Goal: Task Accomplishment & Management: Manage account settings

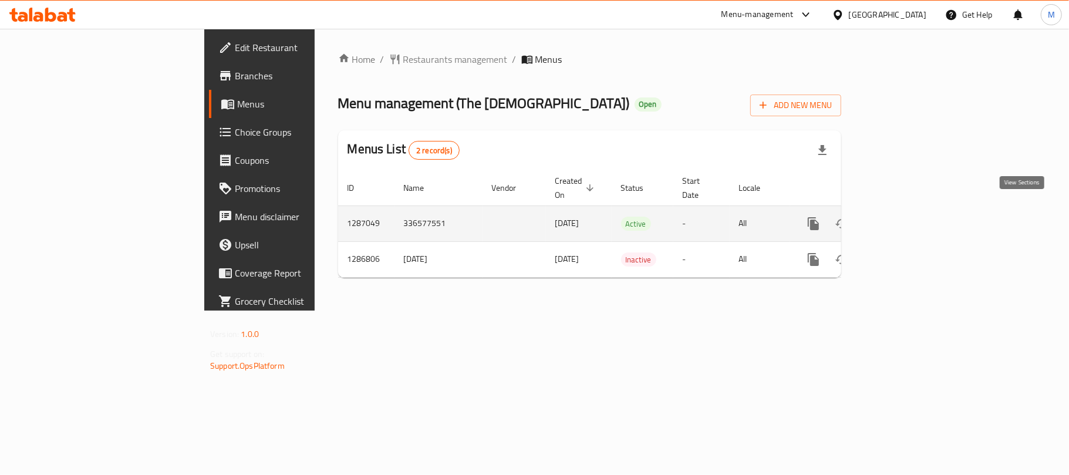
click at [903, 218] on icon "enhanced table" at bounding box center [898, 223] width 11 height 11
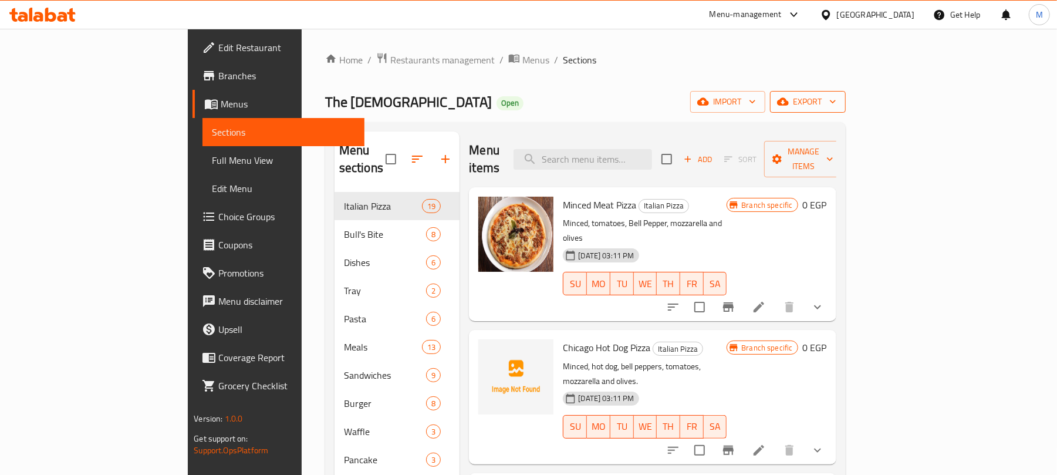
click at [836, 109] on span "export" at bounding box center [807, 101] width 57 height 15
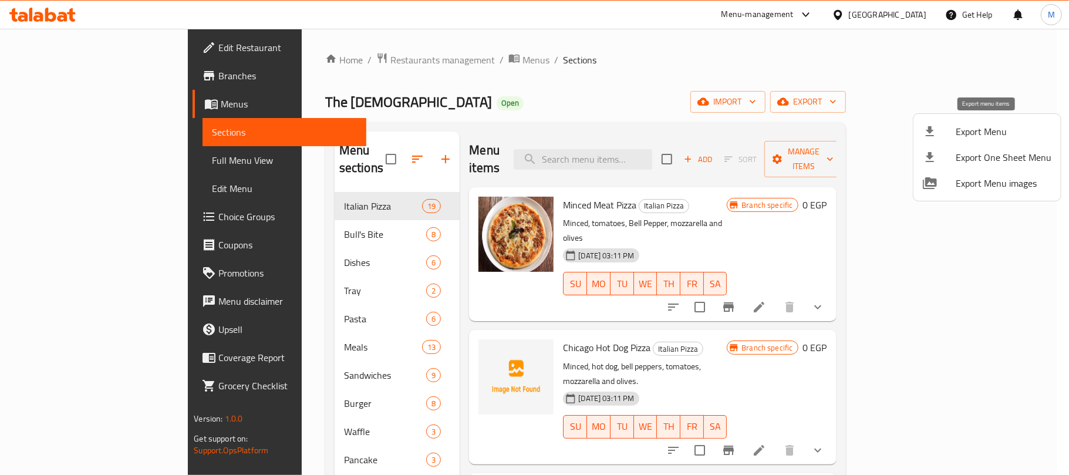
click at [944, 130] on div at bounding box center [938, 131] width 33 height 14
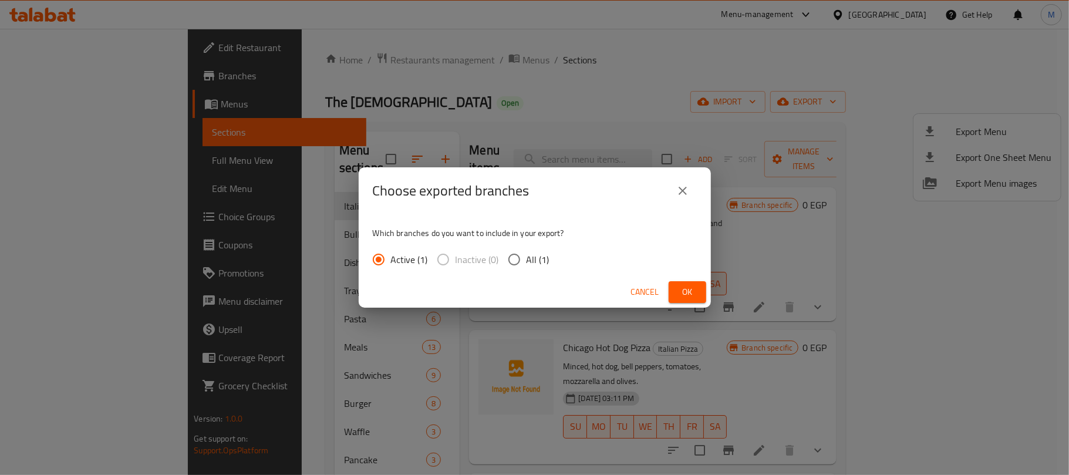
click at [541, 258] on span "All (1)" at bounding box center [537, 259] width 23 height 14
click at [526, 258] on input "All (1)" at bounding box center [514, 259] width 25 height 25
radio input "true"
click at [694, 296] on span "Ok" at bounding box center [687, 292] width 19 height 15
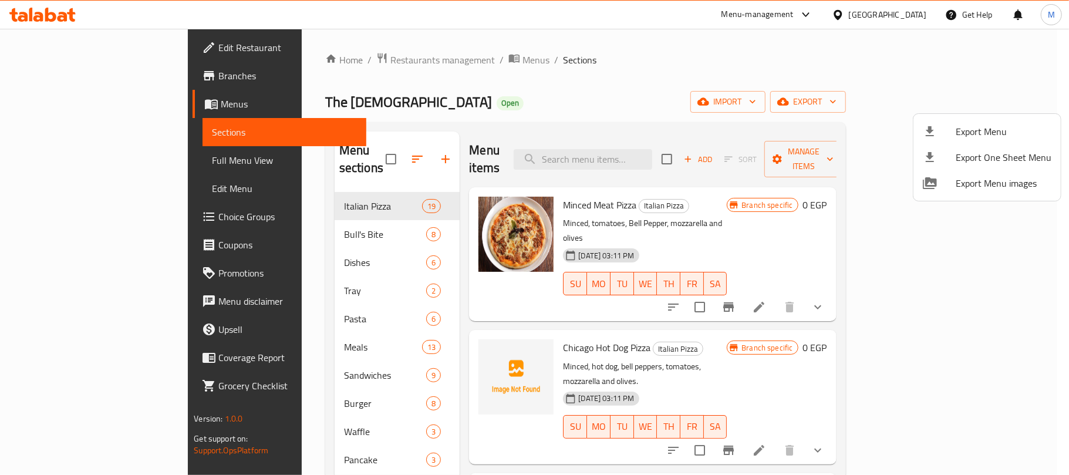
click at [469, 127] on div at bounding box center [534, 237] width 1069 height 475
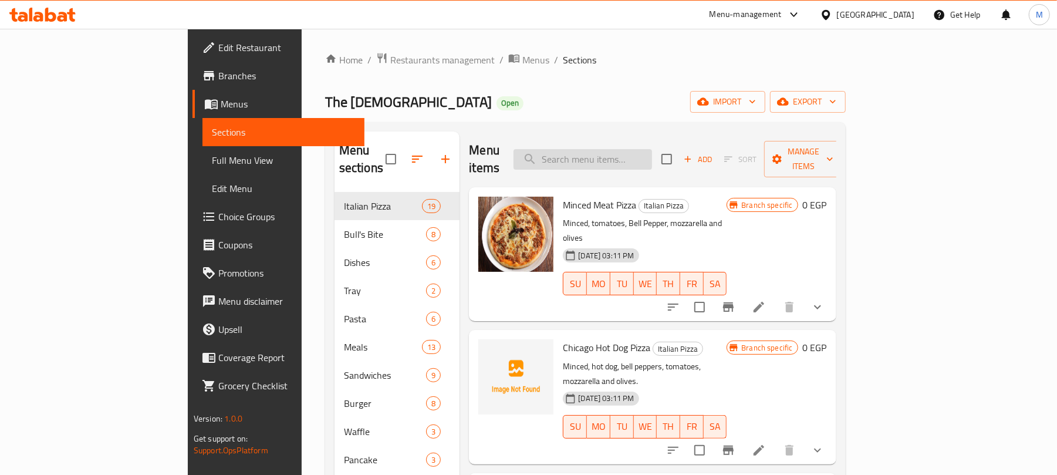
click at [652, 158] on input "search" at bounding box center [582, 159] width 138 height 21
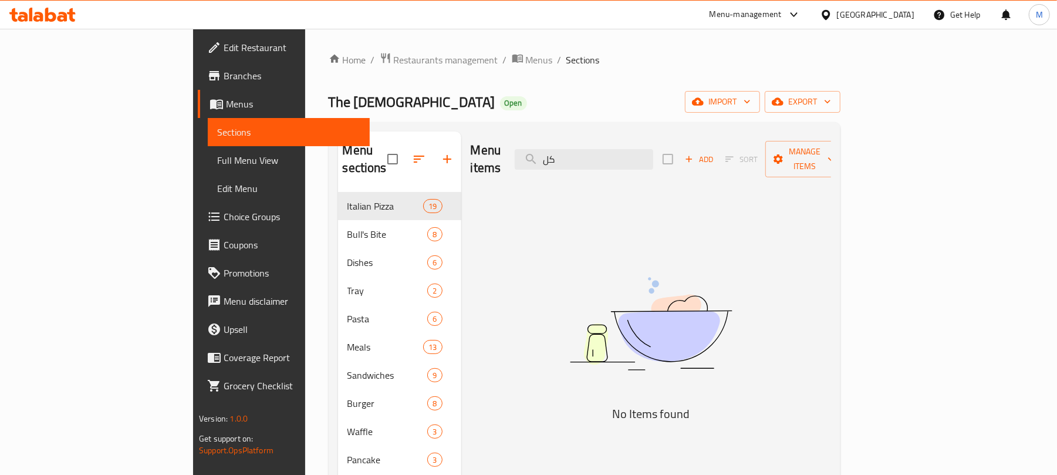
type input "كلو"
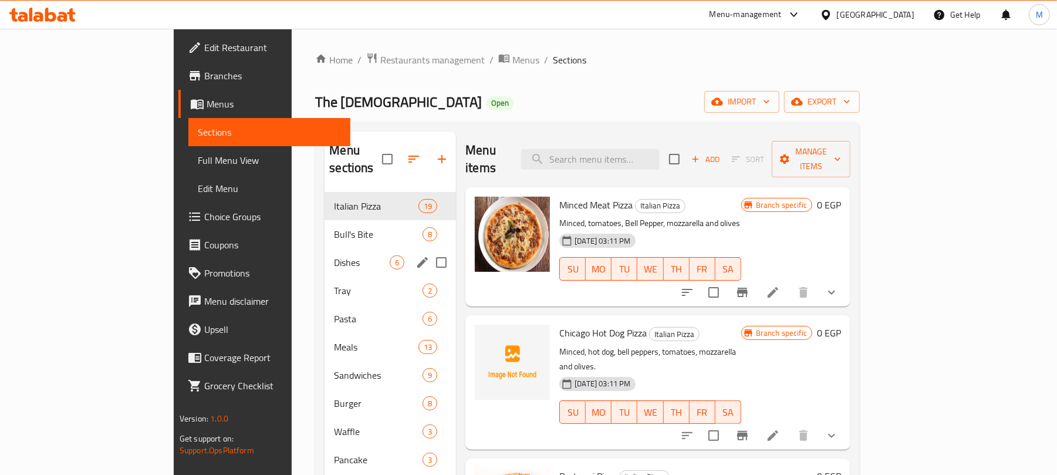
click at [343, 248] on div "Dishes 6" at bounding box center [389, 262] width 131 height 28
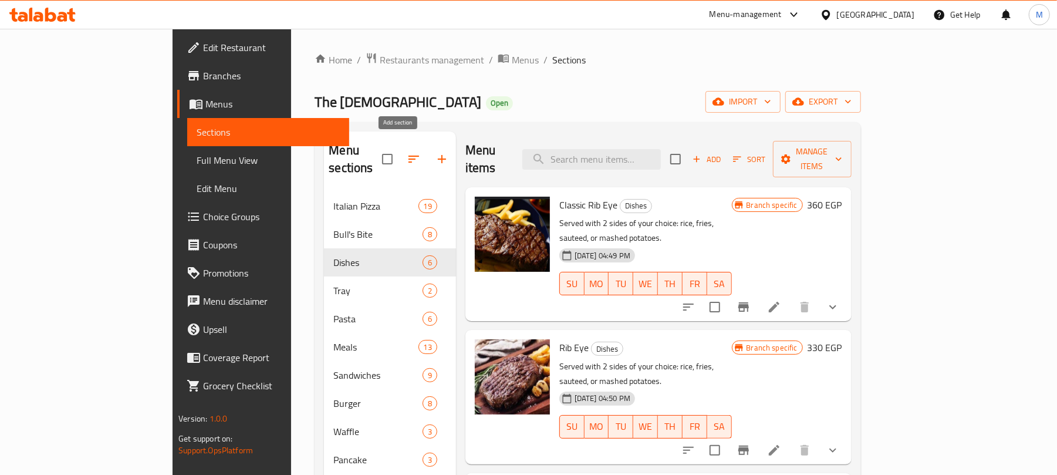
click at [435, 155] on icon "button" at bounding box center [442, 159] width 14 height 14
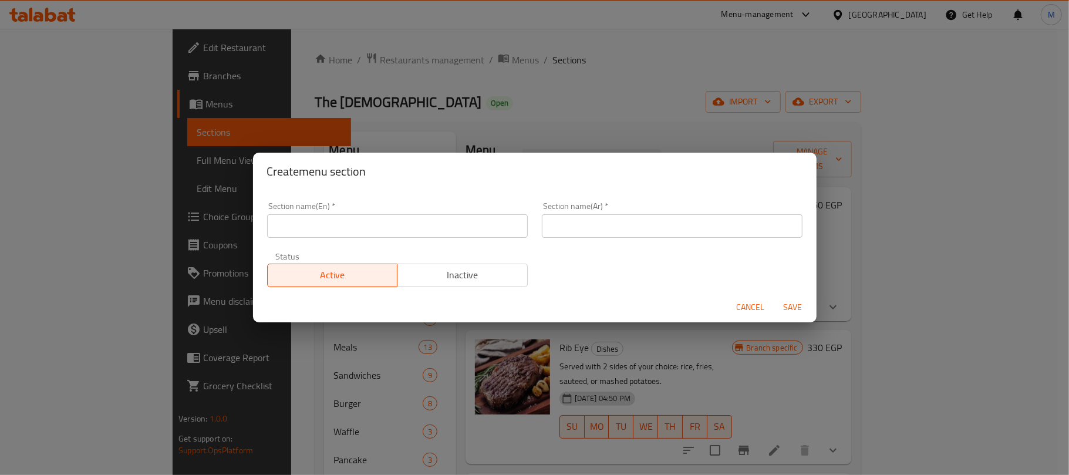
click at [508, 224] on input "text" at bounding box center [397, 225] width 261 height 23
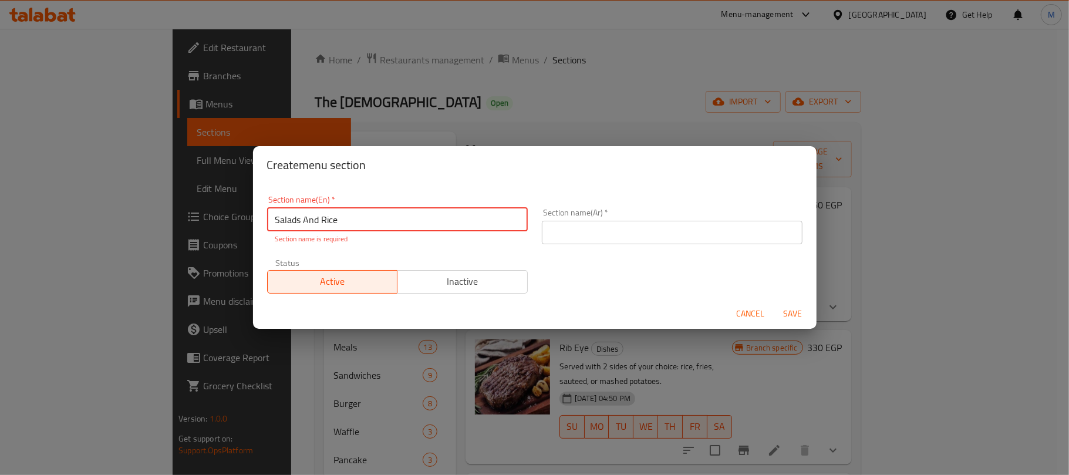
type input "Salads And Rice"
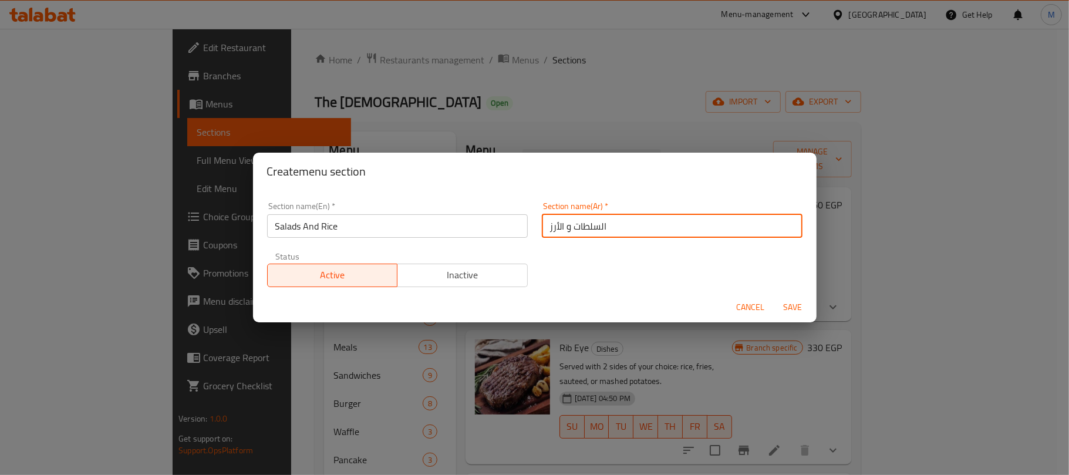
type input "السلطات و الأرز"
click at [774, 296] on button "Save" at bounding box center [793, 307] width 38 height 22
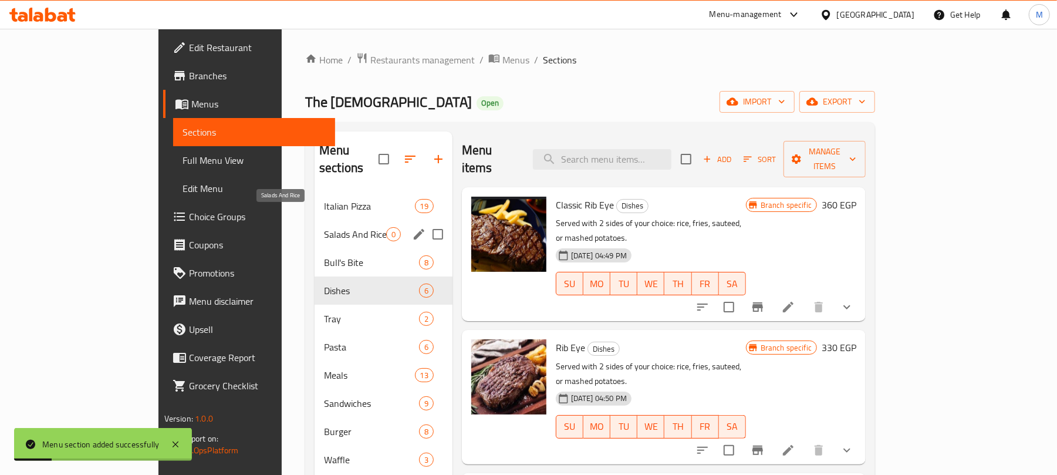
click at [324, 227] on span "Salads And Rice" at bounding box center [355, 234] width 62 height 14
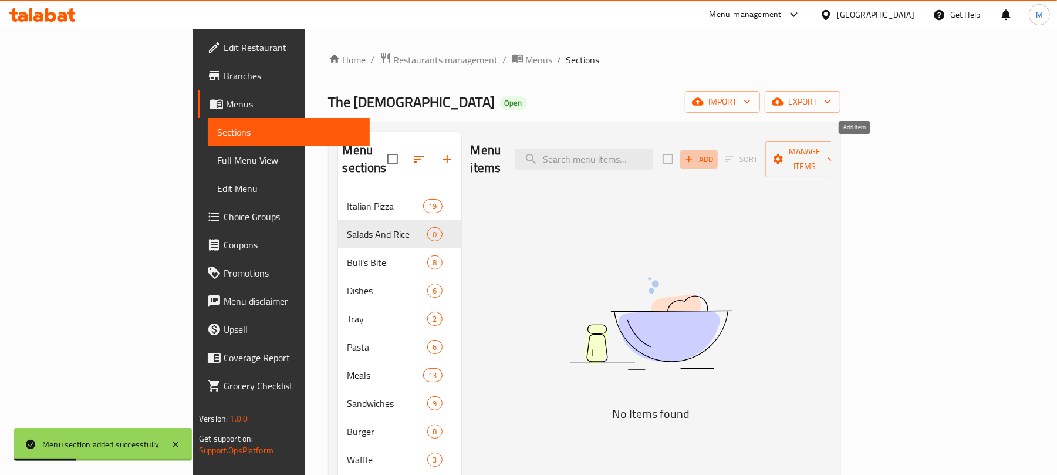
click at [718, 160] on button "Add" at bounding box center [699, 159] width 38 height 18
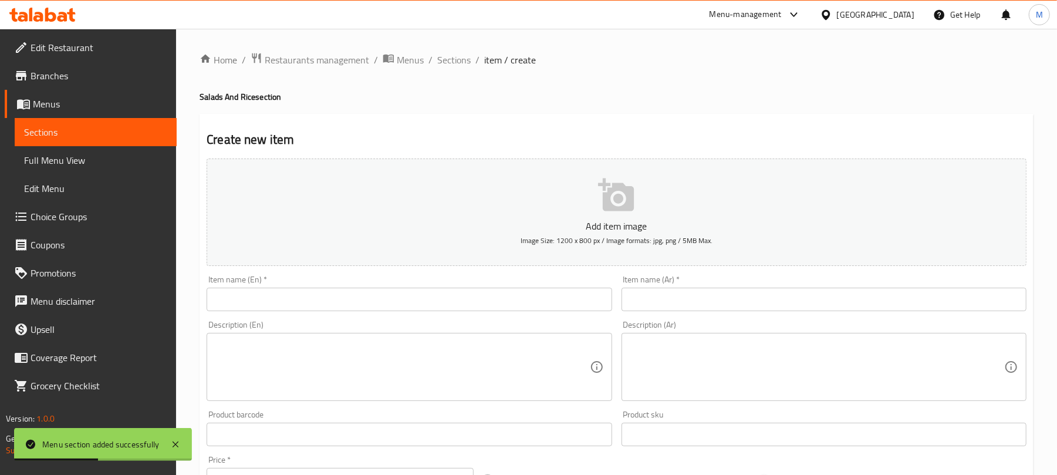
click at [370, 295] on input "text" at bounding box center [409, 299] width 405 height 23
paste input "Basmati Rice"
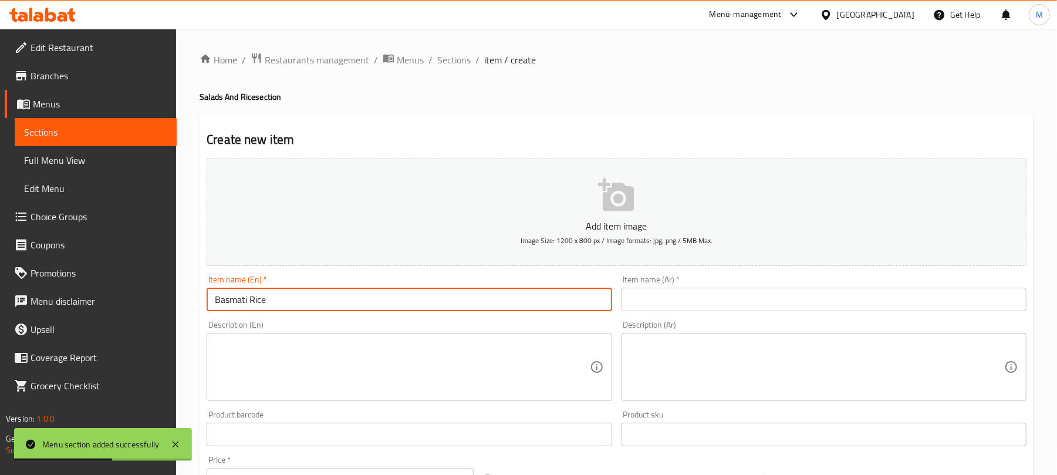
type input "Basmati Rice"
click at [731, 299] on input "text" at bounding box center [823, 299] width 405 height 23
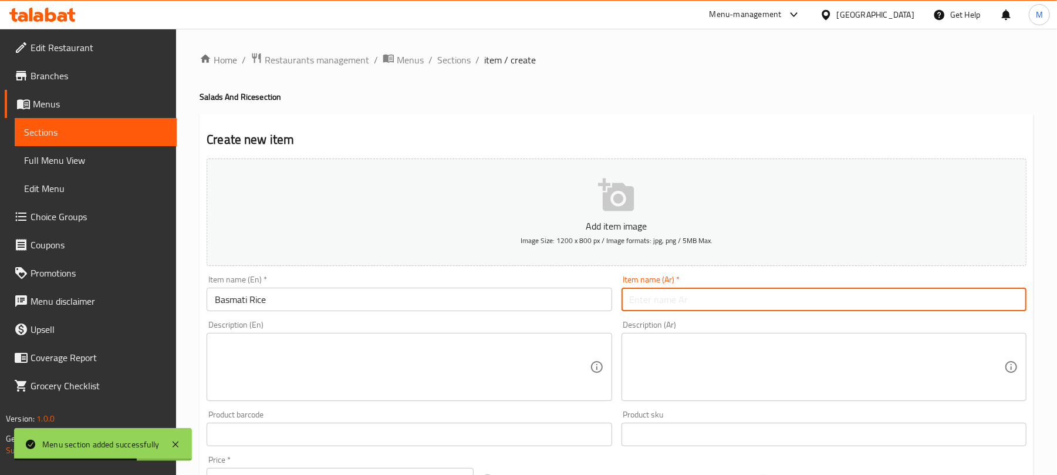
paste input "أرز بسمتي"
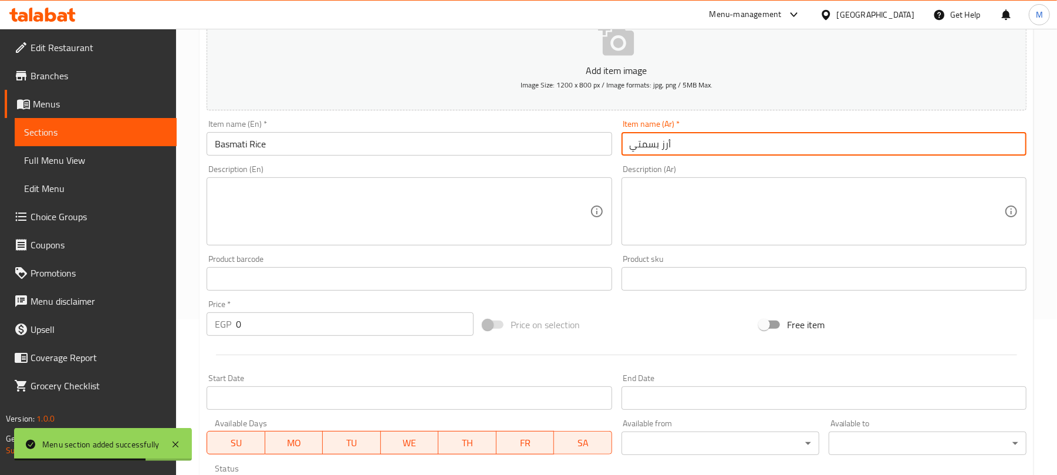
scroll to position [156, 0]
type input "أرز بسمتي"
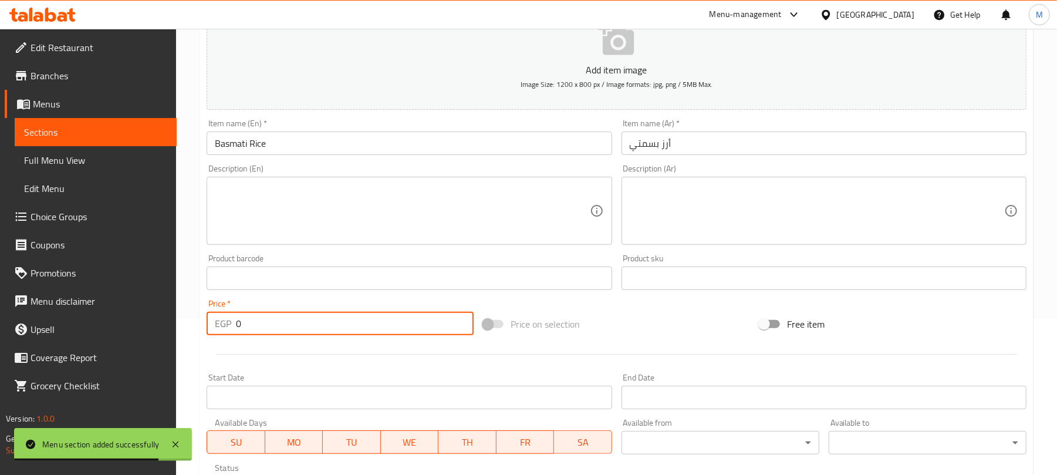
click at [412, 320] on input "0" at bounding box center [355, 323] width 238 height 23
type input "35"
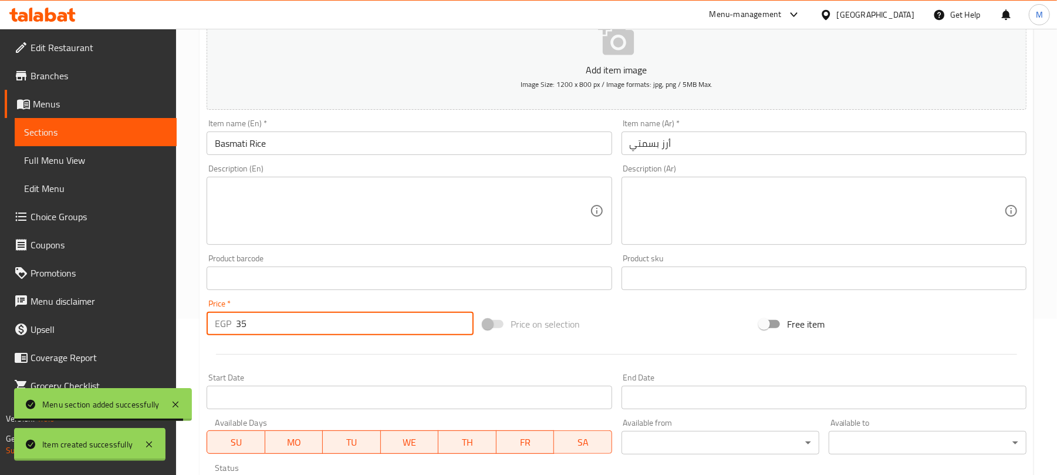
type input "0"
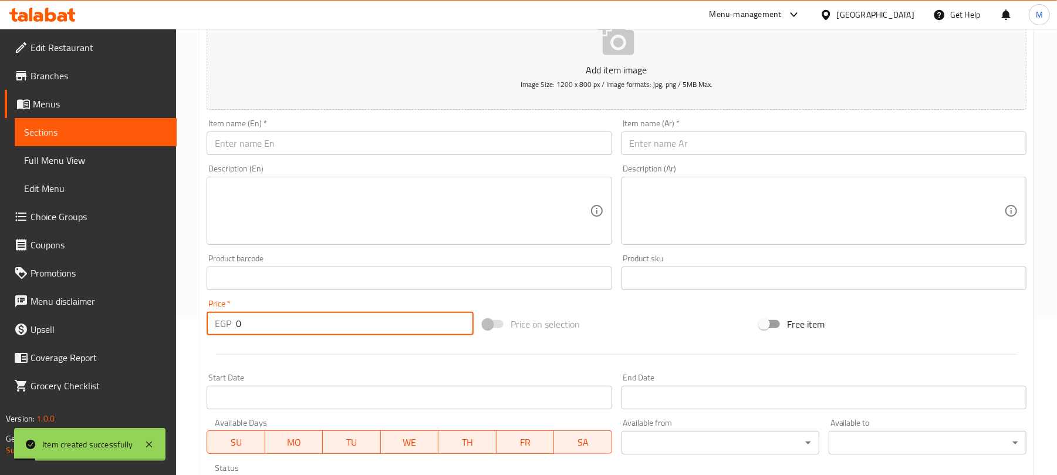
click at [399, 151] on input "text" at bounding box center [409, 142] width 405 height 23
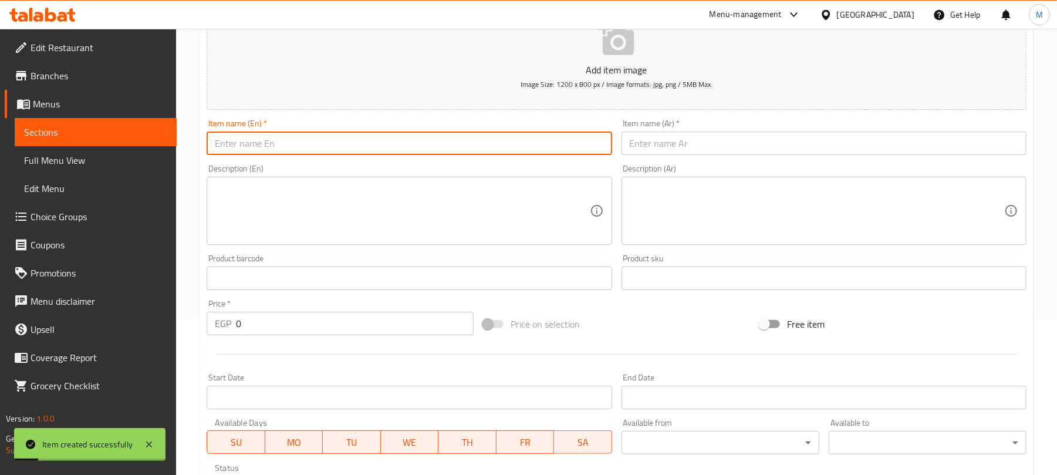
paste input "Green Salad"
type input "Green Salad"
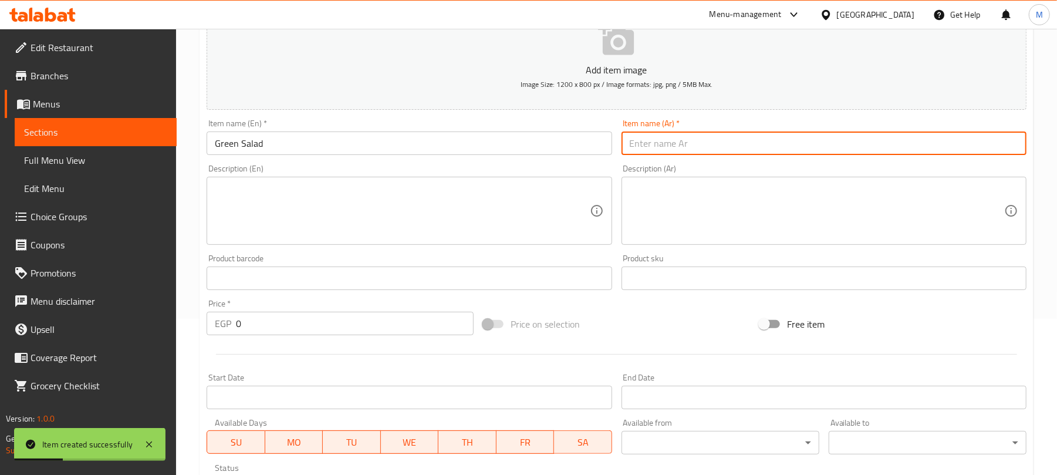
click at [668, 146] on input "text" at bounding box center [823, 142] width 405 height 23
paste input "سلطة خضراء"
type input "سلطة خضراء"
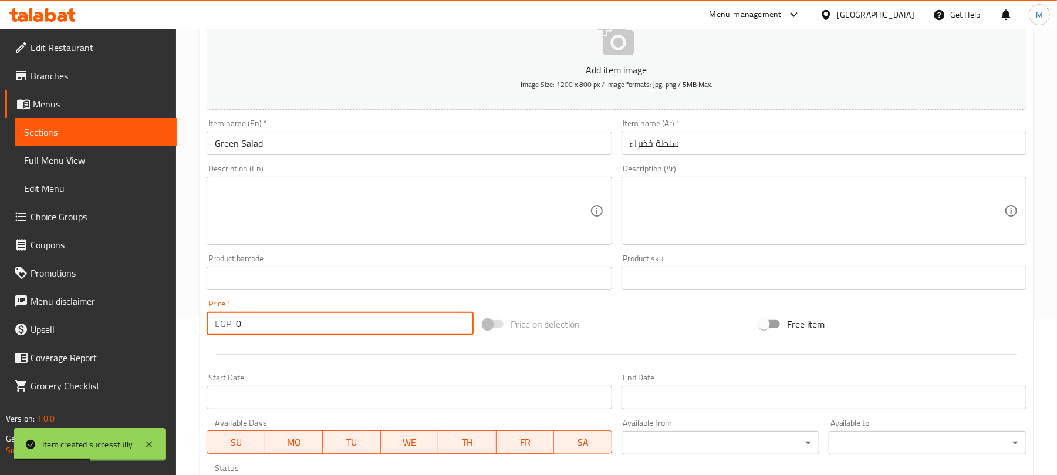
click at [276, 320] on input "0" at bounding box center [355, 323] width 238 height 23
type input "15"
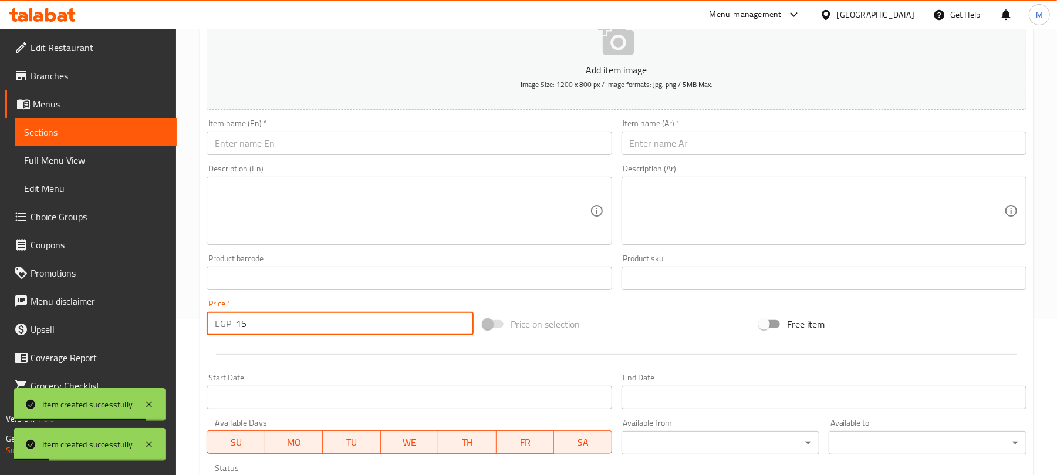
type input "15"
click at [421, 141] on input "text" at bounding box center [409, 142] width 405 height 23
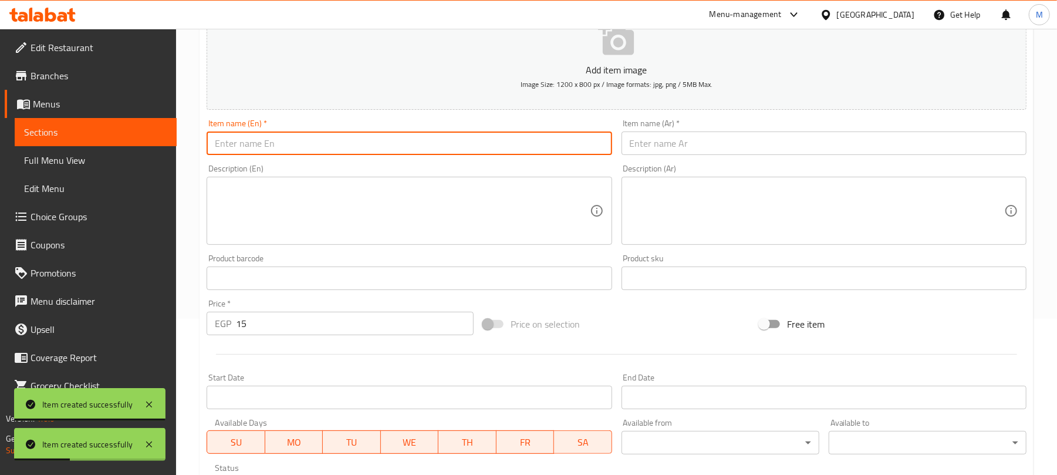
paste input "Tahini"
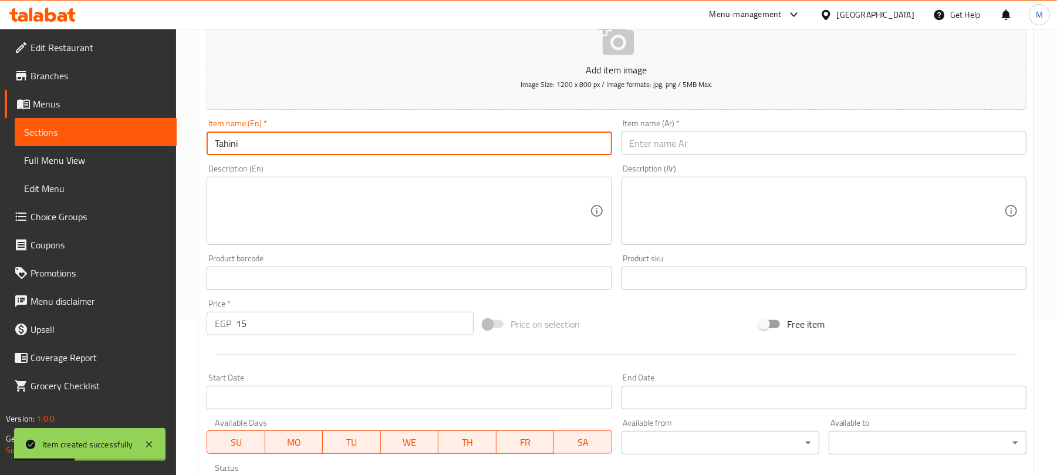
type input "Tahini"
click at [660, 144] on input "text" at bounding box center [823, 142] width 405 height 23
paste input "طحينة"
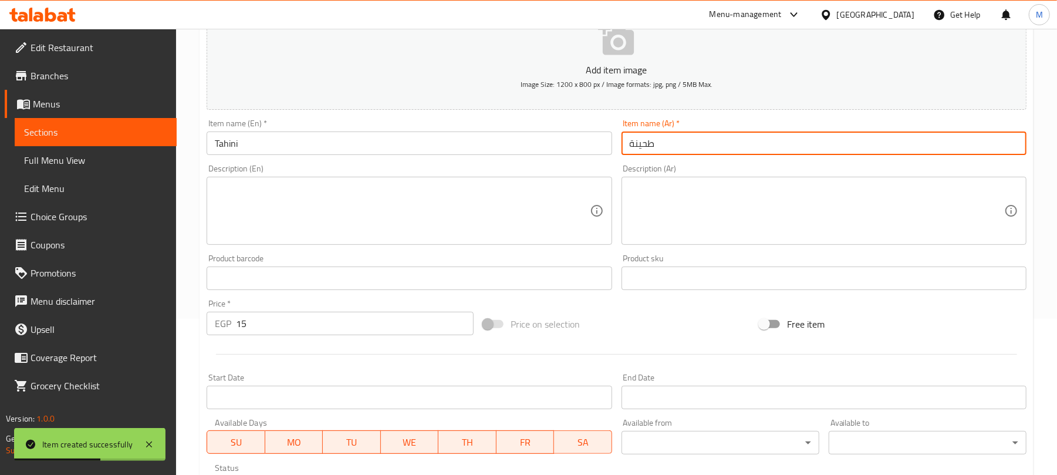
type input "طحينة"
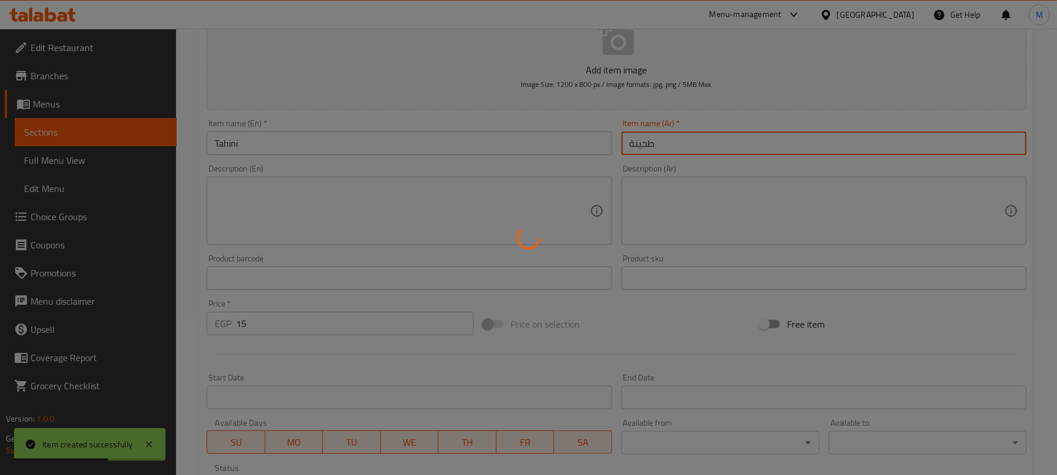
type input "0"
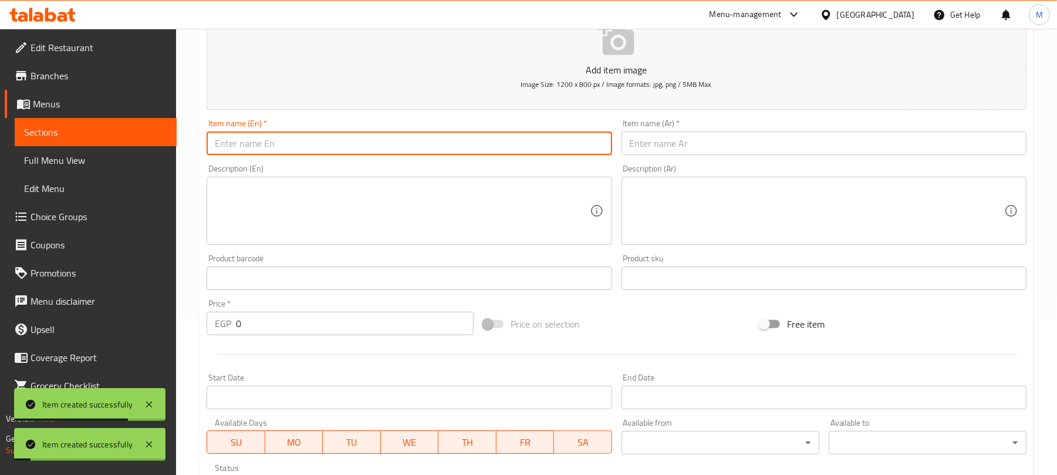
click at [474, 144] on input "text" at bounding box center [409, 142] width 405 height 23
paste input "Coleslaw"
type input "Coleslaw"
click at [711, 146] on input "text" at bounding box center [823, 142] width 405 height 23
paste input "كول سلو"
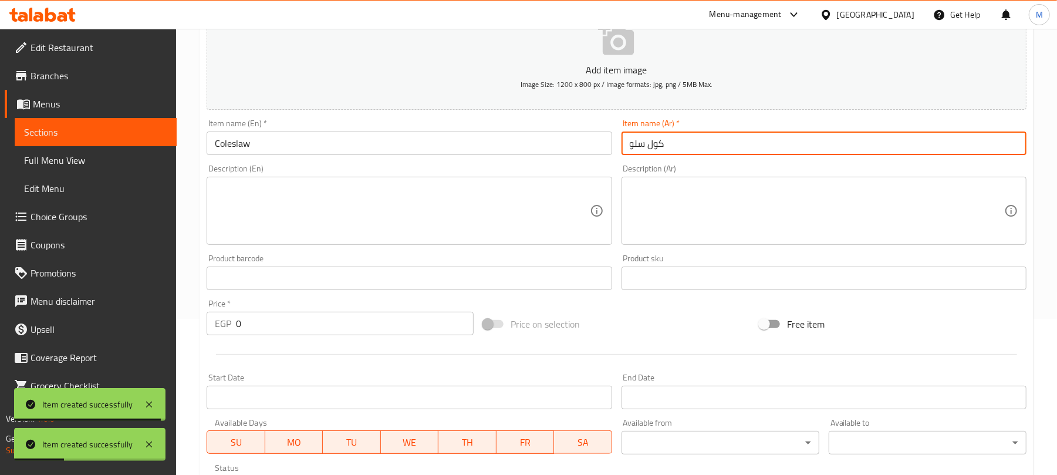
type input "كول سلو"
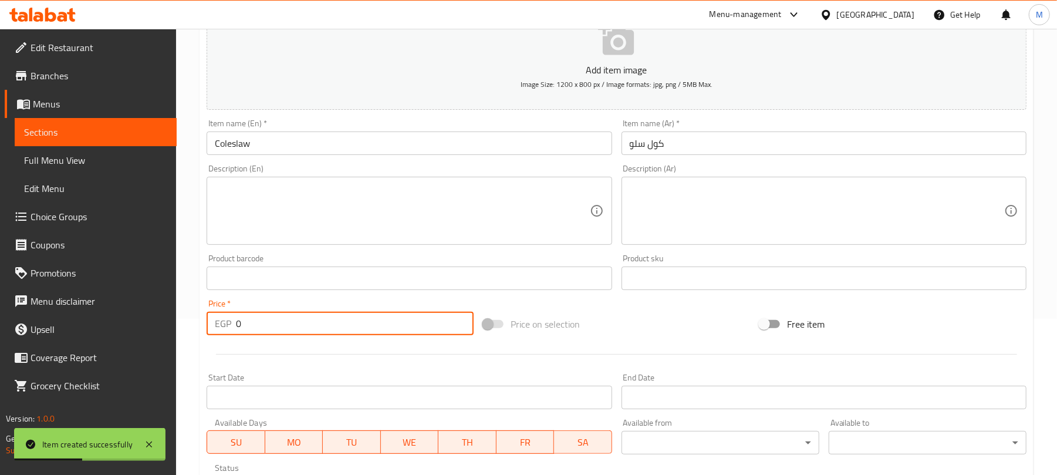
drag, startPoint x: 327, startPoint y: 327, endPoint x: 339, endPoint y: 322, distance: 12.6
click at [327, 326] on input "0" at bounding box center [355, 323] width 238 height 23
type input "20"
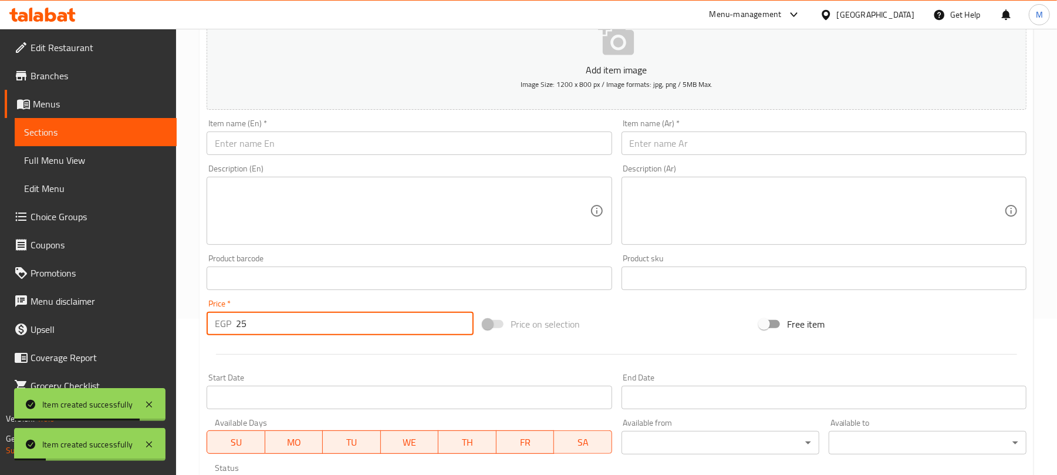
type input "25"
click at [329, 146] on input "text" at bounding box center [409, 142] width 405 height 23
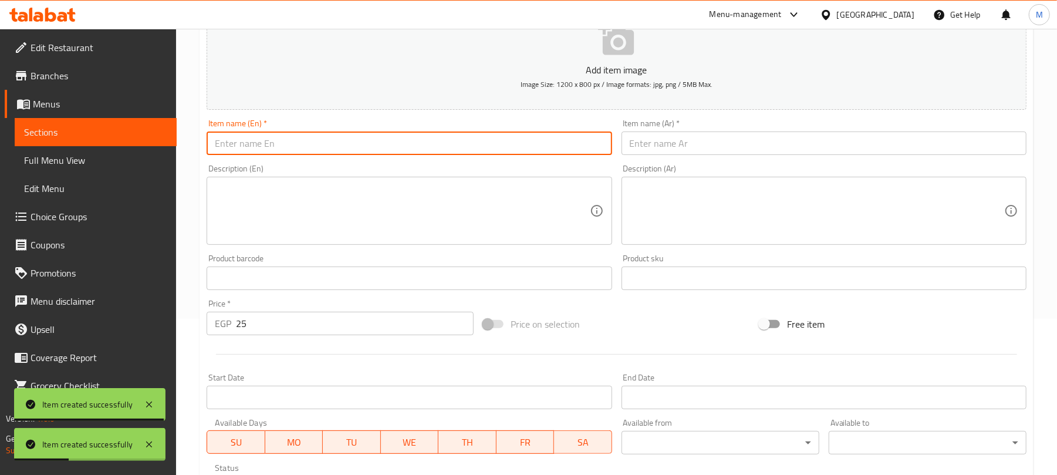
paste input "Fries Packet"
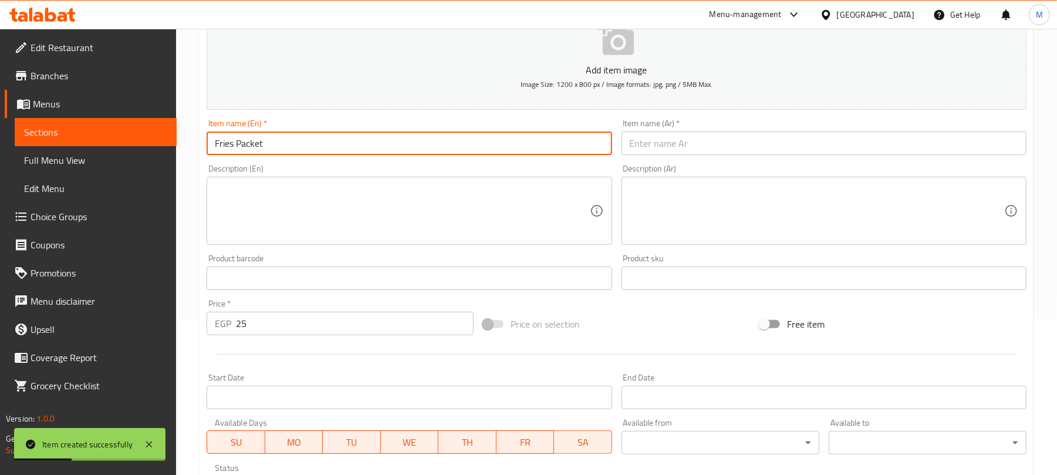
type input "Fries Packet"
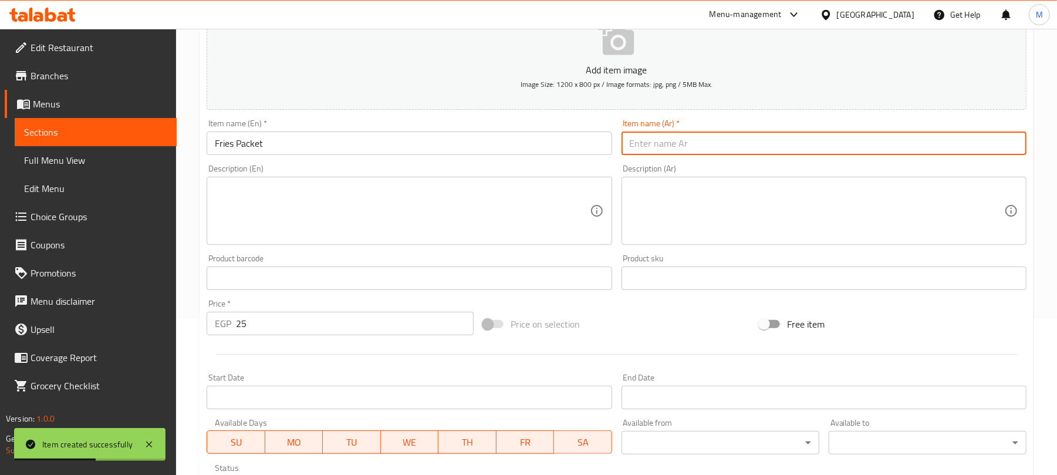
click at [672, 143] on input "text" at bounding box center [823, 142] width 405 height 23
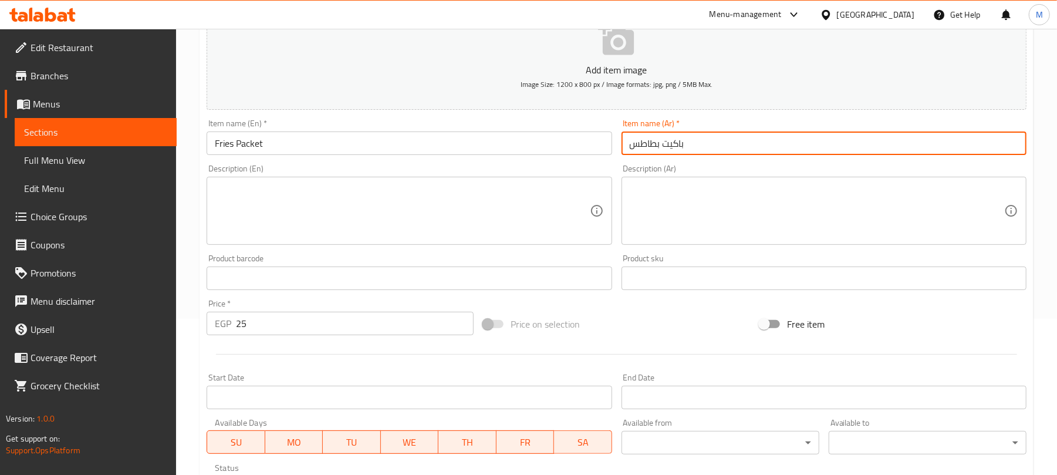
type input "باكيت بطاطس"
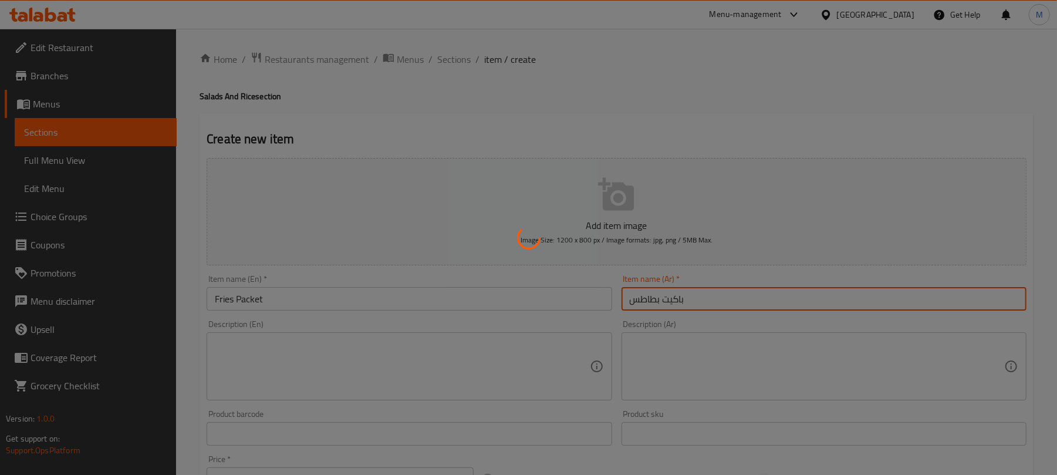
scroll to position [0, 0]
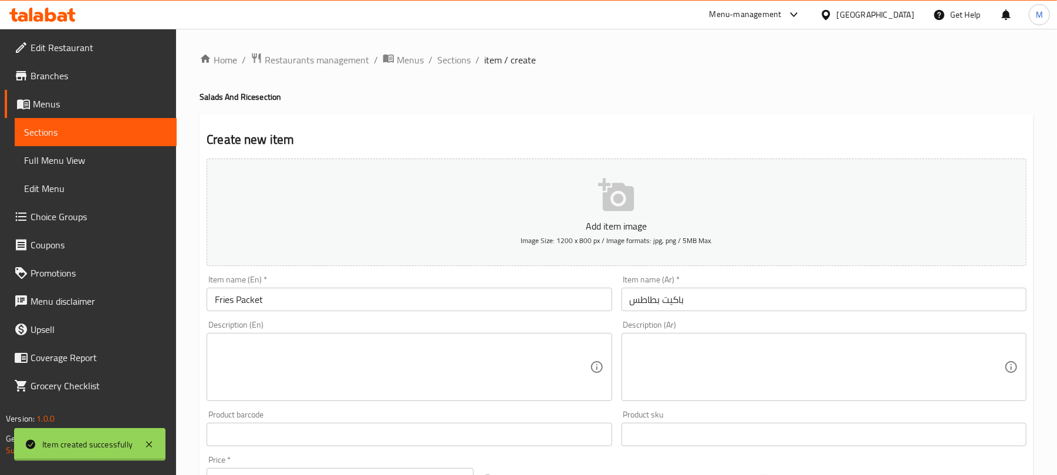
type input "0"
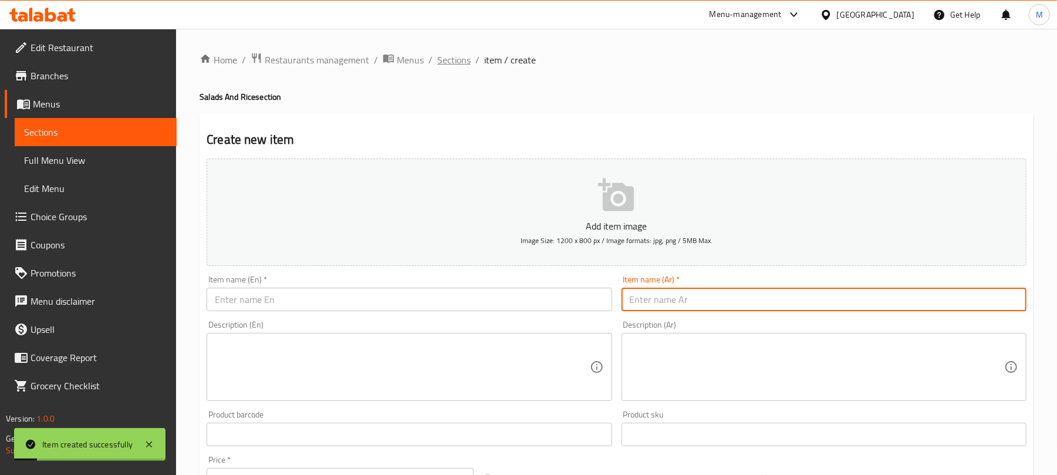
click at [461, 63] on span "Sections" at bounding box center [453, 60] width 33 height 14
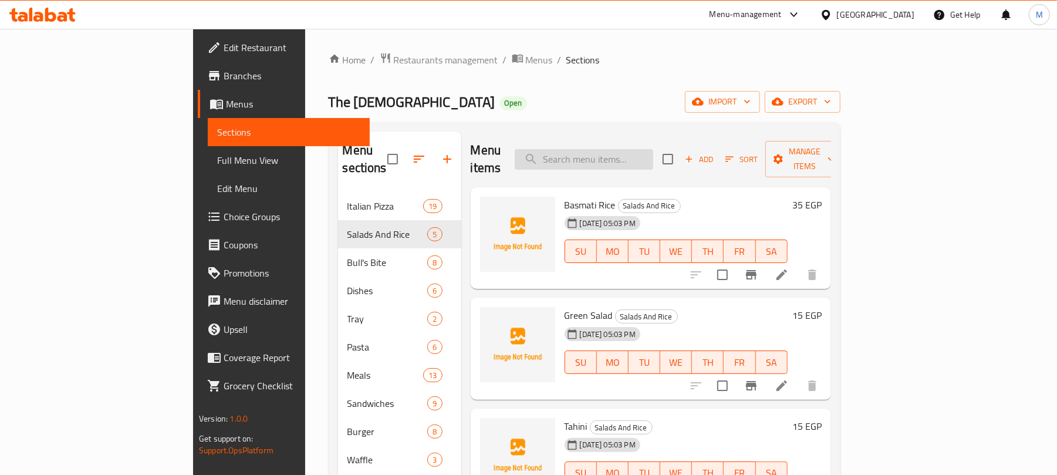
click at [653, 155] on input "search" at bounding box center [584, 159] width 138 height 21
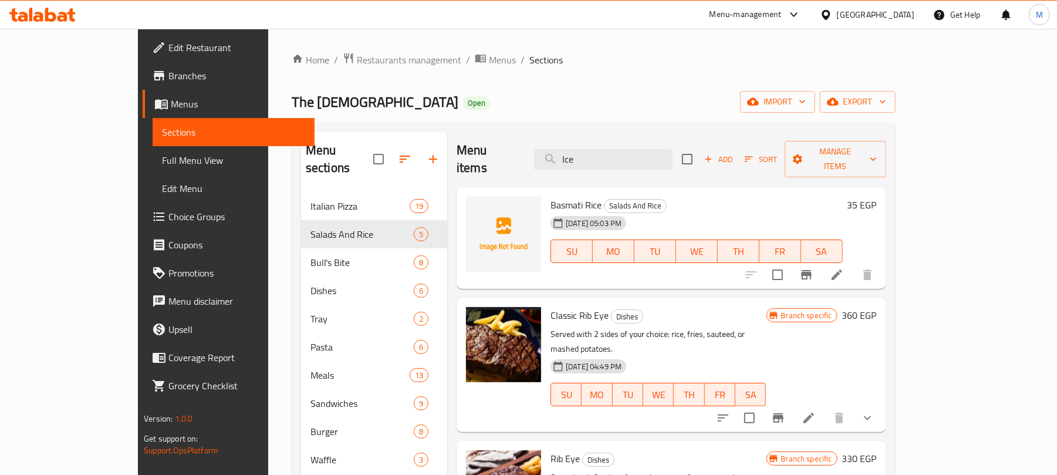
type input "Ice"
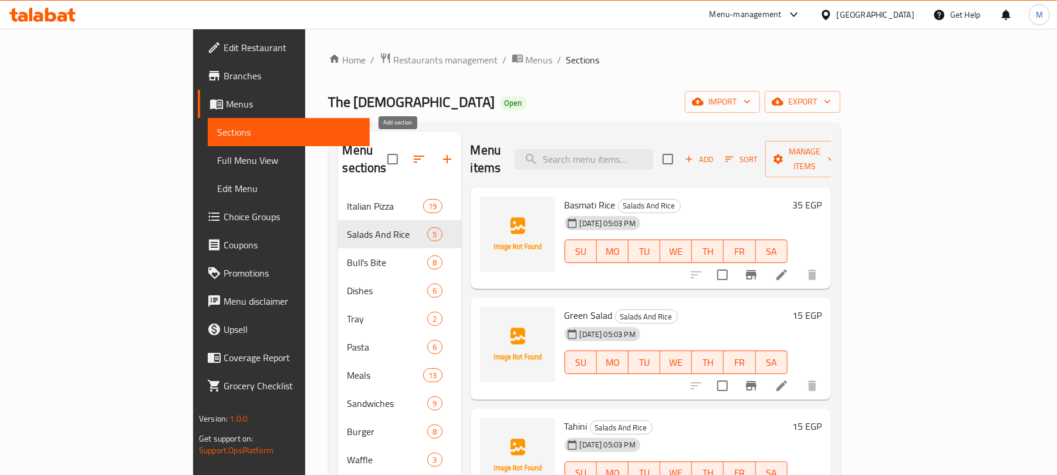
click at [433, 151] on button "button" at bounding box center [447, 159] width 28 height 28
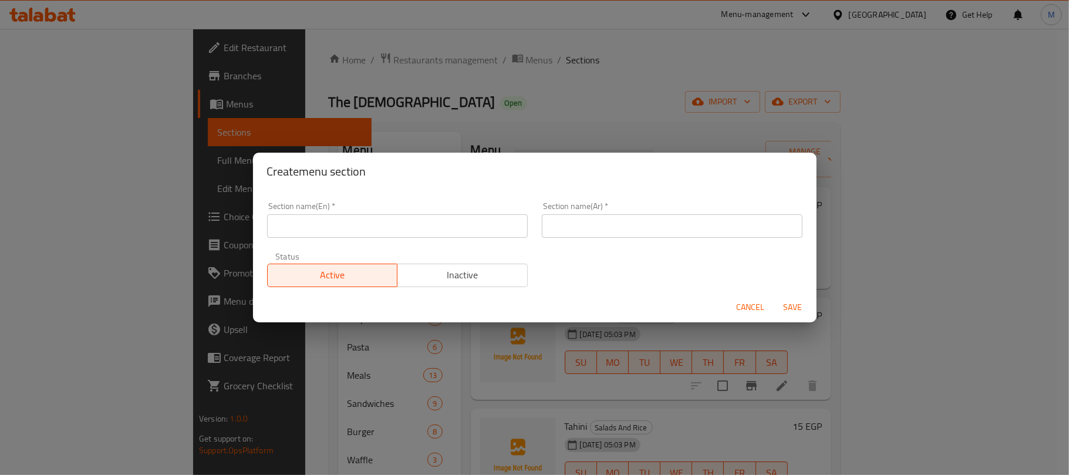
click at [383, 228] on input "text" at bounding box center [397, 225] width 261 height 23
type input "Ice Coffee"
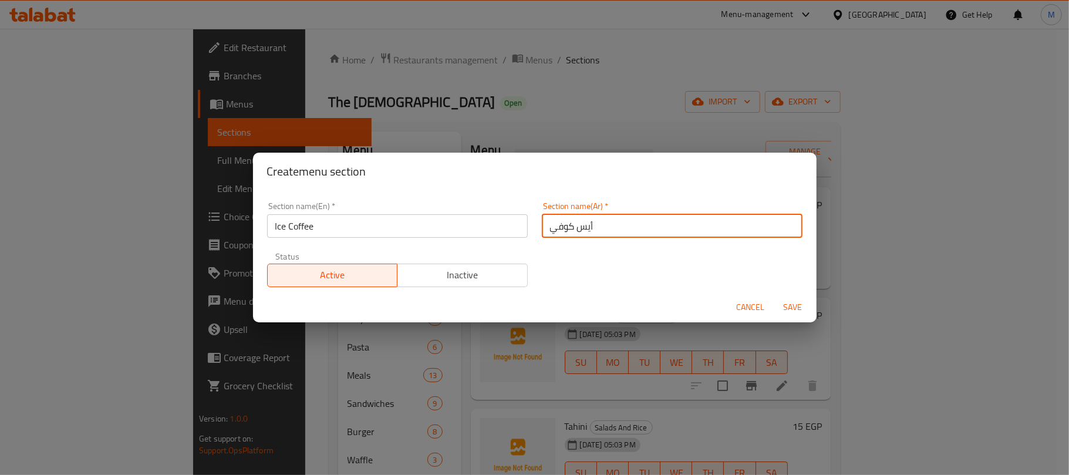
type input "أيس كوفي"
click at [774, 296] on button "Save" at bounding box center [793, 307] width 38 height 22
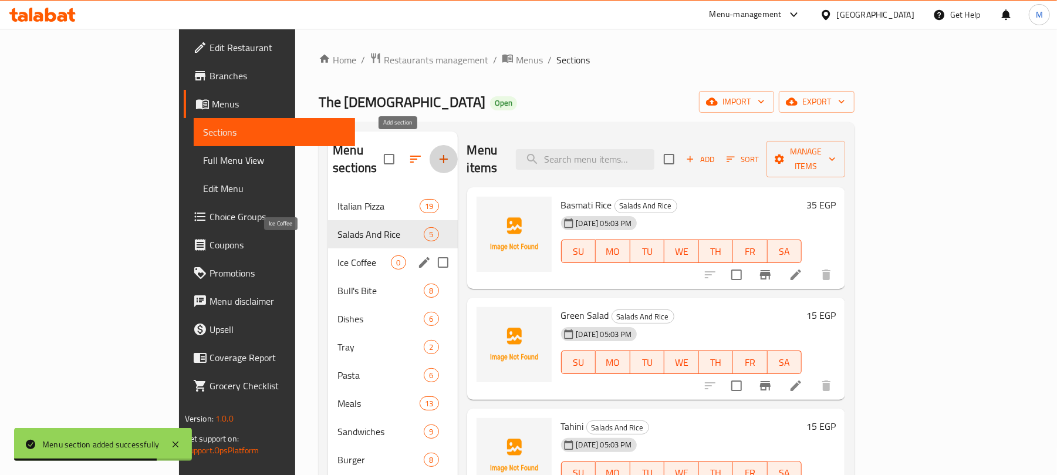
click at [342, 255] on span "Ice Coffee" at bounding box center [363, 262] width 53 height 14
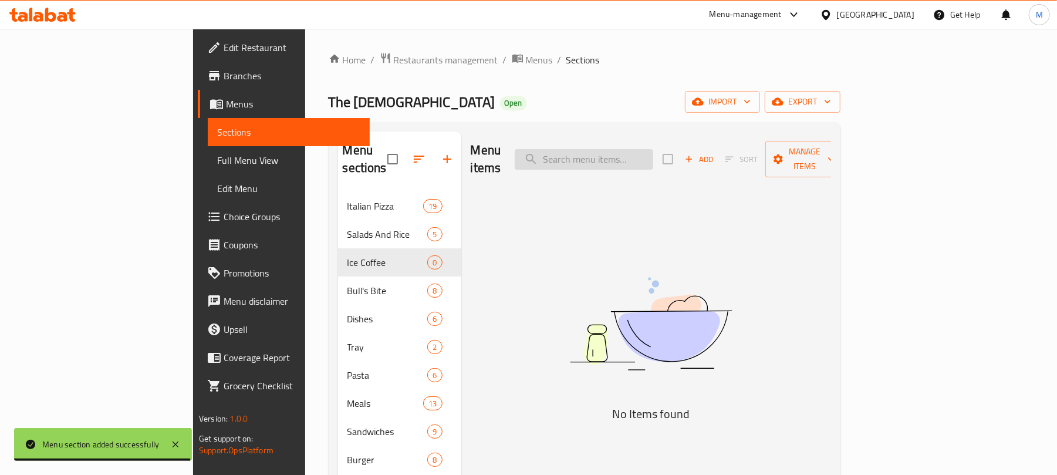
click at [653, 150] on input "search" at bounding box center [584, 159] width 138 height 21
paste input "أيس لاتيه"
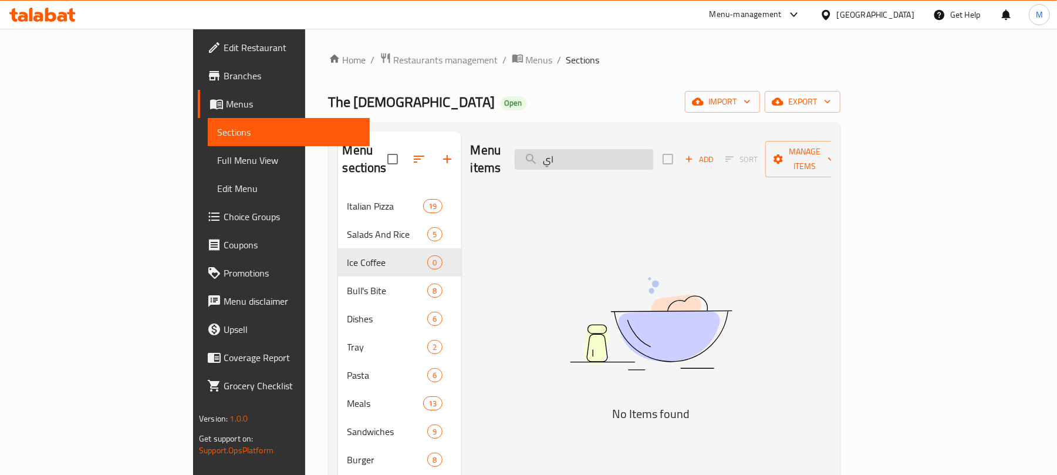
type input "ايس"
click at [715, 155] on span "Add" at bounding box center [699, 159] width 32 height 13
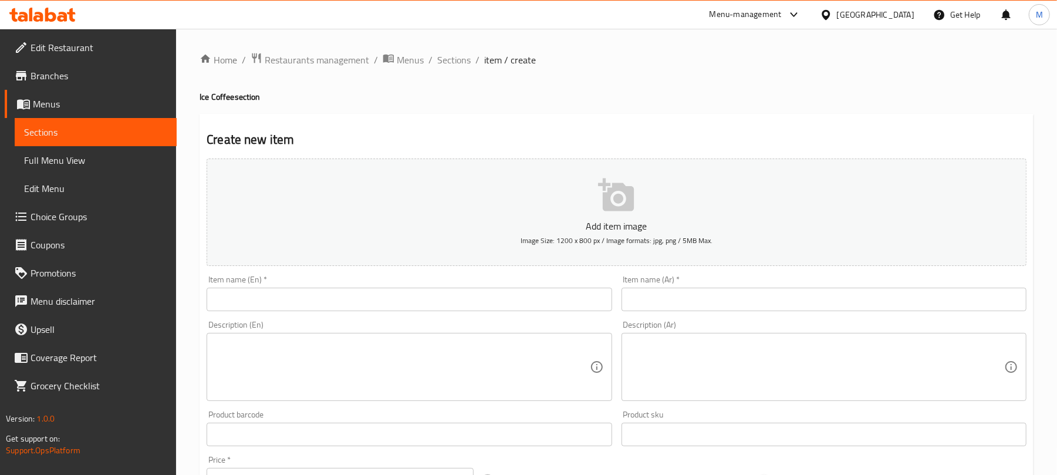
click at [771, 303] on input "text" at bounding box center [823, 299] width 405 height 23
paste input "أيس لاتيه"
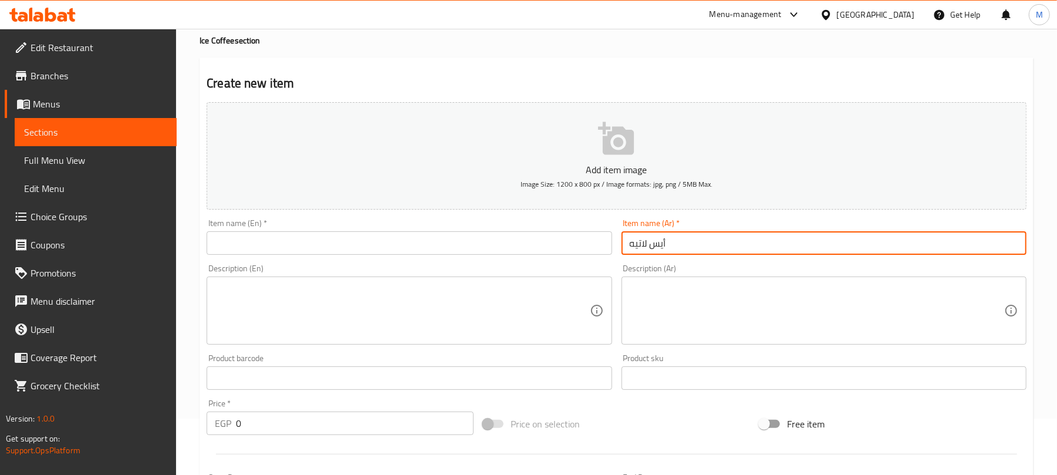
scroll to position [156, 0]
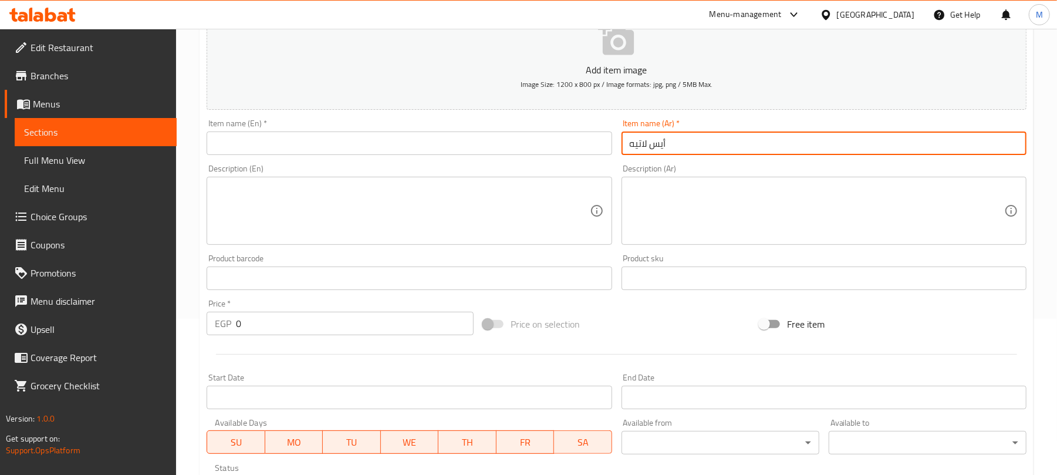
type input "أيس لاتيه"
click at [419, 137] on input "text" at bounding box center [409, 142] width 405 height 23
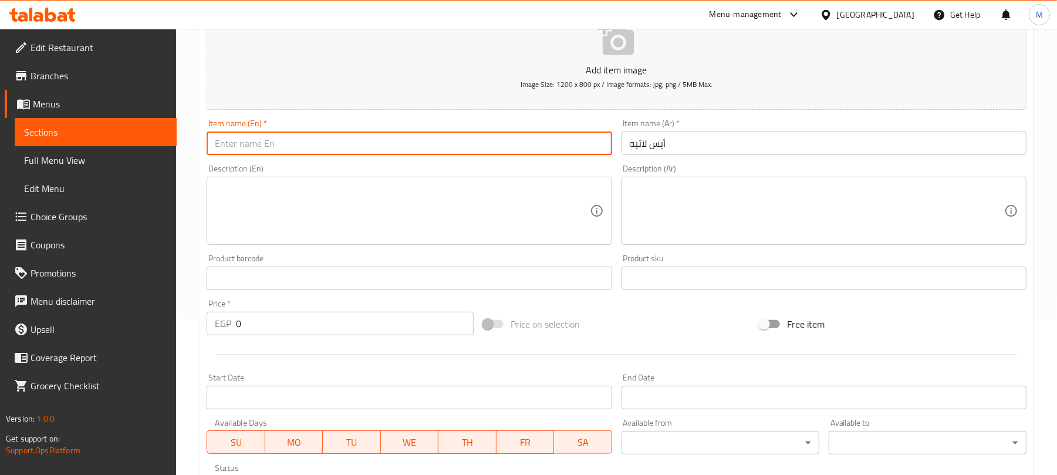
paste input "Iced Latte"
type input "Iced Latte"
click at [276, 322] on input "0" at bounding box center [355, 323] width 238 height 23
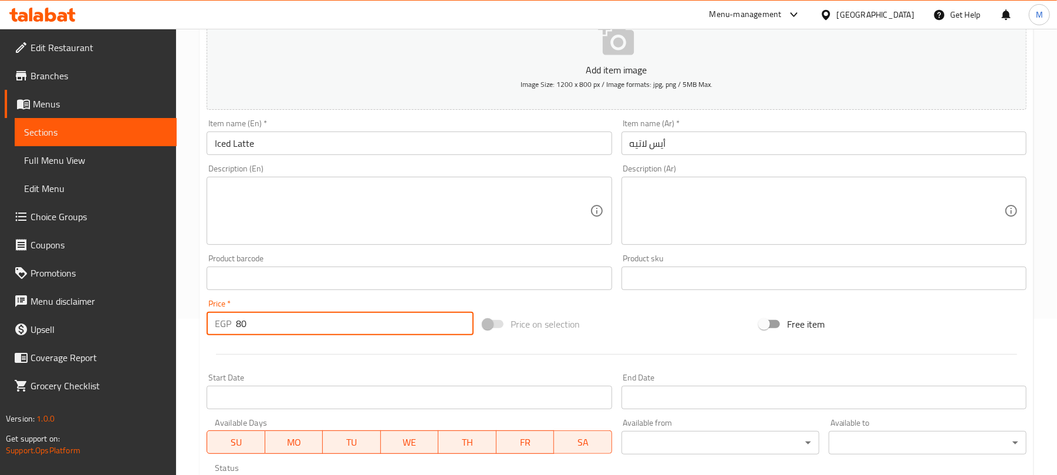
type input "80"
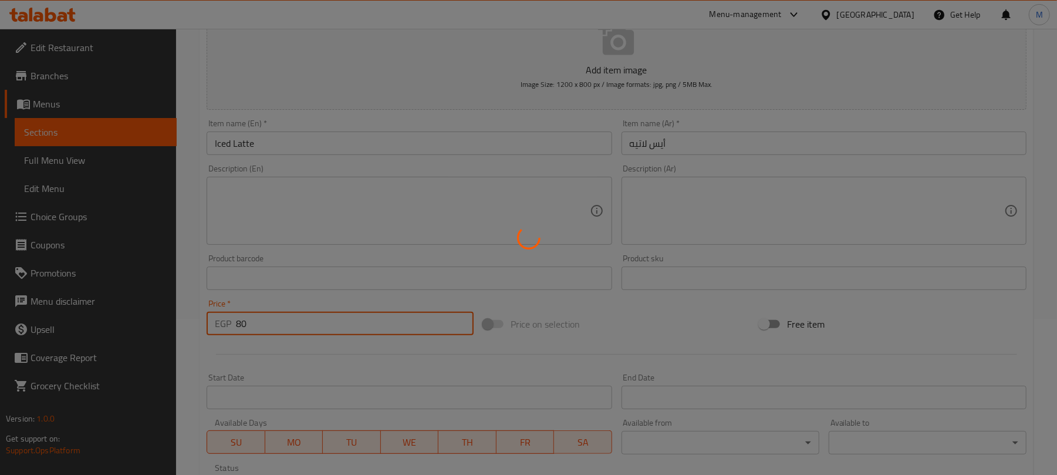
type input "0"
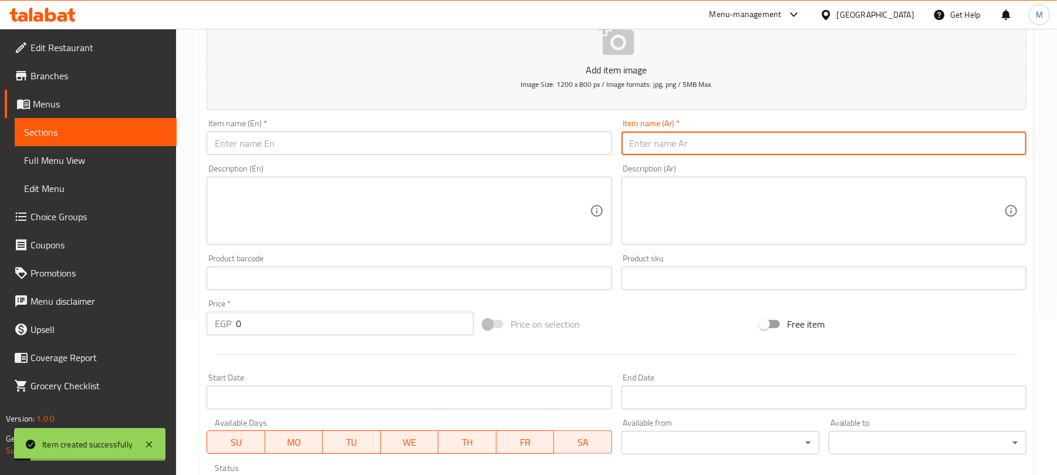
click at [682, 137] on input "text" at bounding box center [823, 142] width 405 height 23
paste input "أيس كابتشينو"
type input "أيس كابتشينو"
click at [381, 143] on input "text" at bounding box center [409, 142] width 405 height 23
paste input "Iced Cappuccino"
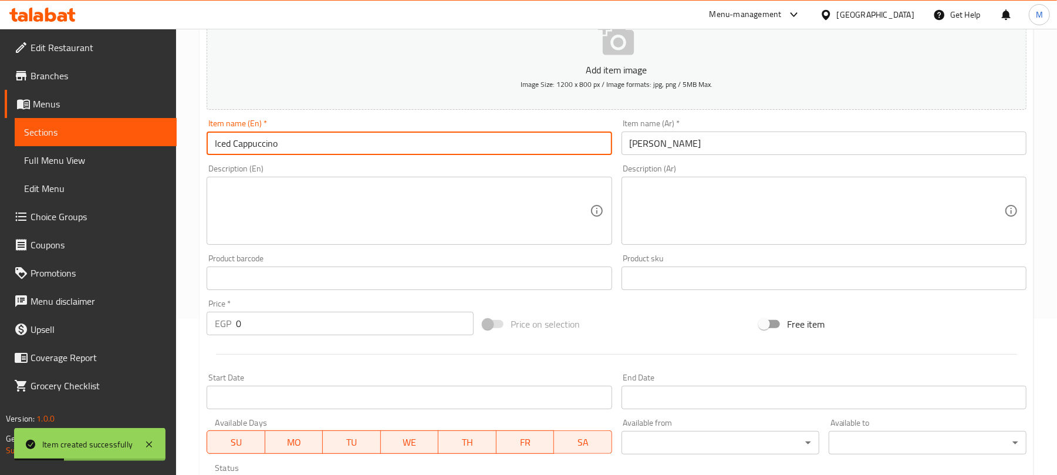
type input "Iced Cappuccino"
click at [253, 319] on input "0" at bounding box center [355, 323] width 238 height 23
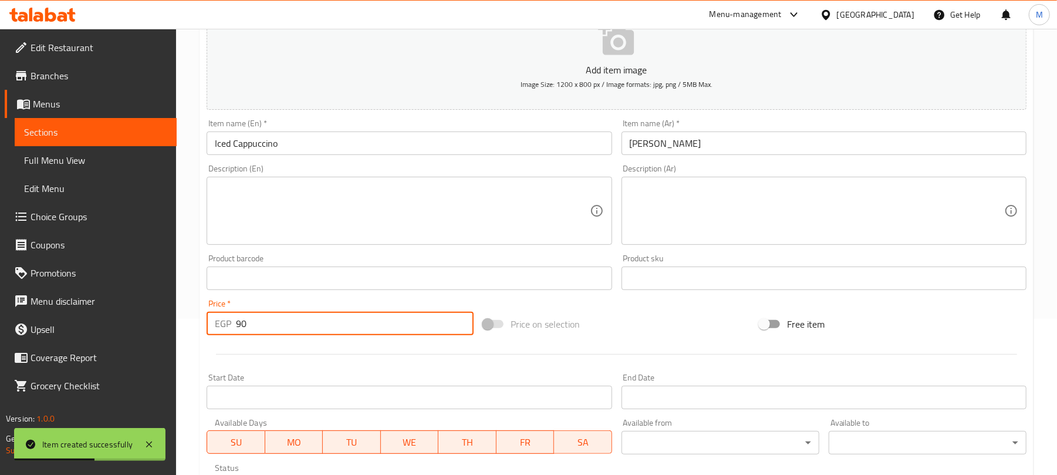
type input "90"
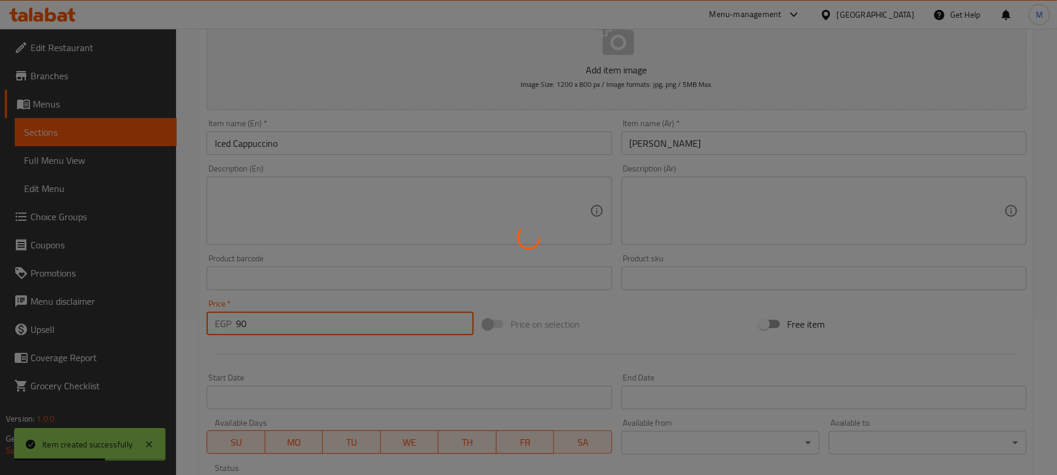
type input "0"
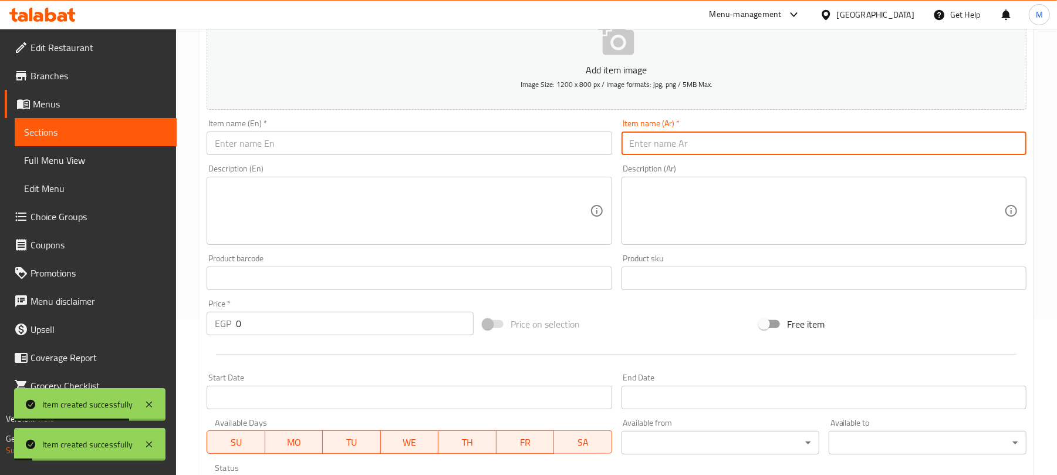
click at [712, 136] on input "text" at bounding box center [823, 142] width 405 height 23
paste input "أيس ماكو"
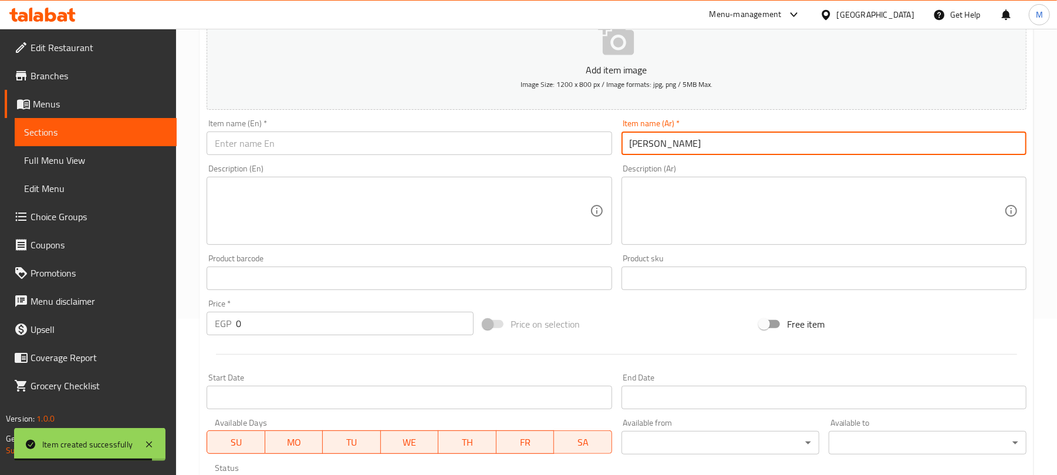
type input "أيس موكا"
click at [300, 142] on input "text" at bounding box center [409, 142] width 405 height 23
paste input "Iced"
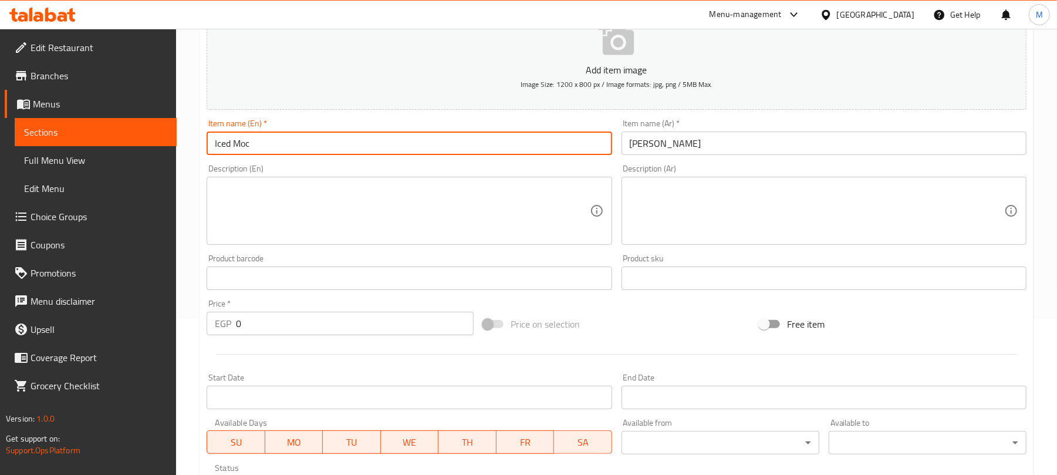
type input "Iced Mocha"
click at [293, 332] on input "0" at bounding box center [355, 323] width 238 height 23
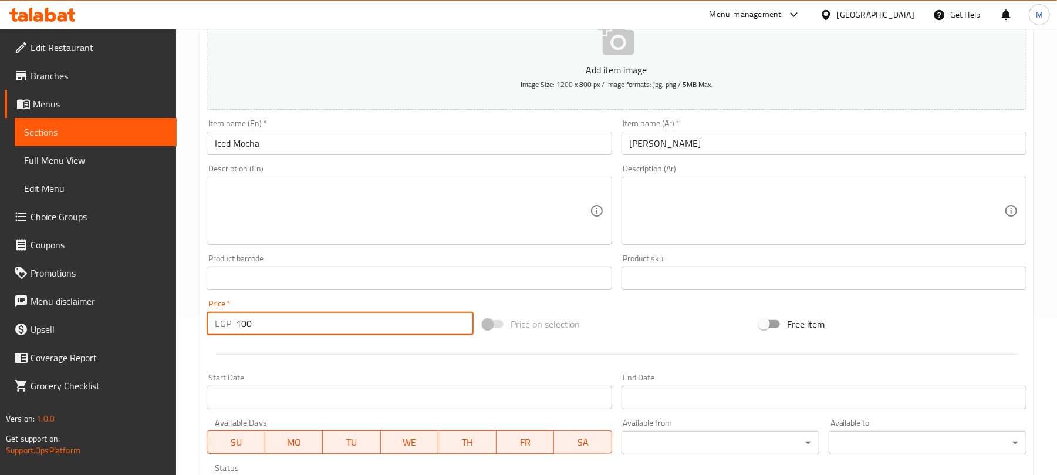
type input "100"
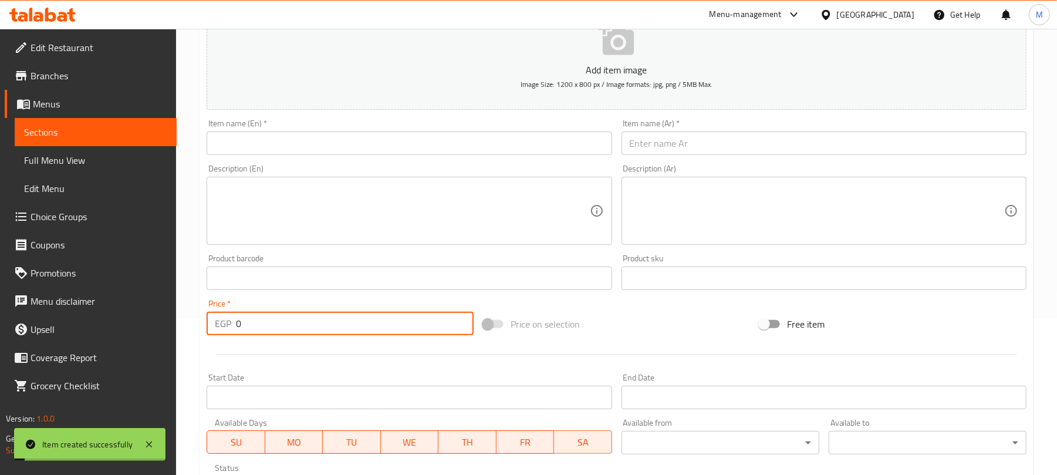
paste input "10"
type input "100"
drag, startPoint x: 682, startPoint y: 138, endPoint x: 698, endPoint y: 139, distance: 15.9
click at [682, 138] on input "text" at bounding box center [823, 142] width 405 height 23
paste input "أيس سبانش"
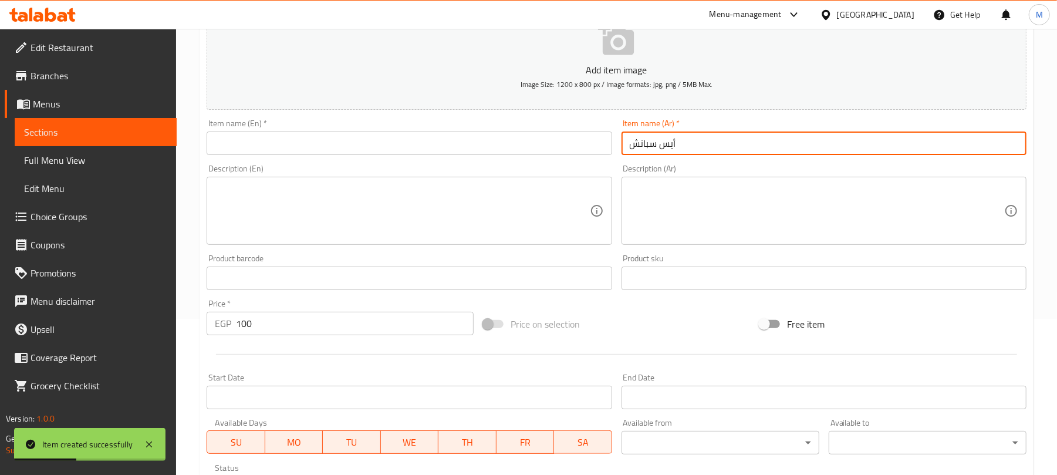
type input "أيس سبانش"
click at [448, 136] on input "text" at bounding box center [409, 142] width 405 height 23
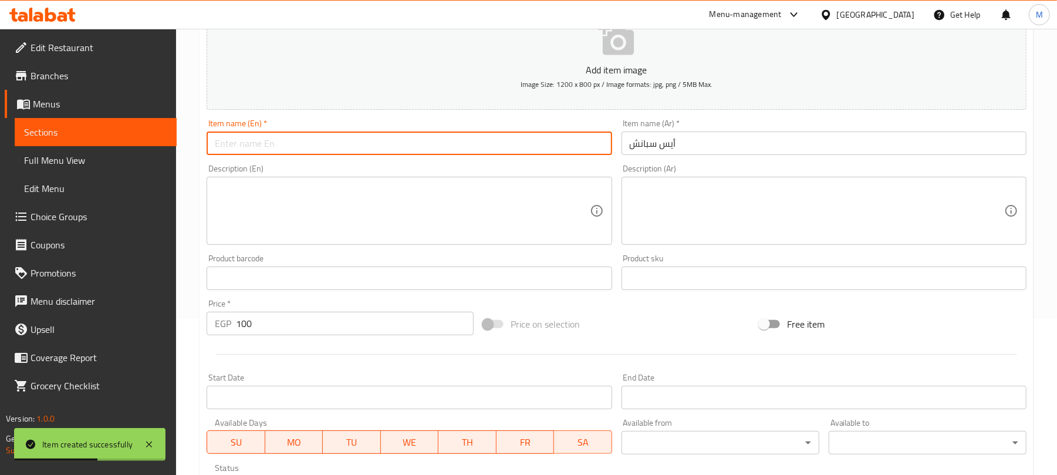
paste input "Iced Spanish"
type input "Iced Spanish"
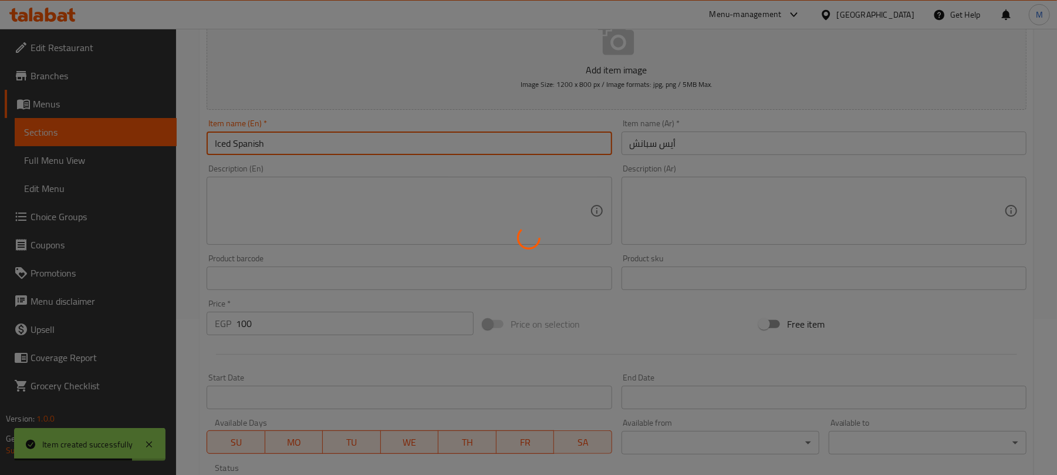
type input "0"
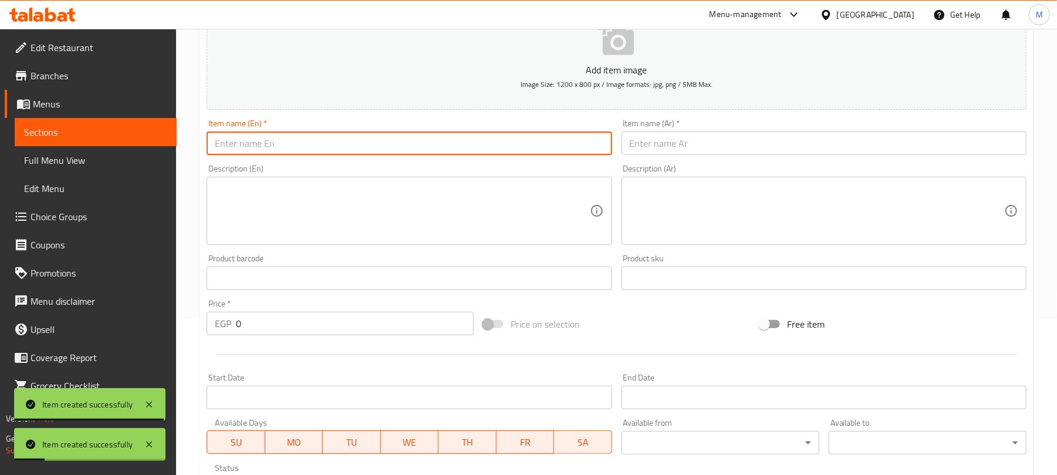
drag, startPoint x: 701, startPoint y: 142, endPoint x: 692, endPoint y: 130, distance: 14.8
click at [701, 144] on input "text" at bounding box center [823, 142] width 405 height 23
paste input "أيس اميريكان"
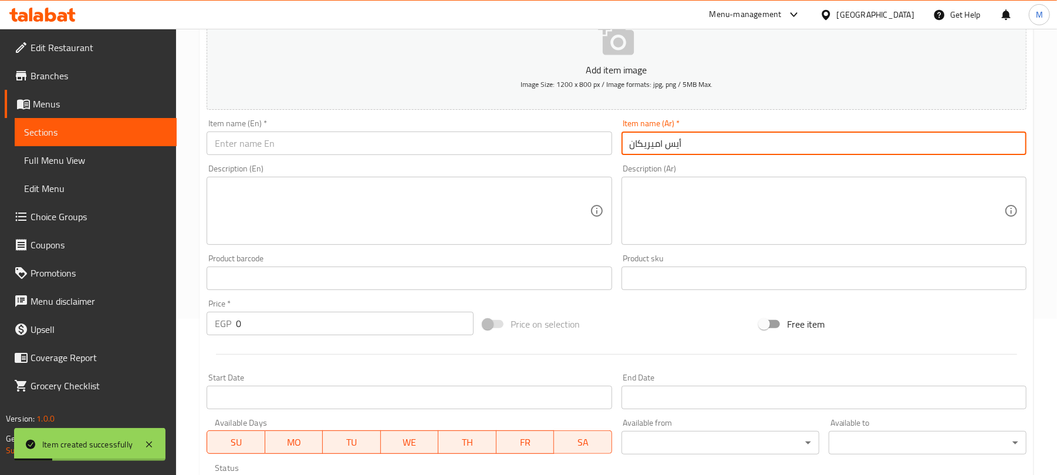
type input "أيس اميريكان"
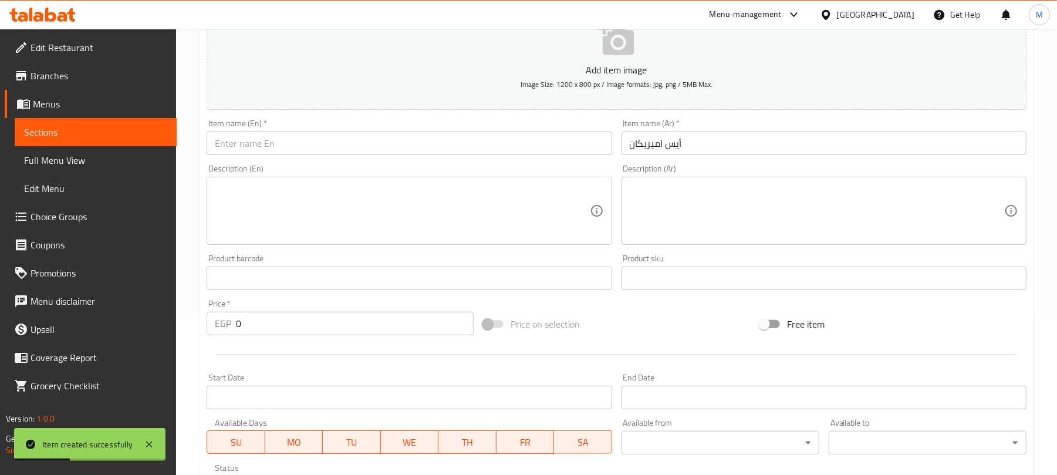
click at [258, 131] on div "Item name (En)   * Item name (En) *" at bounding box center [409, 137] width 405 height 36
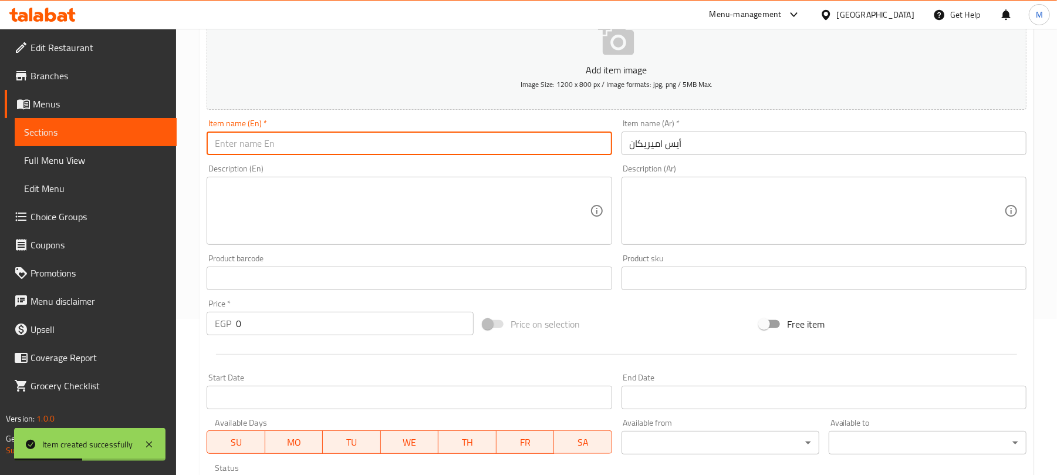
click at [280, 144] on input "text" at bounding box center [409, 142] width 405 height 23
paste input "Iced Americano"
type input "Iced Americano"
click at [303, 320] on input "0" at bounding box center [355, 323] width 238 height 23
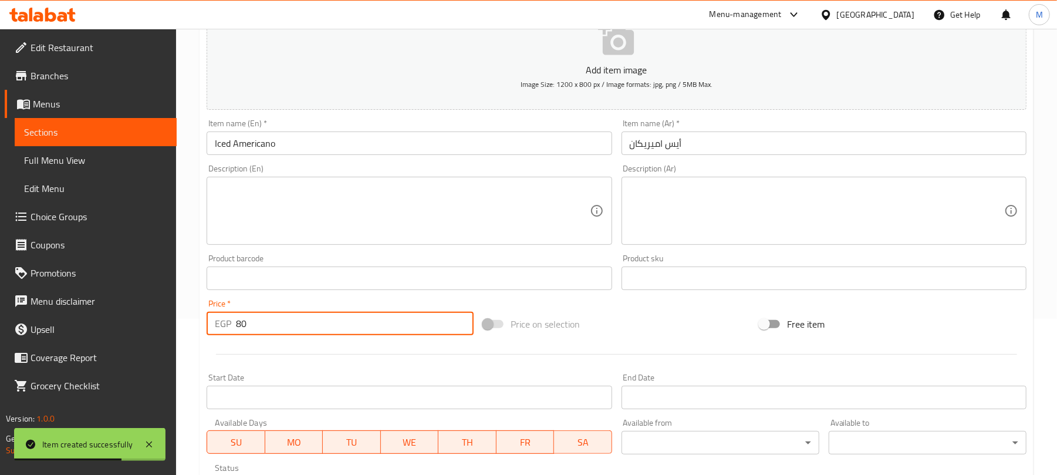
type input "80"
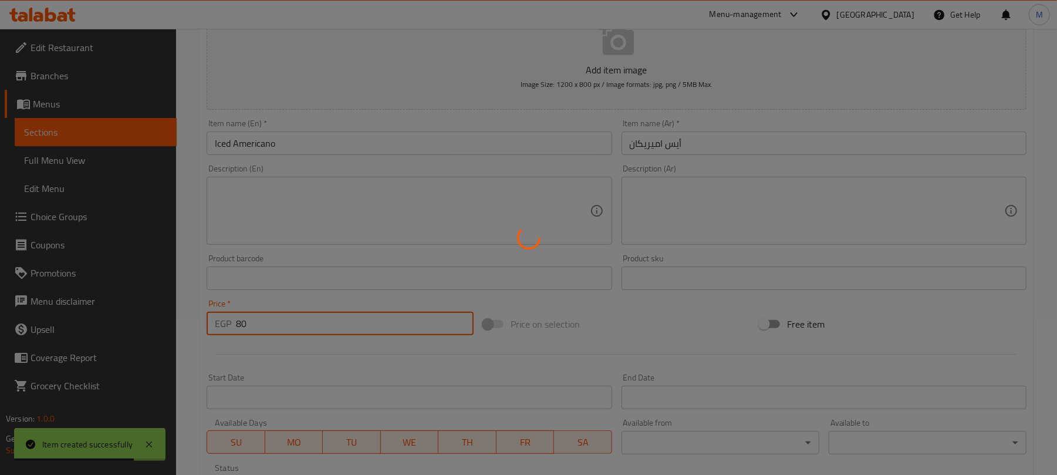
type input "0"
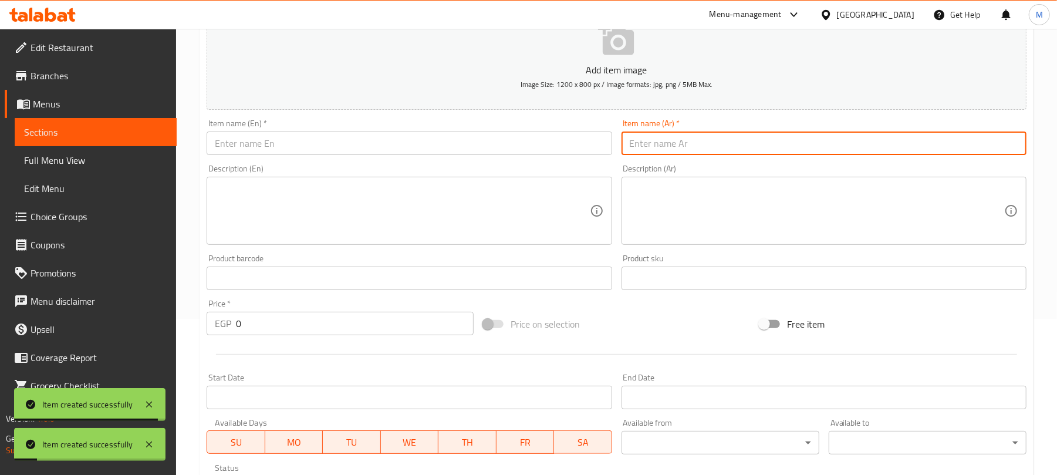
drag, startPoint x: 638, startPoint y: 139, endPoint x: 606, endPoint y: 109, distance: 44.0
click at [638, 139] on input "text" at bounding box center [823, 142] width 405 height 23
paste input "أيس سولتيد"
type input "أيس سولتيد"
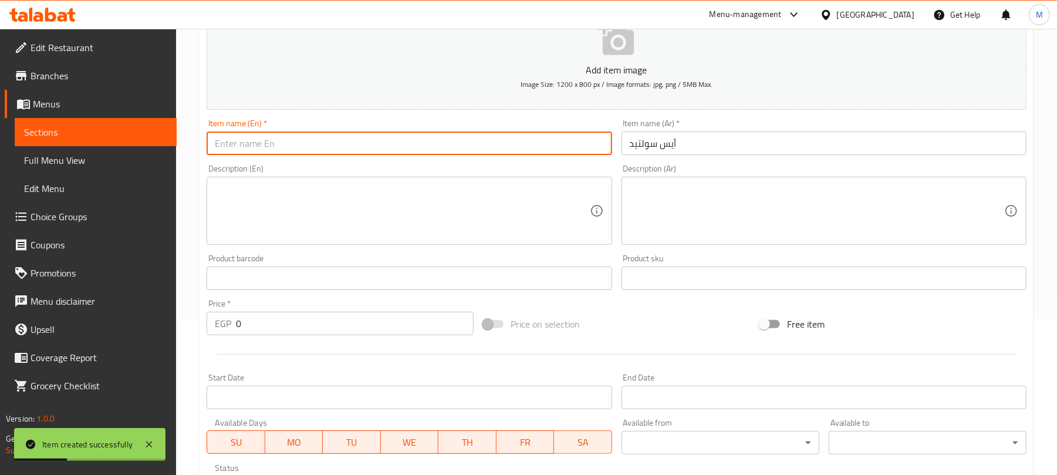
click at [404, 150] on input "text" at bounding box center [409, 142] width 405 height 23
paste input "Iced Salted"
type input "Iced Salted"
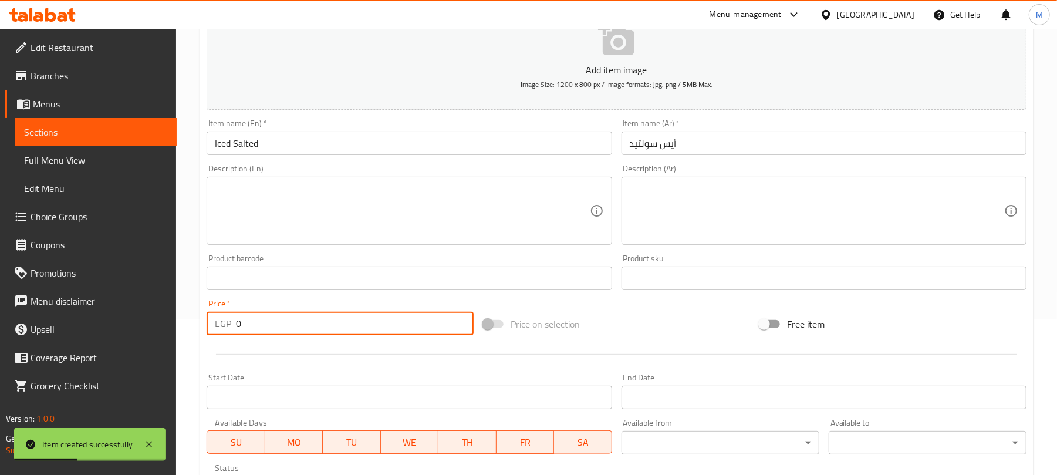
drag, startPoint x: 270, startPoint y: 320, endPoint x: 276, endPoint y: 322, distance: 6.0
click at [270, 322] on input "0" at bounding box center [355, 323] width 238 height 23
type input "100"
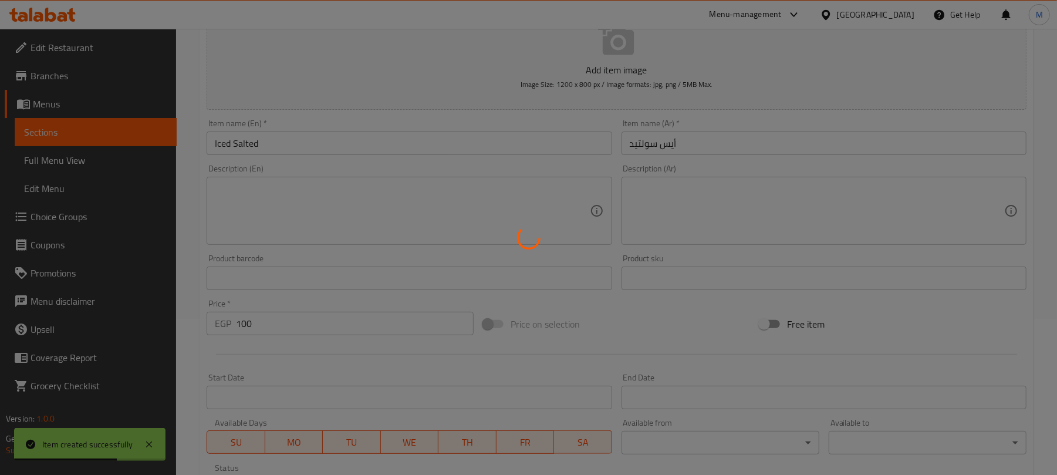
type input "0"
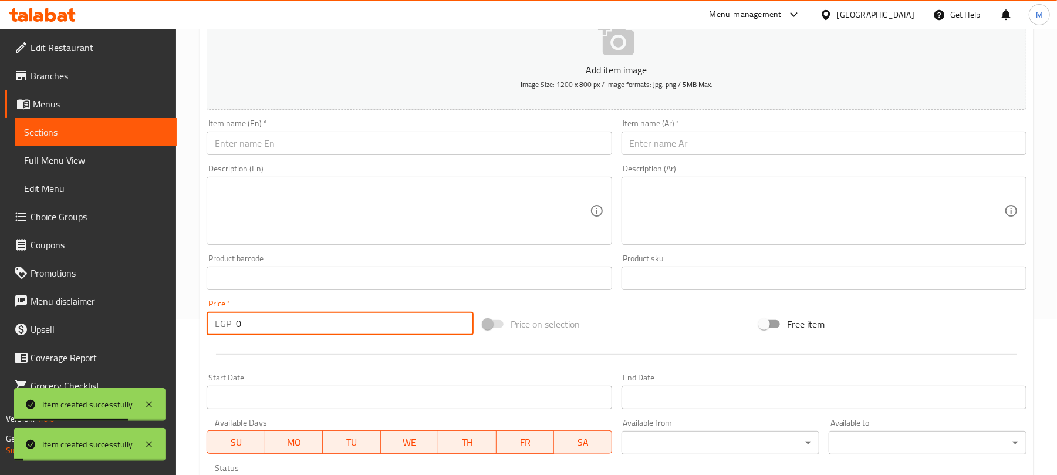
click at [650, 141] on input "text" at bounding box center [823, 142] width 405 height 23
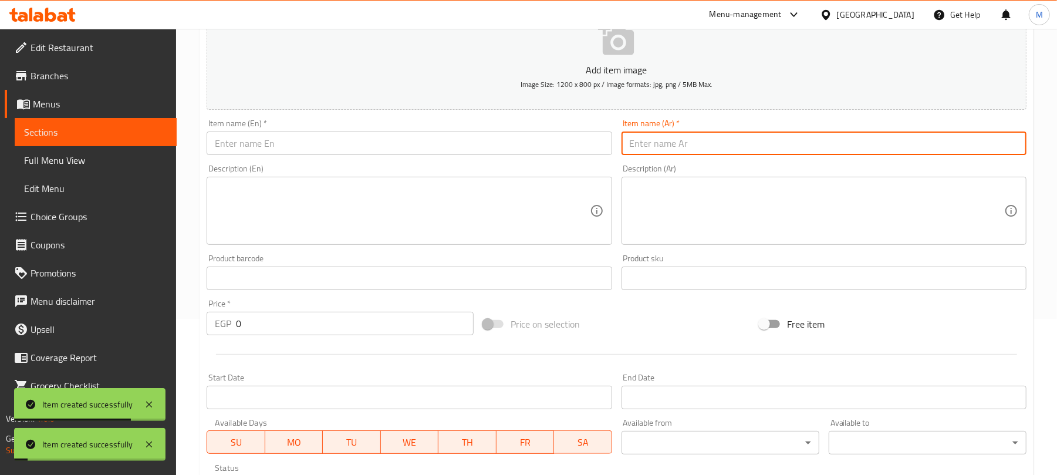
paste input "أيس كراميل ميكاتو"
type input "أيس كراميل ميكاتو"
click at [379, 141] on input "text" at bounding box center [409, 142] width 405 height 23
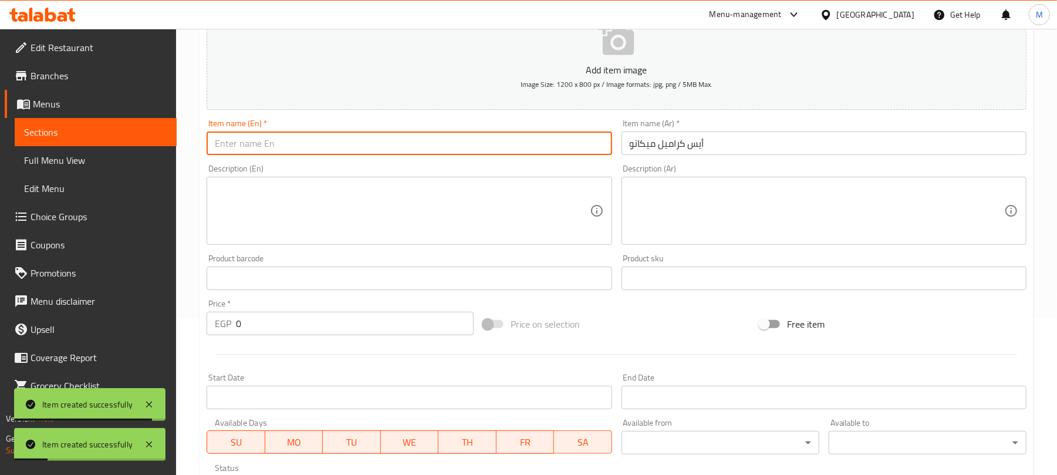
paste input "Iced Caramel Macchiato"
type input "Iced Caramel Macchiato"
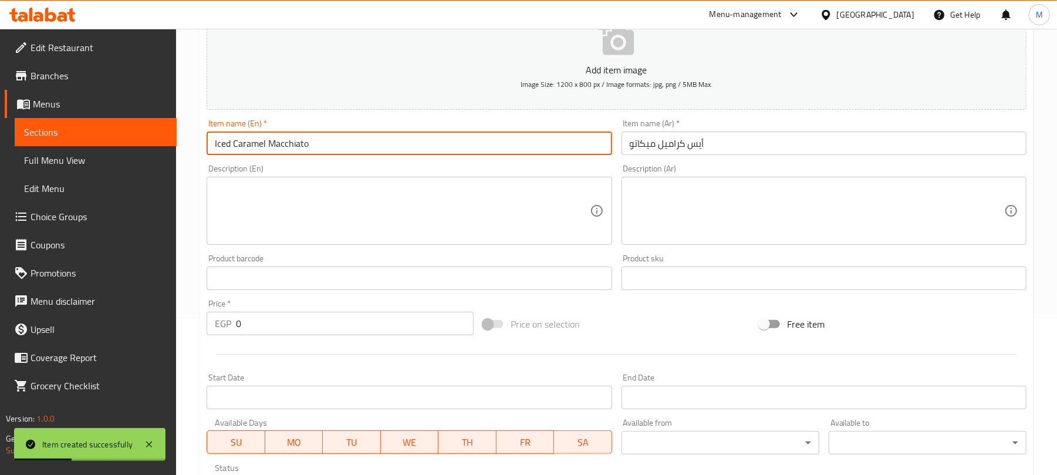
click at [360, 327] on input "0" at bounding box center [355, 323] width 238 height 23
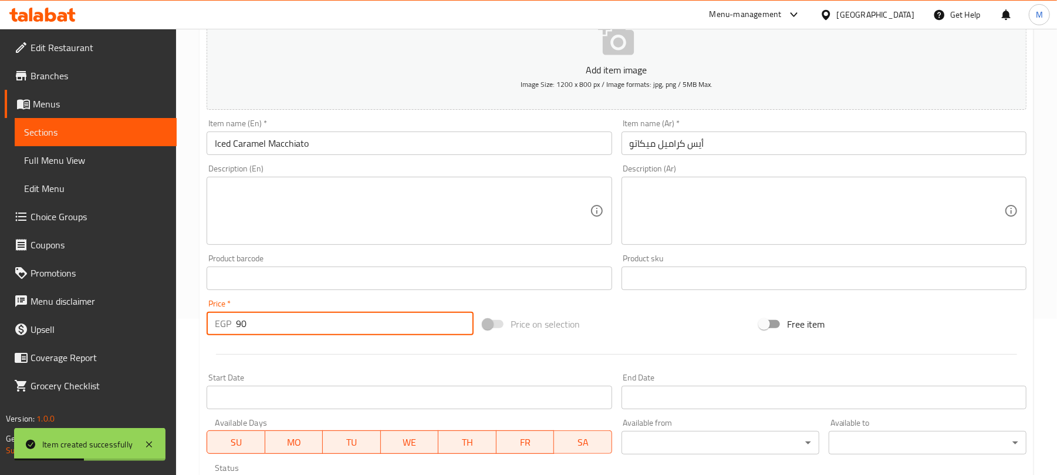
type input "90"
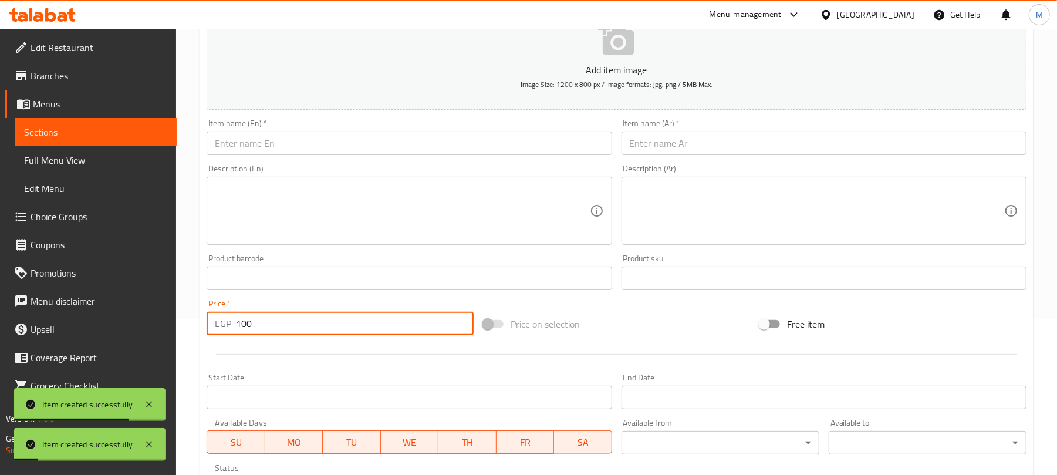
type input "100"
click at [653, 141] on input "text" at bounding box center [823, 142] width 405 height 23
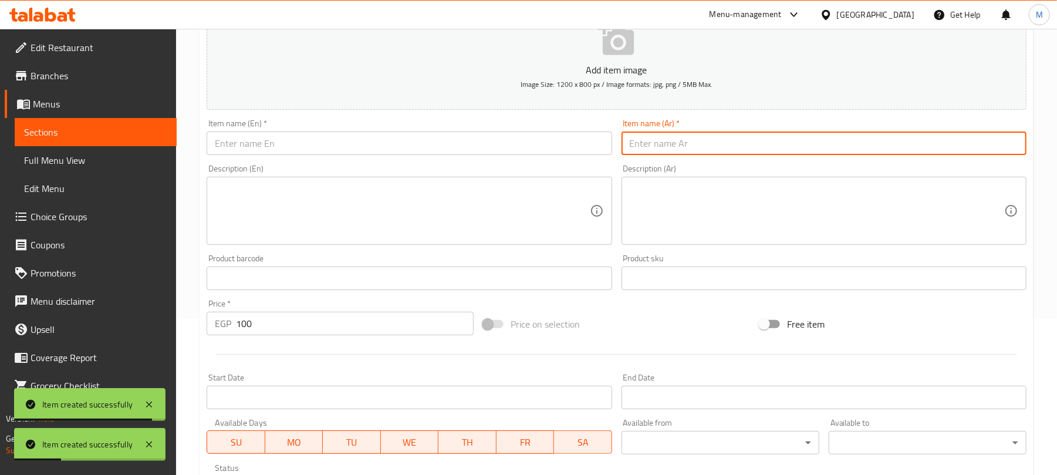
paste input "أيس شوكلت كوفي"
type input "أيس شوكلت كوفي"
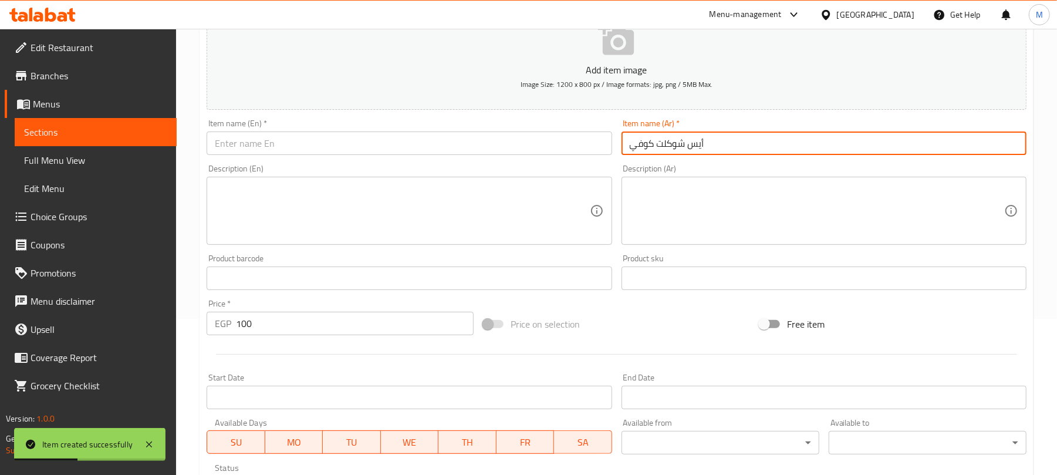
click at [376, 149] on input "text" at bounding box center [409, 142] width 405 height 23
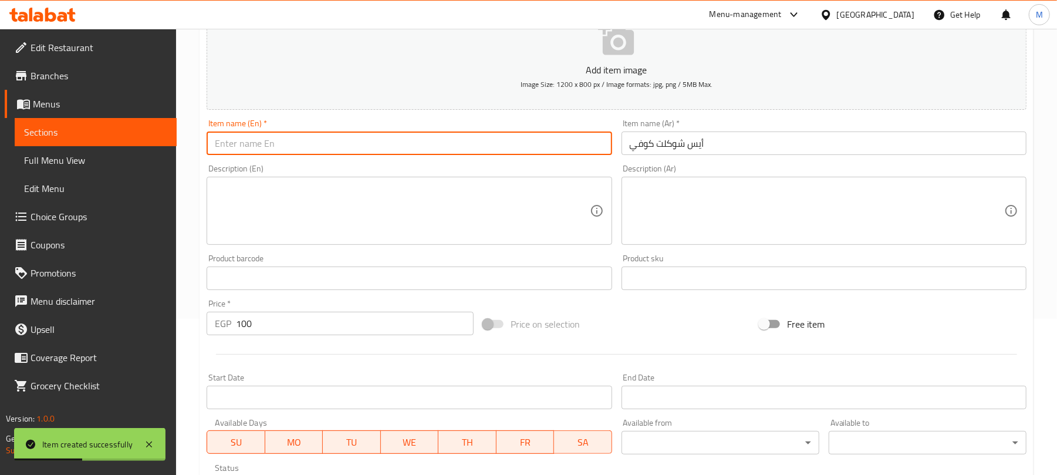
paste input "Iced Chocolate Coffee"
type input "Iced Chocolate Coffee"
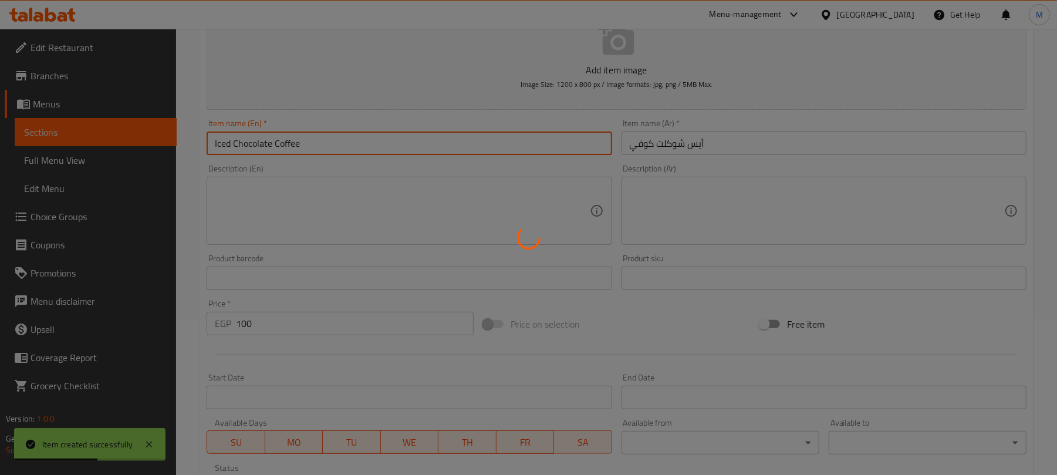
type input "0"
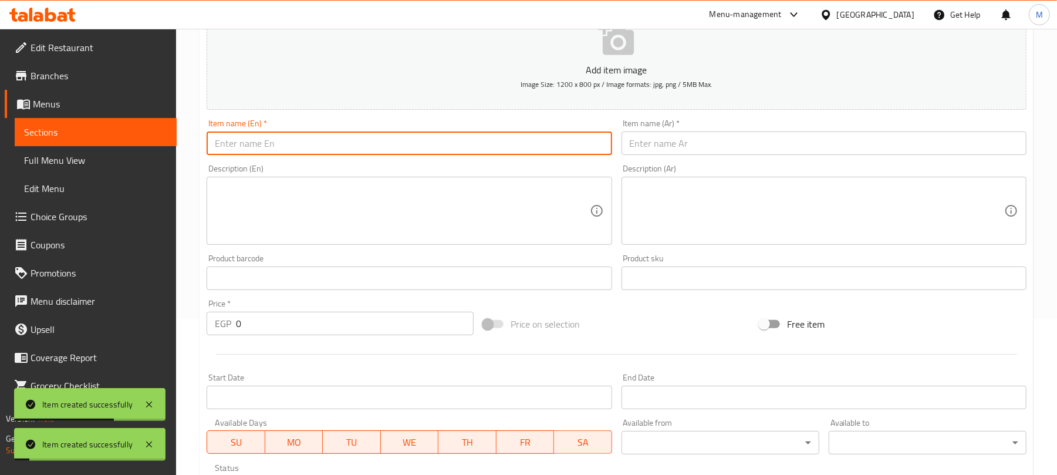
click at [661, 153] on input "text" at bounding box center [823, 142] width 405 height 23
paste input "أيس لاتيه ستروبري"
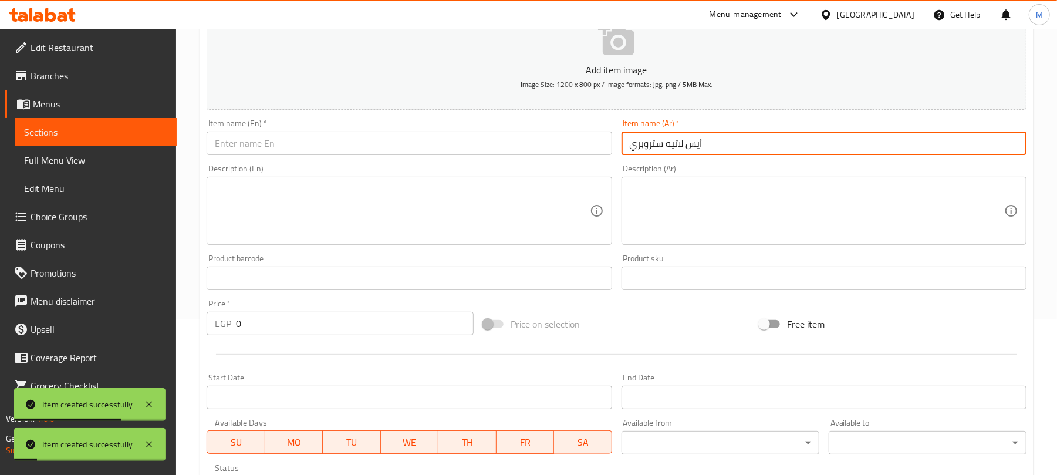
type input "أيس لاتيه ستروبري"
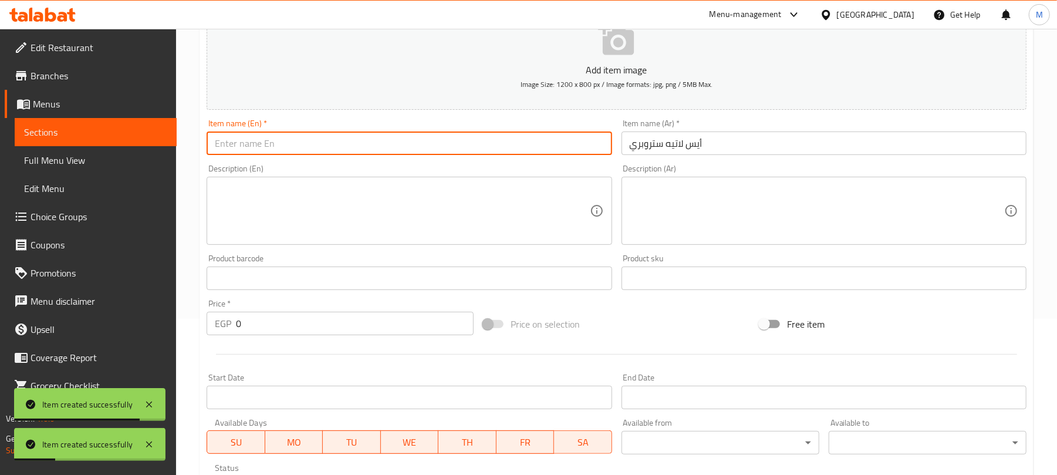
click at [357, 146] on input "text" at bounding box center [409, 142] width 405 height 23
paste input "Iced Strawberry Latte"
type input "Iced Strawberry Latte"
click at [414, 327] on input "0" at bounding box center [355, 323] width 238 height 23
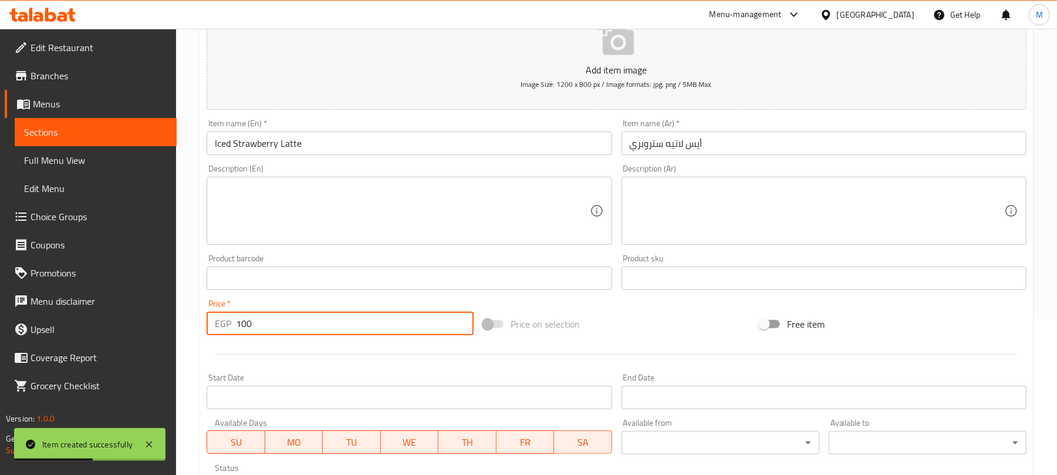
type input "100"
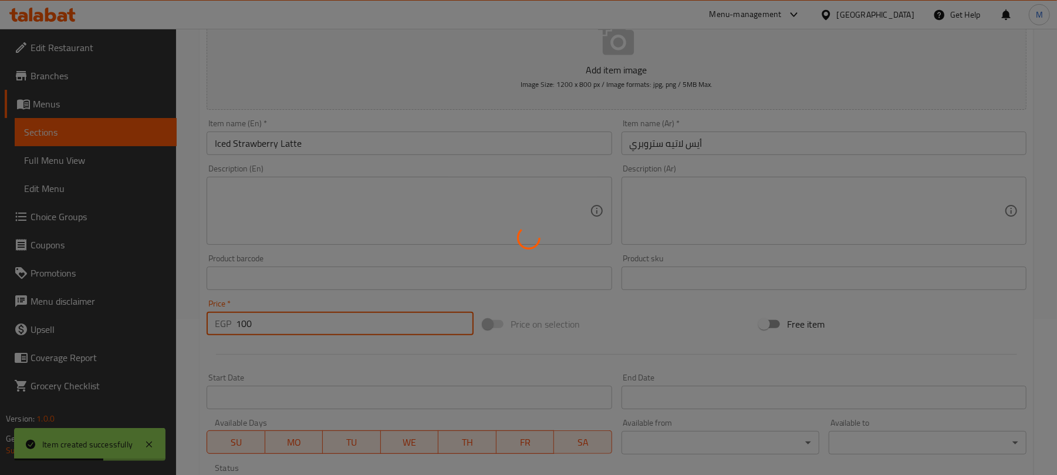
type input "0"
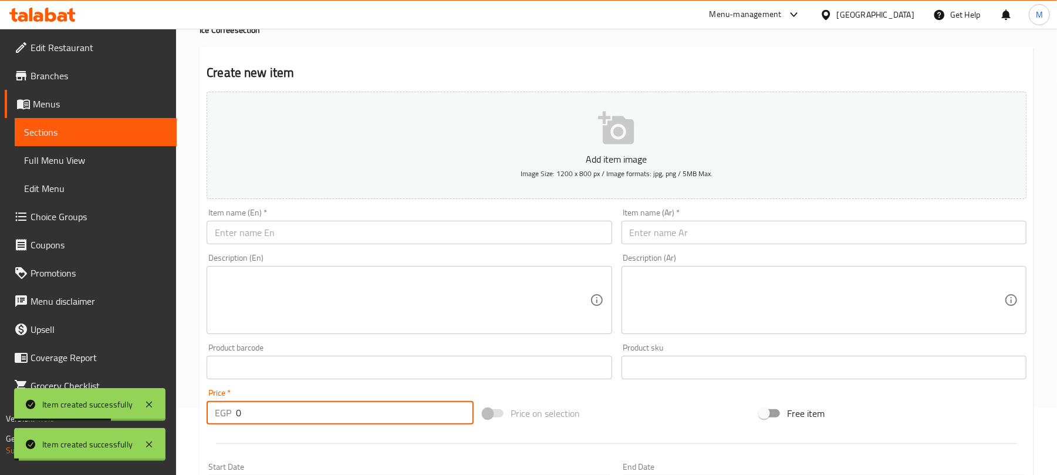
scroll to position [0, 0]
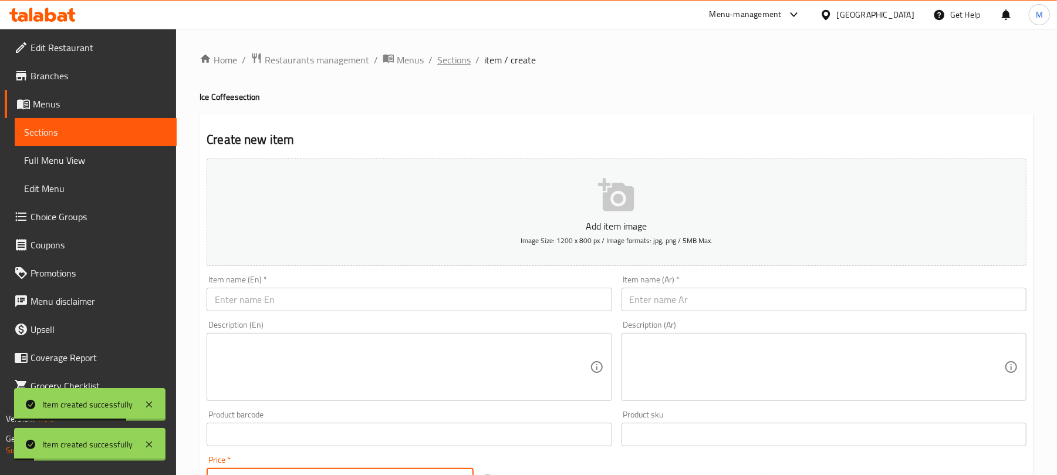
click at [447, 58] on span "Sections" at bounding box center [453, 60] width 33 height 14
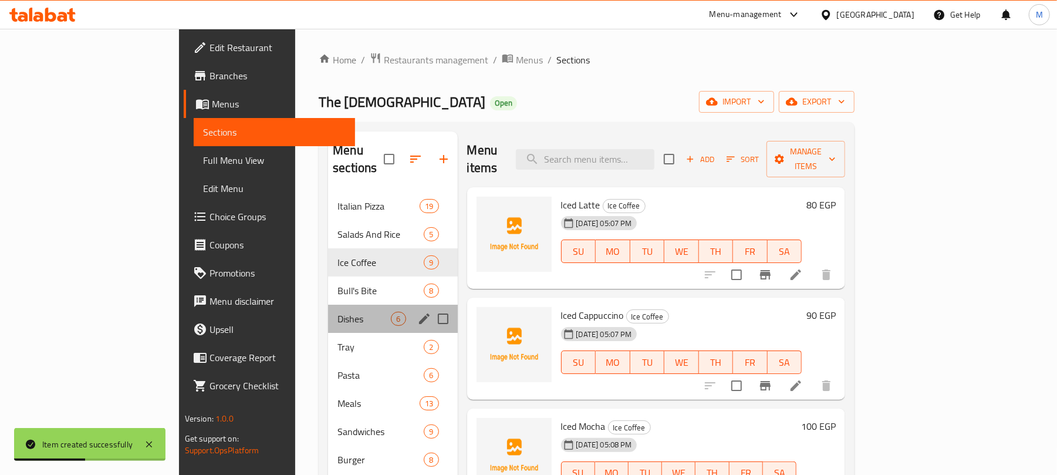
click at [328, 309] on div "Dishes 6" at bounding box center [392, 319] width 129 height 28
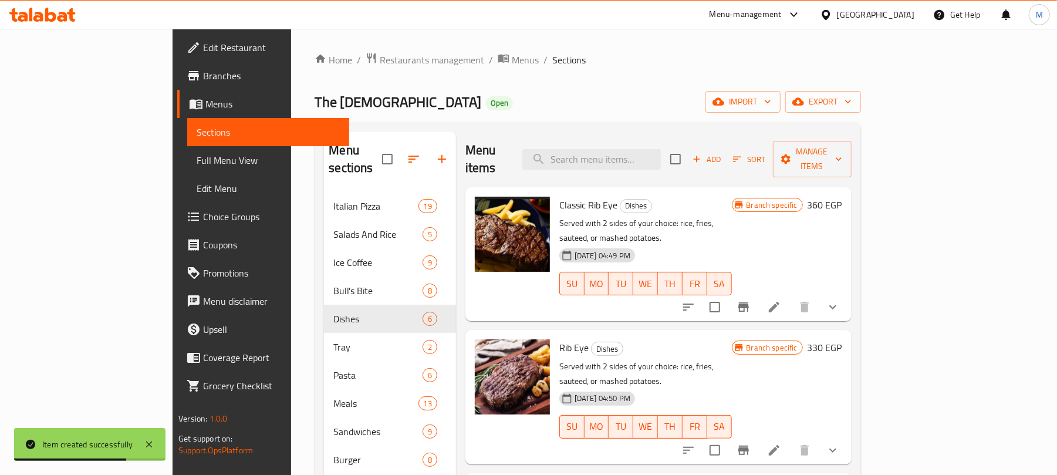
click at [751, 300] on icon "Branch-specific-item" at bounding box center [743, 307] width 14 height 14
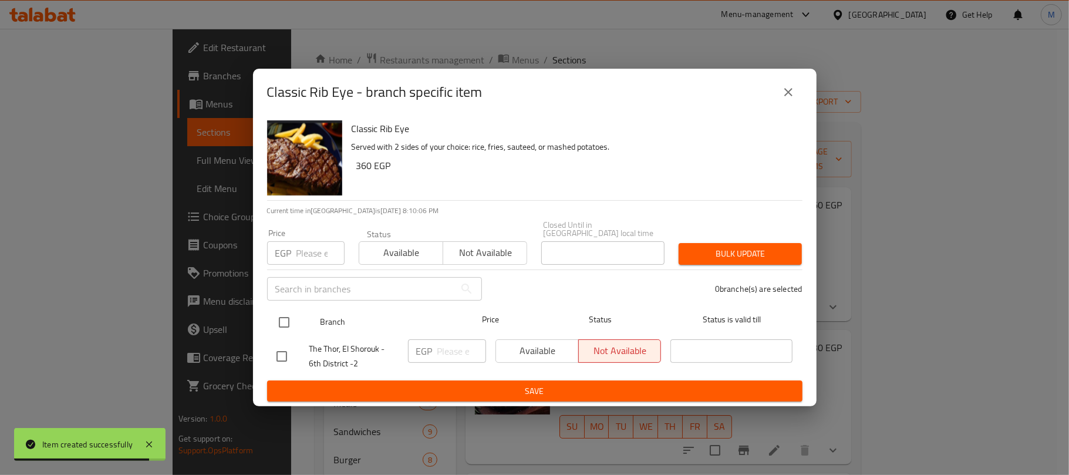
click at [276, 318] on input "checkbox" at bounding box center [284, 322] width 25 height 25
checkbox input "true"
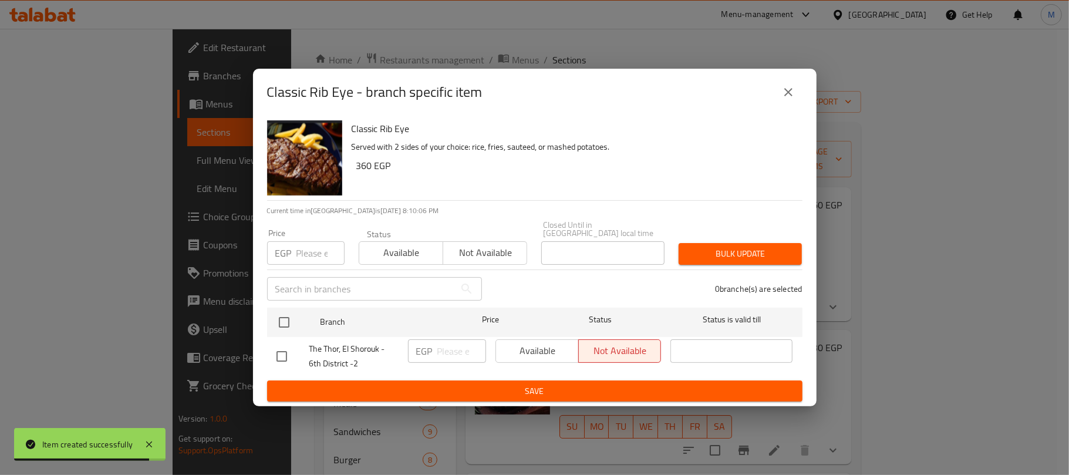
checkbox input "true"
click at [304, 253] on input "number" at bounding box center [320, 252] width 48 height 23
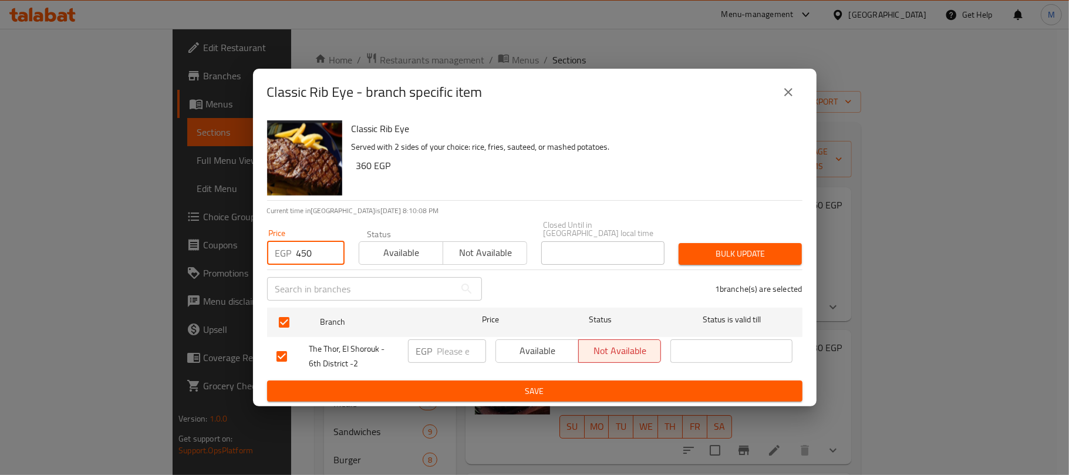
type input "450"
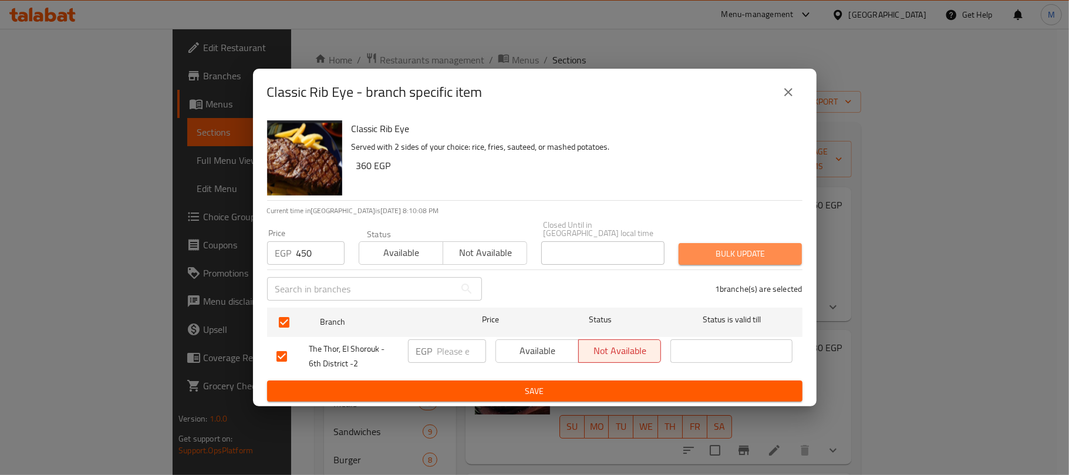
click at [696, 252] on span "Bulk update" at bounding box center [740, 253] width 104 height 15
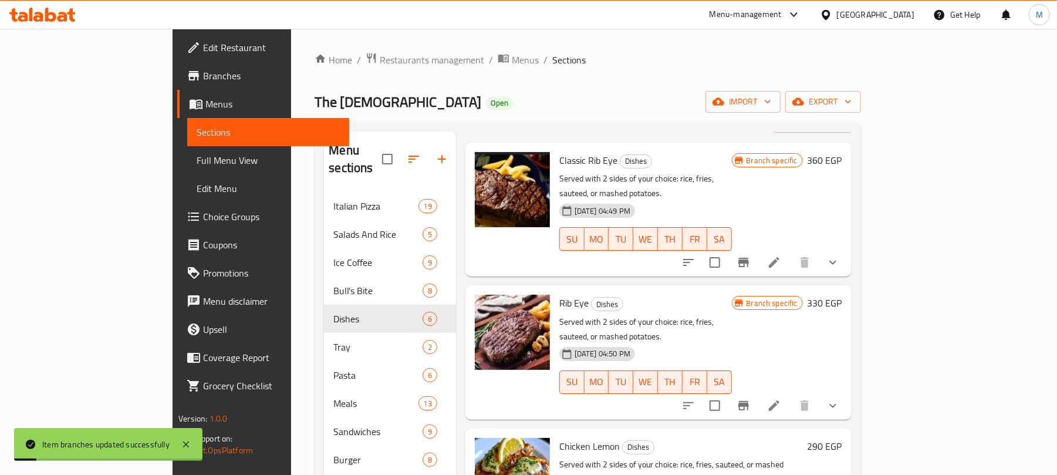
scroll to position [156, 0]
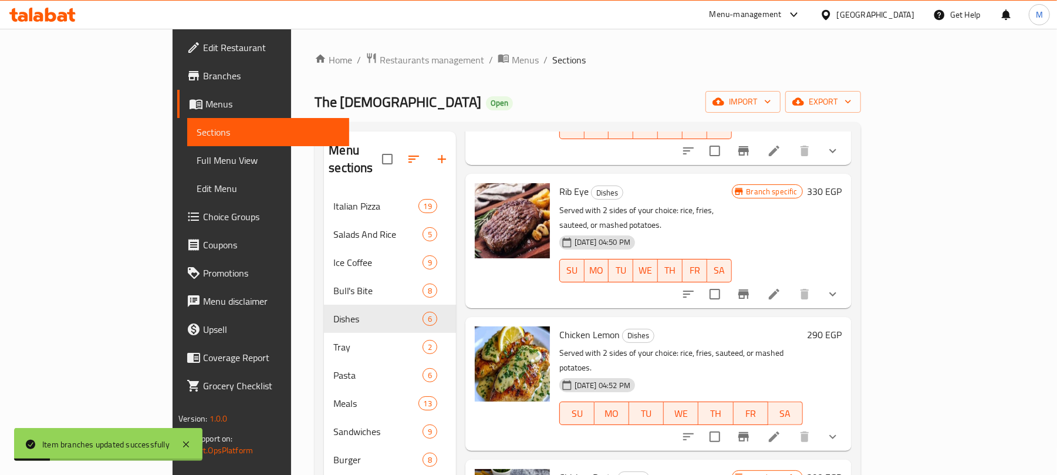
click at [758, 280] on button "Branch-specific-item" at bounding box center [743, 294] width 28 height 28
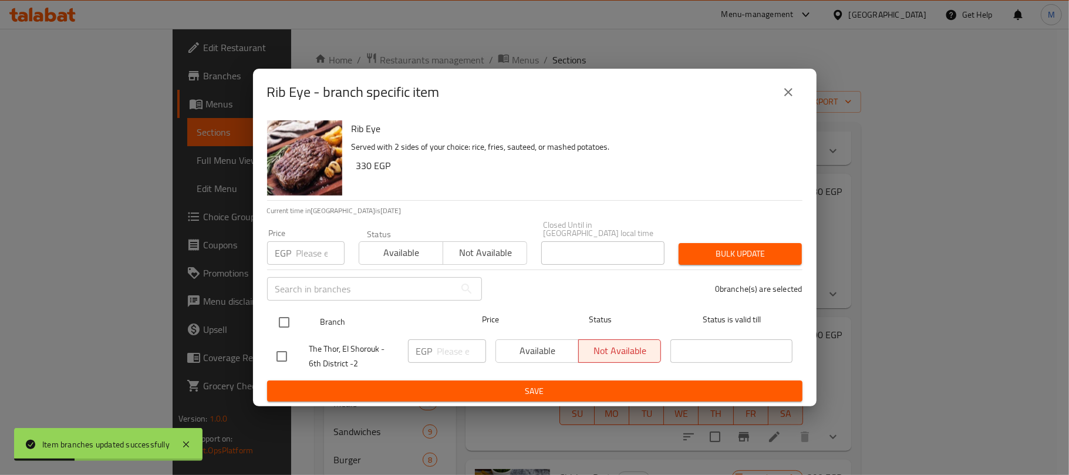
click at [291, 316] on input "checkbox" at bounding box center [284, 322] width 25 height 25
checkbox input "true"
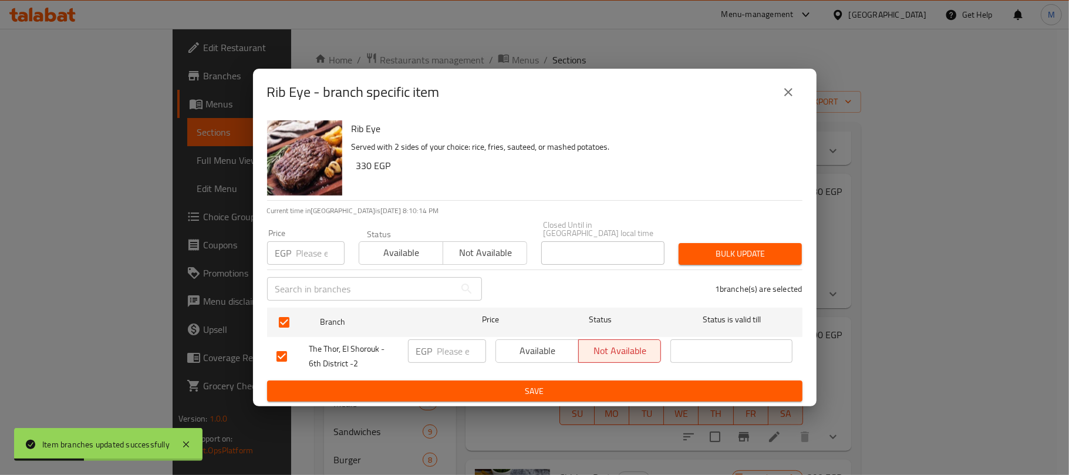
click at [299, 250] on input "number" at bounding box center [320, 252] width 48 height 23
type input "415"
click at [780, 252] on span "Bulk update" at bounding box center [740, 253] width 104 height 15
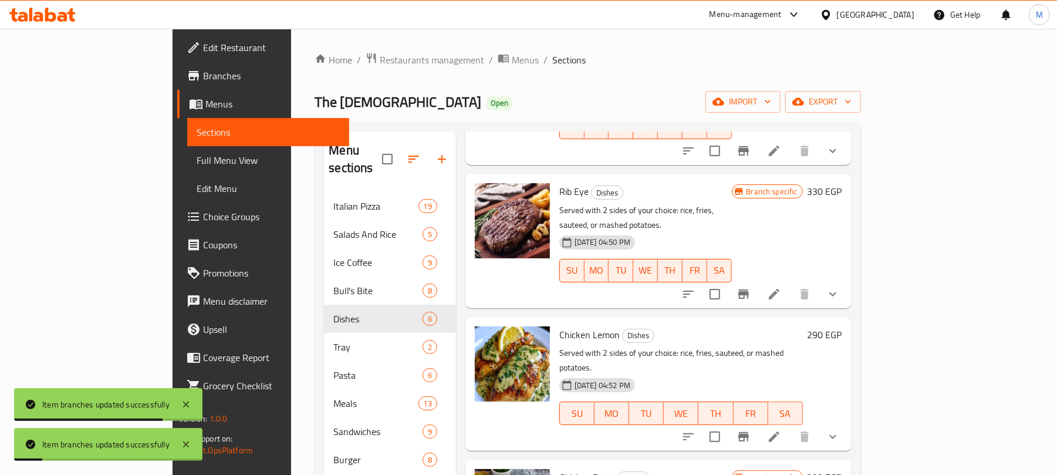
click at [522, 69] on div "Home / Restaurants management / Menus / Sections The Thor Open import export Me…" at bounding box center [588, 382] width 546 height 661
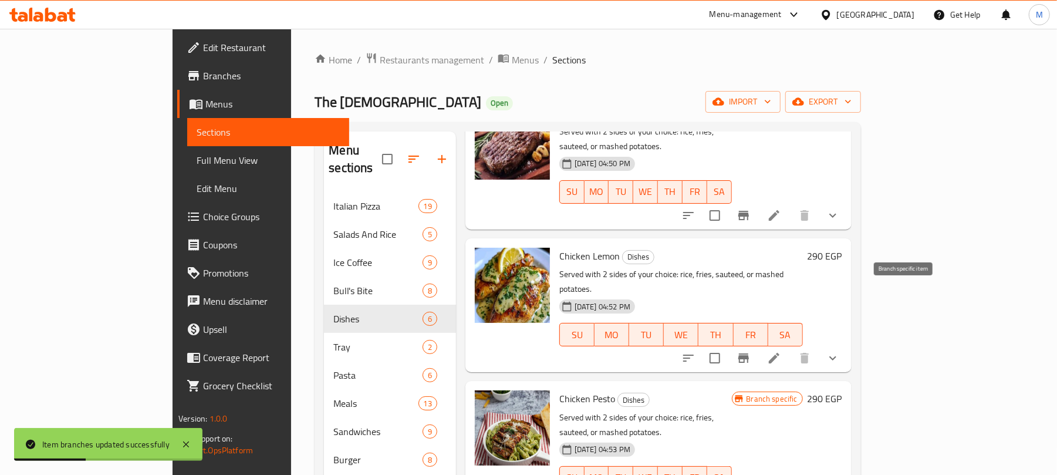
click at [751, 351] on icon "Branch-specific-item" at bounding box center [743, 358] width 14 height 14
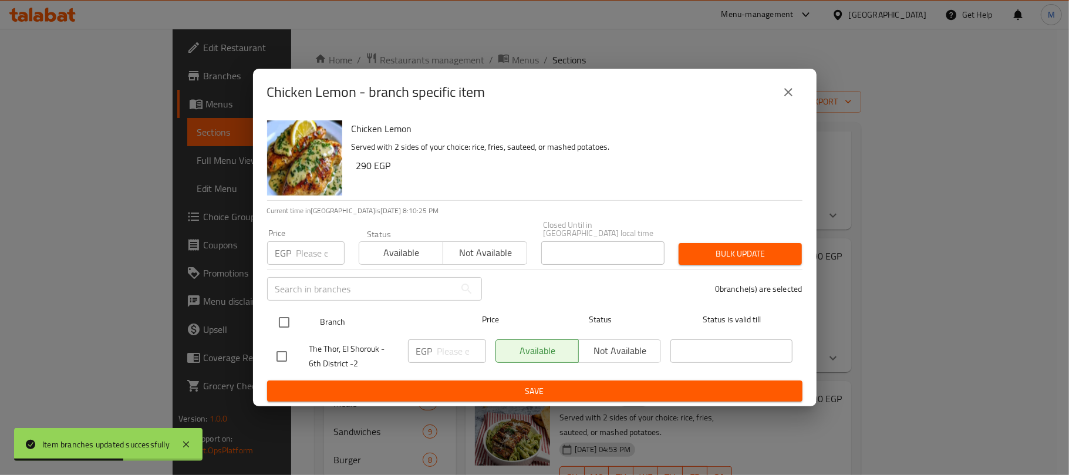
drag, startPoint x: 285, startPoint y: 320, endPoint x: 285, endPoint y: 308, distance: 12.3
click at [283, 320] on input "checkbox" at bounding box center [284, 322] width 25 height 25
checkbox input "true"
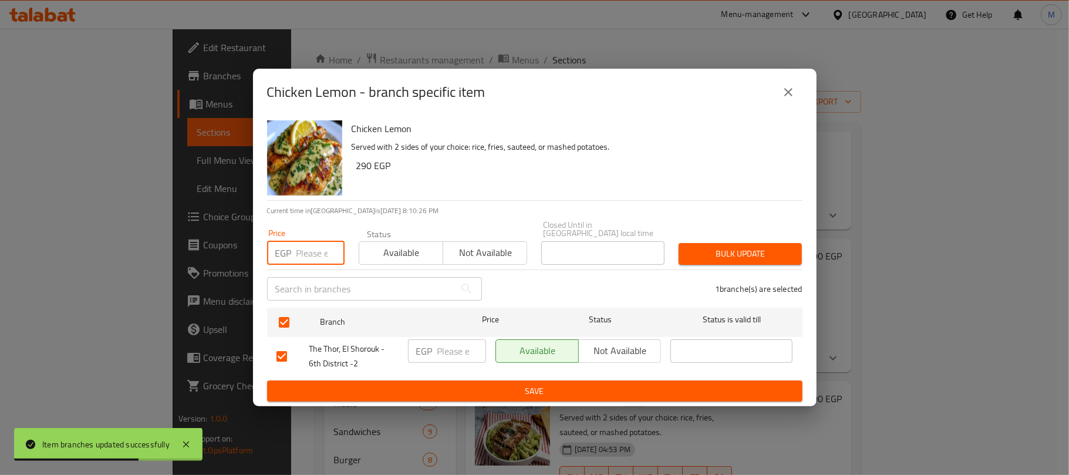
click at [302, 252] on input "number" at bounding box center [320, 252] width 48 height 23
type input "360"
click at [726, 256] on span "Bulk update" at bounding box center [740, 253] width 104 height 15
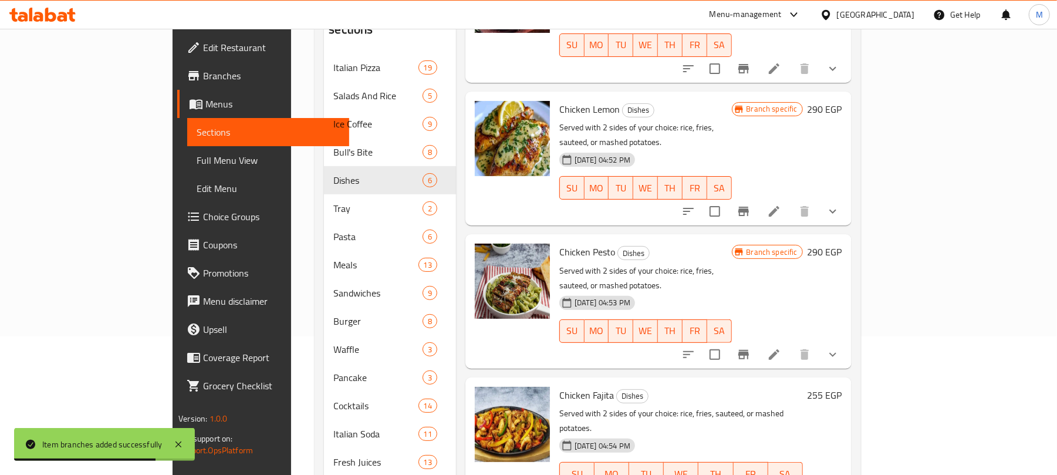
scroll to position [156, 0]
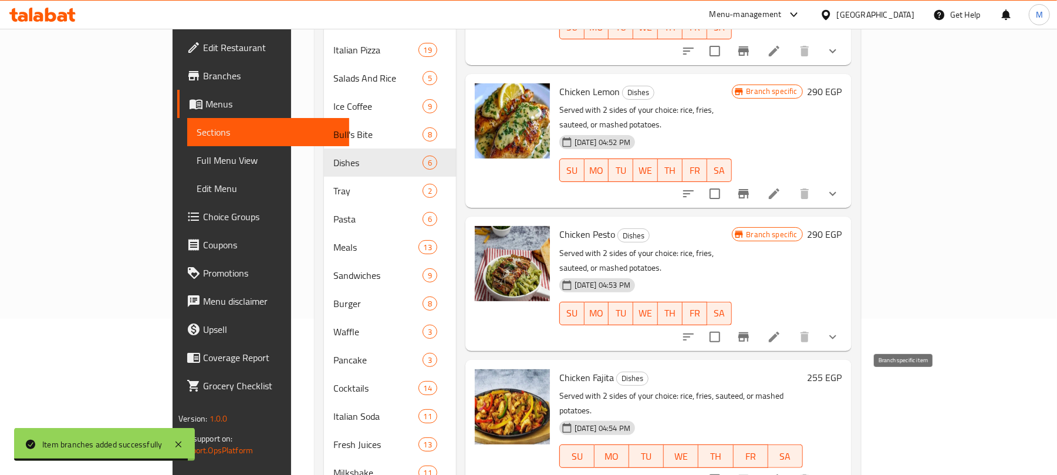
click at [751, 472] on icon "Branch-specific-item" at bounding box center [743, 479] width 14 height 14
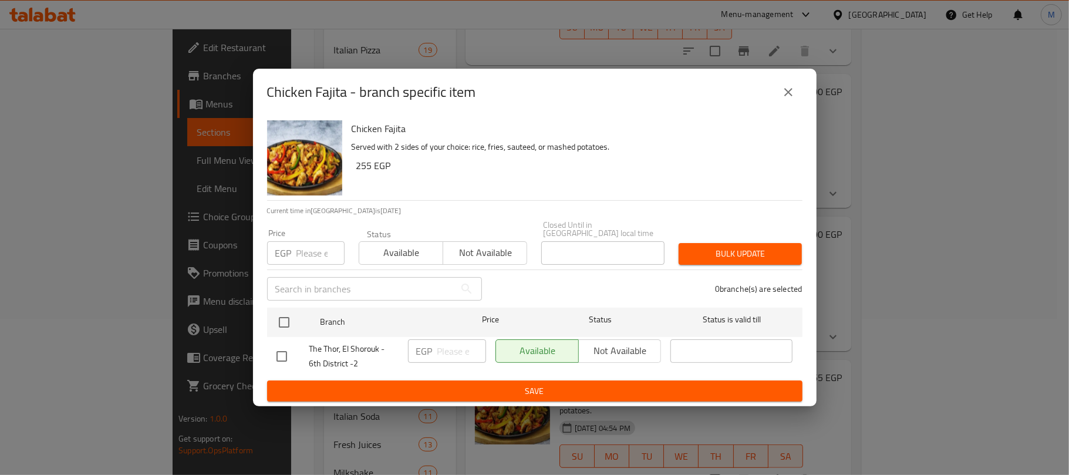
drag, startPoint x: 285, startPoint y: 326, endPoint x: 294, endPoint y: 296, distance: 31.2
click at [286, 326] on input "checkbox" at bounding box center [284, 322] width 25 height 25
checkbox input "true"
click at [320, 249] on input "number" at bounding box center [320, 252] width 48 height 23
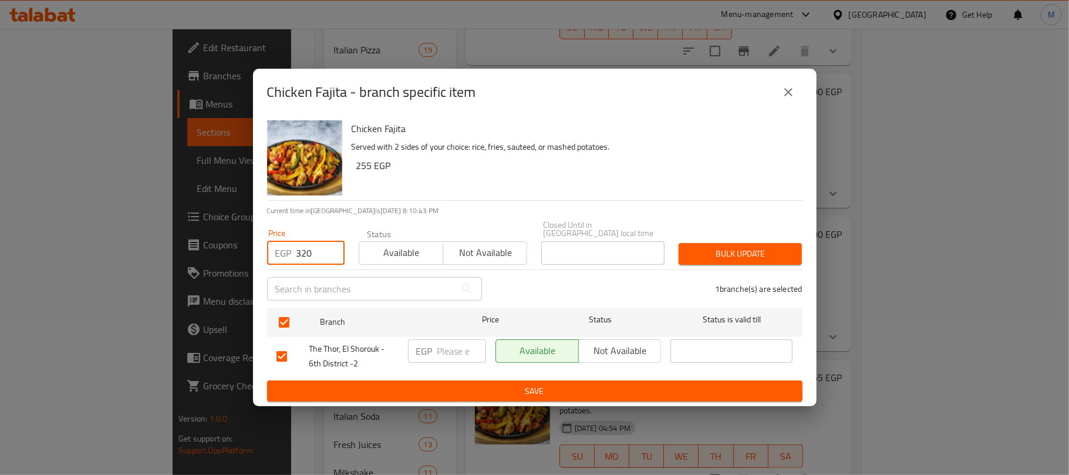
type input "320"
click at [775, 250] on span "Bulk update" at bounding box center [740, 253] width 104 height 15
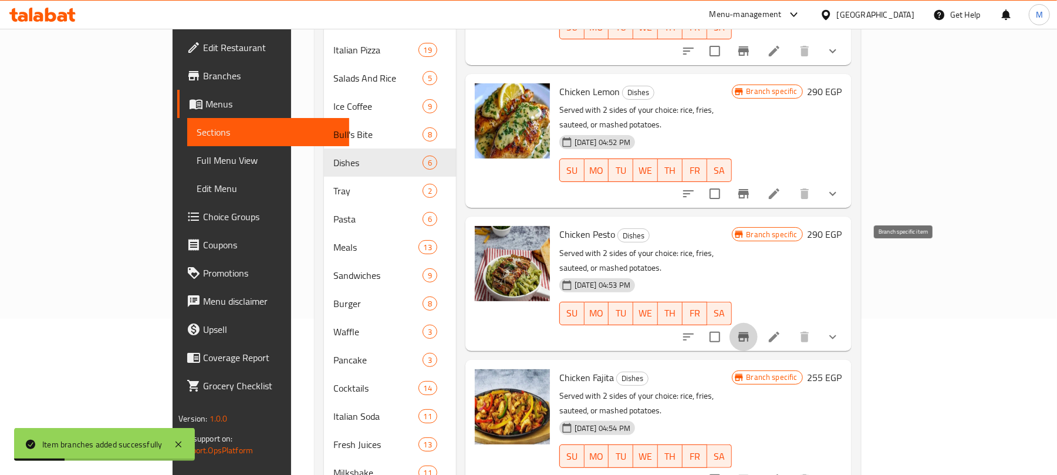
click at [751, 330] on icon "Branch-specific-item" at bounding box center [743, 337] width 14 height 14
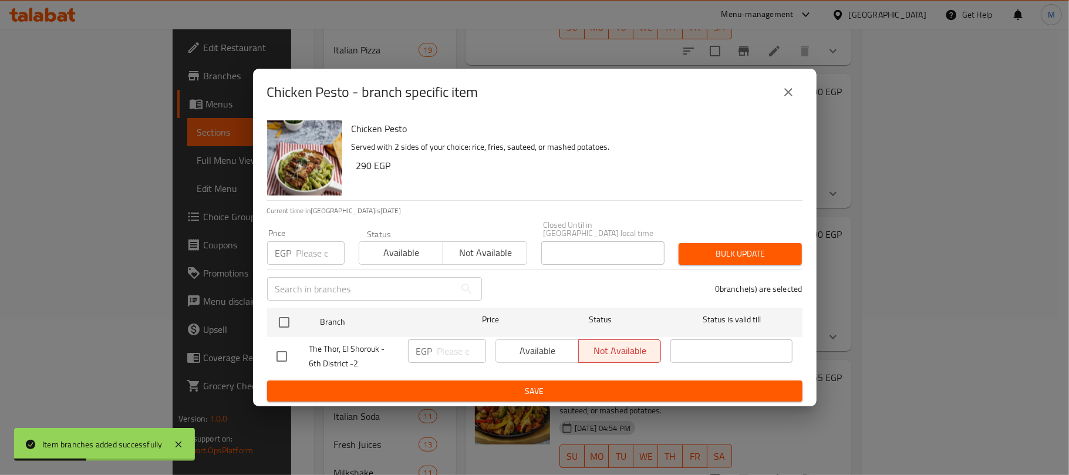
drag, startPoint x: 277, startPoint y: 315, endPoint x: 295, endPoint y: 266, distance: 51.8
click at [278, 315] on input "checkbox" at bounding box center [284, 322] width 25 height 25
checkbox input "true"
click at [306, 241] on input "number" at bounding box center [320, 252] width 48 height 23
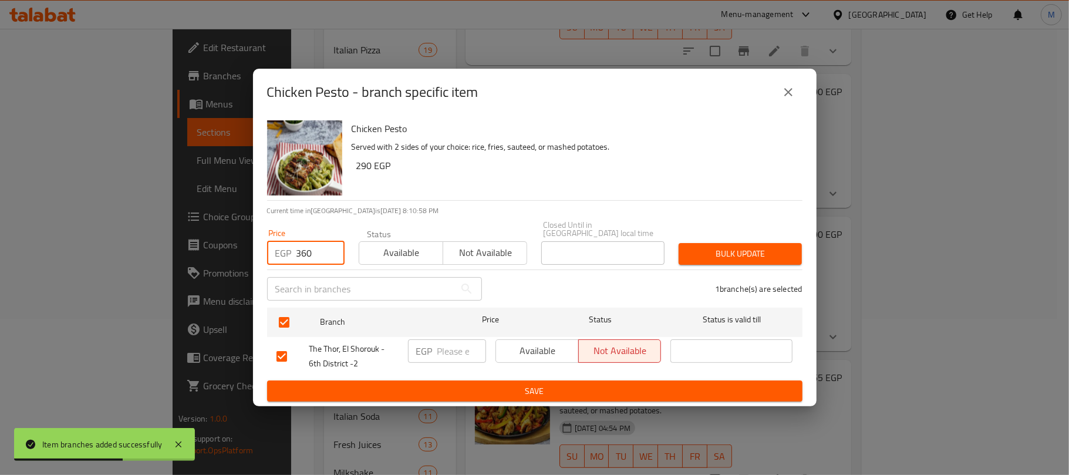
type input "360"
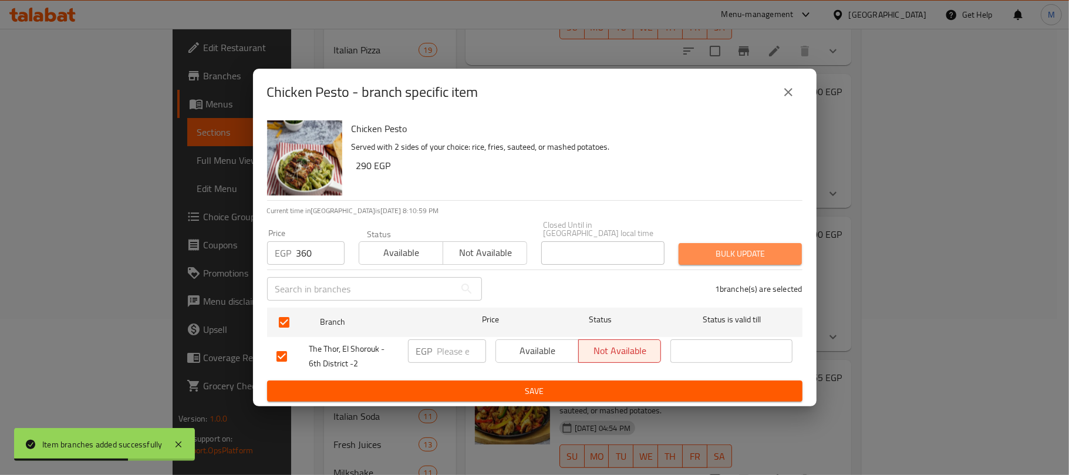
click at [712, 255] on span "Bulk update" at bounding box center [740, 253] width 104 height 15
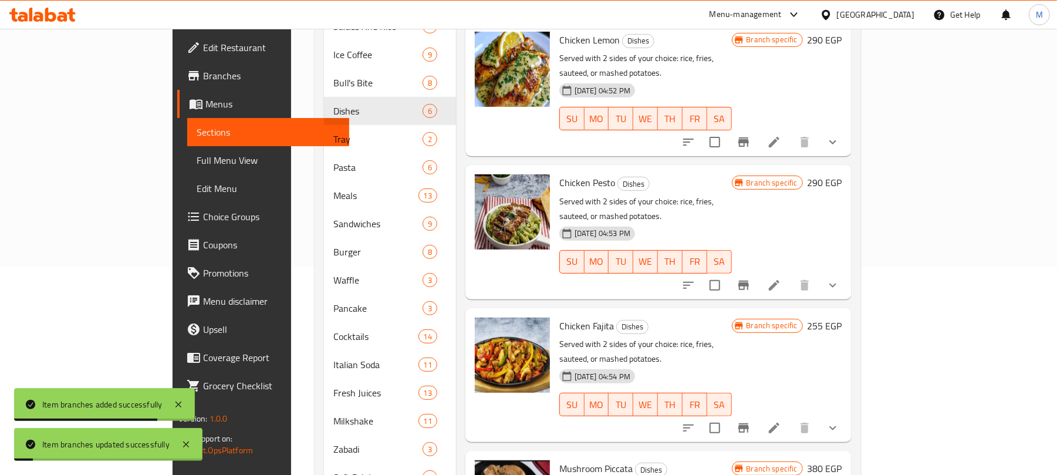
scroll to position [245, 0]
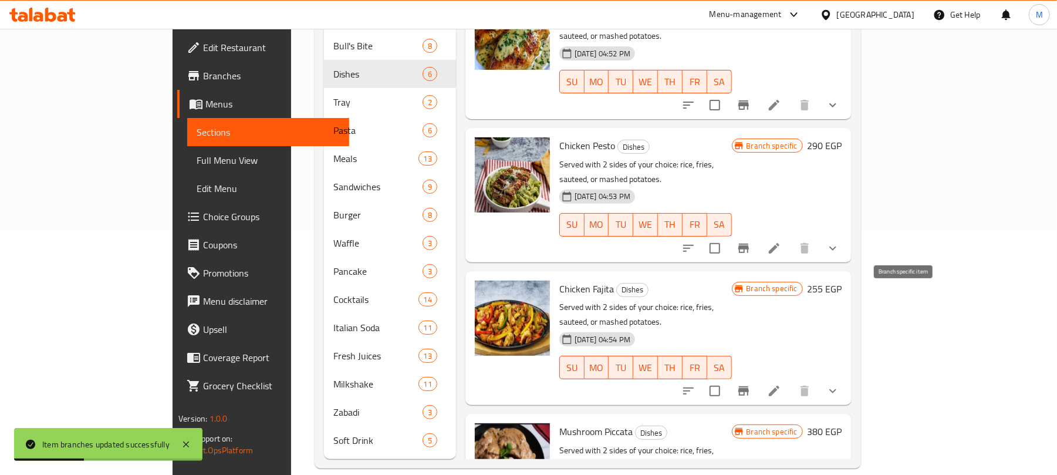
click at [751, 384] on icon "Branch-specific-item" at bounding box center [743, 391] width 14 height 14
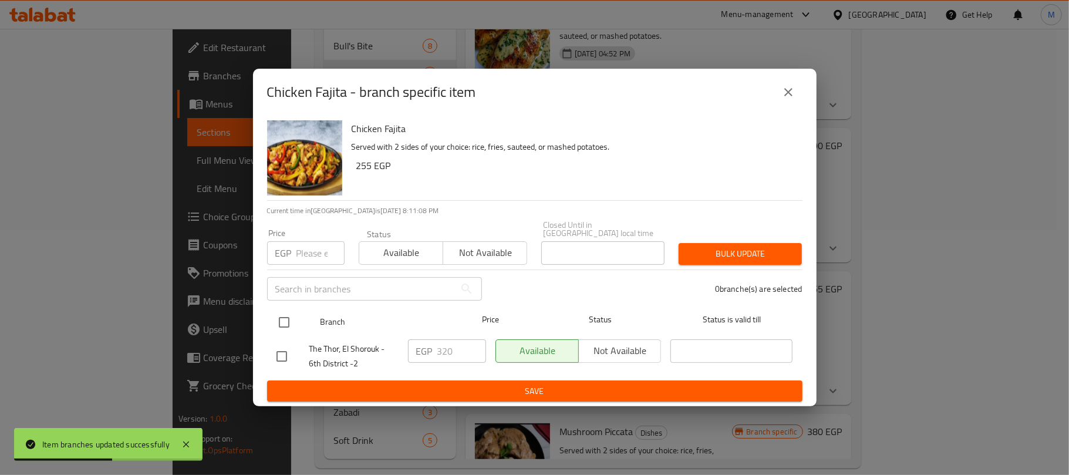
click at [280, 317] on input "checkbox" at bounding box center [284, 322] width 25 height 25
checkbox input "true"
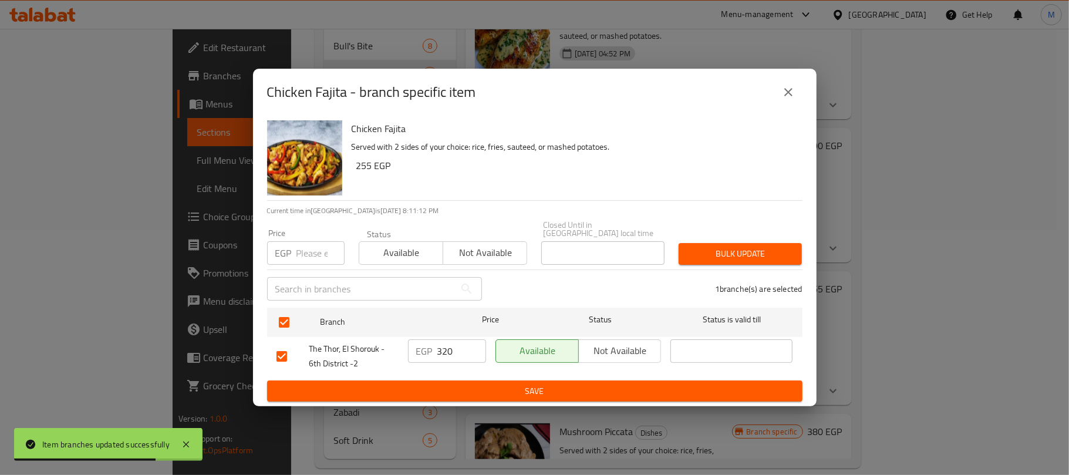
click at [775, 90] on button "close" at bounding box center [788, 92] width 28 height 28
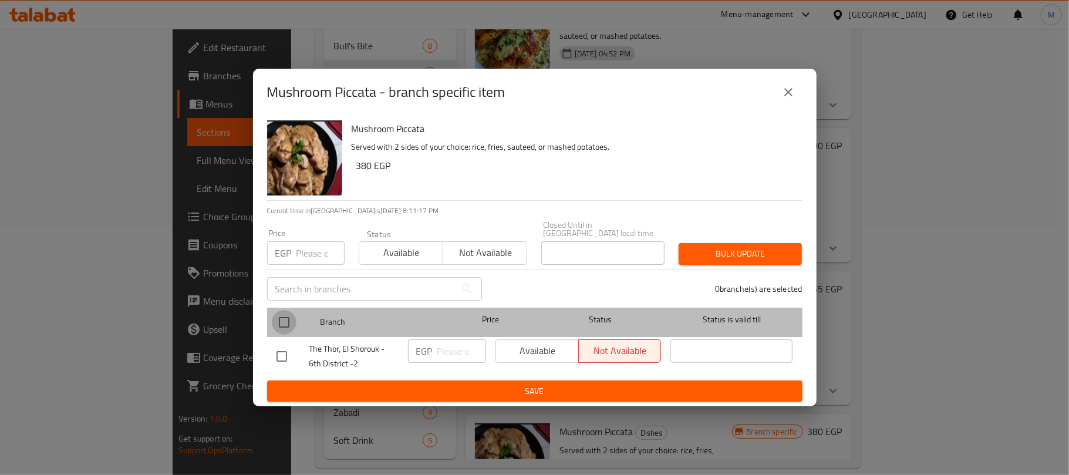
click at [292, 322] on input "checkbox" at bounding box center [284, 322] width 25 height 25
checkbox input "true"
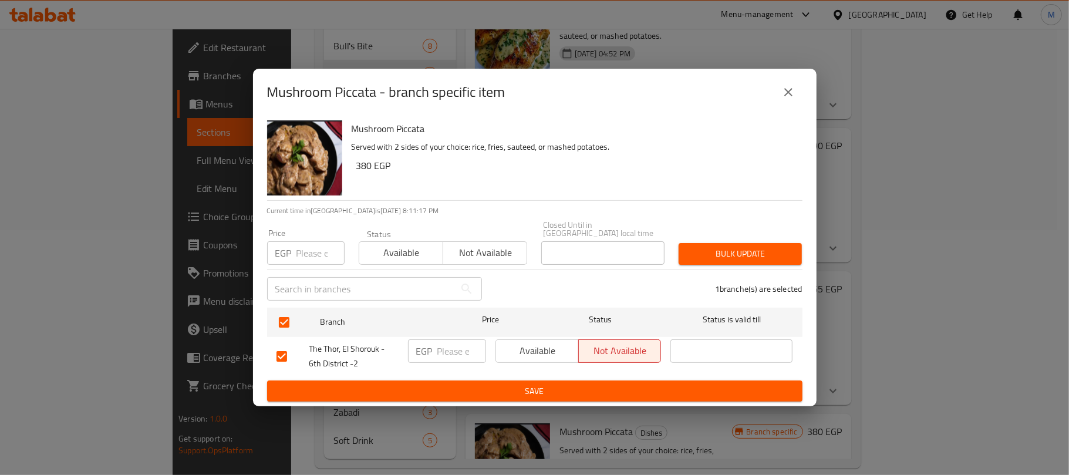
click at [317, 252] on input "number" at bounding box center [320, 252] width 48 height 23
type input "375"
click at [712, 256] on span "Bulk update" at bounding box center [740, 253] width 104 height 15
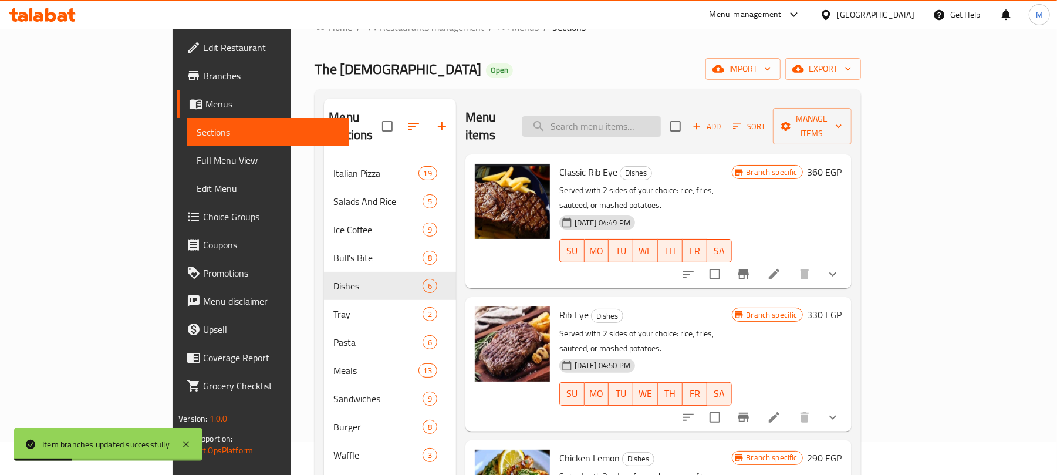
scroll to position [10, 0]
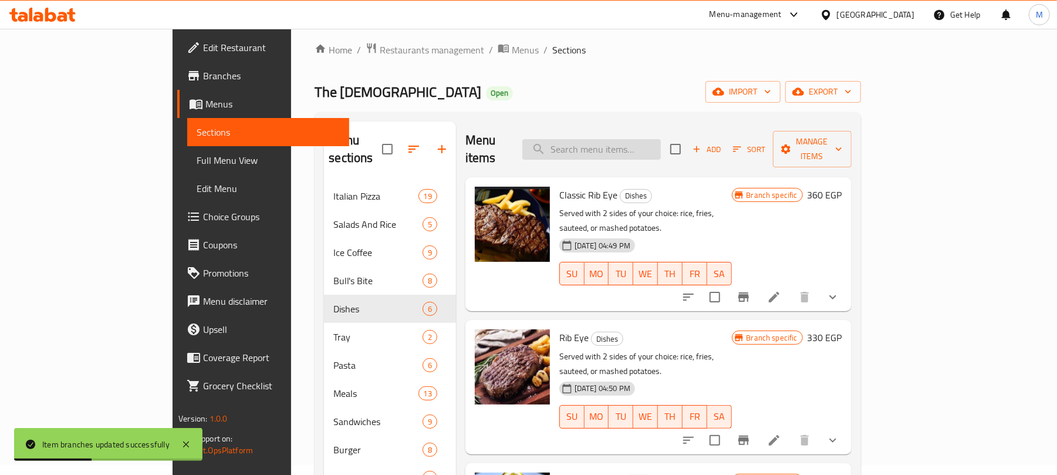
click at [661, 144] on input "search" at bounding box center [591, 149] width 138 height 21
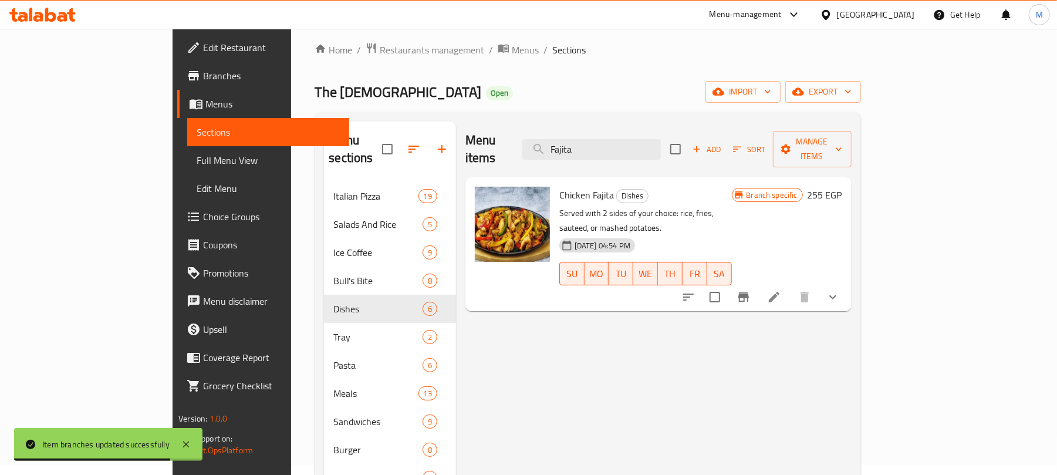
type input "Fajita"
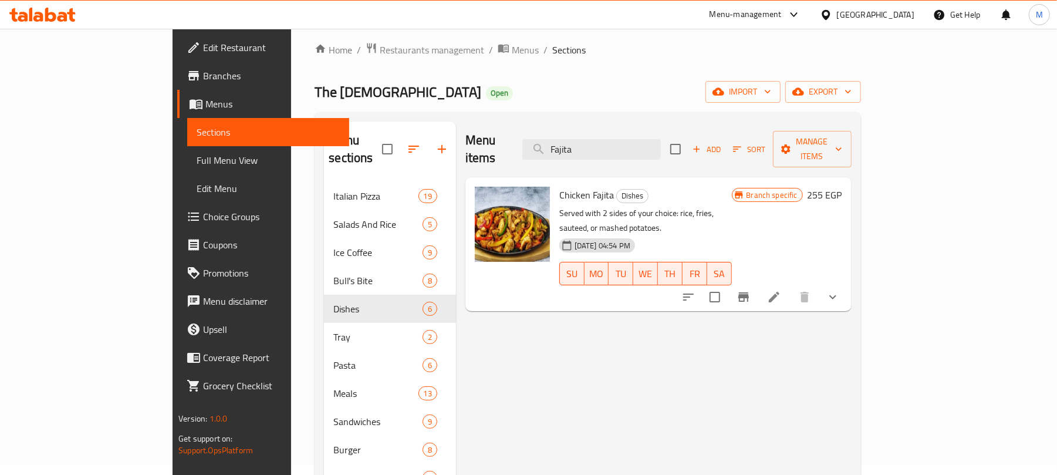
click at [732, 206] on p "Served with 2 sides of your choice: rice, fries, sauteed, or mashed potatoes." at bounding box center [645, 220] width 173 height 29
copy div "Served with 2 sides of your choice: rice, fries, sauteed, or mashed potatoes."
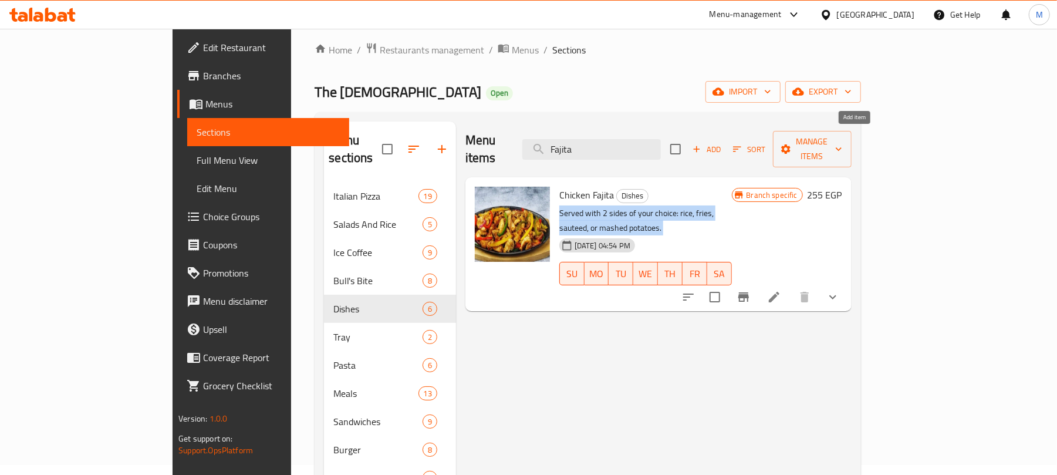
click at [722, 146] on span "Add" at bounding box center [707, 149] width 32 height 13
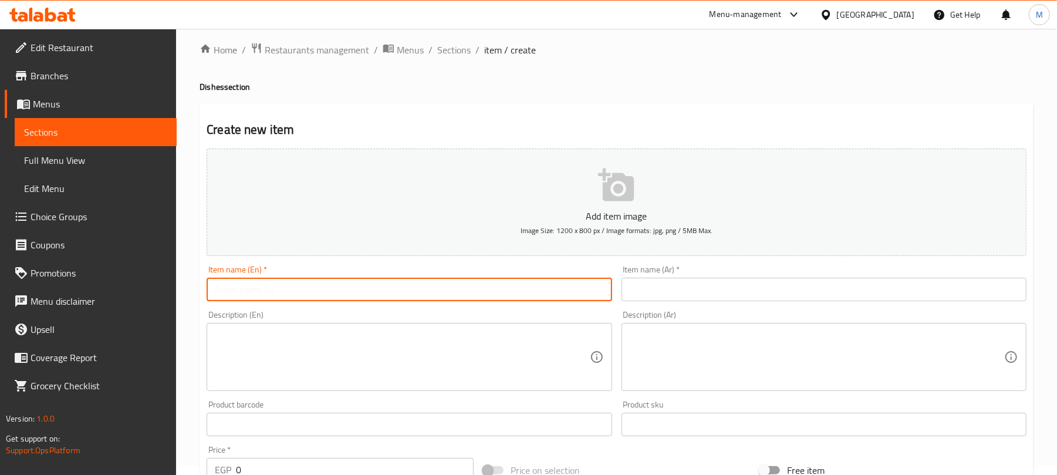
click at [519, 296] on input "text" at bounding box center [409, 289] width 405 height 23
paste input "Served with 2 sides of your choice: rice, fries, sauteed, or mashed potatoes."
type input "Served with 2 sides of your choice: rice, fries, sauteed, or mashed potatoes."
click at [400, 332] on div "Description (En) Description (En)" at bounding box center [409, 350] width 405 height 80
paste textarea "Served with 2 sides of your choice: rice, fries, sauteed, or mashed potatoes."
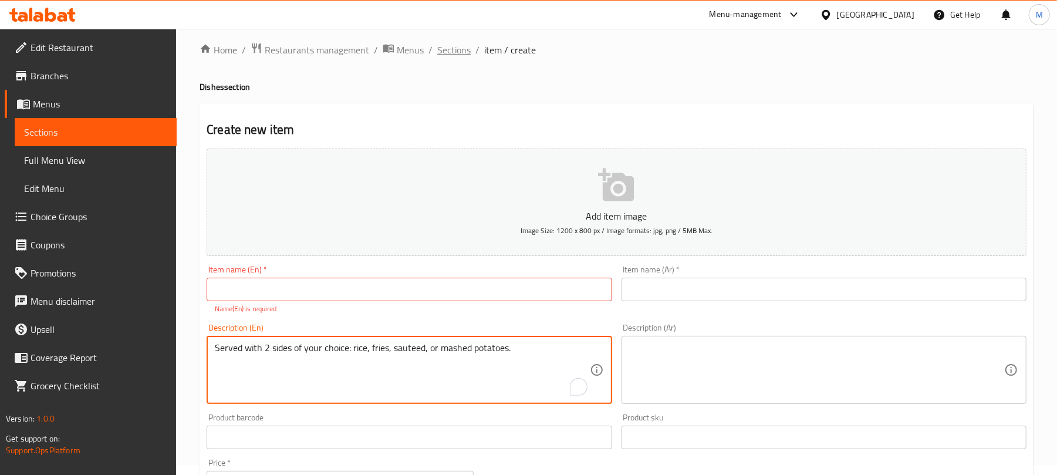
type textarea "Served with 2 sides of your choice: rice, fries, sauteed, or mashed potatoes."
click at [453, 48] on span "Sections" at bounding box center [453, 50] width 33 height 14
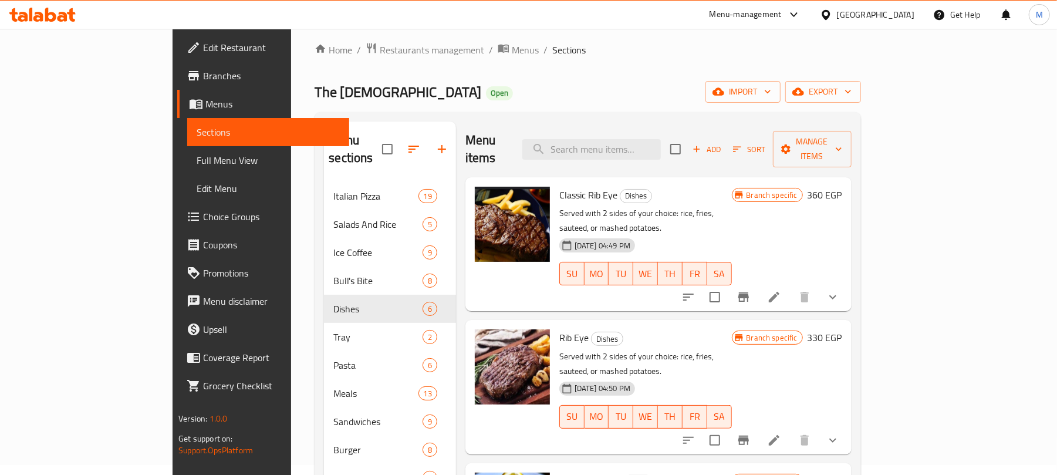
click at [744, 83] on div "The Thor Open import export" at bounding box center [588, 92] width 546 height 22
click at [722, 144] on span "Add" at bounding box center [707, 149] width 32 height 13
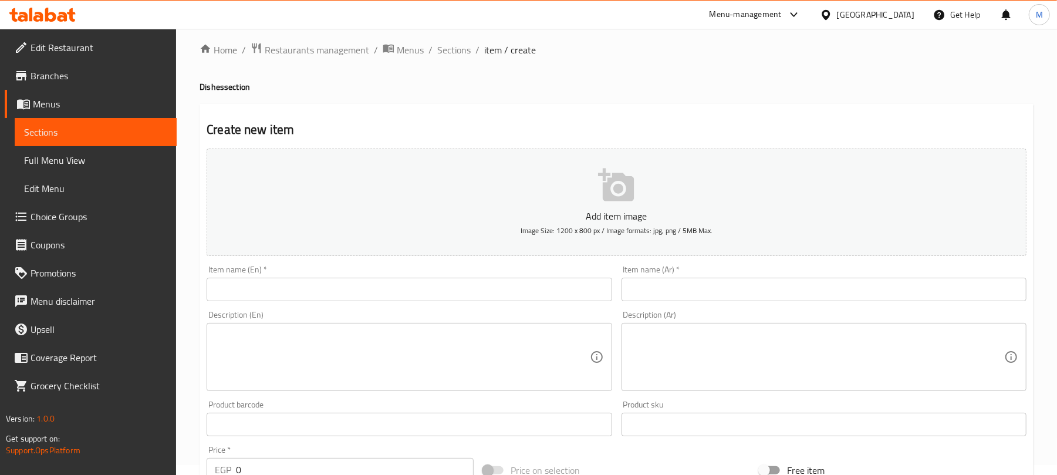
click at [329, 361] on textarea at bounding box center [402, 357] width 374 height 56
paste textarea "Served with 2 sides of your choice: rice, fries, sauteed, or mashed potatoes."
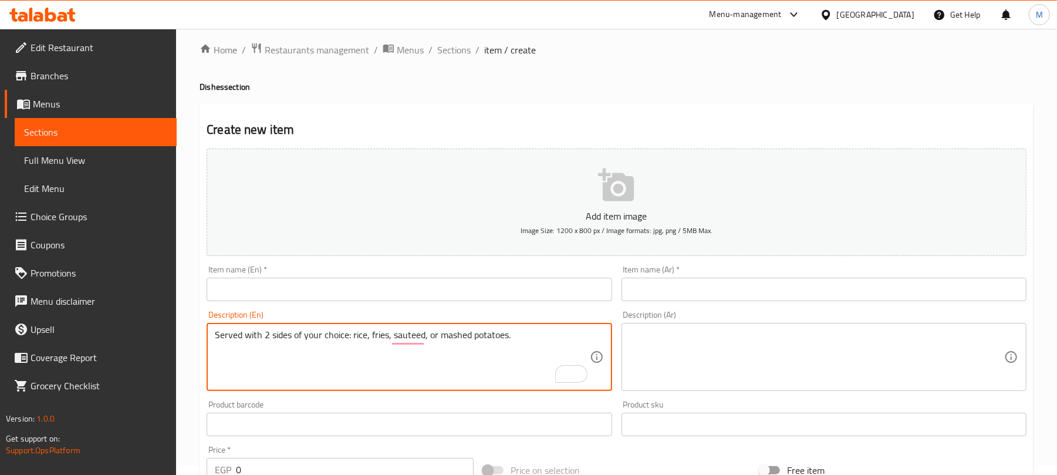
type textarea "Served with 2 sides of your choice: rice, fries, sauteed, or mashed potatoes."
click at [692, 354] on textarea at bounding box center [817, 357] width 374 height 56
paste textarea "يقدم مع 2 صنف جانبي بالإختيار من أرز، فرايز، سوتيه، أو ماش بوتيتو."
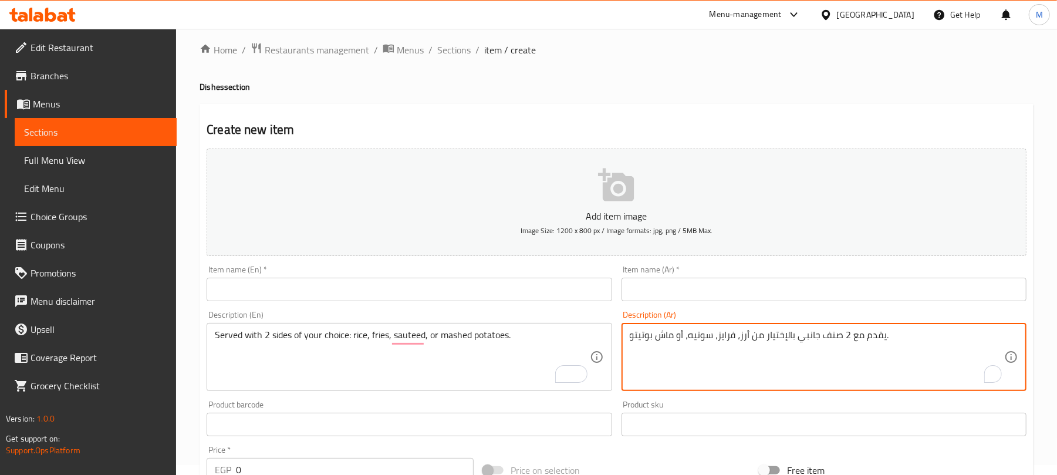
type textarea "يقدم مع 2 صنف جانبي بالإختيار من أرز، فرايز، سوتيه، أو ماش بوتيتو."
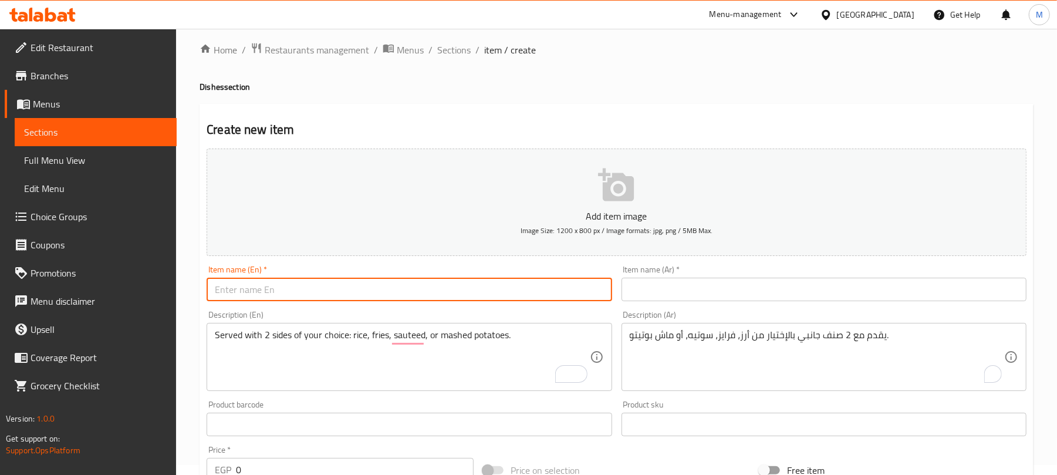
click at [530, 282] on input "text" at bounding box center [409, 289] width 405 height 23
type input "Beef Fajita"
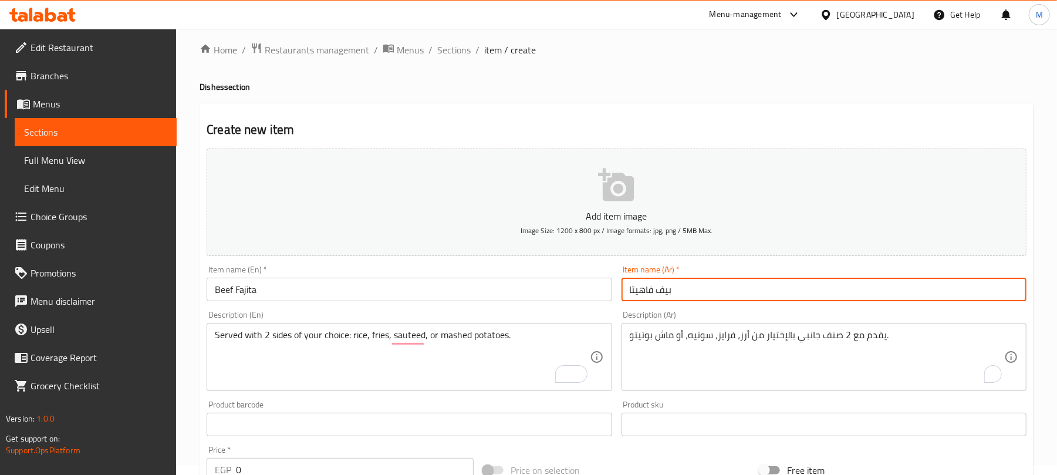
type input "بيف فاهيتا"
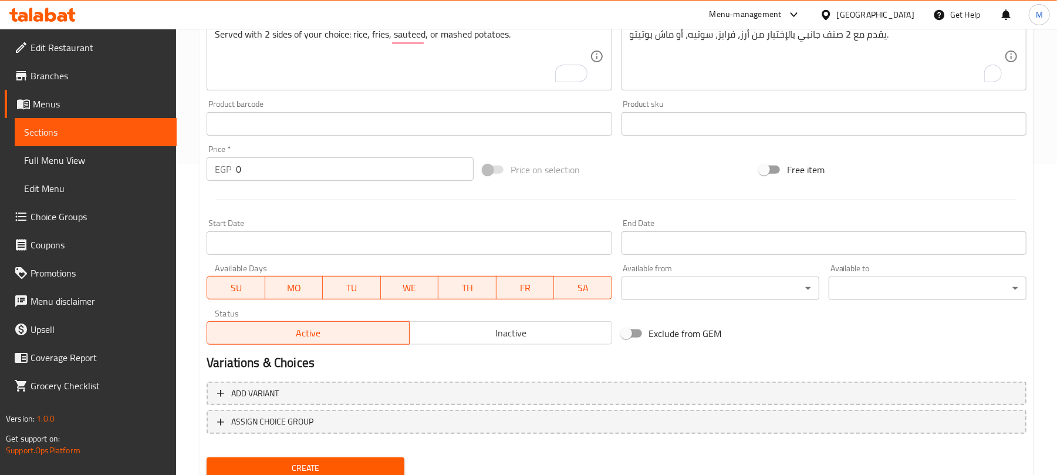
scroll to position [323, 0]
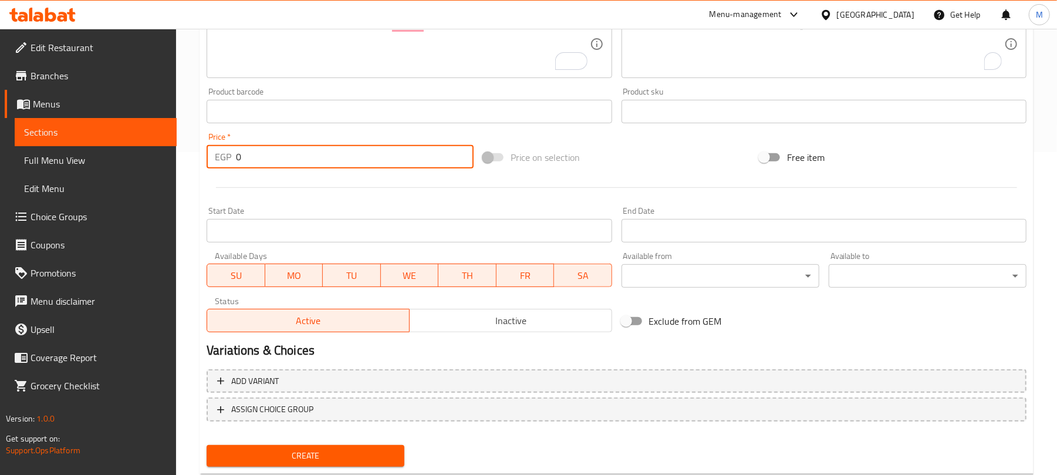
drag, startPoint x: 346, startPoint y: 160, endPoint x: 195, endPoint y: 168, distance: 150.4
click at [195, 168] on div "Home / Restaurants management / Menus / Sections / item / create Dishes section…" at bounding box center [616, 106] width 881 height 800
type input "385"
click at [576, 185] on div at bounding box center [616, 187] width 829 height 29
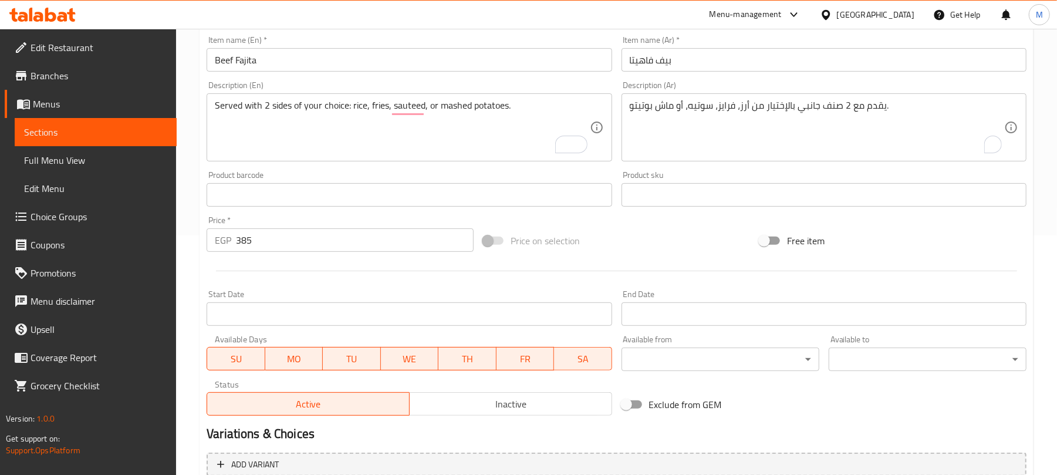
scroll to position [353, 0]
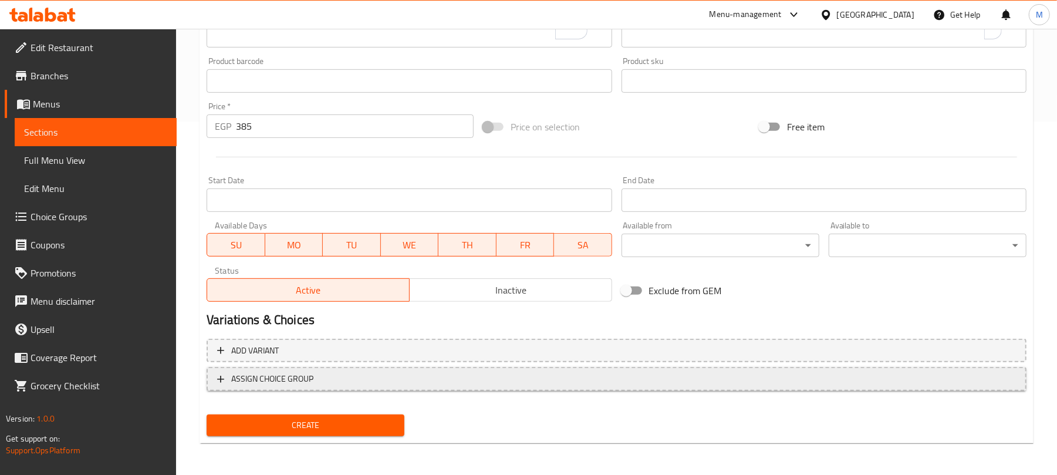
click at [379, 379] on span "ASSIGN CHOICE GROUP" at bounding box center [616, 378] width 799 height 15
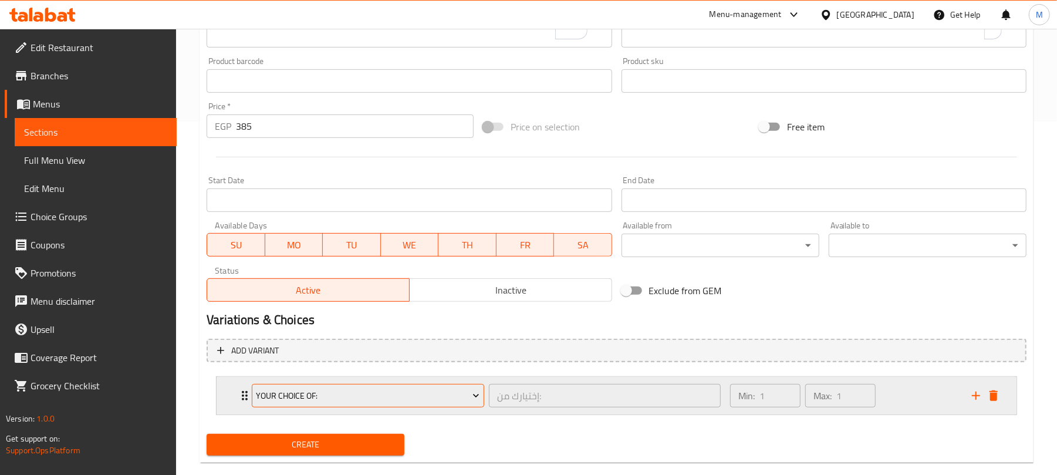
click at [320, 393] on span "Your Choice Of:" at bounding box center [368, 395] width 224 height 15
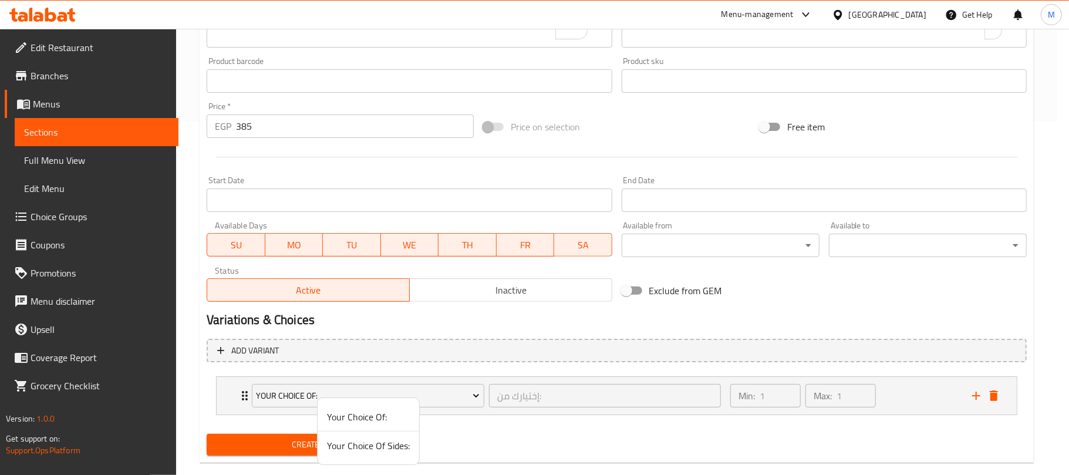
drag, startPoint x: 380, startPoint y: 454, endPoint x: 401, endPoint y: 445, distance: 23.1
click at [380, 454] on li "Your Choice Of Sides:" at bounding box center [368, 445] width 102 height 28
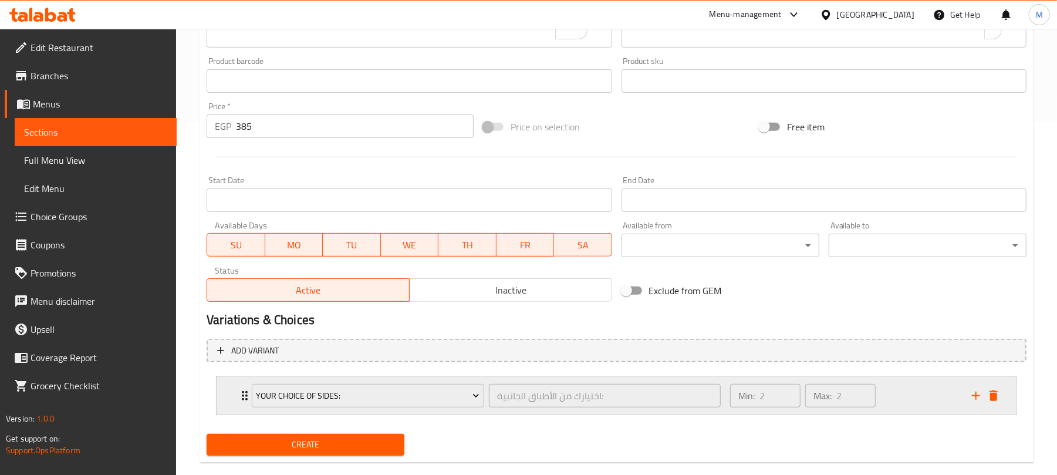
click at [901, 395] on div "Min: 2 ​ Max: 2 ​" at bounding box center [844, 396] width 242 height 38
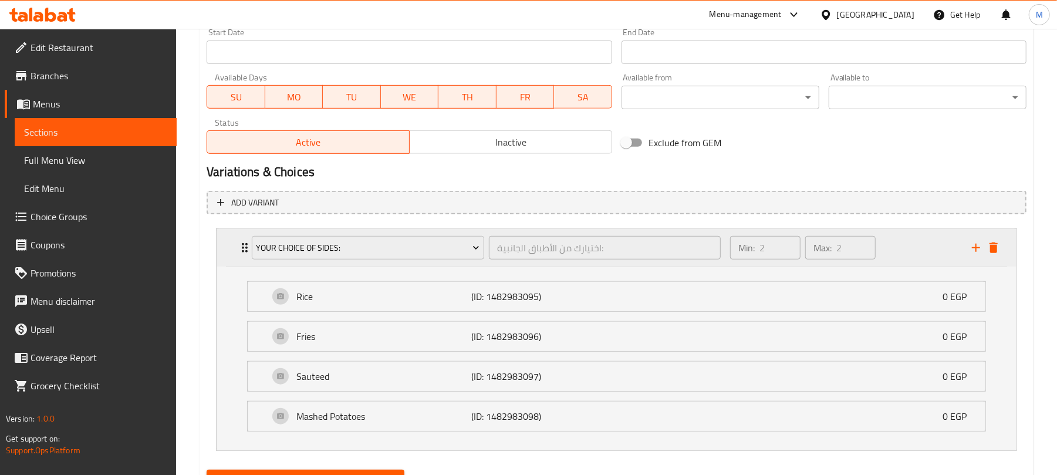
scroll to position [560, 0]
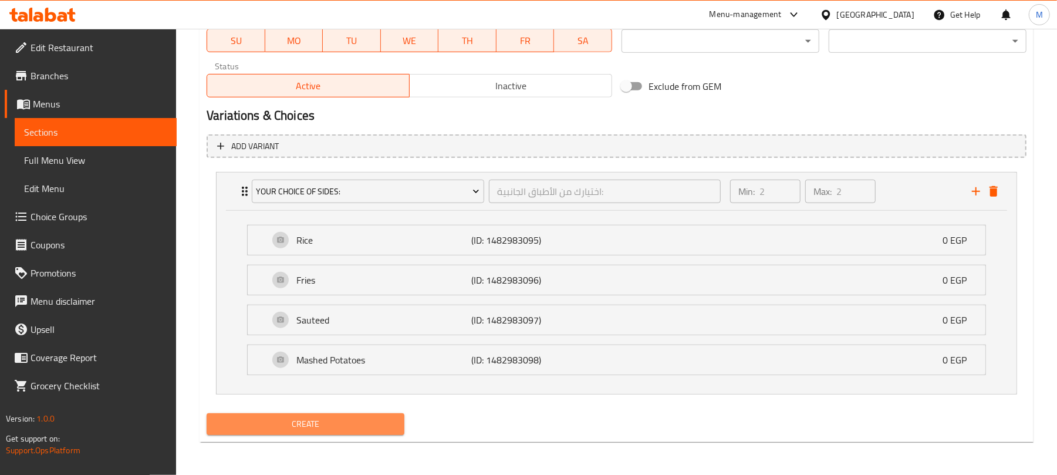
click at [346, 428] on span "Create" at bounding box center [305, 424] width 179 height 15
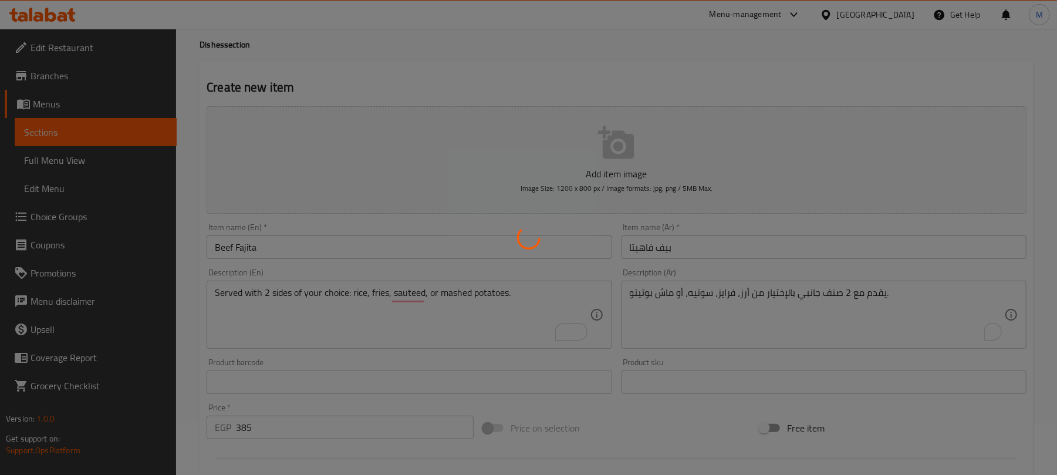
scroll to position [0, 0]
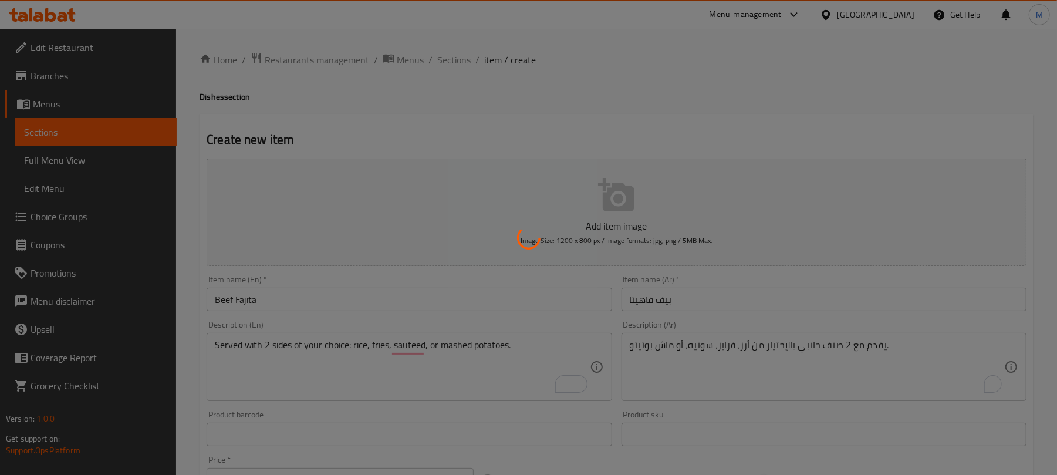
type input "0"
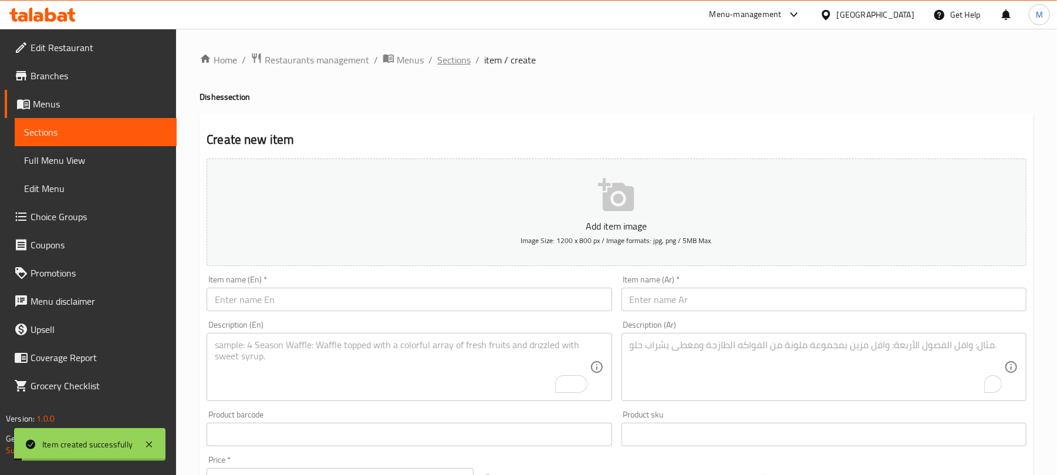
click at [449, 60] on span "Sections" at bounding box center [453, 60] width 33 height 14
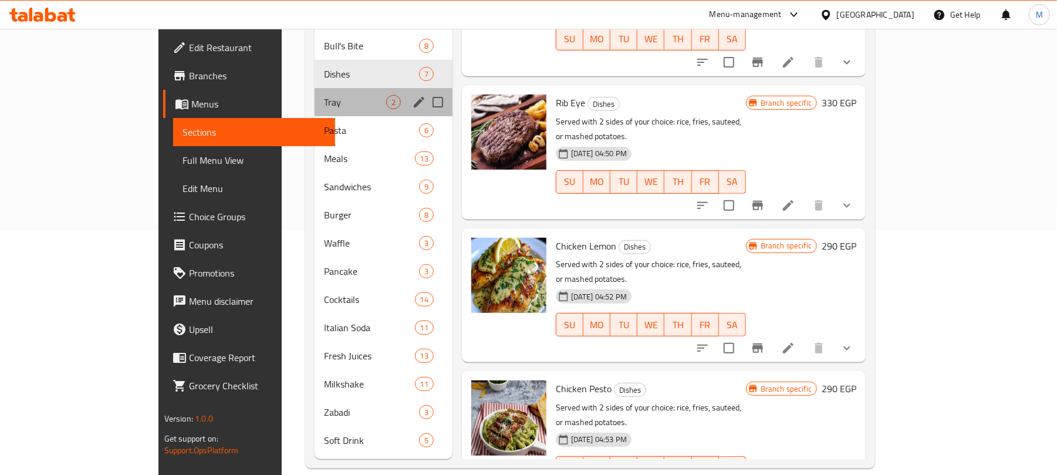
click at [315, 88] on div "Tray 2" at bounding box center [384, 102] width 138 height 28
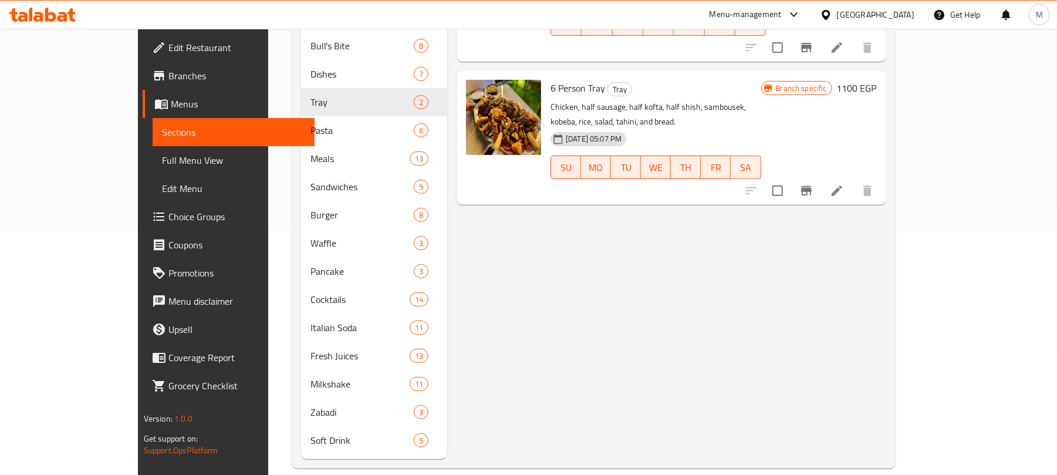
scroll to position [10, 0]
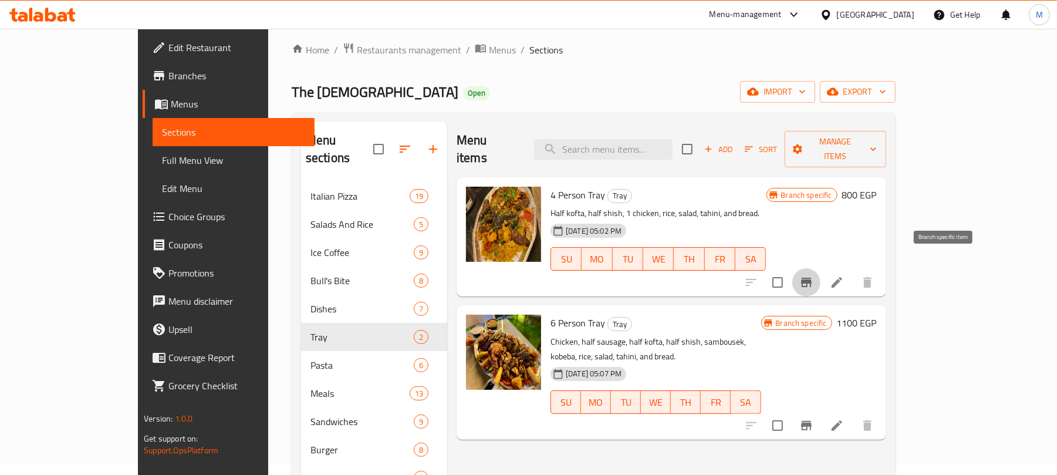
click at [820, 268] on button "Branch-specific-item" at bounding box center [806, 282] width 28 height 28
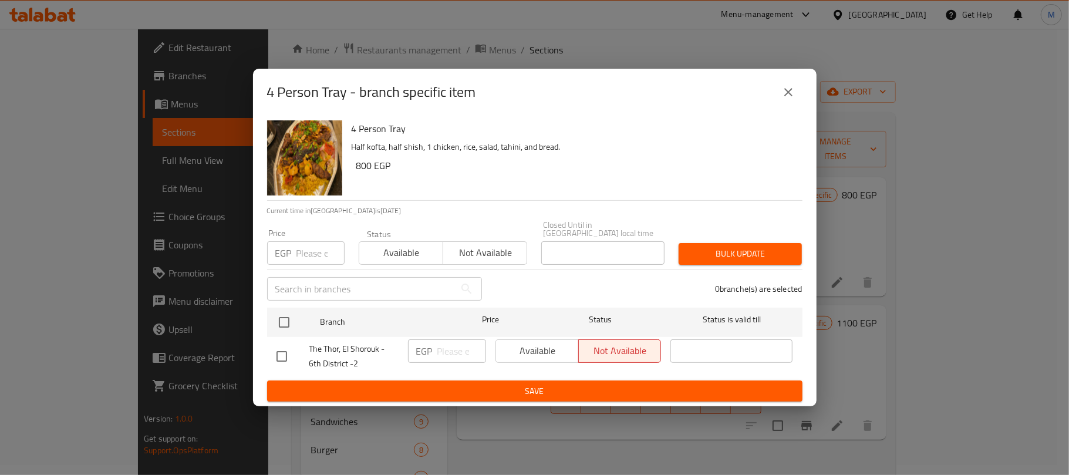
click at [789, 96] on icon "close" at bounding box center [788, 92] width 8 height 8
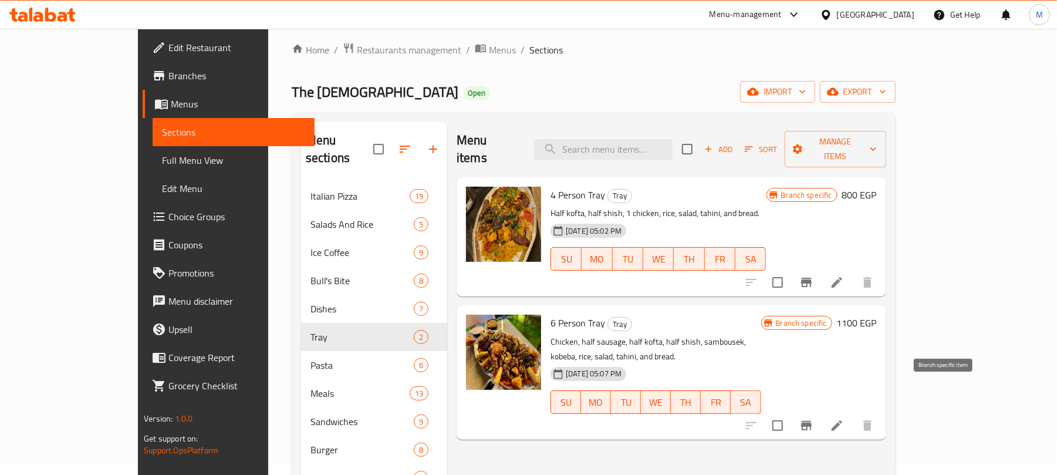
click at [812, 421] on icon "Branch-specific-item" at bounding box center [806, 425] width 11 height 9
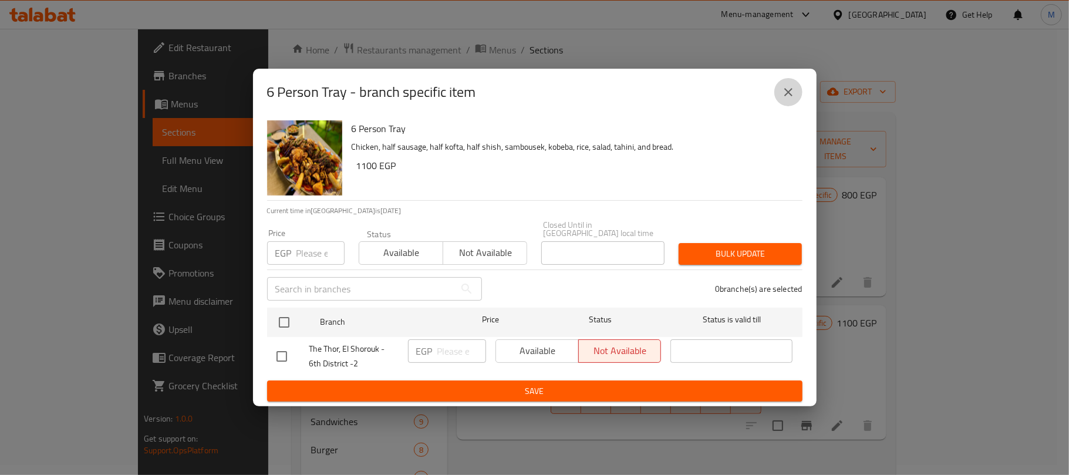
click at [786, 93] on icon "close" at bounding box center [788, 92] width 14 height 14
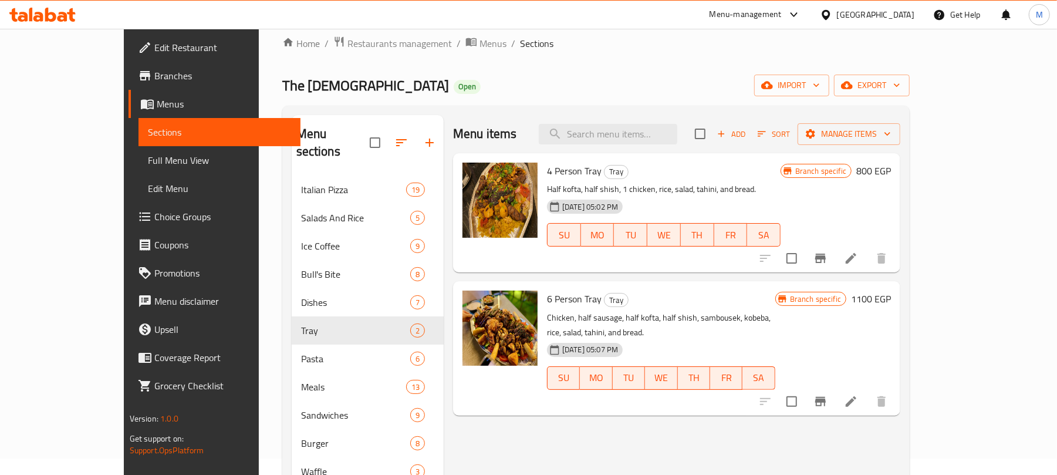
scroll to position [0, 0]
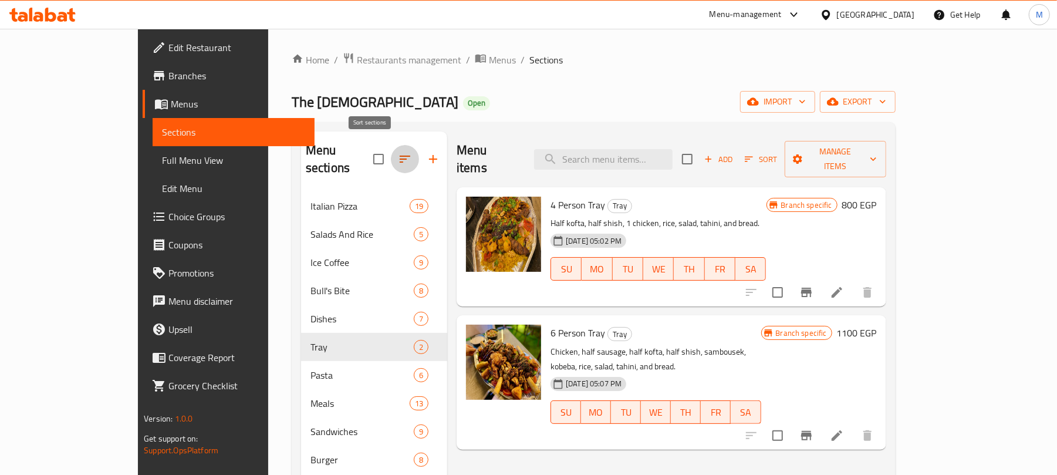
click at [398, 152] on icon "button" at bounding box center [405, 159] width 14 height 14
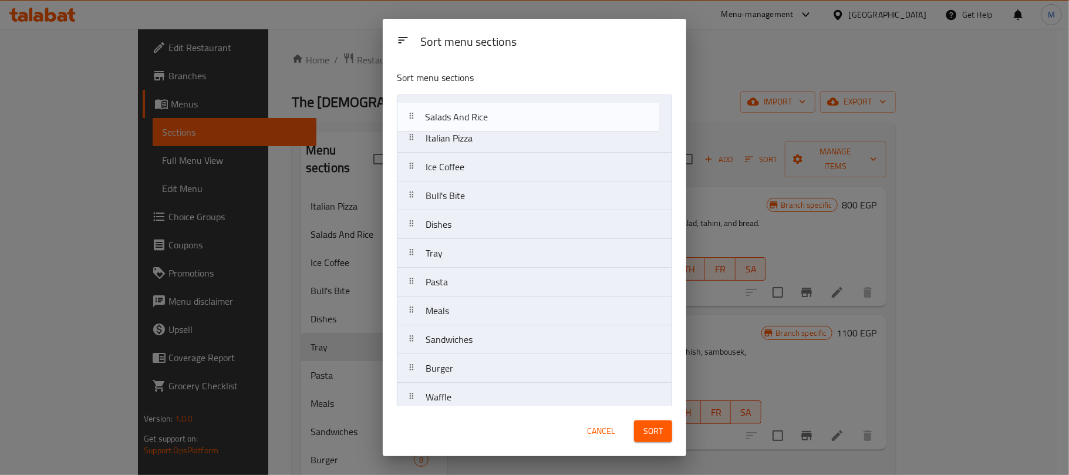
drag, startPoint x: 440, startPoint y: 127, endPoint x: 440, endPoint y: 116, distance: 11.8
click at [440, 116] on nav "Italian Pizza Salads And Rice Ice Coffee Bull's Bite Dishes Tray Pasta Meals Sa…" at bounding box center [534, 353] width 275 height 519
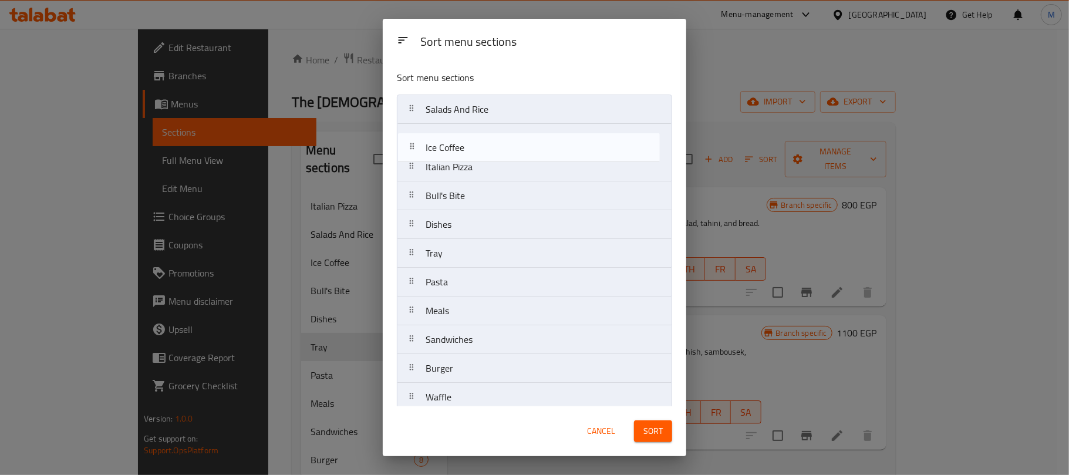
click at [458, 137] on nav "Salads And Rice Italian Pizza Ice Coffee Bull's Bite Dishes Tray Pasta Meals Sa…" at bounding box center [534, 353] width 275 height 519
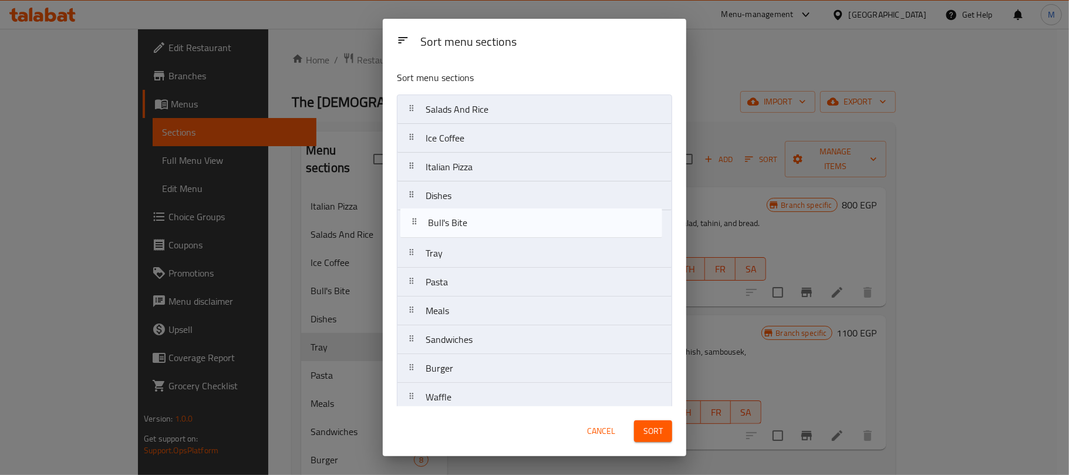
click at [457, 227] on nav "Salads And Rice Ice Coffee Italian Pizza Bull's Bite Dishes Tray Pasta Meals Sa…" at bounding box center [534, 353] width 275 height 519
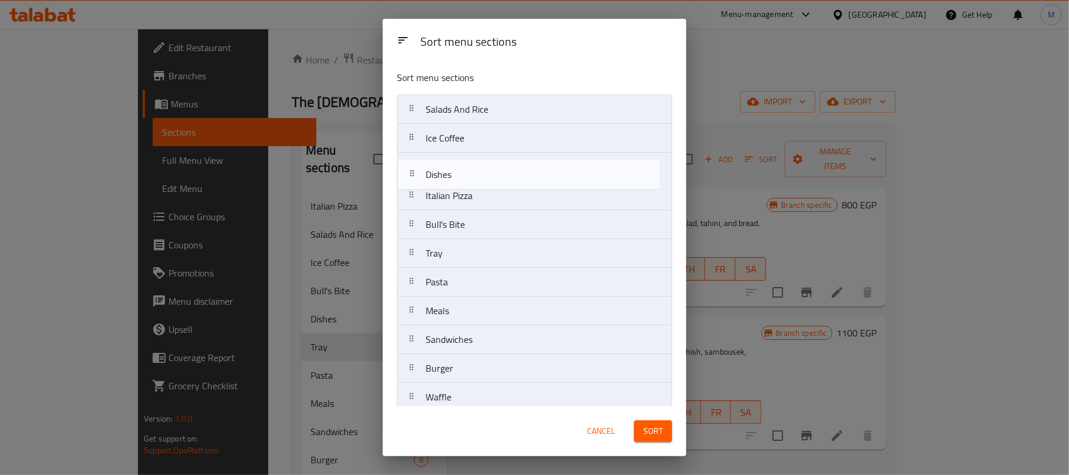
click at [453, 169] on nav "Salads And Rice Ice Coffee Italian Pizza Dishes Bull's Bite Tray Pasta Meals Sa…" at bounding box center [534, 353] width 275 height 519
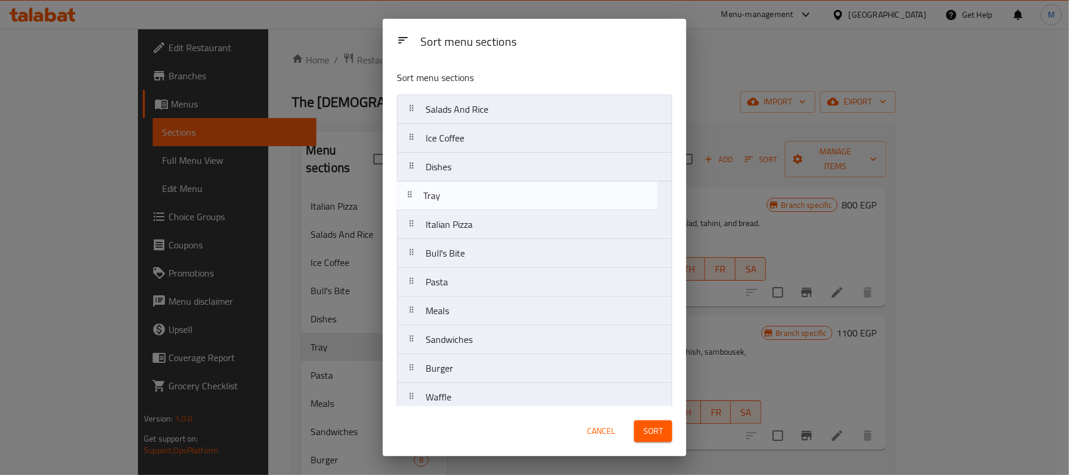
click at [461, 198] on nav "Salads And Rice Ice Coffee Dishes Italian Pizza Bull's Bite Tray Pasta Meals Sa…" at bounding box center [534, 353] width 275 height 519
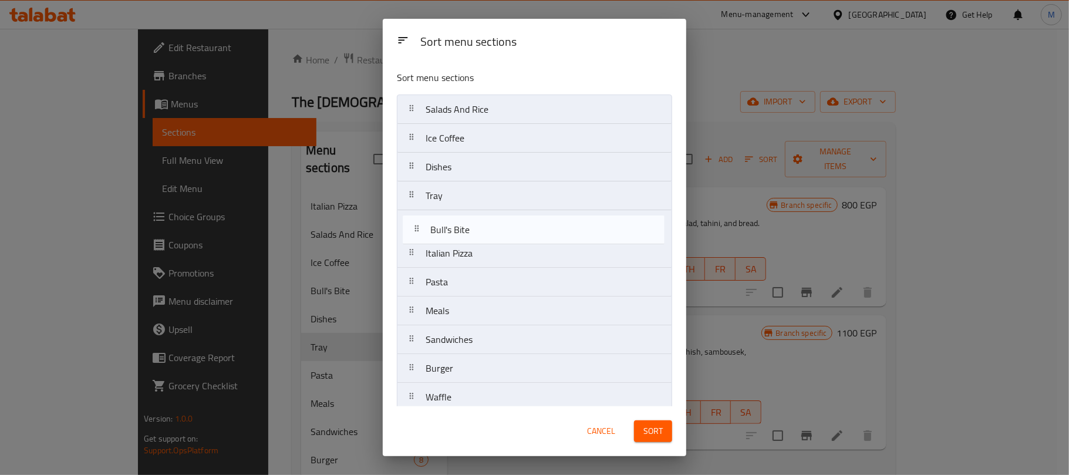
click at [481, 227] on nav "Salads And Rice Ice Coffee Dishes Tray Italian Pizza Bull's Bite Pasta Meals Sa…" at bounding box center [534, 353] width 275 height 519
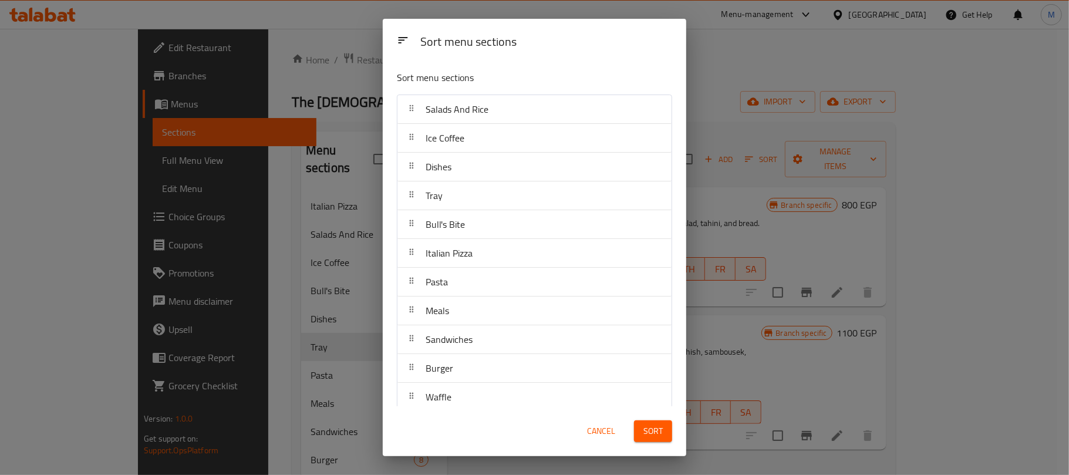
click at [647, 431] on span "Sort" at bounding box center [652, 431] width 19 height 15
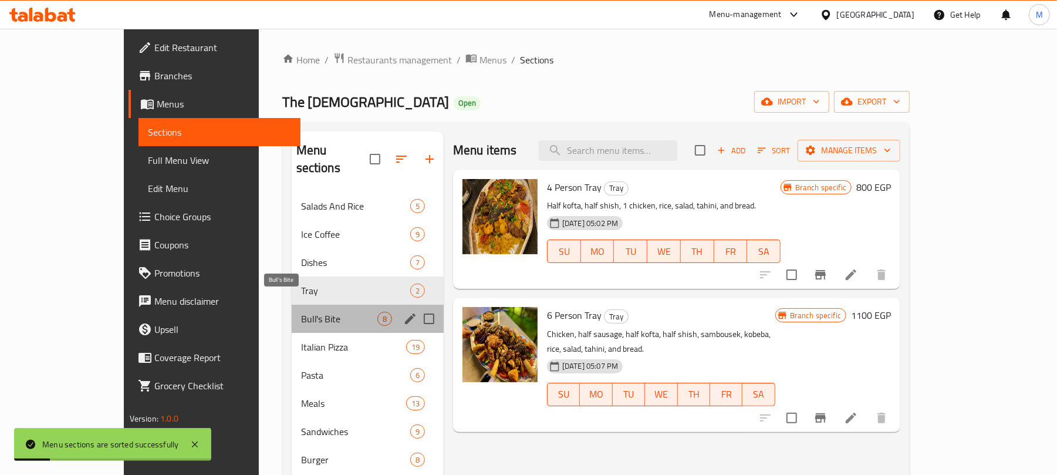
click at [301, 312] on span "Bull's Bite" at bounding box center [339, 319] width 76 height 14
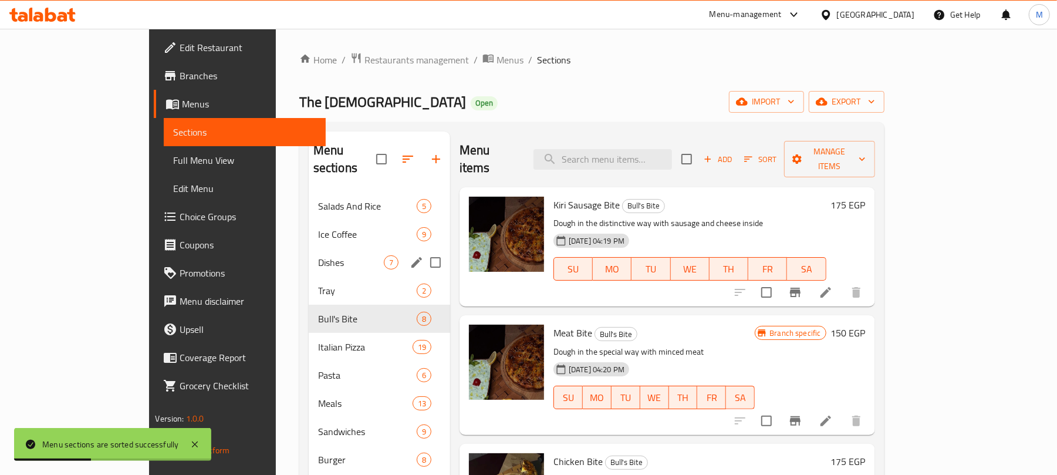
drag, startPoint x: 261, startPoint y: 234, endPoint x: 332, endPoint y: 238, distance: 71.1
click at [309, 248] on div "Dishes 7" at bounding box center [379, 262] width 141 height 28
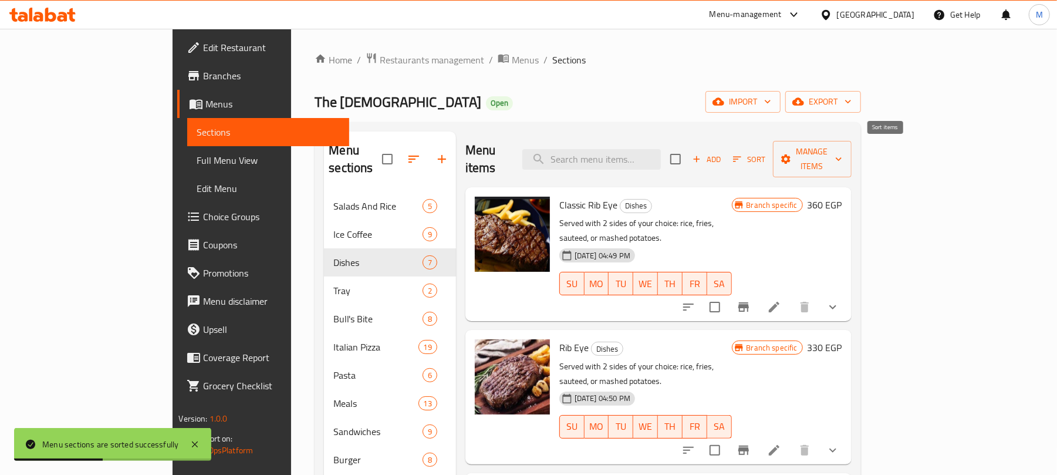
click at [765, 153] on span "Sort" at bounding box center [749, 159] width 32 height 13
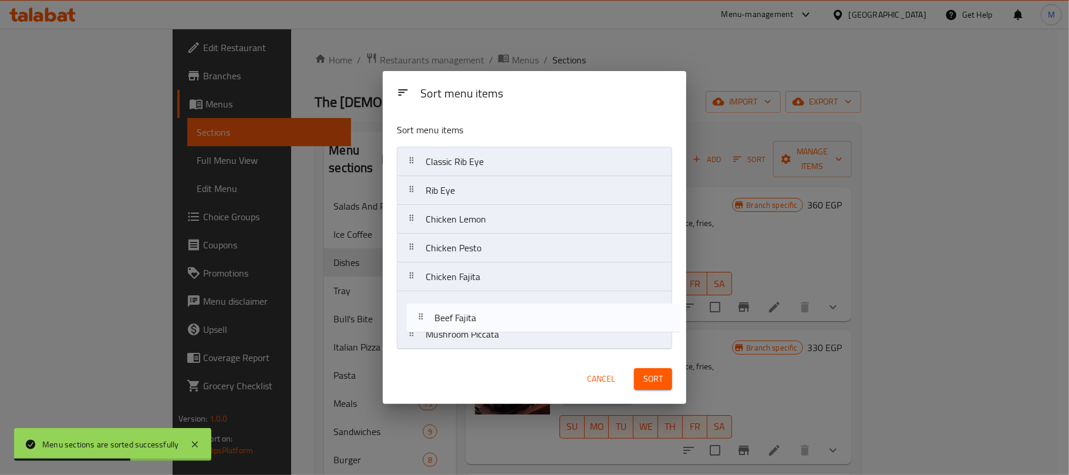
drag, startPoint x: 423, startPoint y: 334, endPoint x: 438, endPoint y: 299, distance: 37.6
click at [438, 299] on nav "Classic Rib Eye Rib Eye Chicken Lemon Chicken Pesto Chicken Fajita Mushroom Pic…" at bounding box center [534, 248] width 275 height 202
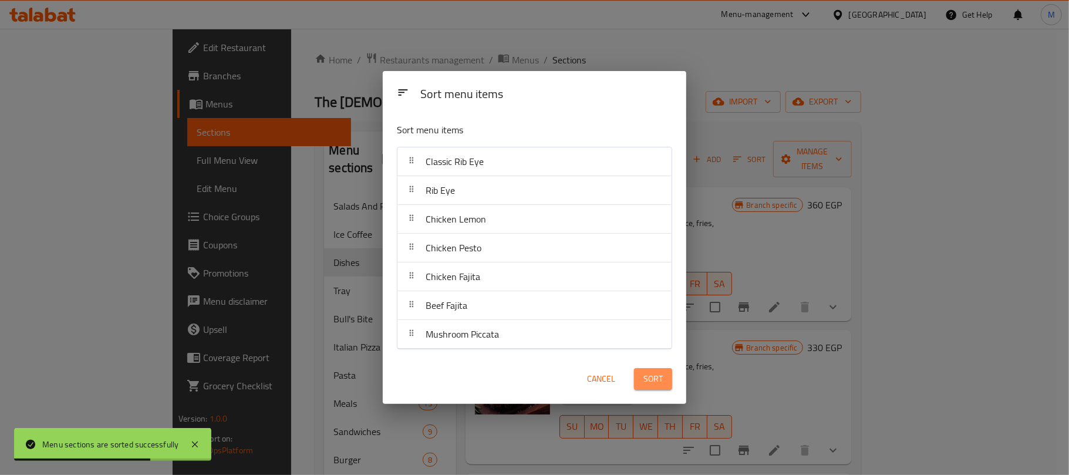
click at [658, 386] on span "Sort" at bounding box center [652, 378] width 19 height 15
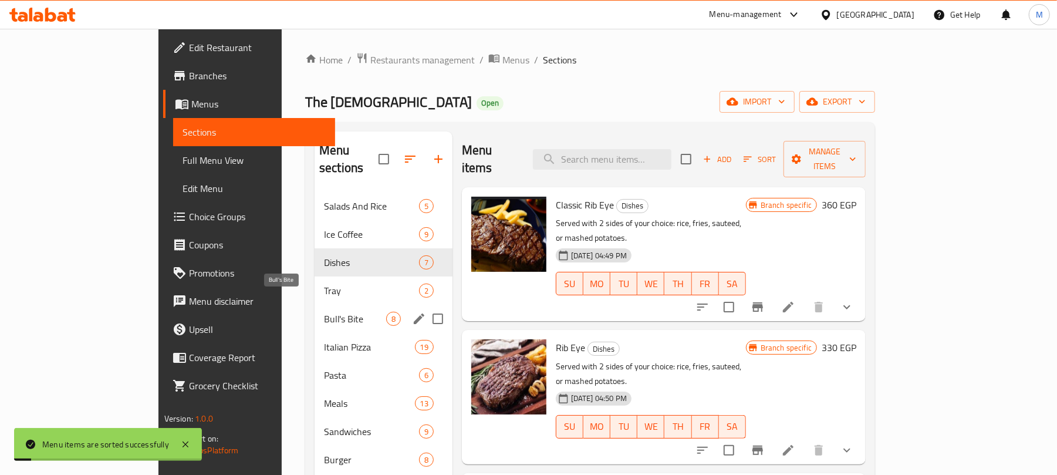
click at [324, 312] on span "Bull's Bite" at bounding box center [355, 319] width 62 height 14
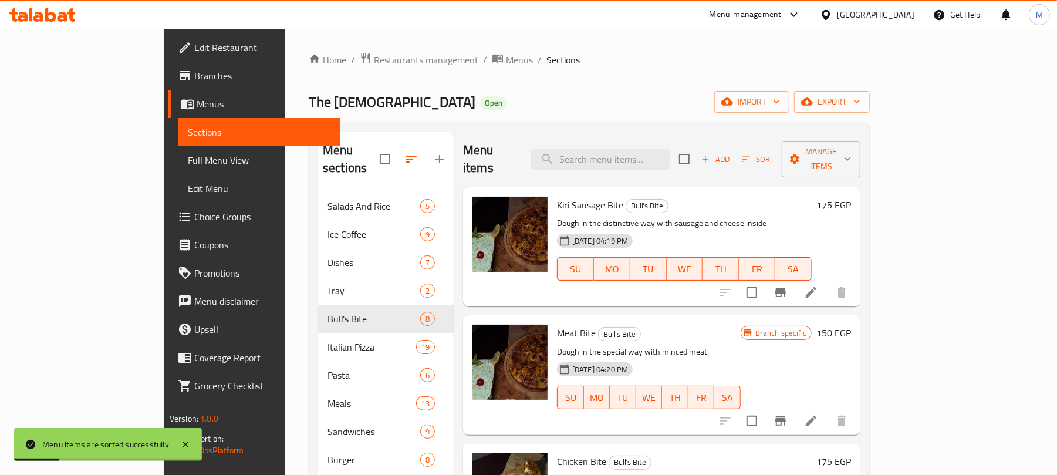
click at [681, 113] on div "The Thor Open import export" at bounding box center [589, 102] width 561 height 22
click at [787, 285] on icon "Branch-specific-item" at bounding box center [780, 292] width 14 height 14
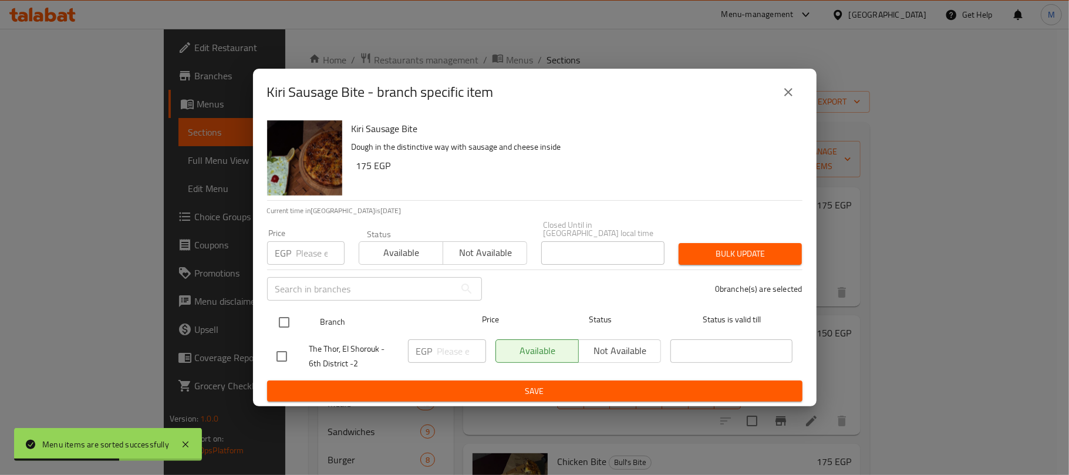
click at [278, 318] on input "checkbox" at bounding box center [284, 322] width 25 height 25
checkbox input "true"
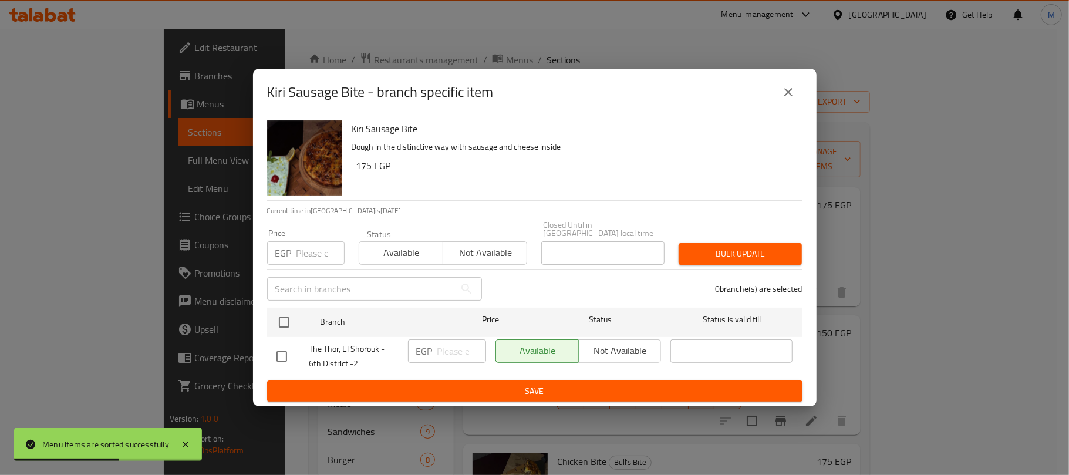
checkbox input "true"
click at [304, 243] on input "number" at bounding box center [320, 252] width 48 height 23
type input "220"
click at [742, 256] on span "Bulk update" at bounding box center [740, 253] width 104 height 15
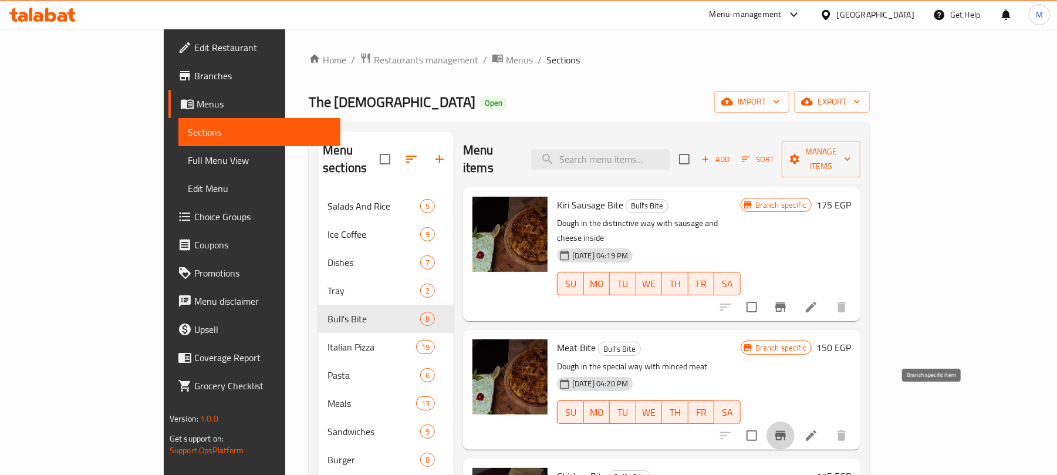
click at [787, 428] on icon "Branch-specific-item" at bounding box center [780, 435] width 14 height 14
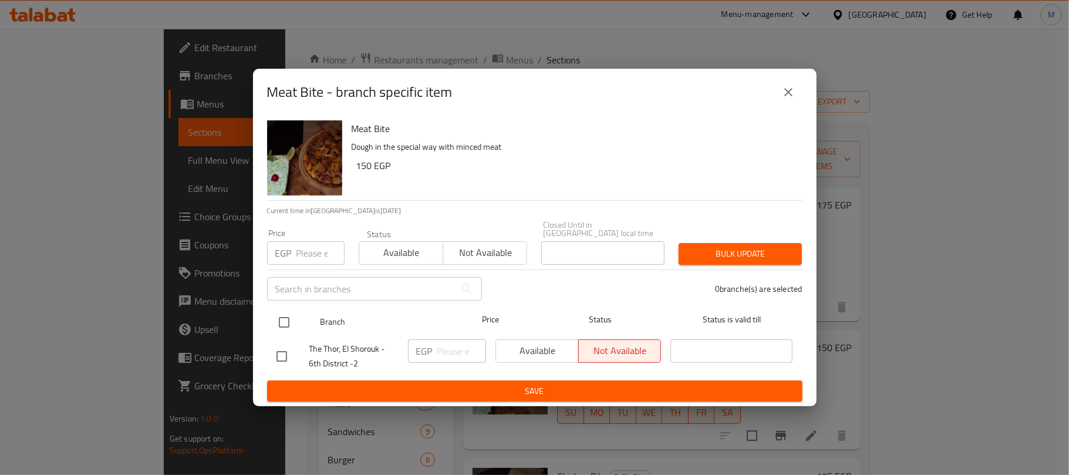
click at [286, 320] on input "checkbox" at bounding box center [284, 322] width 25 height 25
checkbox input "true"
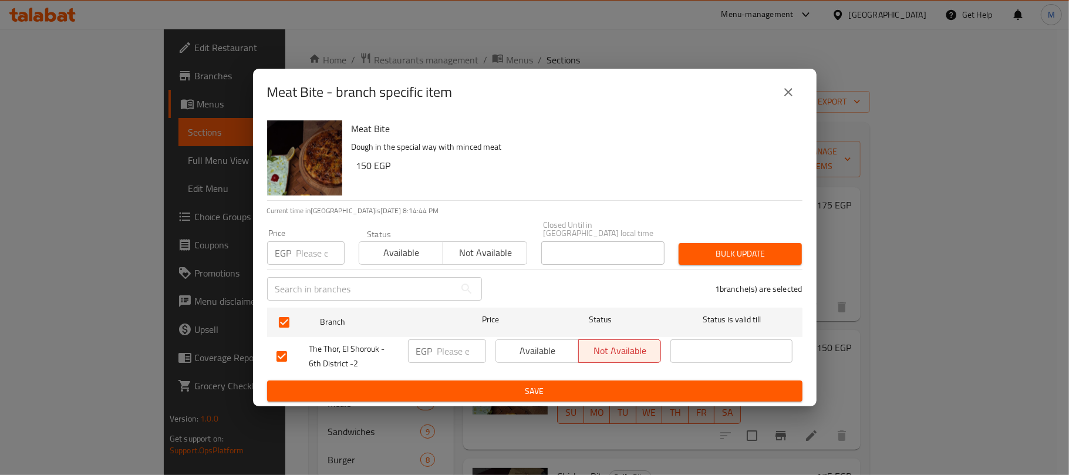
click at [309, 259] on input "number" at bounding box center [320, 252] width 48 height 23
type input "185"
click at [757, 256] on span "Bulk update" at bounding box center [740, 253] width 104 height 15
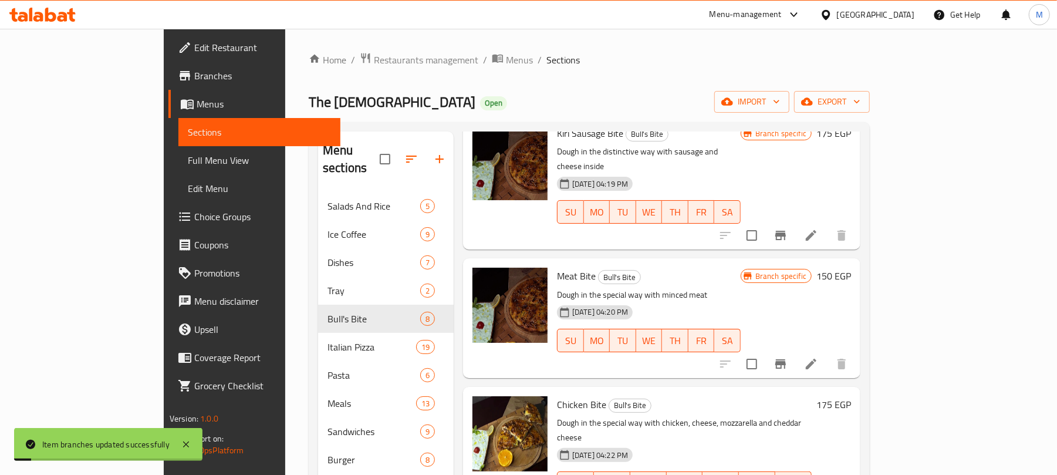
scroll to position [156, 0]
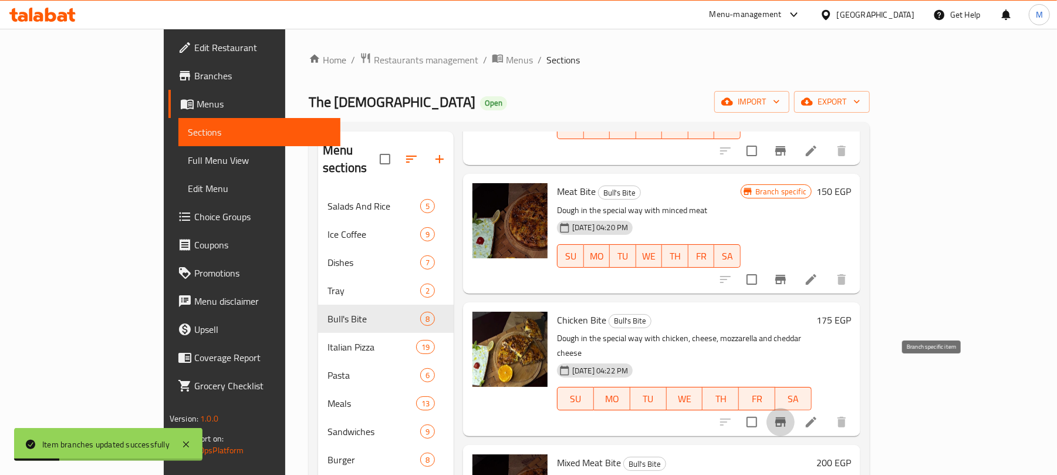
click at [786, 417] on icon "Branch-specific-item" at bounding box center [780, 421] width 11 height 9
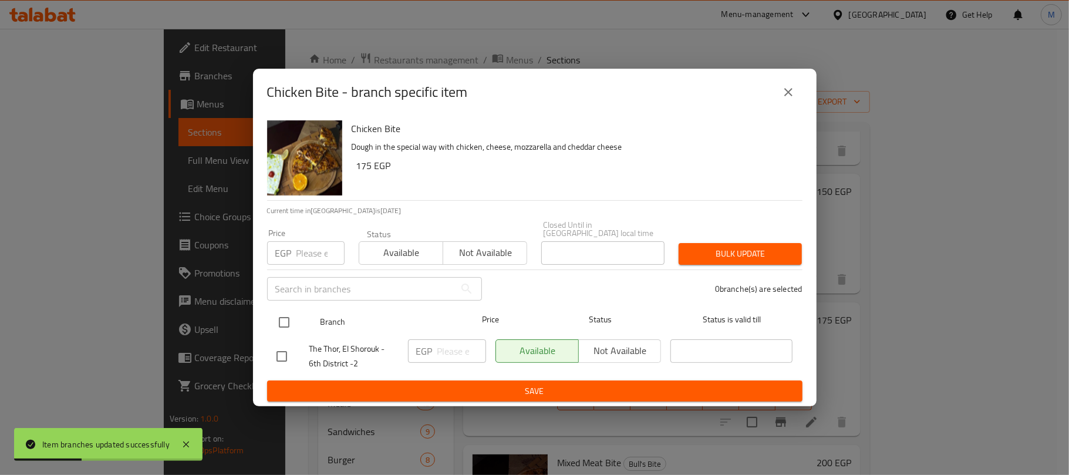
drag, startPoint x: 280, startPoint y: 307, endPoint x: 295, endPoint y: 284, distance: 27.7
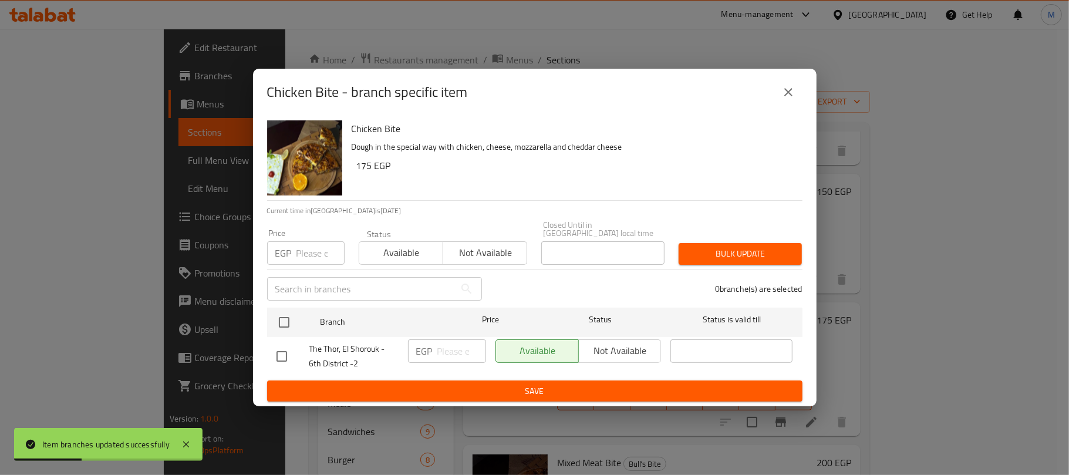
click at [280, 310] on input "checkbox" at bounding box center [284, 322] width 25 height 25
checkbox input "true"
click at [306, 249] on input "number" at bounding box center [320, 252] width 48 height 23
type input "220"
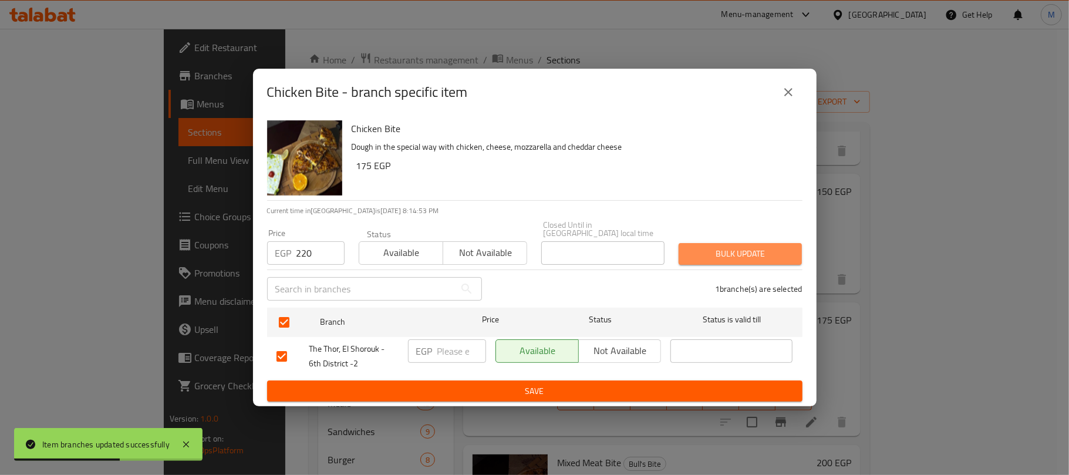
click at [777, 253] on span "Bulk update" at bounding box center [740, 253] width 104 height 15
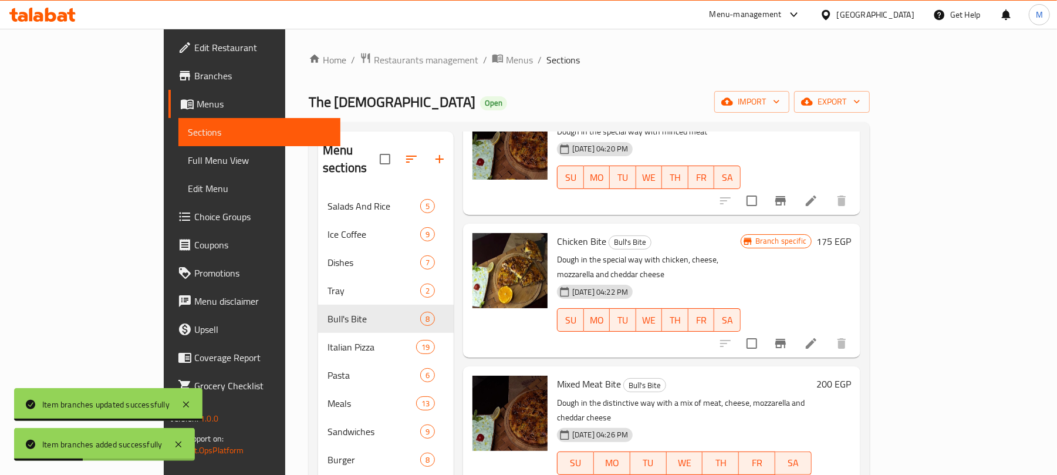
scroll to position [313, 0]
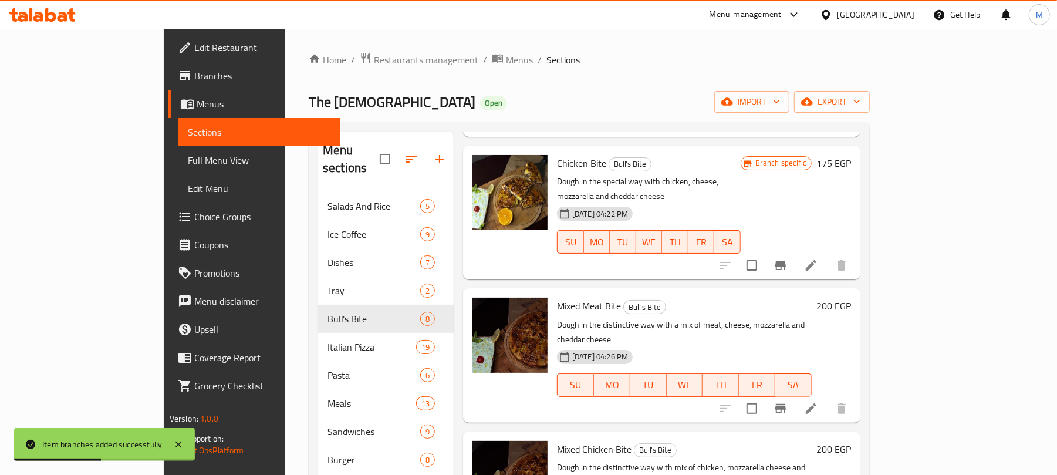
click at [786, 404] on icon "Branch-specific-item" at bounding box center [780, 408] width 11 height 9
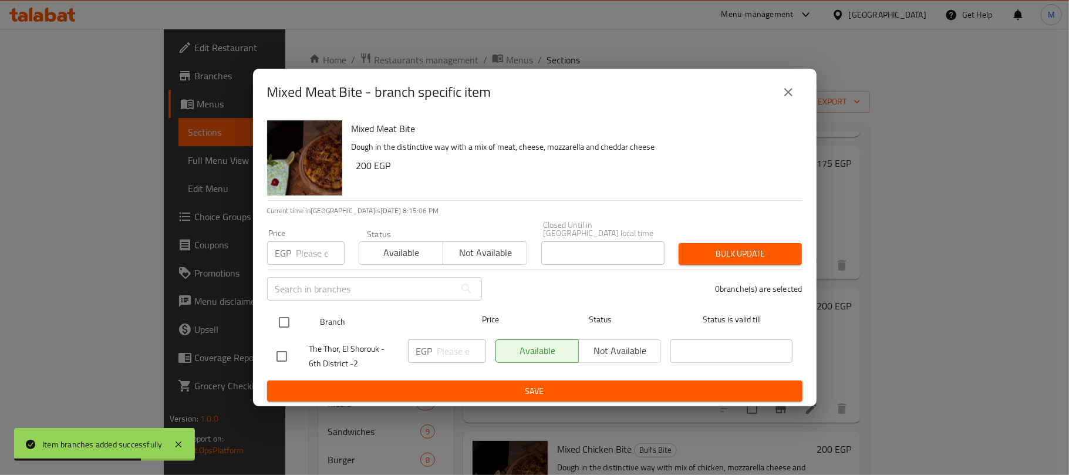
click at [285, 320] on input "checkbox" at bounding box center [284, 322] width 25 height 25
checkbox input "true"
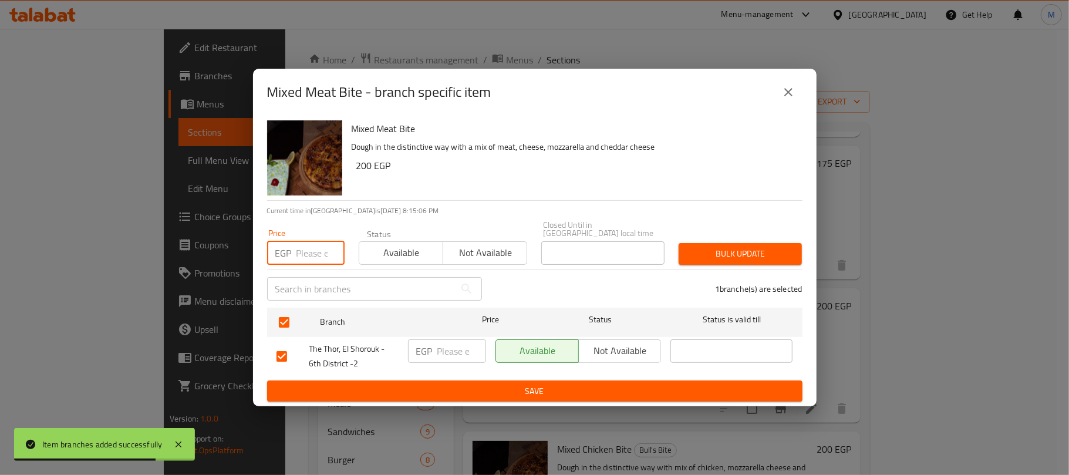
click at [313, 250] on input "number" at bounding box center [320, 252] width 48 height 23
type input "255"
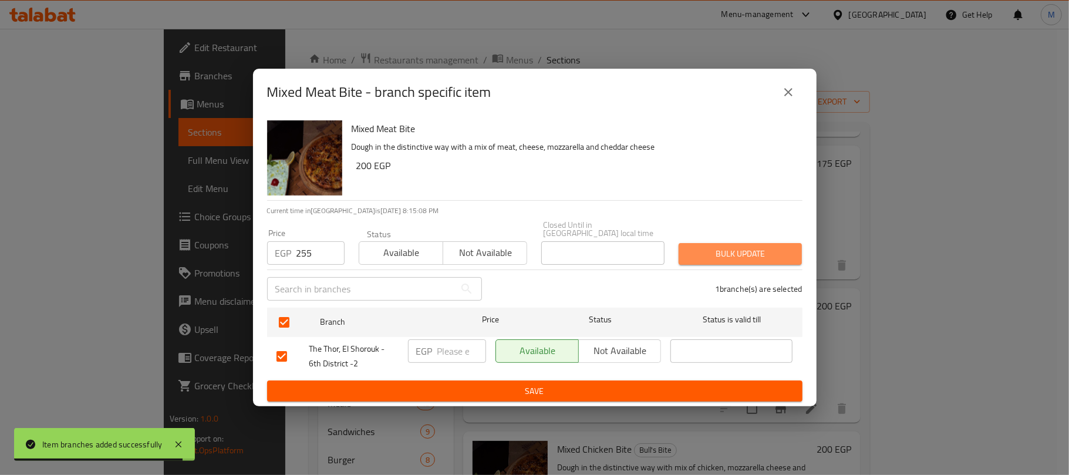
click at [731, 254] on span "Bulk update" at bounding box center [740, 253] width 104 height 15
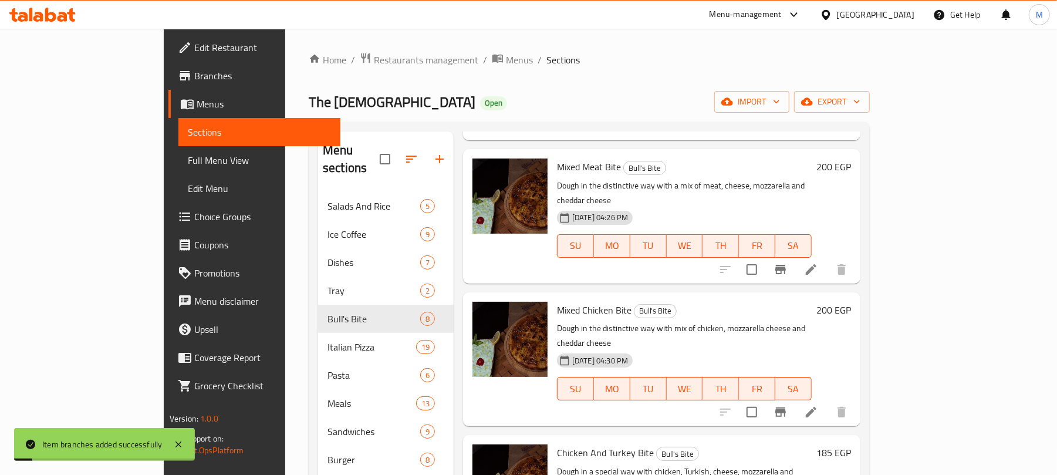
scroll to position [469, 0]
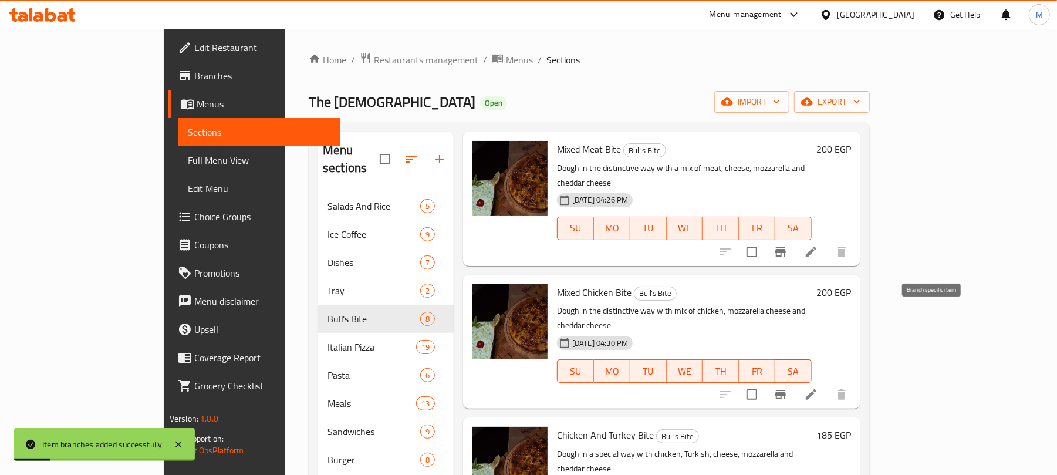
click at [787, 387] on icon "Branch-specific-item" at bounding box center [780, 394] width 14 height 14
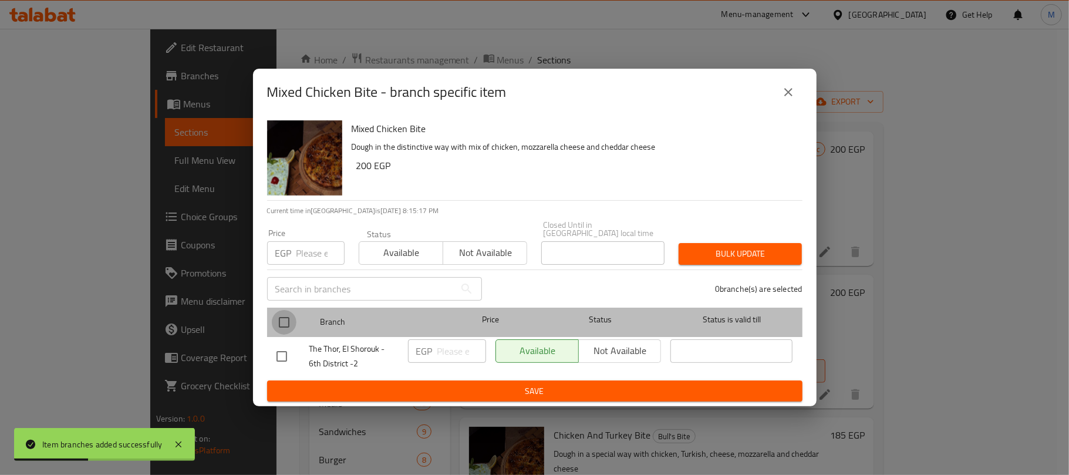
click at [285, 312] on input "checkbox" at bounding box center [284, 322] width 25 height 25
checkbox input "true"
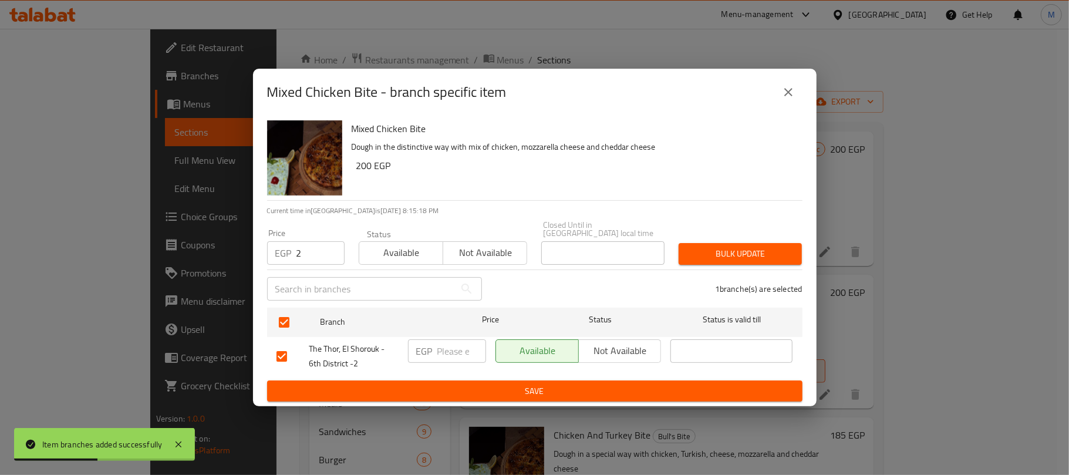
click at [316, 243] on input "2" at bounding box center [320, 252] width 48 height 23
type input "250"
click at [716, 237] on div "Bulk update" at bounding box center [739, 254] width 137 height 36
click at [724, 246] on span "Bulk update" at bounding box center [740, 253] width 104 height 15
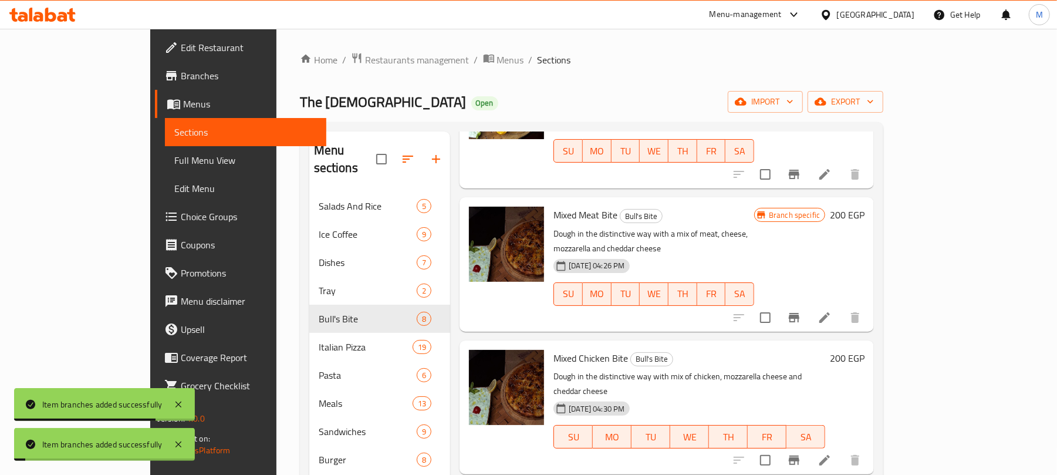
scroll to position [391, 0]
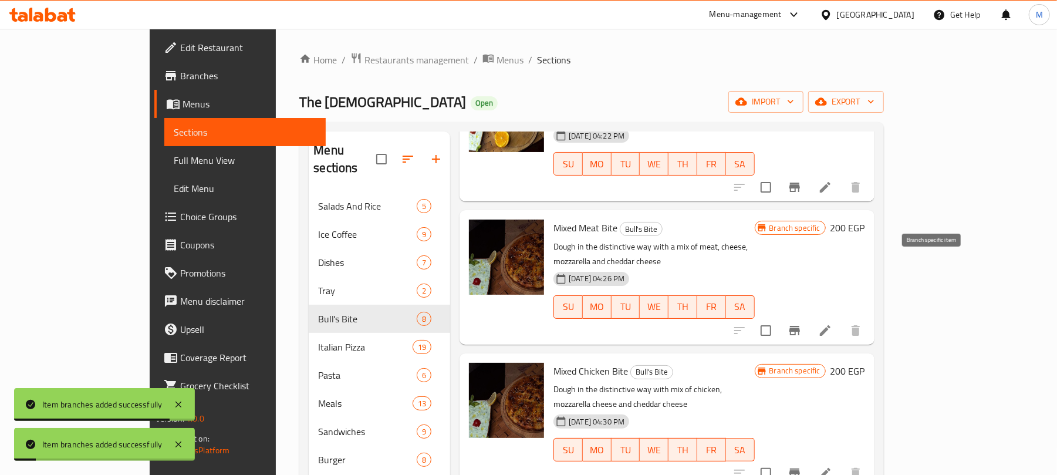
click at [800, 326] on icon "Branch-specific-item" at bounding box center [794, 330] width 11 height 9
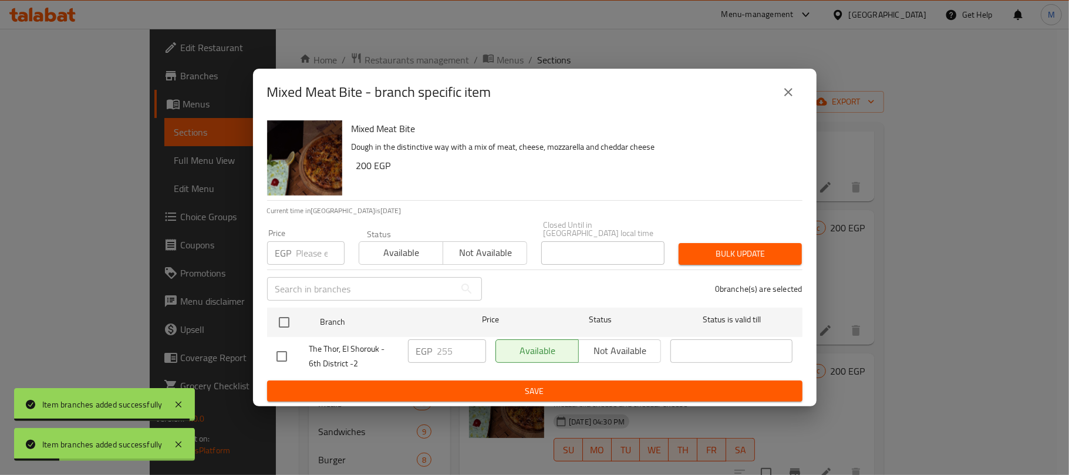
click at [786, 96] on icon "close" at bounding box center [788, 92] width 14 height 14
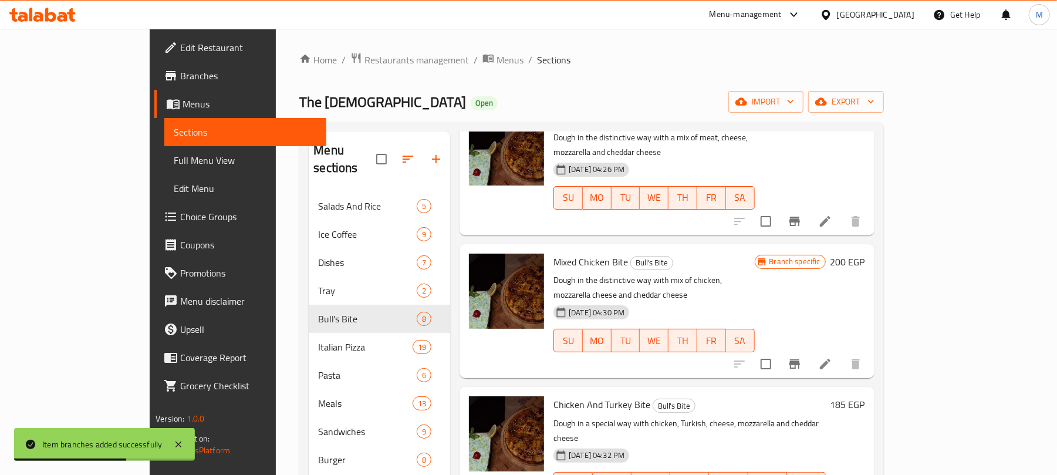
scroll to position [156, 0]
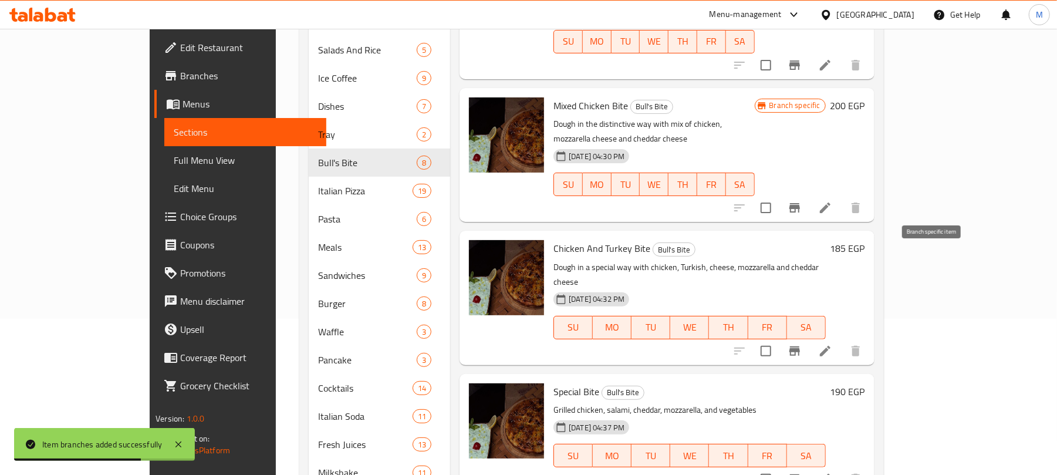
click at [809, 337] on button "Branch-specific-item" at bounding box center [794, 351] width 28 height 28
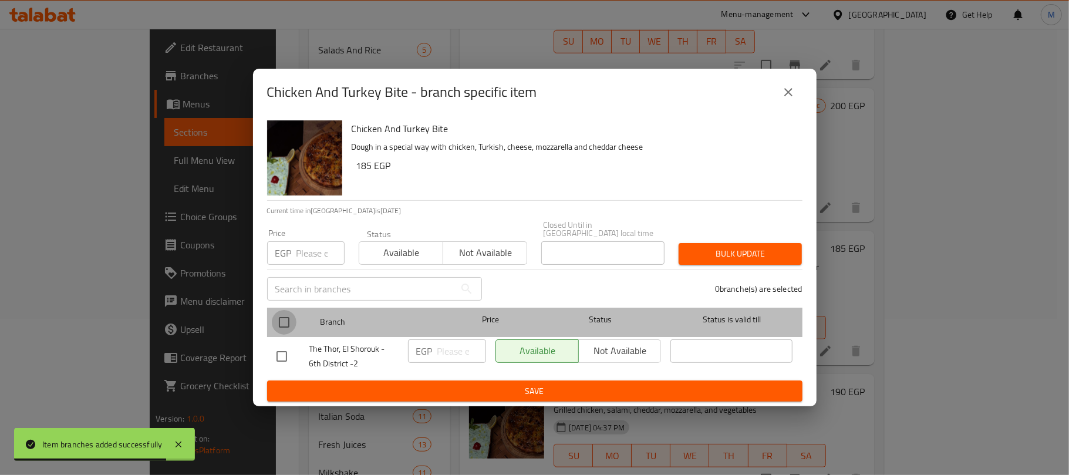
click at [284, 310] on input "checkbox" at bounding box center [284, 322] width 25 height 25
checkbox input "true"
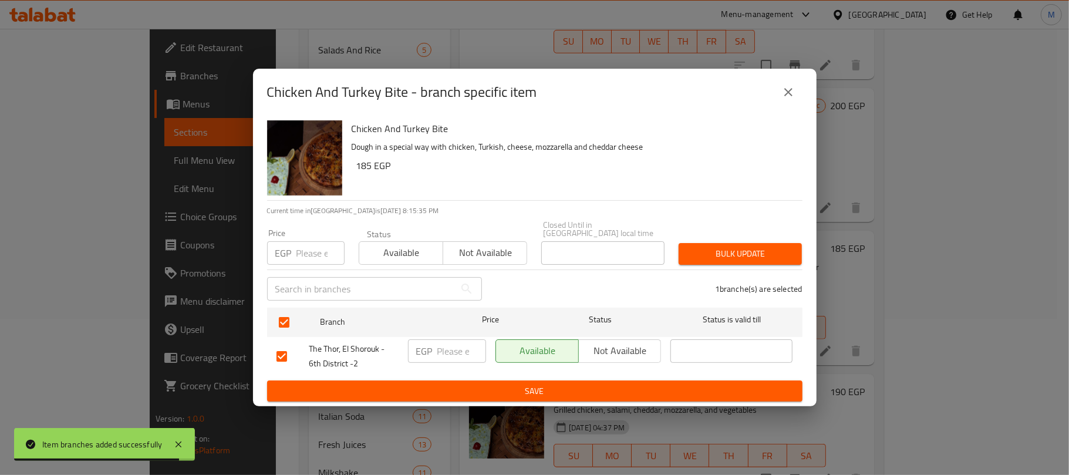
click at [317, 255] on input "number" at bounding box center [320, 252] width 48 height 23
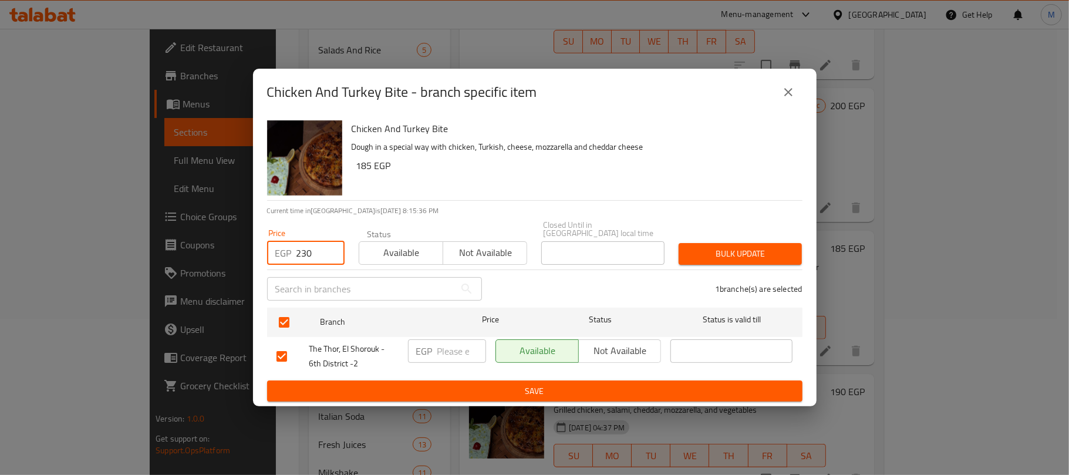
type input "230"
click at [728, 250] on span "Bulk update" at bounding box center [740, 253] width 104 height 15
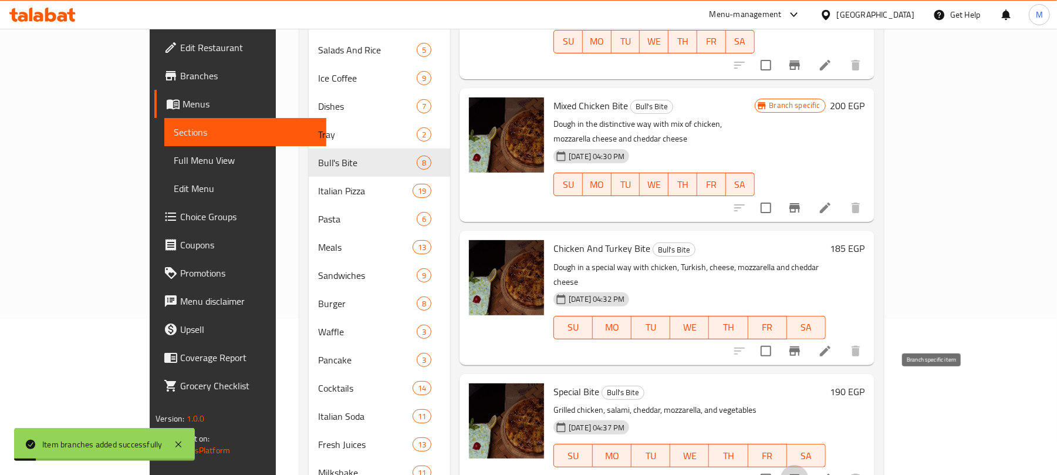
click at [802, 472] on icon "Branch-specific-item" at bounding box center [794, 479] width 14 height 14
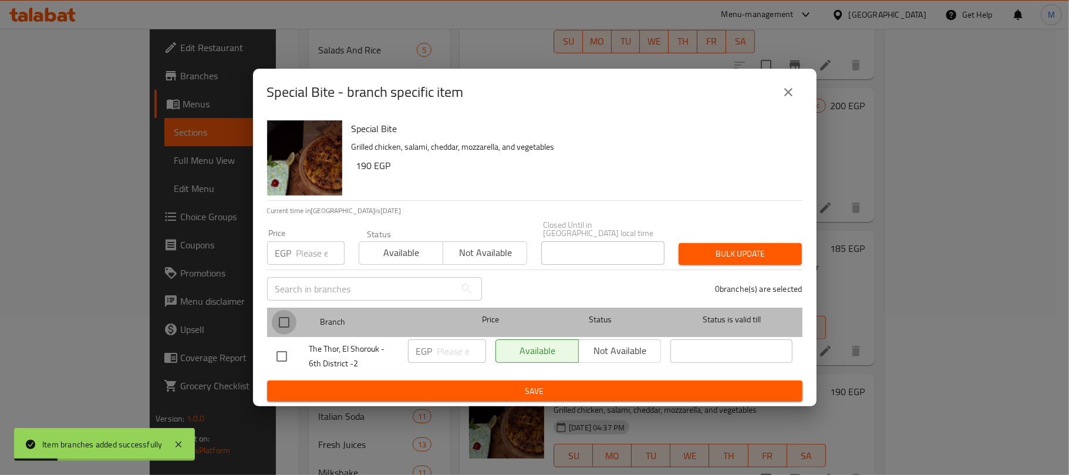
click at [279, 315] on input "checkbox" at bounding box center [284, 322] width 25 height 25
checkbox input "true"
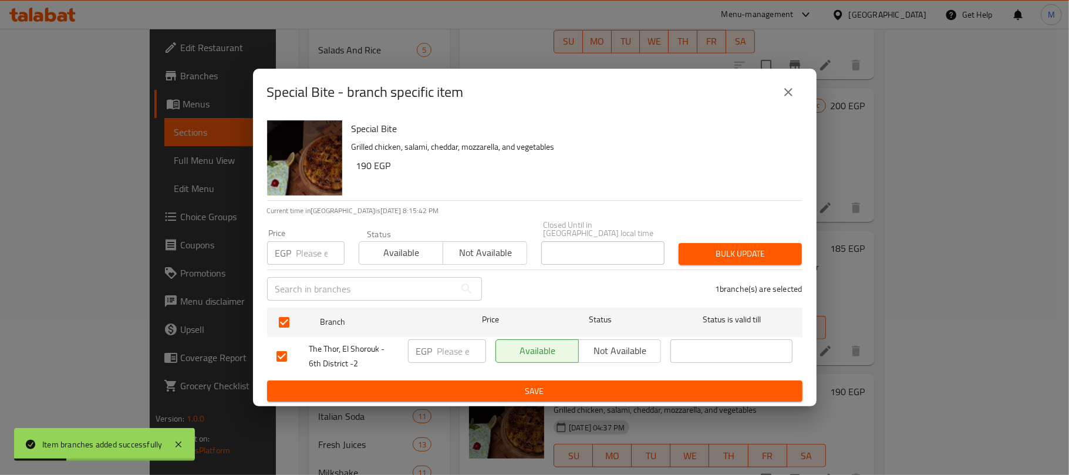
click at [306, 252] on input "number" at bounding box center [320, 252] width 48 height 23
type input "235"
click at [759, 254] on span "Bulk update" at bounding box center [740, 253] width 104 height 15
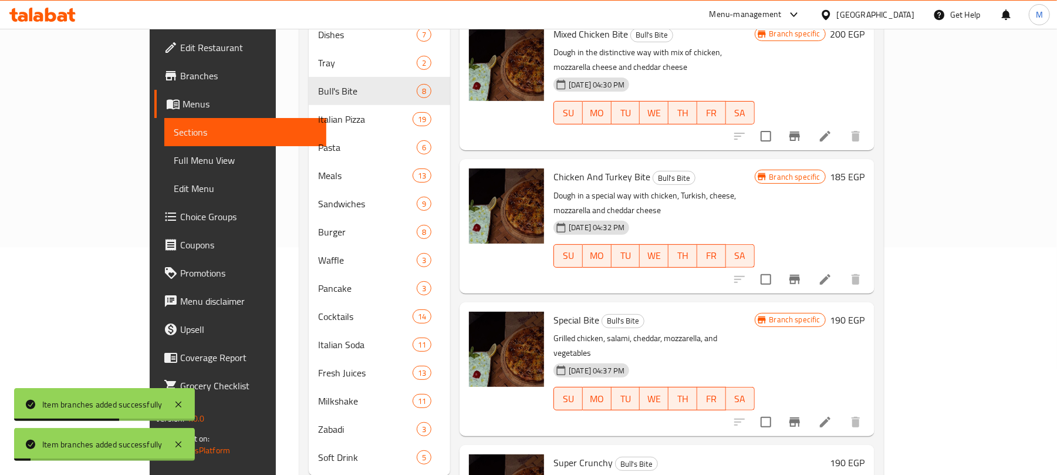
scroll to position [245, 0]
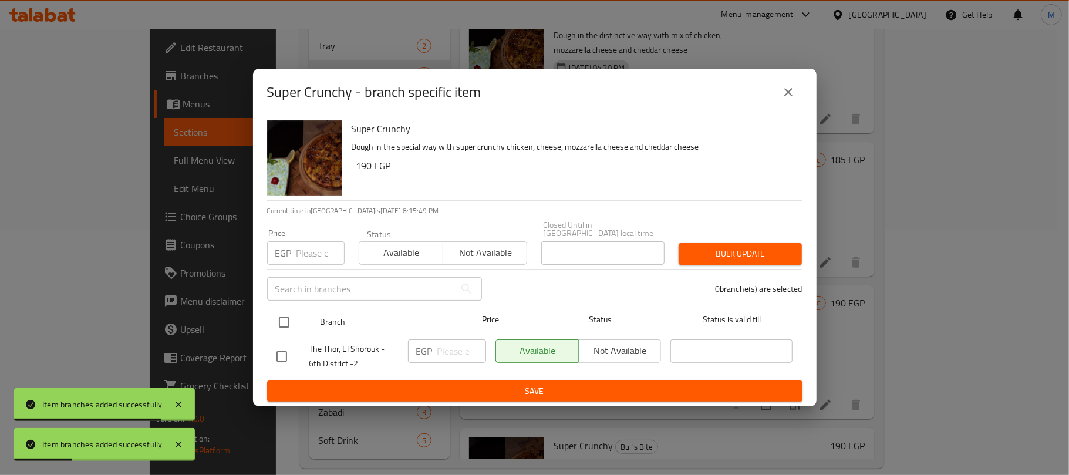
click at [290, 316] on input "checkbox" at bounding box center [284, 322] width 25 height 25
checkbox input "true"
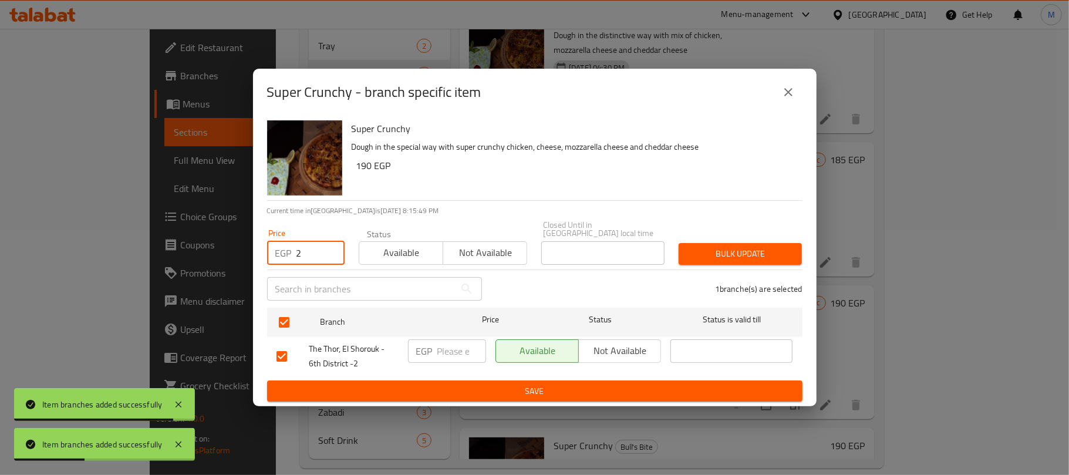
click at [313, 256] on input "2" at bounding box center [320, 252] width 48 height 23
type input "230"
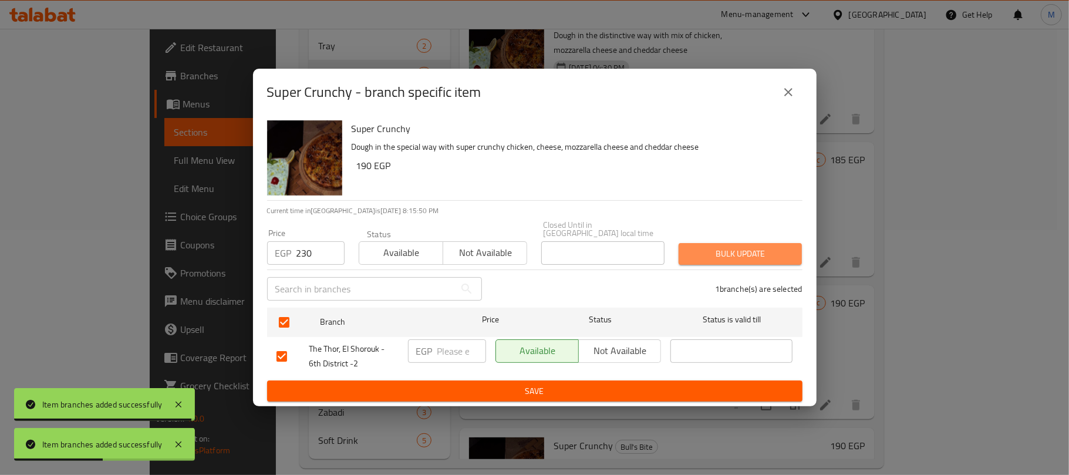
click at [741, 256] on span "Bulk update" at bounding box center [740, 253] width 104 height 15
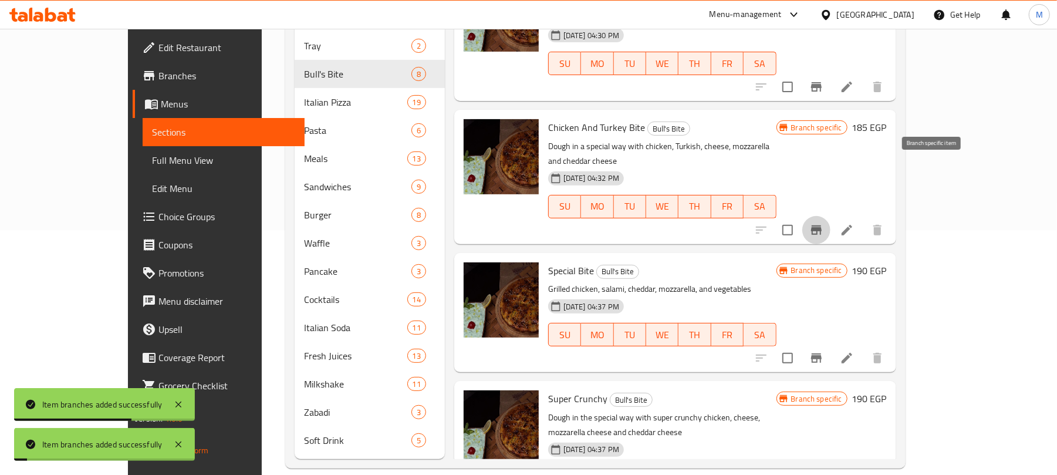
click at [823, 223] on icon "Branch-specific-item" at bounding box center [816, 230] width 14 height 14
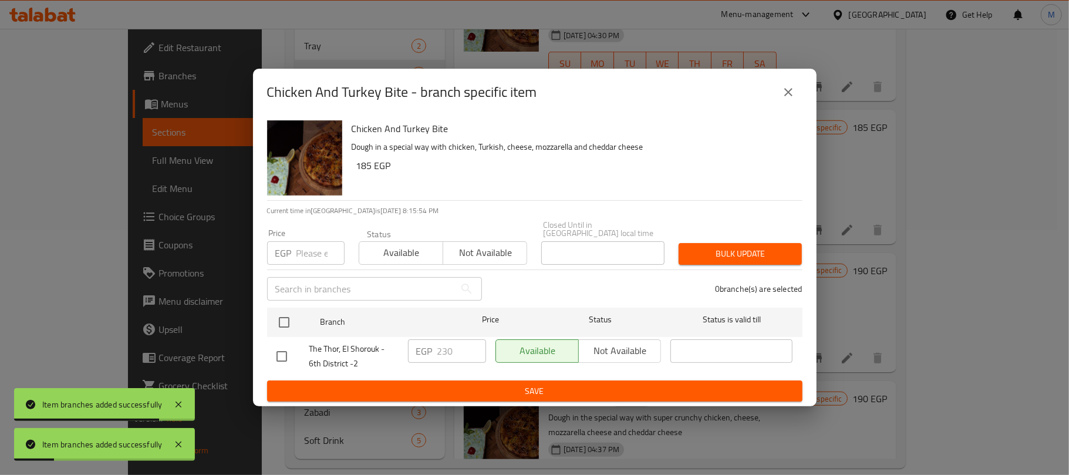
click at [787, 104] on button "close" at bounding box center [788, 92] width 28 height 28
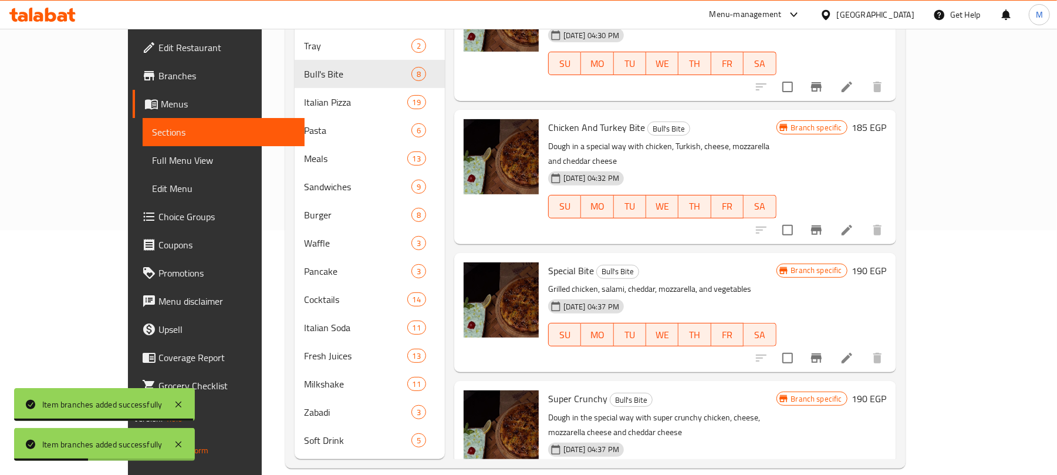
click at [822, 353] on icon "Branch-specific-item" at bounding box center [816, 357] width 11 height 9
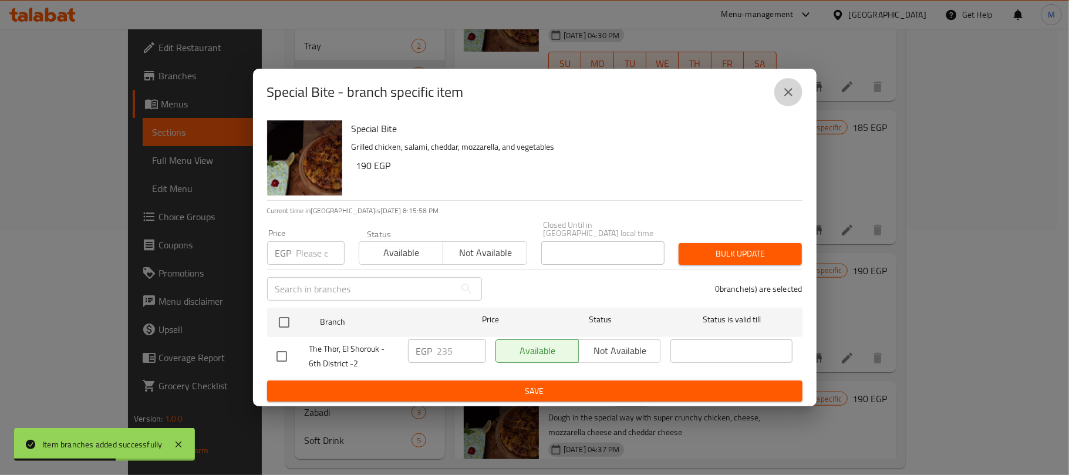
drag, startPoint x: 780, startPoint y: 102, endPoint x: 823, endPoint y: 153, distance: 66.3
click at [782, 99] on icon "close" at bounding box center [788, 92] width 14 height 14
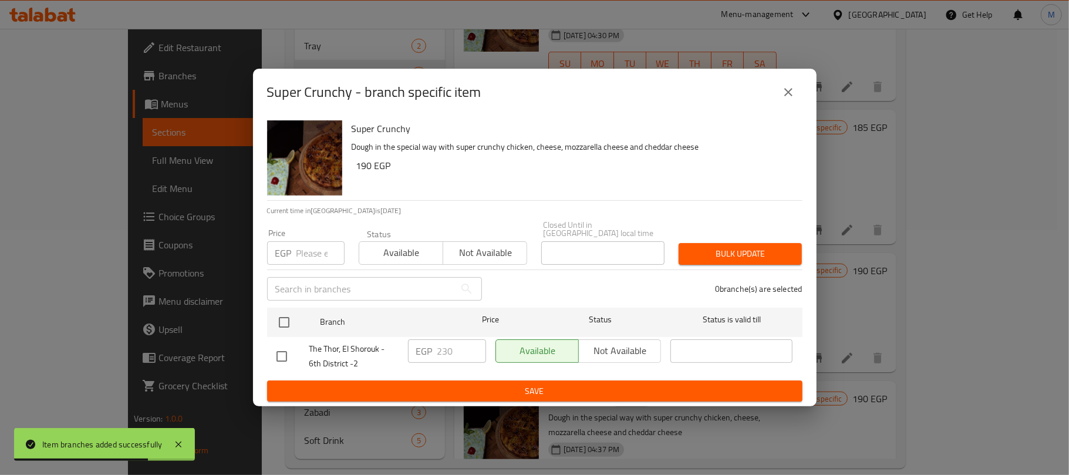
click at [787, 97] on icon "close" at bounding box center [788, 92] width 14 height 14
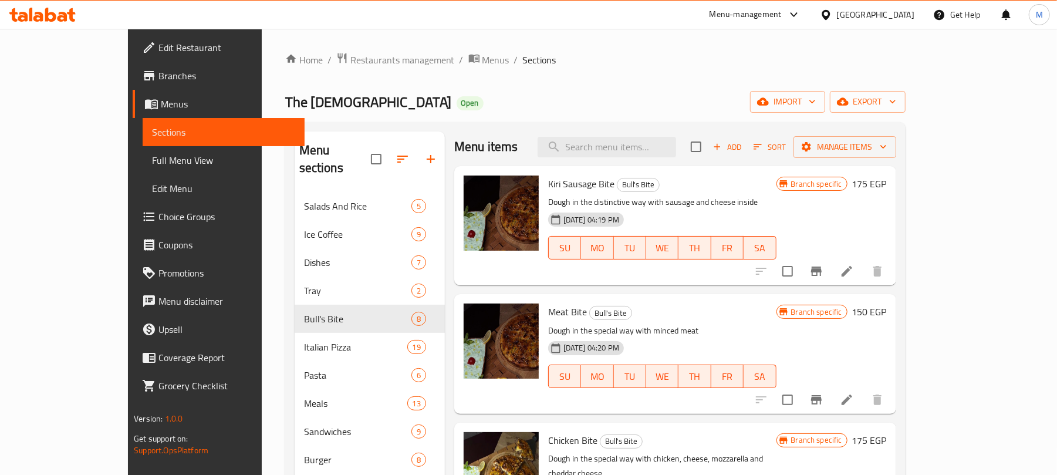
scroll to position [0, 0]
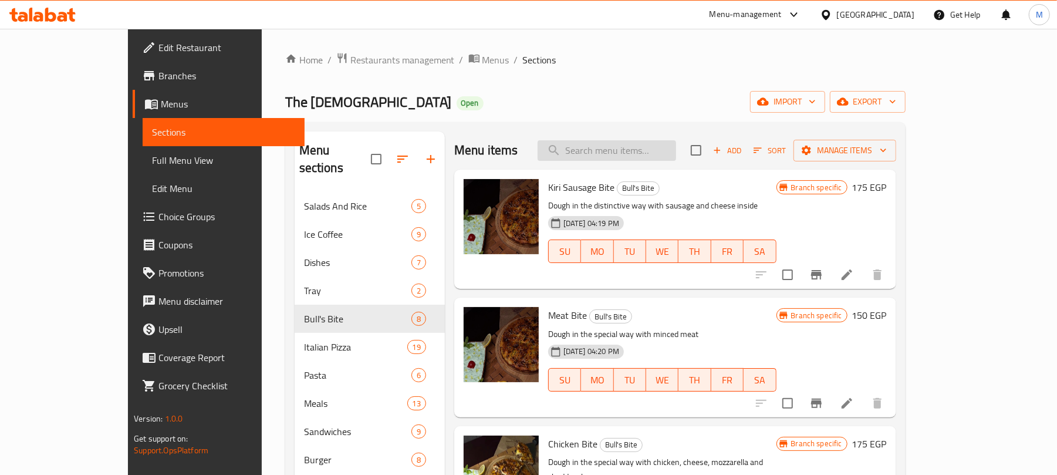
click at [665, 150] on input "search" at bounding box center [606, 150] width 138 height 21
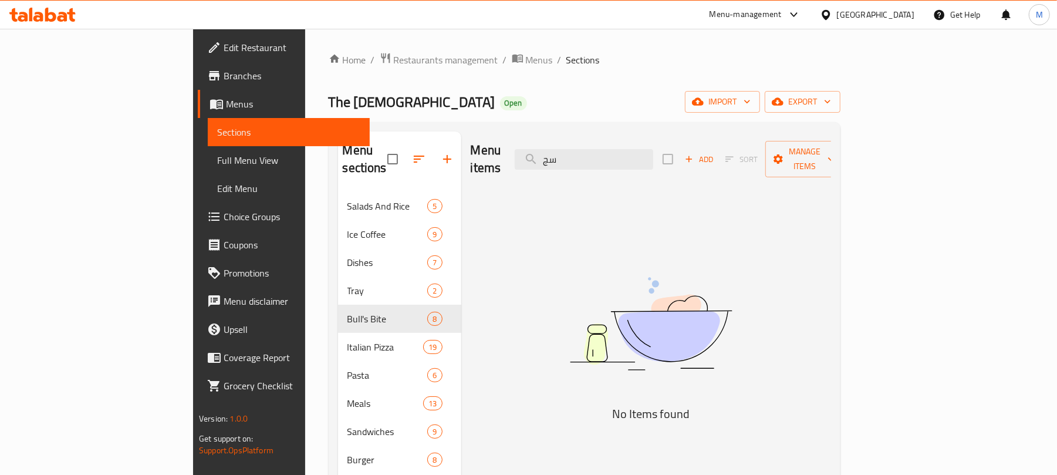
type input "سجق"
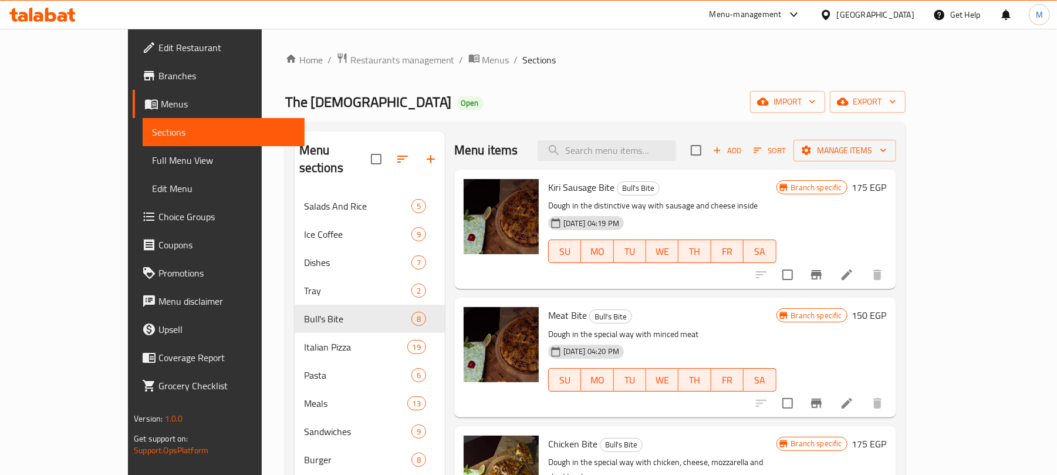
drag, startPoint x: 491, startPoint y: 132, endPoint x: 423, endPoint y: 261, distance: 145.9
click at [492, 133] on div "Menu items Add Sort Manage items" at bounding box center [675, 150] width 442 height 38
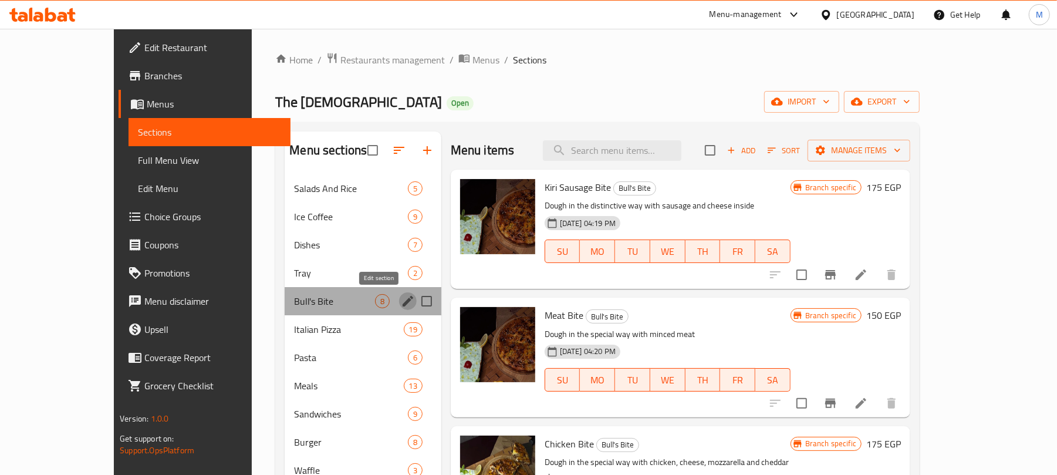
click at [403, 303] on icon "edit" at bounding box center [408, 301] width 11 height 11
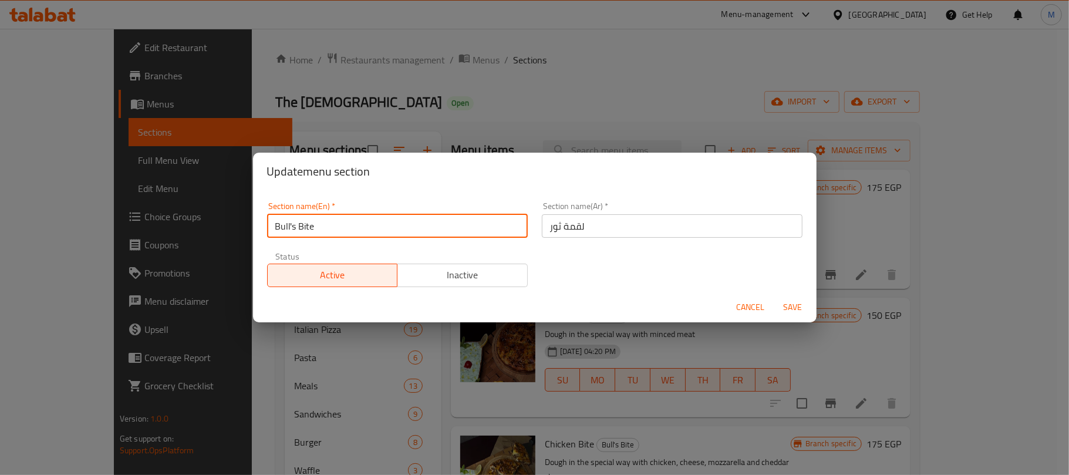
click at [287, 228] on input "Bull's Bite" at bounding box center [397, 225] width 261 height 23
type input "Thor Bite"
click at [774, 296] on button "Save" at bounding box center [793, 307] width 38 height 22
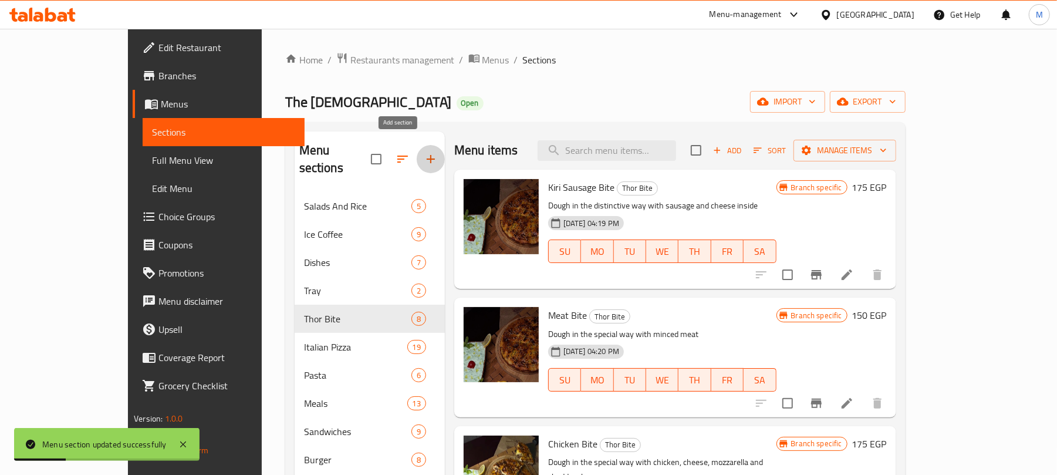
click at [424, 152] on icon "button" at bounding box center [431, 159] width 14 height 14
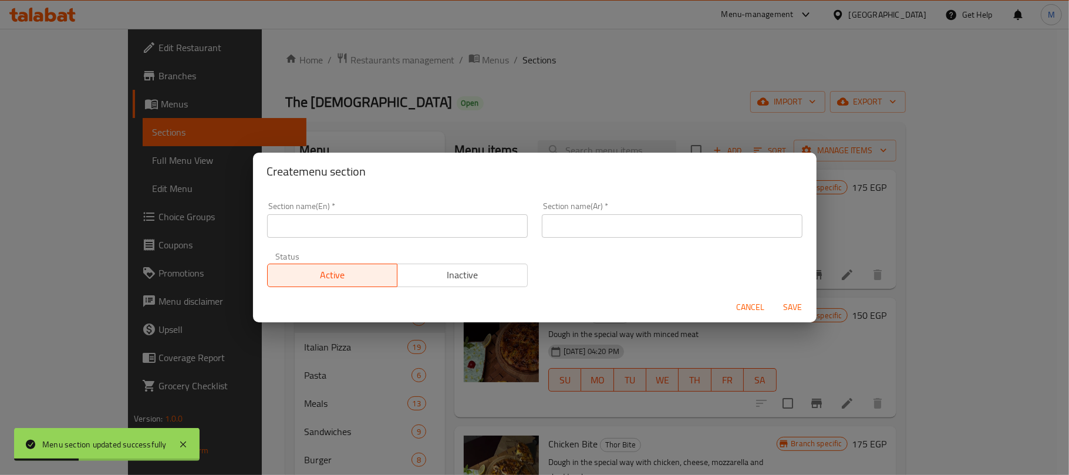
click at [411, 221] on input "text" at bounding box center [397, 225] width 261 height 23
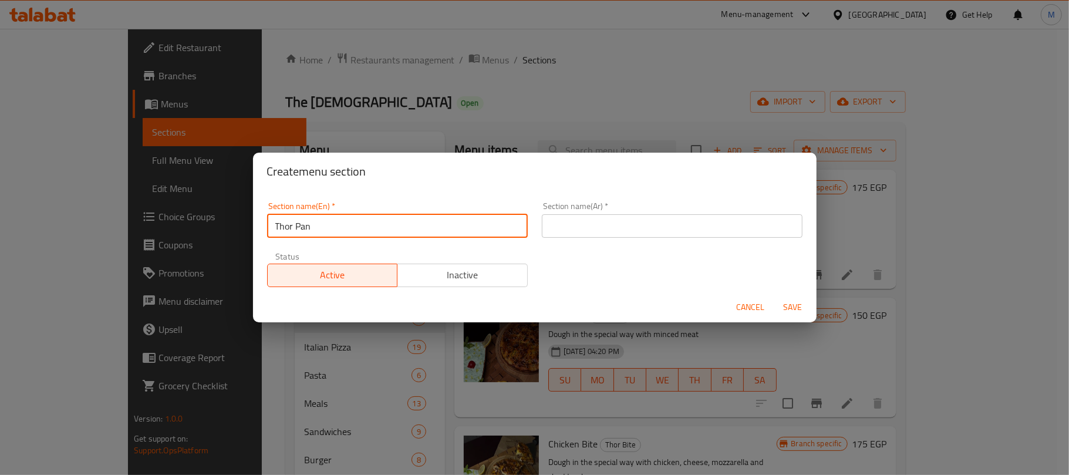
paste input "Bowls"
type input "Thor Bowls"
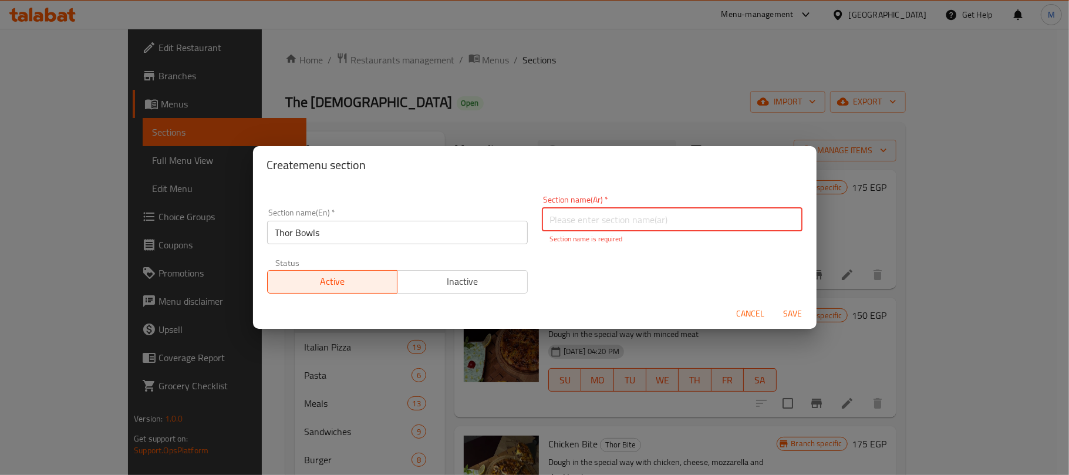
paste input "طاسات ثور"
type input "طاسات ثور"
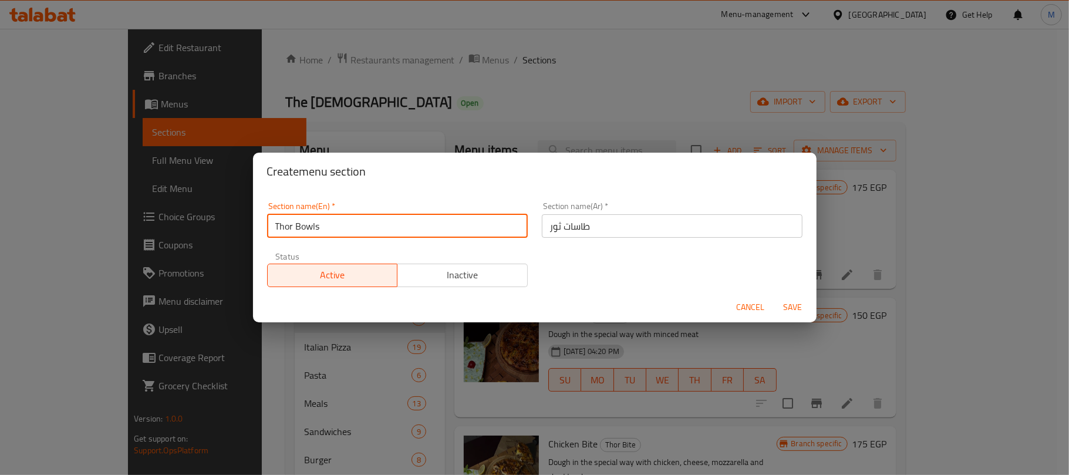
click at [365, 236] on input "Thor Bowls" at bounding box center [397, 225] width 261 height 23
type input "Thor Pans"
click at [774, 296] on button "Save" at bounding box center [793, 307] width 38 height 22
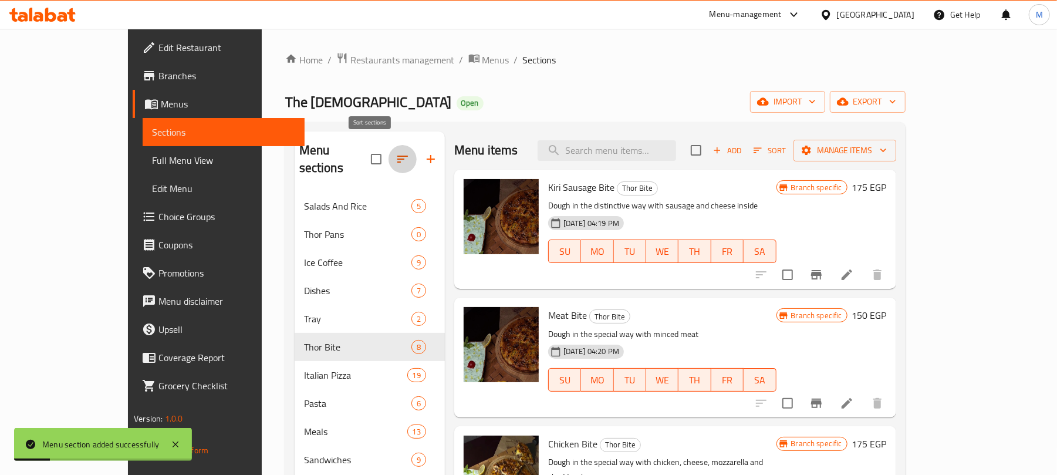
click at [395, 152] on icon "button" at bounding box center [402, 159] width 14 height 14
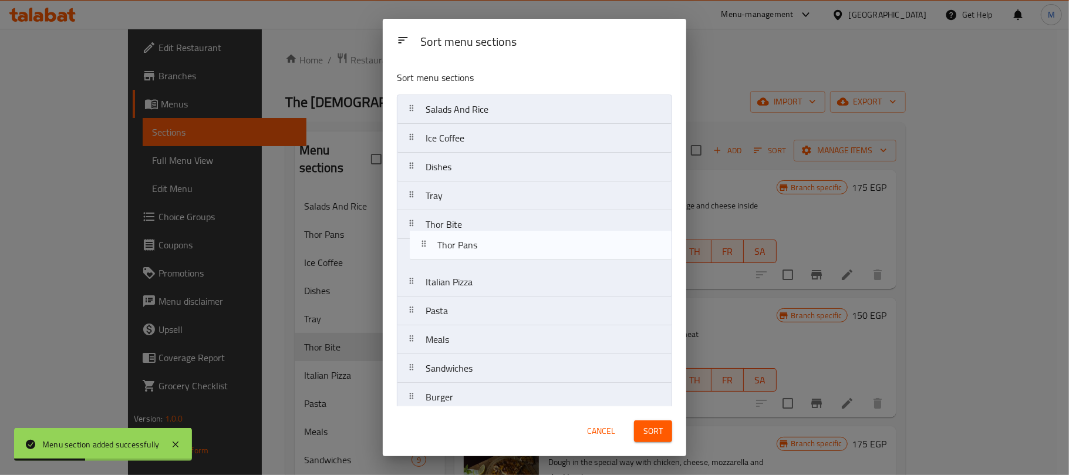
drag, startPoint x: 434, startPoint y: 146, endPoint x: 446, endPoint y: 256, distance: 111.5
click at [446, 256] on nav "Salads And Rice Thor Pans Ice Coffee Dishes Tray Thor Bite Italian Pizza Pasta …" at bounding box center [534, 367] width 275 height 547
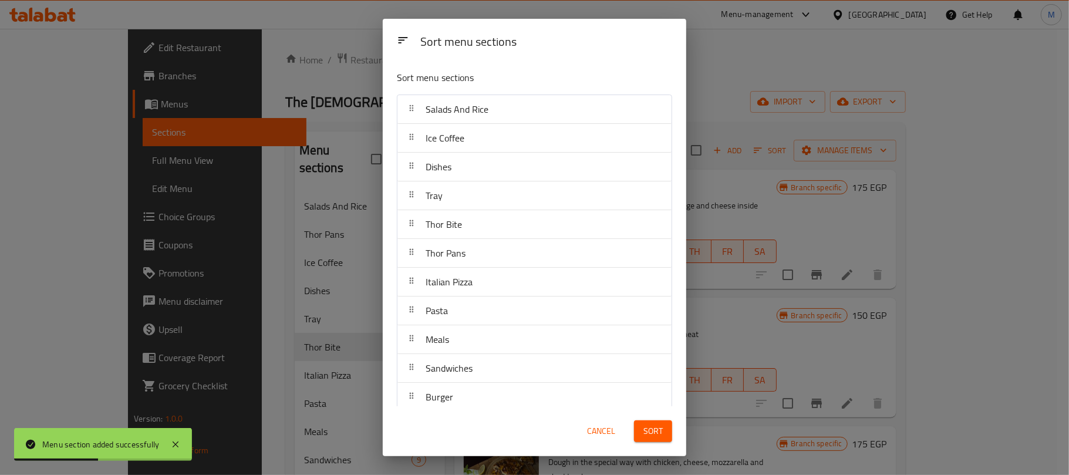
click at [651, 430] on span "Sort" at bounding box center [652, 431] width 19 height 15
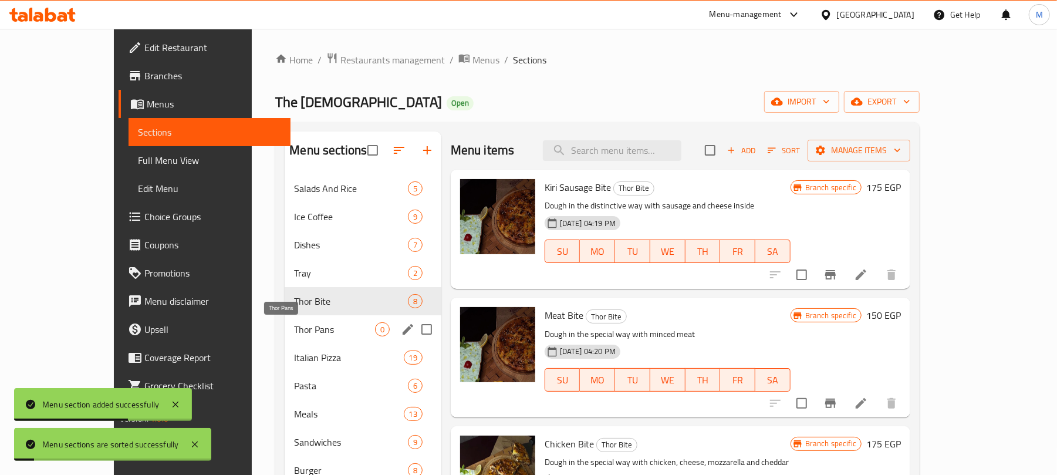
click at [294, 327] on span "Thor Pans" at bounding box center [334, 329] width 80 height 14
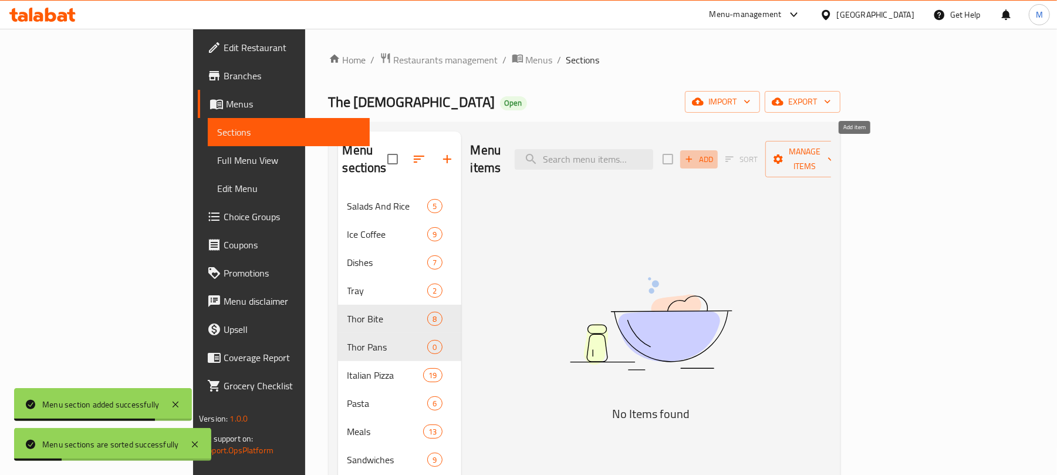
click at [715, 153] on span "Add" at bounding box center [699, 159] width 32 height 13
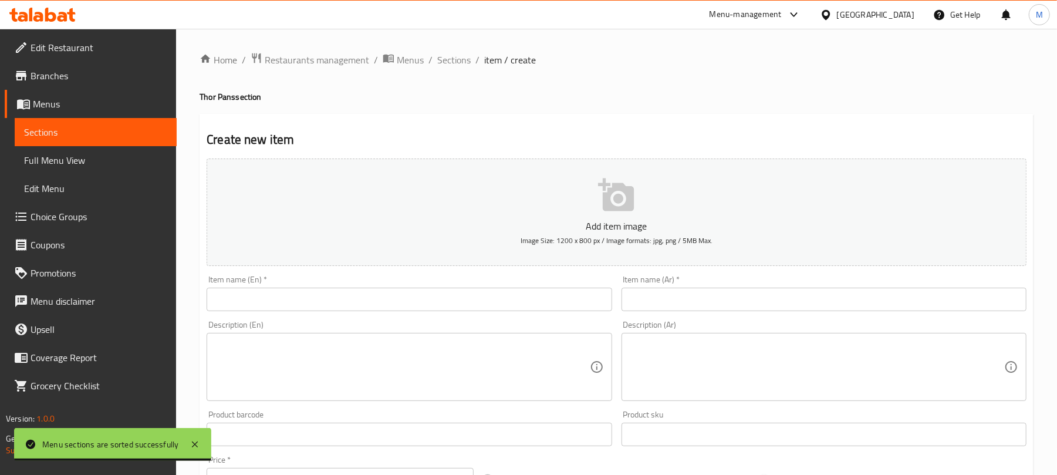
click at [292, 352] on textarea at bounding box center [402, 367] width 374 height 56
paste textarea "Sausage and Pastrami Sausage, pastrami, cheddar, kiri, turkey, and cream served…"
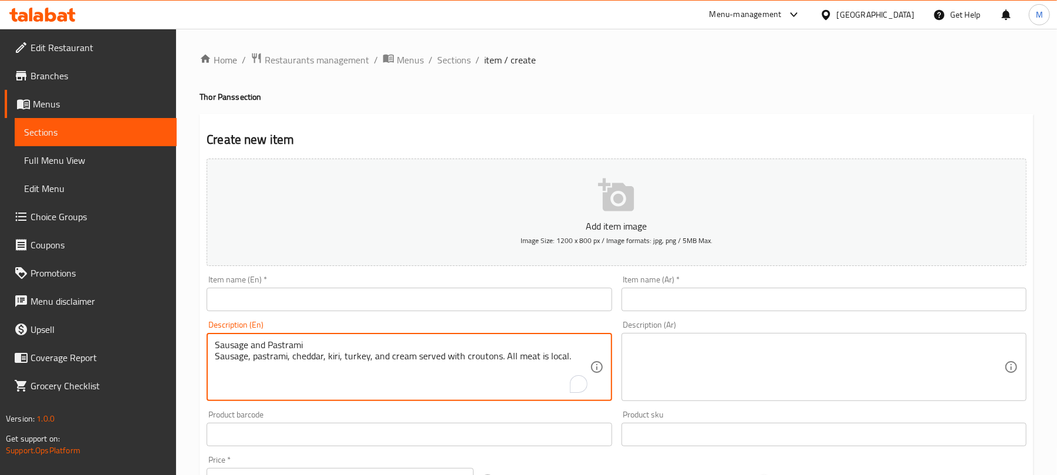
click at [255, 343] on textarea "Sausage and Pastrami Sausage, pastrami, cheddar, kiri, turkey, and cream served…" at bounding box center [402, 367] width 374 height 56
type textarea "Sausage, pastrami, cheddar, kiri, turkey, and cream served with croutons. All m…"
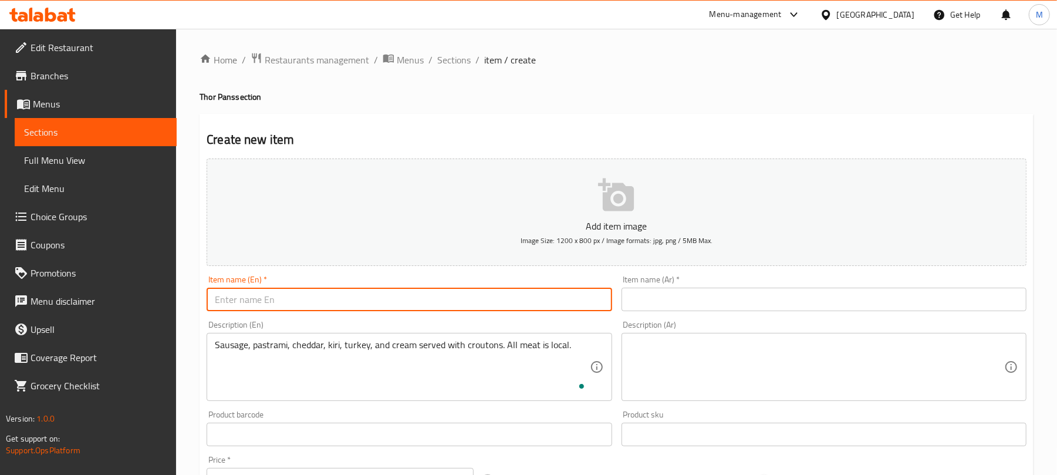
click at [282, 301] on input "text" at bounding box center [409, 299] width 405 height 23
paste input "Sausage and Pastrami"
type input "Sausage and Pastrami"
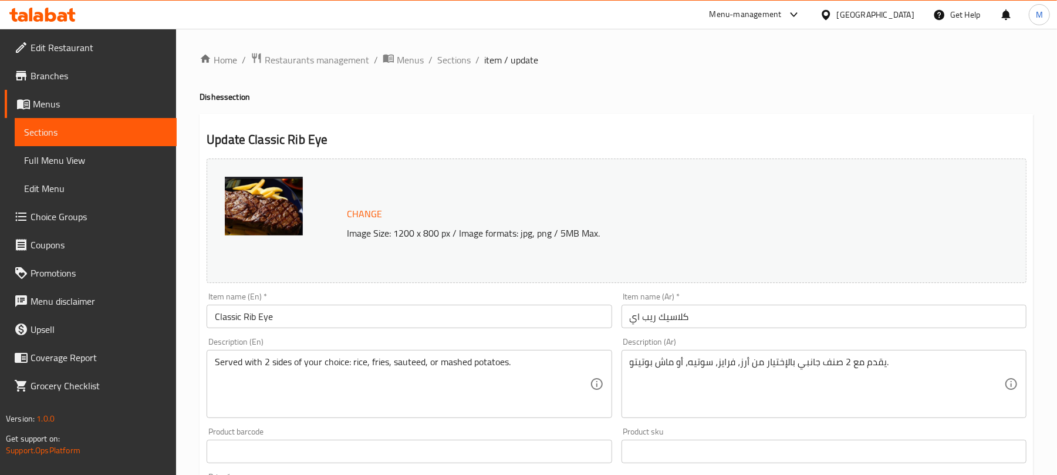
click at [677, 354] on div "يقدم مع 2 صنف جانبي بالإختيار من أرز، فرايز، سوتيه، أو ماش بوتيتو. Description …" at bounding box center [823, 384] width 405 height 68
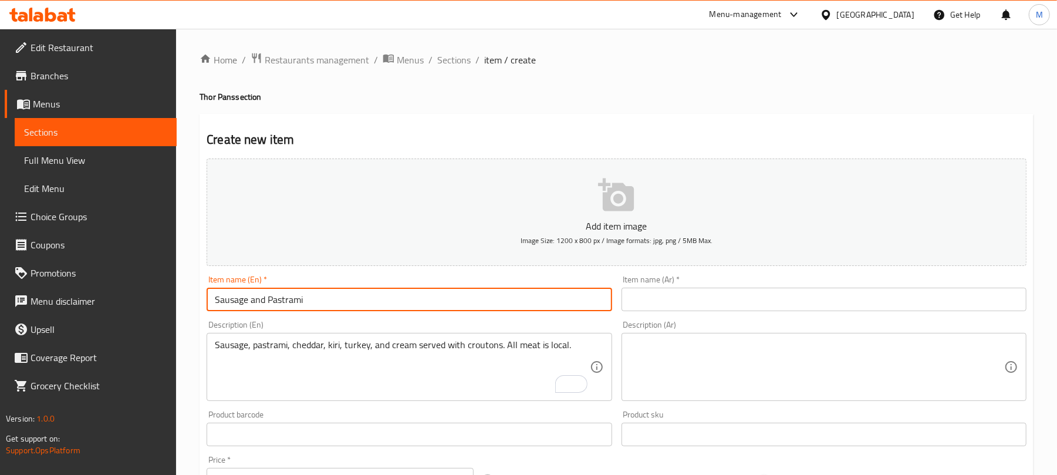
click at [675, 364] on textarea at bounding box center [817, 367] width 374 height 56
paste textarea "سجق بسطرمة سجق، بسطرمة، شيدر، كيري، رومي و كريمة تقدم مع عيش كريتون. كل اللحم ب…"
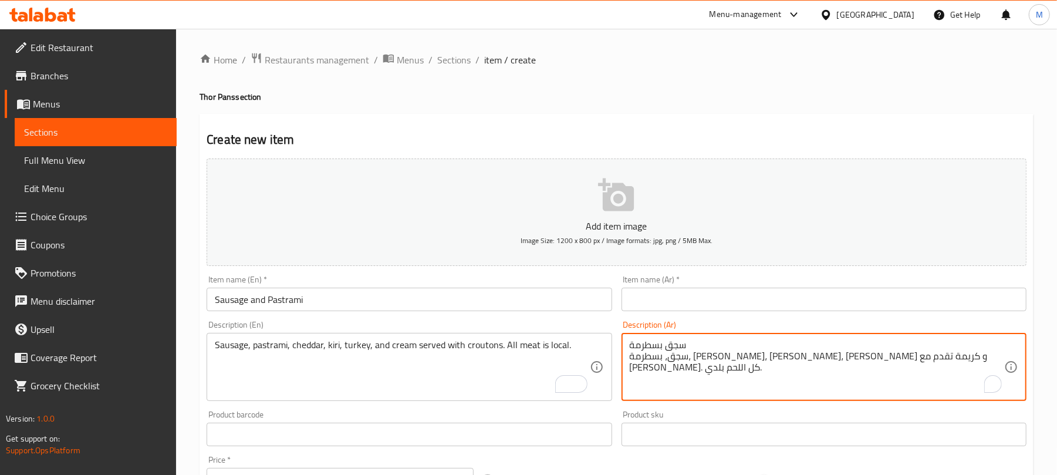
click at [662, 344] on textarea "سجق بسطرمة سجق، بسطرمة، شيدر، كيري، رومي و كريمة تقدم مع عيش كريتون. كل اللحم ب…" at bounding box center [817, 367] width 374 height 56
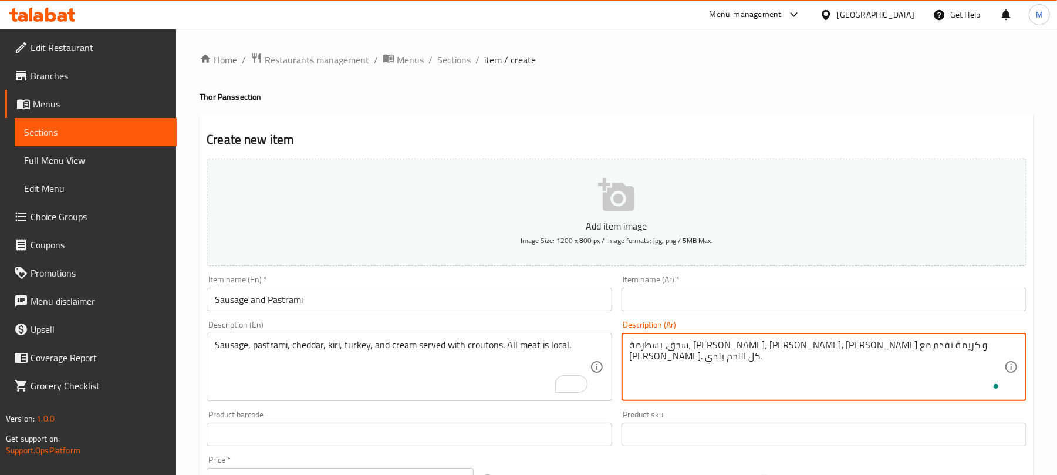
type textarea "سجق، بسطرمة، شيدر، كيري، رومي و كريمة تقدم مع عيش كريتون. كل اللحم بلدي."
click at [665, 304] on input "text" at bounding box center [823, 299] width 405 height 23
paste input "سجق بسطرمة"
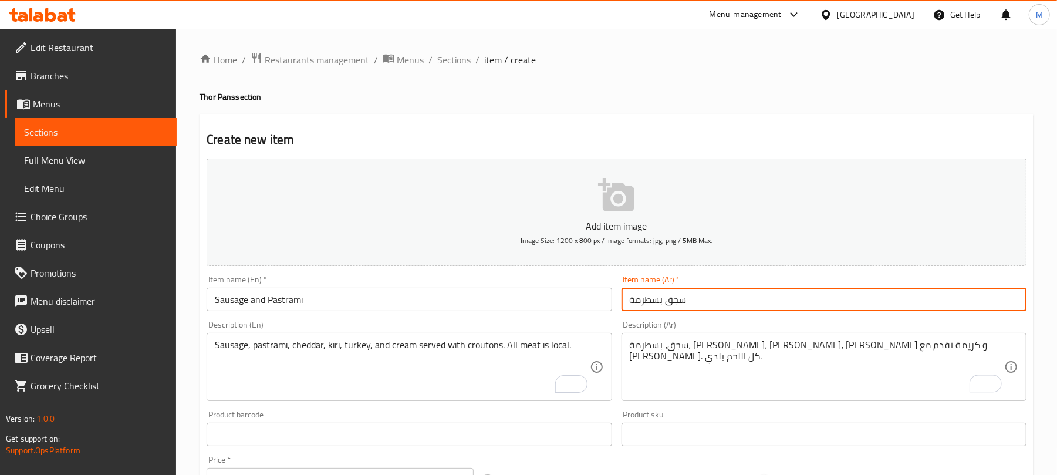
type input "سجق بسطرمة"
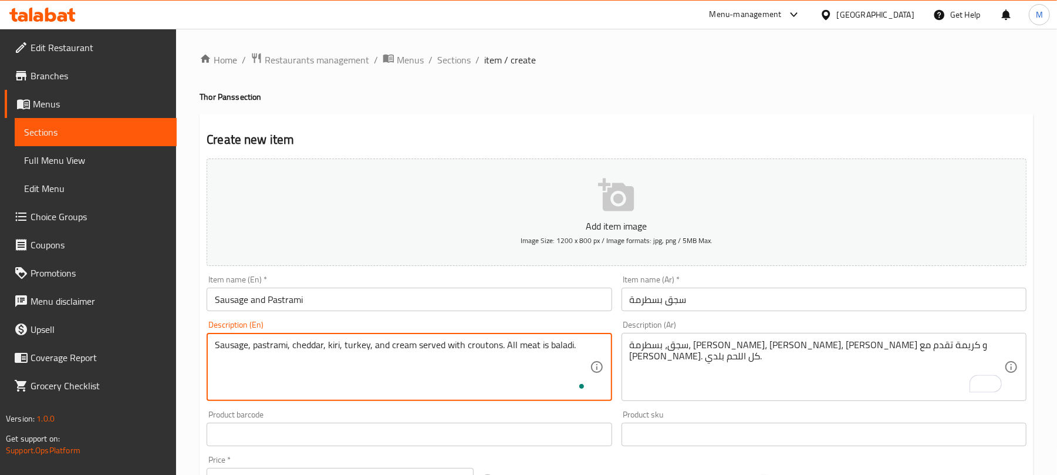
type textarea "Sausage, pastrami, cheddar, kiri, turkey, and cream served with croutons. All m…"
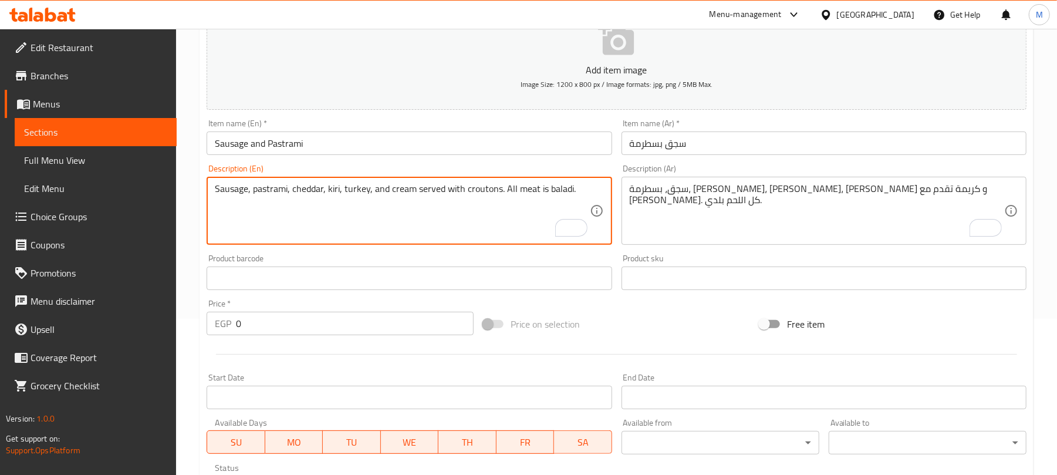
click at [285, 325] on input "0" at bounding box center [355, 323] width 238 height 23
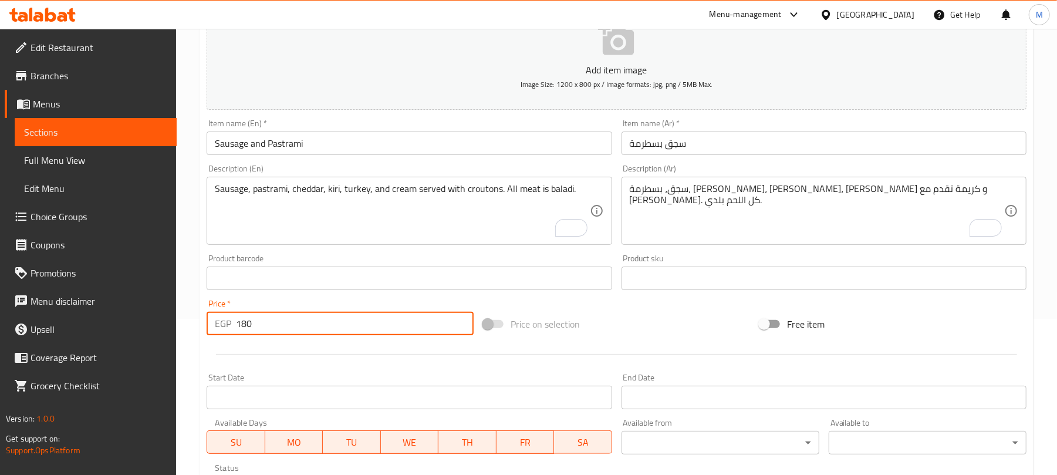
type input "180"
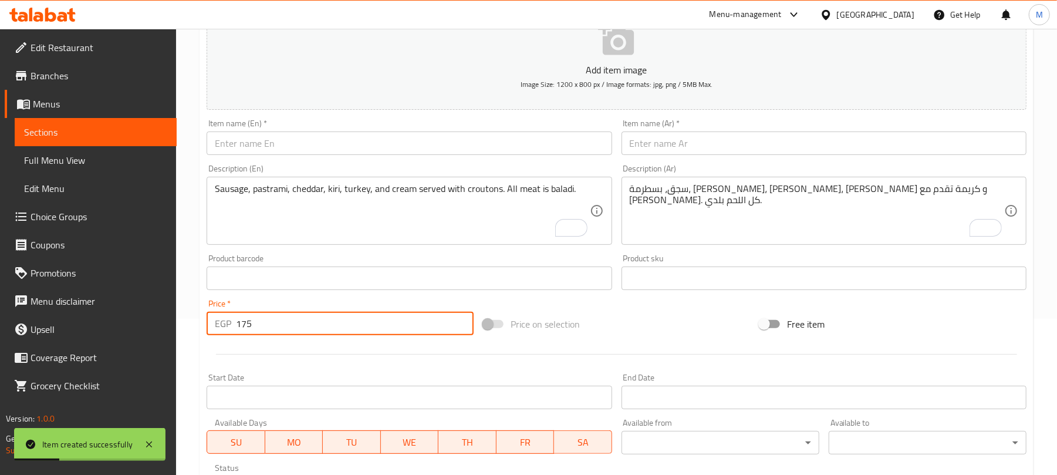
type input "175"
click at [656, 227] on textarea "To enrich screen reader interactions, please activate Accessibility in Grammarl…" at bounding box center [817, 211] width 374 height 56
paste textarea "كرسبي كرسبي، شيدر، كيري، رومي و كريمة تقدم مع عيش كريتون."
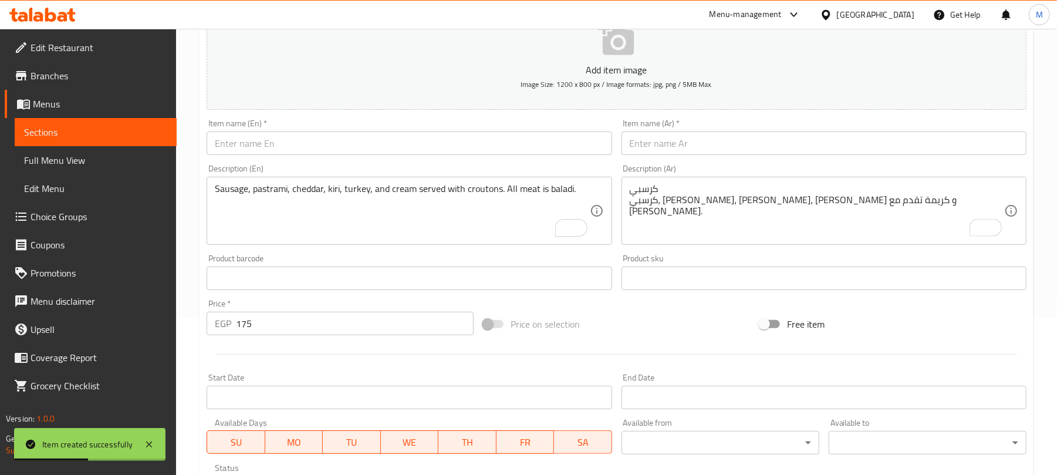
click at [650, 180] on div "كرسبي كرسبي، شيدر، كيري، رومي و كريمة تقدم مع عيش كريتون. Description (Ar)" at bounding box center [823, 211] width 405 height 68
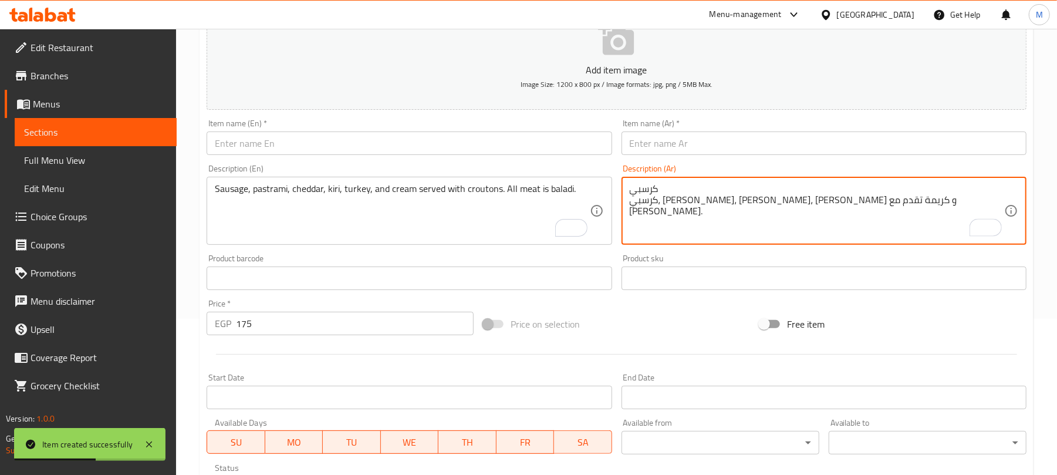
click at [650, 186] on textarea "كرسبي كرسبي، شيدر، كيري، رومي و كريمة تقدم مع عيش كريتون." at bounding box center [817, 211] width 374 height 56
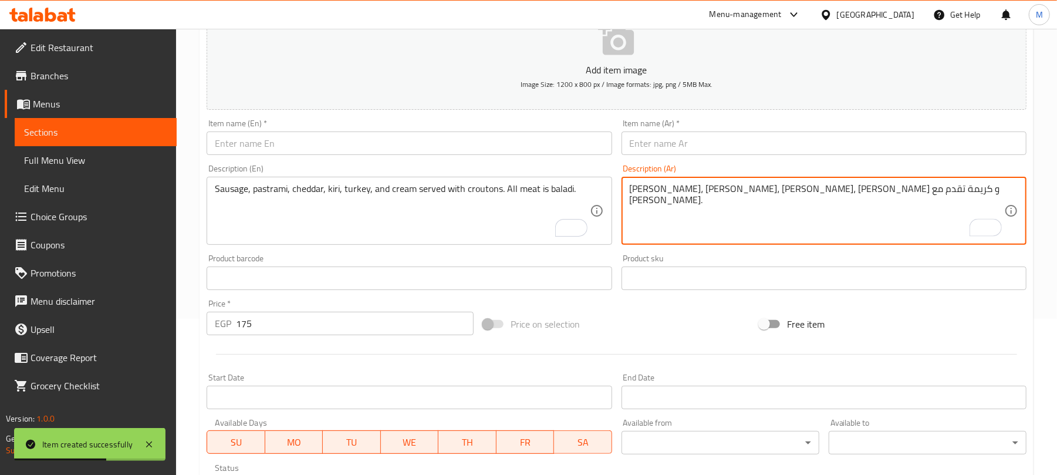
type textarea "كرسبي، شيدر، كيري، رومي و كريمة تقدم مع عيش كريتون."
click at [643, 137] on input "text" at bounding box center [823, 142] width 405 height 23
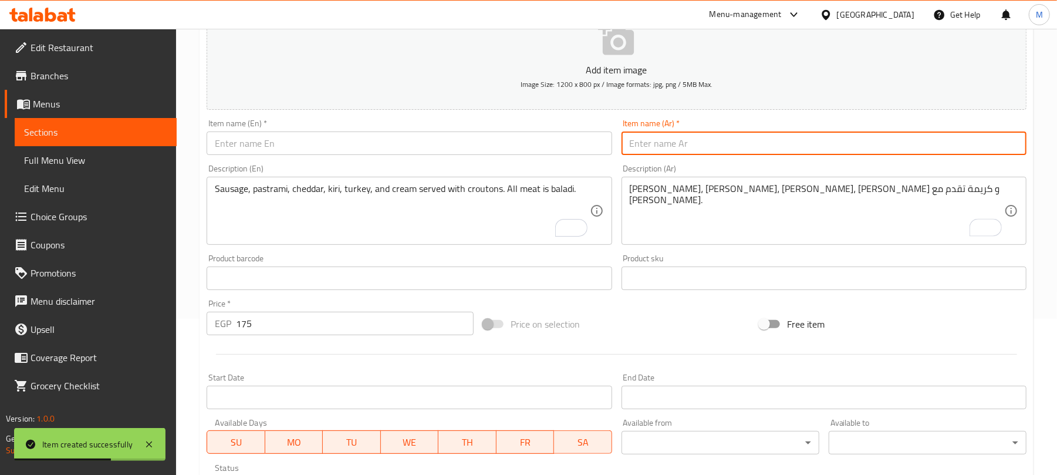
paste input "كرسبي"
type input "كرسبي"
click at [238, 205] on textarea "To enrich screen reader interactions, please activate Accessibility in Grammarl…" at bounding box center [402, 211] width 374 height 56
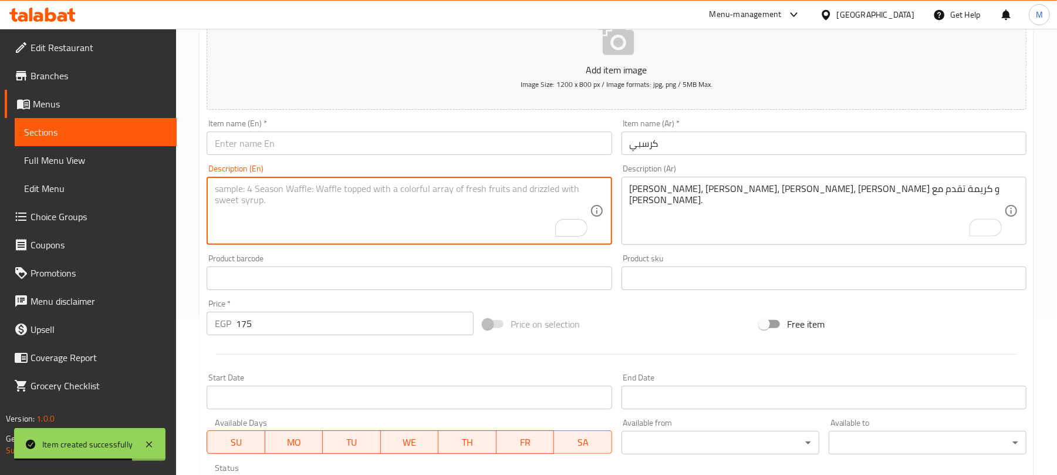
paste textarea "Crispy Crispy, cheddar, kiri, turkey, and cream served with croutons."
click at [226, 193] on textarea "Crispy Crispy, cheddar, kiri, turkey, and cream served with croutons." at bounding box center [402, 211] width 374 height 56
click at [227, 193] on textarea "Crispy Crispy, cheddar, kiri, turkey, and cream served with croutons." at bounding box center [402, 211] width 374 height 56
click at [228, 188] on textarea "Crispy Crispy, cheddar, kiri, turkey, and cream served with croutons." at bounding box center [402, 211] width 374 height 56
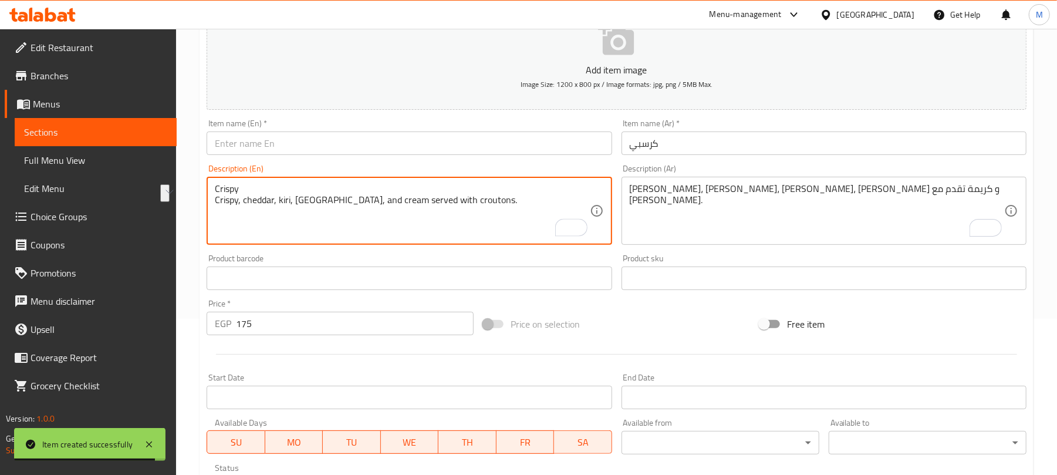
click at [228, 188] on textarea "Crispy Crispy, cheddar, kiri, turkey, and cream served with croutons." at bounding box center [402, 211] width 374 height 56
drag, startPoint x: 228, startPoint y: 188, endPoint x: 253, endPoint y: 148, distance: 47.2
click at [229, 185] on textarea "Crispy Crispy, cheddar, kiri, turkey, and cream served with croutons." at bounding box center [402, 211] width 374 height 56
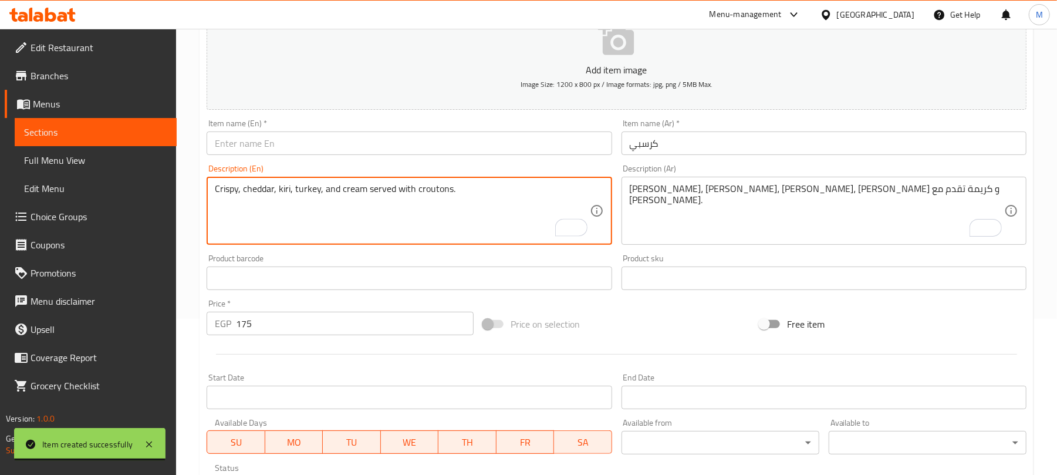
type textarea "Crispy, cheddar, kiri, turkey, and cream served with croutons."
click at [258, 139] on input "text" at bounding box center [409, 142] width 405 height 23
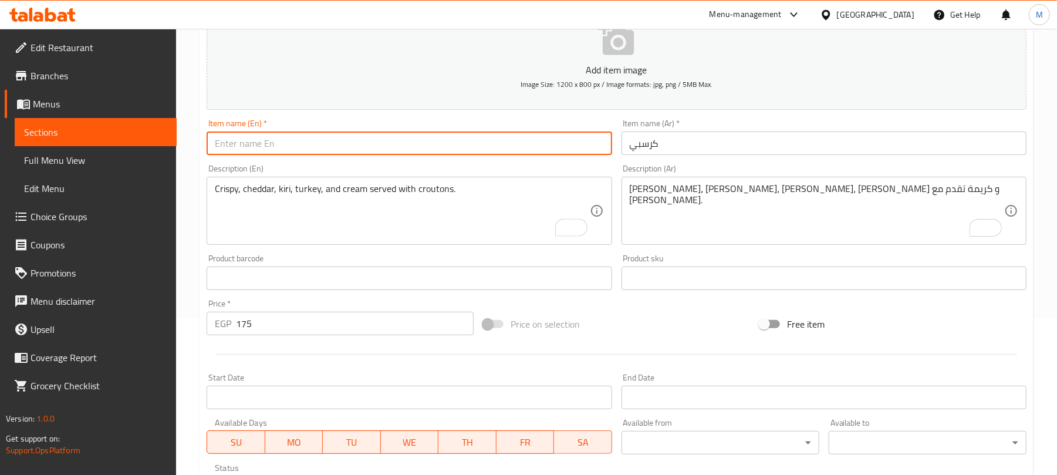
paste input "Crispy"
type input "Crispy"
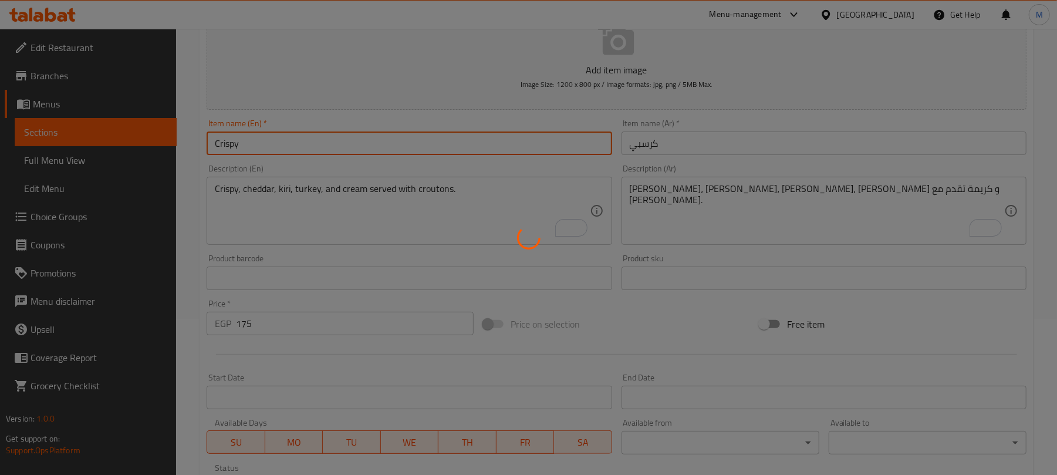
type input "0"
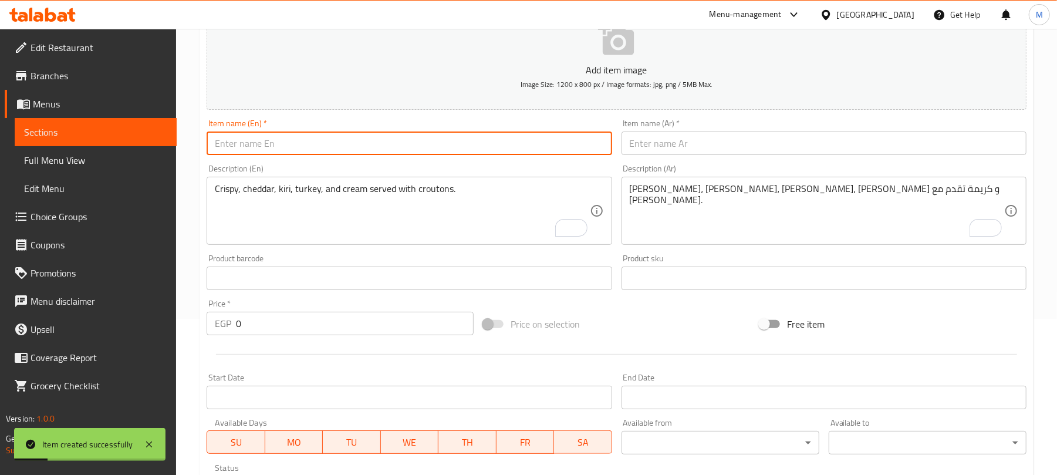
scroll to position [0, 0]
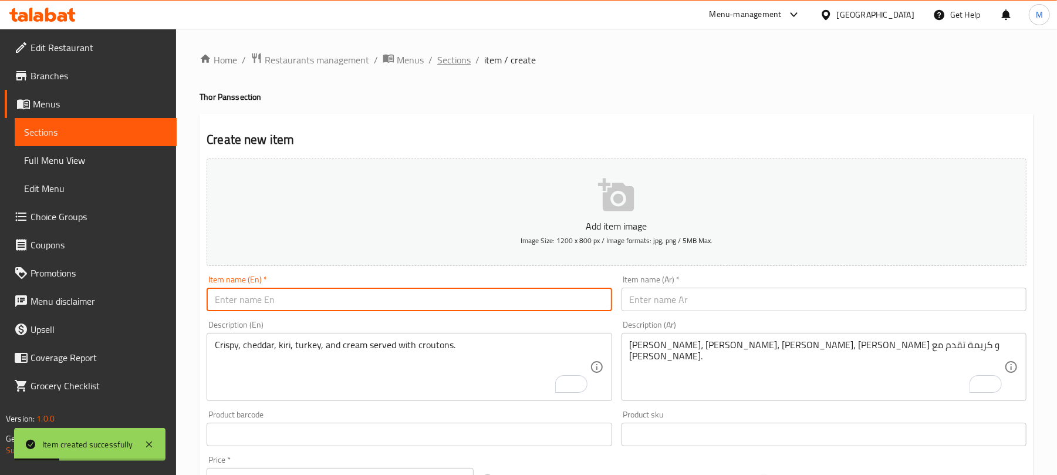
click at [451, 65] on span "Sections" at bounding box center [453, 60] width 33 height 14
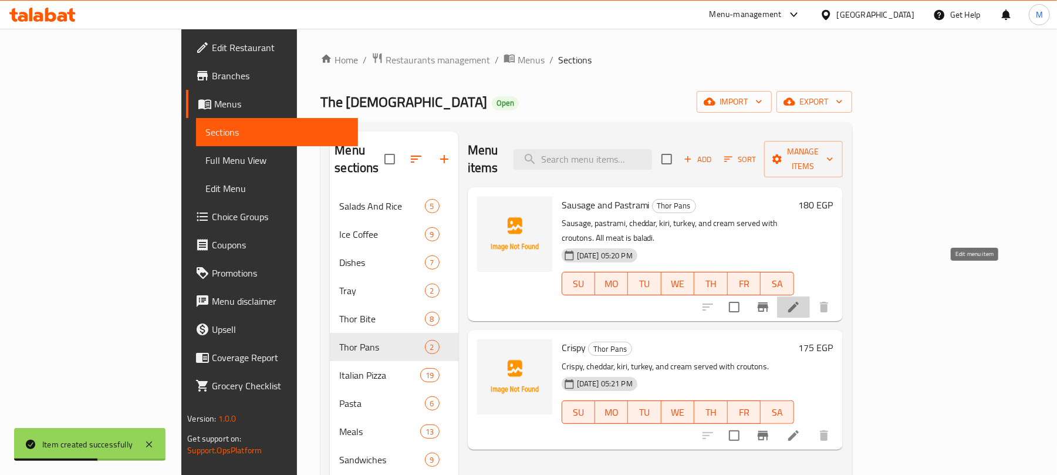
click at [800, 300] on icon at bounding box center [793, 307] width 14 height 14
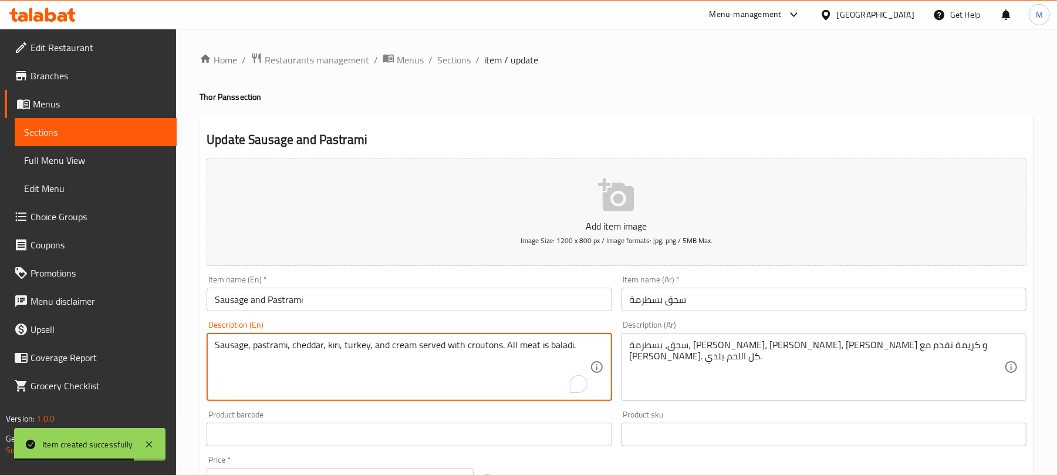
click at [399, 346] on textarea "Sausage, pastrami, cheddar, kiri, turkey, and cream served with croutons. All m…" at bounding box center [402, 367] width 374 height 56
click at [364, 345] on textarea "Sausage, pastrami, cheddar, kiri, turkey, and cream served with croutons. All m…" at bounding box center [402, 367] width 374 height 56
type textarea "Sausage, pastrami, cheddar, kiri, roumi, and cream served with croutons. All me…"
click at [381, 297] on input "Sausage and Pastrami" at bounding box center [409, 299] width 405 height 23
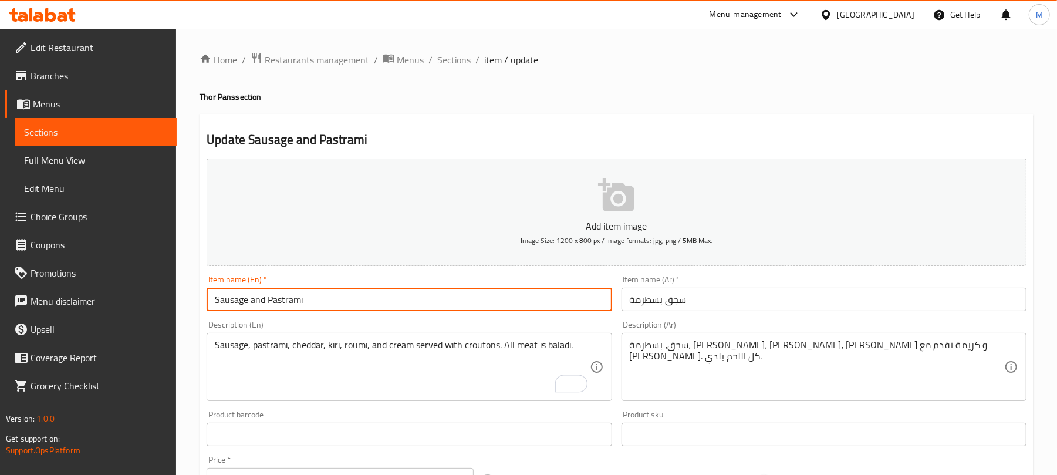
click at [263, 303] on input "Sausage and Pastrami" at bounding box center [409, 299] width 405 height 23
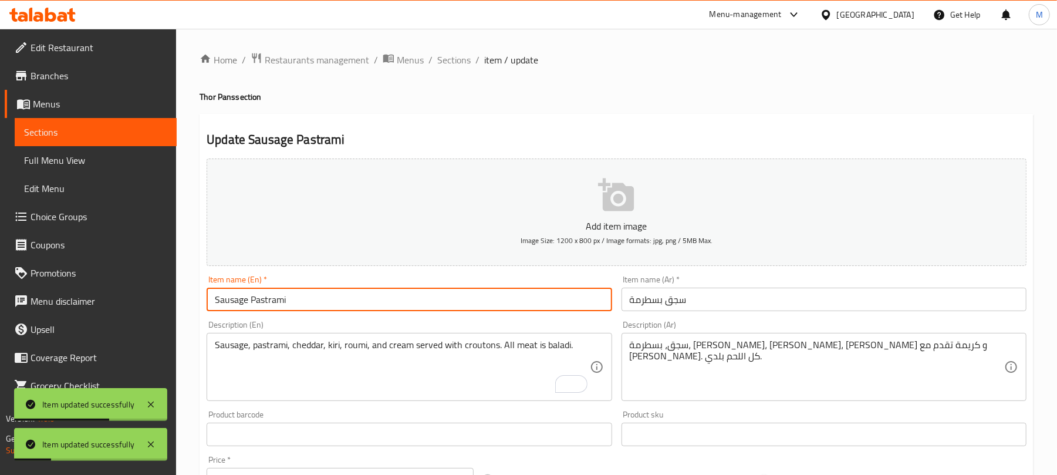
type input "Sausage Pastrami"
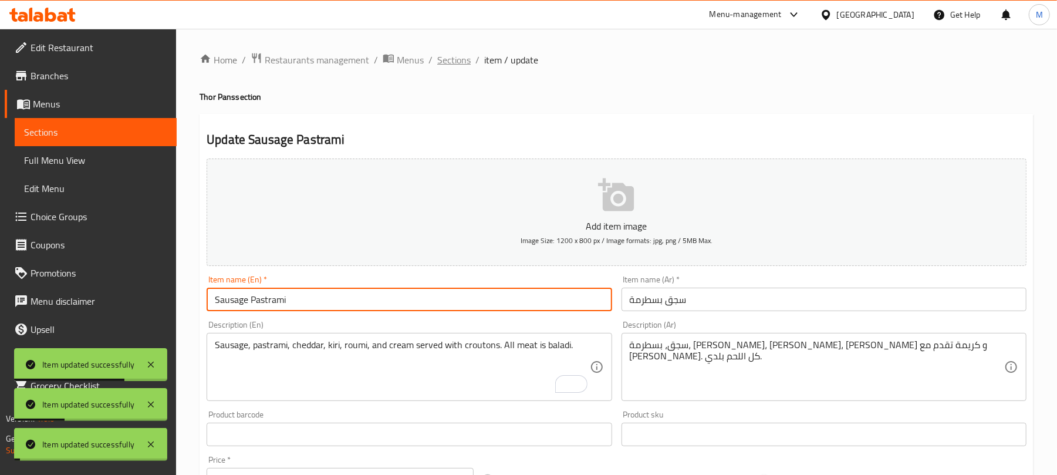
click at [468, 57] on span "Sections" at bounding box center [453, 60] width 33 height 14
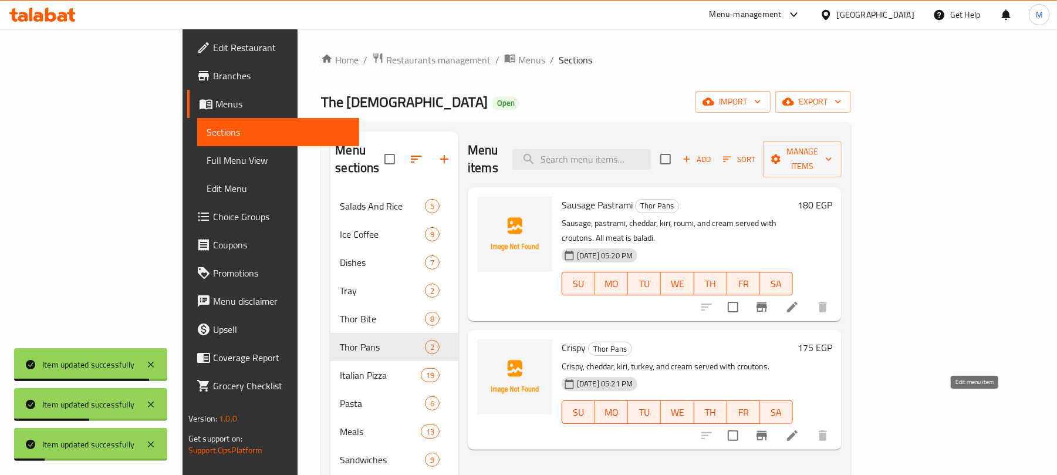
click at [799, 428] on icon at bounding box center [792, 435] width 14 height 14
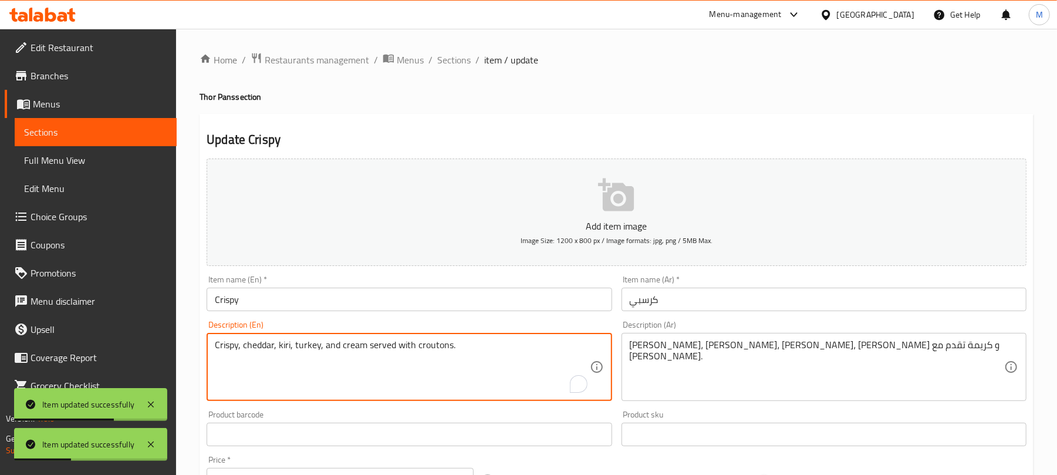
click at [305, 346] on textarea "Crispy, cheddar, kiri, turkey, and cream served with croutons." at bounding box center [402, 367] width 374 height 56
type textarea "Crispy, cheddar, kiri, roumi, and cream served with croutons."
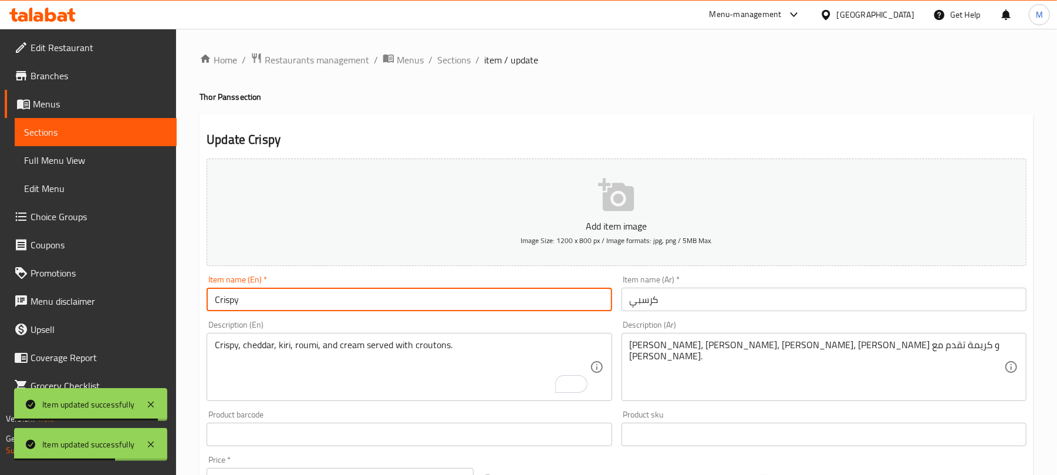
click at [306, 298] on input "Crispy" at bounding box center [409, 299] width 405 height 23
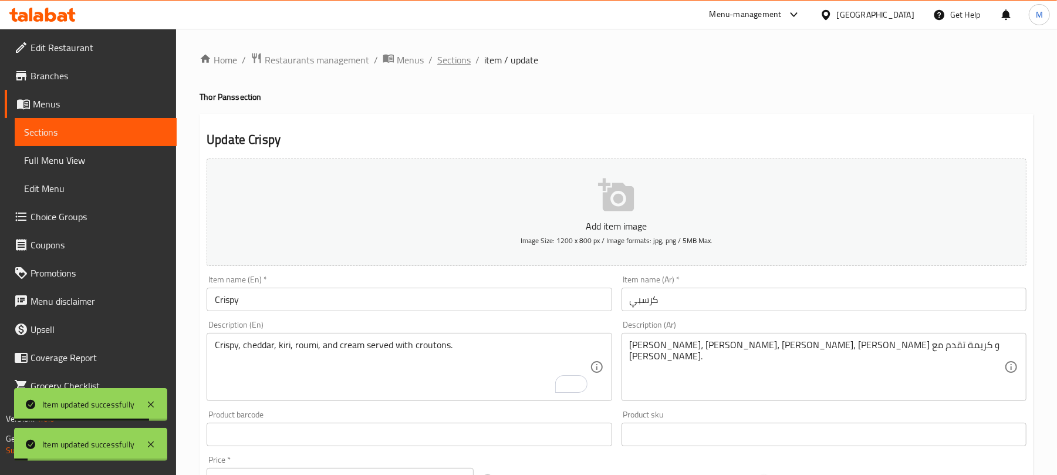
click at [447, 57] on span "Sections" at bounding box center [453, 60] width 33 height 14
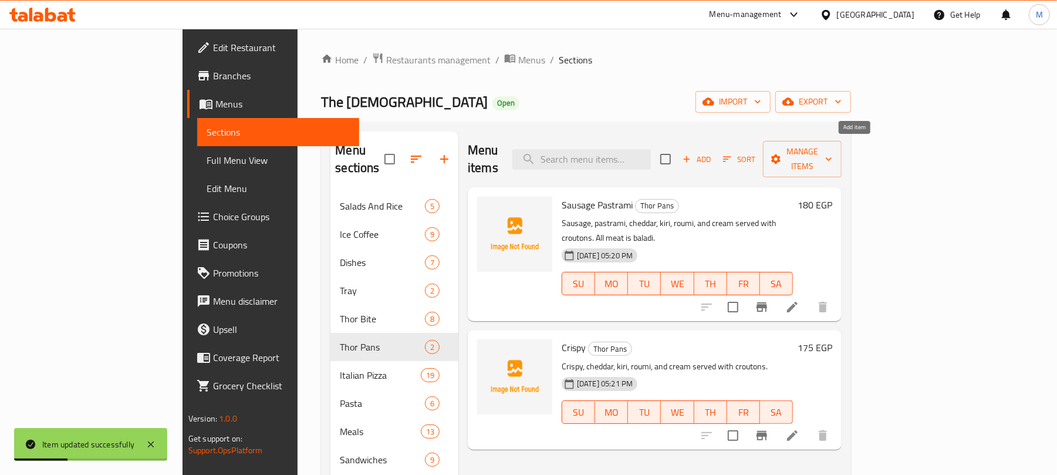
click at [692, 154] on icon "button" at bounding box center [686, 159] width 11 height 11
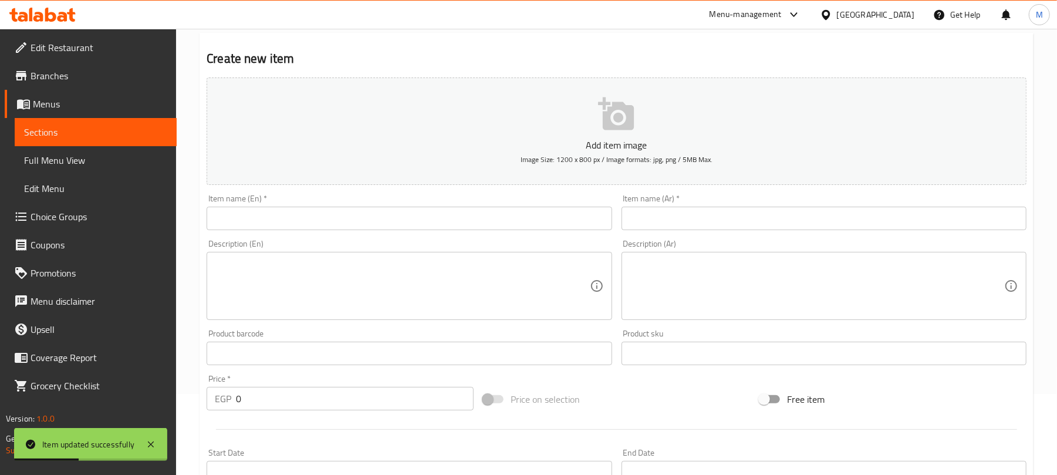
scroll to position [156, 0]
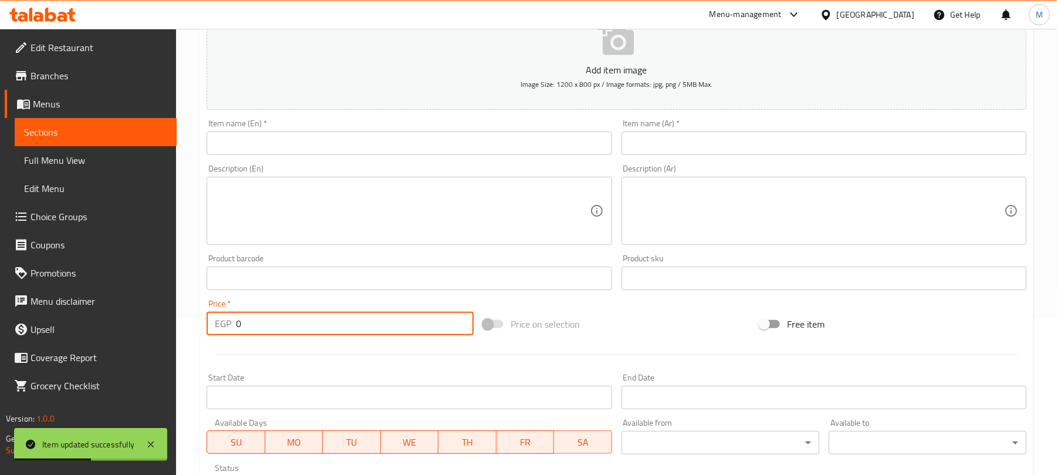
click at [258, 327] on input "0" at bounding box center [355, 323] width 238 height 23
type input "170"
click at [662, 211] on textarea at bounding box center [817, 211] width 374 height 56
paste textarea "سلامي سلامي، شيدر، كيري، رومي و كريمة تقدم مع عيش كريتون. كل اللحم بلدي."
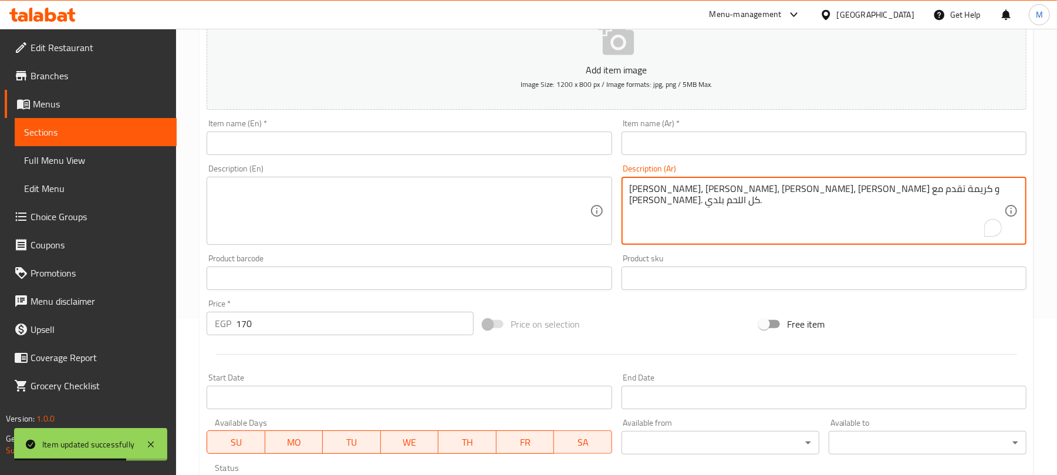
click at [648, 189] on textarea "سلامي سلامي، شيدر، كيري، رومي و كريمة تقدم مع عيش كريتون. كل اللحم بلدي." at bounding box center [817, 211] width 374 height 56
type textarea "سلامي، شيدر، كيري، رومي و كريمة تقدم مع عيش كريتون. كل اللحم بلدي."
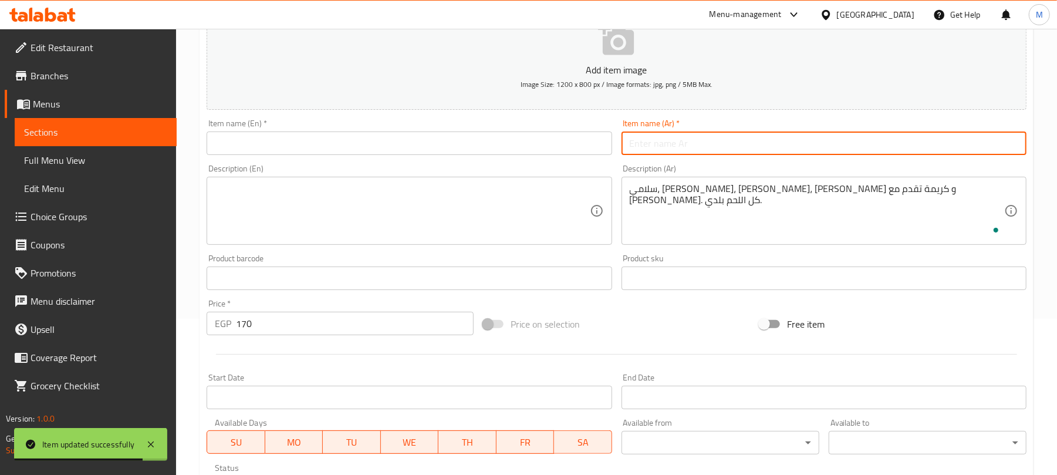
click at [654, 148] on input "text" at bounding box center [823, 142] width 405 height 23
paste input "سلامي"
type input "سلامي"
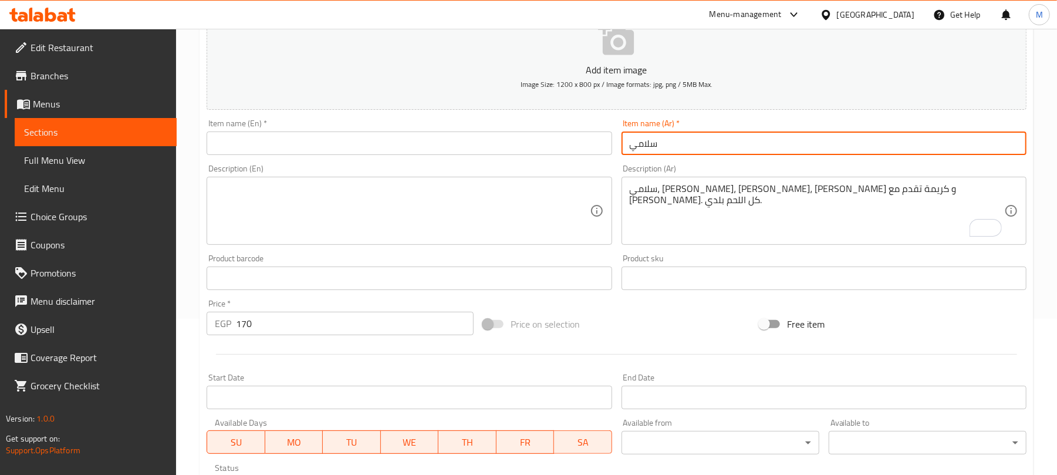
click at [240, 218] on textarea at bounding box center [402, 211] width 374 height 56
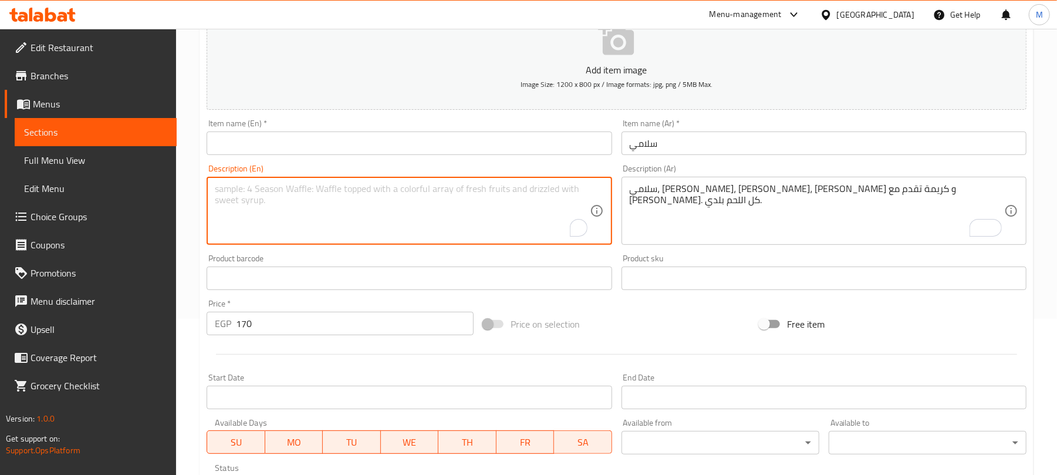
paste textarea "Salami Salami, cheddar, kiri, rum, and cream served with croutons. All meat is …"
click at [231, 186] on textarea "Salami Salami, cheddar, kiri, rum, and cream served with croutons. All meat is …" at bounding box center [402, 211] width 374 height 56
type textarea "Salami, cheddar, kiri, rum, and cream served with croutons. All meat is local."
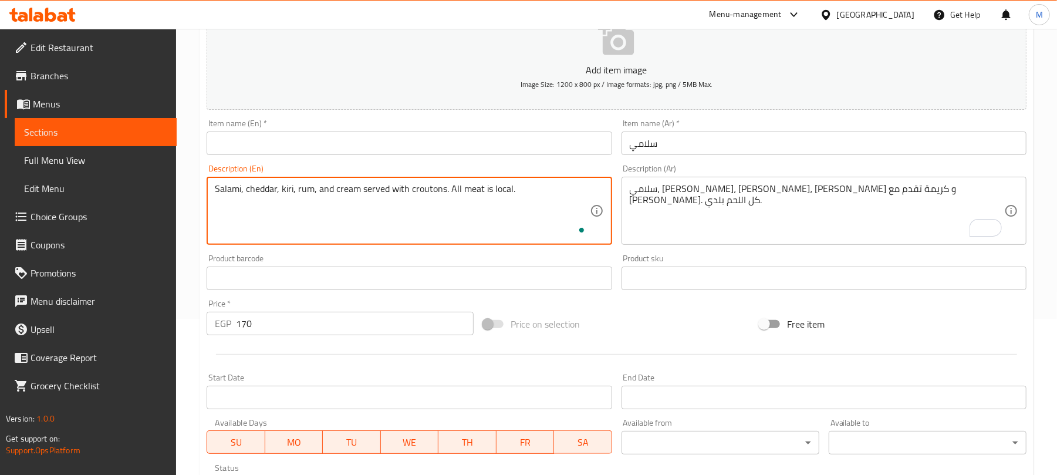
click at [244, 148] on input "text" at bounding box center [409, 142] width 405 height 23
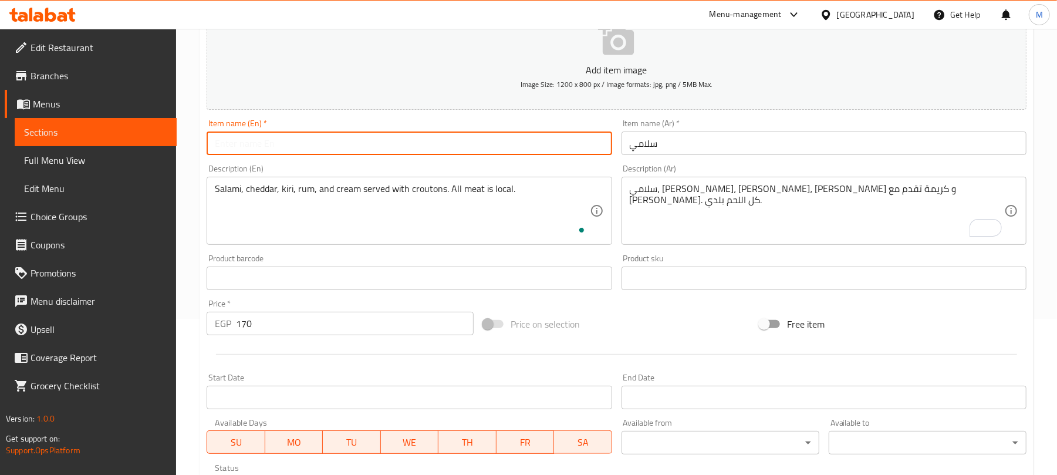
paste input "Salami"
type input "Salami"
drag, startPoint x: 264, startPoint y: 221, endPoint x: 275, endPoint y: 207, distance: 18.0
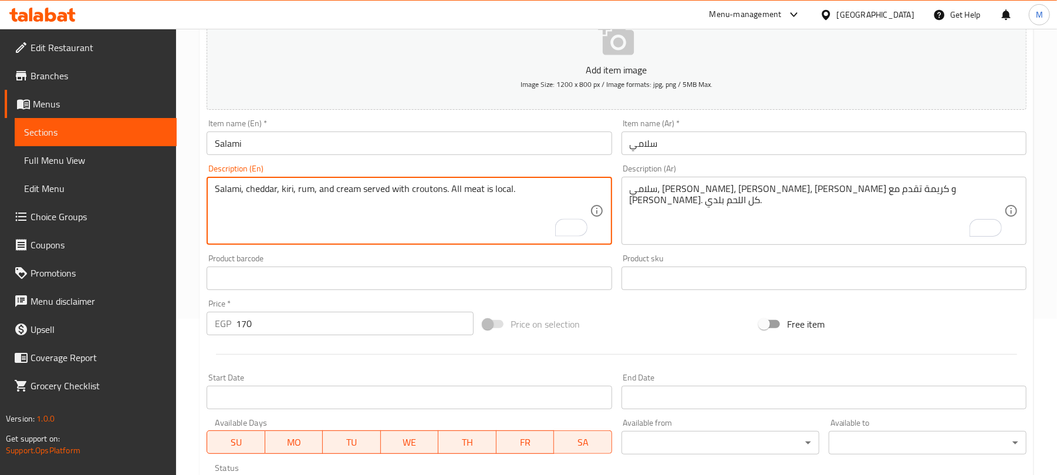
click at [308, 188] on textarea "Salami, cheddar, kiri, rum, and cream served with croutons. All meat is local." at bounding box center [402, 211] width 374 height 56
click at [308, 189] on textarea "Salami, cheddar, kiri, rum, and cream served with croutons. All meat is local." at bounding box center [402, 211] width 374 height 56
type textarea "Salami, cheddar, kiri, roumi, and cream served with croutons. All meat is balad…"
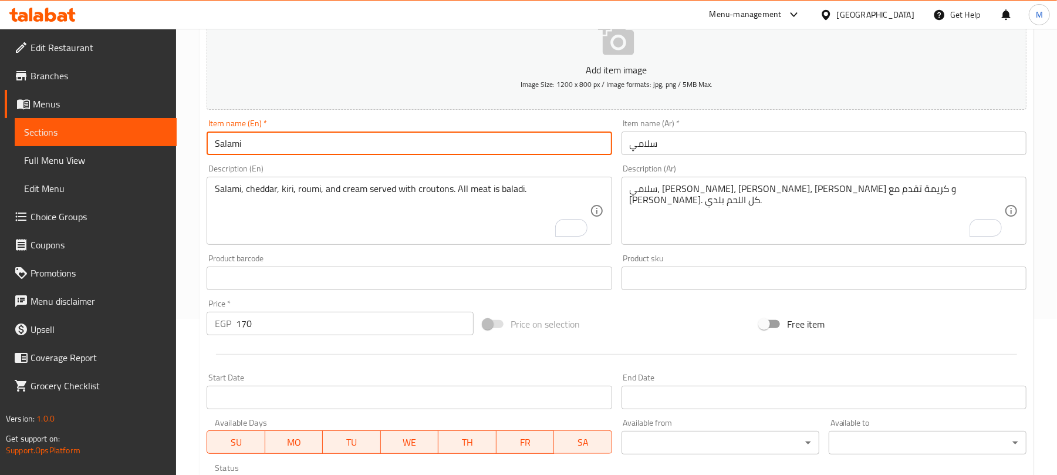
click at [353, 146] on input "Salami" at bounding box center [409, 142] width 405 height 23
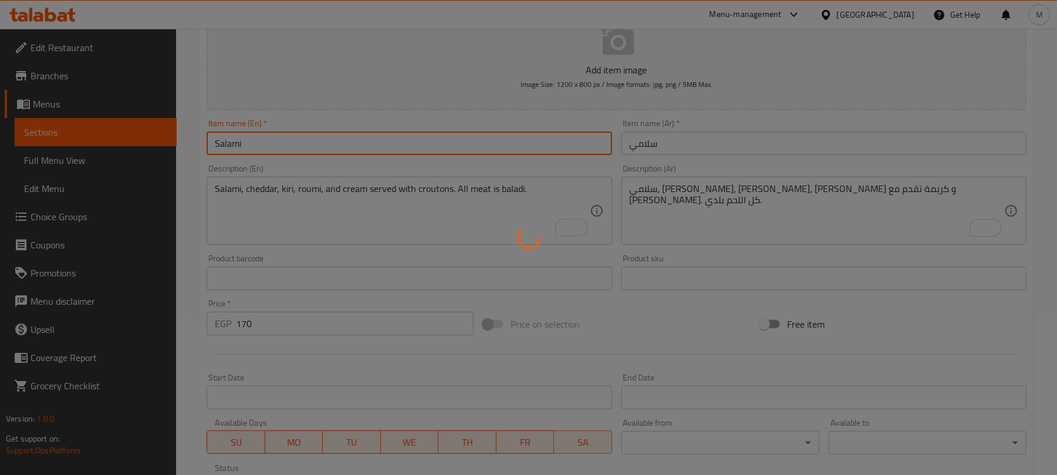
type input "0"
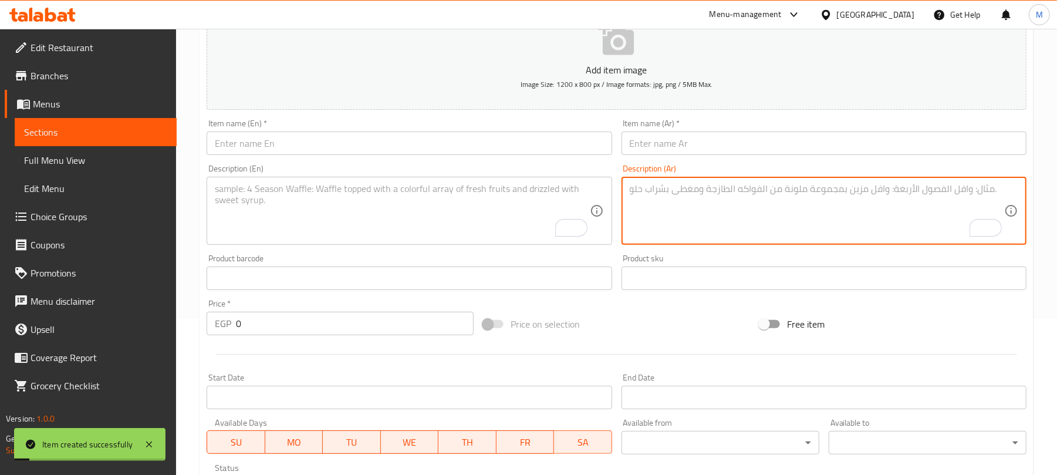
scroll to position [156, 0]
click at [675, 209] on textarea "To enrich screen reader interactions, please activate Accessibility in Grammarl…" at bounding box center [817, 211] width 374 height 56
paste textarea "سوسيس سوسيس، شيدر، كيري، رومي و كريمة تقدم مع عيش كريتون.كل اللحم بلدي."
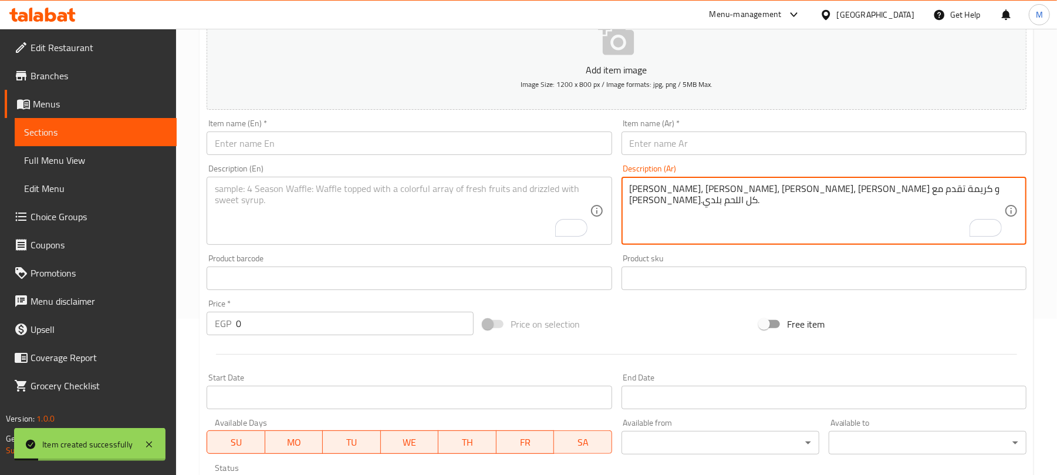
click at [644, 189] on textarea "سوسيس سوسيس، شيدر، كيري، رومي و كريمة تقدم مع عيش كريتون.كل اللحم بلدي." at bounding box center [817, 211] width 374 height 56
type textarea "سوسيس، شيدر، كيري، رومي و كريمة تقدم مع عيش كريتون.كل اللحم بلدي."
click at [653, 141] on input "text" at bounding box center [823, 142] width 405 height 23
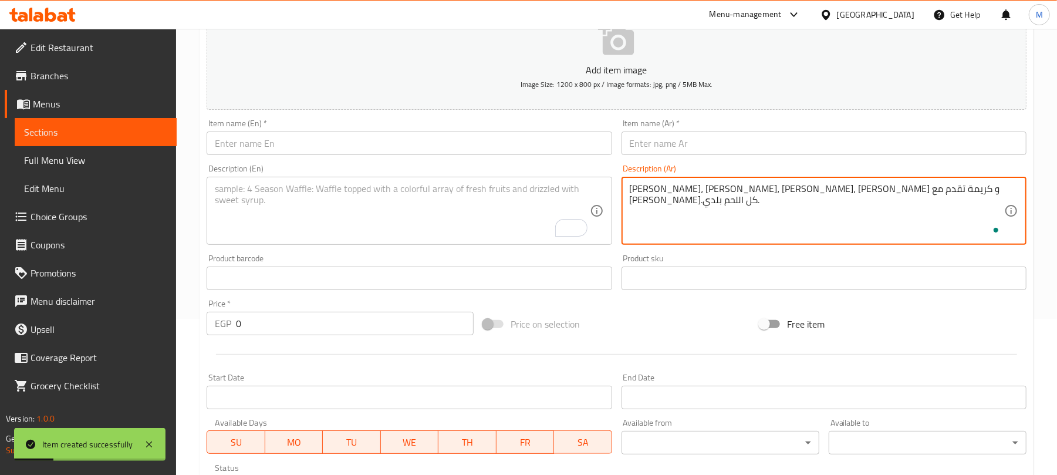
paste input "سوسيس"
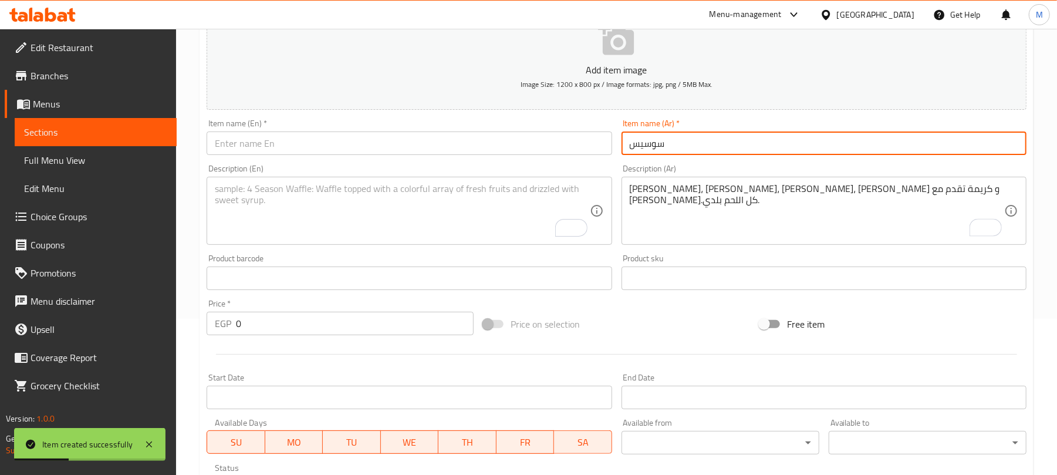
type input "سوسيس"
click at [297, 179] on div "Description (En)" at bounding box center [409, 211] width 405 height 68
paste textarea "Sausage Sausage, cheddar, Kiri, turkey, and cream served with croutons. All mea…"
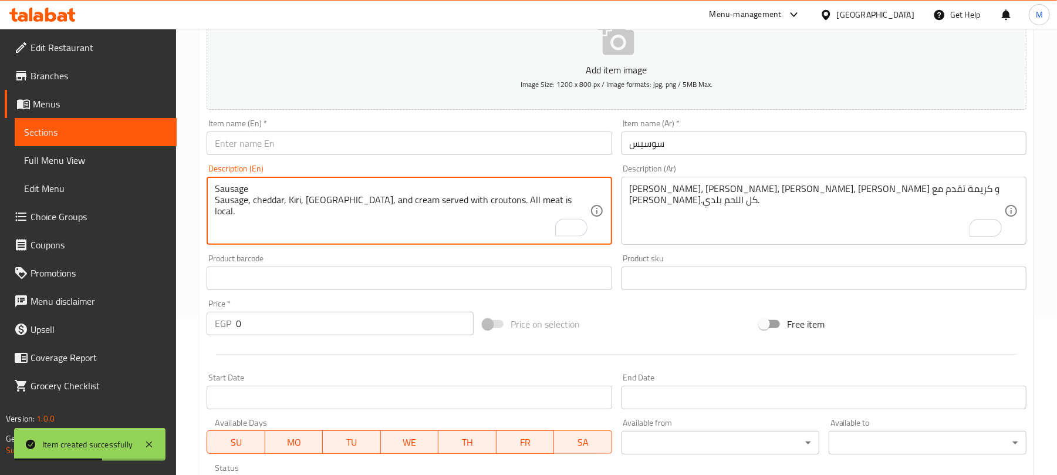
click at [238, 188] on textarea "Sausage Sausage, cheddar, Kiri, turkey, and cream served with croutons. All mea…" at bounding box center [402, 211] width 374 height 56
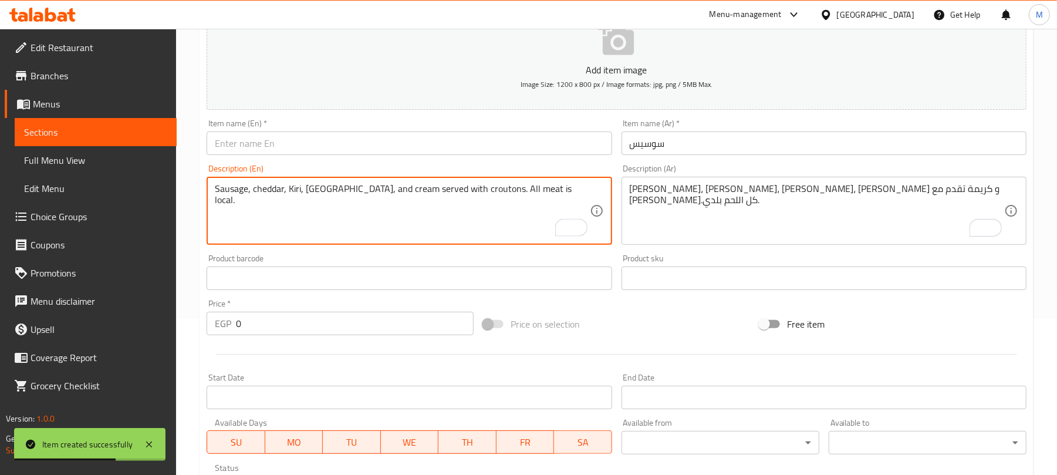
type textarea "Sausage, cheddar, Kiri, turkey, and cream served with croutons. All meat is loc…"
drag, startPoint x: 244, startPoint y: 144, endPoint x: 243, endPoint y: 155, distance: 11.2
click at [244, 144] on input "text" at bounding box center [409, 142] width 405 height 23
paste input "Sausage"
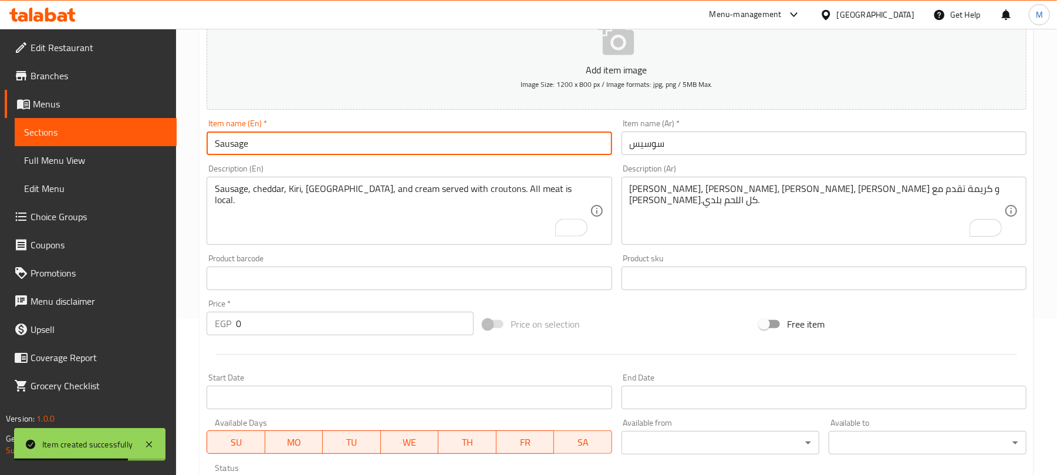
type input "Sausage"
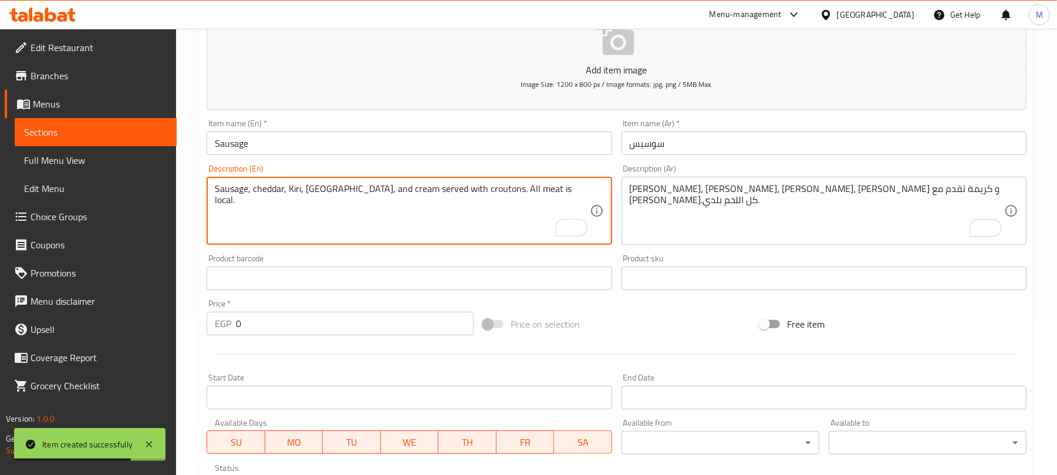
click at [230, 188] on textarea "Sausage, cheddar, Kiri, turkey, and cream served with croutons. All meat is loc…" at bounding box center [402, 211] width 374 height 56
type textarea "Hot dog, cheddar, Kiri, turkey, and cream served with croutons. All meat is loc…"
click at [269, 144] on input "Sausage" at bounding box center [409, 142] width 405 height 23
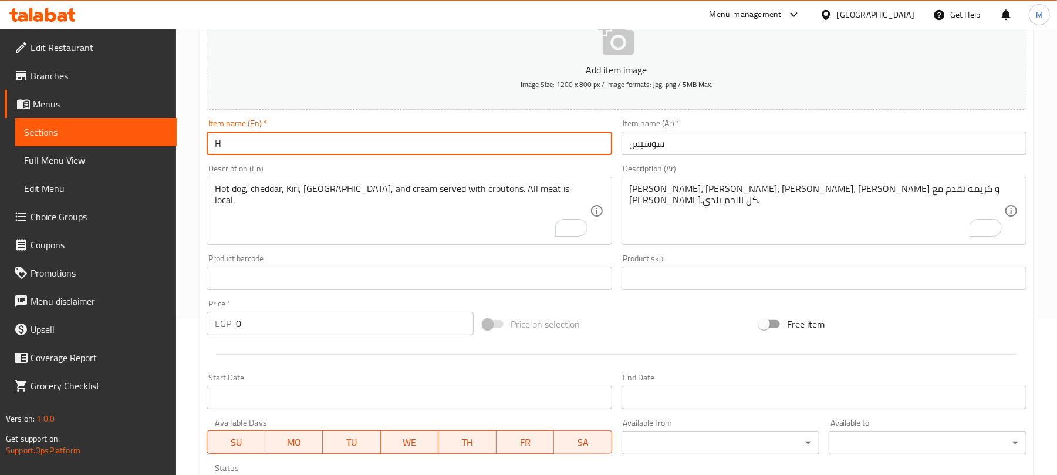
type input "Hot Dog"
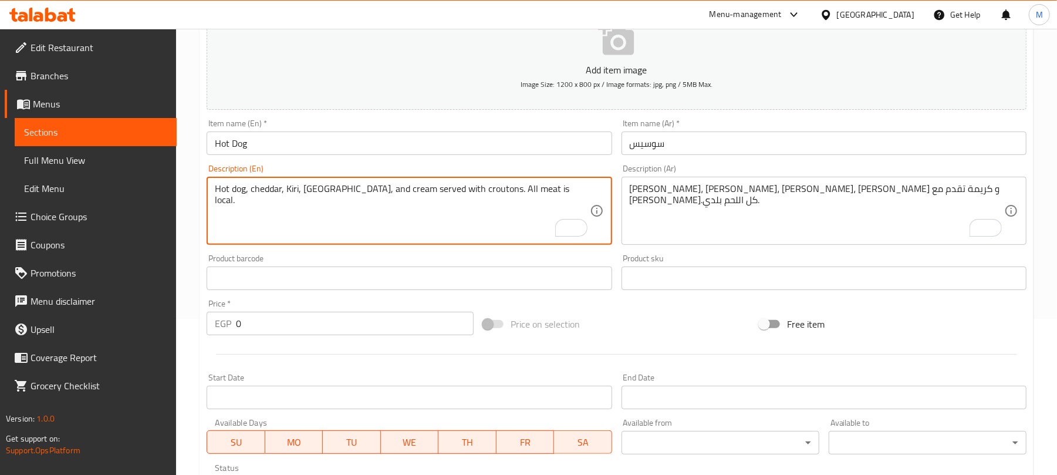
click at [515, 190] on textarea "Hot dog, cheddar, Kiri, turkey, and cream served with croutons. All meat is loc…" at bounding box center [402, 211] width 374 height 56
type textarea "Hot dog, cheddar, Kiri, turkey, and cream served with croutons. All meat is bal…"
drag, startPoint x: 332, startPoint y: 316, endPoint x: 339, endPoint y: 322, distance: 9.1
click at [332, 317] on input "0" at bounding box center [355, 323] width 238 height 23
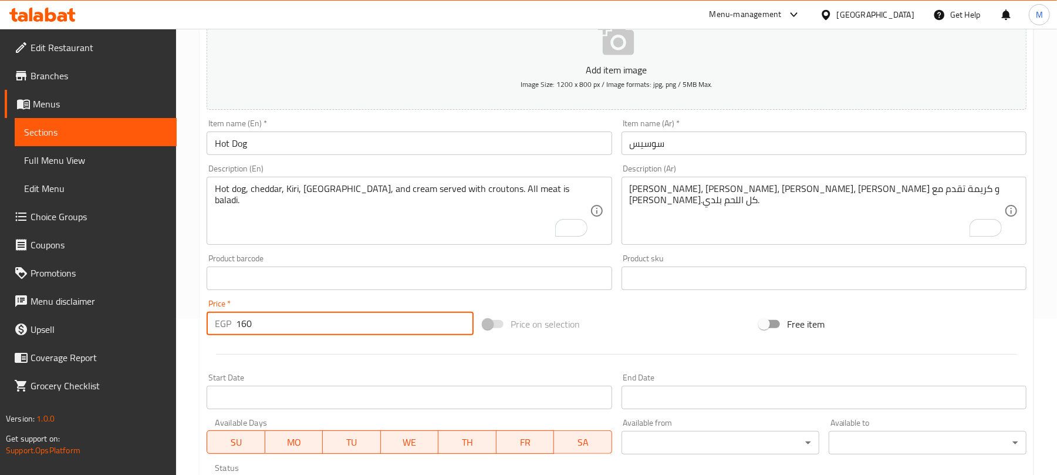
type input "160"
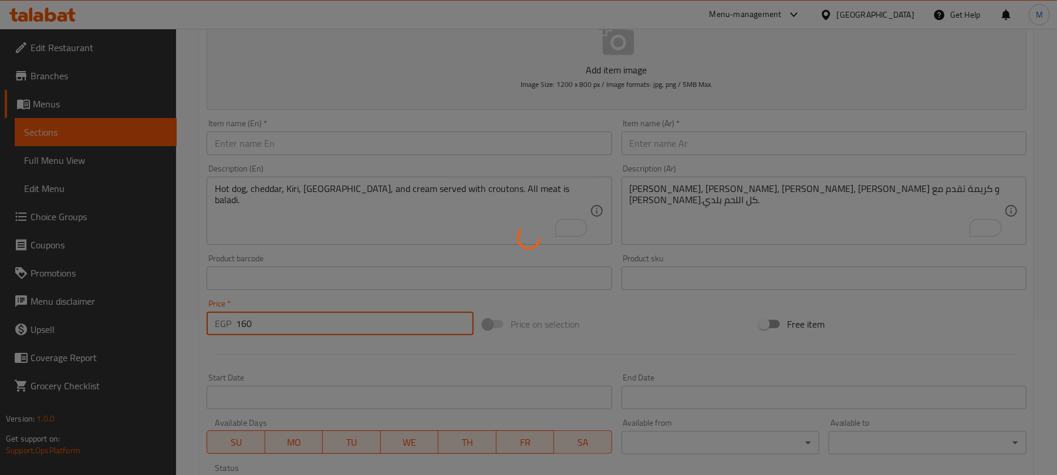
type input "0"
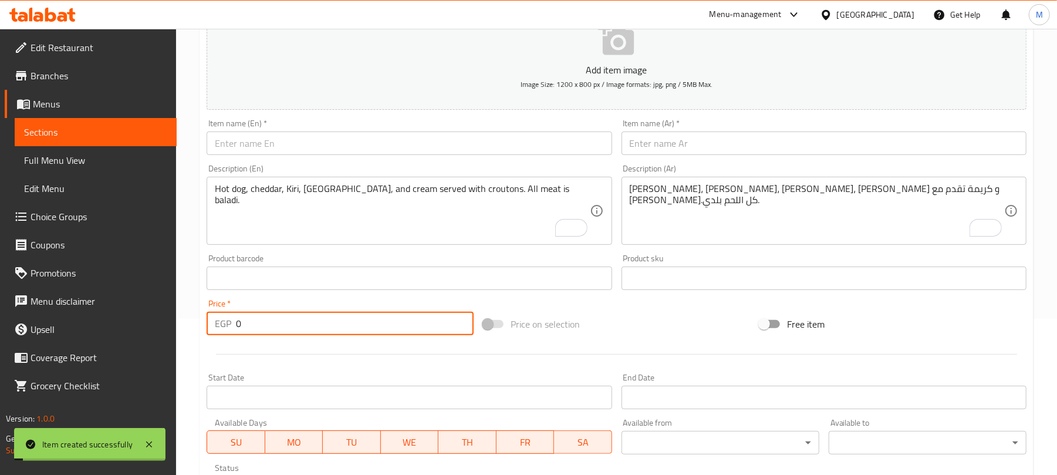
scroll to position [0, 0]
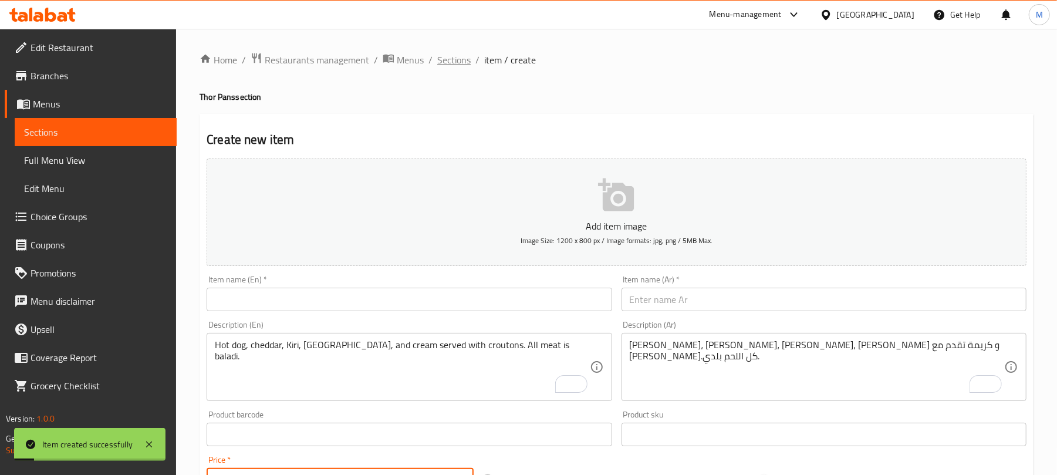
click at [455, 59] on span "Sections" at bounding box center [453, 60] width 33 height 14
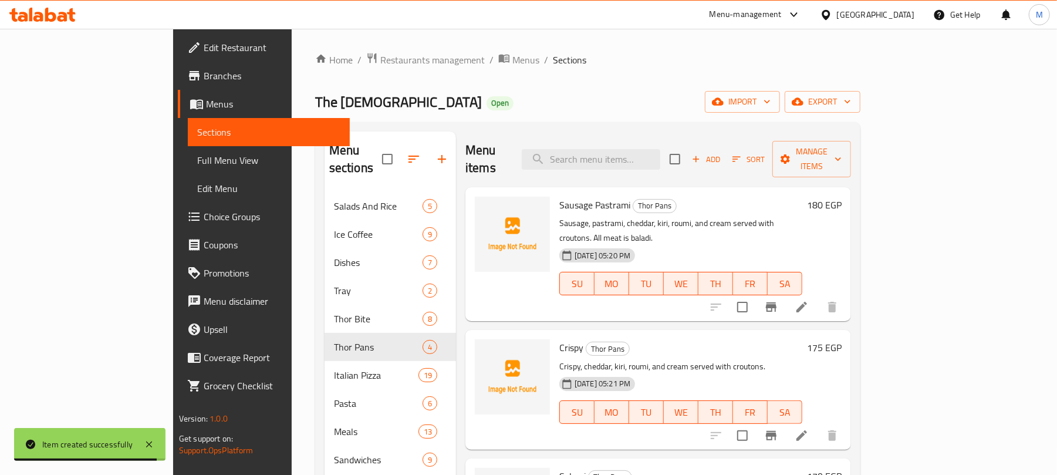
drag, startPoint x: 576, startPoint y: 67, endPoint x: 540, endPoint y: 9, distance: 67.7
click at [576, 66] on ol "Home / Restaurants management / Menus / Sections" at bounding box center [587, 59] width 545 height 15
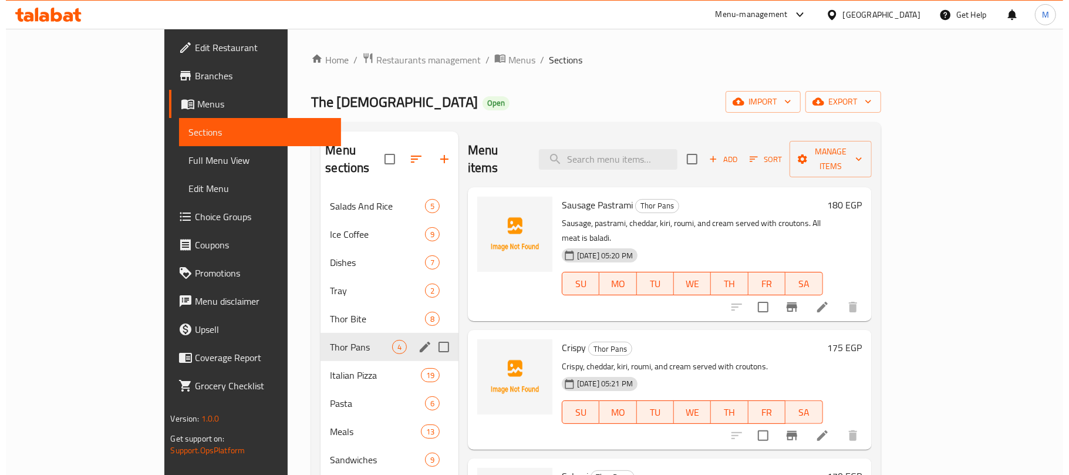
scroll to position [78, 0]
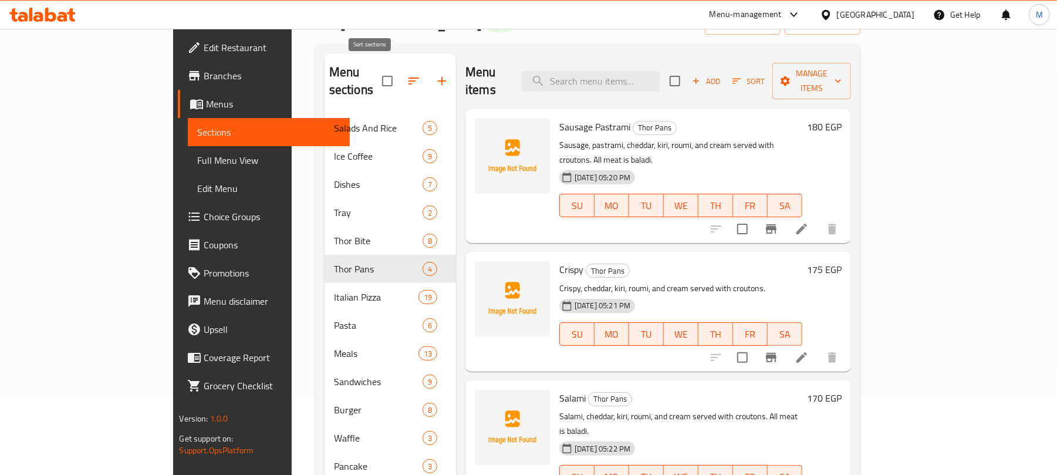
click at [400, 73] on button "button" at bounding box center [414, 81] width 28 height 28
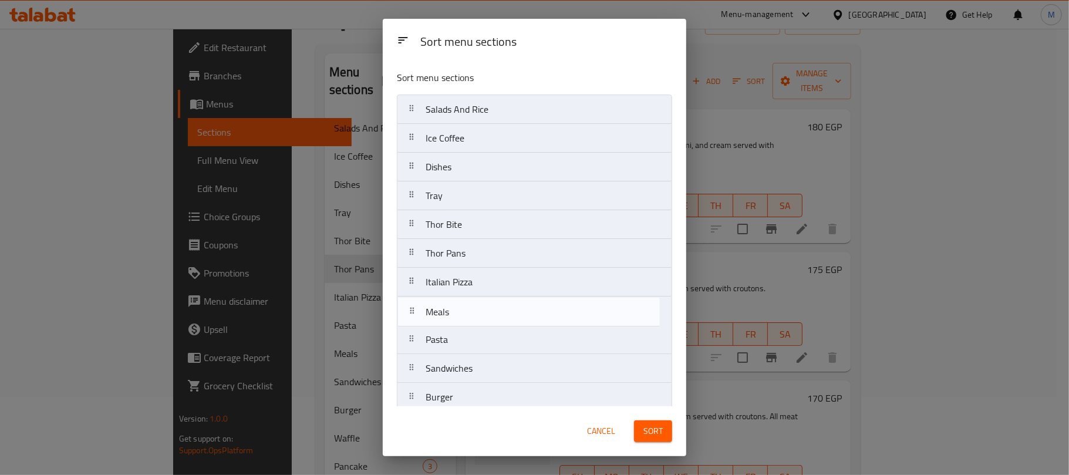
scroll to position [1, 0]
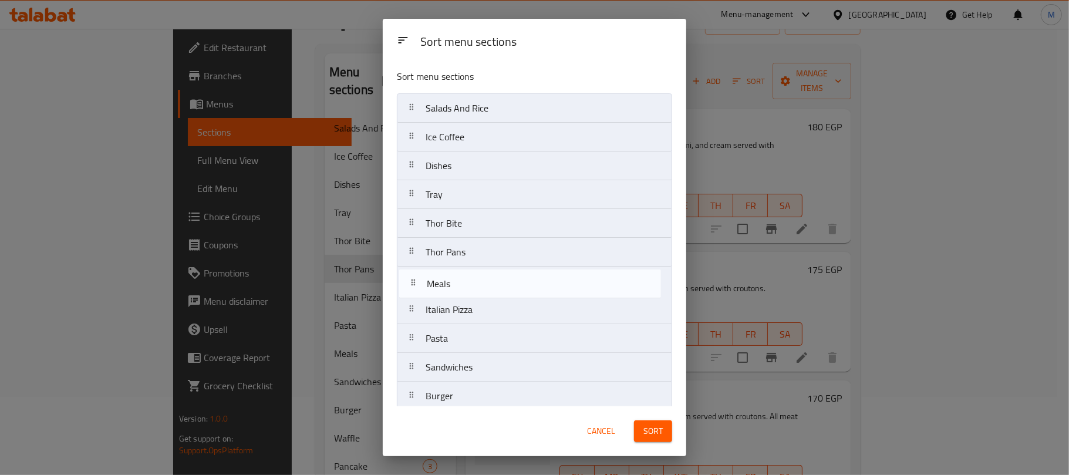
drag, startPoint x: 475, startPoint y: 350, endPoint x: 478, endPoint y: 289, distance: 61.1
click at [478, 289] on nav "Salads And Rice Ice Coffee Dishes Tray Thor Bite Thor Pans Italian Pizza Pasta …" at bounding box center [534, 366] width 275 height 547
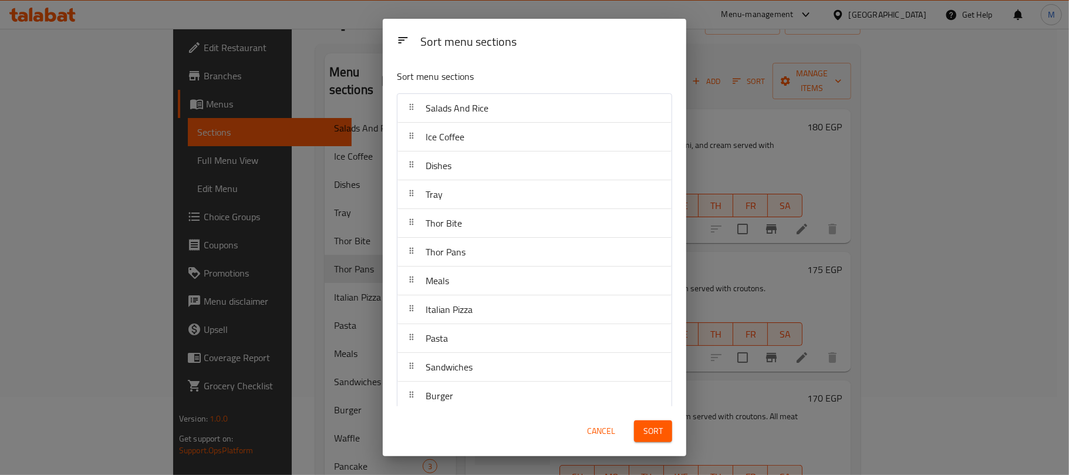
click at [655, 440] on button "Sort" at bounding box center [653, 431] width 38 height 22
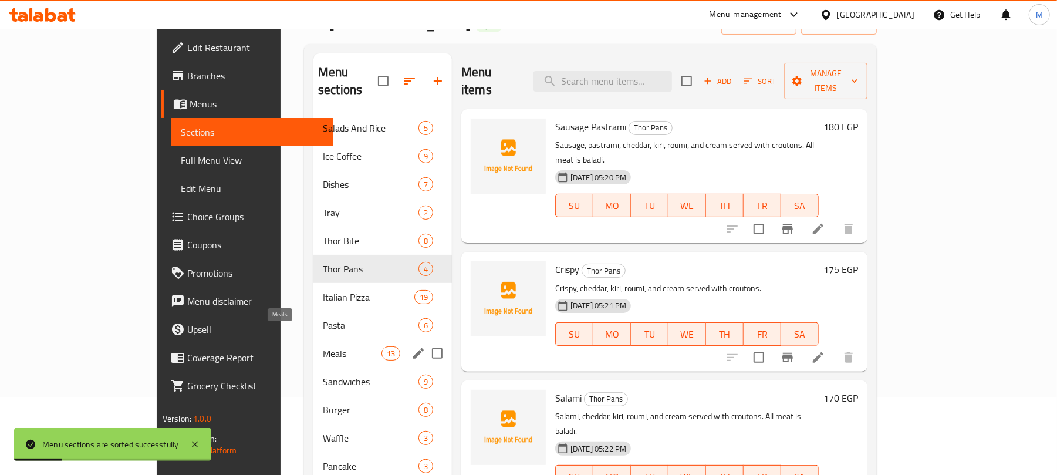
click at [323, 346] on span "Meals" at bounding box center [352, 353] width 59 height 14
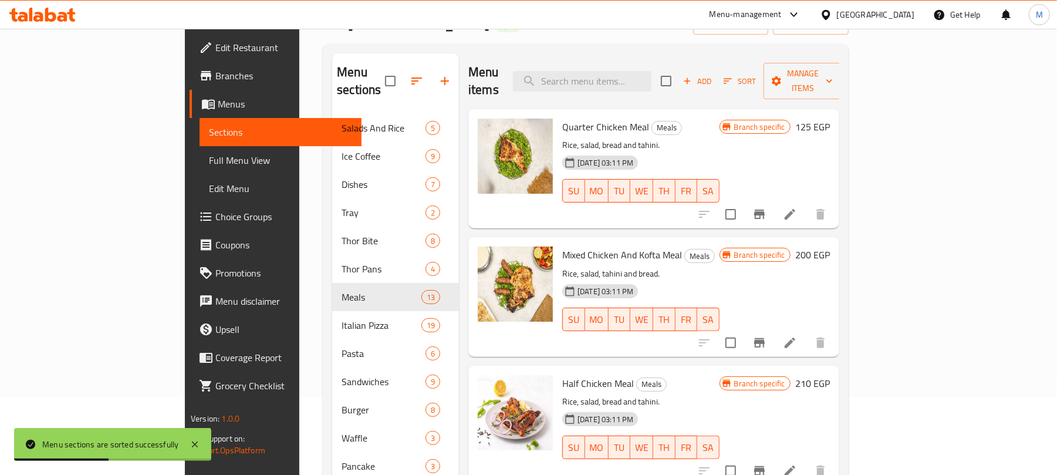
click at [756, 75] on span "Sort" at bounding box center [740, 81] width 32 height 13
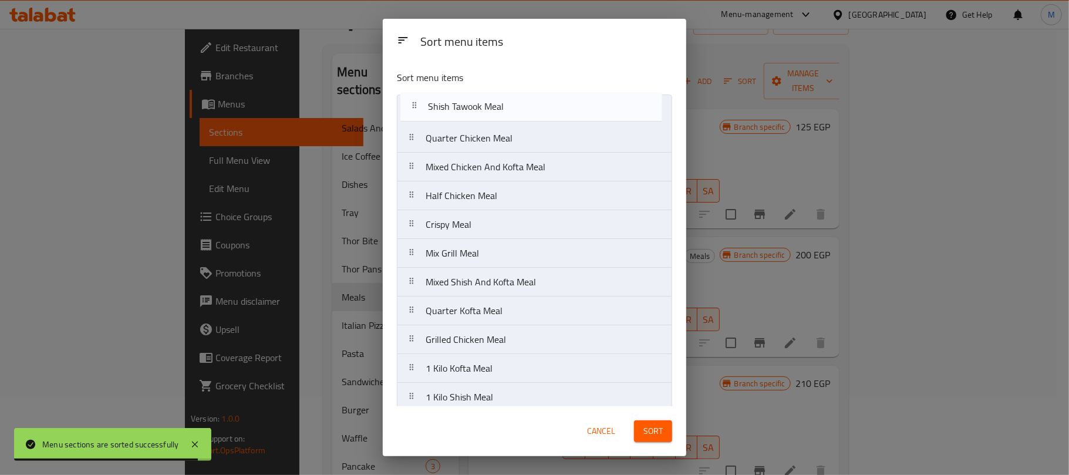
drag, startPoint x: 531, startPoint y: 197, endPoint x: 535, endPoint y: 94, distance: 102.8
click at [535, 94] on nav "Quarter Chicken Meal Mixed Chicken And Kofta Meal Half Chicken Meal Shish Tawoo…" at bounding box center [534, 281] width 275 height 375
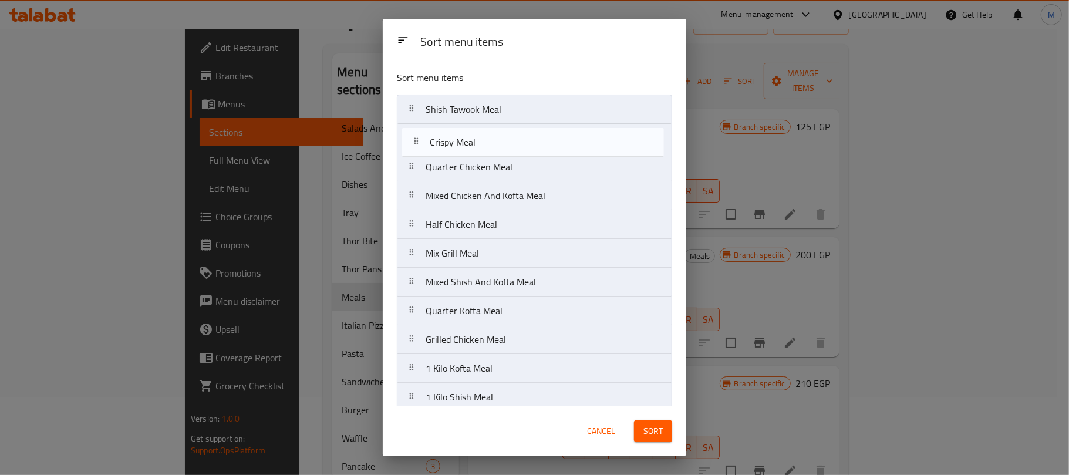
drag, startPoint x: 513, startPoint y: 231, endPoint x: 517, endPoint y: 137, distance: 94.0
click at [517, 137] on nav "Shish Tawook Meal Quarter Chicken Meal Mixed Chicken And Kofta Meal Half Chicke…" at bounding box center [534, 281] width 275 height 375
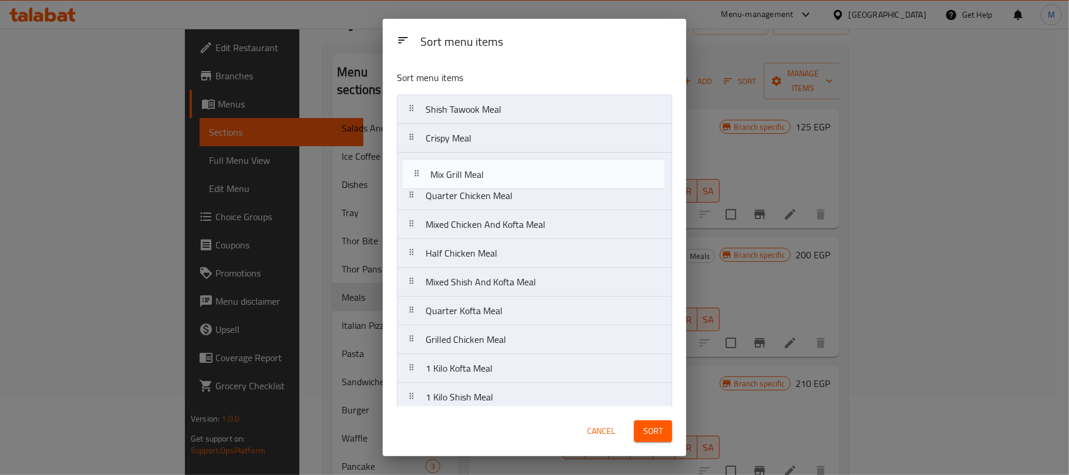
drag, startPoint x: 505, startPoint y: 259, endPoint x: 510, endPoint y: 175, distance: 84.6
click at [510, 175] on nav "Shish Tawook Meal Crispy Meal Quarter Chicken Meal Mixed Chicken And Kofta Meal…" at bounding box center [534, 281] width 275 height 375
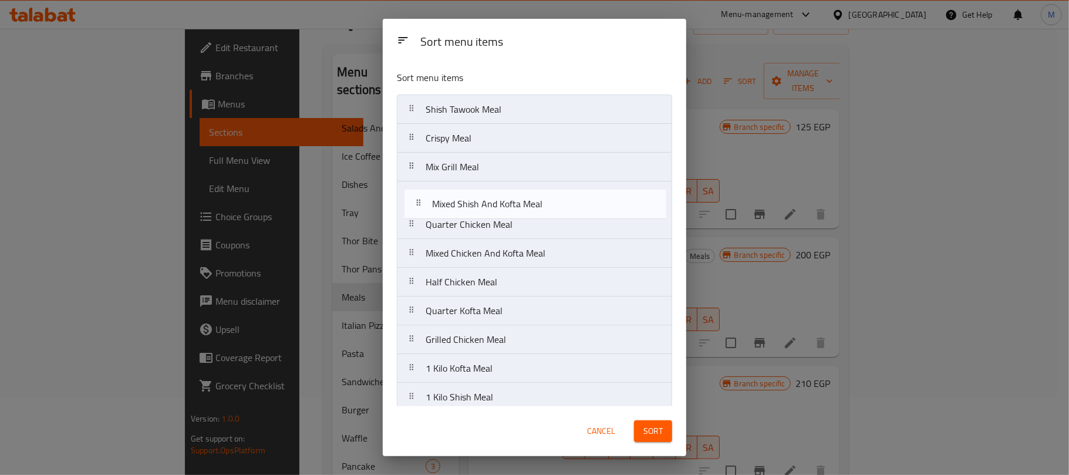
drag, startPoint x: 493, startPoint y: 285, endPoint x: 501, endPoint y: 202, distance: 82.5
click at [501, 202] on nav "Shish Tawook Meal Crispy Meal Mix Grill Meal Quarter Chicken Meal Mixed Chicken…" at bounding box center [534, 281] width 275 height 375
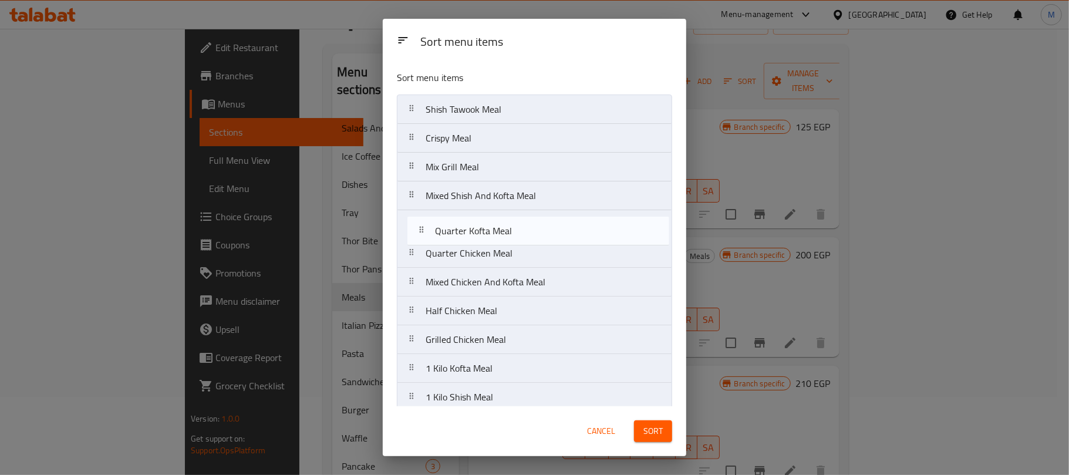
drag, startPoint x: 537, startPoint y: 315, endPoint x: 547, endPoint y: 228, distance: 86.8
click at [547, 228] on nav "Shish Tawook Meal Crispy Meal Mix Grill Meal Mixed Shish And Kofta Meal Quarter…" at bounding box center [534, 281] width 275 height 375
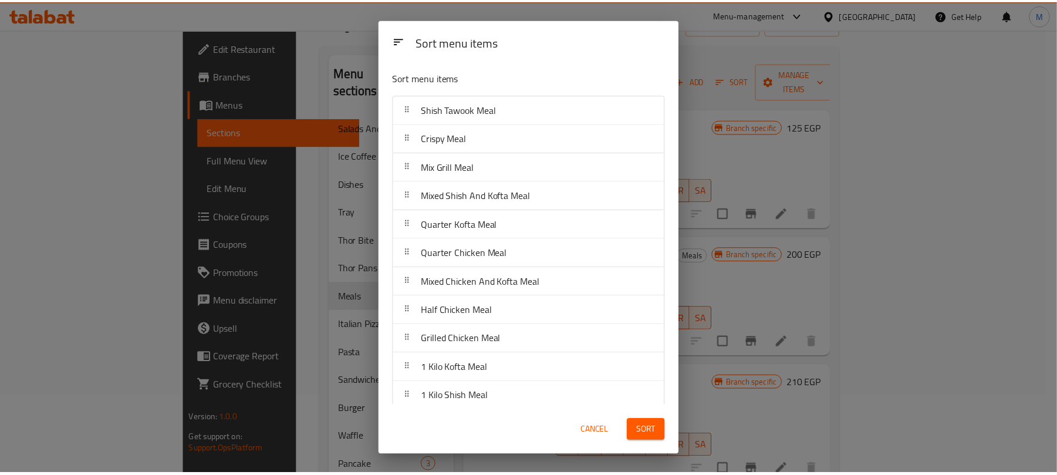
scroll to position [71, 0]
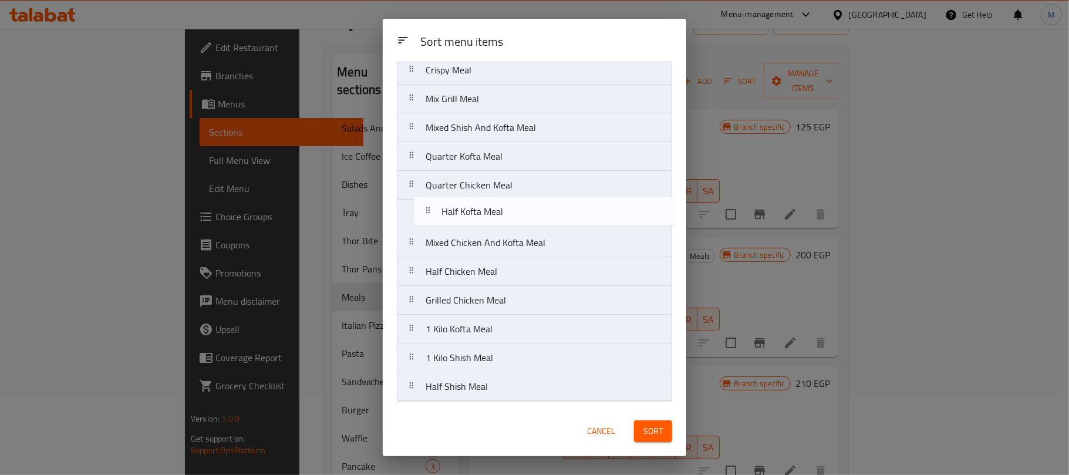
drag, startPoint x: 537, startPoint y: 363, endPoint x: 553, endPoint y: 73, distance: 290.3
click at [552, 70] on nav "Shish Tawook Meal Crispy Meal Mix Grill Meal Mixed Shish And Kofta Meal Quarter…" at bounding box center [534, 213] width 275 height 375
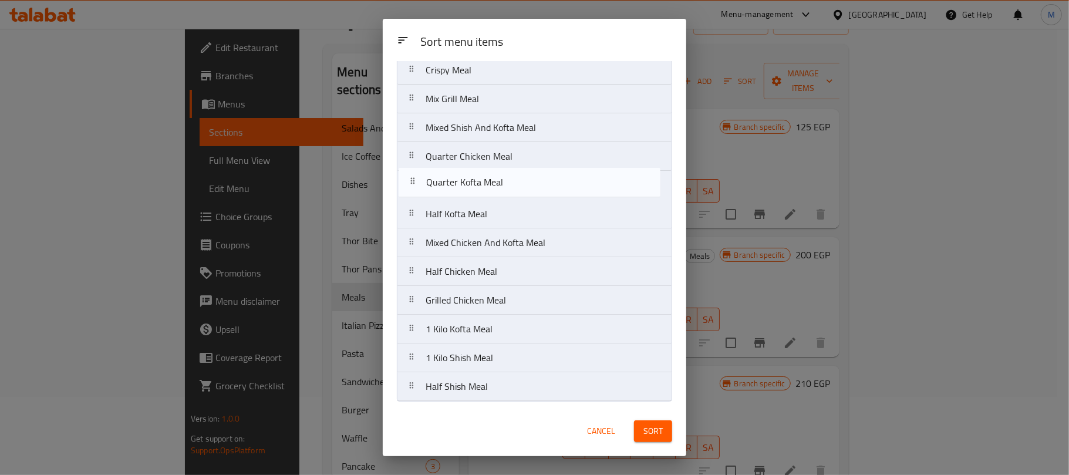
drag, startPoint x: 508, startPoint y: 160, endPoint x: 508, endPoint y: 191, distance: 31.1
click at [508, 191] on nav "Shish Tawook Meal Crispy Meal Mix Grill Meal Mixed Shish And Kofta Meal Quarter…" at bounding box center [534, 213] width 275 height 375
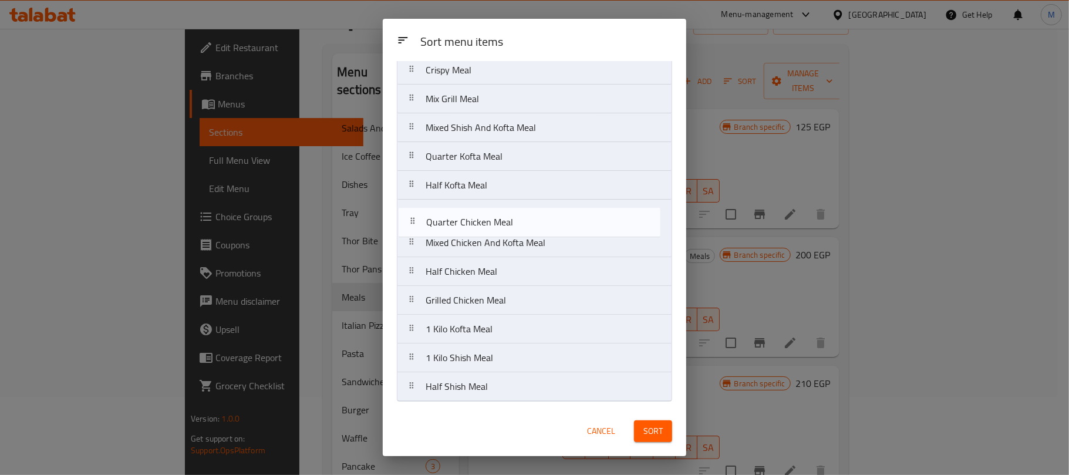
drag, startPoint x: 509, startPoint y: 155, endPoint x: 510, endPoint y: 228, distance: 72.2
click at [510, 228] on nav "Shish Tawook Meal Crispy Meal Mix Grill Meal Mixed Shish And Kofta Meal Quarter…" at bounding box center [534, 213] width 275 height 375
drag, startPoint x: 491, startPoint y: 326, endPoint x: 498, endPoint y: 207, distance: 119.3
click at [498, 207] on nav "Shish Tawook Meal Crispy Meal Mix Grill Meal Mixed Shish And Kofta Meal Quarter…" at bounding box center [534, 213] width 275 height 375
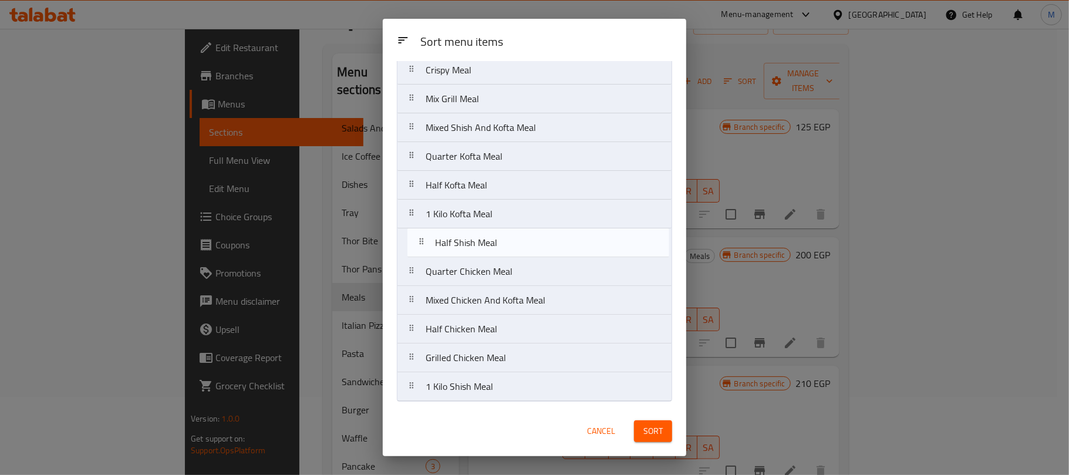
drag, startPoint x: 508, startPoint y: 383, endPoint x: 519, endPoint y: 229, distance: 154.1
click at [519, 229] on nav "Shish Tawook Meal Crispy Meal Mix Grill Meal Mixed Shish And Kofta Meal Quarter…" at bounding box center [534, 213] width 275 height 375
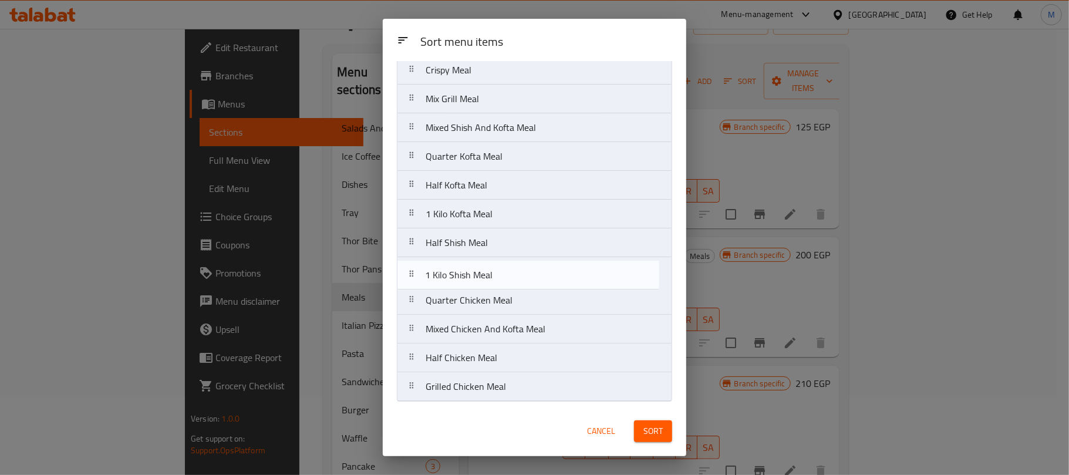
drag, startPoint x: 508, startPoint y: 388, endPoint x: 508, endPoint y: 268, distance: 119.7
click at [508, 268] on nav "Shish Tawook Meal Crispy Meal Mix Grill Meal Mixed Shish And Kofta Meal Quarter…" at bounding box center [534, 213] width 275 height 375
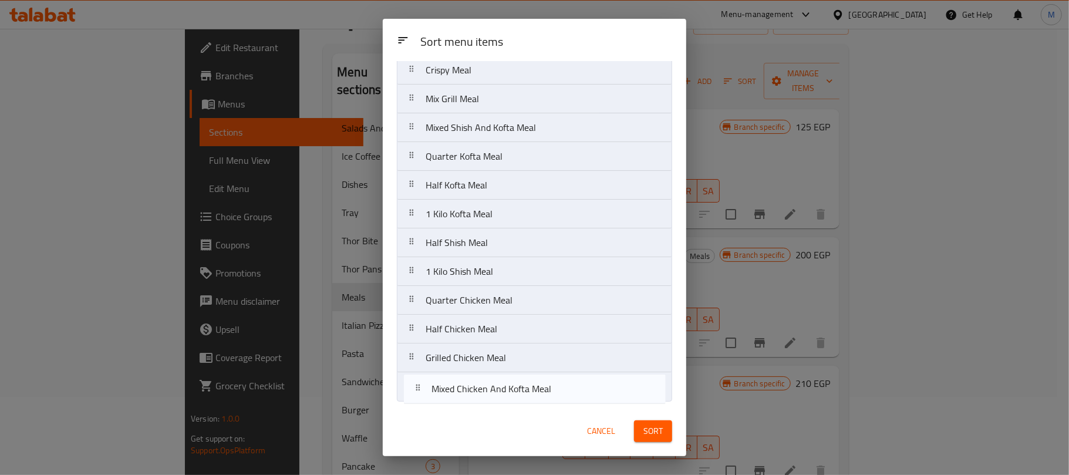
drag, startPoint x: 547, startPoint y: 329, endPoint x: 553, endPoint y: 390, distance: 61.3
click at [553, 390] on nav "Shish Tawook Meal Crispy Meal Mix Grill Meal Mixed Shish And Kofta Meal Quarter…" at bounding box center [534, 213] width 275 height 375
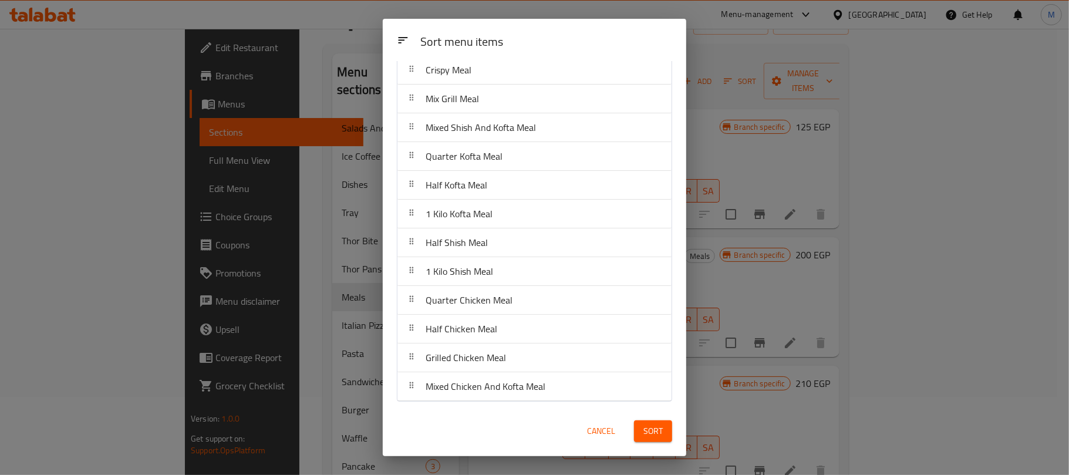
click at [643, 422] on button "Sort" at bounding box center [653, 431] width 38 height 22
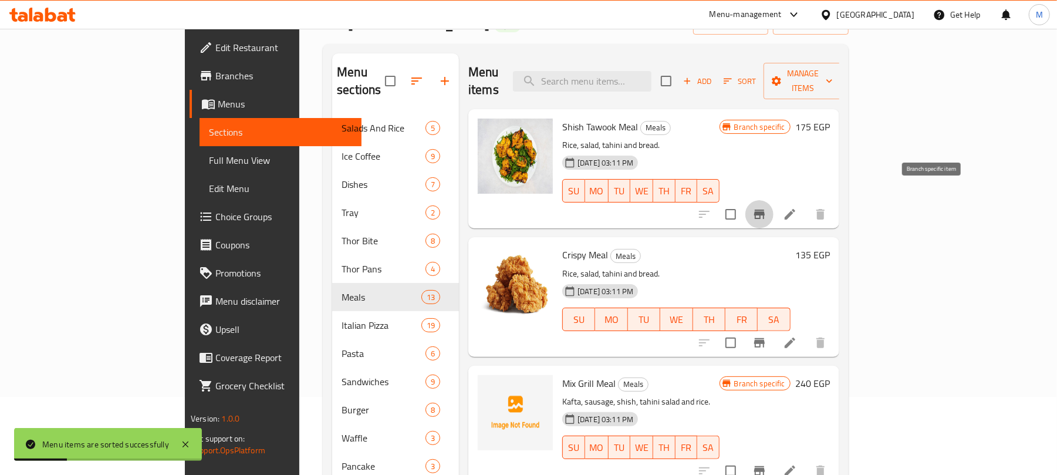
click at [765, 209] on icon "Branch-specific-item" at bounding box center [759, 213] width 11 height 9
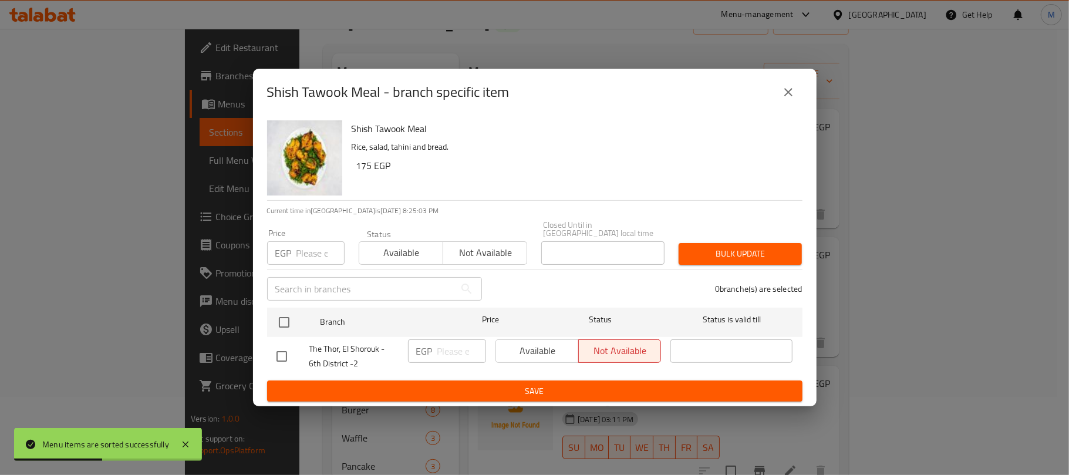
drag, startPoint x: 284, startPoint y: 311, endPoint x: 292, endPoint y: 289, distance: 23.2
click at [285, 311] on input "checkbox" at bounding box center [284, 322] width 25 height 25
checkbox input "true"
click at [301, 247] on input "number" at bounding box center [320, 252] width 48 height 23
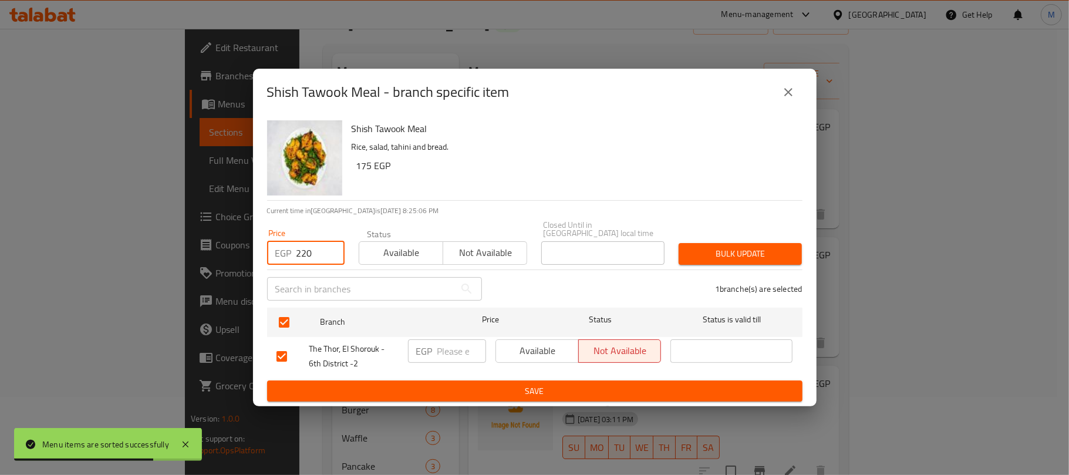
type input "220"
click at [695, 246] on span "Bulk update" at bounding box center [740, 253] width 104 height 15
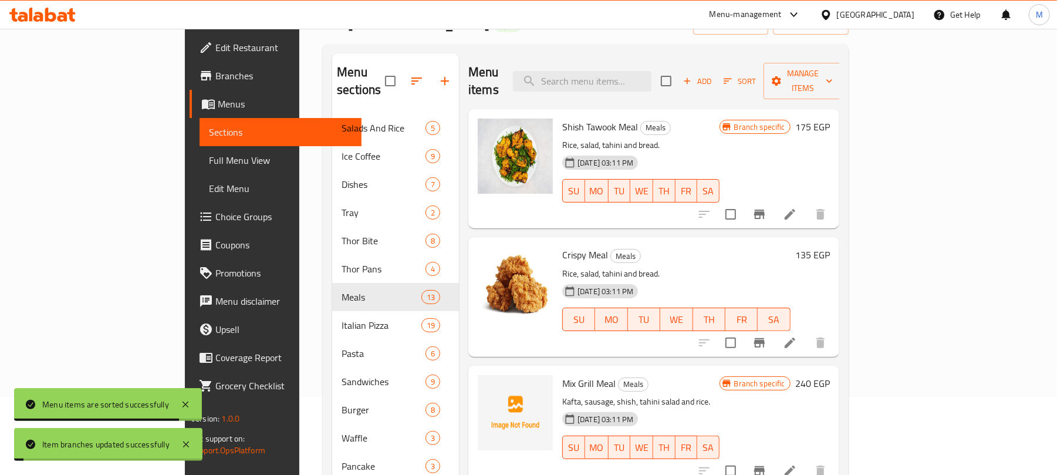
click at [766, 336] on icon "Branch-specific-item" at bounding box center [759, 343] width 14 height 14
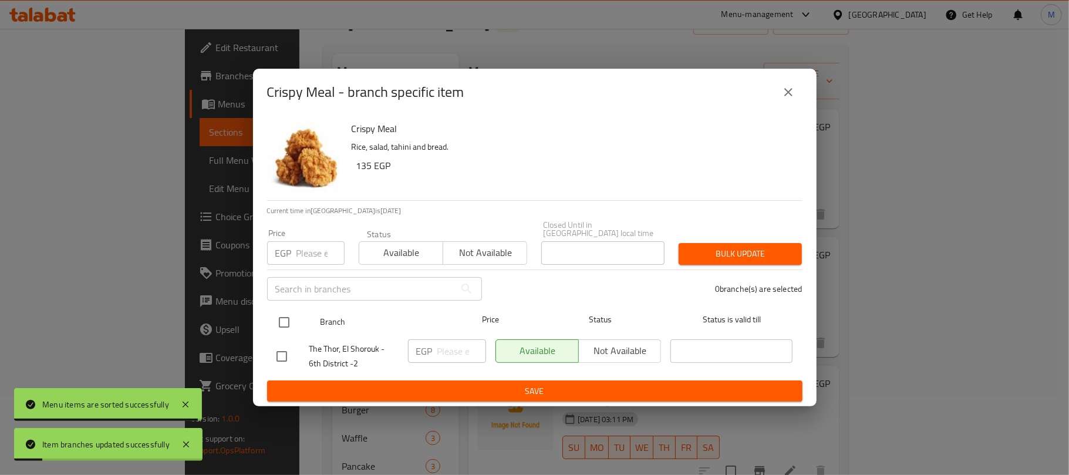
click at [285, 317] on input "checkbox" at bounding box center [284, 322] width 25 height 25
checkbox input "true"
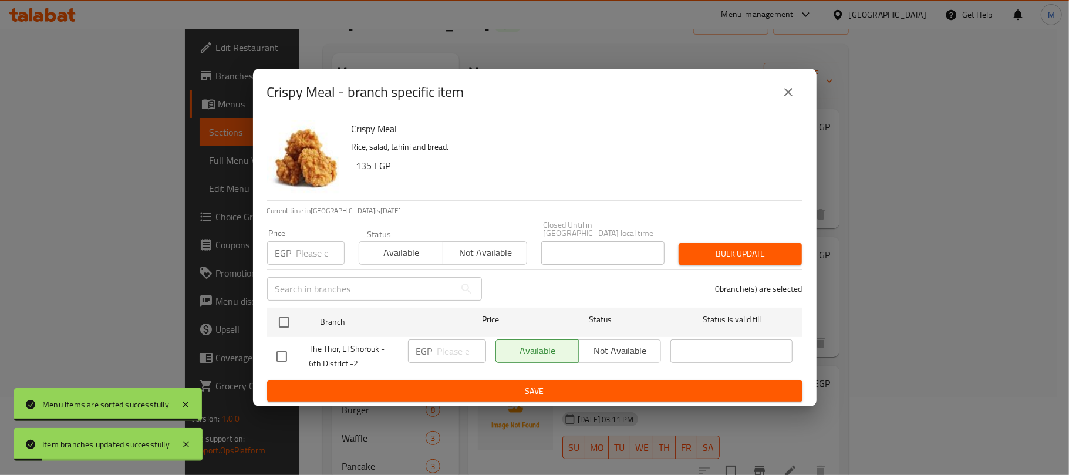
checkbox input "true"
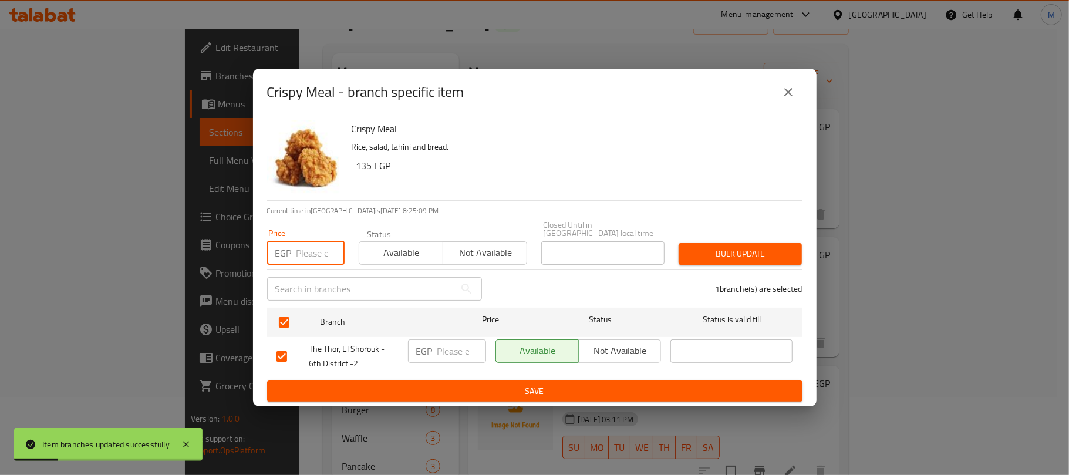
click at [303, 245] on input "number" at bounding box center [320, 252] width 48 height 23
type input "170"
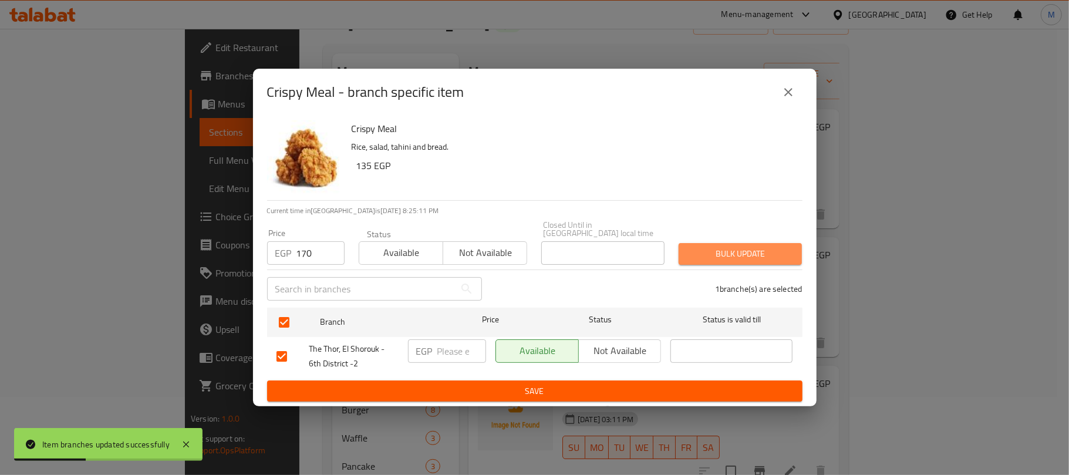
click at [709, 256] on span "Bulk update" at bounding box center [740, 253] width 104 height 15
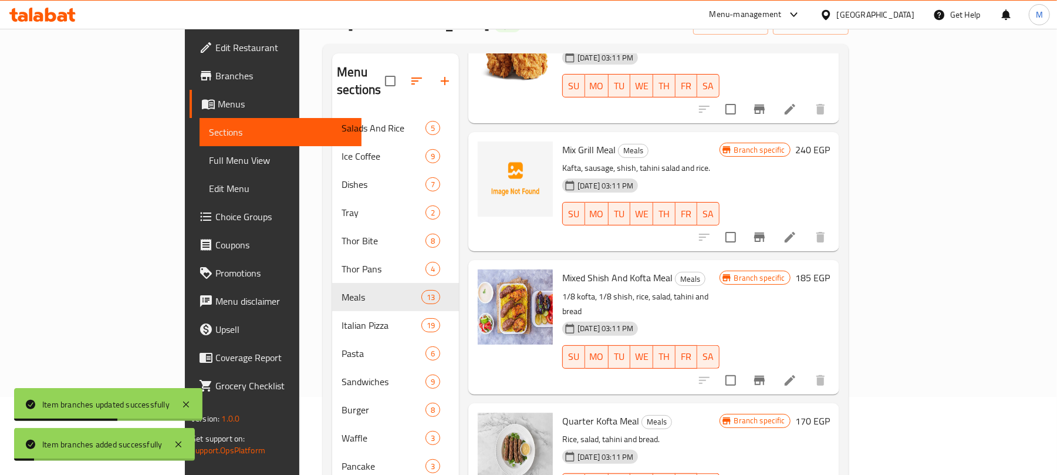
scroll to position [235, 0]
click at [773, 226] on button "Branch-specific-item" at bounding box center [759, 236] width 28 height 28
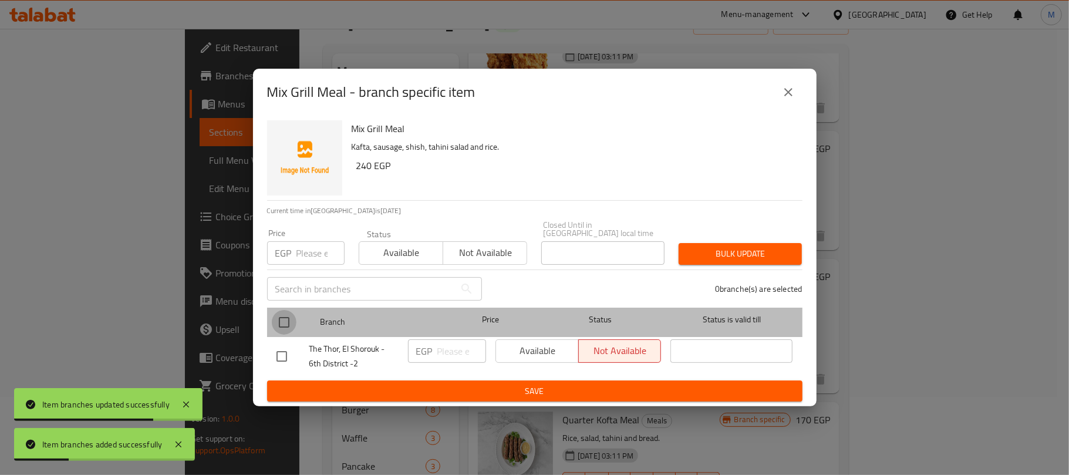
click at [289, 325] on input "checkbox" at bounding box center [284, 322] width 25 height 25
checkbox input "true"
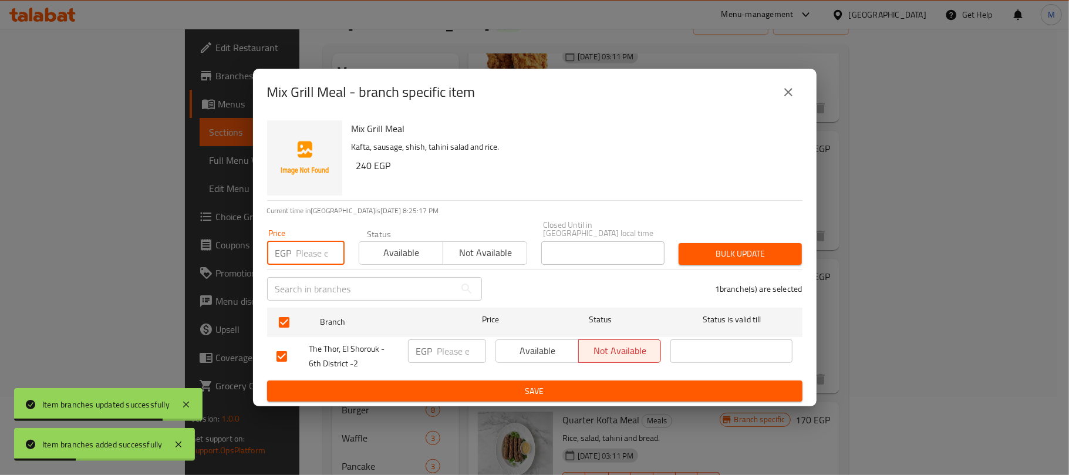
click at [309, 248] on input "number" at bounding box center [320, 252] width 48 height 23
type input "300"
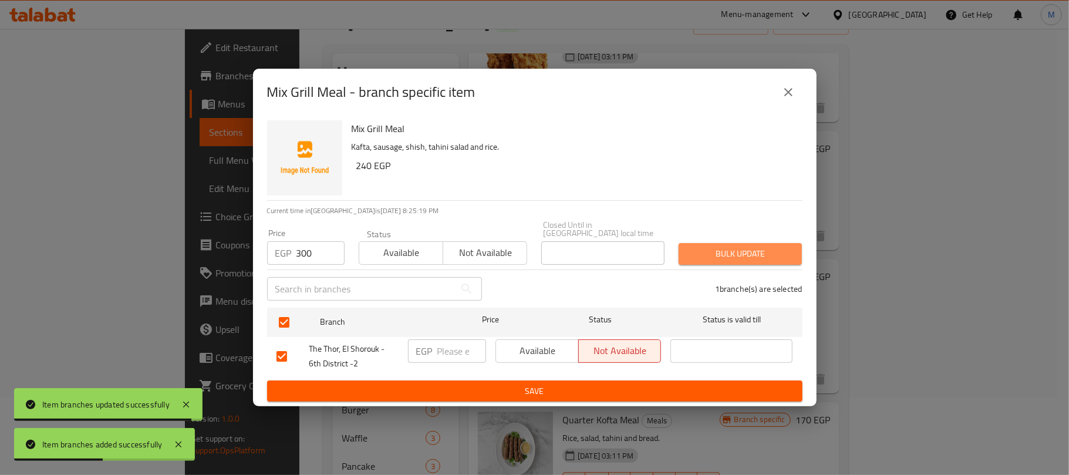
click at [745, 250] on span "Bulk update" at bounding box center [740, 253] width 104 height 15
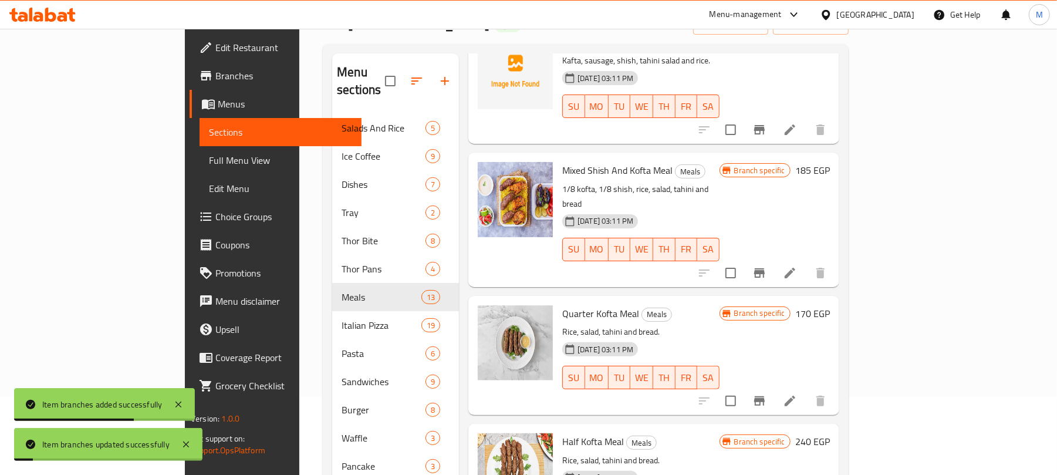
scroll to position [391, 0]
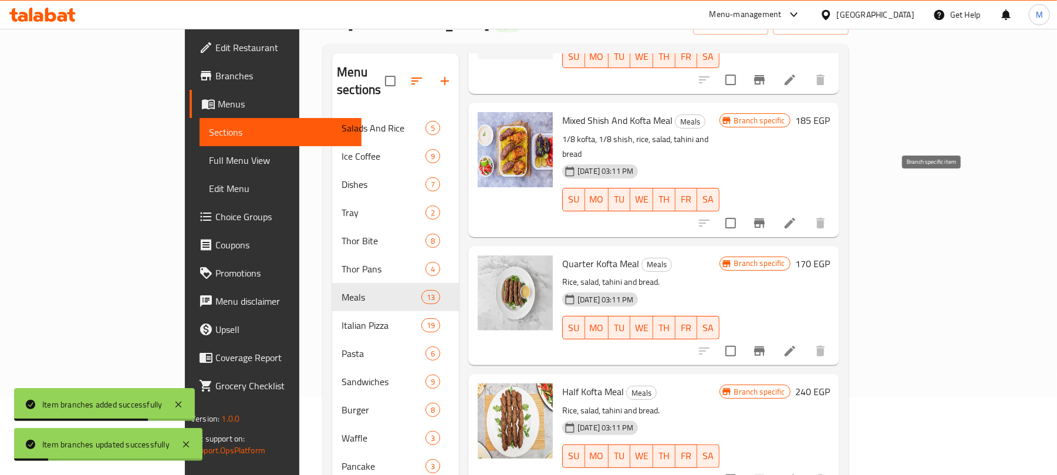
click at [765, 218] on icon "Branch-specific-item" at bounding box center [759, 222] width 11 height 9
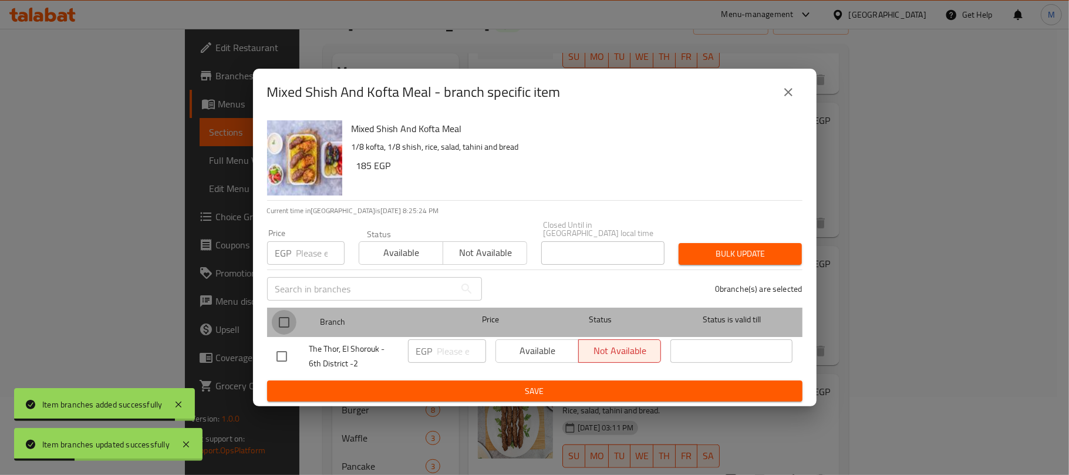
drag, startPoint x: 285, startPoint y: 316, endPoint x: 309, endPoint y: 252, distance: 68.1
click at [285, 315] on input "checkbox" at bounding box center [284, 322] width 25 height 25
checkbox input "true"
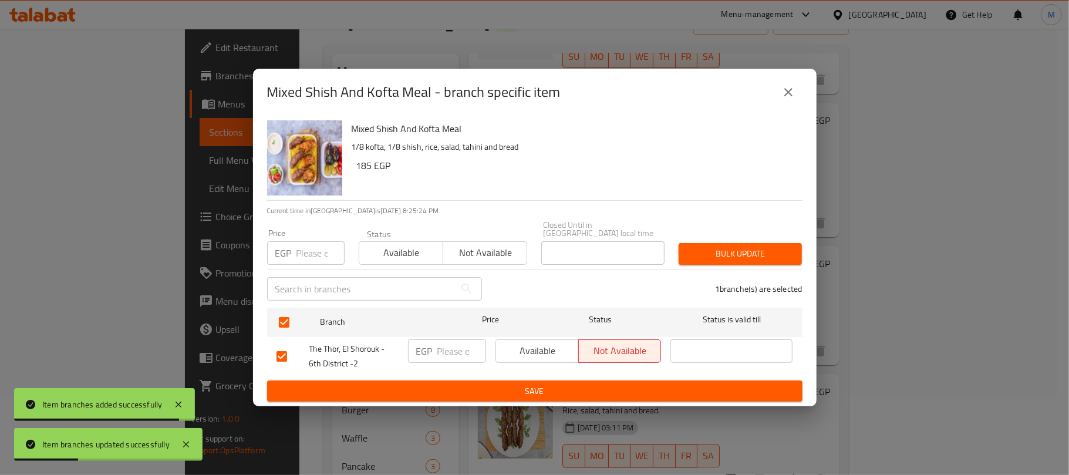
click at [315, 244] on input "number" at bounding box center [320, 252] width 48 height 23
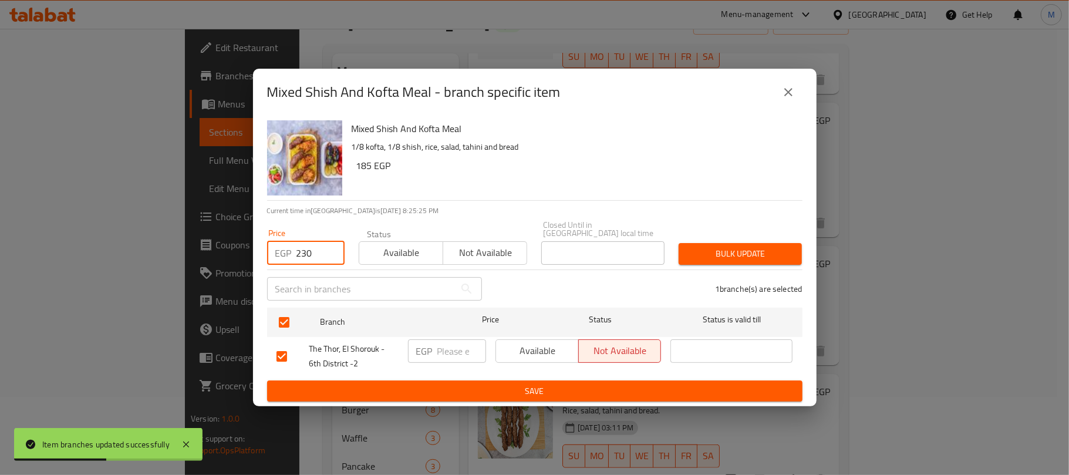
type input "230"
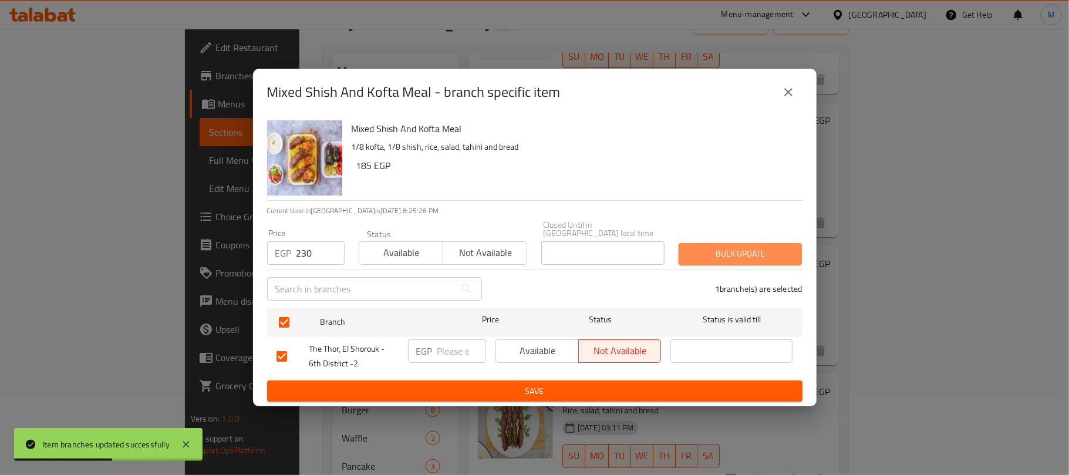
click at [698, 252] on span "Bulk update" at bounding box center [740, 253] width 104 height 15
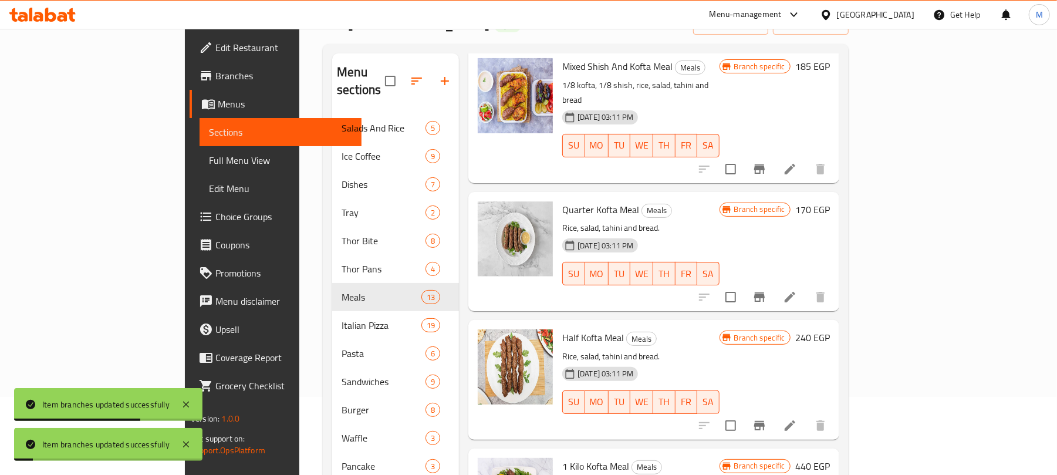
scroll to position [547, 0]
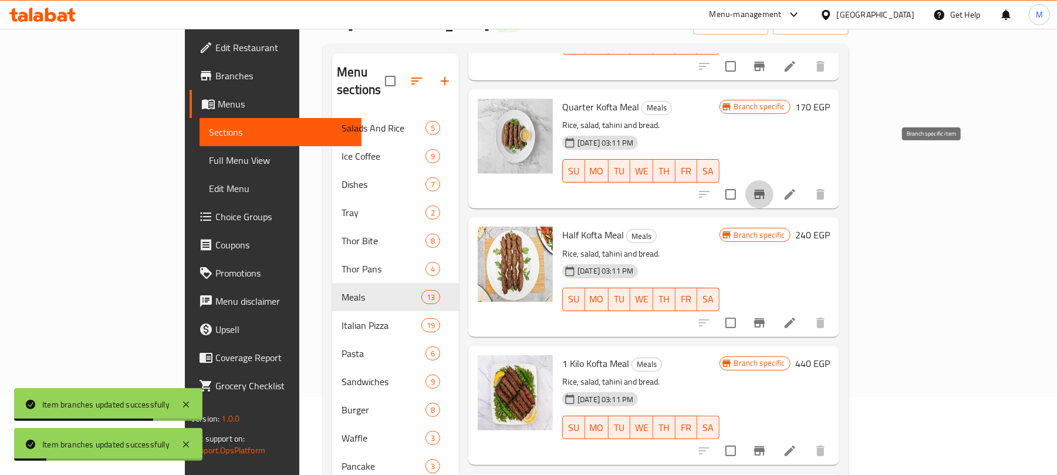
click at [765, 190] on icon "Branch-specific-item" at bounding box center [759, 194] width 11 height 9
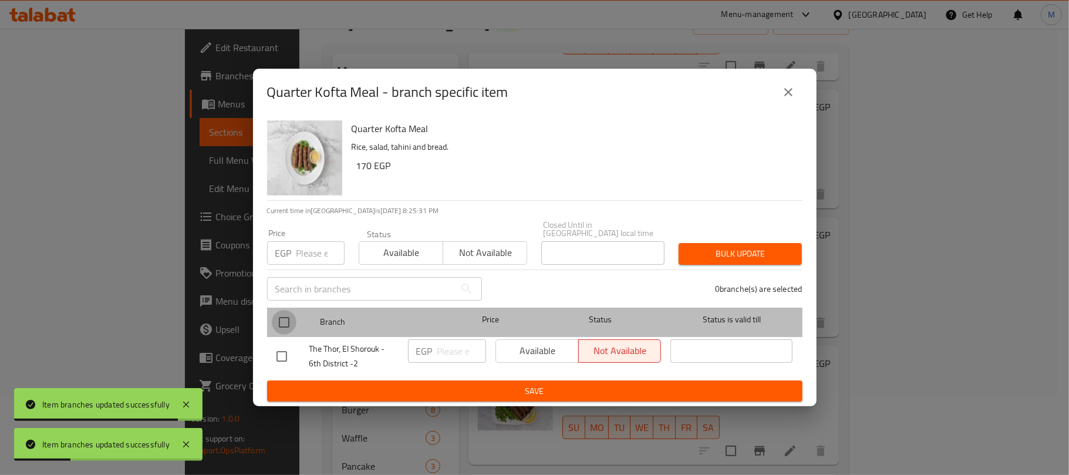
click at [283, 313] on input "checkbox" at bounding box center [284, 322] width 25 height 25
checkbox input "true"
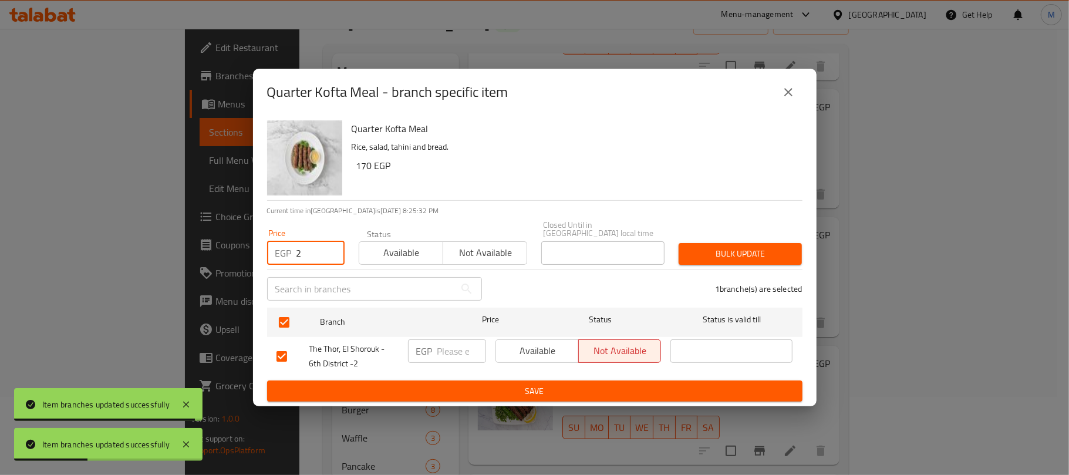
click at [317, 248] on input "2" at bounding box center [320, 252] width 48 height 23
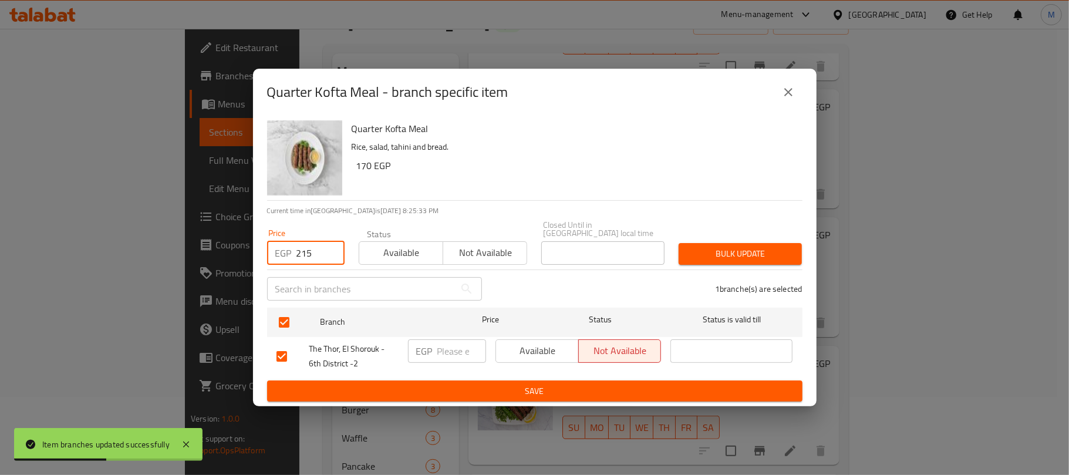
type input "215"
click at [721, 255] on span "Bulk update" at bounding box center [740, 253] width 104 height 15
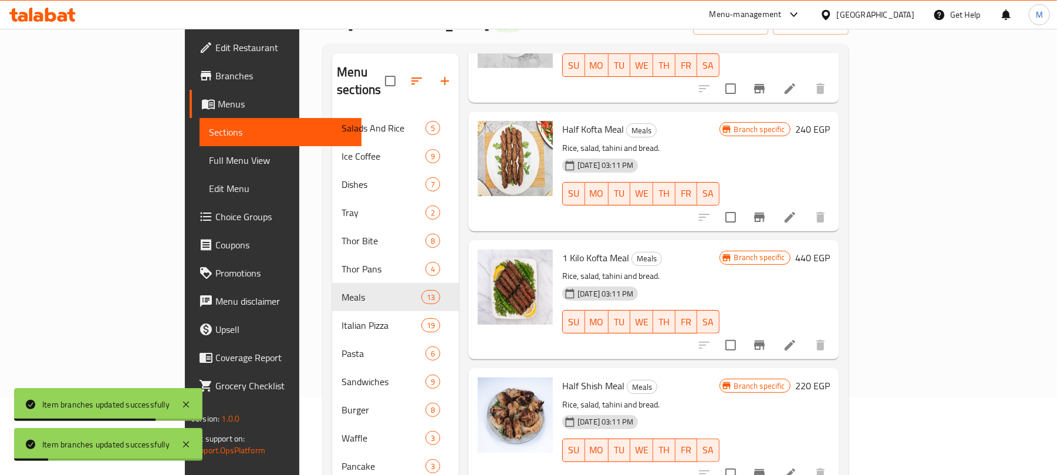
scroll to position [626, 0]
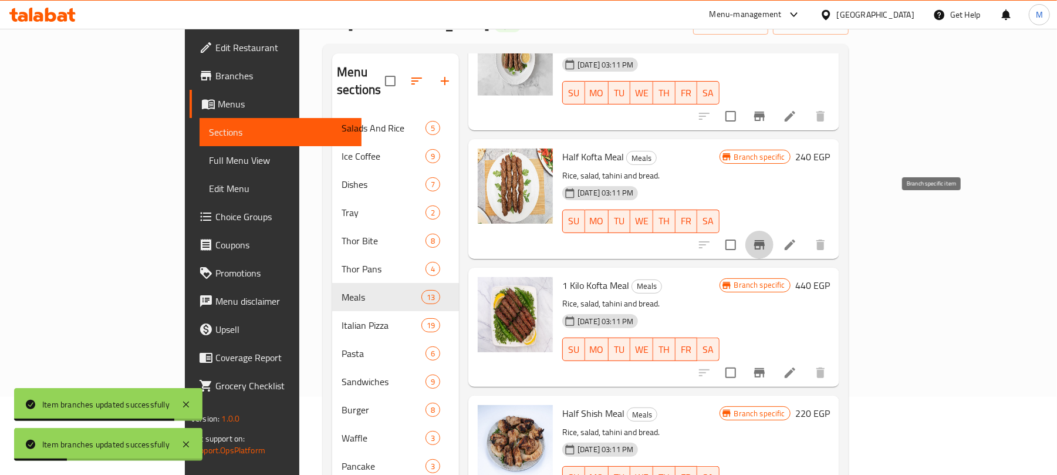
click at [766, 238] on icon "Branch-specific-item" at bounding box center [759, 245] width 14 height 14
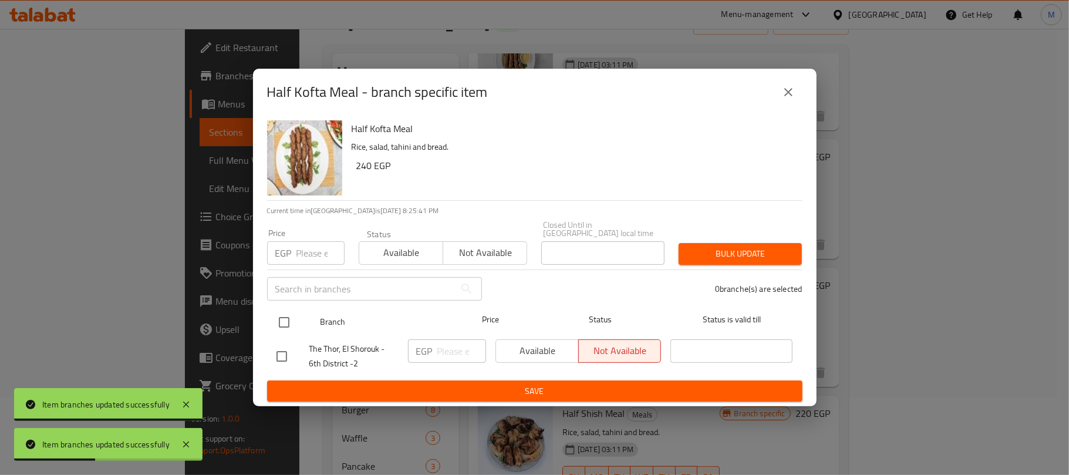
click at [287, 313] on input "checkbox" at bounding box center [284, 322] width 25 height 25
checkbox input "true"
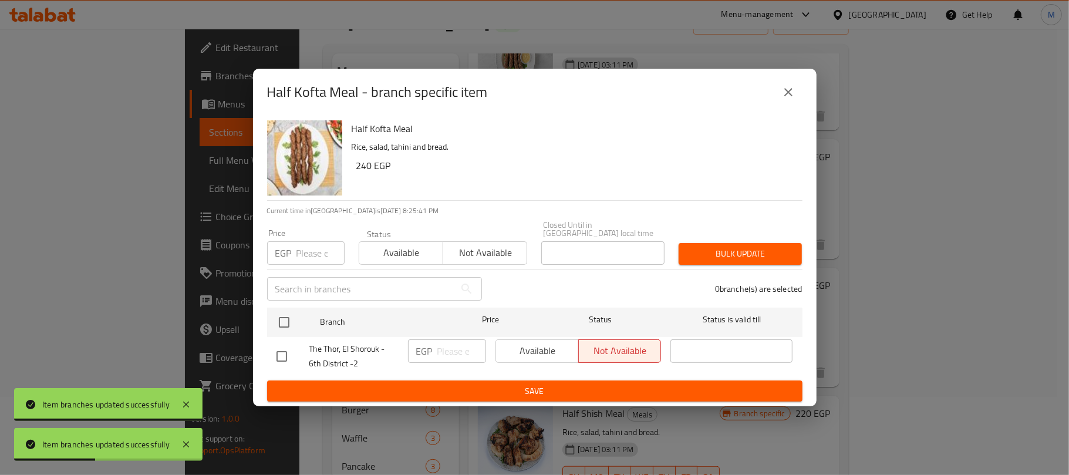
checkbox input "true"
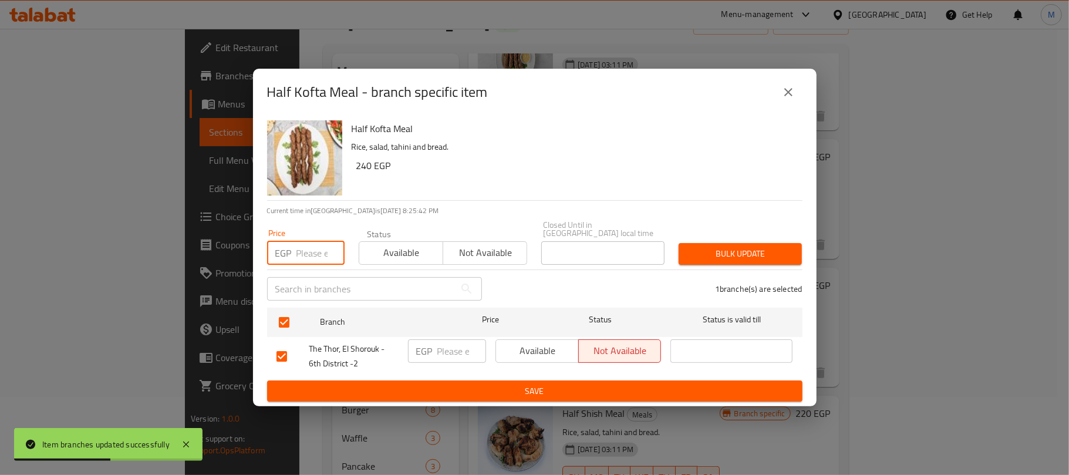
click at [305, 251] on input "number" at bounding box center [320, 252] width 48 height 23
type input "300"
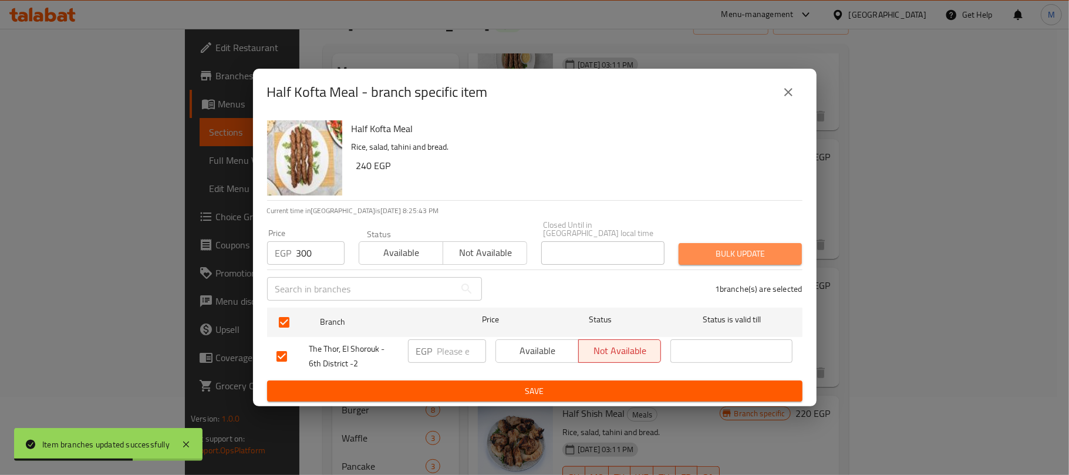
click at [709, 248] on span "Bulk update" at bounding box center [740, 253] width 104 height 15
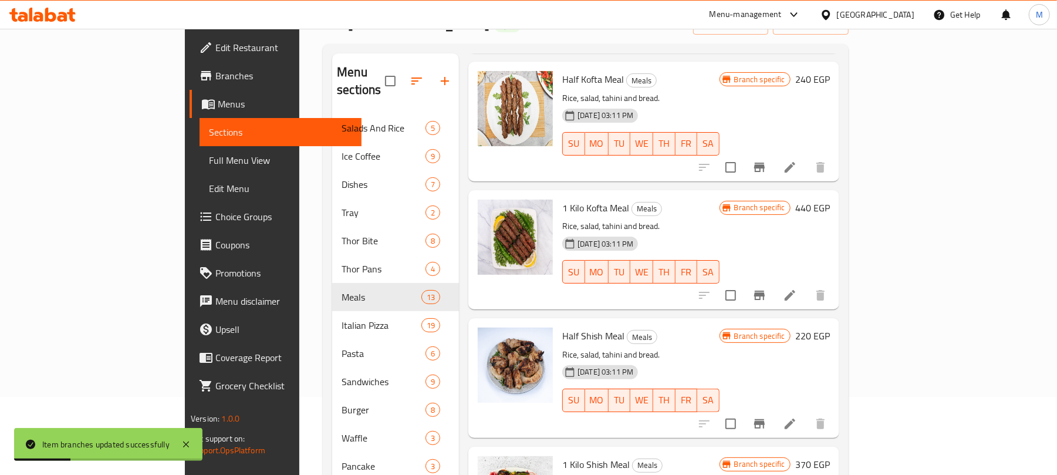
scroll to position [704, 0]
click at [766, 287] on icon "Branch-specific-item" at bounding box center [759, 294] width 14 height 14
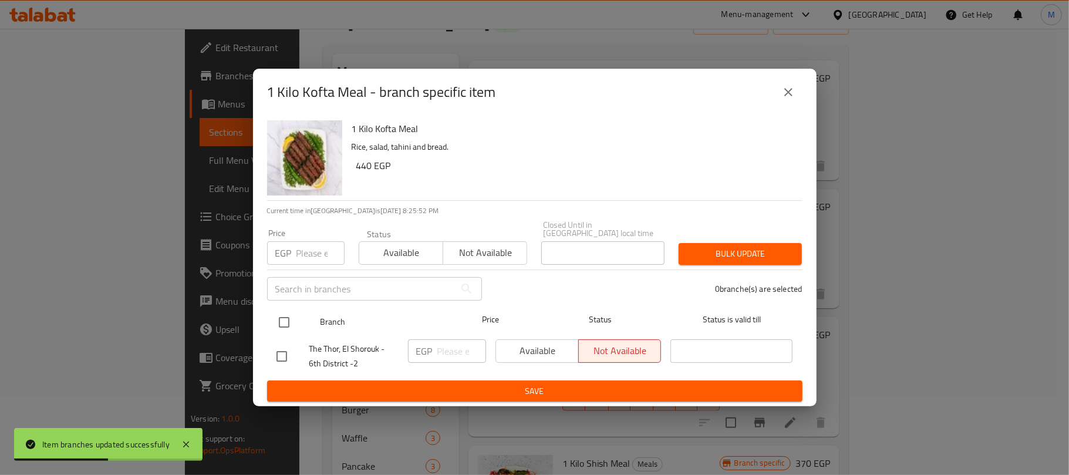
click at [283, 313] on input "checkbox" at bounding box center [284, 322] width 25 height 25
checkbox input "true"
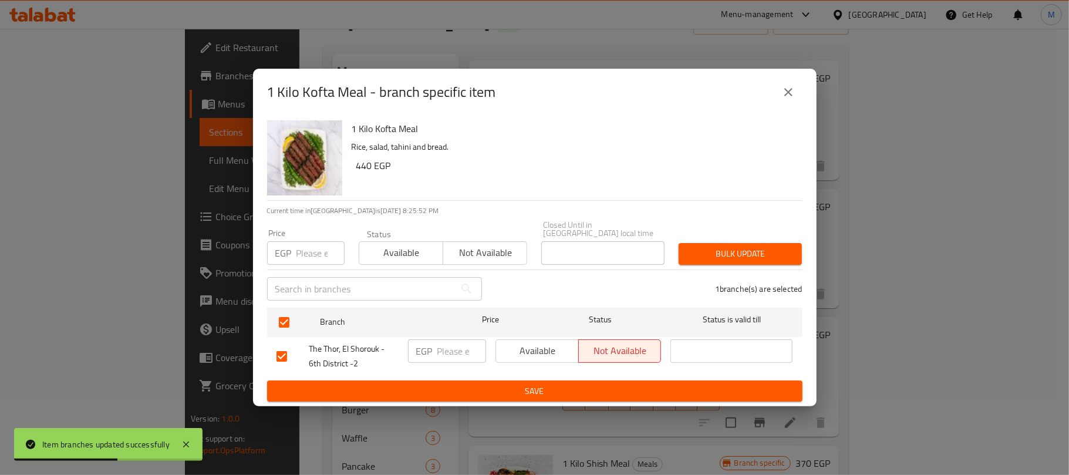
click at [306, 246] on input "number" at bounding box center [320, 252] width 48 height 23
type input "550"
click at [738, 252] on span "Bulk update" at bounding box center [740, 253] width 104 height 15
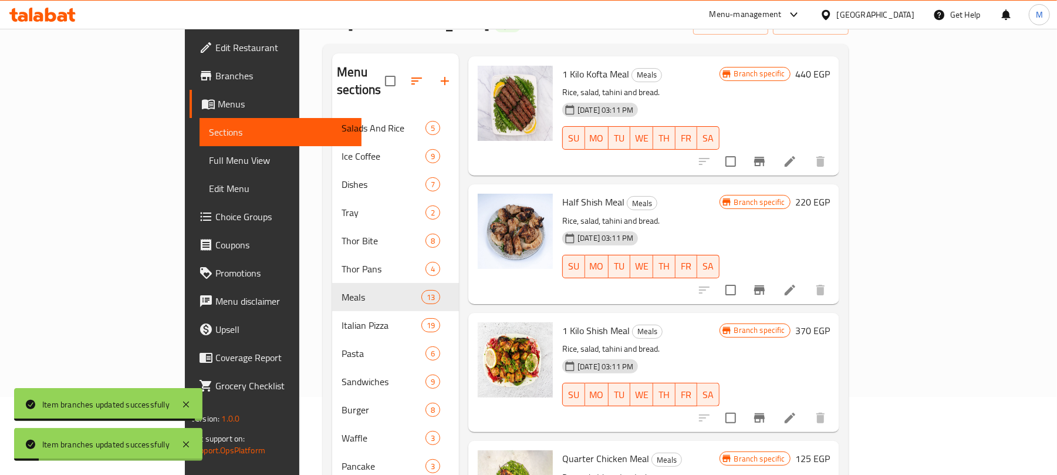
scroll to position [860, 0]
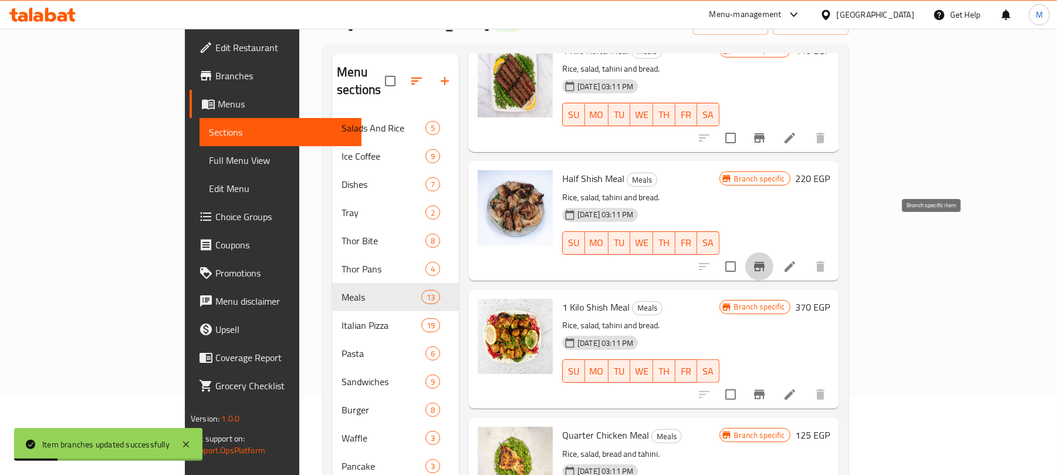
click at [773, 252] on button "Branch-specific-item" at bounding box center [759, 266] width 28 height 28
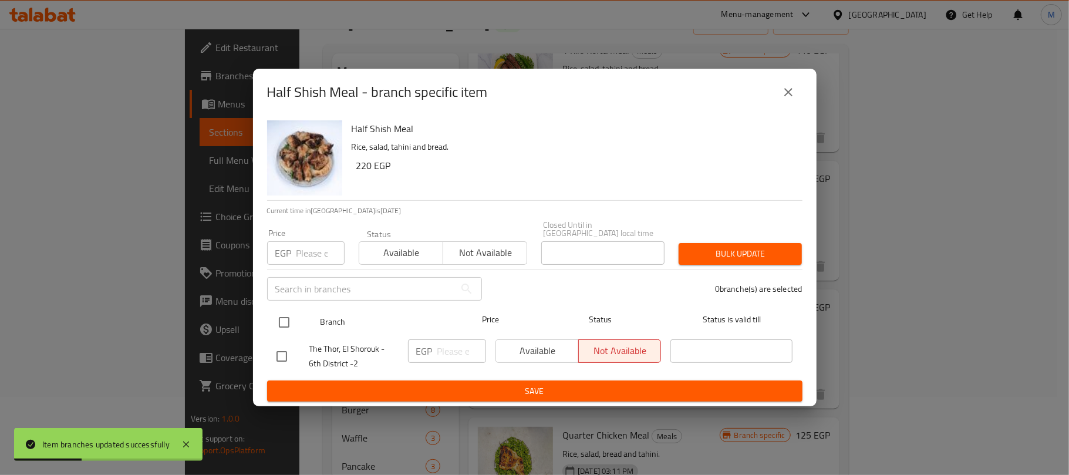
click at [283, 316] on input "checkbox" at bounding box center [284, 322] width 25 height 25
checkbox input "true"
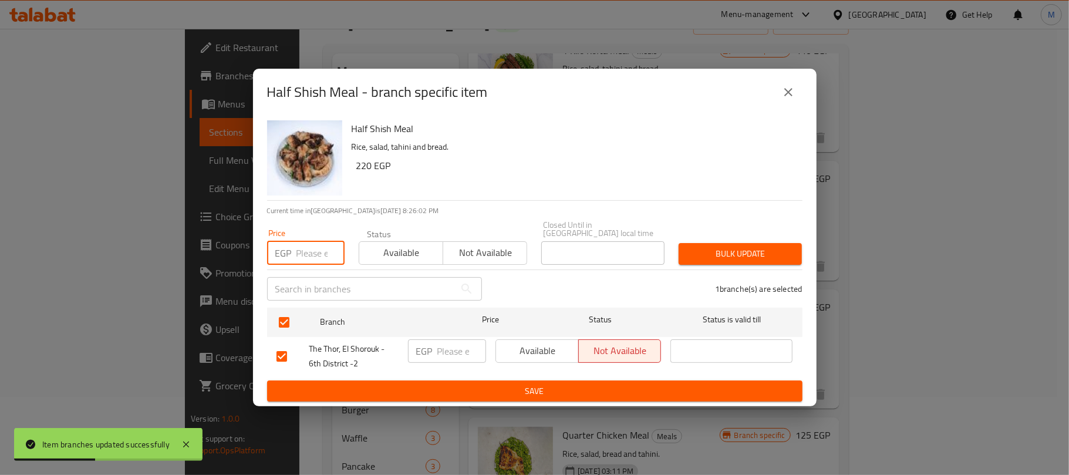
click at [301, 246] on input "number" at bounding box center [320, 252] width 48 height 23
type input "275"
click at [777, 246] on span "Bulk update" at bounding box center [740, 253] width 104 height 15
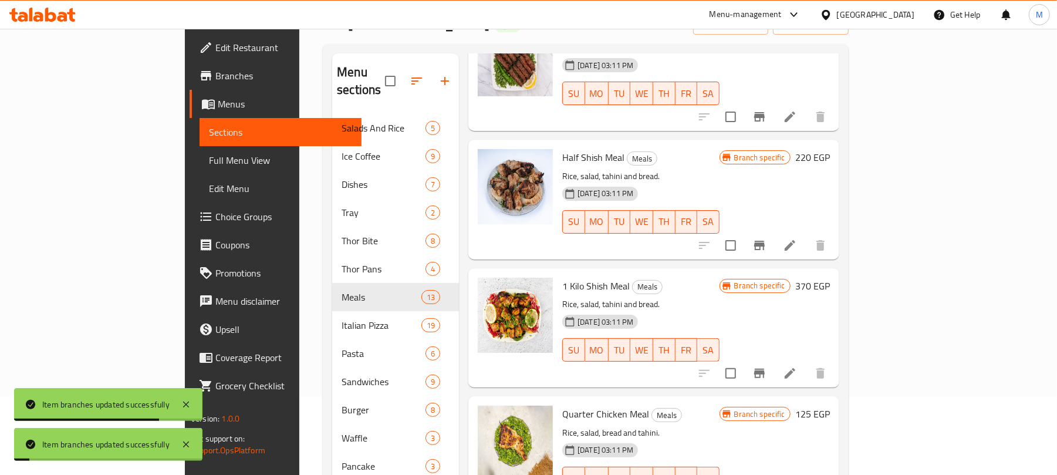
scroll to position [939, 0]
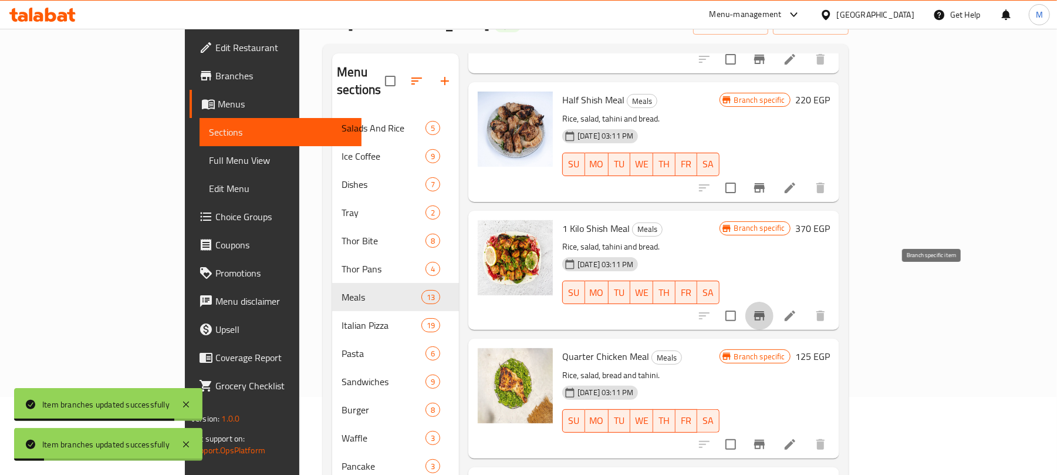
click at [766, 309] on icon "Branch-specific-item" at bounding box center [759, 316] width 14 height 14
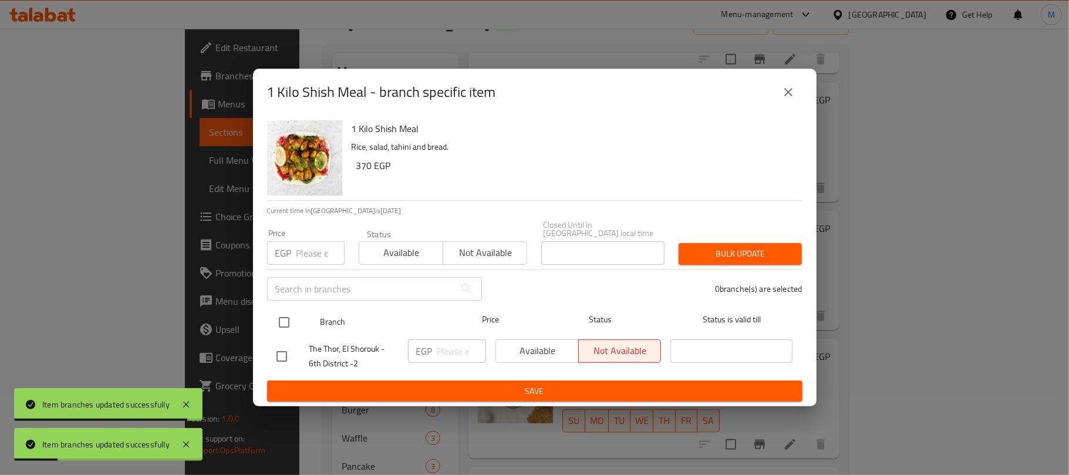
click at [282, 310] on input "checkbox" at bounding box center [284, 322] width 25 height 25
checkbox input "true"
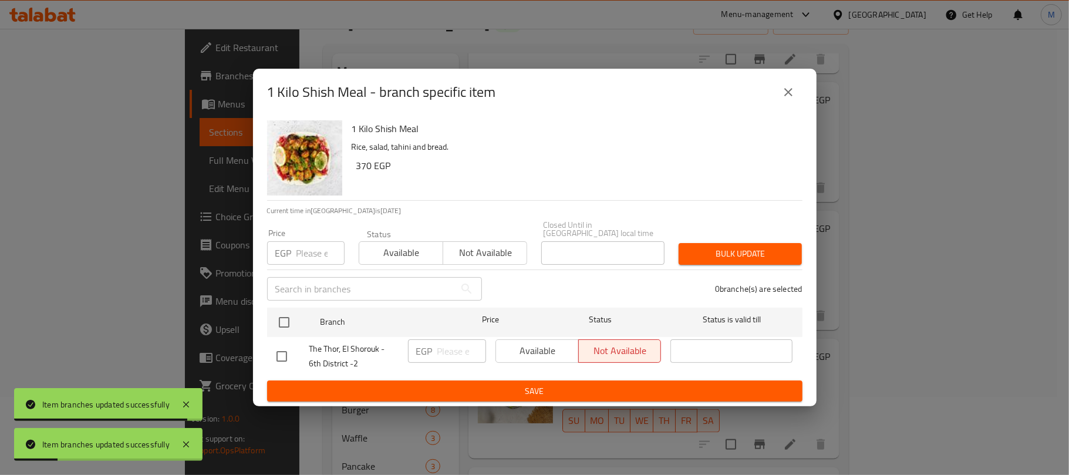
checkbox input "true"
click at [315, 248] on input "number" at bounding box center [320, 252] width 48 height 23
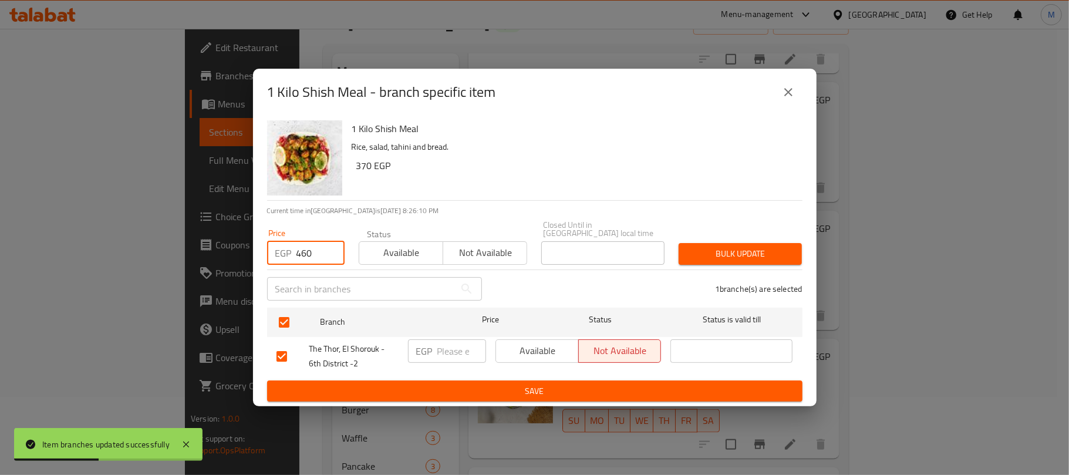
type input "460"
click at [779, 243] on button "Bulk update" at bounding box center [739, 254] width 123 height 22
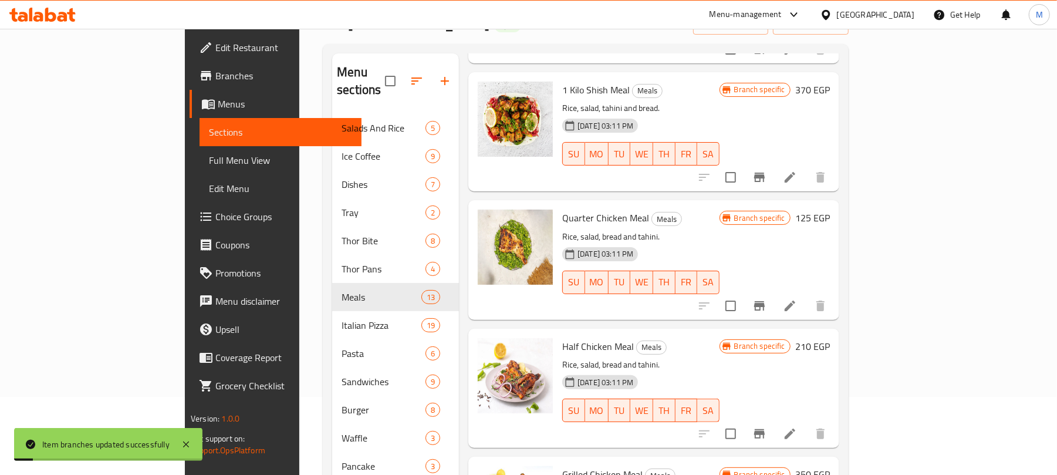
scroll to position [1095, 0]
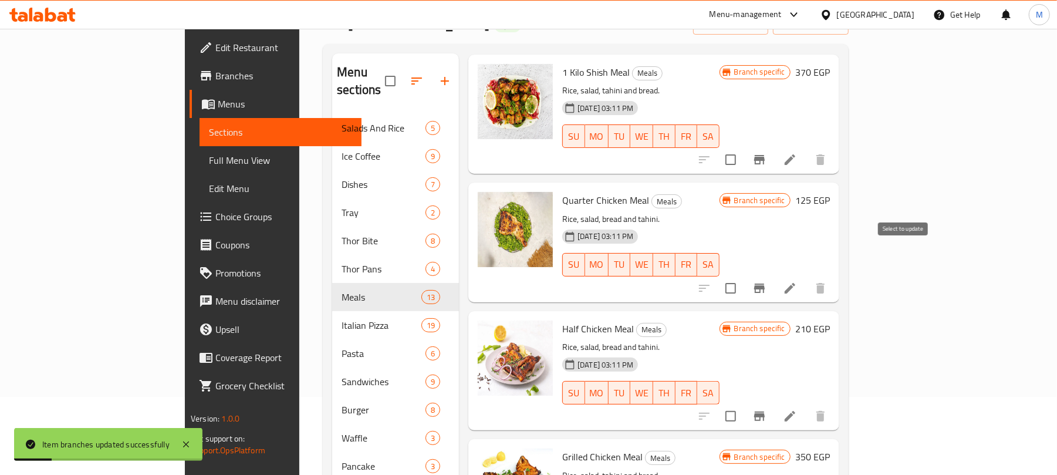
click at [743, 276] on input "checkbox" at bounding box center [730, 288] width 25 height 25
checkbox input "true"
click at [743, 404] on input "checkbox" at bounding box center [730, 416] width 25 height 25
checkbox input "true"
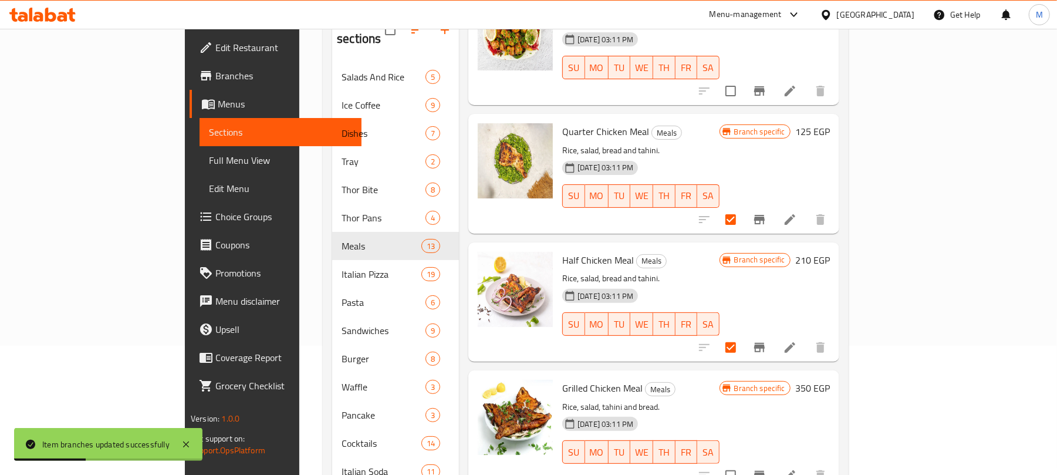
scroll to position [273, 0]
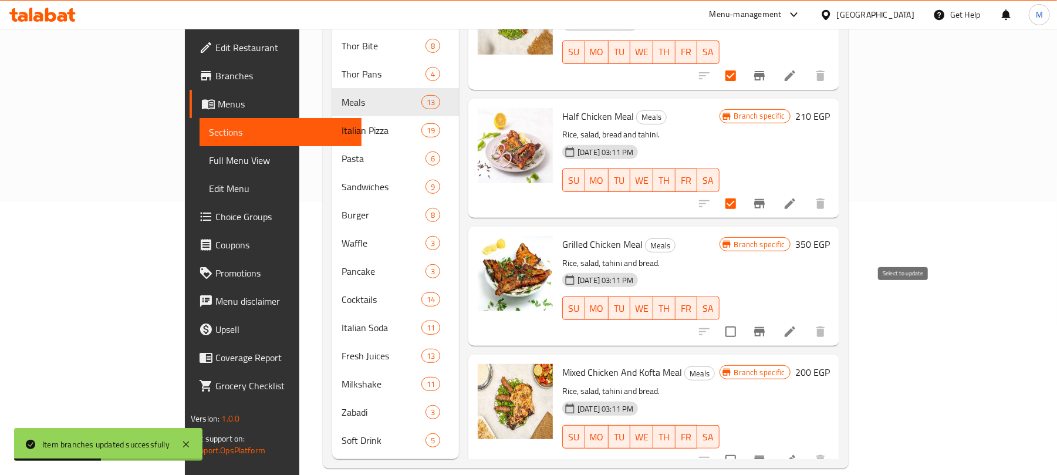
click at [743, 319] on input "checkbox" at bounding box center [730, 331] width 25 height 25
checkbox input "true"
click at [743, 448] on input "checkbox" at bounding box center [730, 460] width 25 height 25
checkbox input "true"
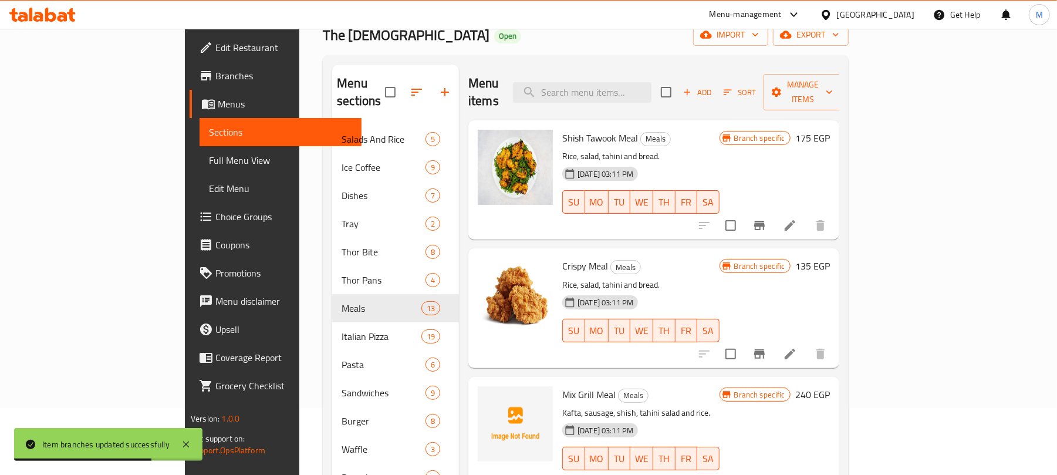
scroll to position [0, 0]
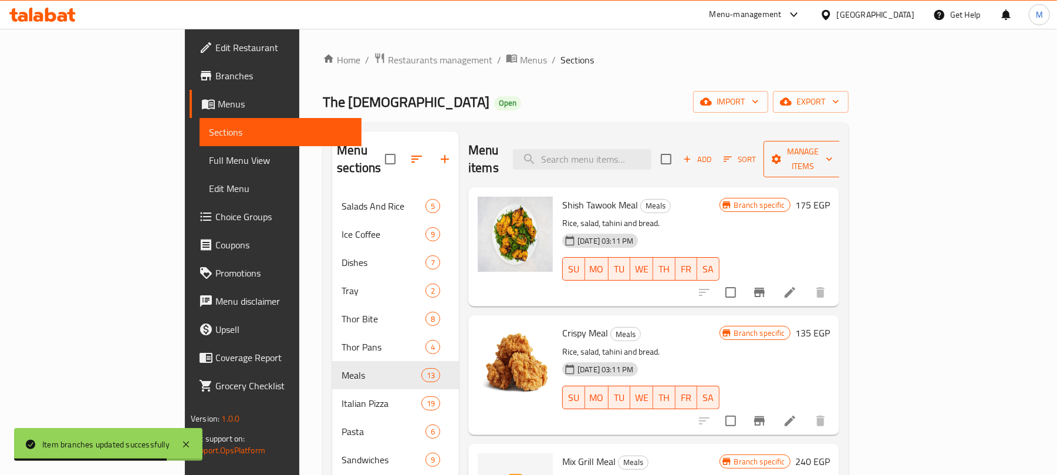
click at [842, 158] on button "Manage items" at bounding box center [802, 159] width 79 height 36
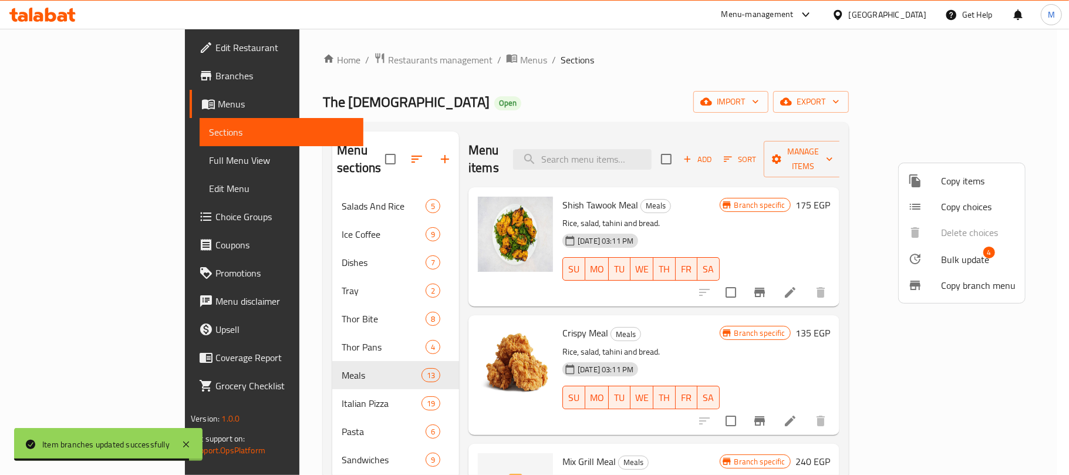
click at [947, 252] on span "Bulk update" at bounding box center [965, 259] width 48 height 14
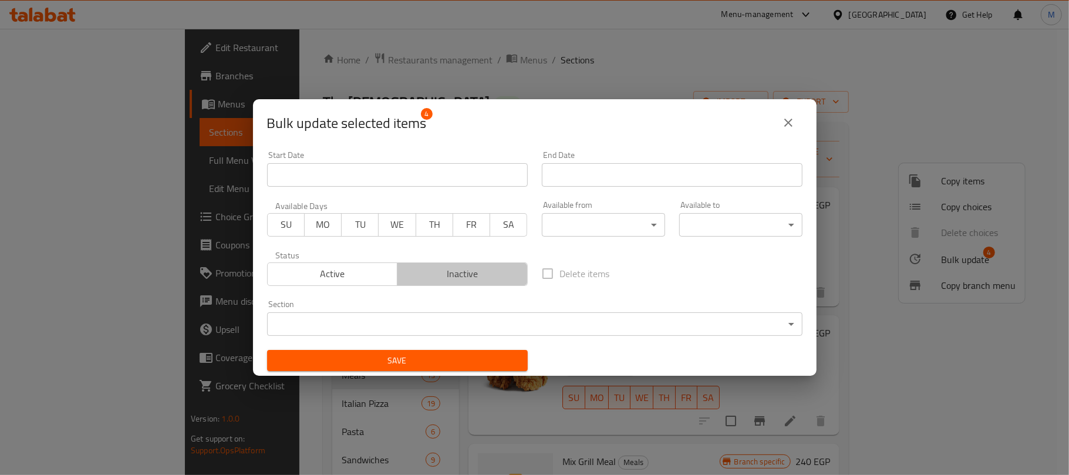
click at [469, 273] on span "Inactive" at bounding box center [462, 273] width 121 height 17
click at [480, 360] on span "Save" at bounding box center [397, 360] width 242 height 15
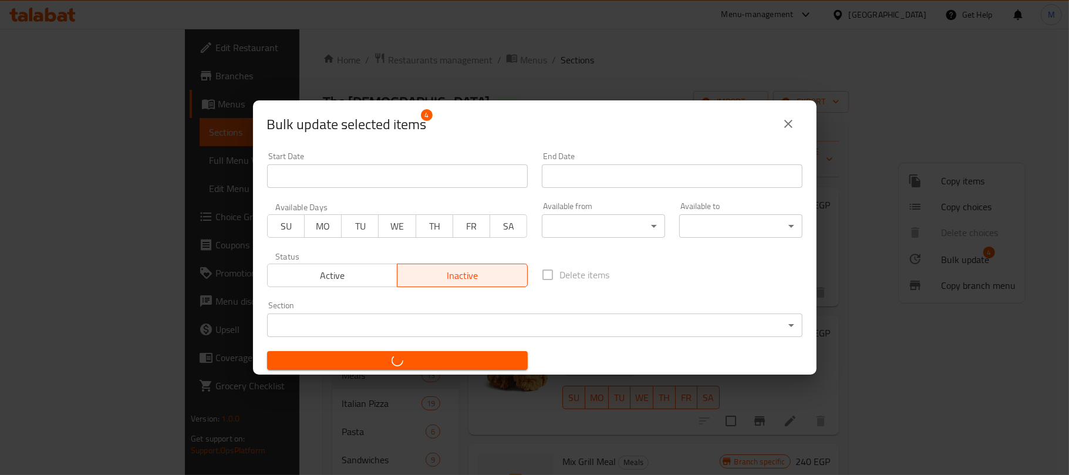
checkbox input "false"
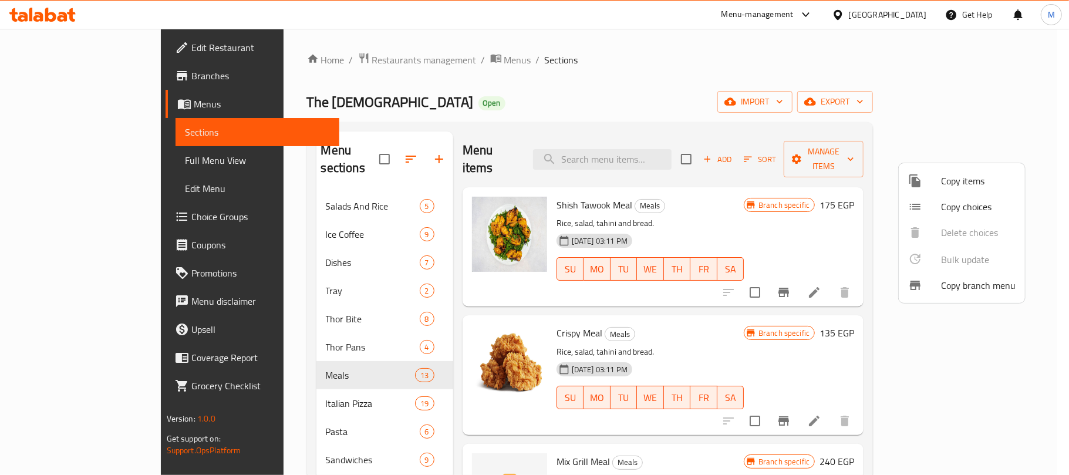
click at [502, 137] on div at bounding box center [534, 237] width 1069 height 475
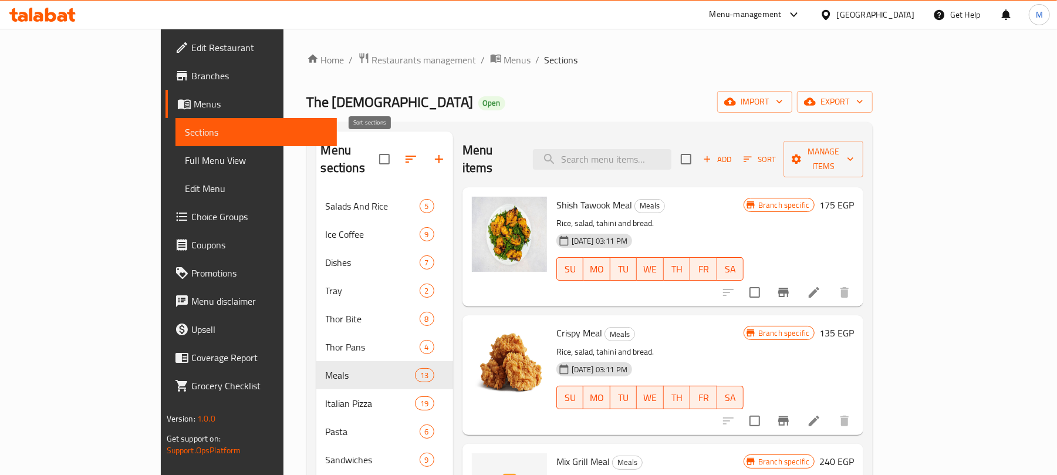
click at [404, 152] on icon "button" at bounding box center [411, 159] width 14 height 14
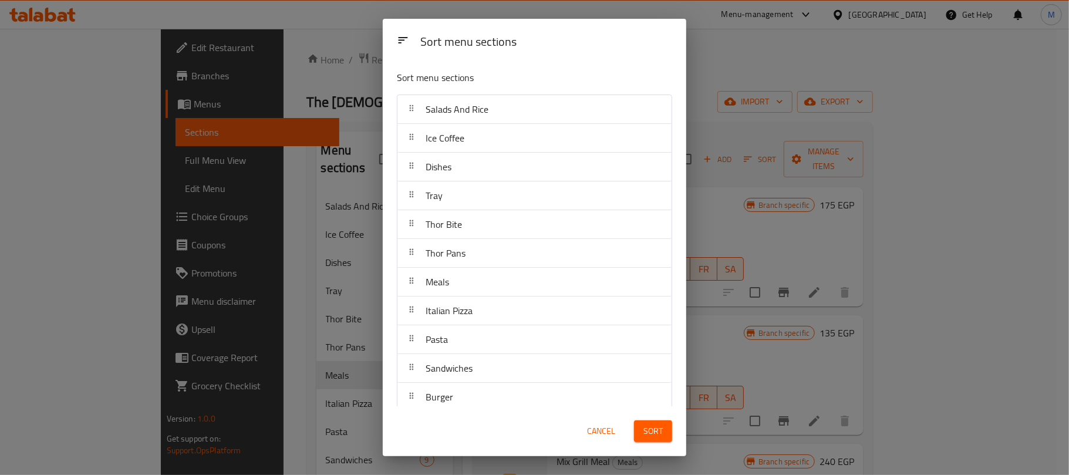
drag, startPoint x: 470, startPoint y: 409, endPoint x: 466, endPoint y: 329, distance: 80.5
click at [466, 329] on div "Sort menu sections Sort menu sections Salads And Rice Ice Coffee Dishes Tray Th…" at bounding box center [534, 237] width 303 height 437
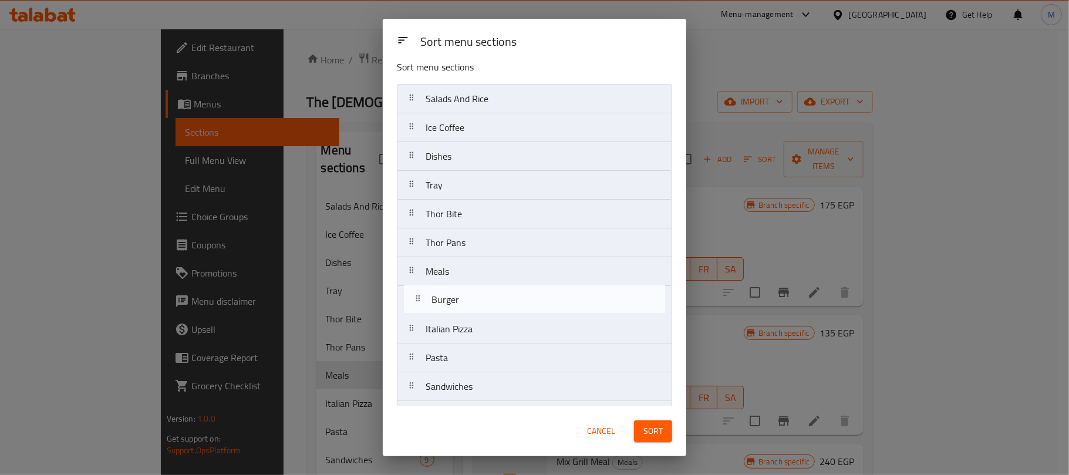
scroll to position [13, 0]
drag, startPoint x: 472, startPoint y: 398, endPoint x: 478, endPoint y: 295, distance: 103.4
click at [478, 295] on nav "Salads And Rice Ice Coffee Dishes Tray Thor Bite Thor Pans Meals Italian Pizza …" at bounding box center [534, 355] width 275 height 547
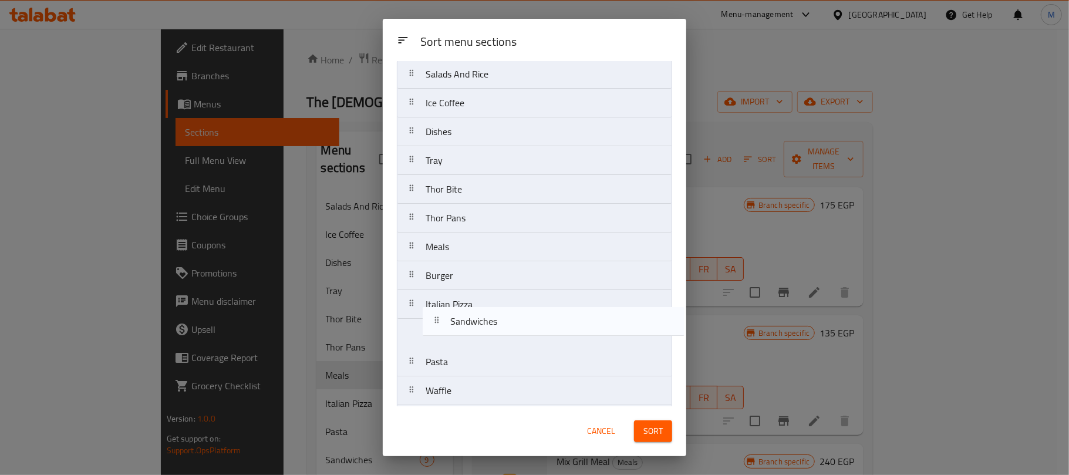
scroll to position [39, 0]
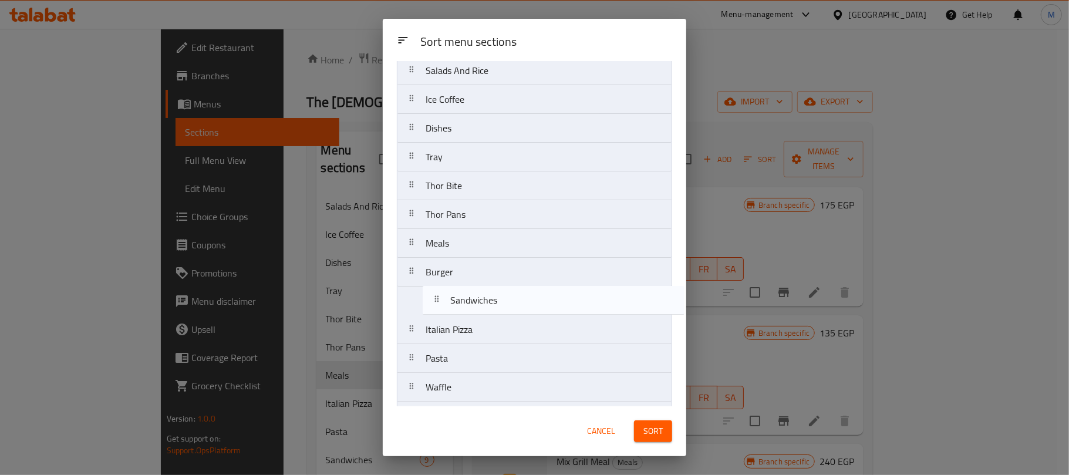
drag, startPoint x: 457, startPoint y: 386, endPoint x: 481, endPoint y: 296, distance: 93.1
click at [481, 296] on nav "Salads And Rice Ice Coffee Dishes Tray Thor Bite Thor Pans Meals Burger Italian…" at bounding box center [534, 329] width 275 height 547
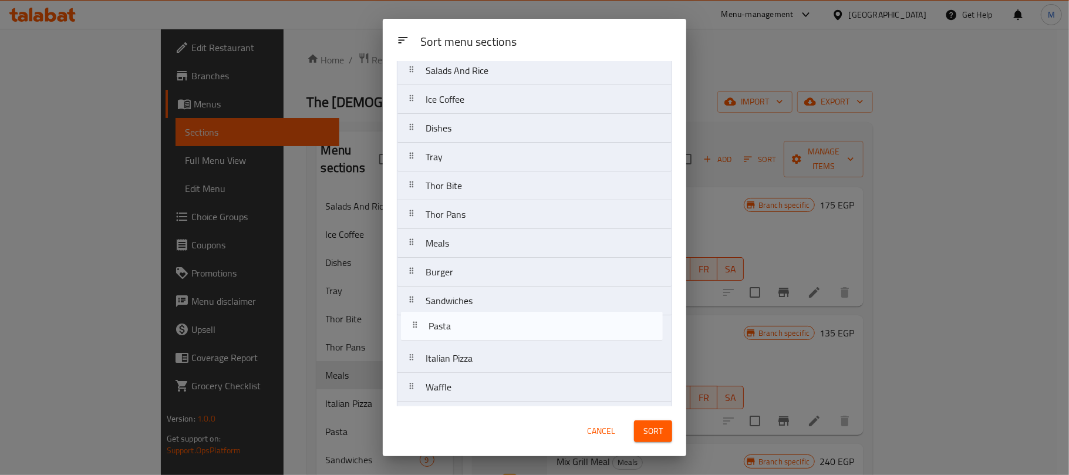
scroll to position [42, 0]
click at [457, 312] on nav "Salads And Rice Ice Coffee Dishes Tray Thor Bite Thor Pans Meals Burger Sandwic…" at bounding box center [534, 325] width 275 height 547
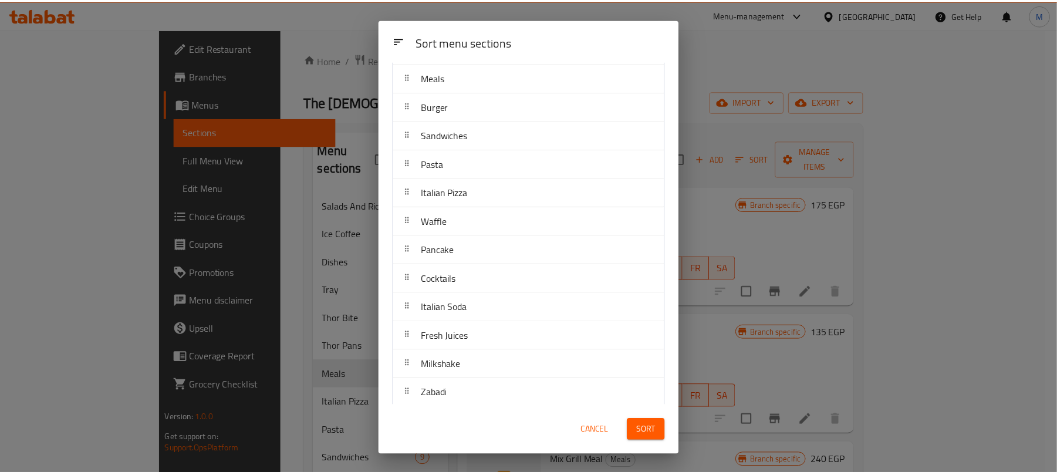
scroll to position [245, 0]
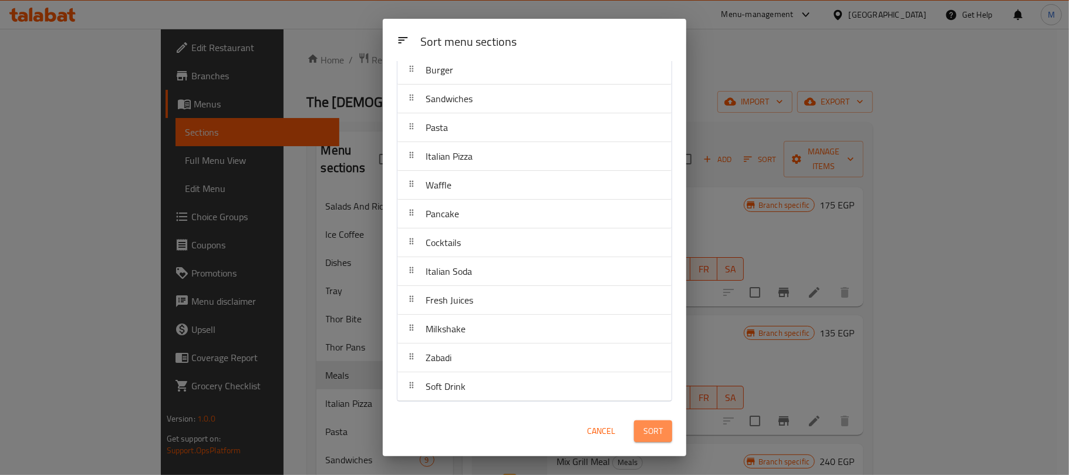
click at [637, 432] on button "Sort" at bounding box center [653, 431] width 38 height 22
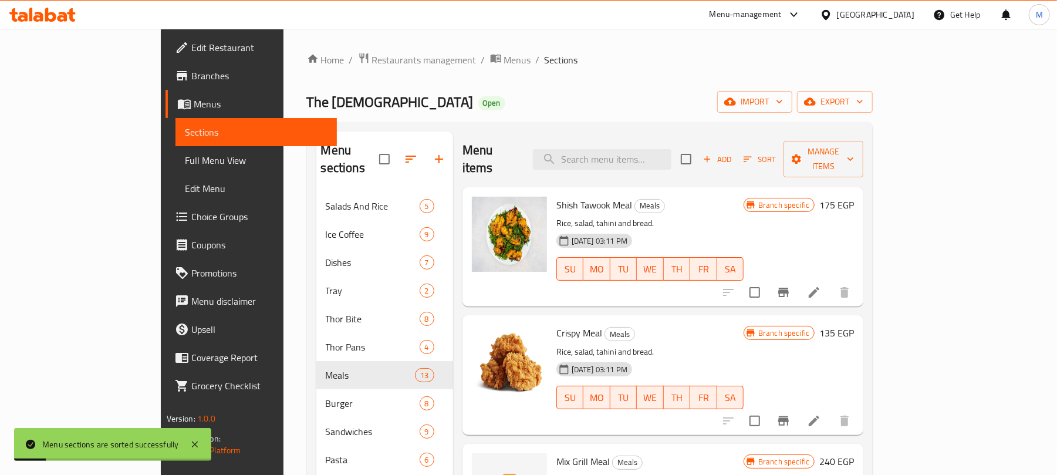
click at [545, 110] on div "The Thor Open import export" at bounding box center [590, 102] width 566 height 22
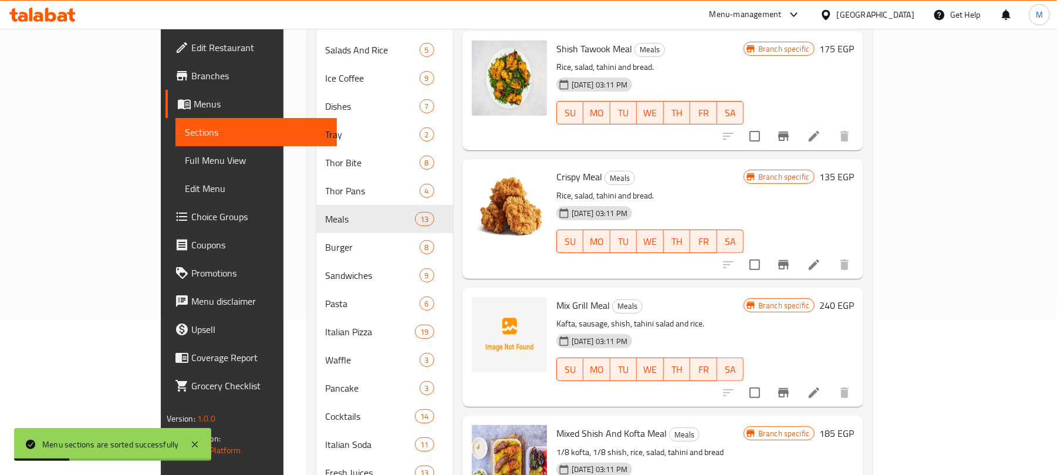
click at [307, 225] on div "Menu sections Salads And Rice 5 Ice Coffee 9 Dishes 7 Tray 2 Thor Bite 8 Thor P…" at bounding box center [590, 275] width 566 height 619
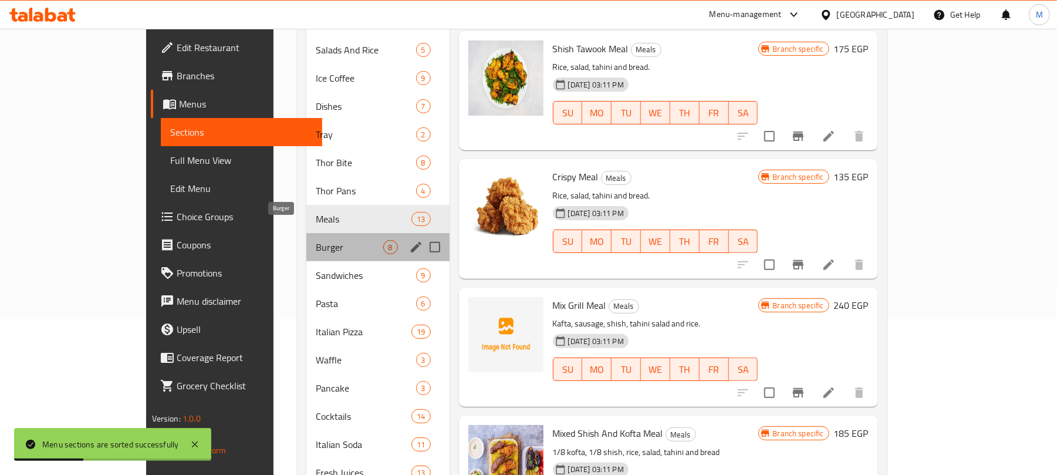
click at [316, 240] on span "Burger" at bounding box center [349, 247] width 67 height 14
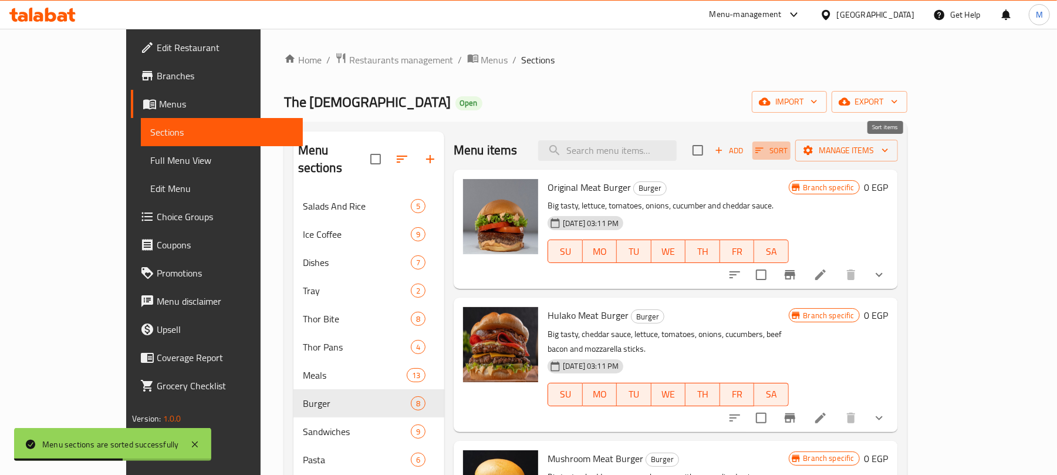
click at [763, 151] on icon "button" at bounding box center [759, 150] width 8 height 5
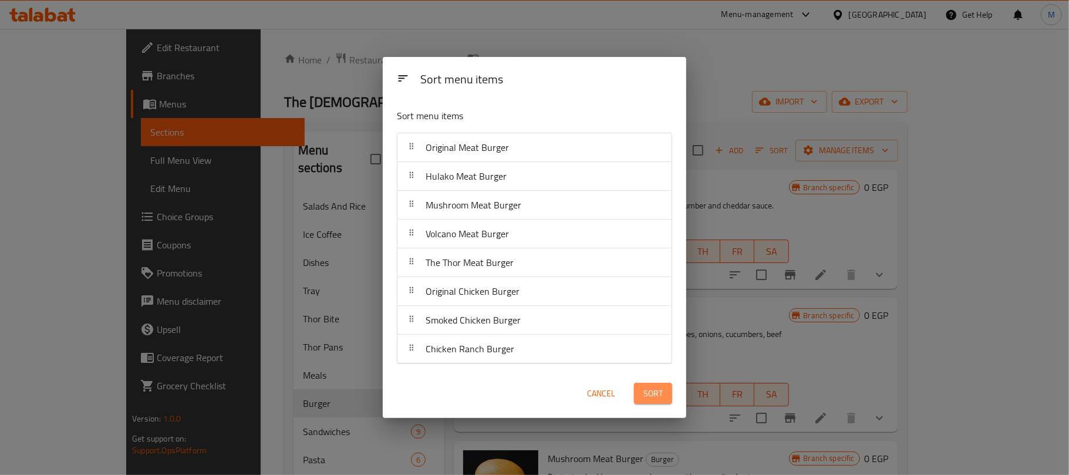
click at [658, 404] on button "Sort" at bounding box center [653, 394] width 38 height 22
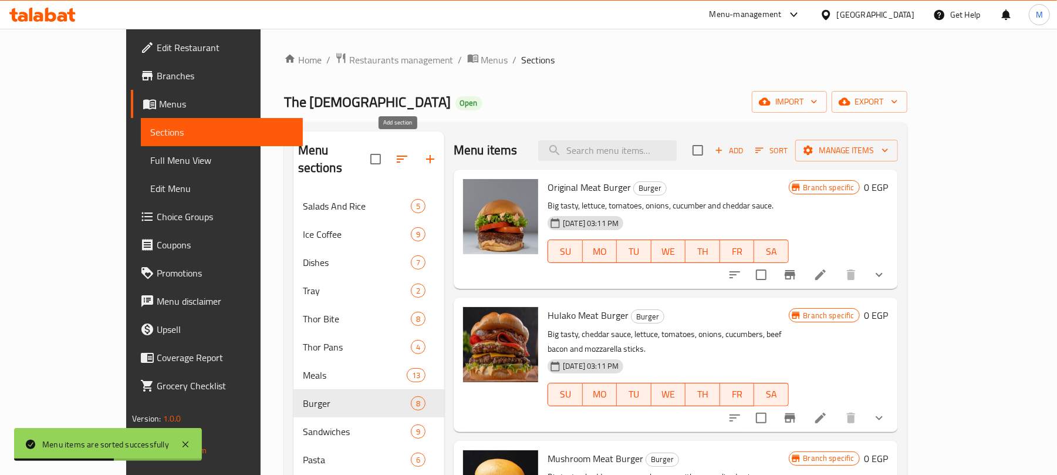
click at [416, 149] on button "button" at bounding box center [430, 159] width 28 height 28
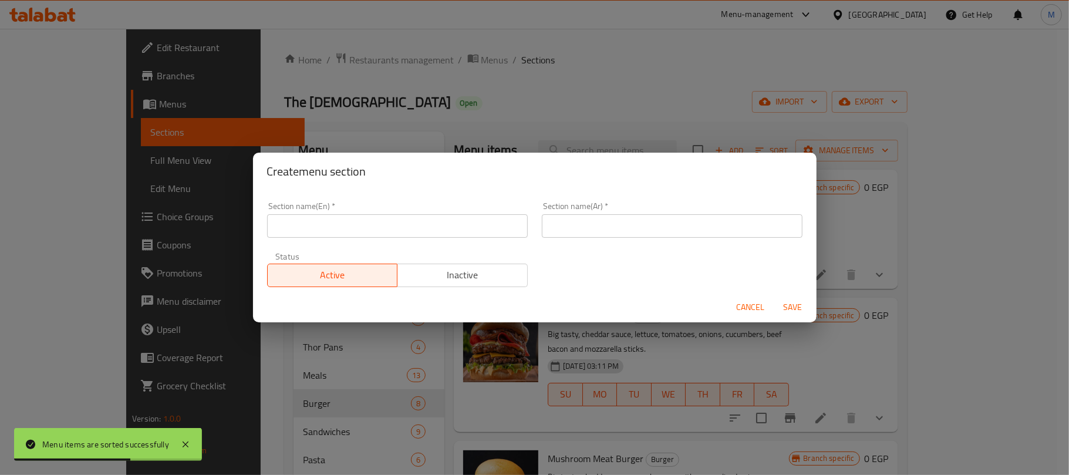
click at [451, 233] on input "text" at bounding box center [397, 225] width 261 height 23
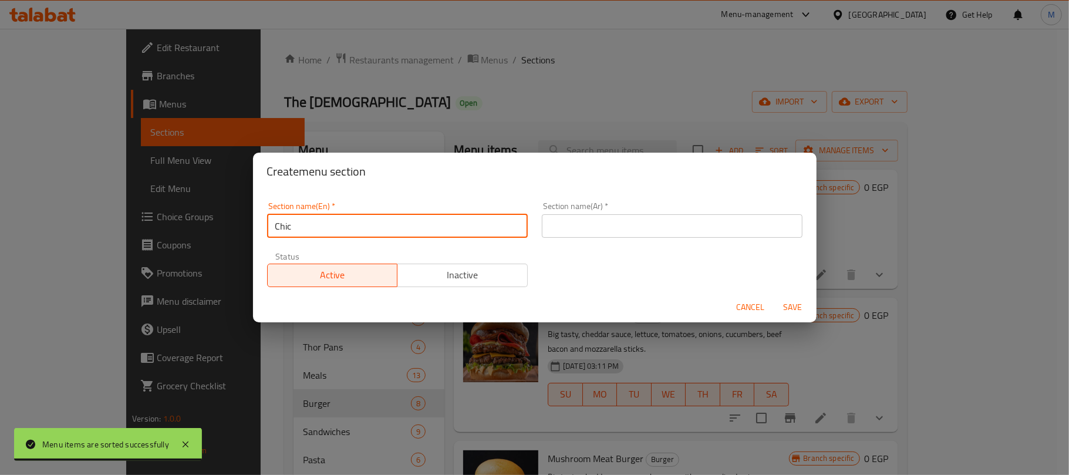
type input "Chicken Burger"
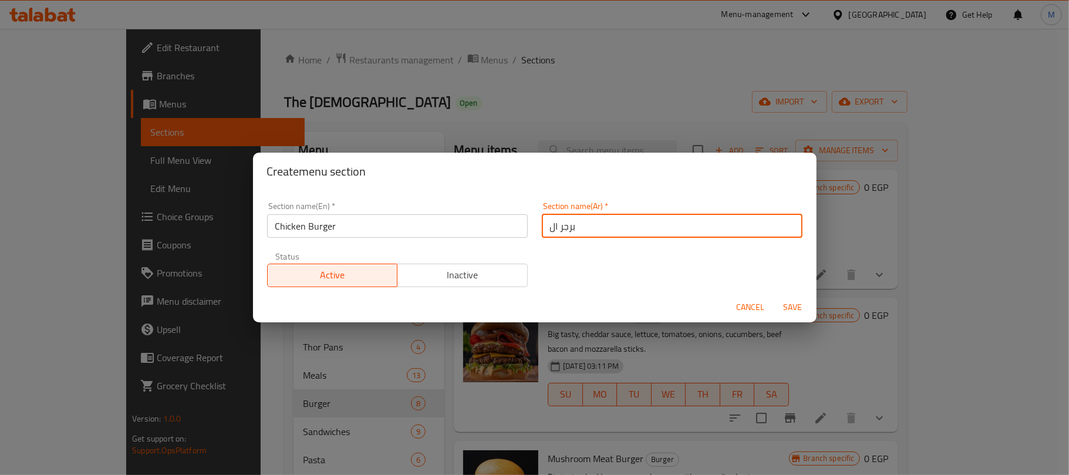
type input "برجر الدجاج"
click at [774, 296] on button "Save" at bounding box center [793, 307] width 38 height 22
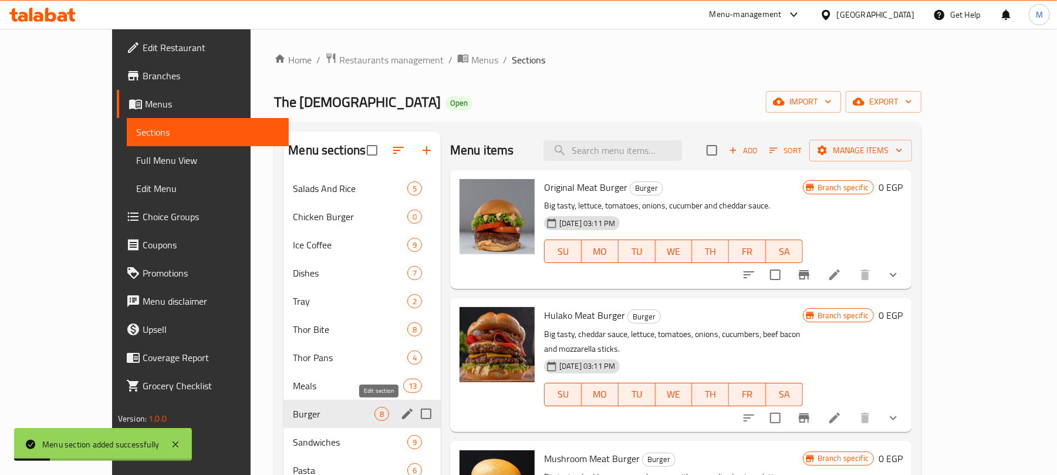
click at [400, 408] on icon "edit" at bounding box center [407, 414] width 14 height 14
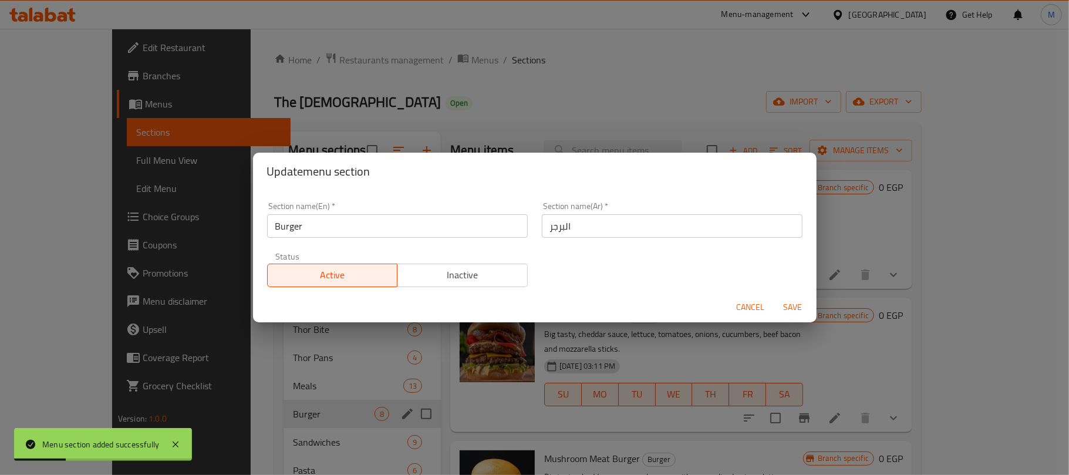
click at [374, 228] on input "Burger" at bounding box center [397, 225] width 261 height 23
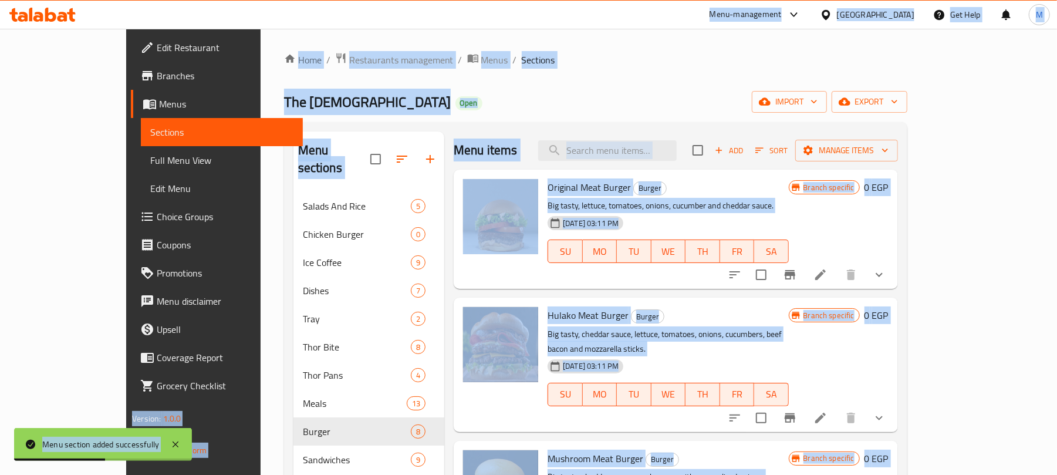
click at [503, 95] on div "The Thor Open import export" at bounding box center [595, 102] width 623 height 22
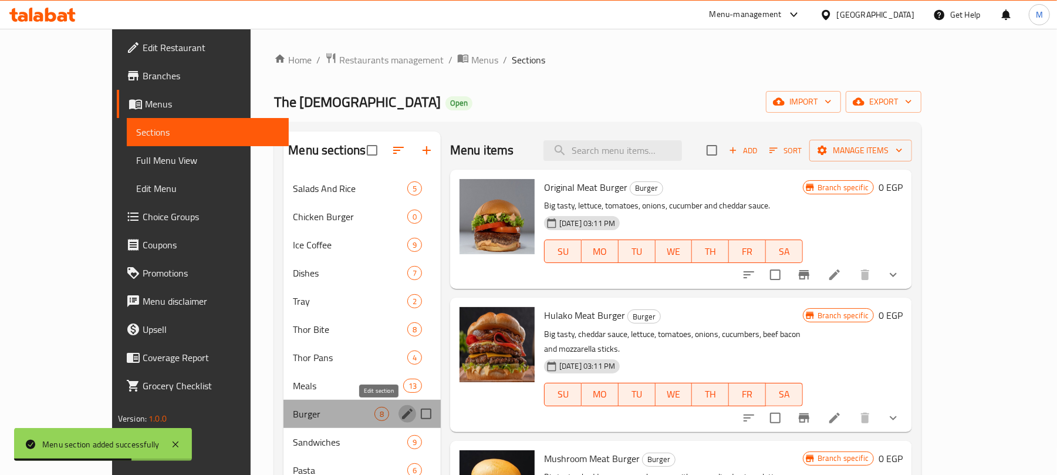
click at [400, 415] on icon "edit" at bounding box center [407, 414] width 14 height 14
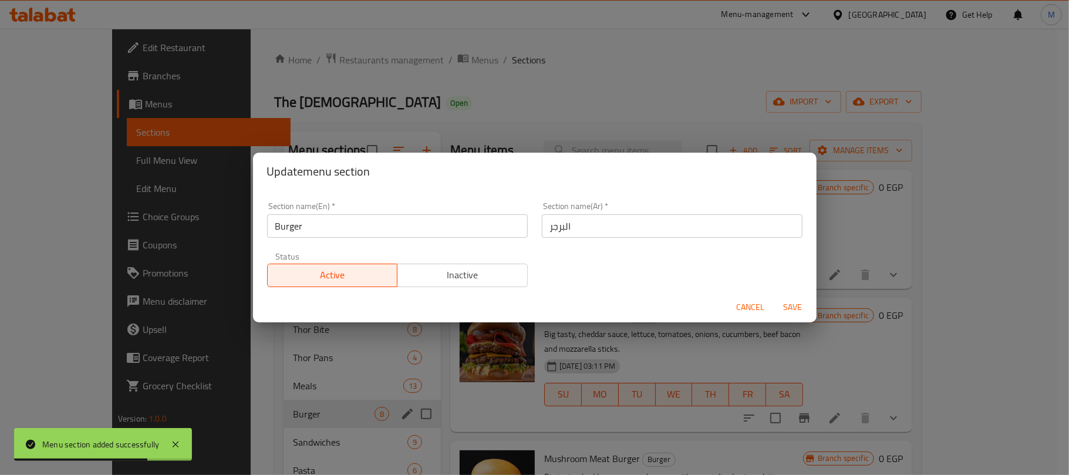
click at [380, 225] on input "Burger" at bounding box center [397, 225] width 261 height 23
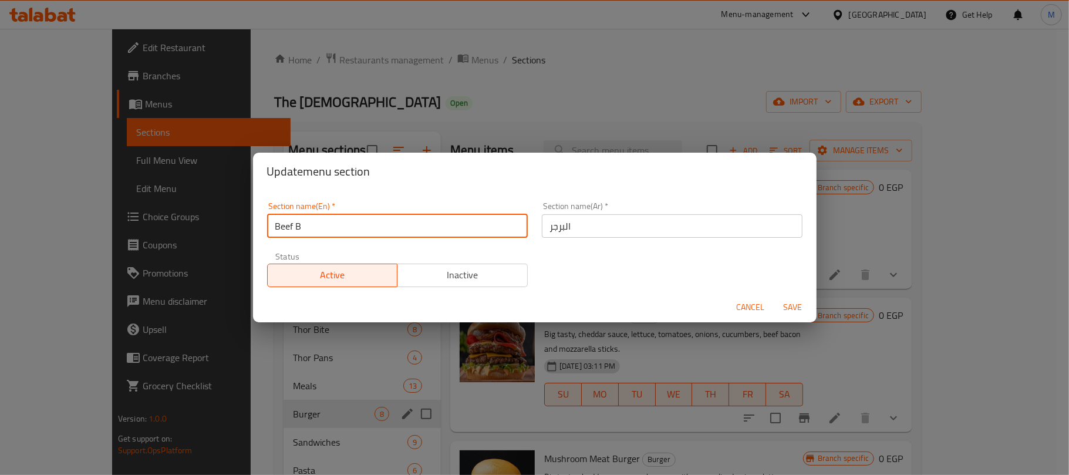
type input "Beef Burger"
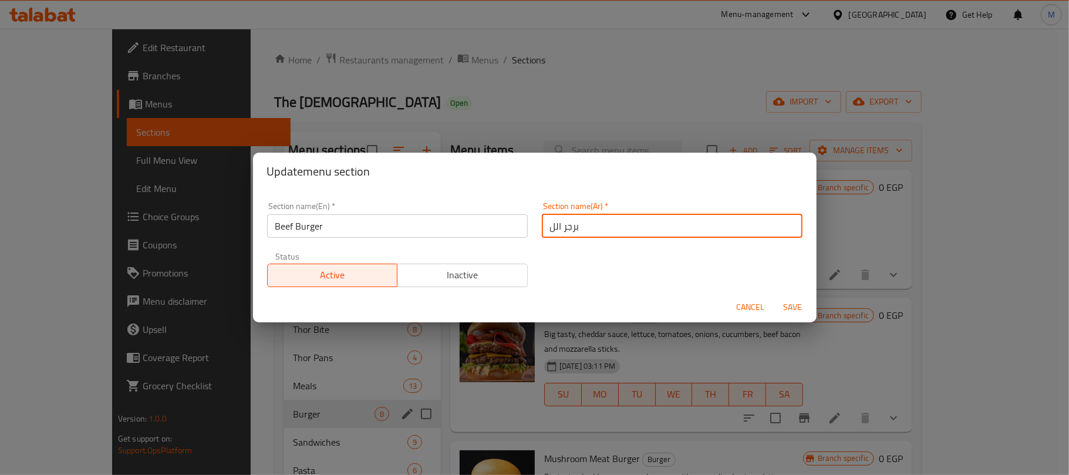
type input "برجر اللحم البقري"
click at [774, 296] on button "Save" at bounding box center [793, 307] width 38 height 22
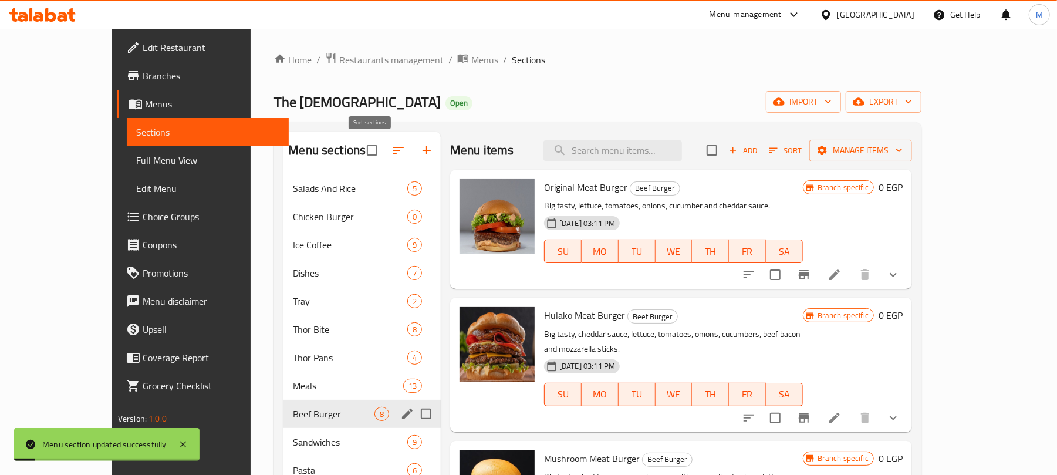
click at [384, 153] on button "button" at bounding box center [398, 150] width 28 height 28
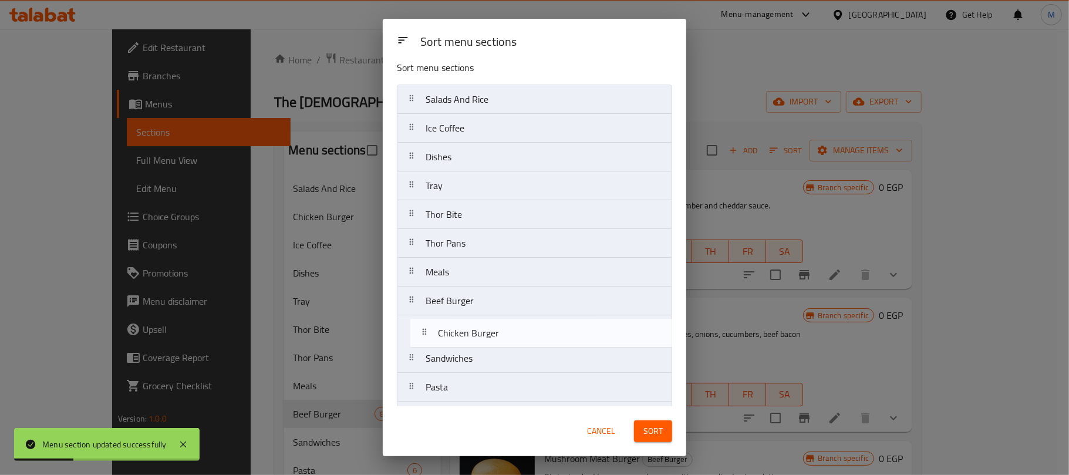
drag, startPoint x: 478, startPoint y: 141, endPoint x: 491, endPoint y: 339, distance: 198.2
click at [491, 339] on nav "Salads And Rice Chicken Burger Ice Coffee Dishes Tray Thor Bite Thor Pans Meals…" at bounding box center [534, 372] width 275 height 576
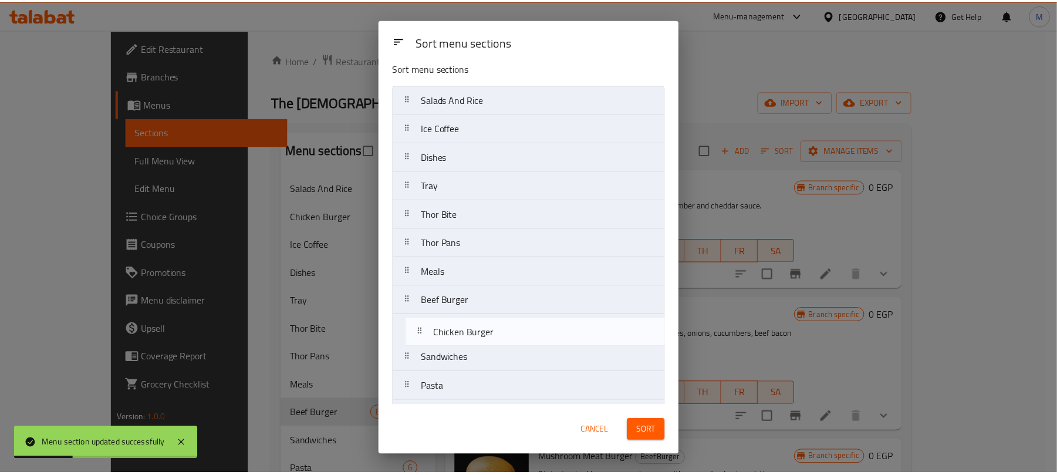
scroll to position [13, 0]
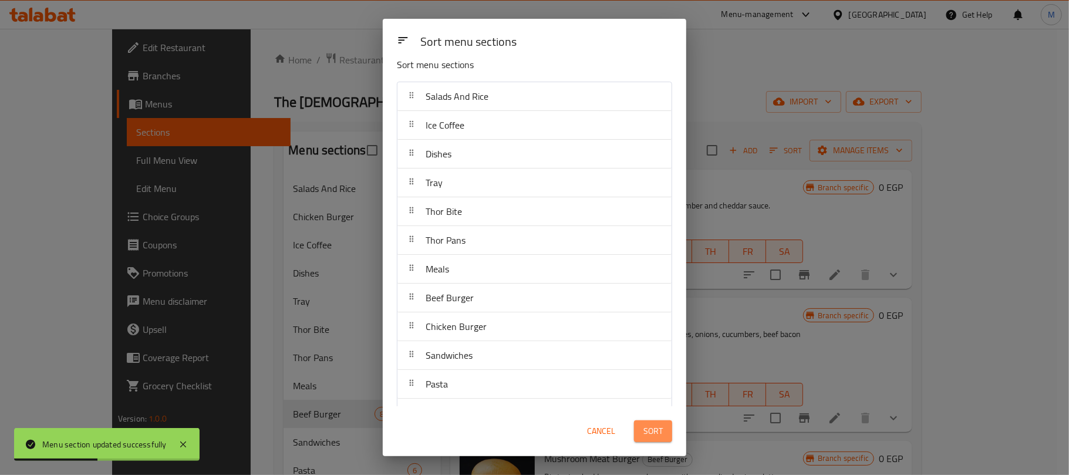
click at [645, 427] on span "Sort" at bounding box center [652, 431] width 19 height 15
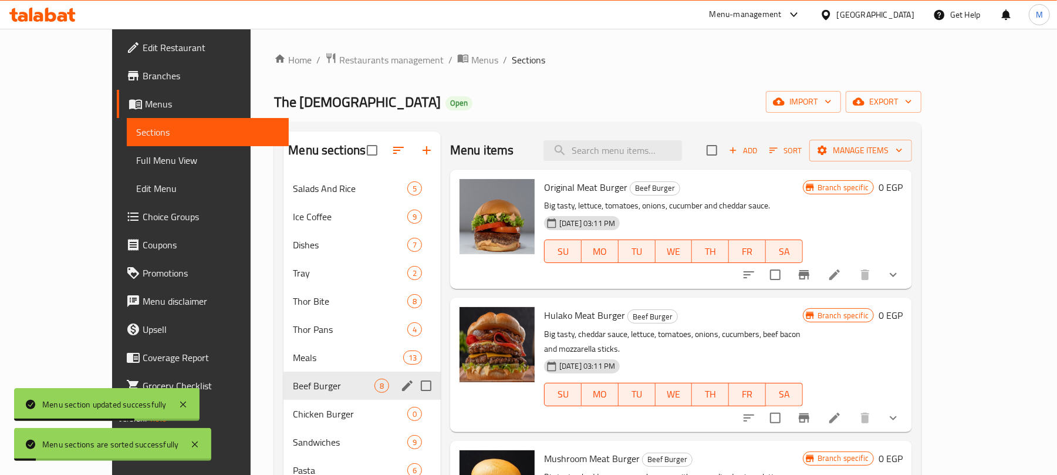
click at [750, 134] on div "Menu items Add Sort Manage items" at bounding box center [681, 150] width 462 height 38
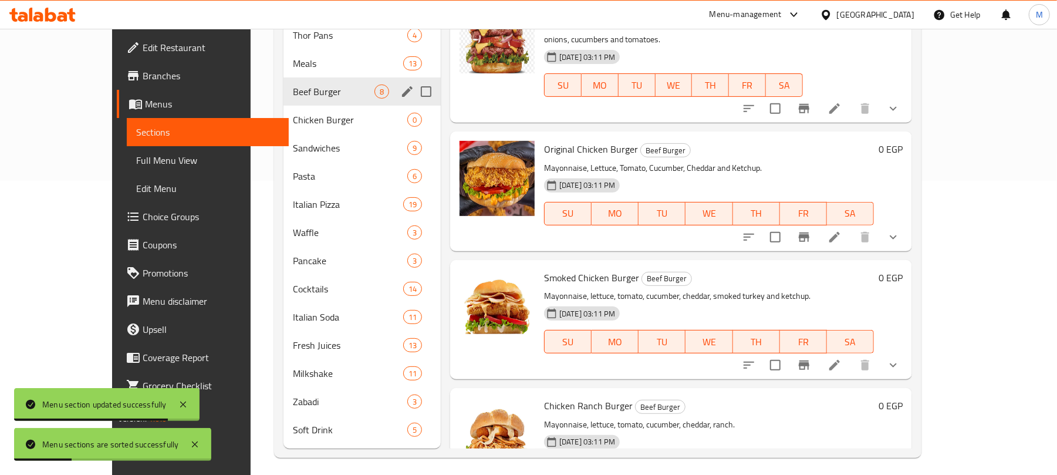
scroll to position [301, 0]
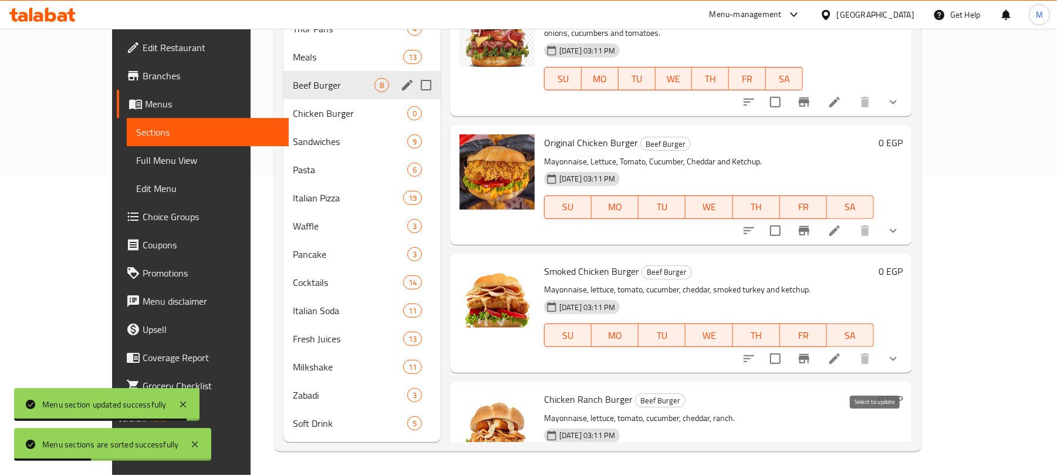
checkbox input "true"
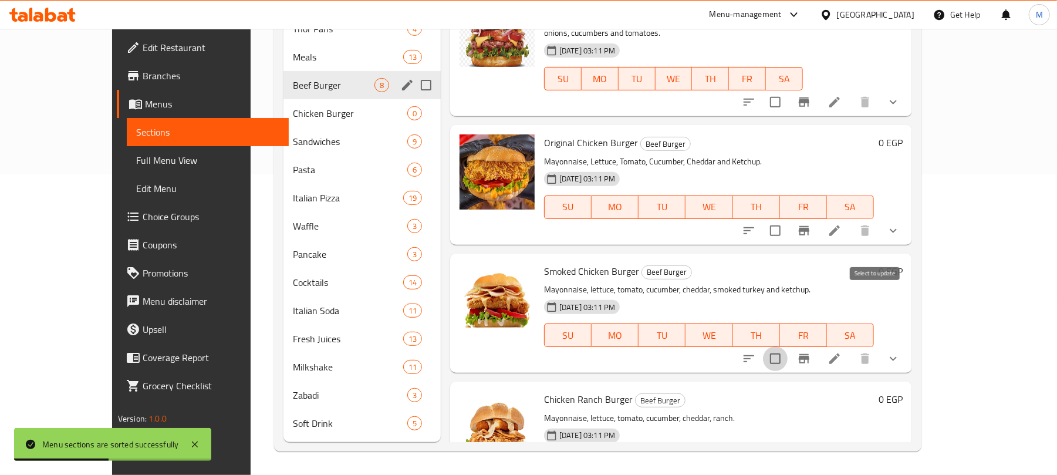
click at [787, 346] on input "checkbox" at bounding box center [775, 358] width 25 height 25
checkbox input "true"
click at [787, 218] on input "checkbox" at bounding box center [775, 230] width 25 height 25
checkbox input "true"
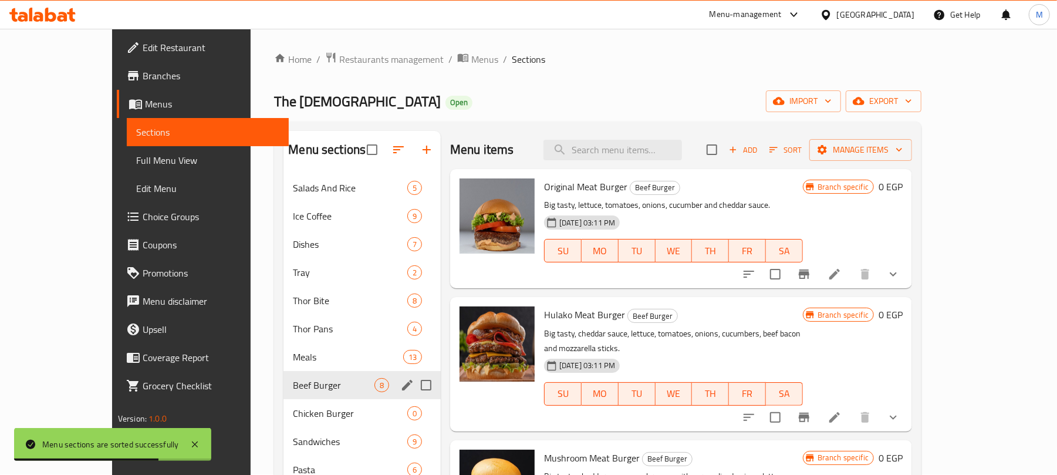
scroll to position [0, 0]
click at [902, 150] on span "Manage items" at bounding box center [861, 150] width 84 height 15
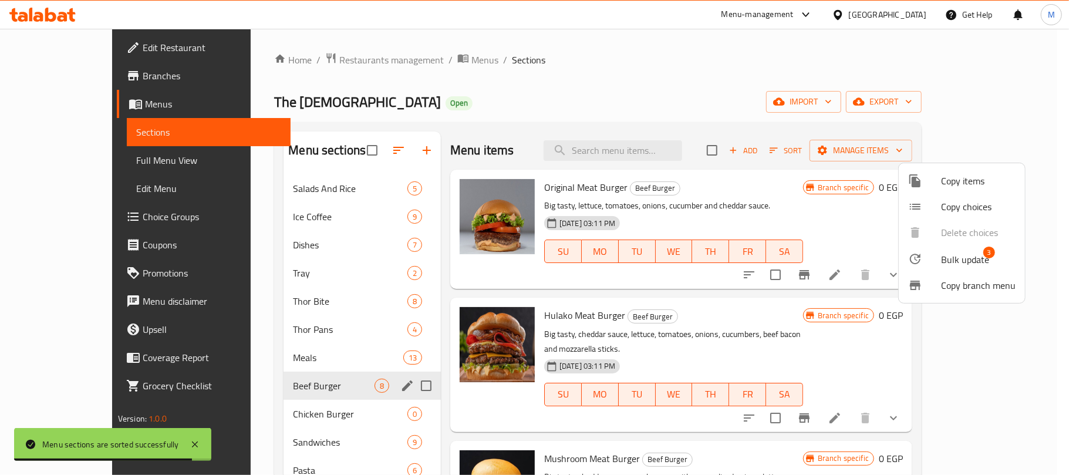
click at [968, 252] on span "Bulk update" at bounding box center [965, 259] width 48 height 14
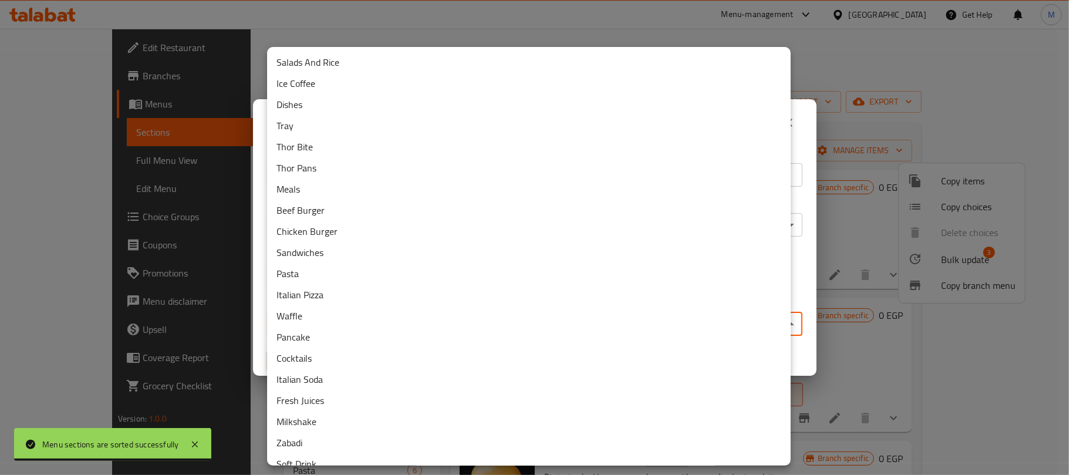
click at [430, 312] on body "Menu sections are sorted successfully ​ Menu-management Egypt Get Help M Edit R…" at bounding box center [534, 252] width 1069 height 446
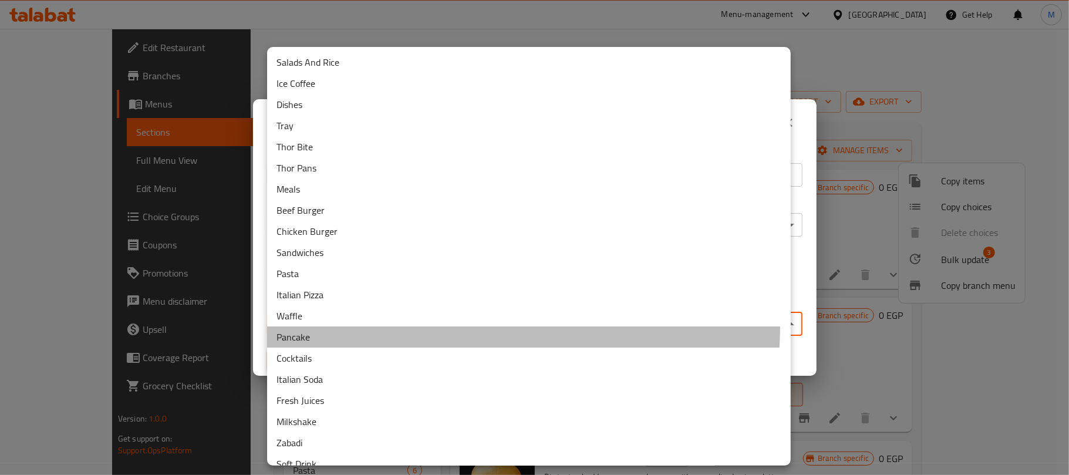
click at [425, 326] on li "Pancake" at bounding box center [528, 336] width 523 height 21
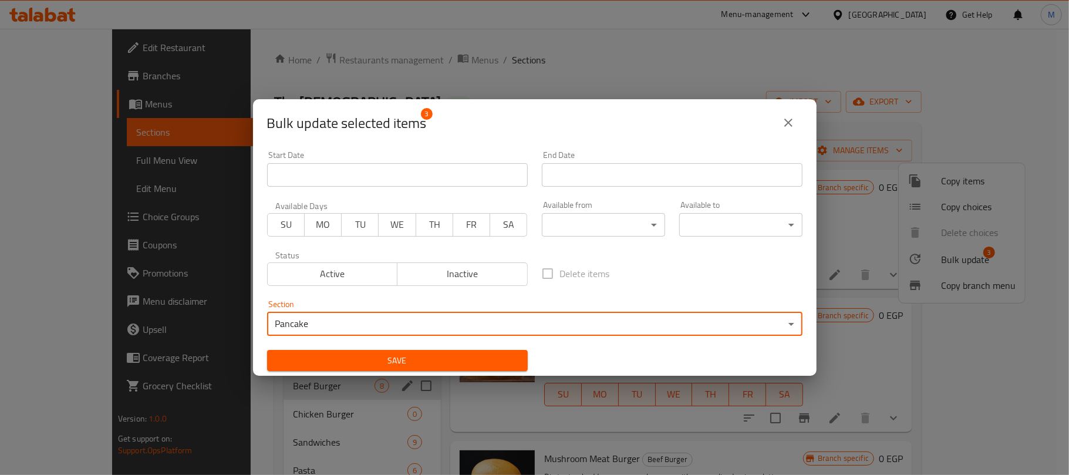
click at [433, 317] on body "​ Menu-management Egypt Get Help M Edit Restaurant Branches Menus Sections Full…" at bounding box center [534, 252] width 1069 height 446
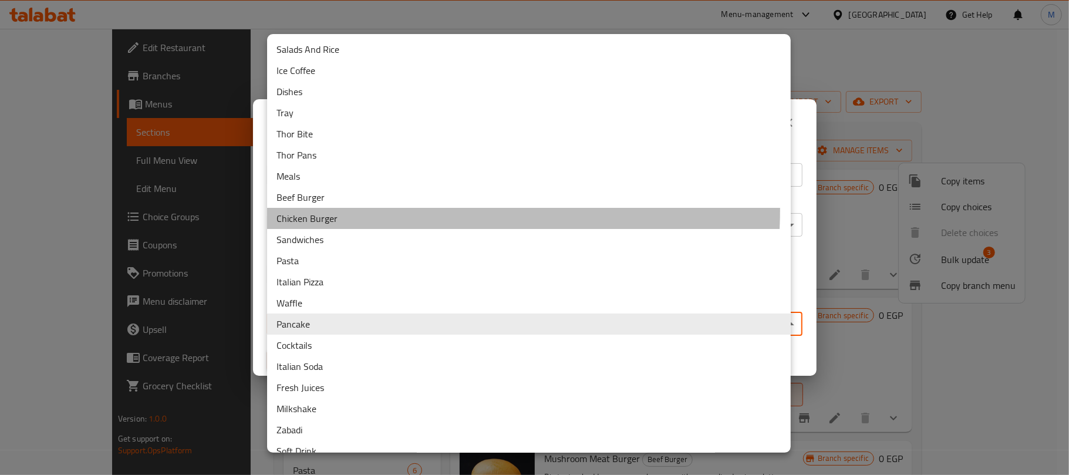
click at [359, 209] on li "Chicken Burger" at bounding box center [528, 218] width 523 height 21
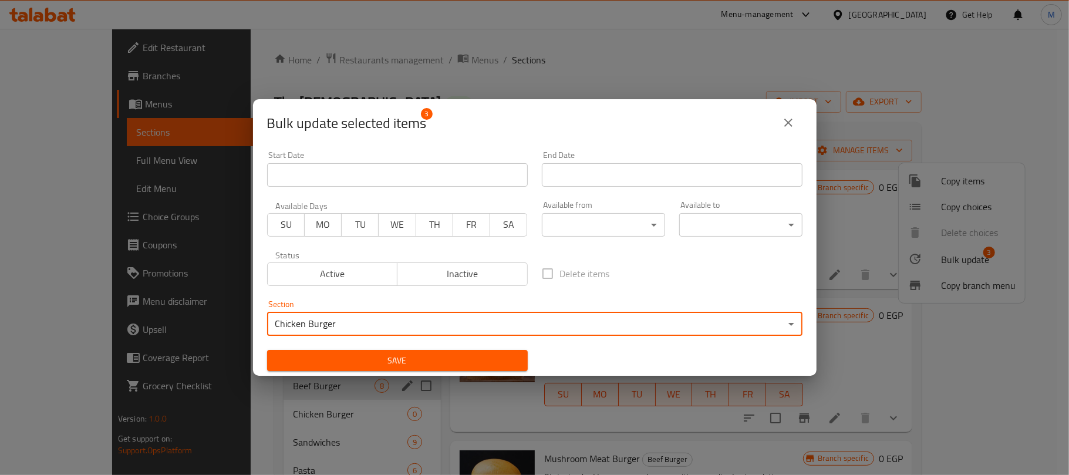
click at [400, 353] on span "Save" at bounding box center [397, 360] width 242 height 15
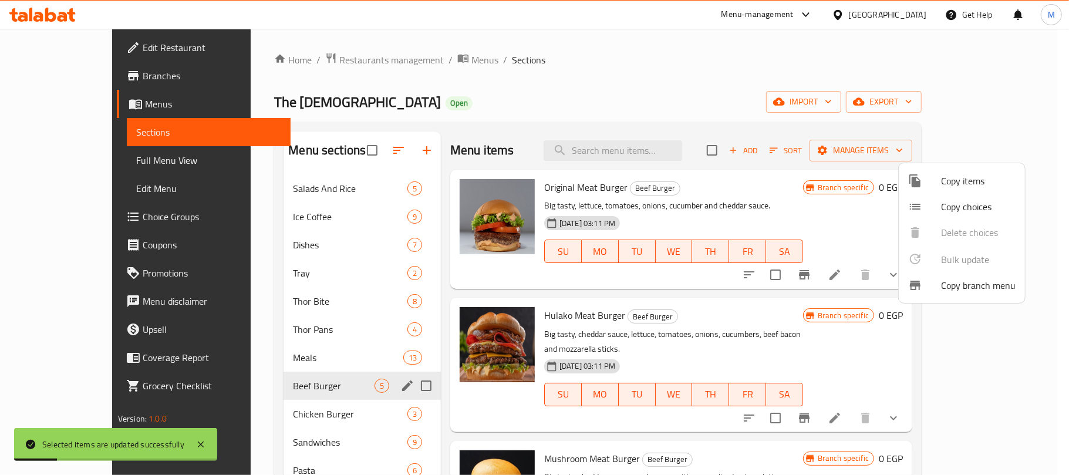
click at [541, 94] on div at bounding box center [534, 237] width 1069 height 475
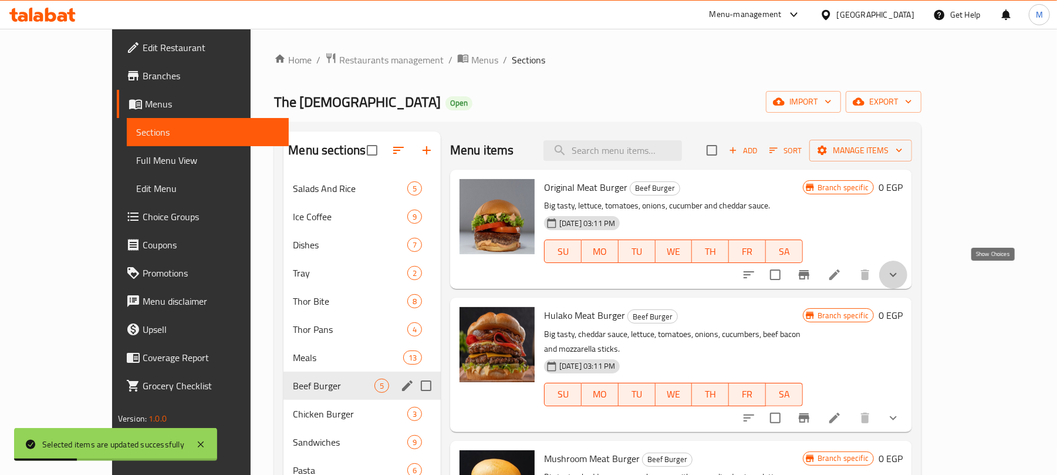
click at [900, 277] on icon "show more" at bounding box center [893, 275] width 14 height 14
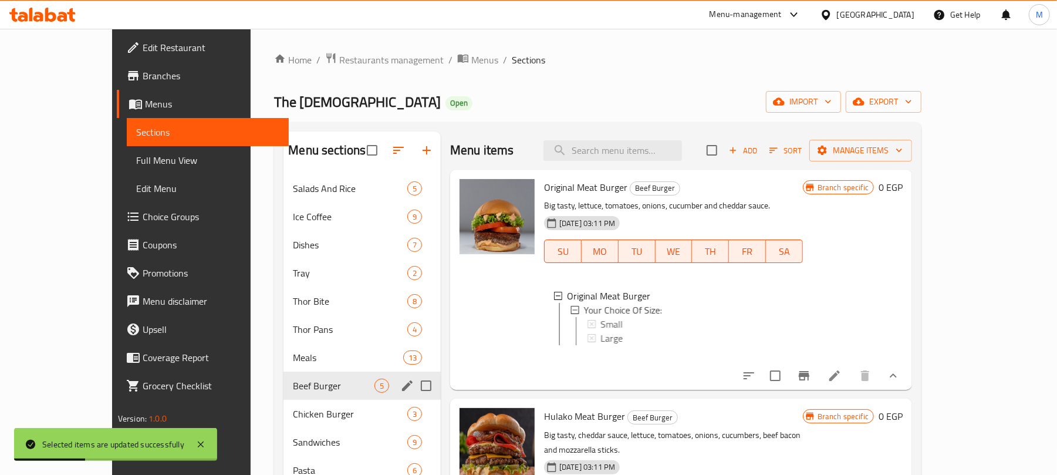
scroll to position [78, 0]
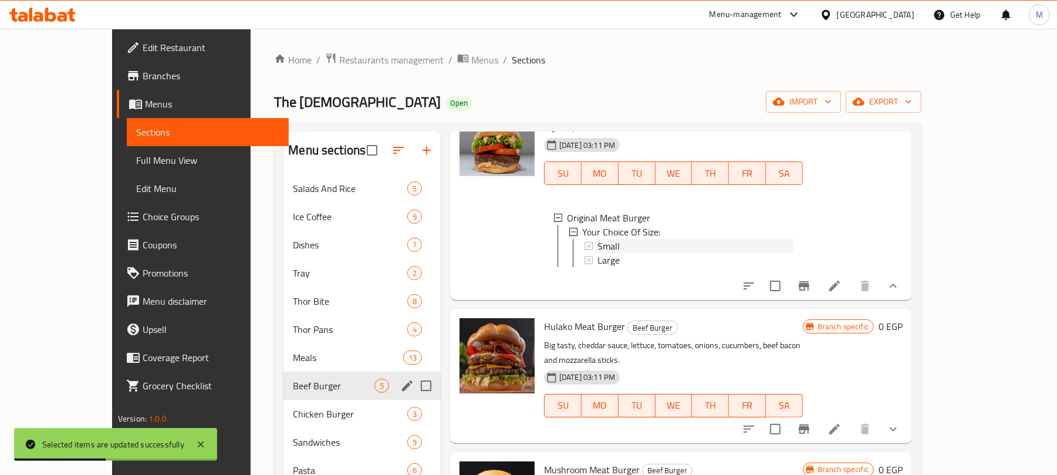
click at [603, 246] on div "Small" at bounding box center [695, 246] width 196 height 14
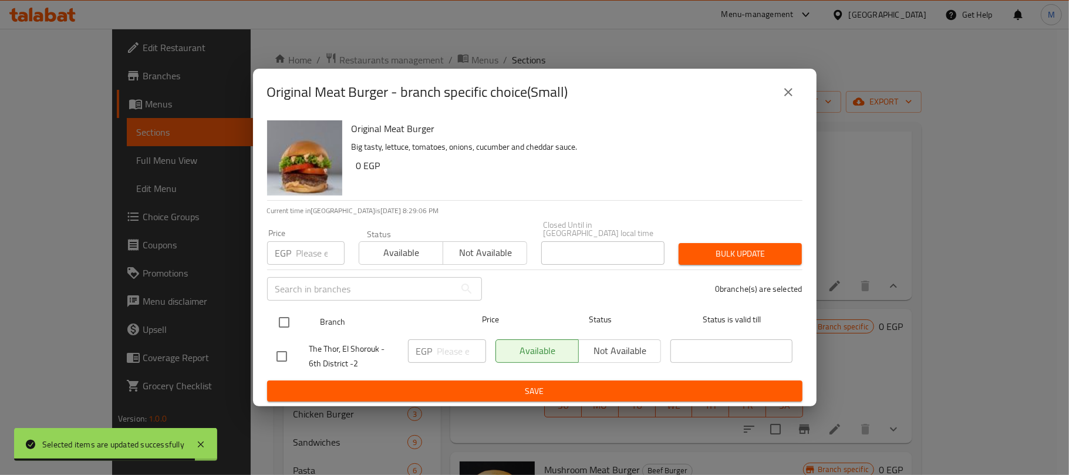
drag, startPoint x: 285, startPoint y: 318, endPoint x: 291, endPoint y: 306, distance: 13.1
click at [285, 317] on input "checkbox" at bounding box center [284, 322] width 25 height 25
checkbox input "true"
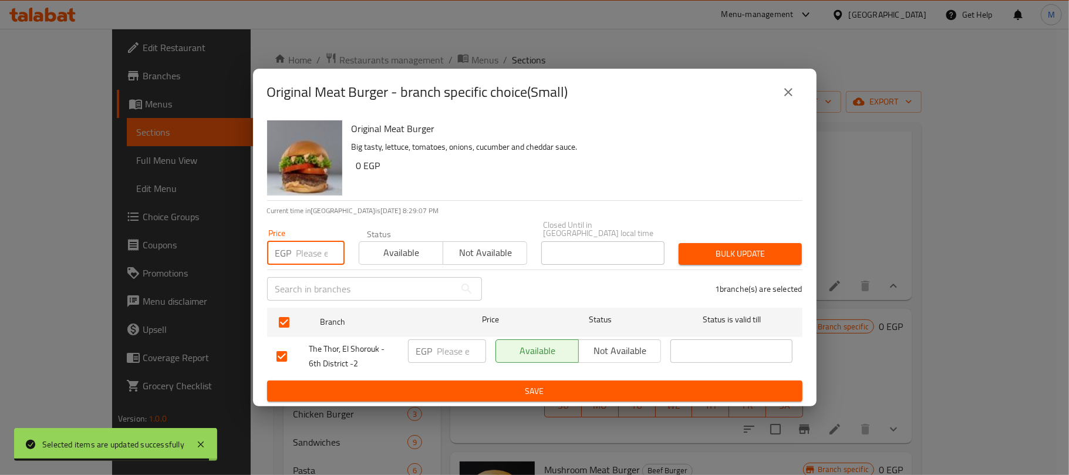
click at [305, 255] on input "number" at bounding box center [320, 252] width 48 height 23
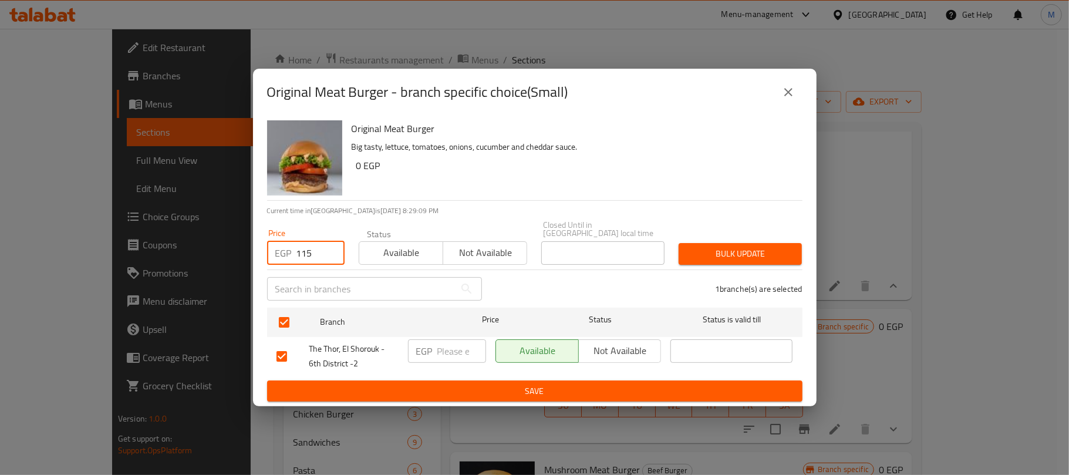
type input "115"
click at [688, 237] on div "Bulk update" at bounding box center [739, 254] width 137 height 36
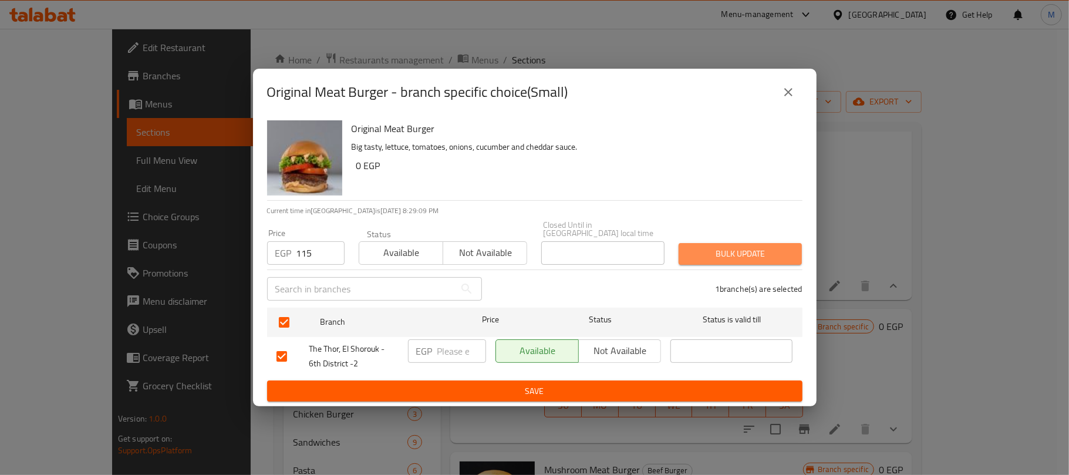
click at [695, 246] on span "Bulk update" at bounding box center [740, 253] width 104 height 15
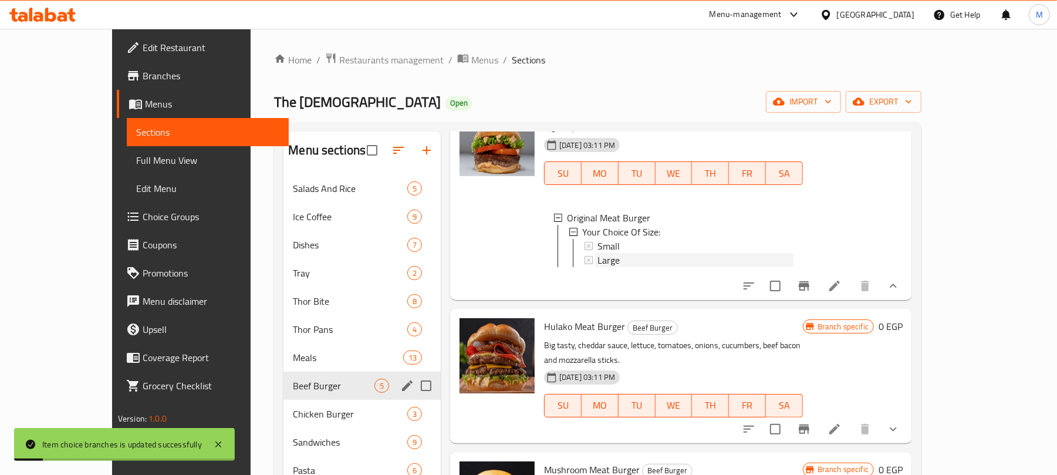
click at [597, 258] on span "Large" at bounding box center [608, 260] width 22 height 14
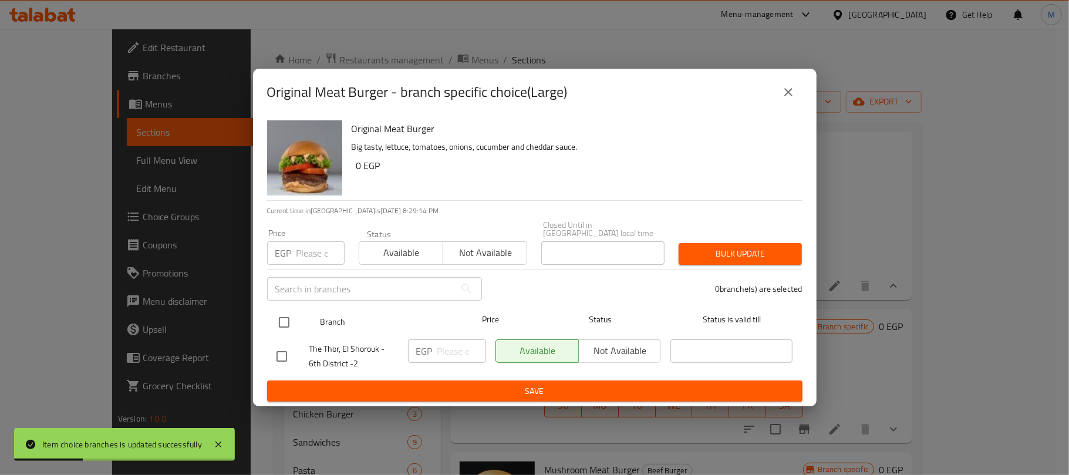
click at [280, 317] on input "checkbox" at bounding box center [284, 322] width 25 height 25
checkbox input "true"
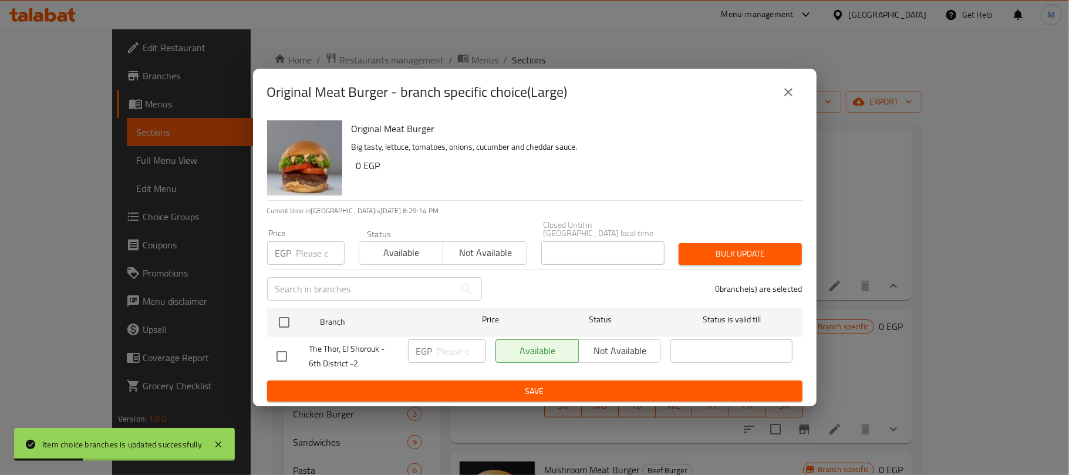
checkbox input "true"
click at [299, 253] on input "number" at bounding box center [320, 252] width 48 height 23
type input "150"
click at [703, 249] on span "Bulk update" at bounding box center [740, 253] width 104 height 15
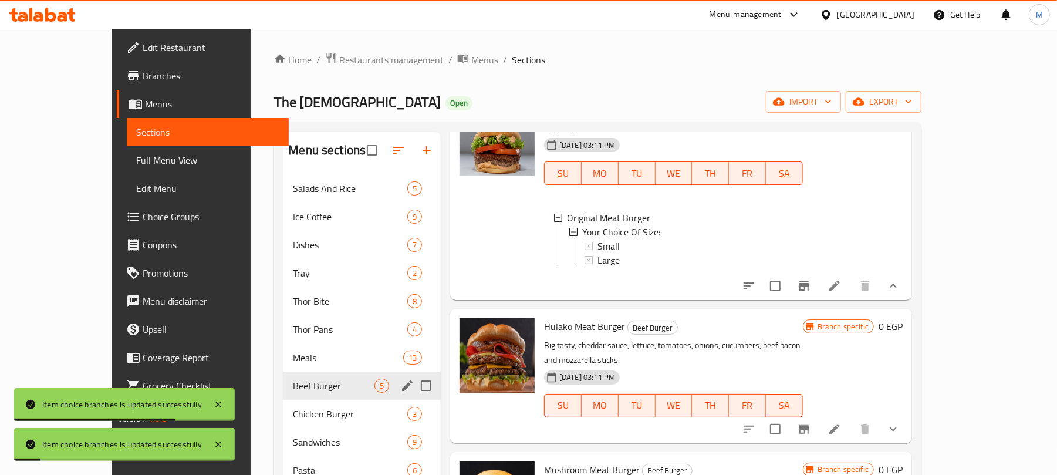
scroll to position [160, 0]
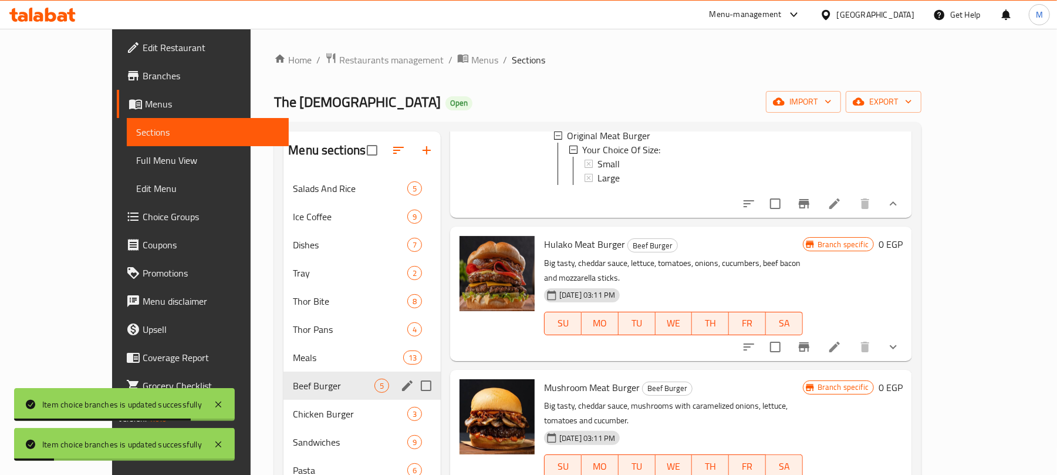
click at [907, 353] on button "show more" at bounding box center [893, 347] width 28 height 28
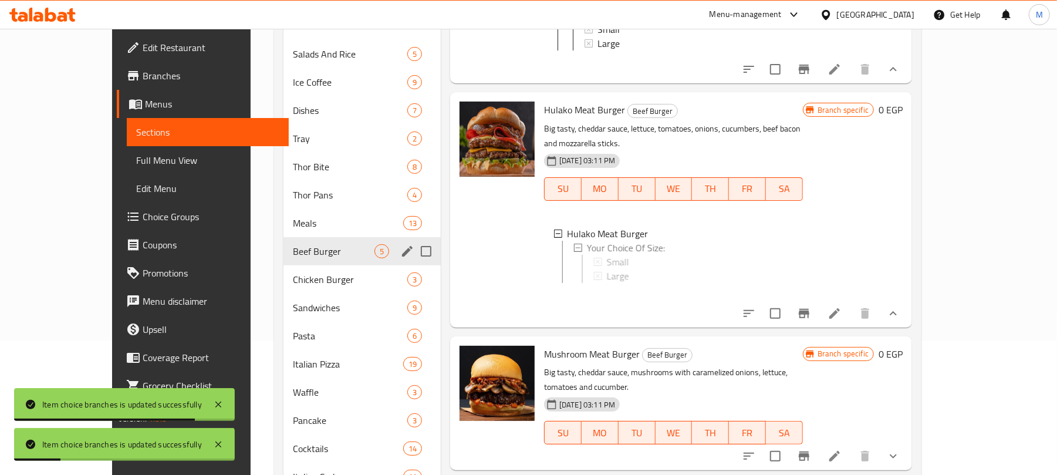
scroll to position [156, 0]
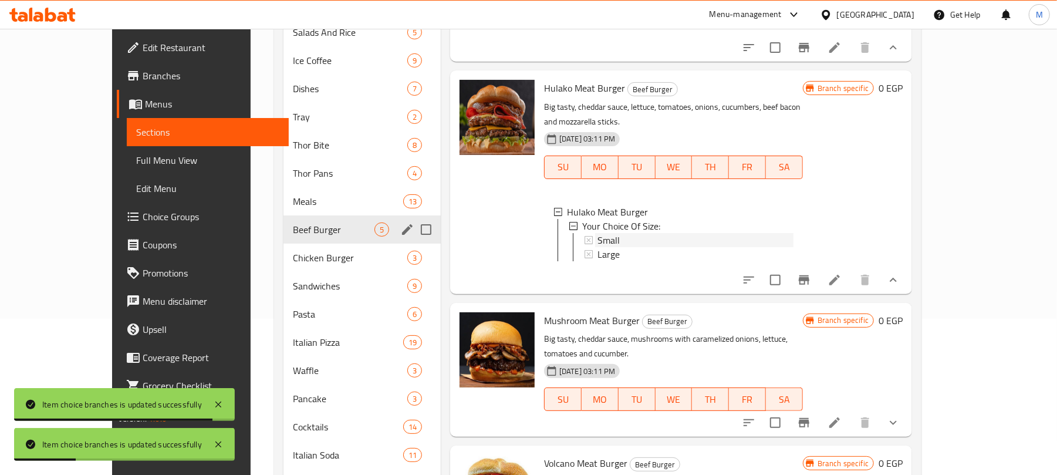
click at [597, 233] on span "Small" at bounding box center [608, 240] width 22 height 14
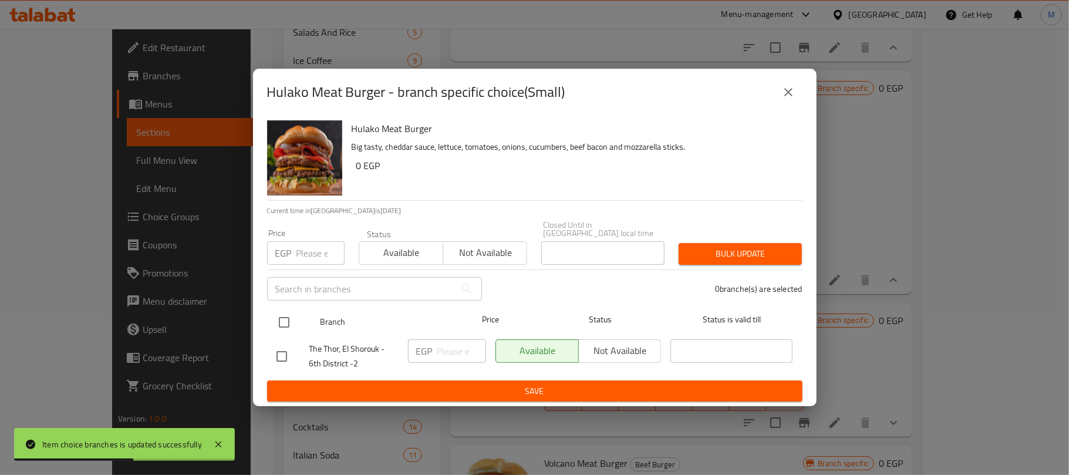
click at [284, 313] on input "checkbox" at bounding box center [284, 322] width 25 height 25
checkbox input "true"
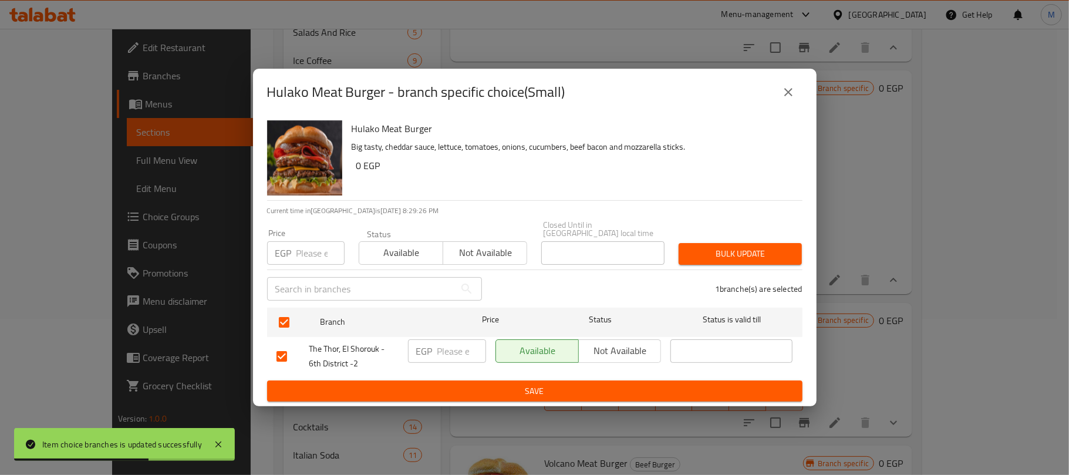
click at [315, 248] on input "number" at bounding box center [320, 252] width 48 height 23
type input "155"
click at [762, 246] on span "Bulk update" at bounding box center [740, 253] width 104 height 15
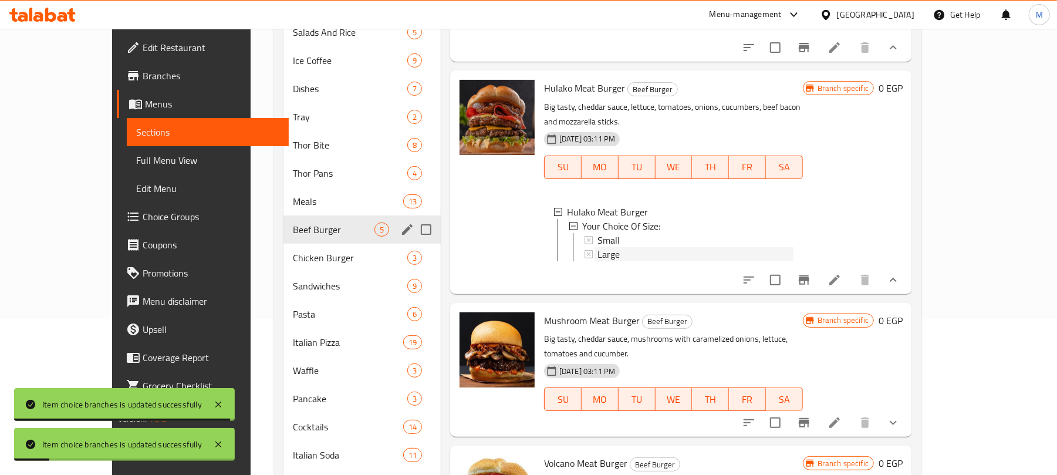
click at [597, 255] on span "Large" at bounding box center [608, 254] width 22 height 14
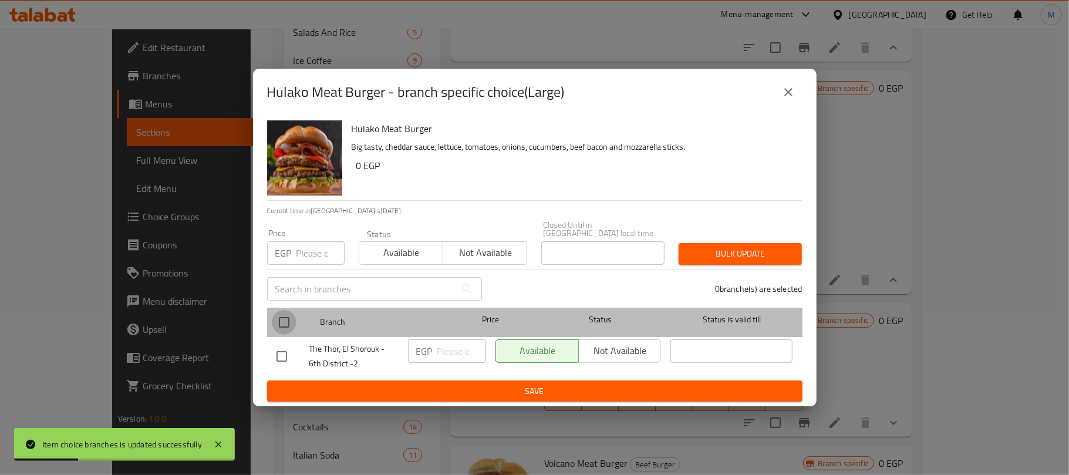
click at [289, 317] on input "checkbox" at bounding box center [284, 322] width 25 height 25
checkbox input "true"
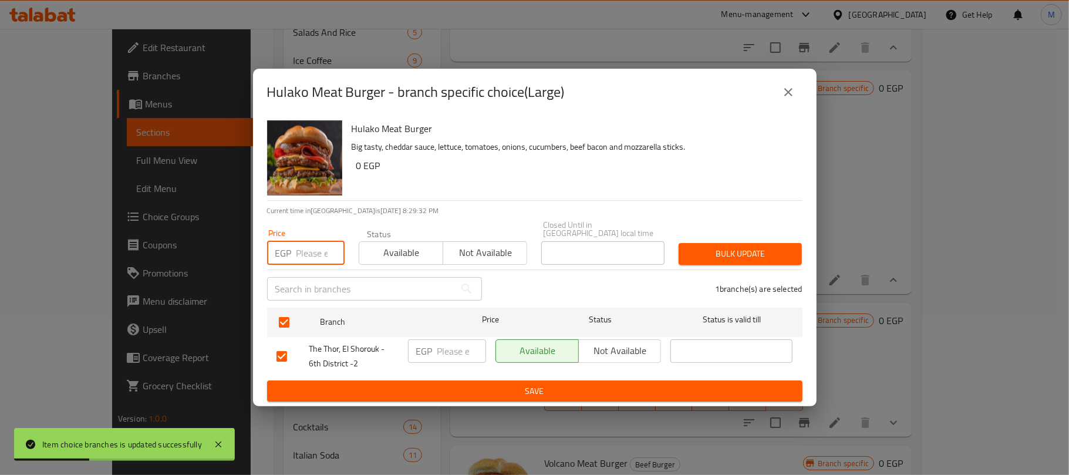
click at [306, 247] on input "number" at bounding box center [320, 252] width 48 height 23
type input "195"
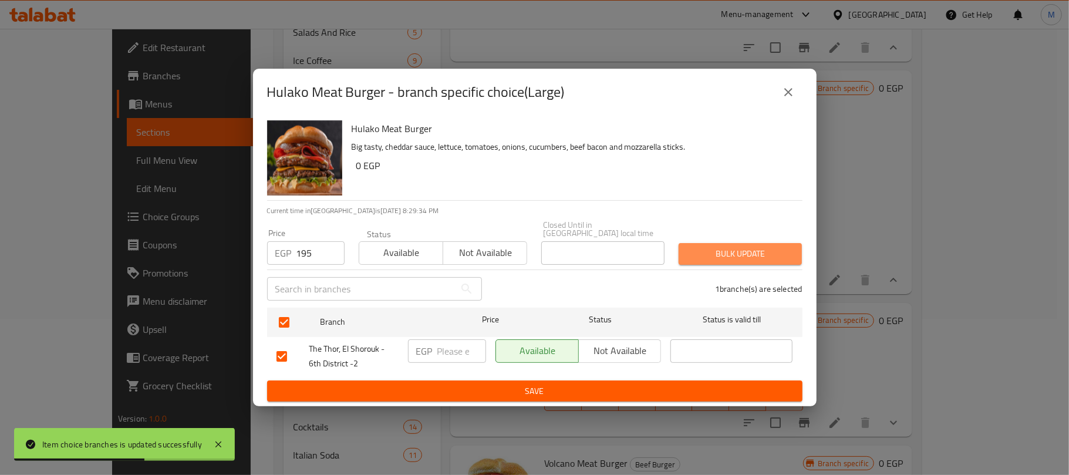
click at [738, 246] on span "Bulk update" at bounding box center [740, 253] width 104 height 15
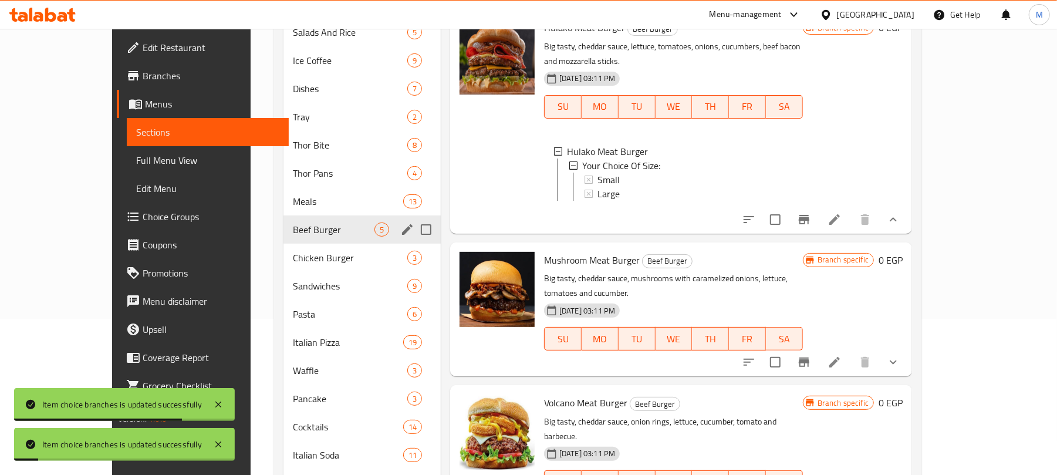
scroll to position [261, 0]
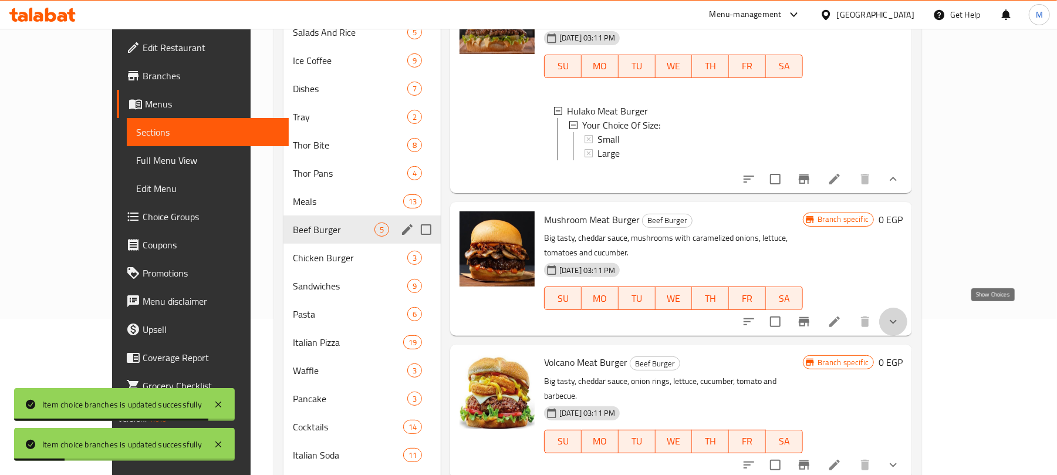
click at [900, 315] on icon "show more" at bounding box center [893, 322] width 14 height 14
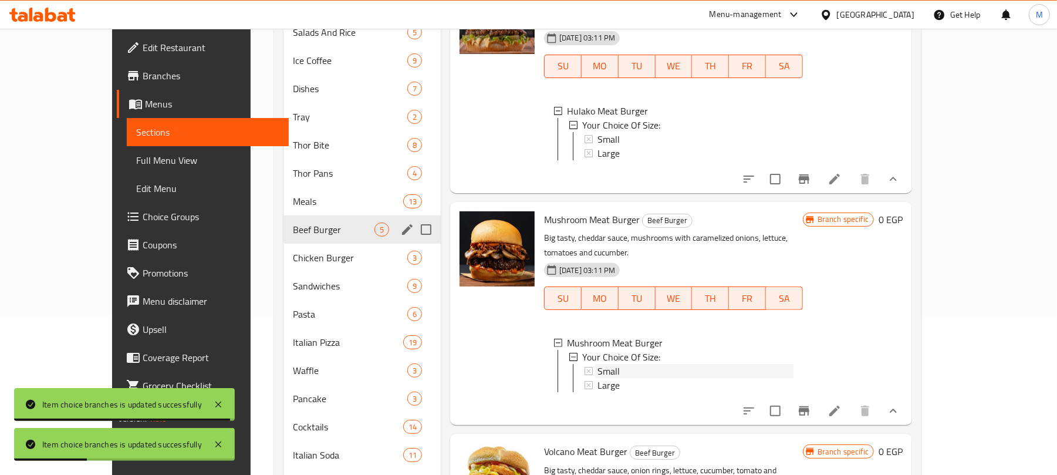
click at [597, 367] on div "Small" at bounding box center [695, 371] width 196 height 14
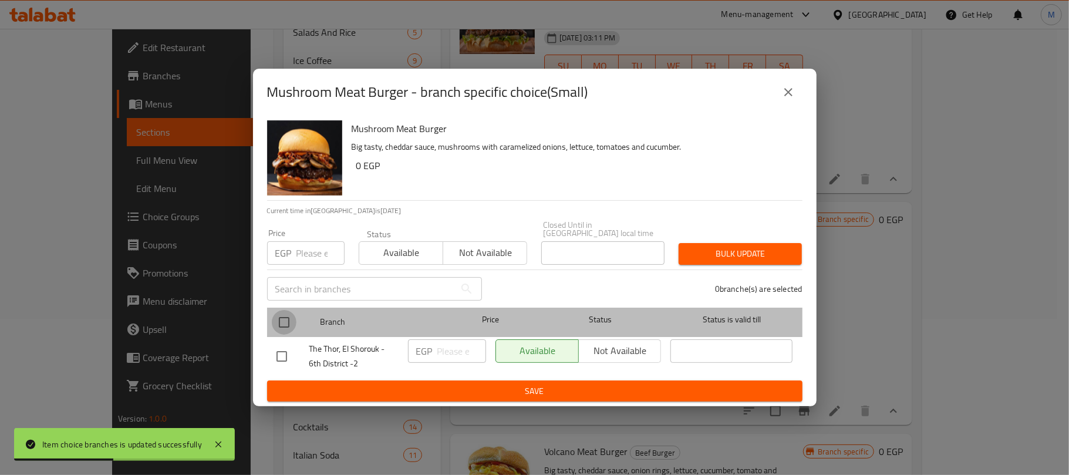
click at [288, 320] on input "checkbox" at bounding box center [284, 322] width 25 height 25
checkbox input "true"
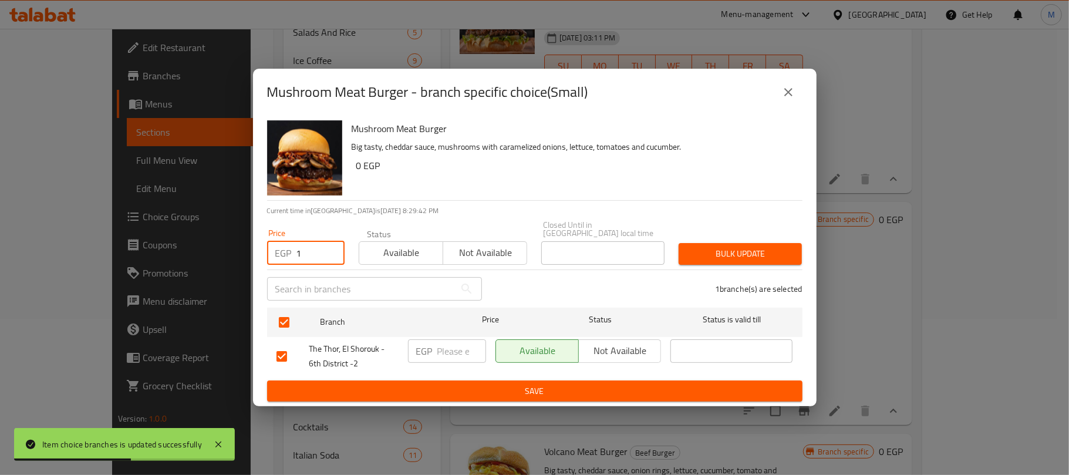
click at [306, 245] on input "1" at bounding box center [320, 252] width 48 height 23
type input "125"
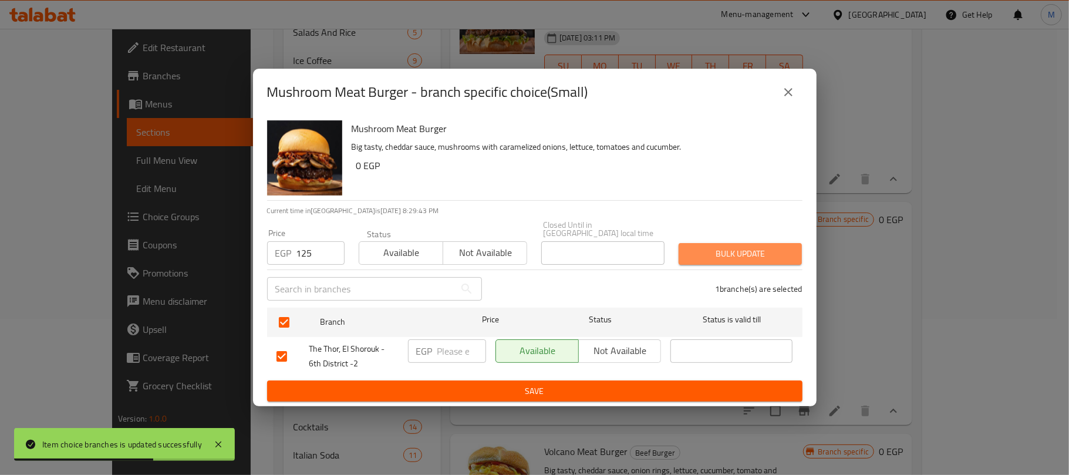
click at [696, 255] on span "Bulk update" at bounding box center [740, 253] width 104 height 15
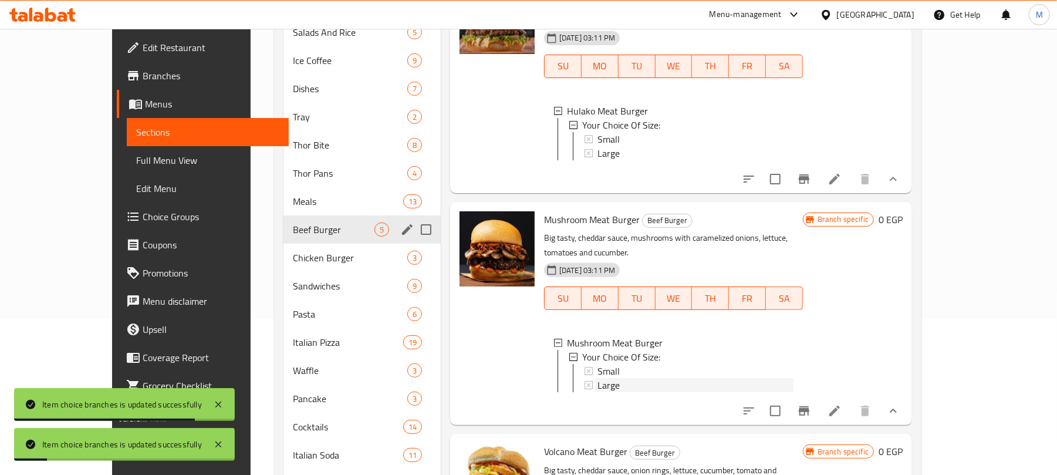
click at [597, 378] on span "Large" at bounding box center [608, 385] width 22 height 14
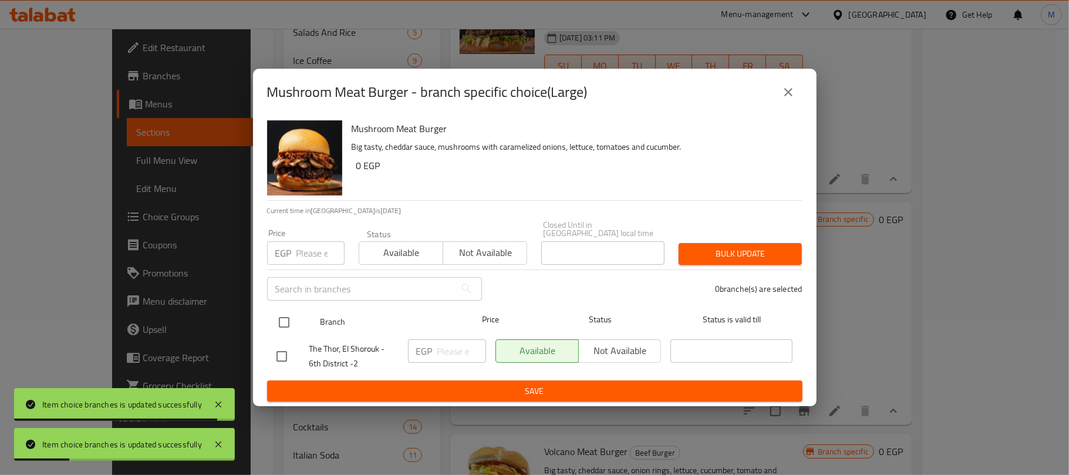
click at [291, 315] on input "checkbox" at bounding box center [284, 322] width 25 height 25
checkbox input "true"
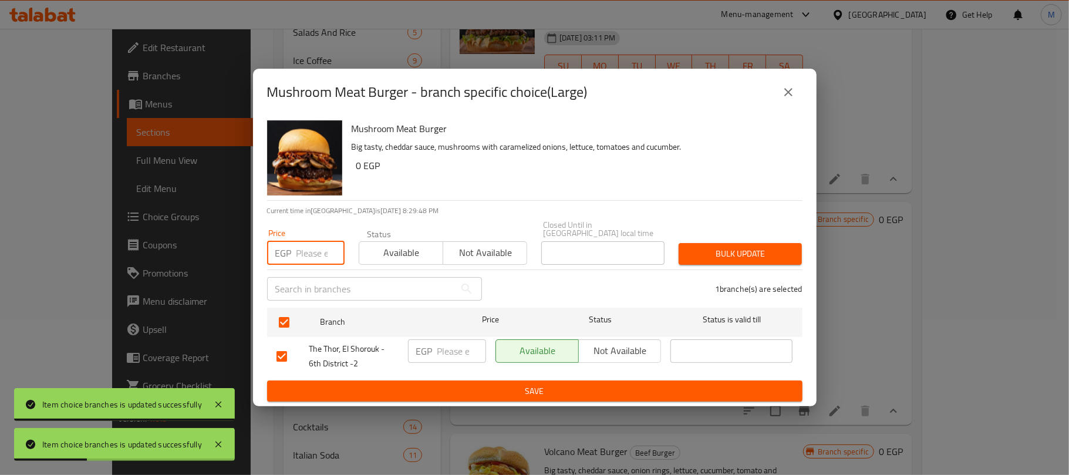
click at [304, 253] on input "number" at bounding box center [320, 252] width 48 height 23
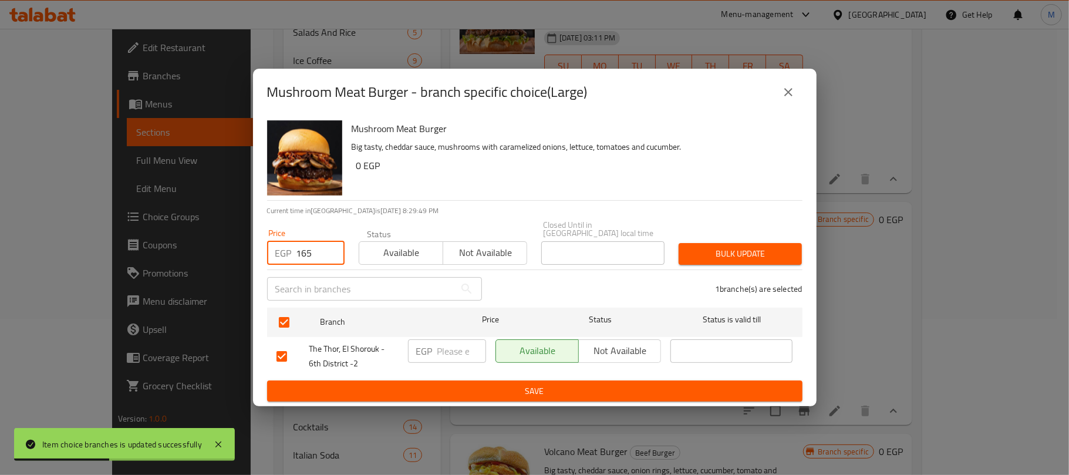
type input "165"
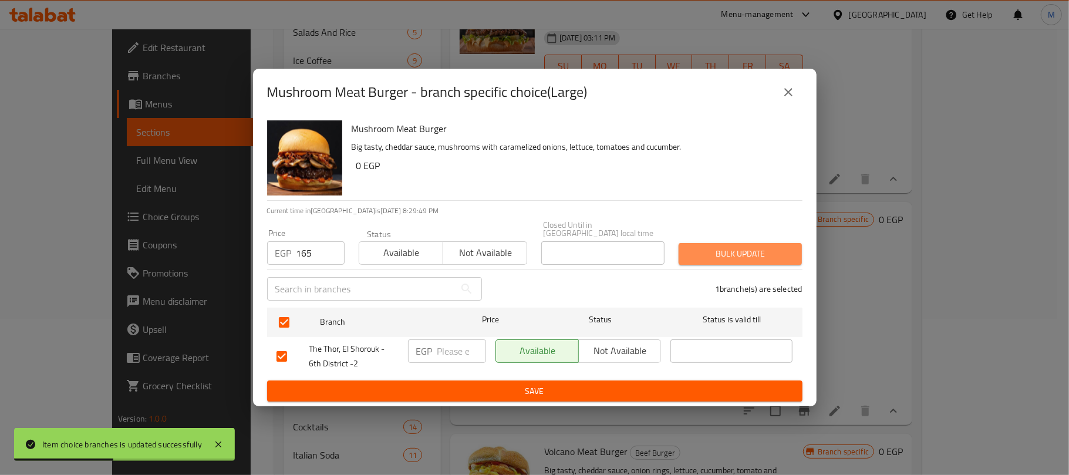
click at [773, 246] on span "Bulk update" at bounding box center [740, 253] width 104 height 15
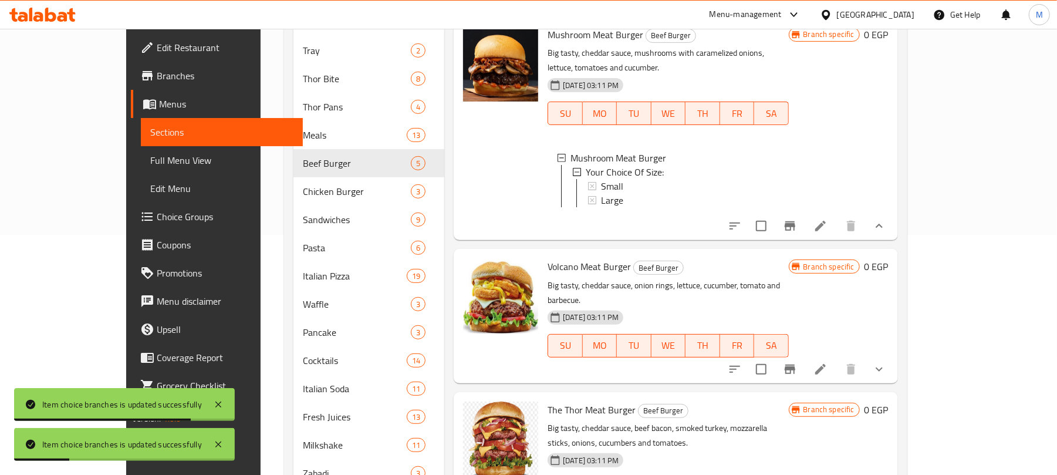
scroll to position [301, 0]
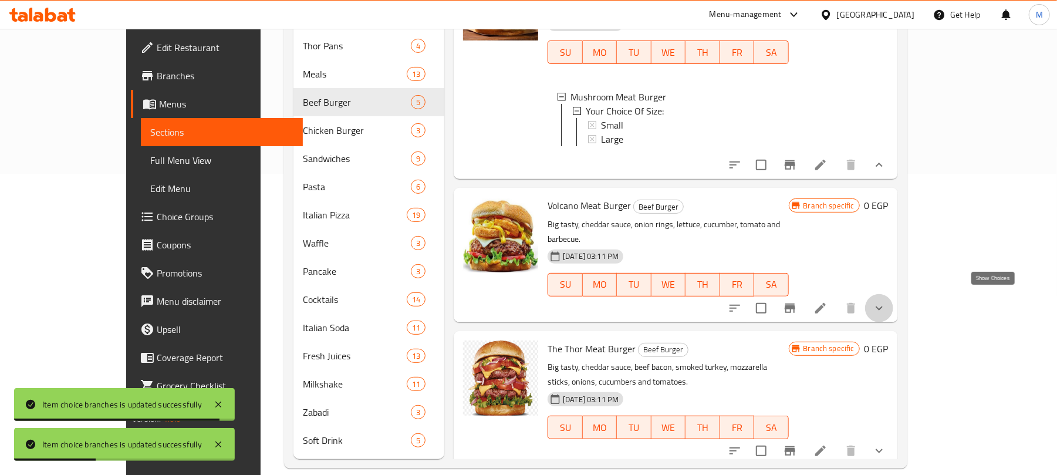
click at [886, 303] on icon "show more" at bounding box center [879, 308] width 14 height 14
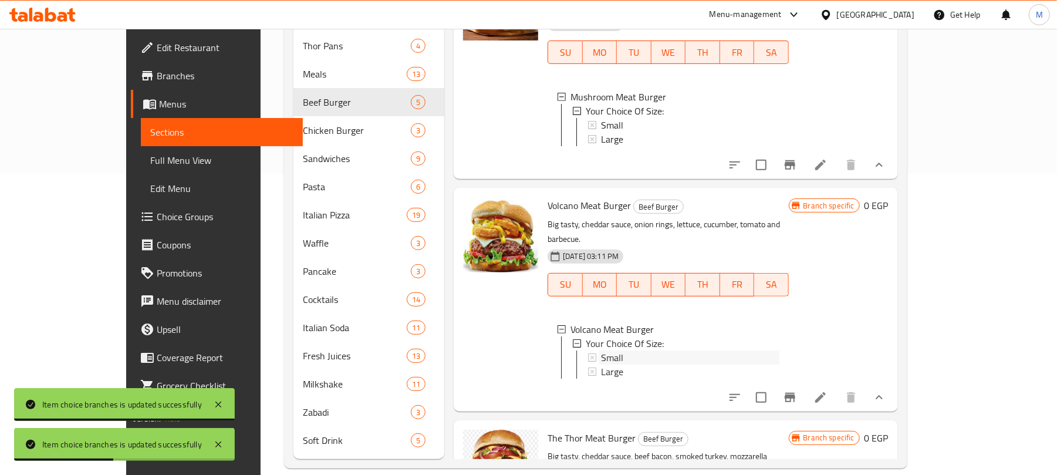
click at [608, 350] on div "Small" at bounding box center [690, 357] width 178 height 14
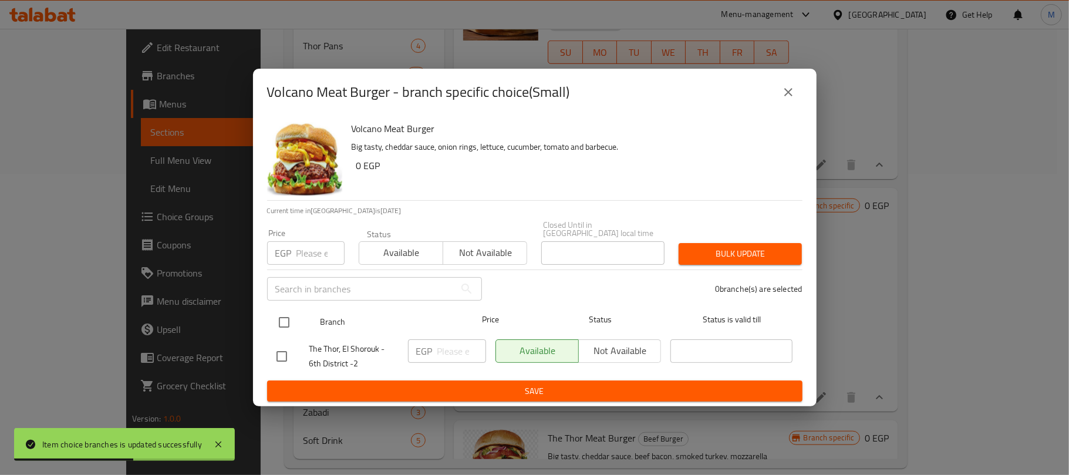
click at [280, 313] on input "checkbox" at bounding box center [284, 322] width 25 height 25
checkbox input "true"
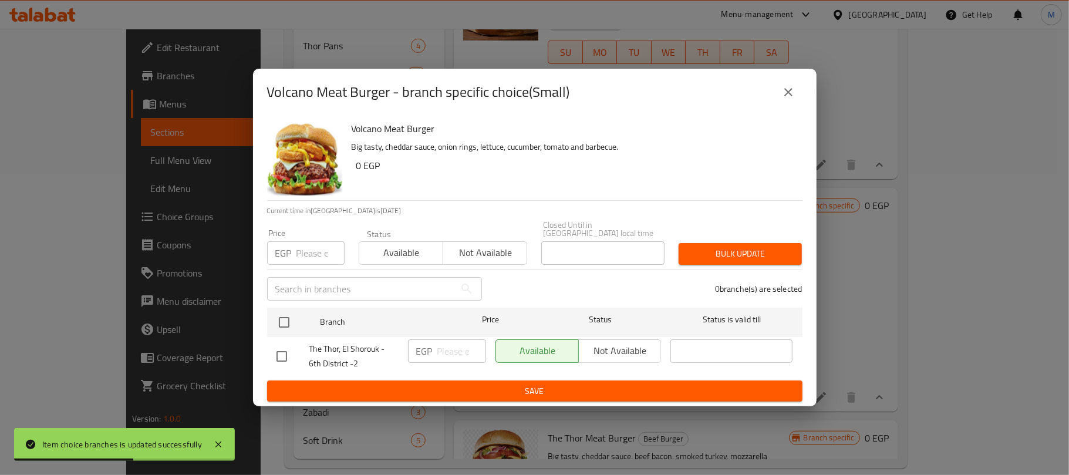
checkbox input "true"
click at [294, 241] on div "EGP Price" at bounding box center [305, 252] width 77 height 23
type input "2"
type input "125"
click at [703, 248] on span "Bulk update" at bounding box center [740, 253] width 104 height 15
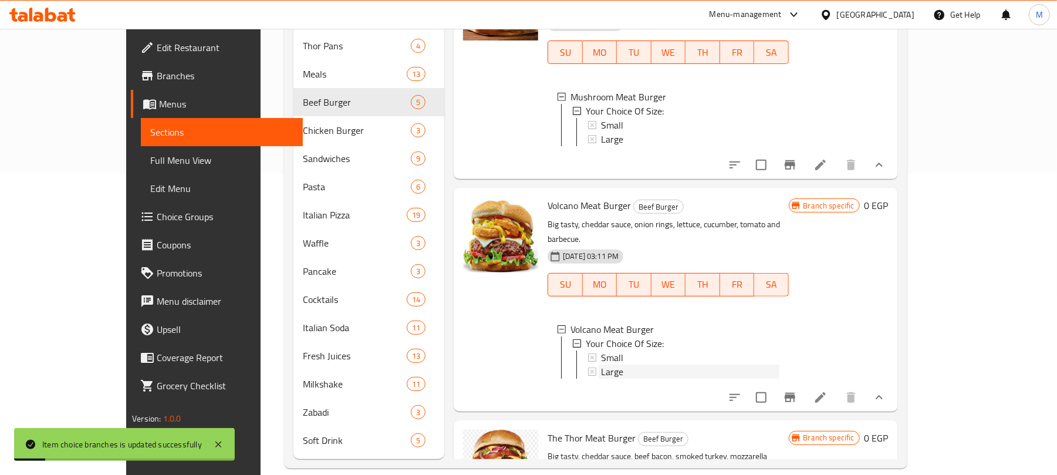
click at [611, 364] on div "Large" at bounding box center [690, 371] width 178 height 14
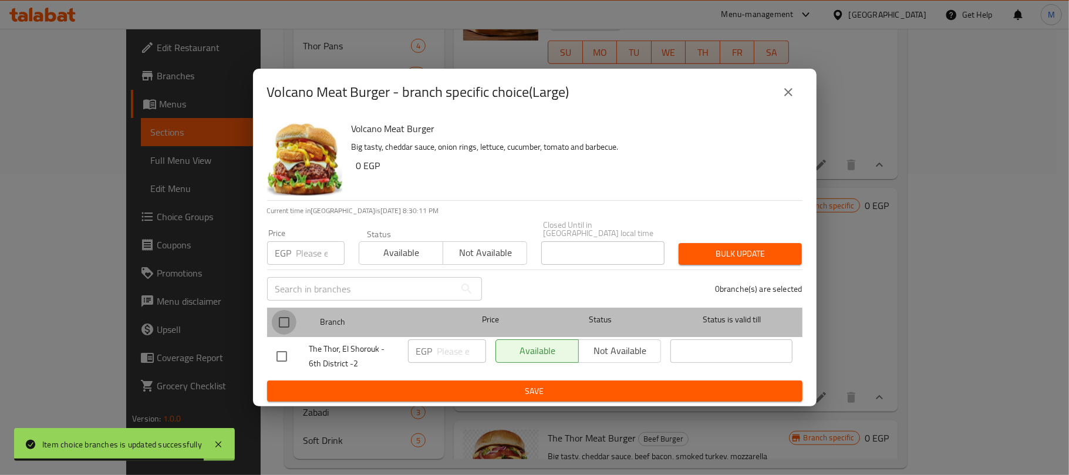
click at [286, 313] on input "checkbox" at bounding box center [284, 322] width 25 height 25
checkbox input "true"
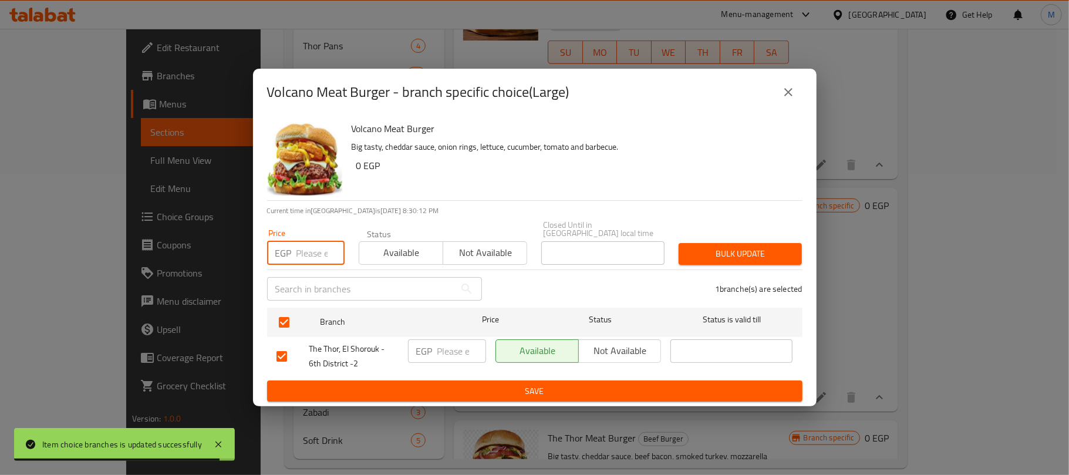
click at [307, 249] on input "number" at bounding box center [320, 252] width 48 height 23
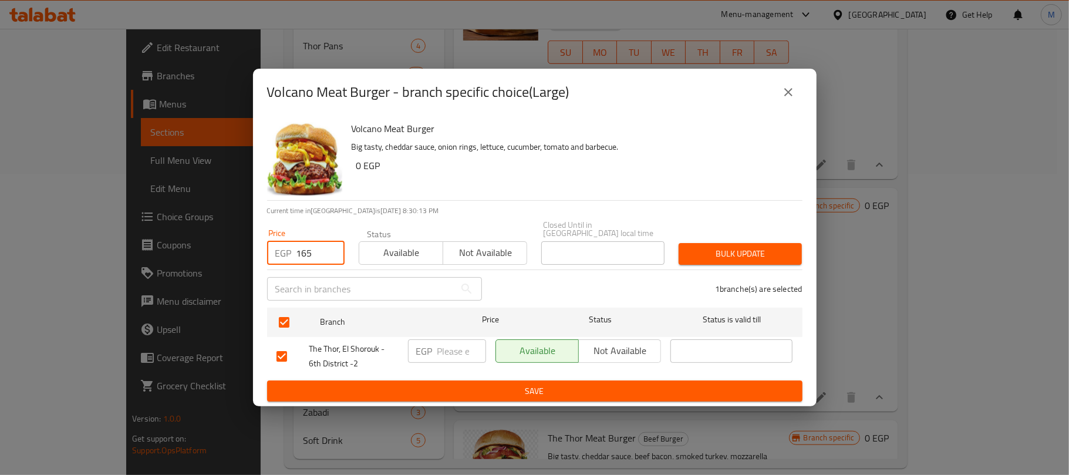
type input "165"
click at [719, 251] on span "Bulk update" at bounding box center [740, 253] width 104 height 15
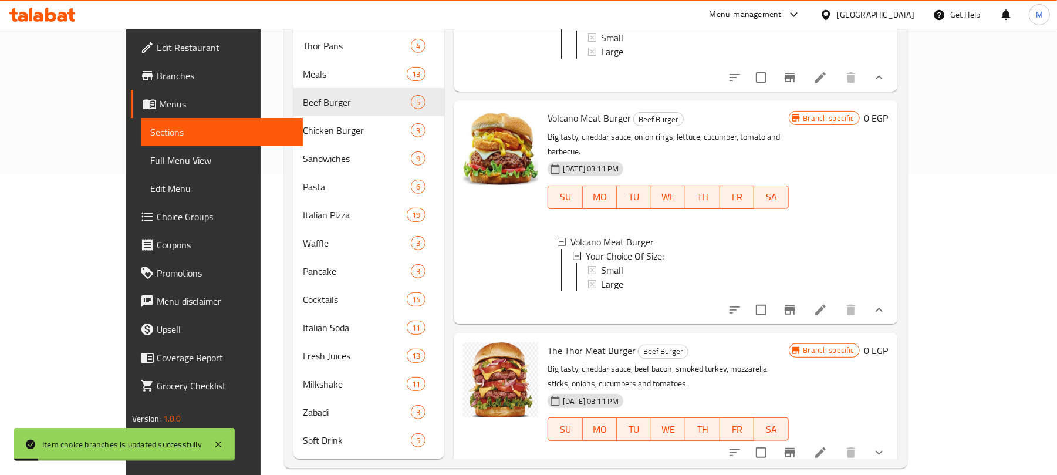
scroll to position [463, 0]
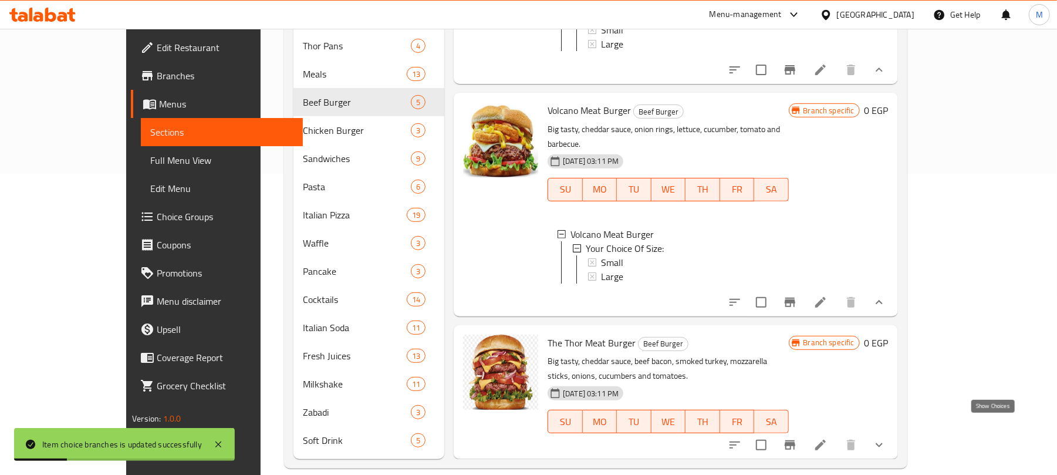
click at [886, 438] on icon "show more" at bounding box center [879, 445] width 14 height 14
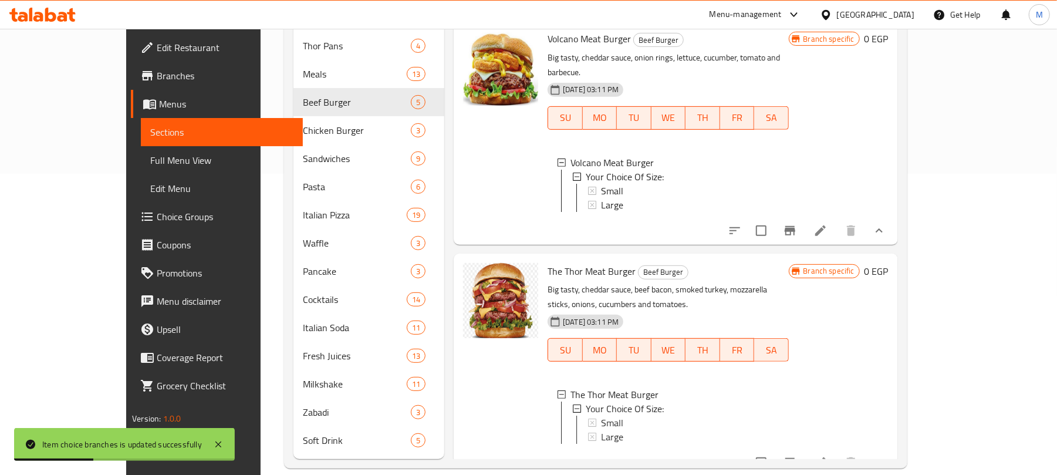
scroll to position [564, 0]
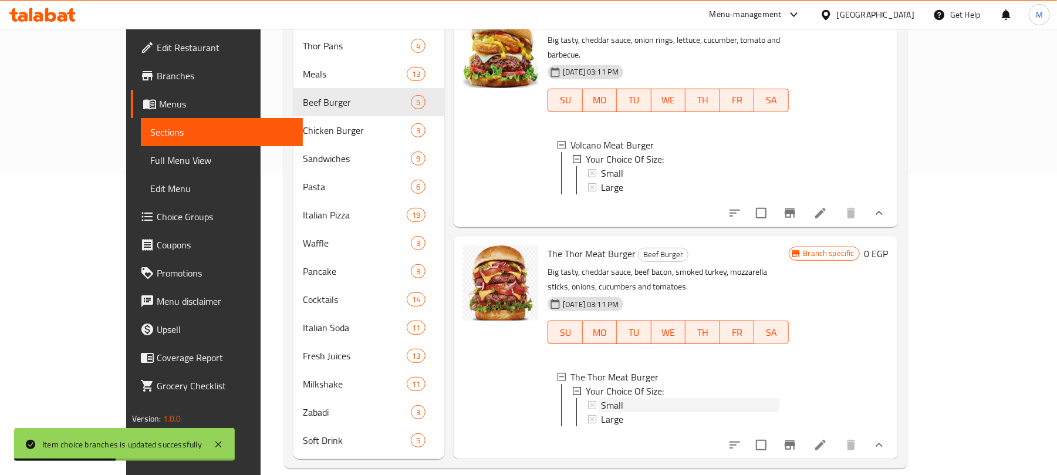
click at [601, 398] on span "Small" at bounding box center [612, 405] width 22 height 14
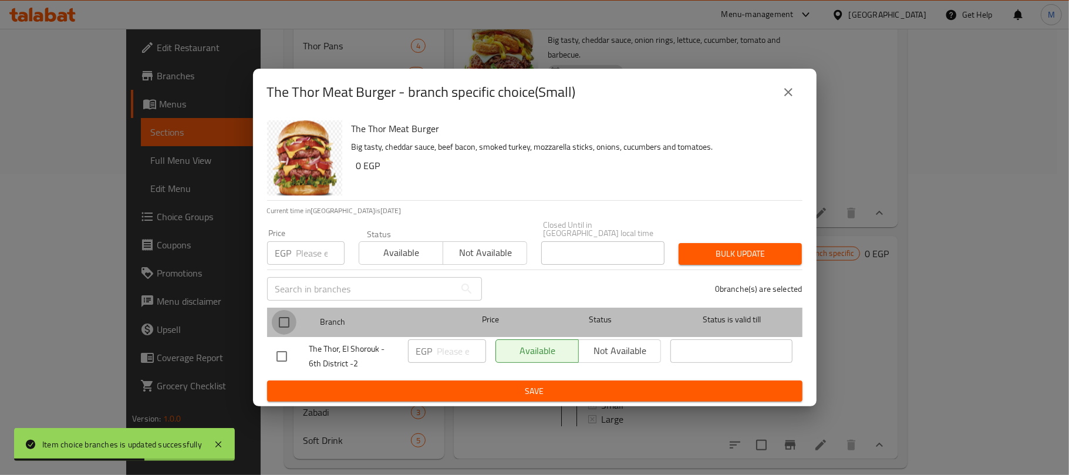
click at [282, 322] on input "checkbox" at bounding box center [284, 322] width 25 height 25
checkbox input "true"
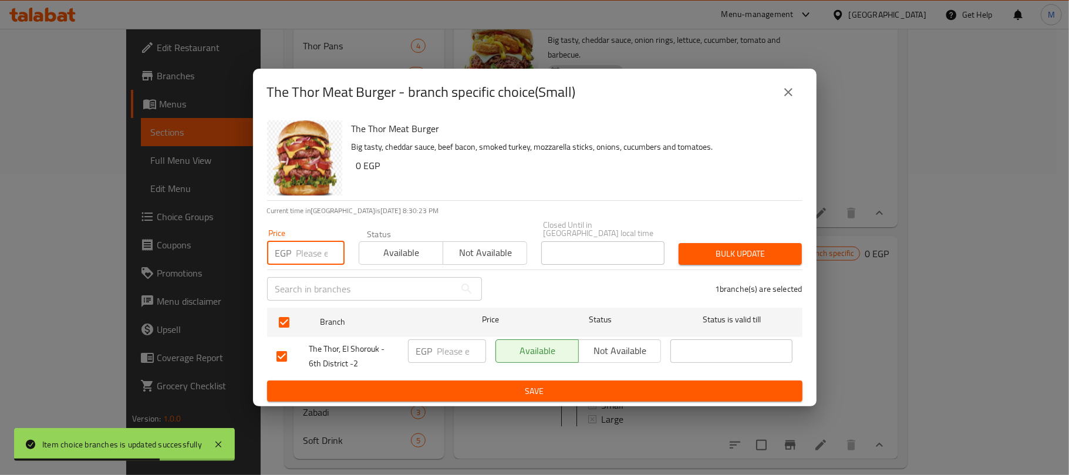
click at [317, 246] on input "number" at bounding box center [320, 252] width 48 height 23
type input "185"
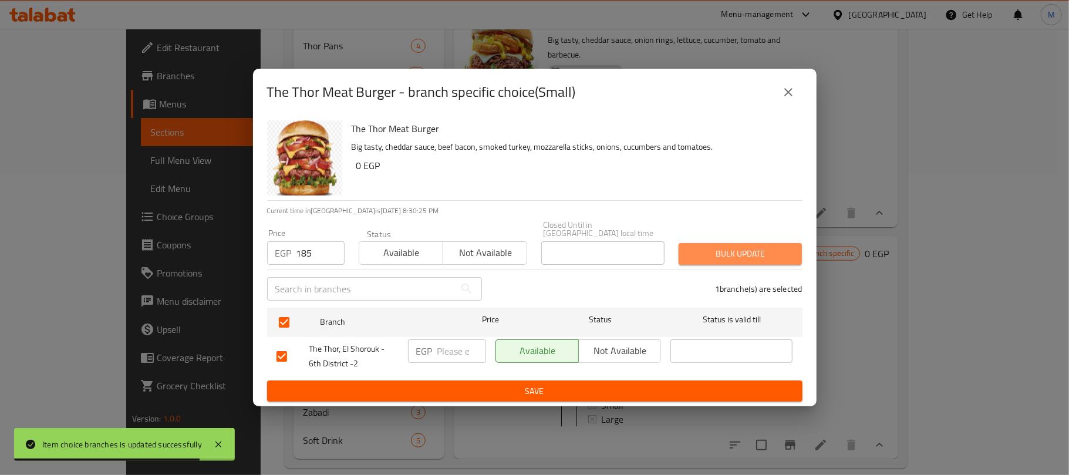
click at [707, 252] on span "Bulk update" at bounding box center [740, 253] width 104 height 15
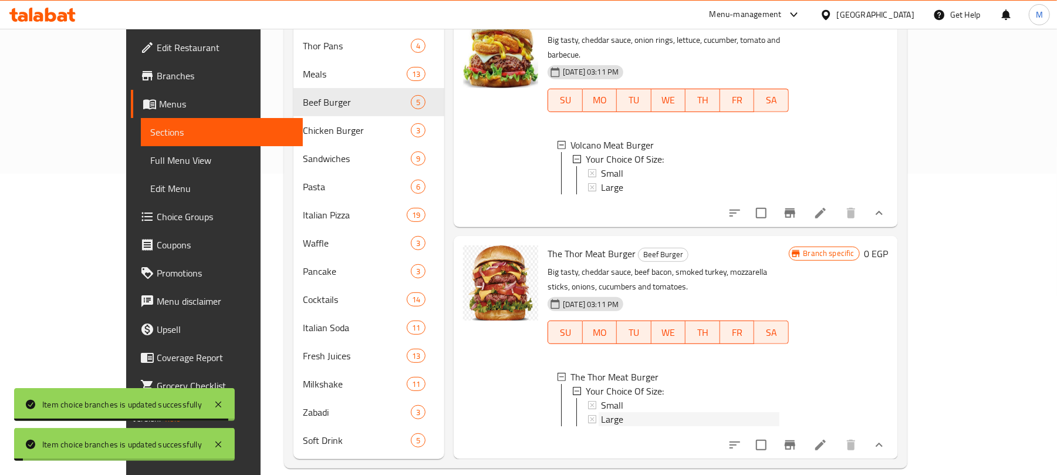
click at [601, 412] on span "Large" at bounding box center [612, 419] width 22 height 14
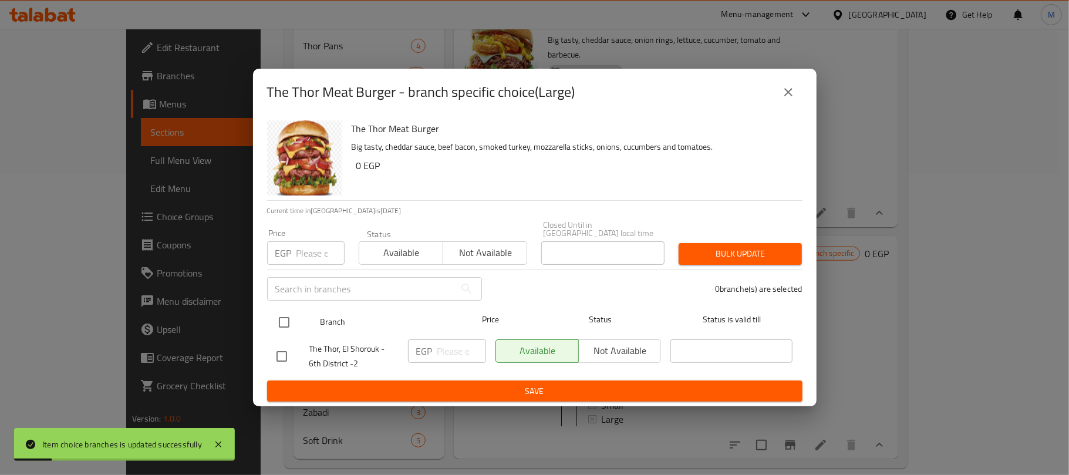
click at [287, 322] on input "checkbox" at bounding box center [284, 322] width 25 height 25
checkbox input "true"
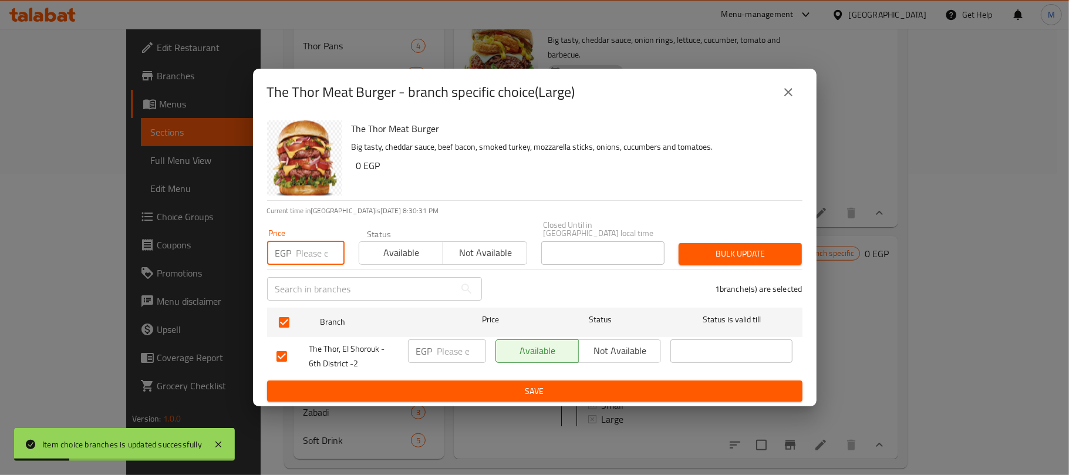
click at [310, 251] on input "number" at bounding box center [320, 252] width 48 height 23
type input "230"
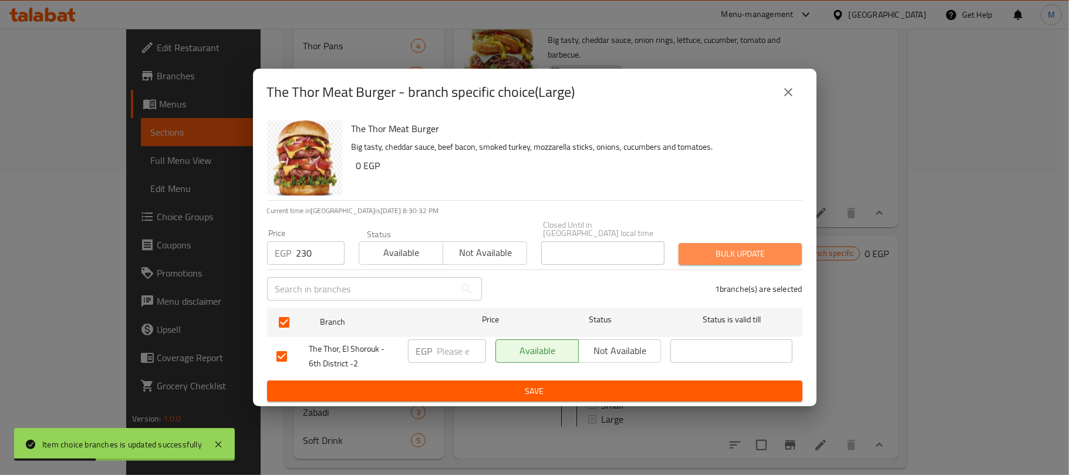
click at [725, 246] on span "Bulk update" at bounding box center [740, 253] width 104 height 15
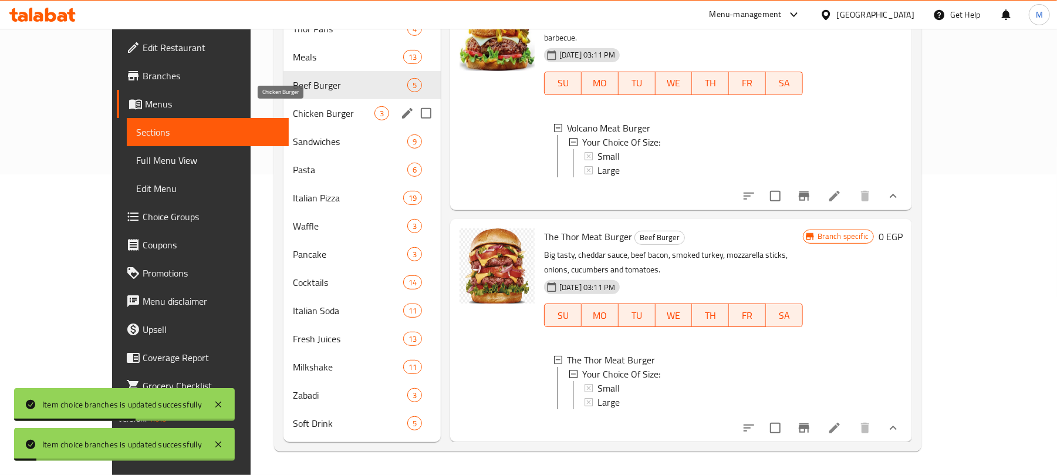
click at [300, 118] on span "Chicken Burger" at bounding box center [334, 113] width 82 height 14
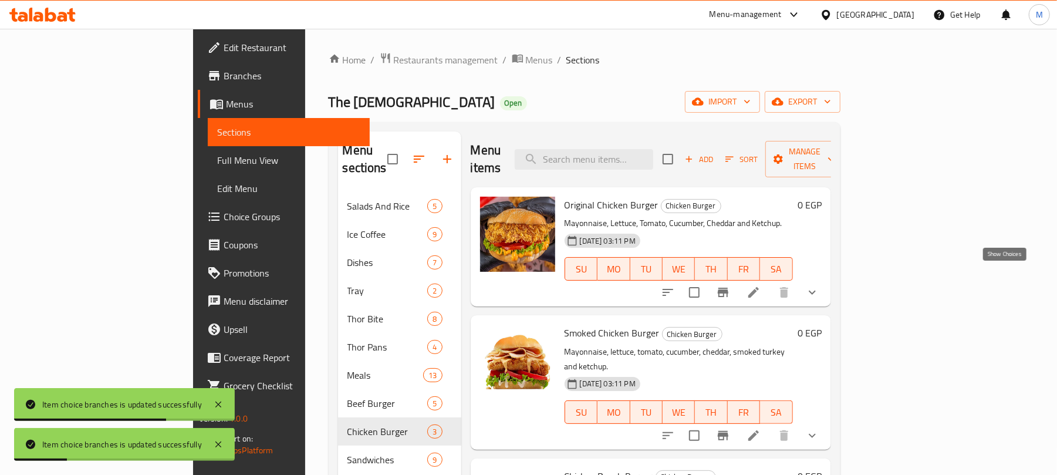
click at [819, 285] on icon "show more" at bounding box center [812, 292] width 14 height 14
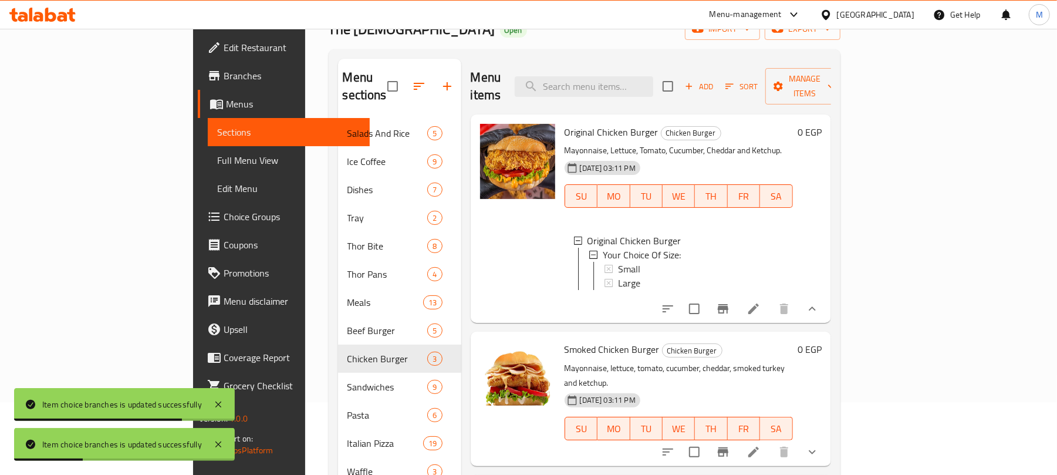
scroll to position [156, 0]
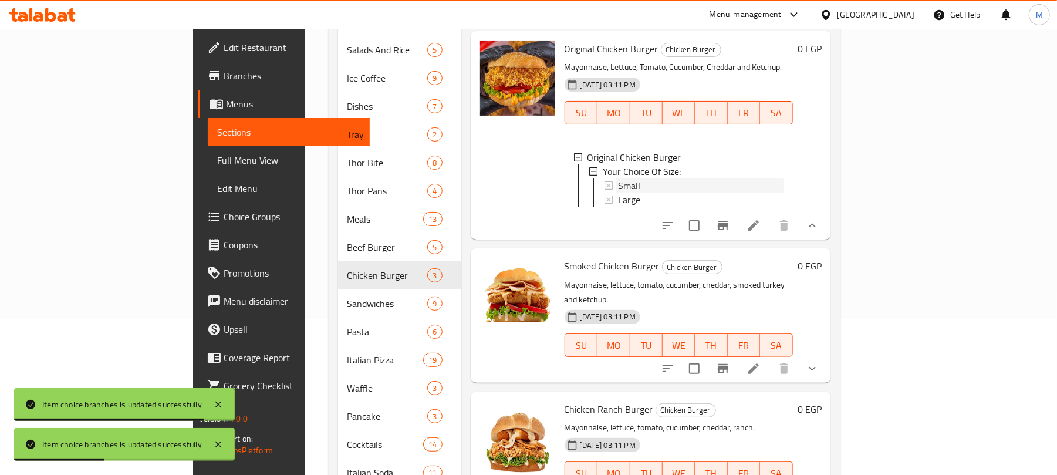
click at [618, 178] on div "Small" at bounding box center [700, 185] width 165 height 14
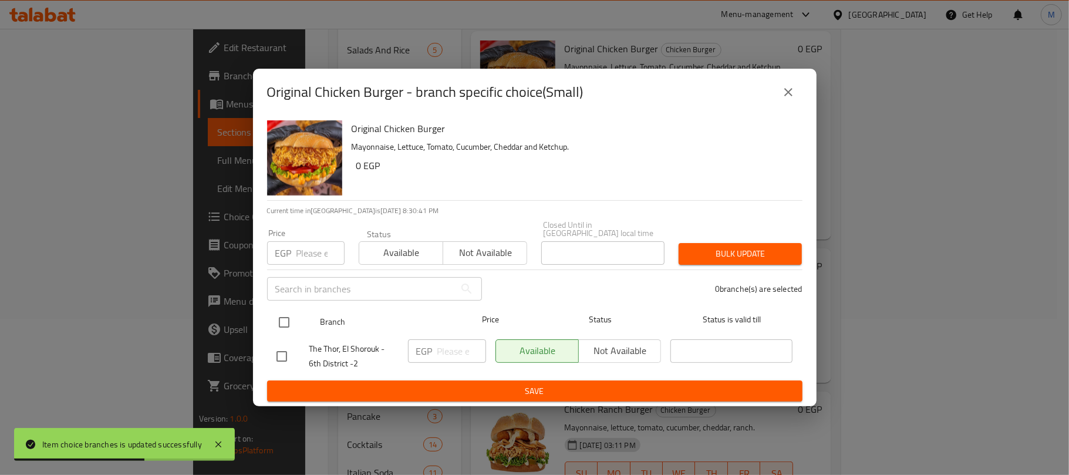
click at [282, 311] on input "checkbox" at bounding box center [284, 322] width 25 height 25
checkbox input "true"
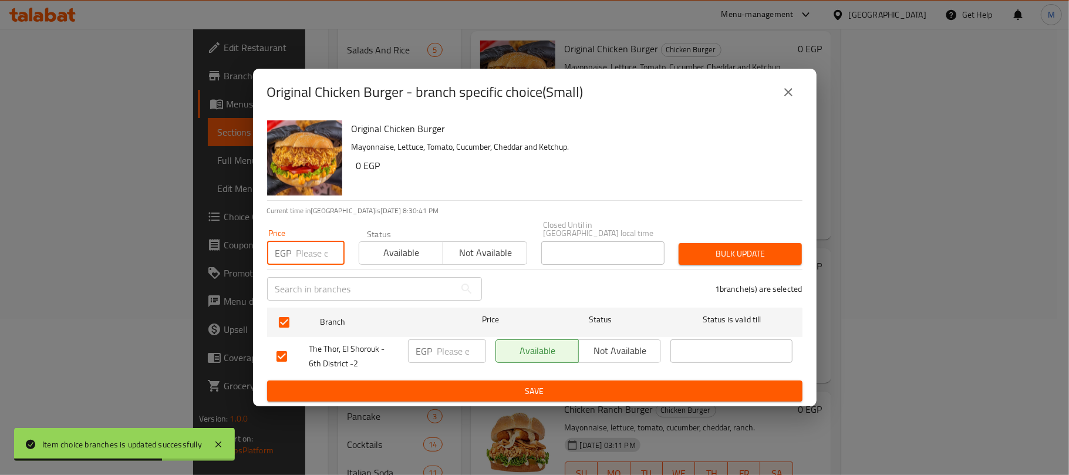
click at [303, 253] on input "number" at bounding box center [320, 252] width 48 height 23
type input "115"
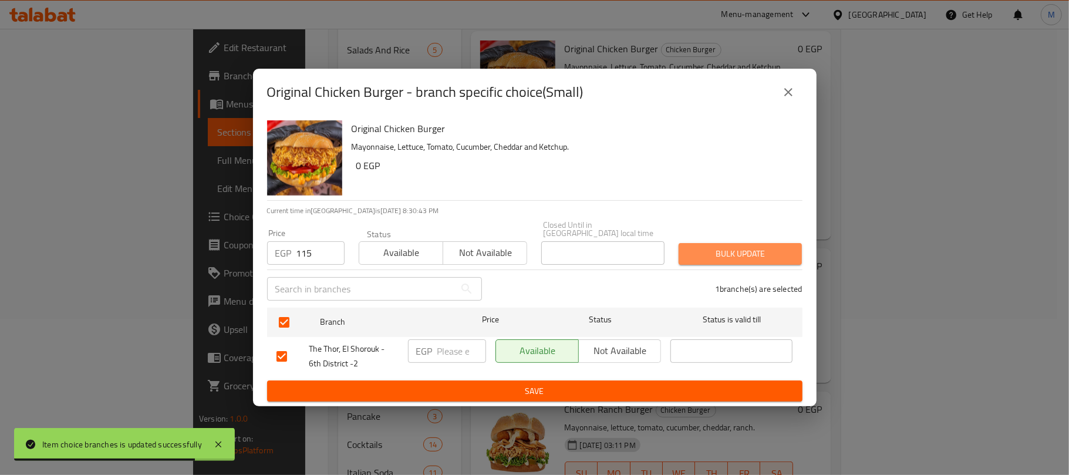
click at [714, 259] on button "Bulk update" at bounding box center [739, 254] width 123 height 22
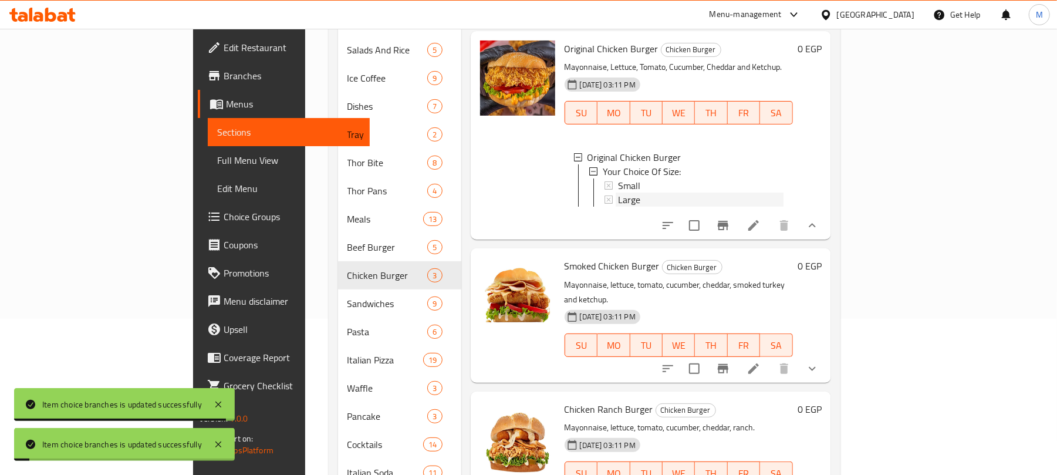
click at [618, 192] on span "Large" at bounding box center [629, 199] width 22 height 14
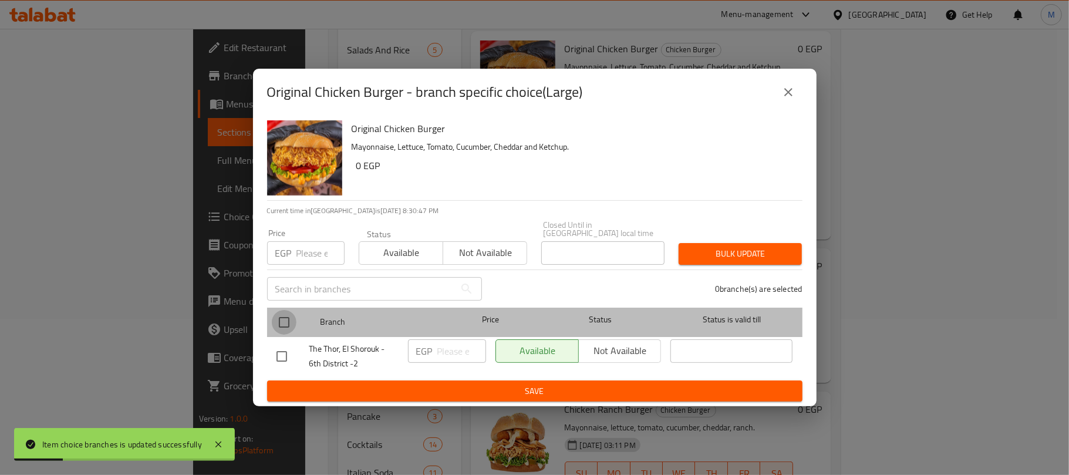
click at [284, 324] on input "checkbox" at bounding box center [284, 322] width 25 height 25
checkbox input "true"
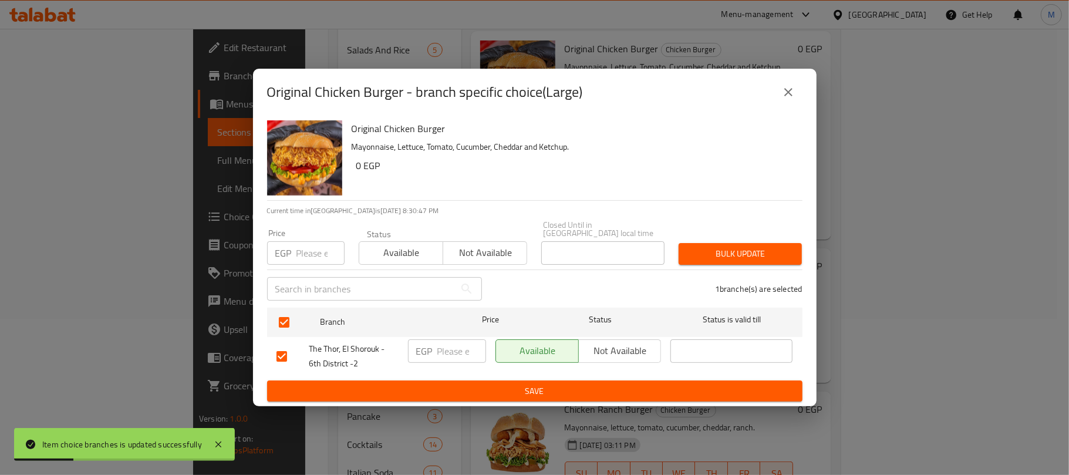
click at [316, 253] on input "number" at bounding box center [320, 252] width 48 height 23
type input "150"
click at [758, 246] on span "Bulk update" at bounding box center [740, 253] width 104 height 15
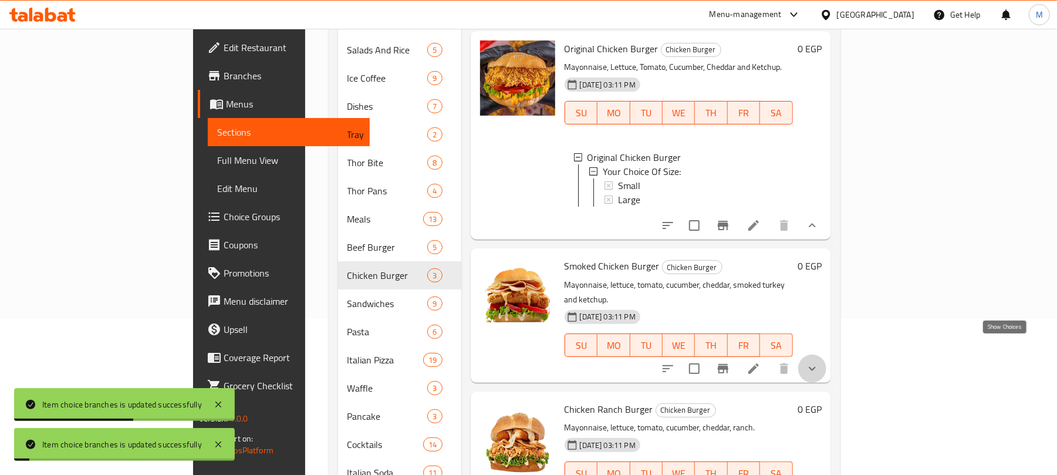
click at [819, 361] on icon "show more" at bounding box center [812, 368] width 14 height 14
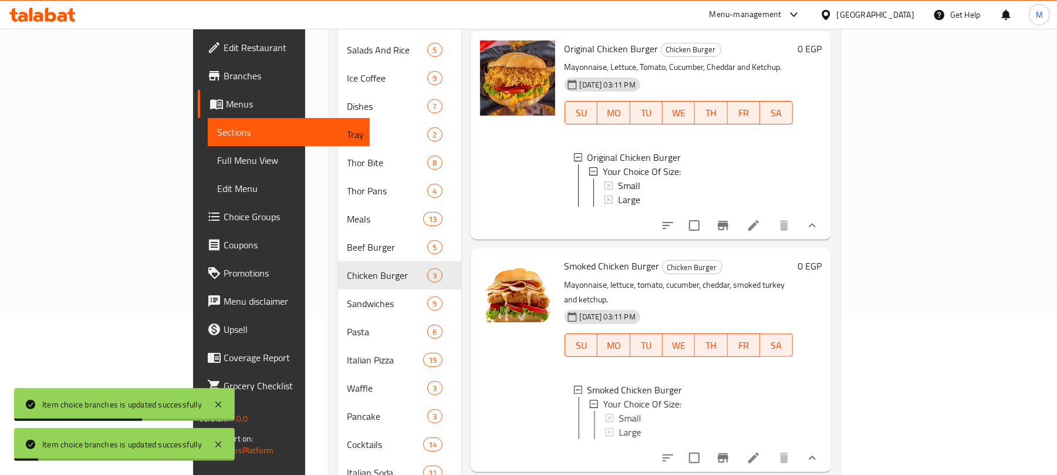
scroll to position [5, 0]
click at [618, 411] on div "Small" at bounding box center [700, 418] width 165 height 14
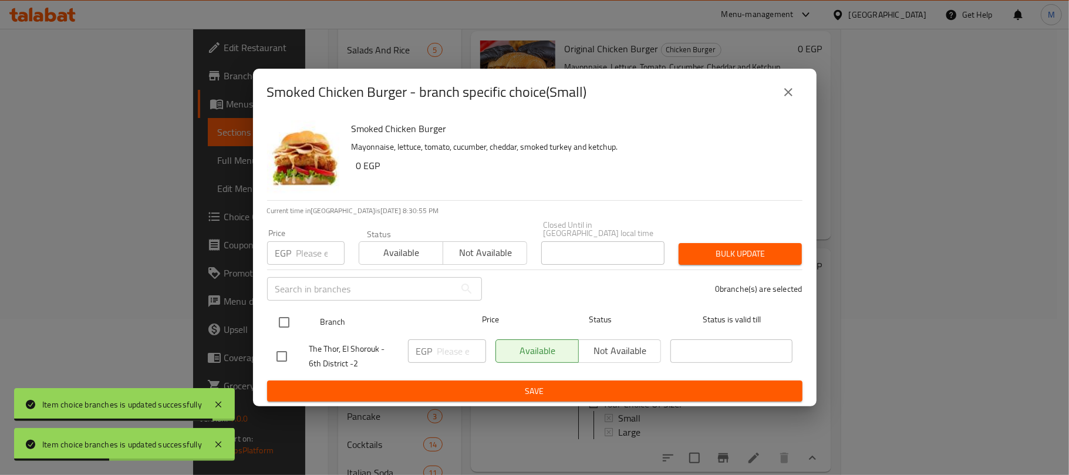
click at [280, 310] on input "checkbox" at bounding box center [284, 322] width 25 height 25
checkbox input "true"
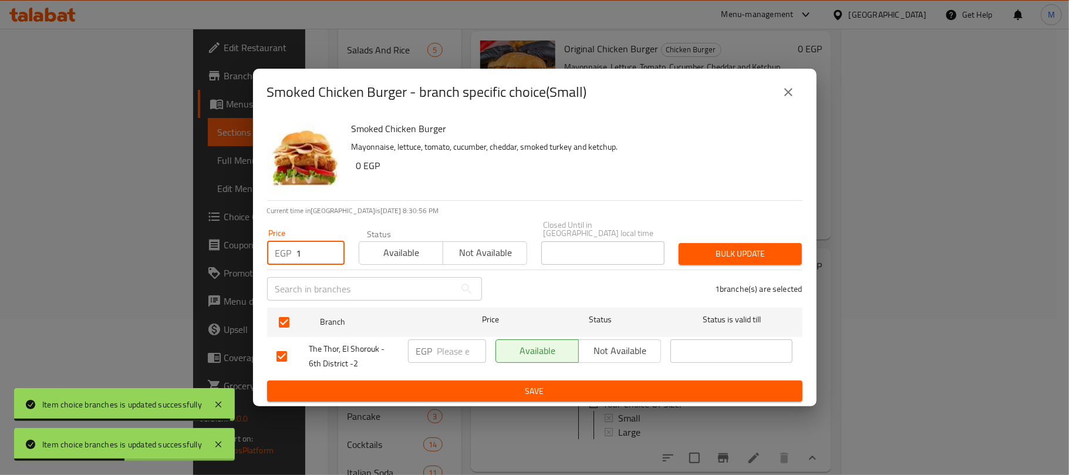
click at [302, 247] on input "1" at bounding box center [320, 252] width 48 height 23
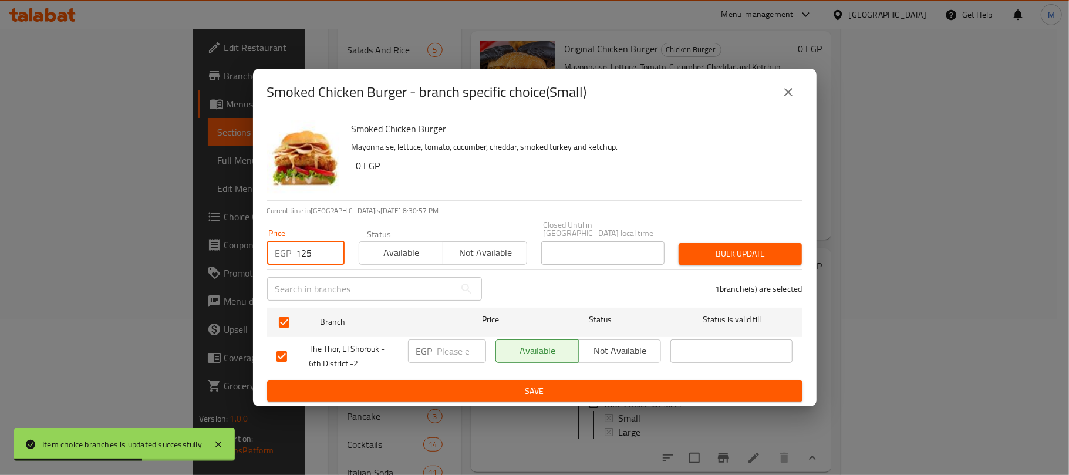
type input "125"
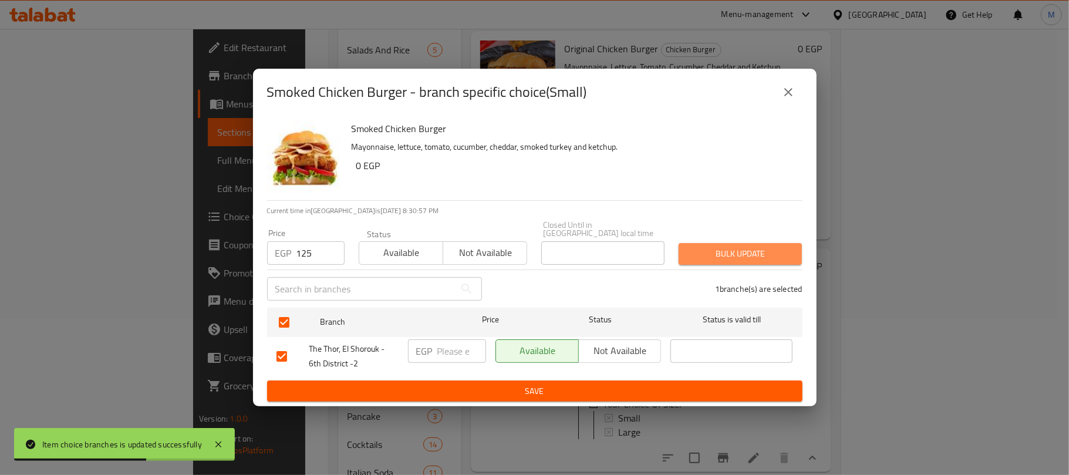
click at [705, 255] on span "Bulk update" at bounding box center [740, 253] width 104 height 15
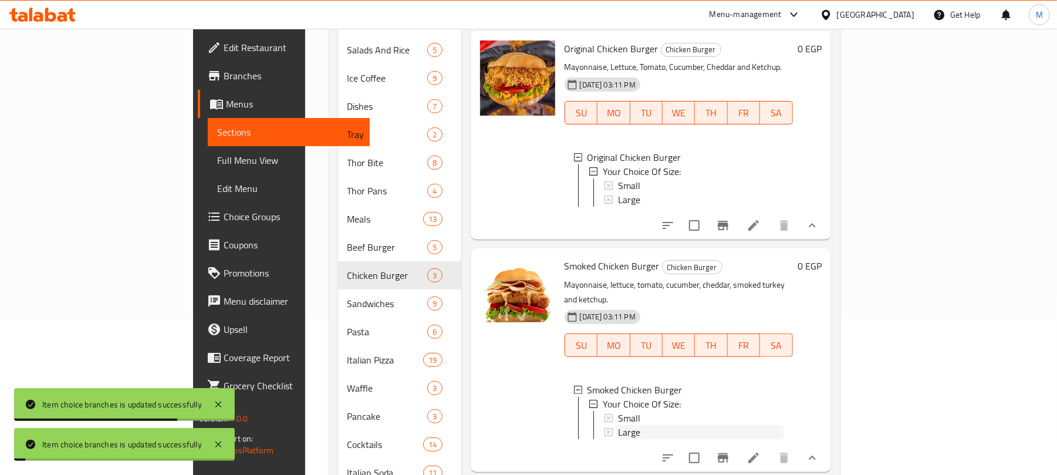
click at [618, 425] on div "Large" at bounding box center [700, 432] width 165 height 14
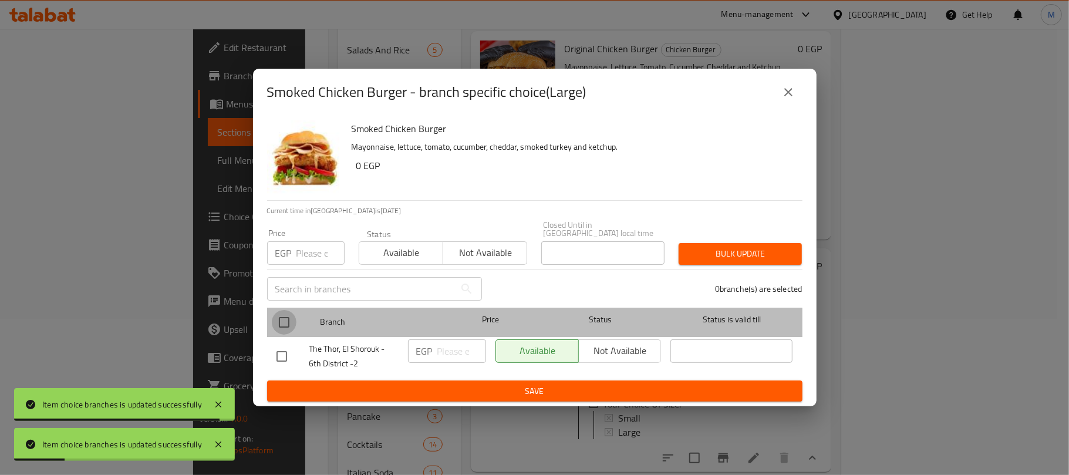
click at [280, 318] on input "checkbox" at bounding box center [284, 322] width 25 height 25
checkbox input "true"
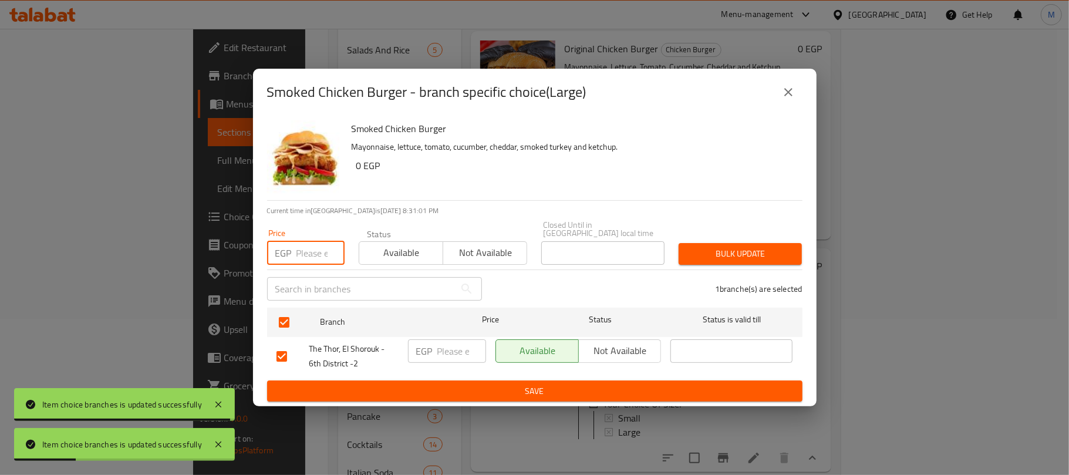
click at [320, 250] on input "number" at bounding box center [320, 252] width 48 height 23
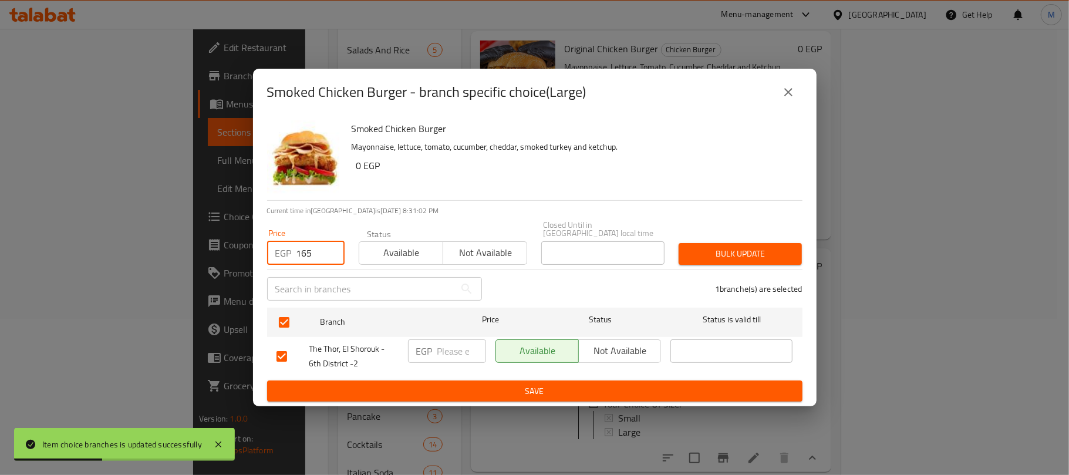
type input "165"
click at [771, 253] on span "Bulk update" at bounding box center [740, 253] width 104 height 15
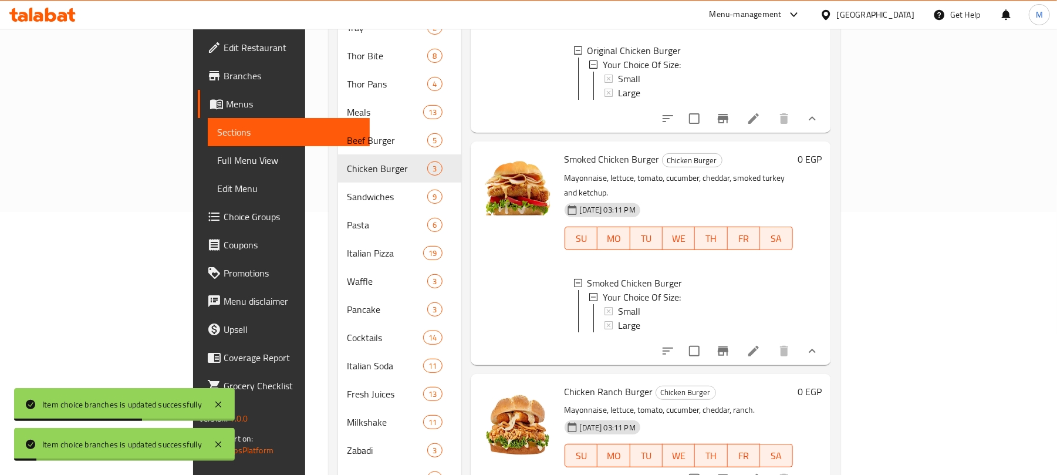
scroll to position [301, 0]
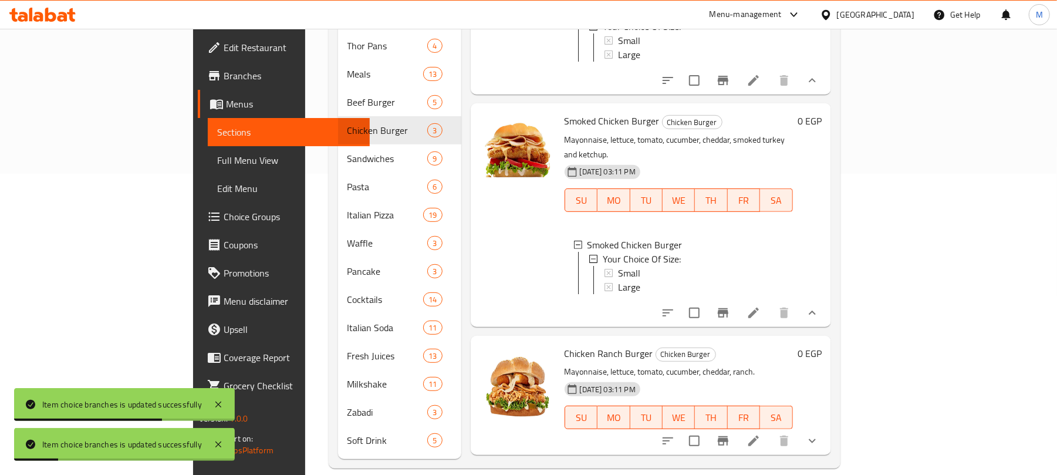
click at [819, 434] on icon "show more" at bounding box center [812, 441] width 14 height 14
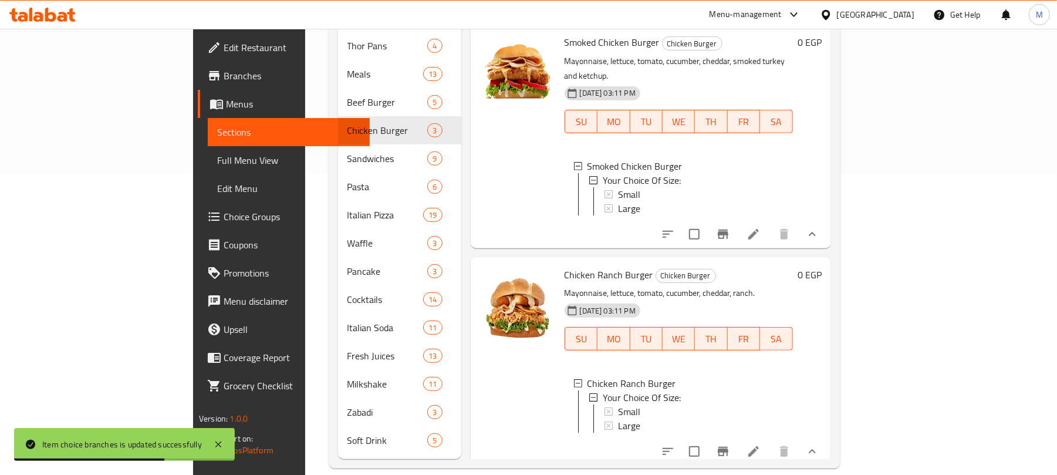
scroll to position [106, 0]
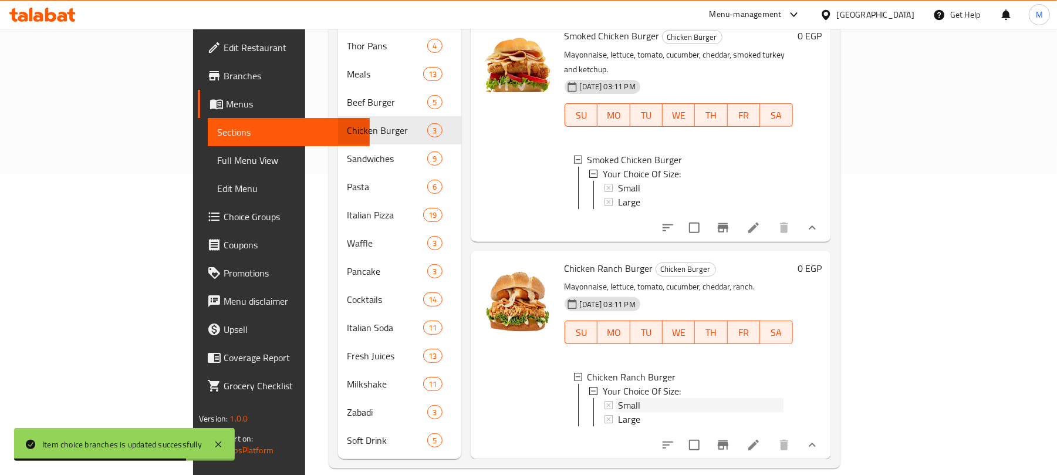
click at [618, 398] on div "Small" at bounding box center [700, 405] width 165 height 14
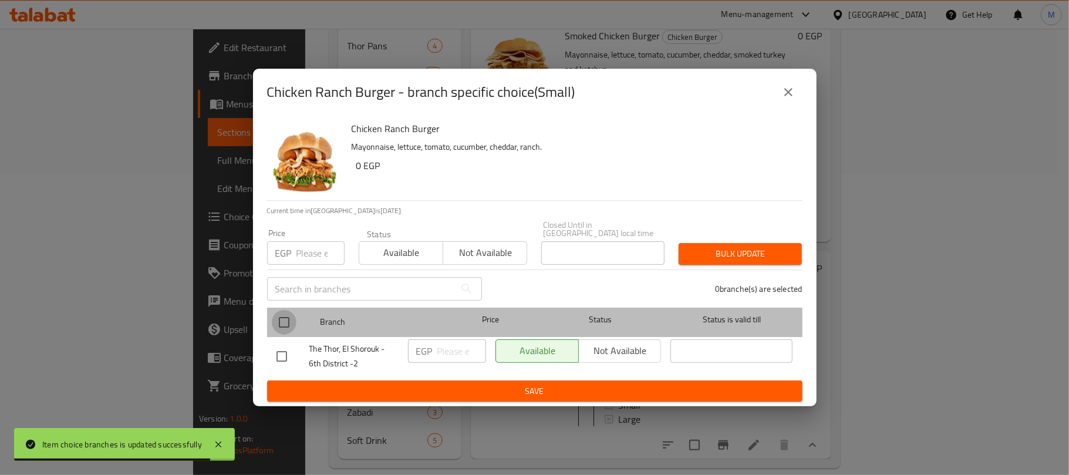
click at [289, 316] on input "checkbox" at bounding box center [284, 322] width 25 height 25
checkbox input "true"
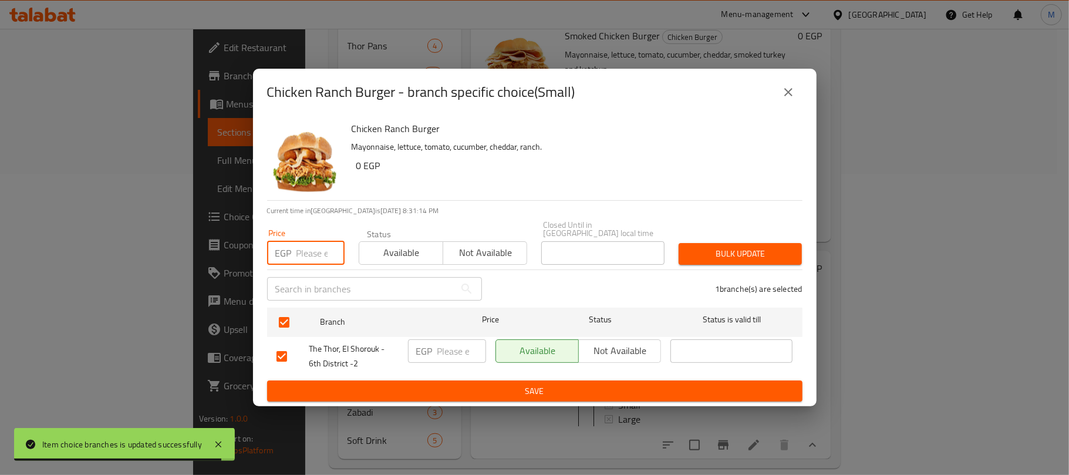
click at [306, 241] on input "number" at bounding box center [320, 252] width 48 height 23
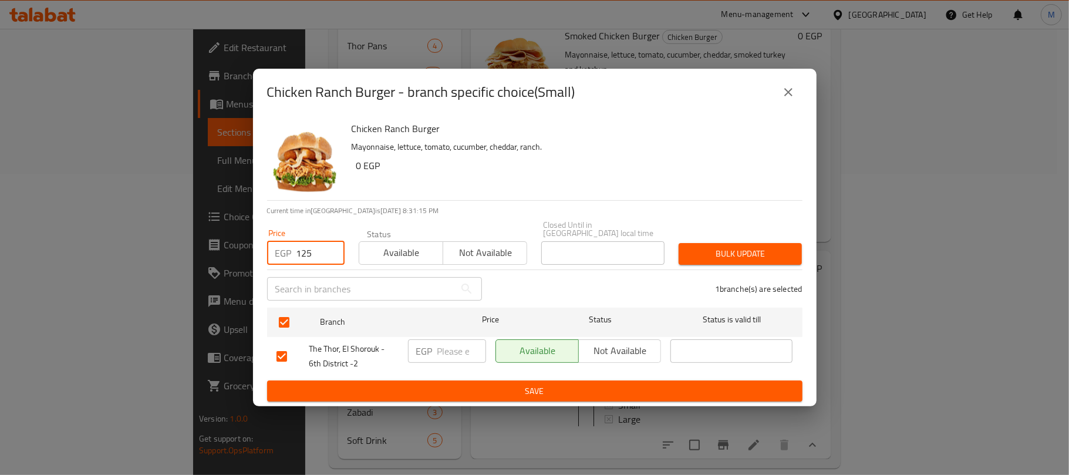
type input "125"
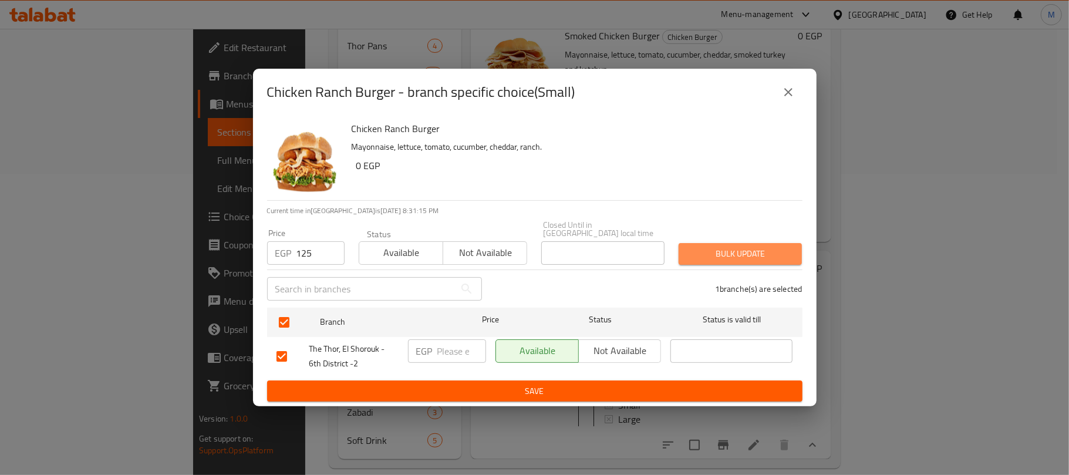
click at [772, 246] on span "Bulk update" at bounding box center [740, 253] width 104 height 15
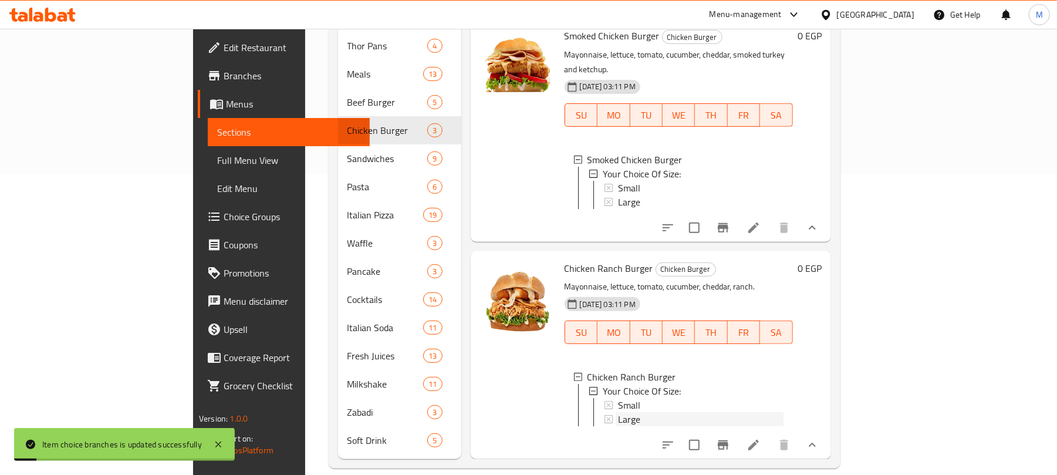
click at [618, 412] on span "Large" at bounding box center [629, 419] width 22 height 14
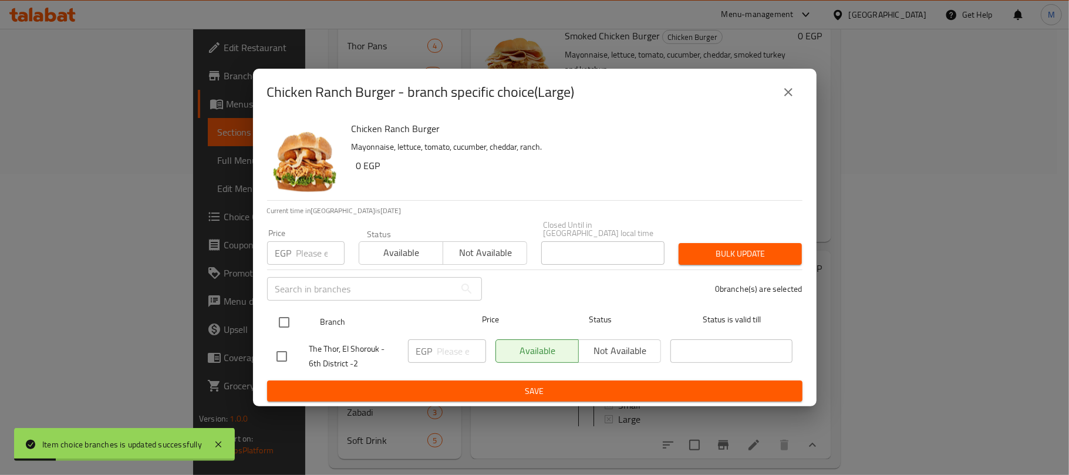
click at [289, 317] on input "checkbox" at bounding box center [284, 322] width 25 height 25
checkbox input "true"
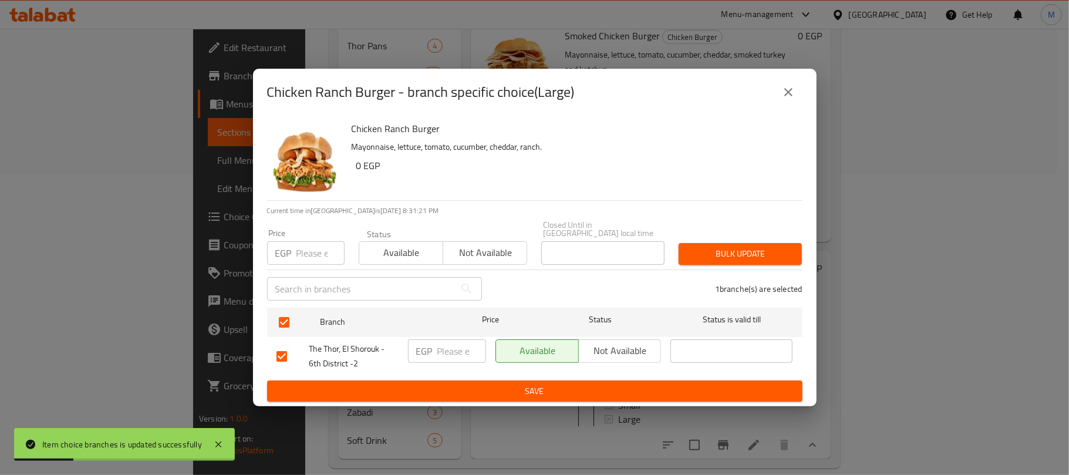
click at [311, 249] on input "number" at bounding box center [320, 252] width 48 height 23
type input "165"
click at [722, 246] on span "Bulk update" at bounding box center [740, 253] width 104 height 15
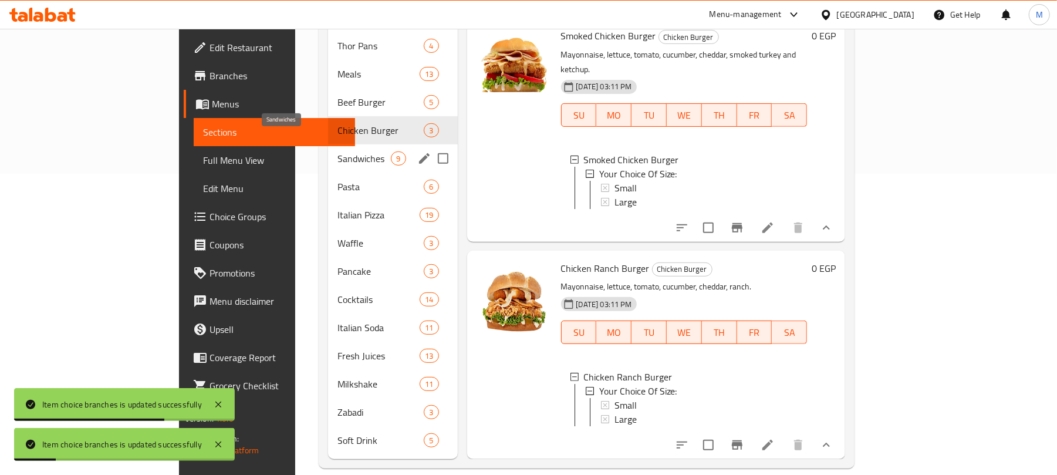
click at [337, 151] on span "Sandwiches" at bounding box center [363, 158] width 53 height 14
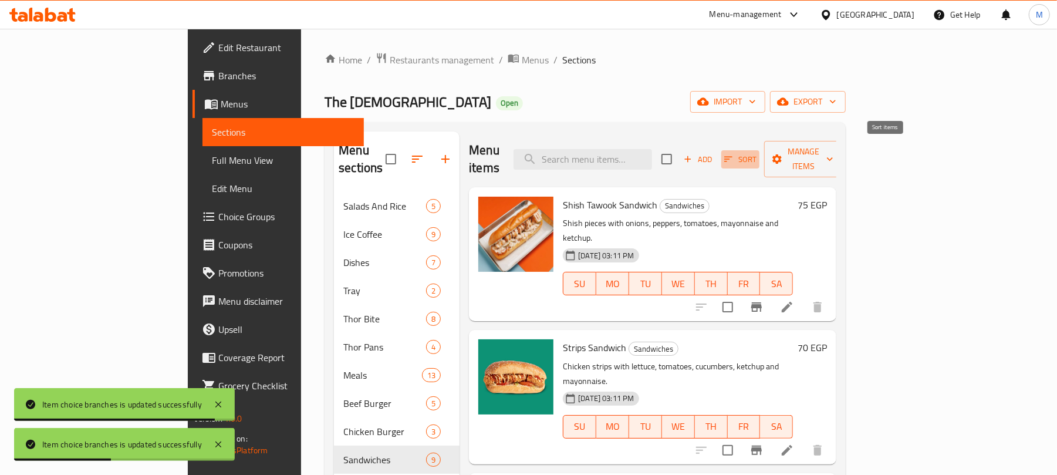
click at [756, 156] on span "Sort" at bounding box center [740, 159] width 32 height 13
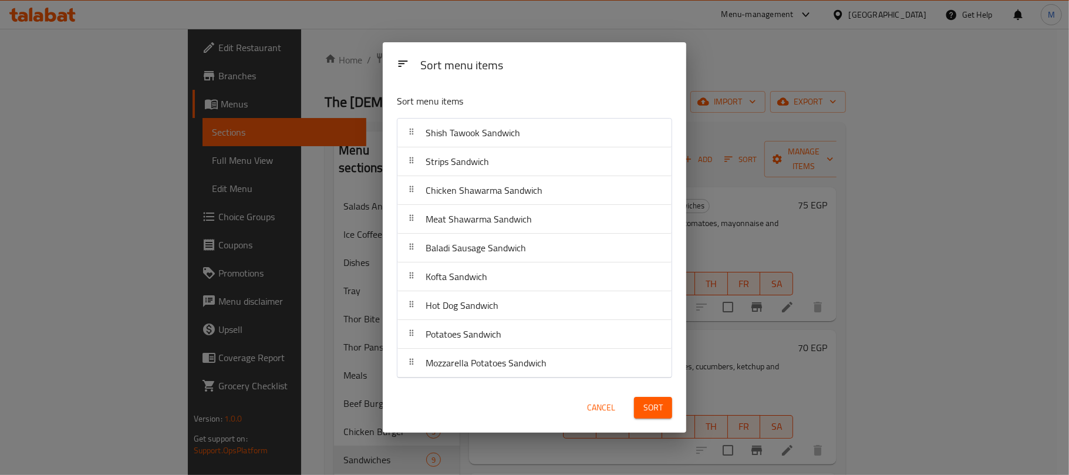
drag, startPoint x: 595, startPoint y: 406, endPoint x: 690, endPoint y: 311, distance: 134.4
click at [595, 405] on span "Cancel" at bounding box center [601, 407] width 28 height 15
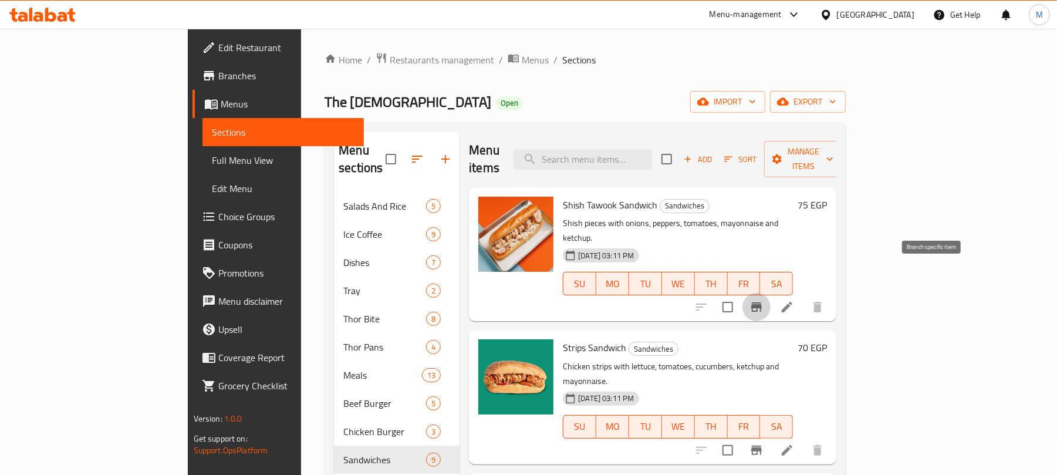
click at [763, 300] on icon "Branch-specific-item" at bounding box center [756, 307] width 14 height 14
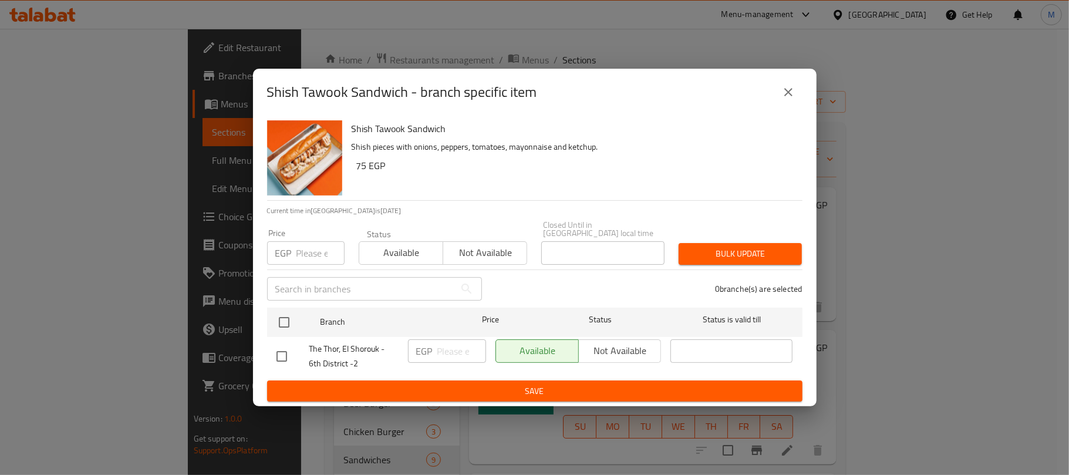
drag, startPoint x: 285, startPoint y: 322, endPoint x: 292, endPoint y: 299, distance: 23.9
click at [284, 322] on input "checkbox" at bounding box center [284, 322] width 25 height 25
checkbox input "true"
click at [317, 248] on input "number" at bounding box center [320, 252] width 48 height 23
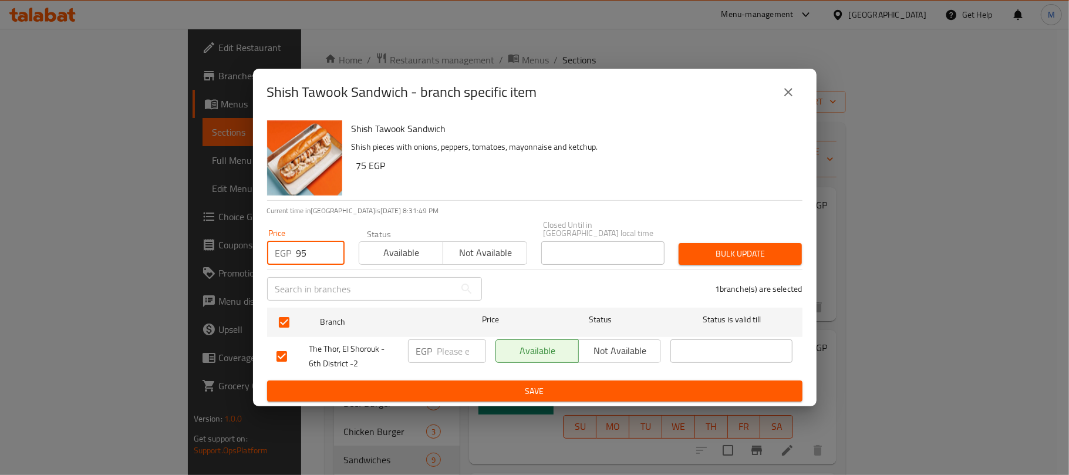
type input "95"
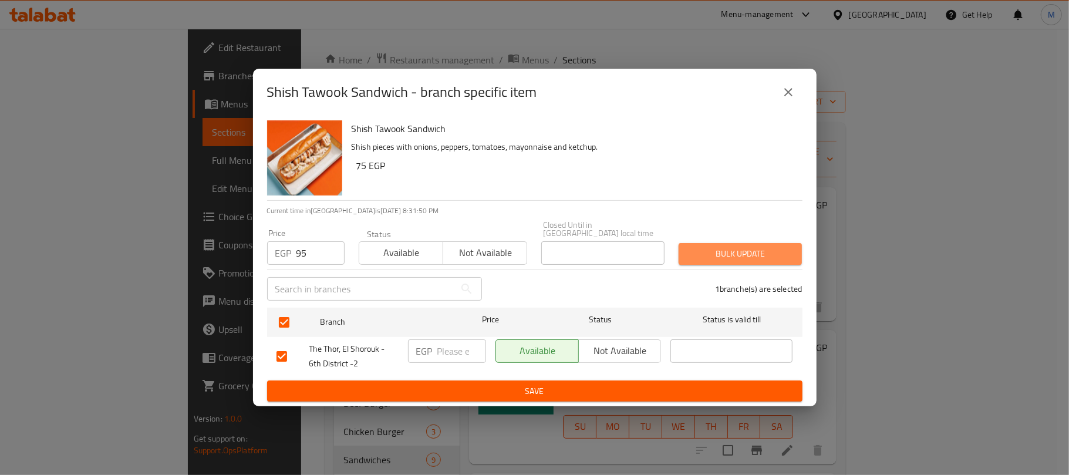
click at [696, 243] on button "Bulk update" at bounding box center [739, 254] width 123 height 22
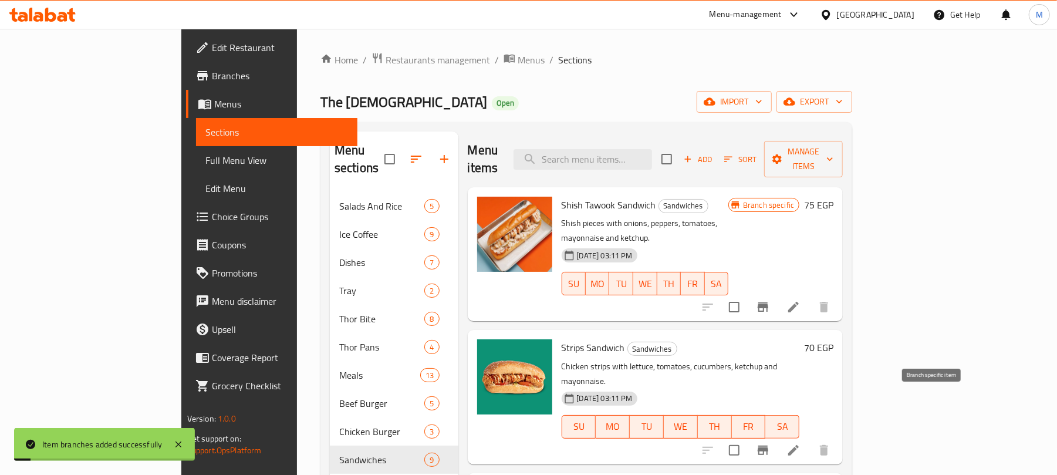
click at [768, 445] on icon "Branch-specific-item" at bounding box center [763, 449] width 11 height 9
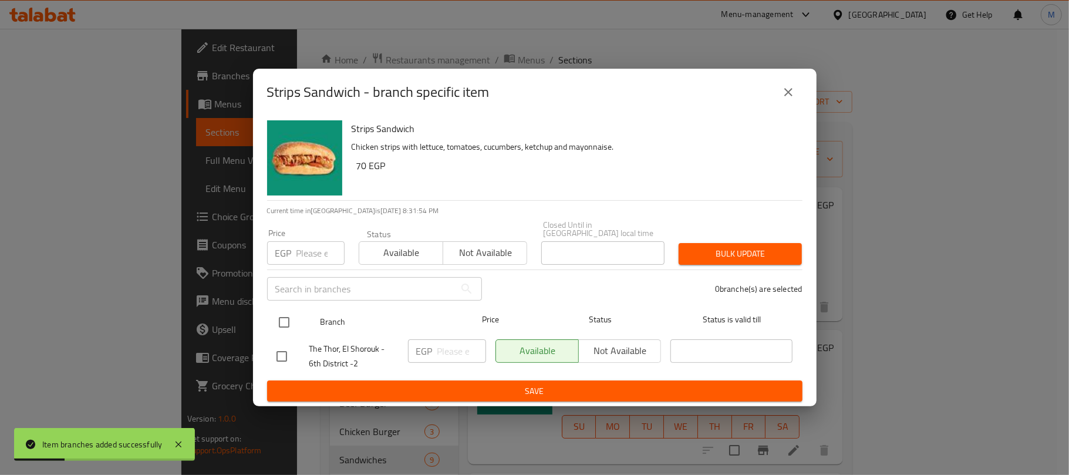
click at [287, 320] on input "checkbox" at bounding box center [284, 322] width 25 height 25
checkbox input "true"
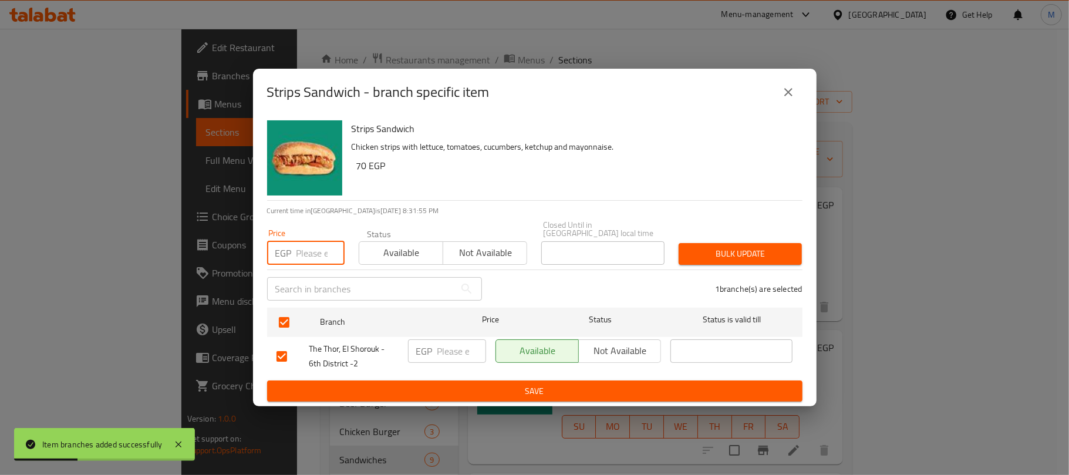
click at [318, 250] on input "number" at bounding box center [320, 252] width 48 height 23
type input "85"
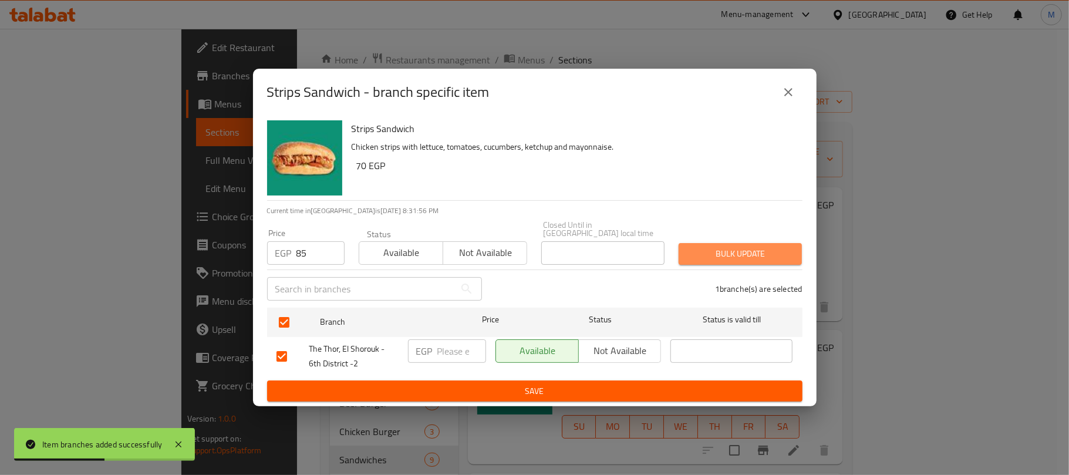
click at [782, 246] on span "Bulk update" at bounding box center [740, 253] width 104 height 15
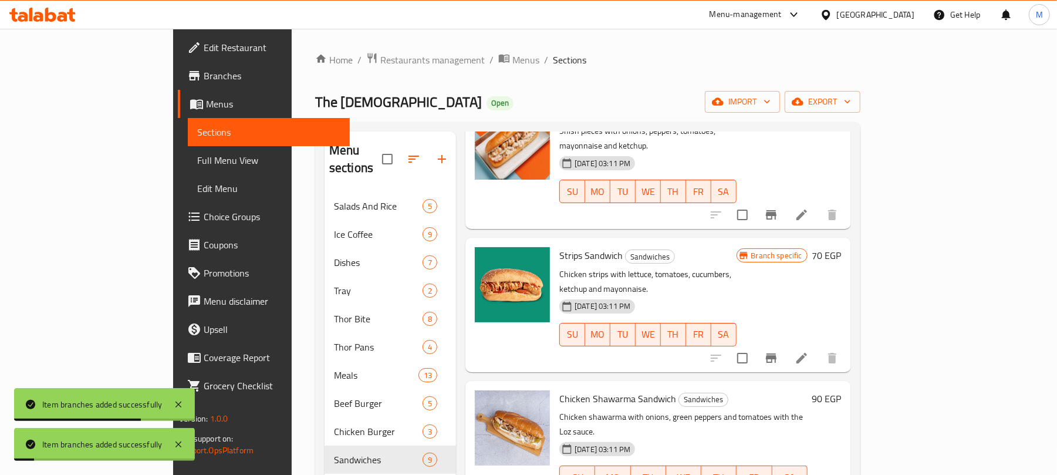
scroll to position [156, 0]
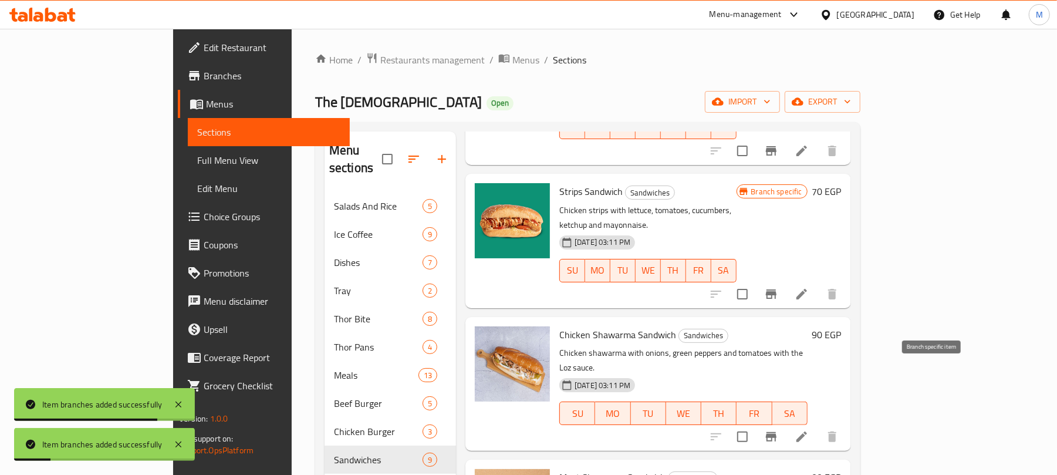
click at [778, 430] on icon "Branch-specific-item" at bounding box center [771, 437] width 14 height 14
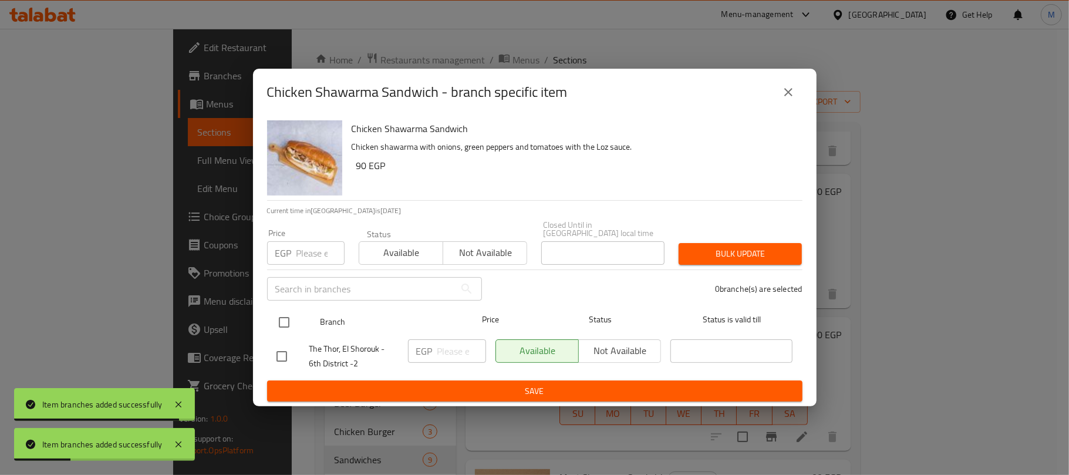
click at [280, 313] on input "checkbox" at bounding box center [284, 322] width 25 height 25
checkbox input "true"
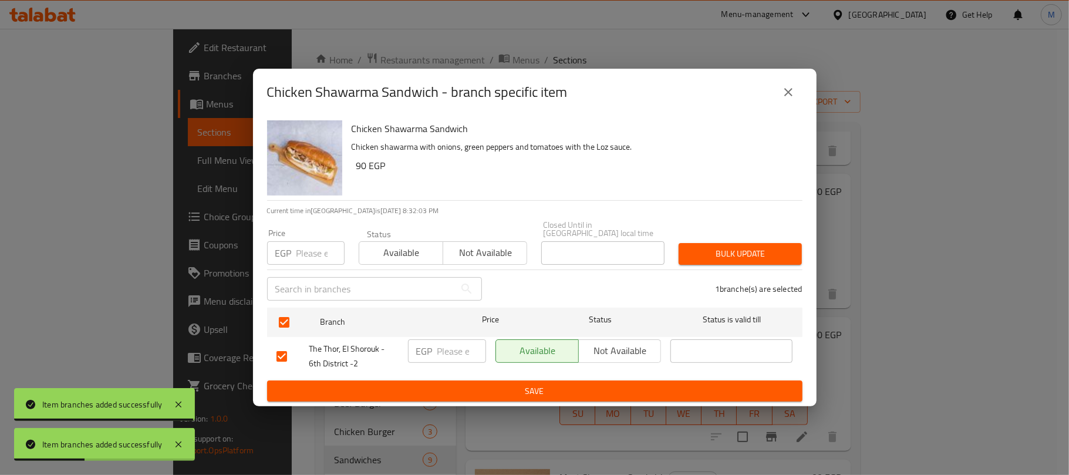
click at [320, 243] on input "number" at bounding box center [320, 252] width 48 height 23
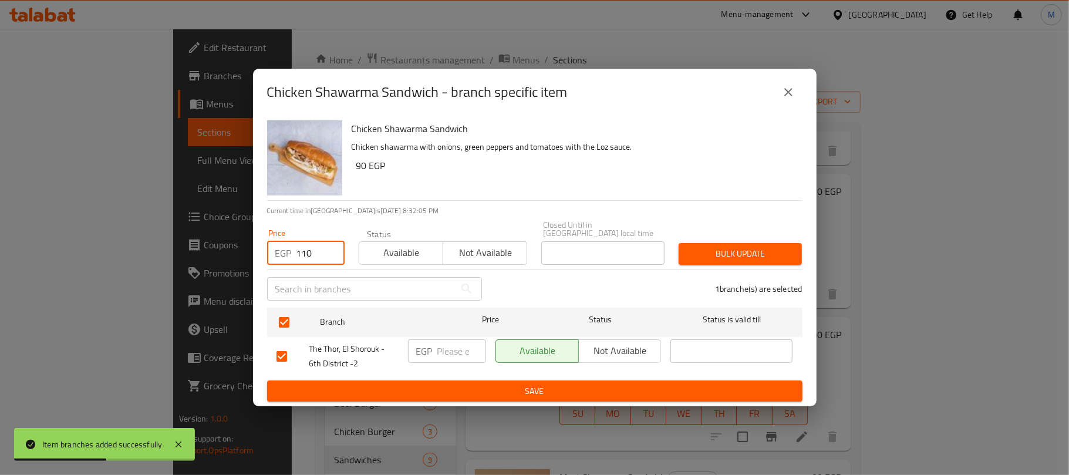
type input "110"
click at [725, 252] on span "Bulk update" at bounding box center [740, 253] width 104 height 15
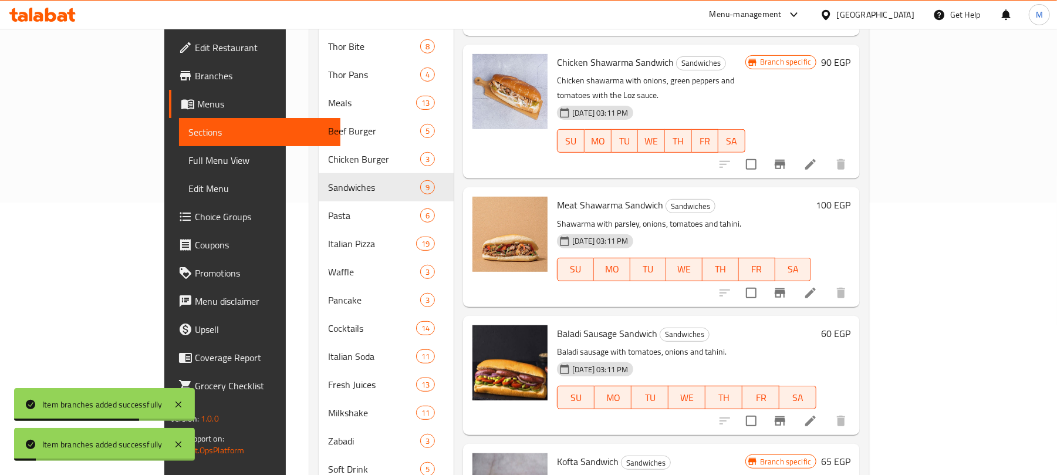
scroll to position [301, 0]
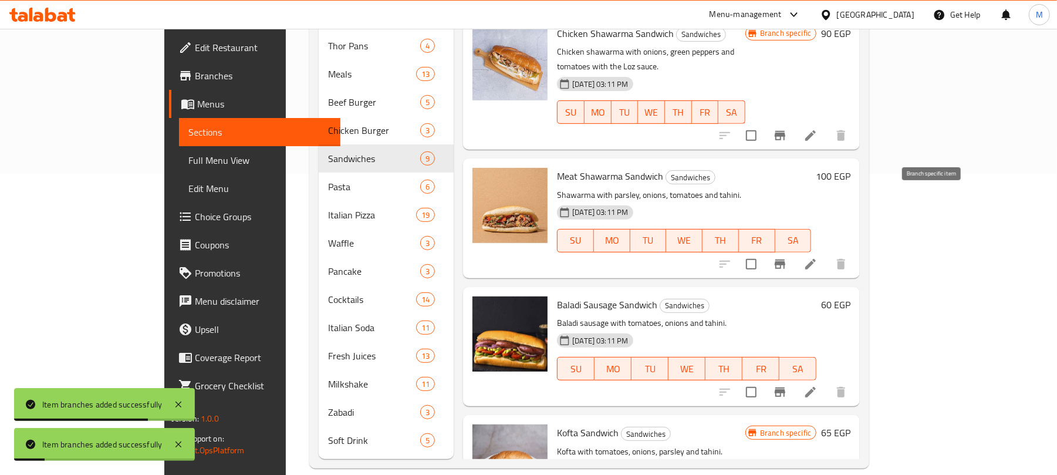
click at [785, 259] on icon "Branch-specific-item" at bounding box center [780, 263] width 11 height 9
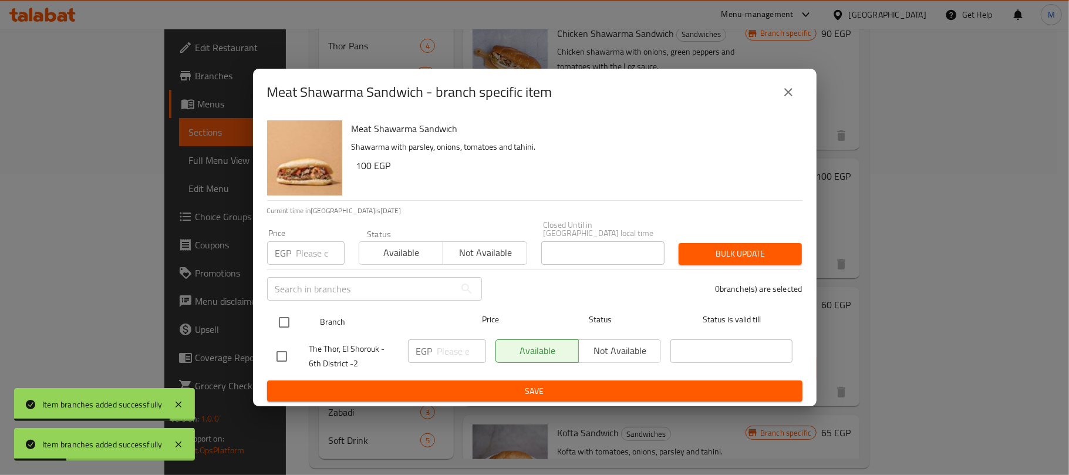
click at [279, 310] on input "checkbox" at bounding box center [284, 322] width 25 height 25
checkbox input "true"
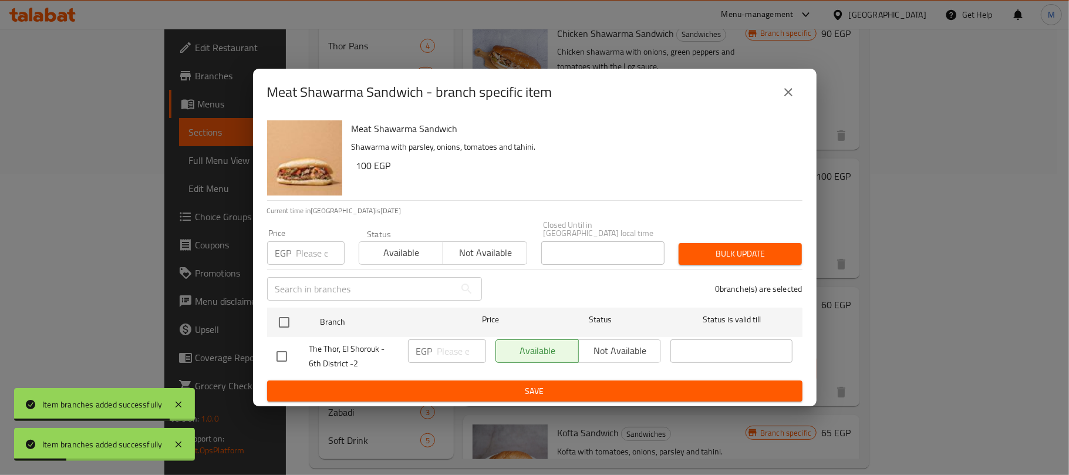
checkbox input "true"
click at [307, 251] on input "number" at bounding box center [320, 252] width 48 height 23
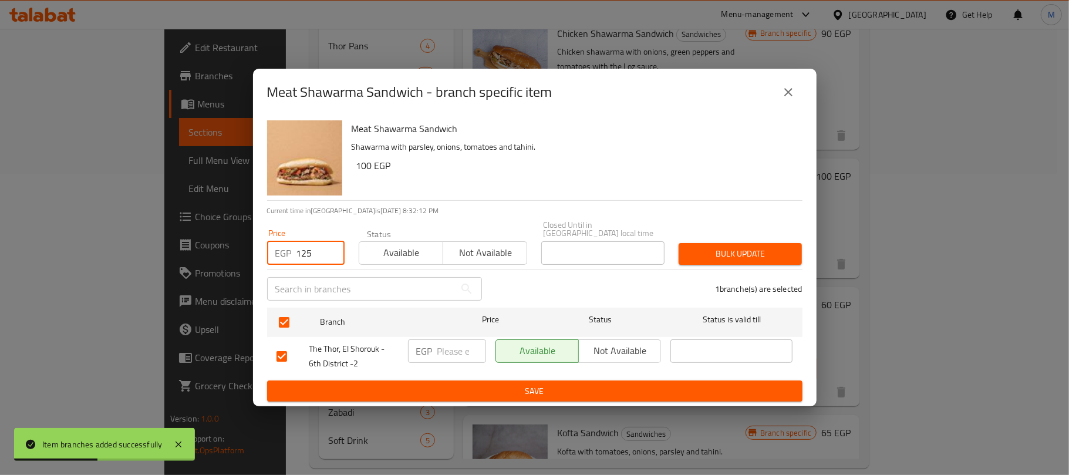
type input "125"
click at [709, 254] on span "Bulk update" at bounding box center [740, 253] width 104 height 15
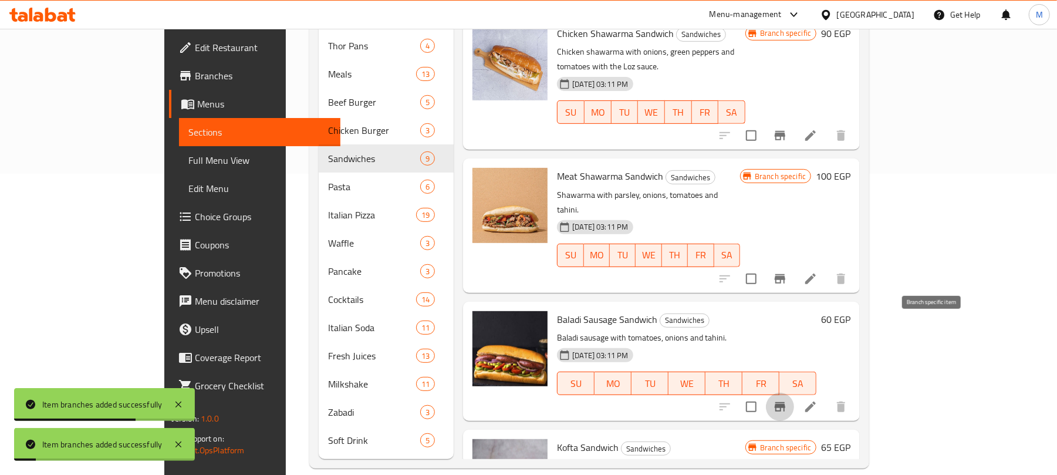
click at [785, 402] on icon "Branch-specific-item" at bounding box center [780, 406] width 11 height 9
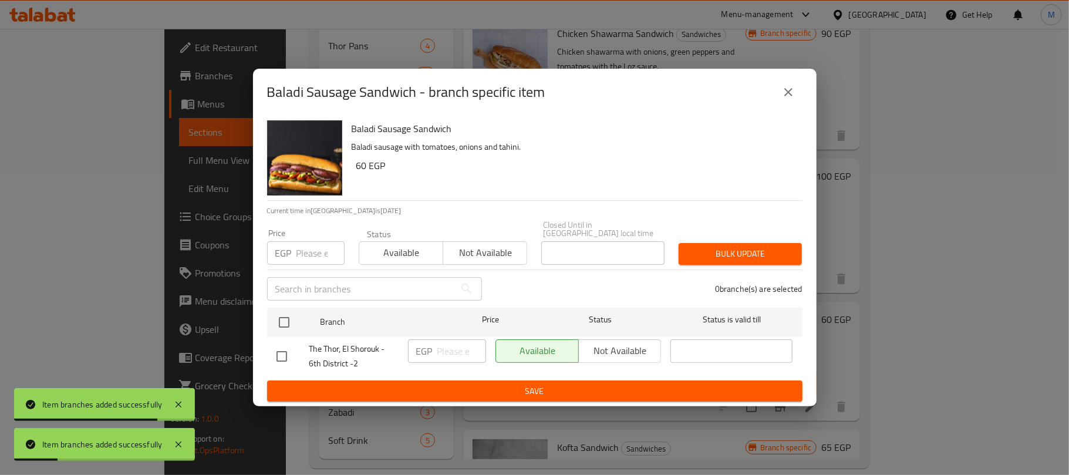
drag, startPoint x: 279, startPoint y: 326, endPoint x: 285, endPoint y: 280, distance: 46.1
click at [280, 325] on input "checkbox" at bounding box center [284, 322] width 25 height 25
checkbox input "true"
click at [303, 242] on input "number" at bounding box center [320, 252] width 48 height 23
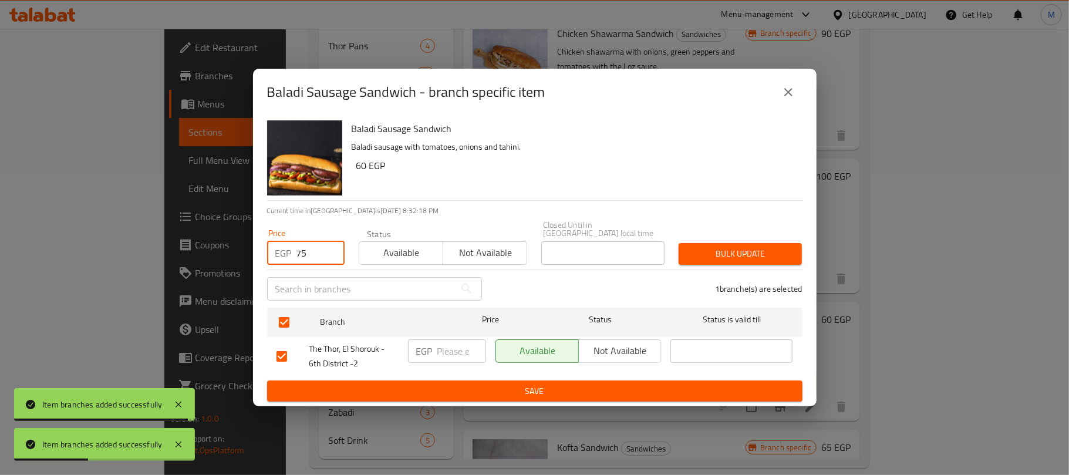
type input "75"
click at [715, 249] on span "Bulk update" at bounding box center [740, 253] width 104 height 15
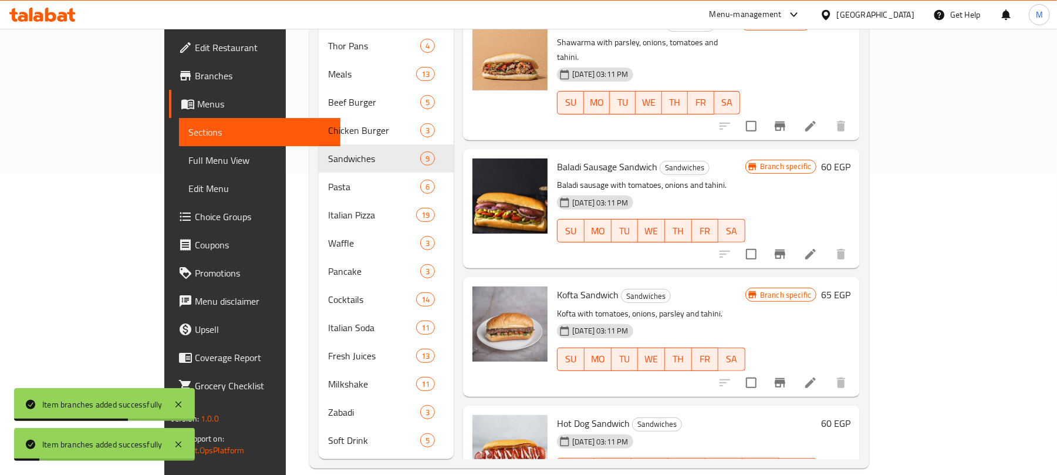
scroll to position [313, 0]
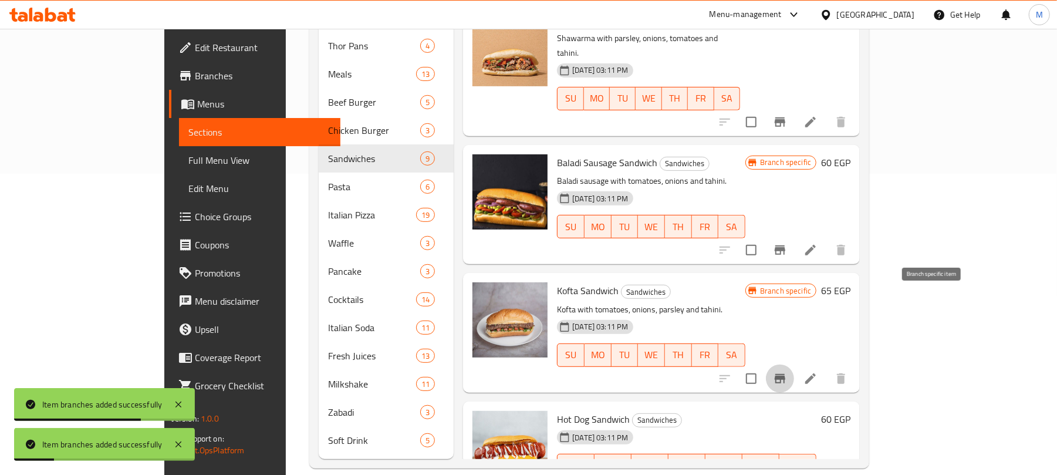
click at [787, 371] on icon "Branch-specific-item" at bounding box center [780, 378] width 14 height 14
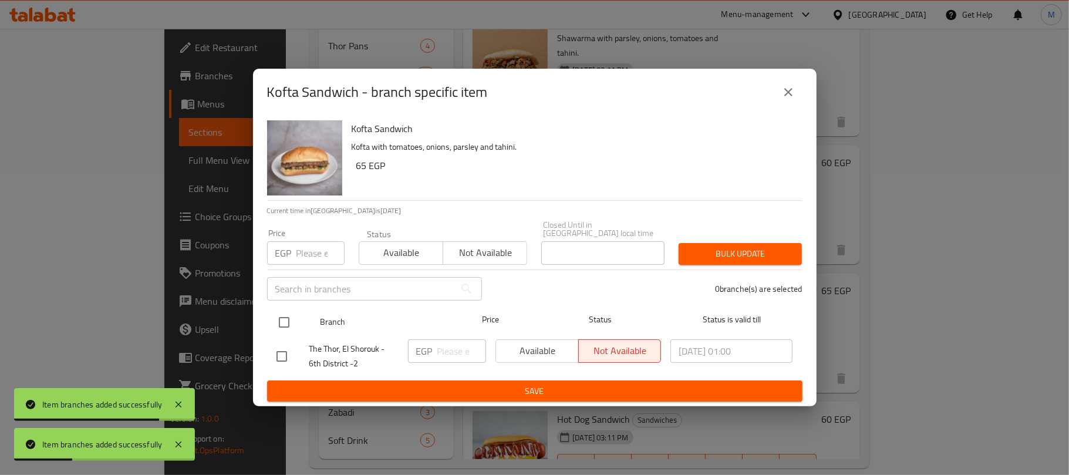
click at [283, 317] on input "checkbox" at bounding box center [284, 322] width 25 height 25
checkbox input "true"
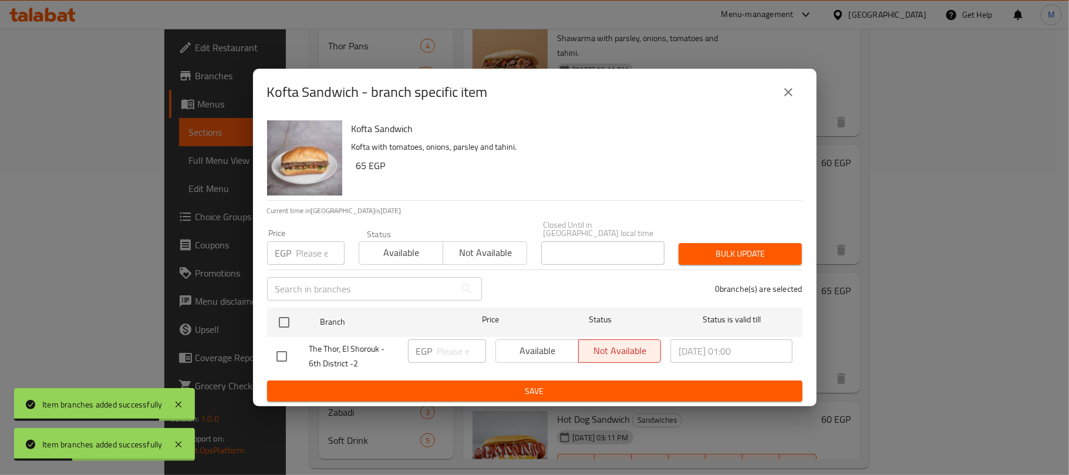
checkbox input "true"
click at [307, 249] on input "number" at bounding box center [320, 252] width 48 height 23
type input "80"
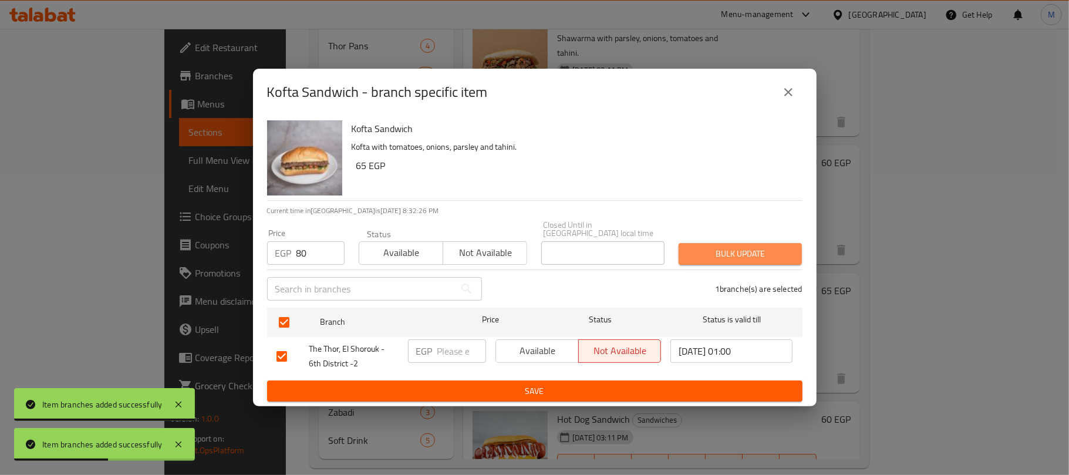
drag, startPoint x: 758, startPoint y: 241, endPoint x: 752, endPoint y: 239, distance: 6.0
click at [758, 243] on button "Bulk update" at bounding box center [739, 254] width 123 height 22
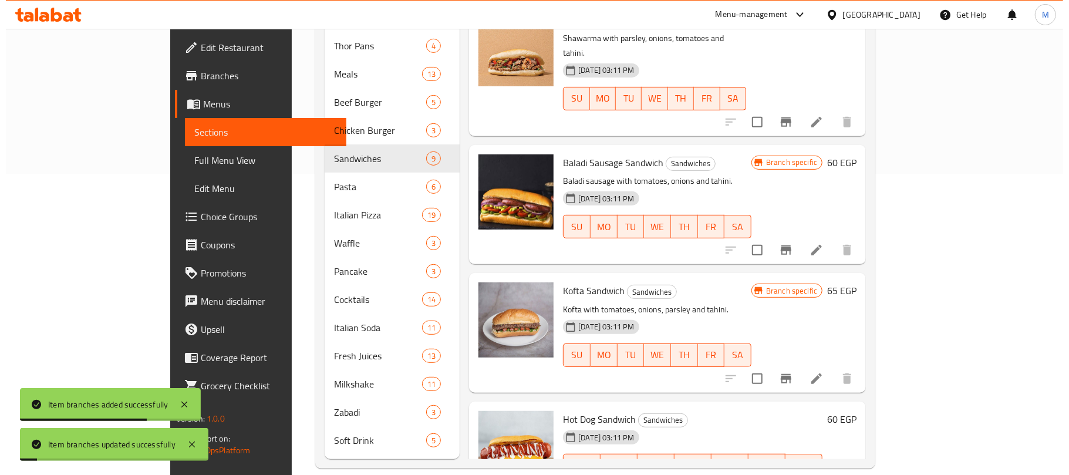
scroll to position [547, 0]
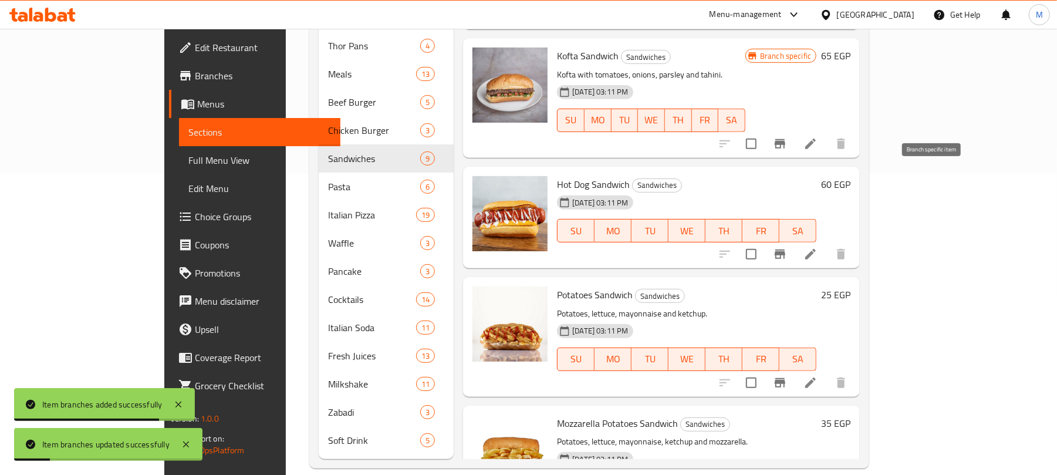
click at [787, 247] on icon "Branch-specific-item" at bounding box center [780, 254] width 14 height 14
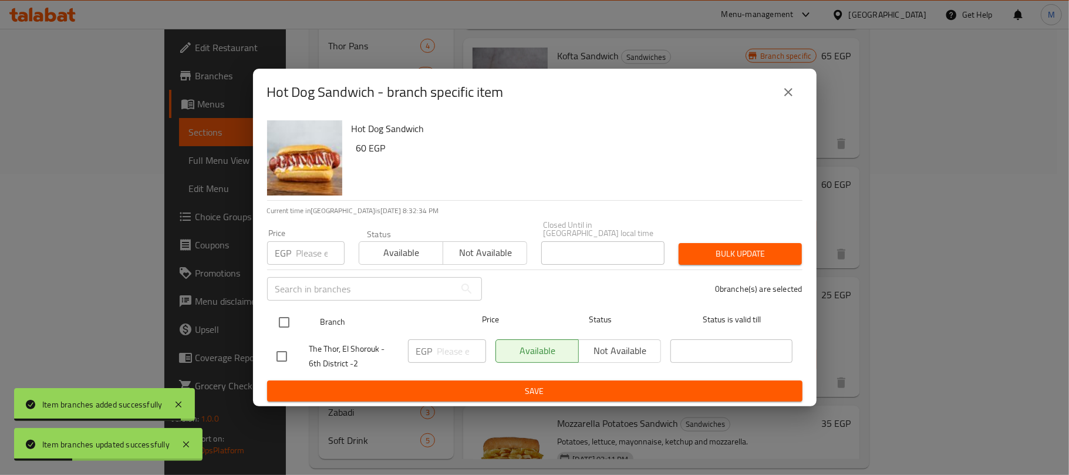
click at [278, 318] on input "checkbox" at bounding box center [284, 322] width 25 height 25
checkbox input "true"
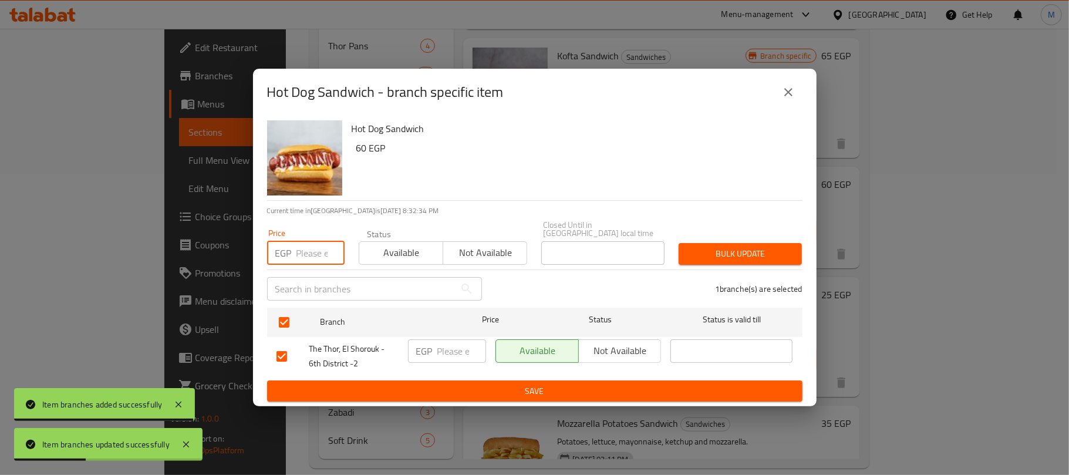
click at [312, 256] on input "number" at bounding box center [320, 252] width 48 height 23
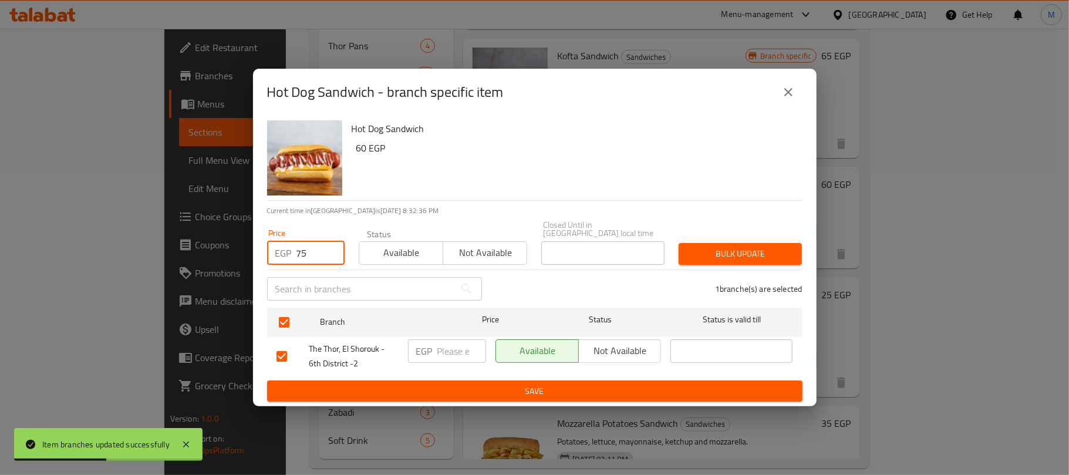
type input "75"
click at [696, 250] on span "Bulk update" at bounding box center [740, 253] width 104 height 15
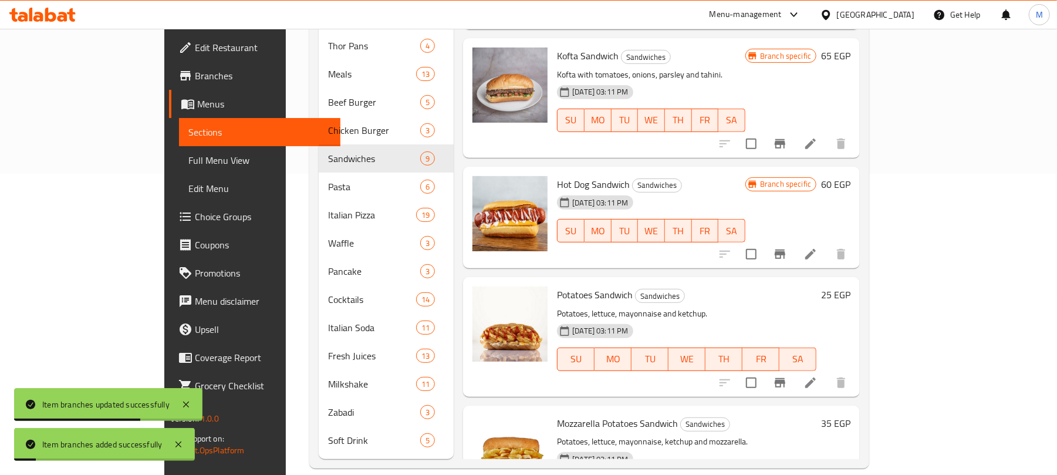
click at [787, 376] on icon "Branch-specific-item" at bounding box center [780, 383] width 14 height 14
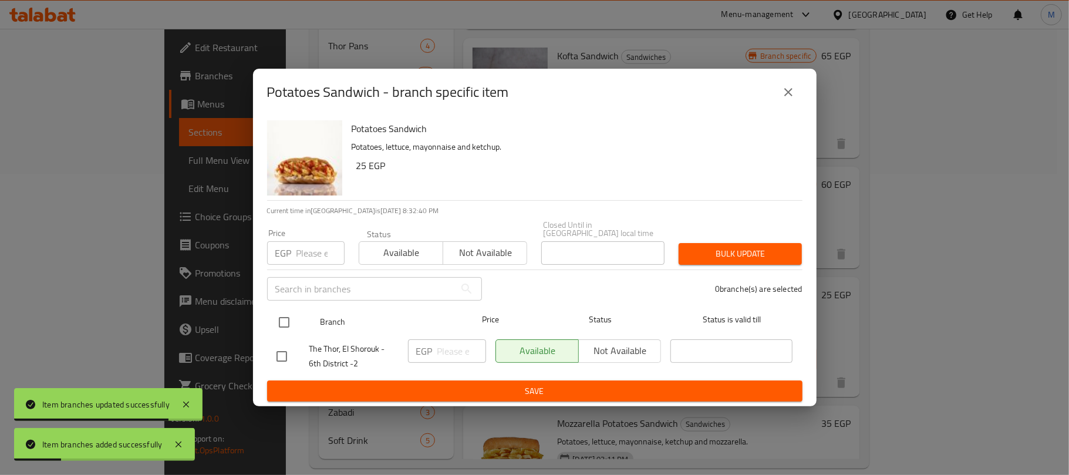
click at [285, 317] on input "checkbox" at bounding box center [284, 322] width 25 height 25
checkbox input "true"
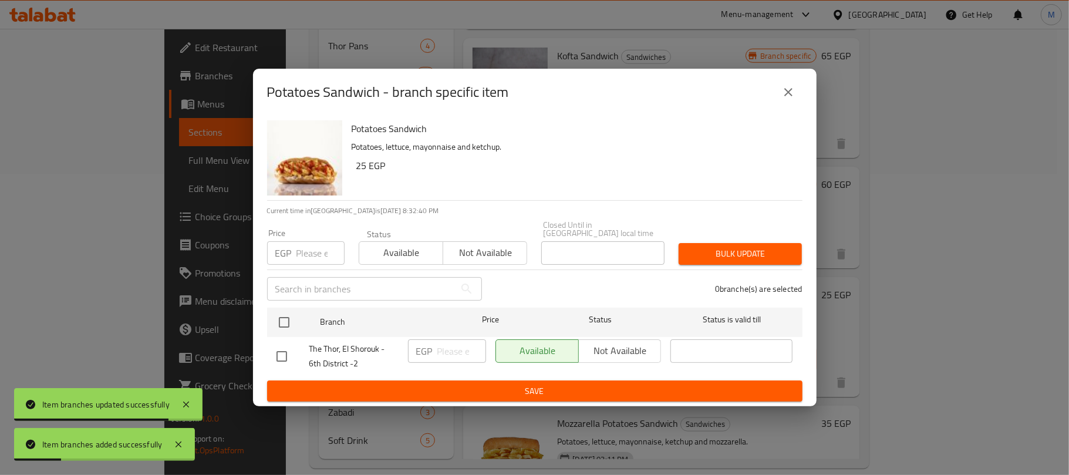
checkbox input "true"
click at [313, 248] on input "number" at bounding box center [320, 252] width 48 height 23
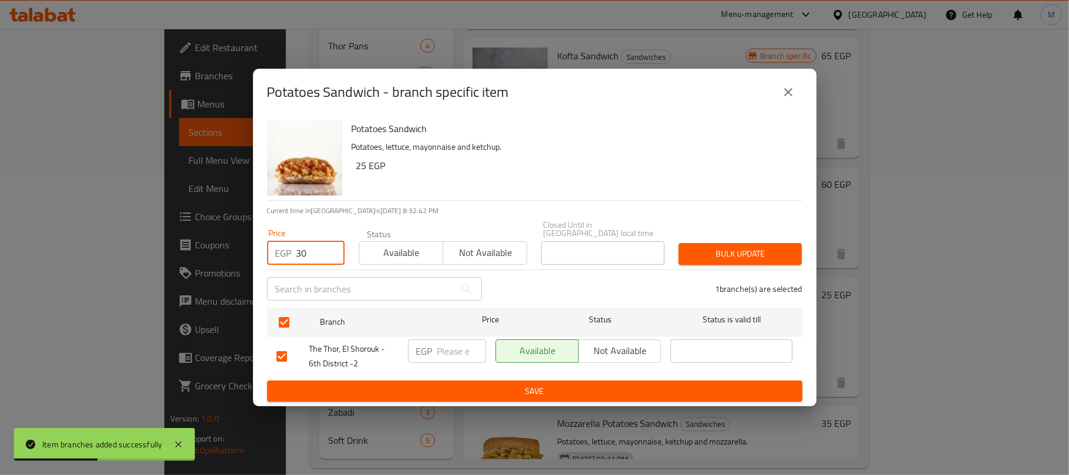
type input "30"
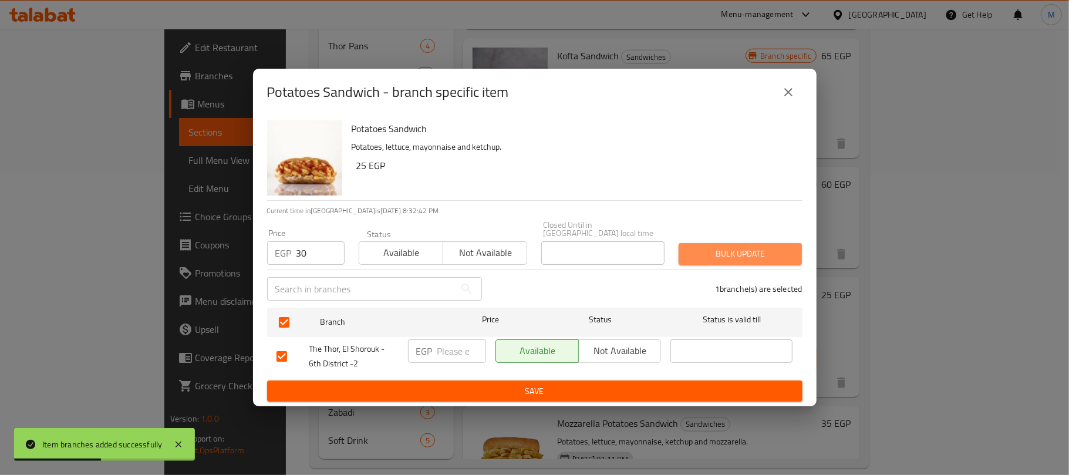
click at [704, 252] on span "Bulk update" at bounding box center [740, 253] width 104 height 15
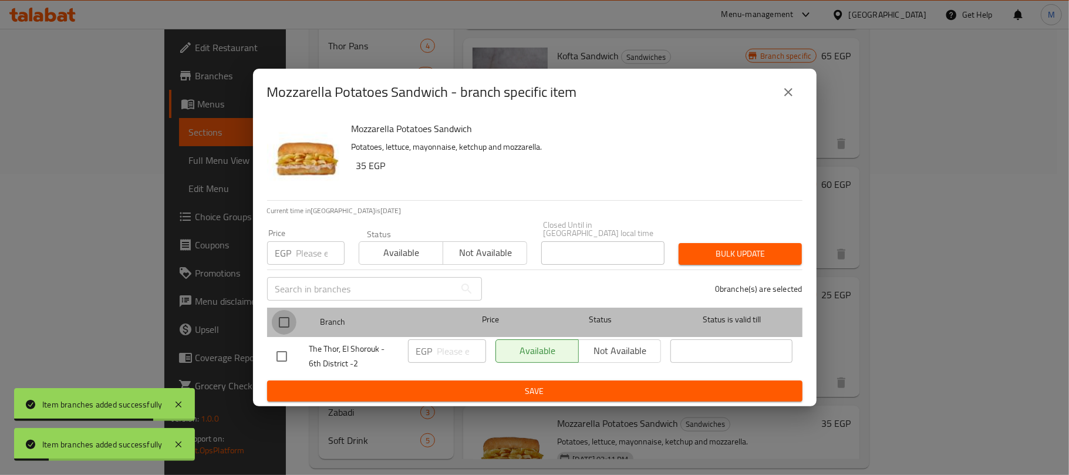
click at [288, 318] on input "checkbox" at bounding box center [284, 322] width 25 height 25
checkbox input "true"
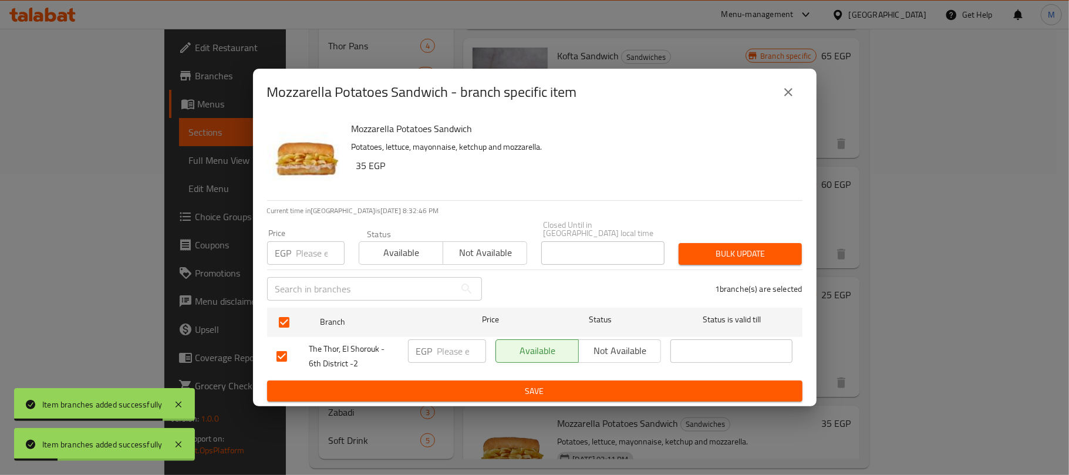
click at [317, 246] on input "number" at bounding box center [320, 252] width 48 height 23
type input "45"
click at [782, 252] on span "Bulk update" at bounding box center [740, 253] width 104 height 15
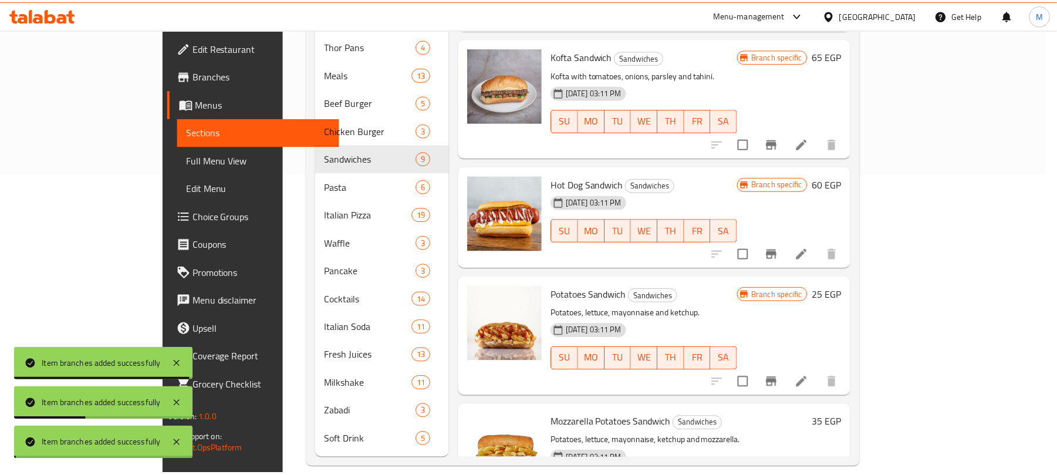
scroll to position [555, 0]
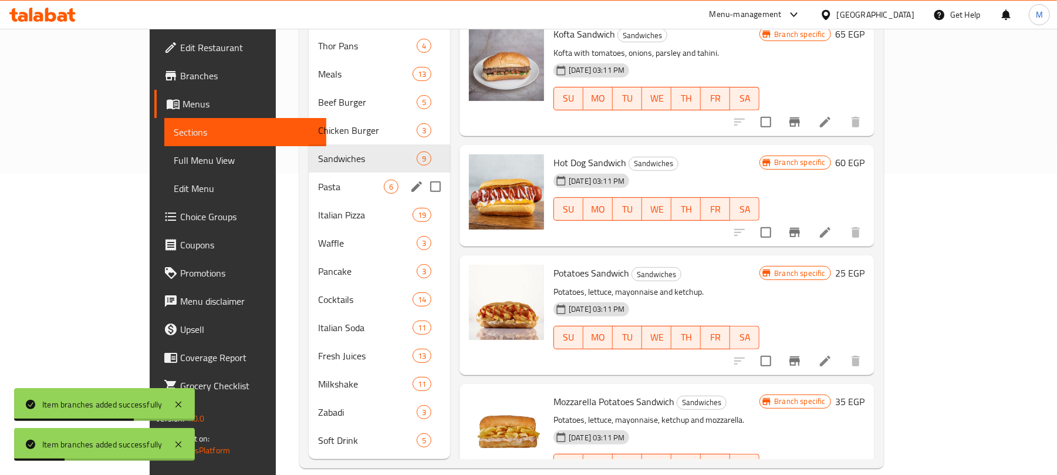
click at [318, 180] on span "Pasta" at bounding box center [351, 187] width 66 height 14
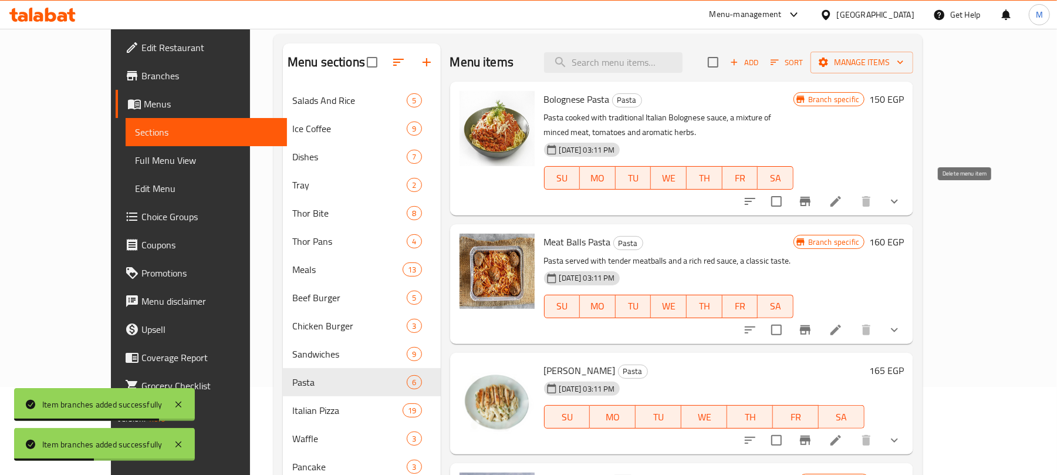
scroll to position [66, 0]
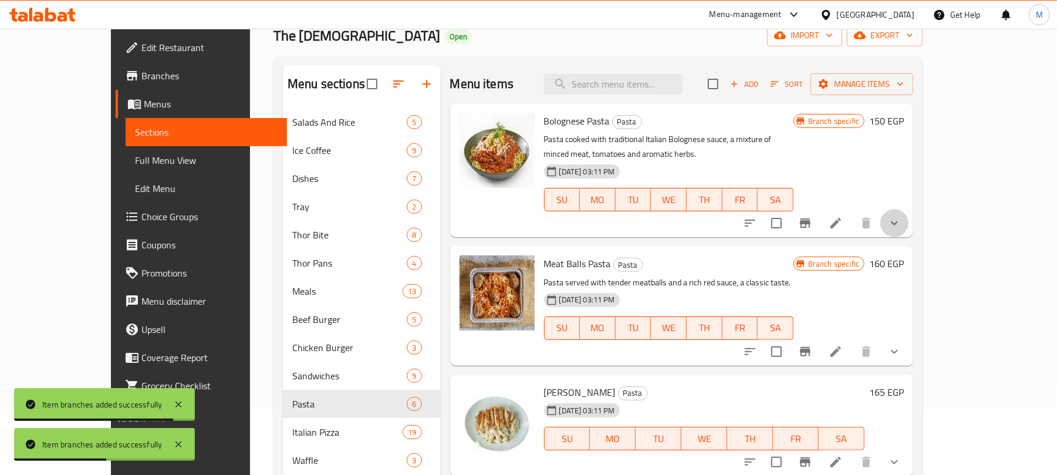
click at [908, 214] on button "show more" at bounding box center [894, 223] width 28 height 28
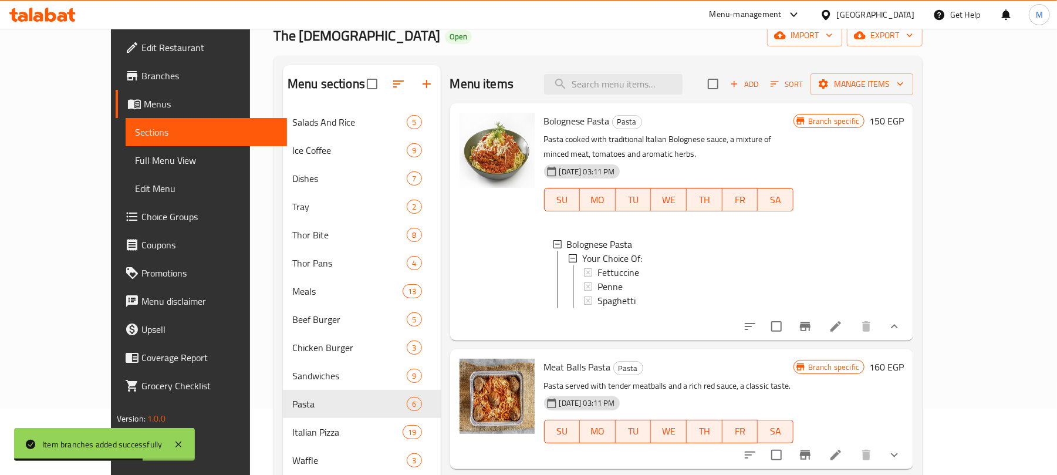
click at [908, 331] on button "show more" at bounding box center [894, 326] width 28 height 28
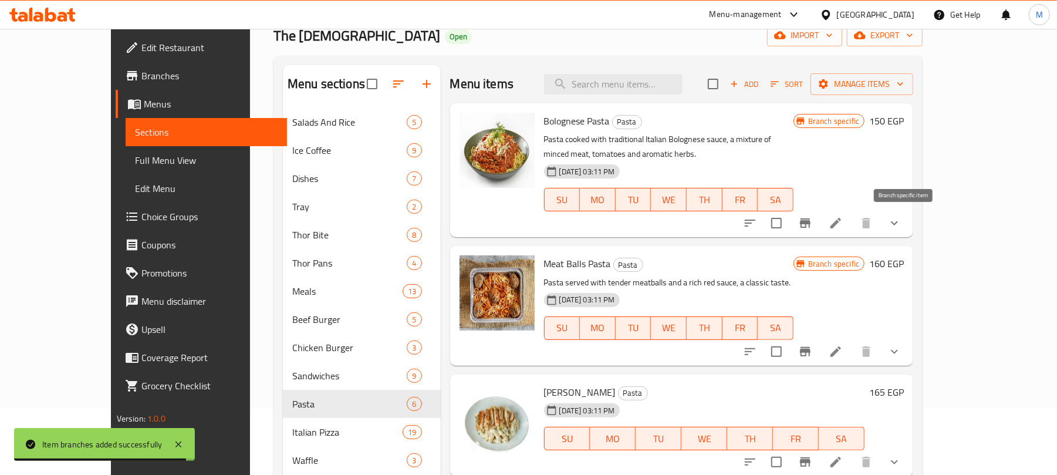
click at [812, 224] on icon "Branch-specific-item" at bounding box center [805, 223] width 14 height 14
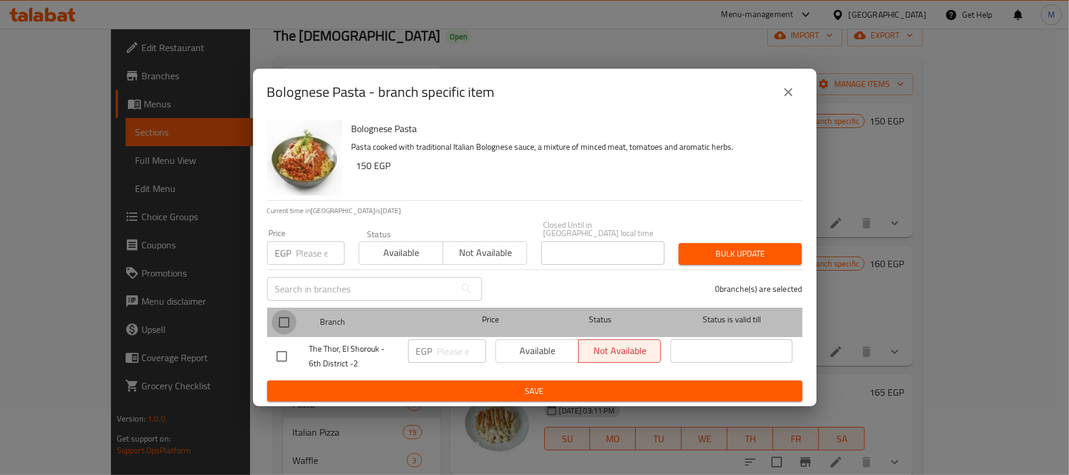
click at [282, 315] on input "checkbox" at bounding box center [284, 322] width 25 height 25
checkbox input "true"
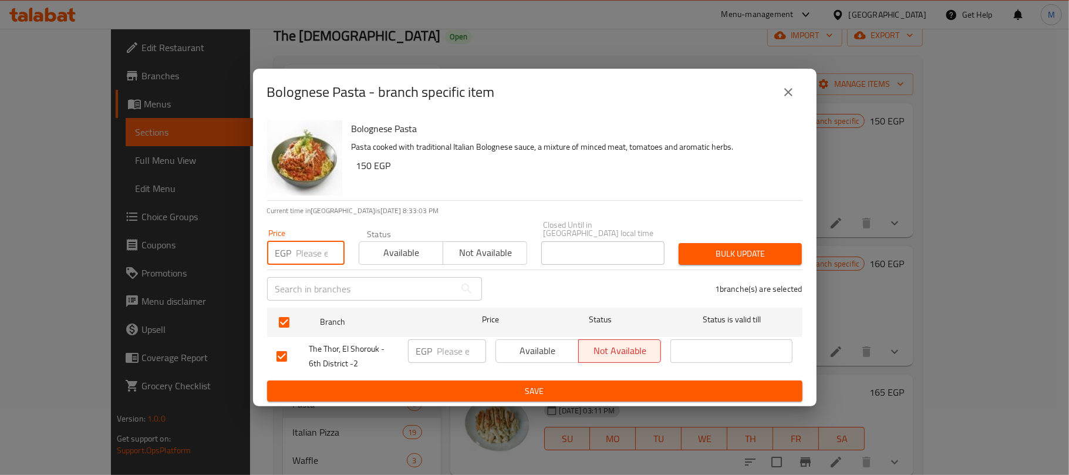
click at [323, 253] on input "number" at bounding box center [320, 252] width 48 height 23
type input "185"
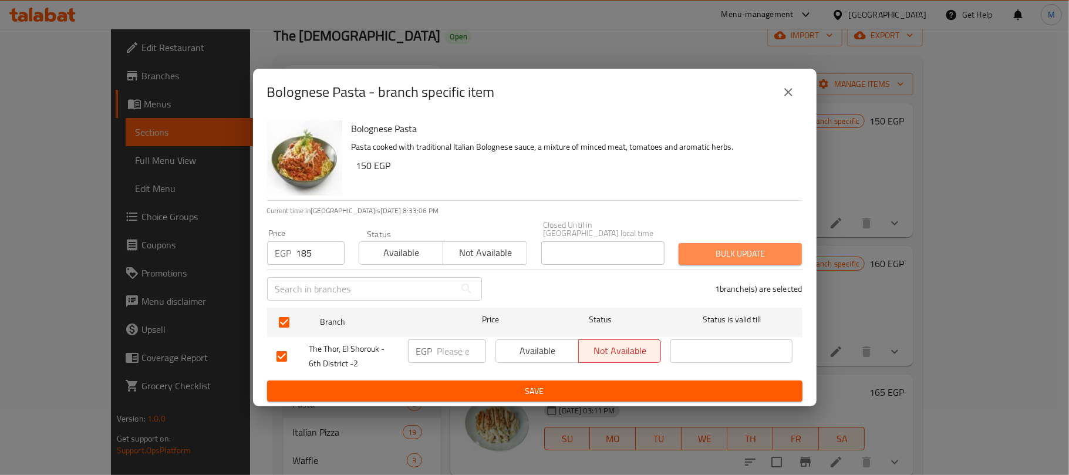
drag, startPoint x: 712, startPoint y: 255, endPoint x: 503, endPoint y: 120, distance: 248.9
click at [714, 255] on span "Bulk update" at bounding box center [740, 253] width 104 height 15
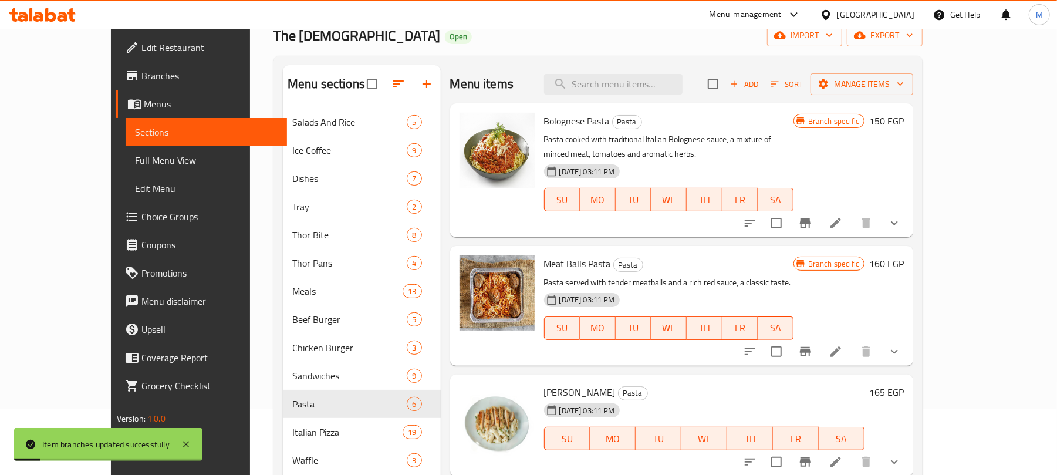
click at [810, 355] on icon "Branch-specific-item" at bounding box center [805, 351] width 11 height 9
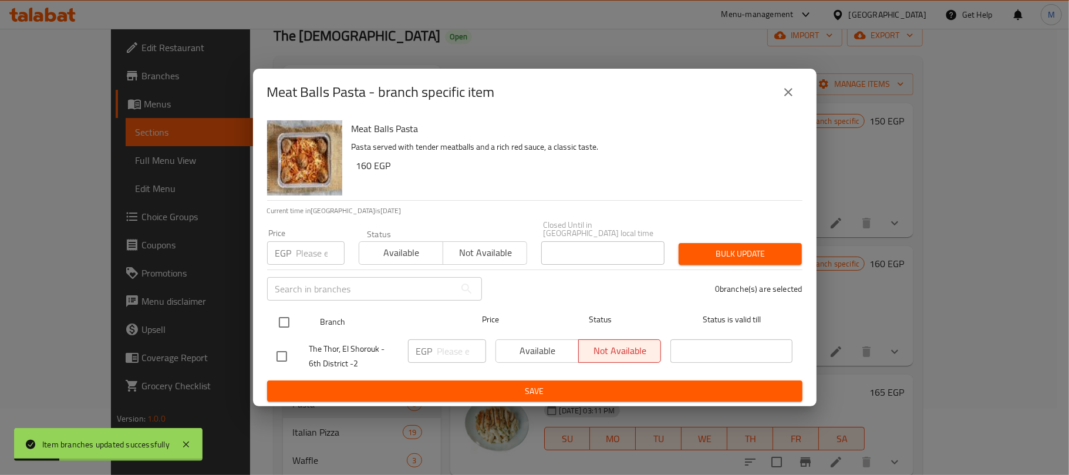
drag, startPoint x: 289, startPoint y: 325, endPoint x: 289, endPoint y: 313, distance: 12.3
click at [289, 325] on input "checkbox" at bounding box center [284, 322] width 25 height 25
checkbox input "true"
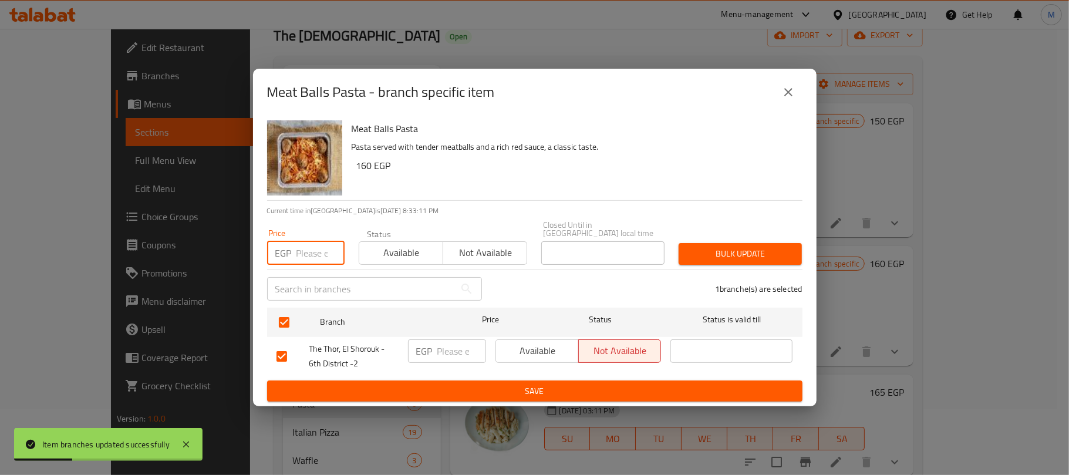
click at [313, 252] on input "number" at bounding box center [320, 252] width 48 height 23
type input "200"
click at [698, 247] on span "Bulk update" at bounding box center [740, 253] width 104 height 15
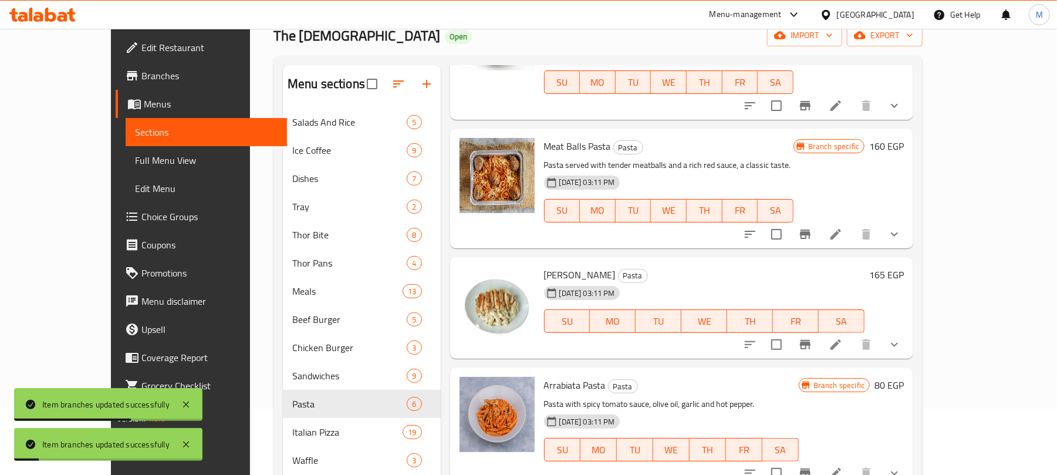
scroll to position [184, 0]
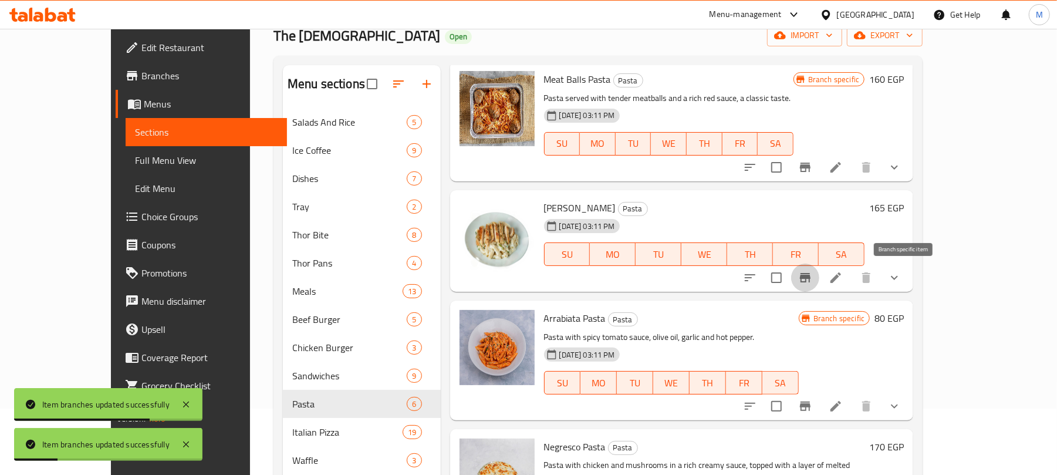
click at [819, 273] on button "Branch-specific-item" at bounding box center [805, 277] width 28 height 28
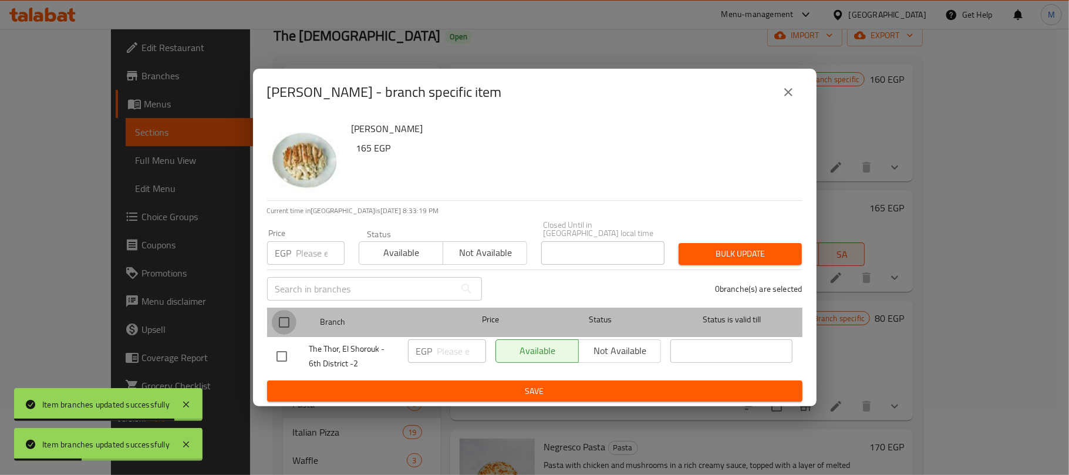
click at [283, 312] on input "checkbox" at bounding box center [284, 322] width 25 height 25
checkbox input "true"
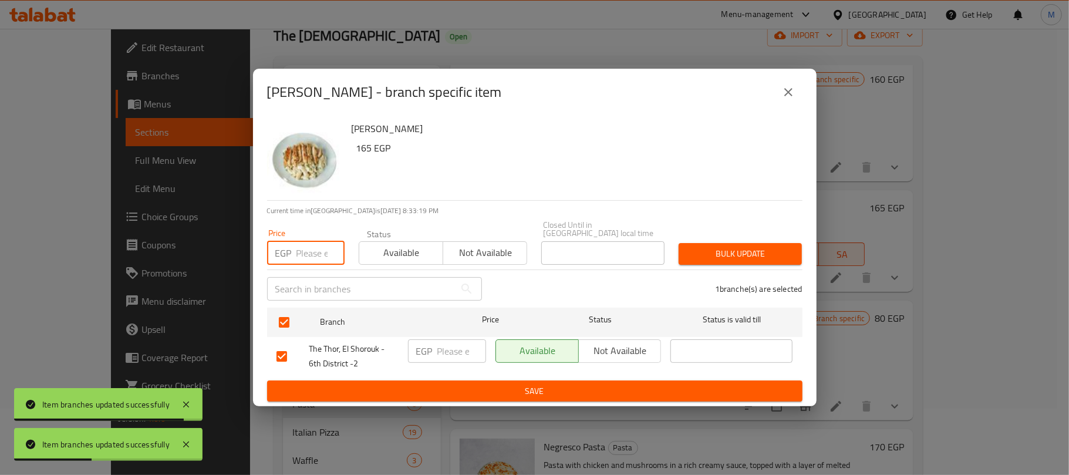
click at [303, 248] on input "number" at bounding box center [320, 252] width 48 height 23
type input "205"
click at [691, 249] on span "Bulk update" at bounding box center [740, 253] width 104 height 15
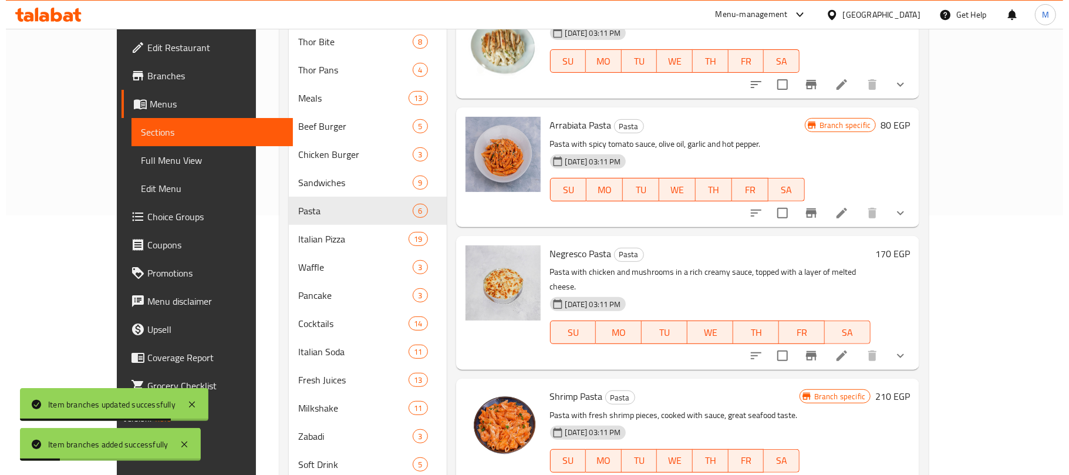
scroll to position [301, 0]
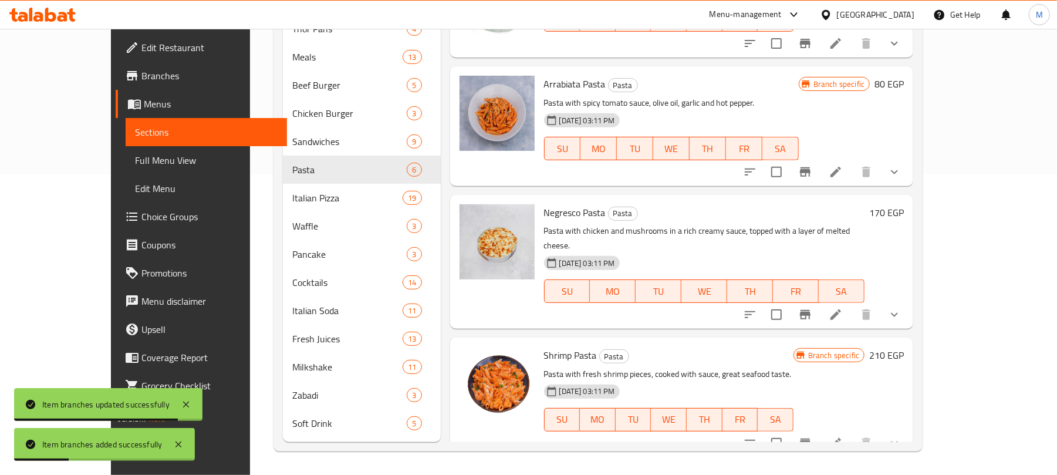
click at [812, 167] on icon "Branch-specific-item" at bounding box center [805, 172] width 14 height 14
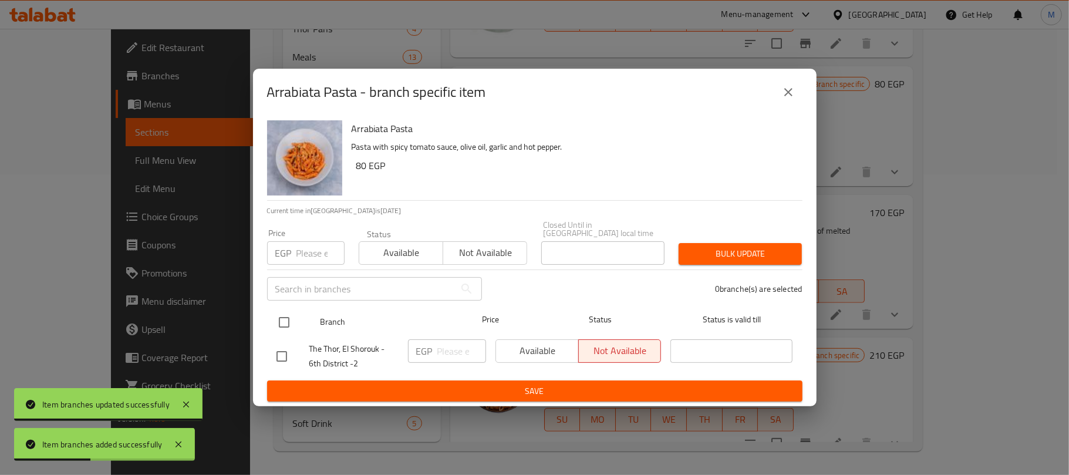
click at [288, 315] on input "checkbox" at bounding box center [284, 322] width 25 height 25
checkbox input "true"
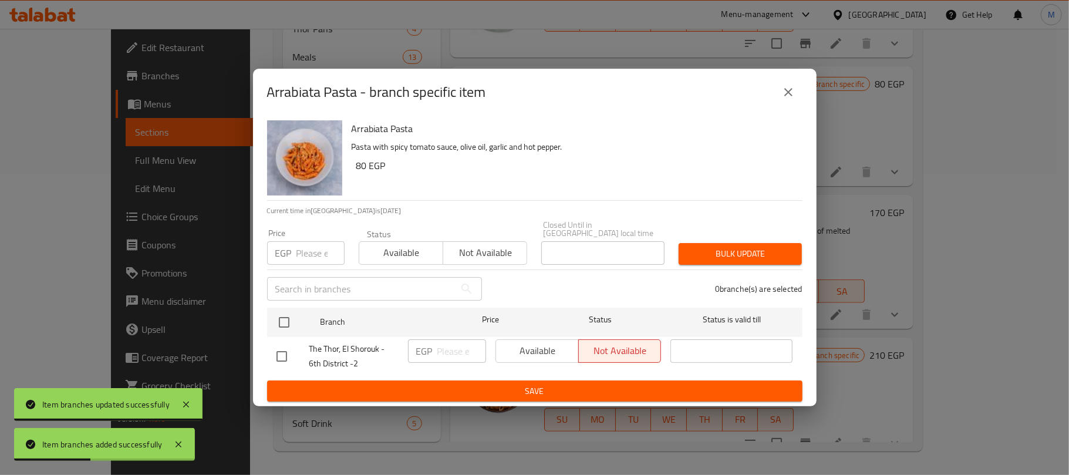
checkbox input "true"
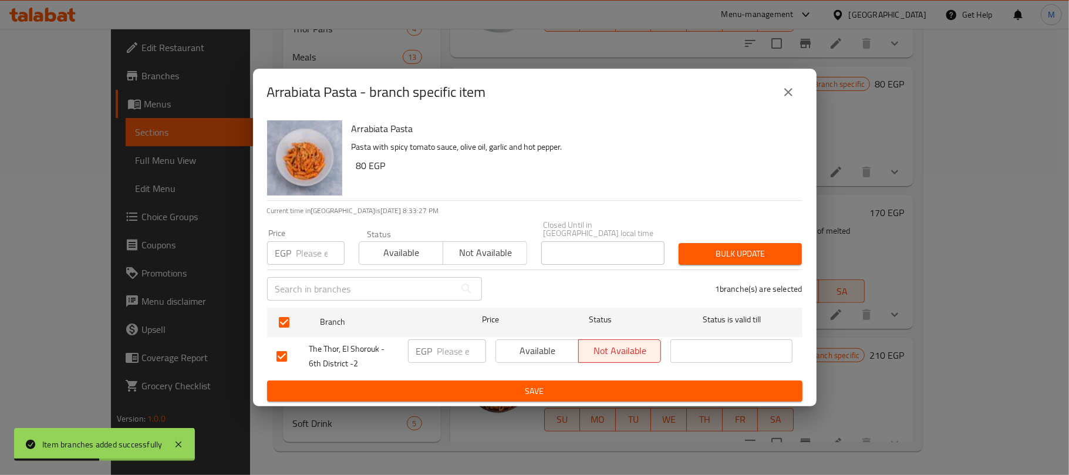
click at [303, 252] on input "number" at bounding box center [320, 252] width 48 height 23
type input "100"
click at [752, 246] on span "Bulk update" at bounding box center [740, 253] width 104 height 15
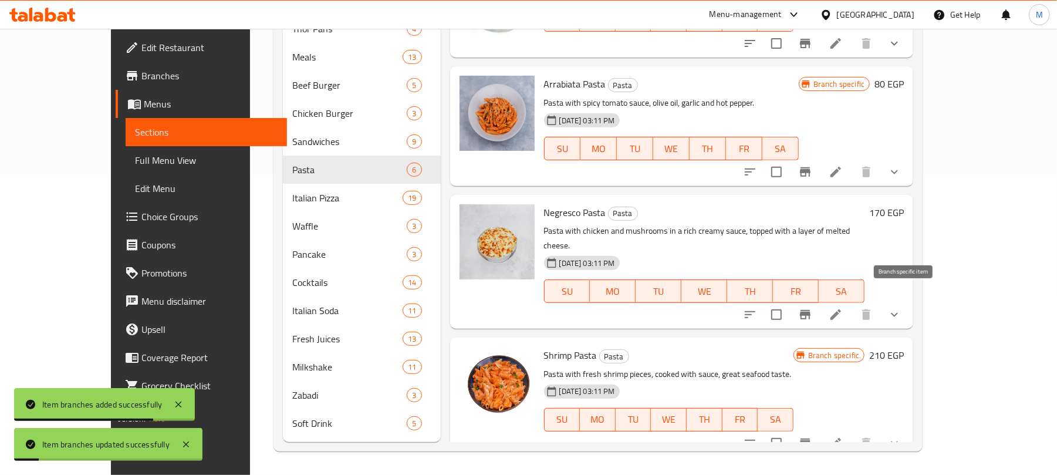
click at [812, 307] on icon "Branch-specific-item" at bounding box center [805, 314] width 14 height 14
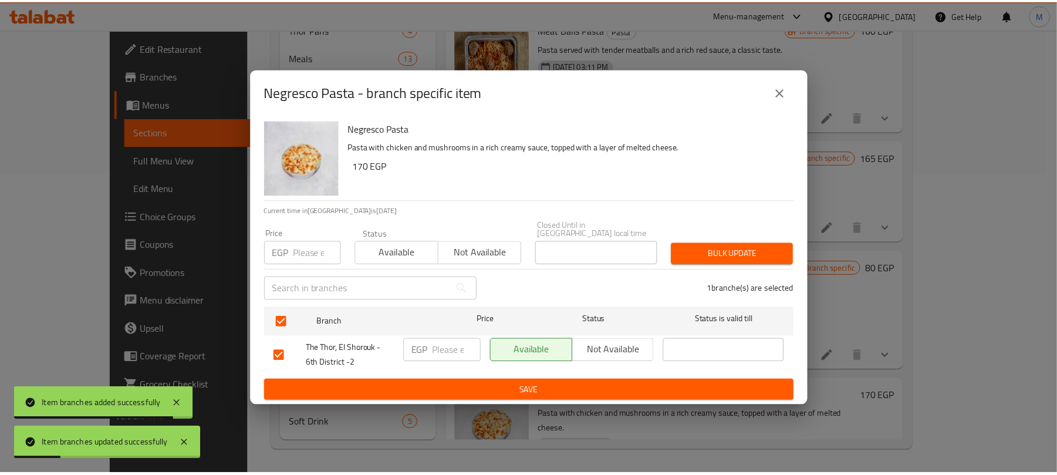
scroll to position [184, 0]
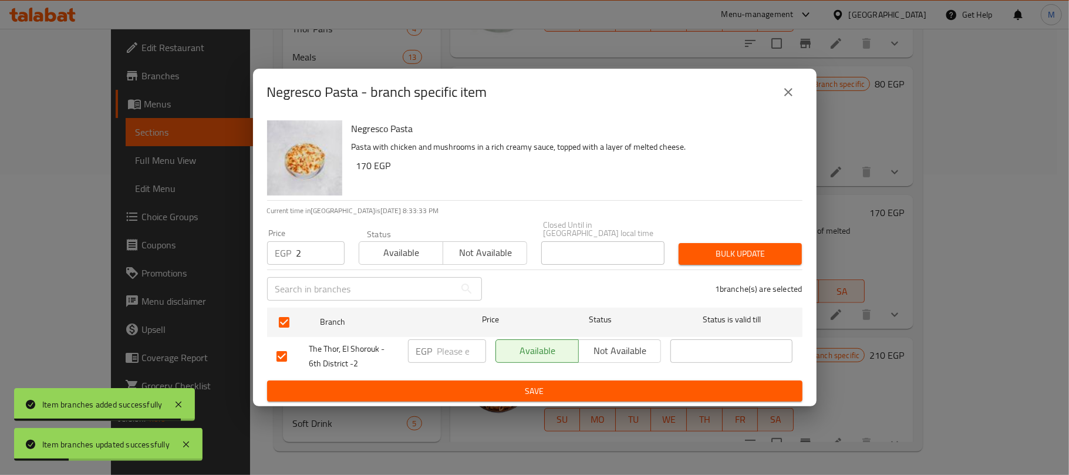
click at [310, 249] on input "2" at bounding box center [320, 252] width 48 height 23
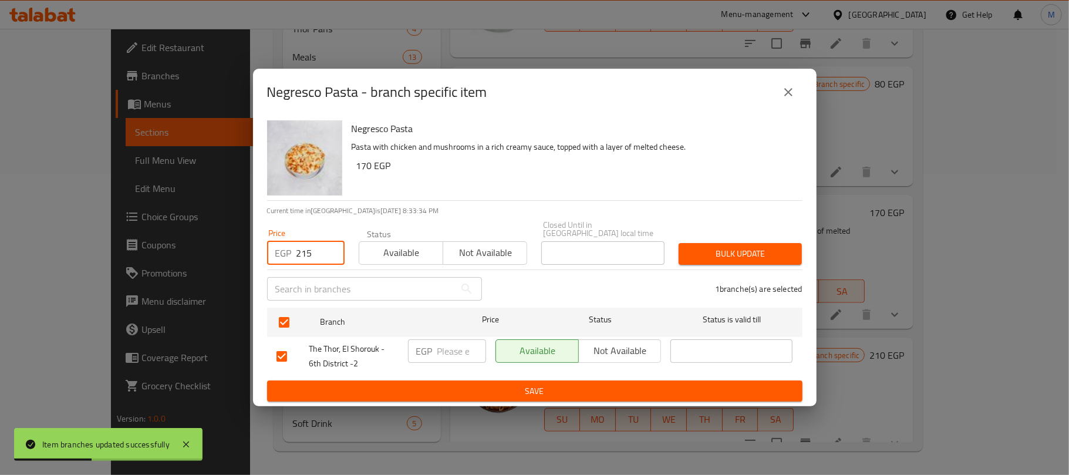
type input "215"
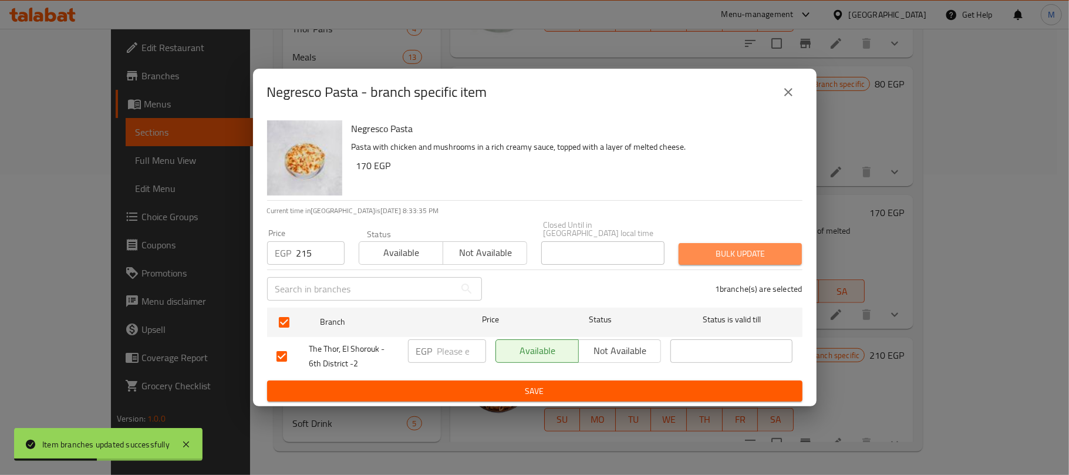
click at [731, 250] on span "Bulk update" at bounding box center [740, 253] width 104 height 15
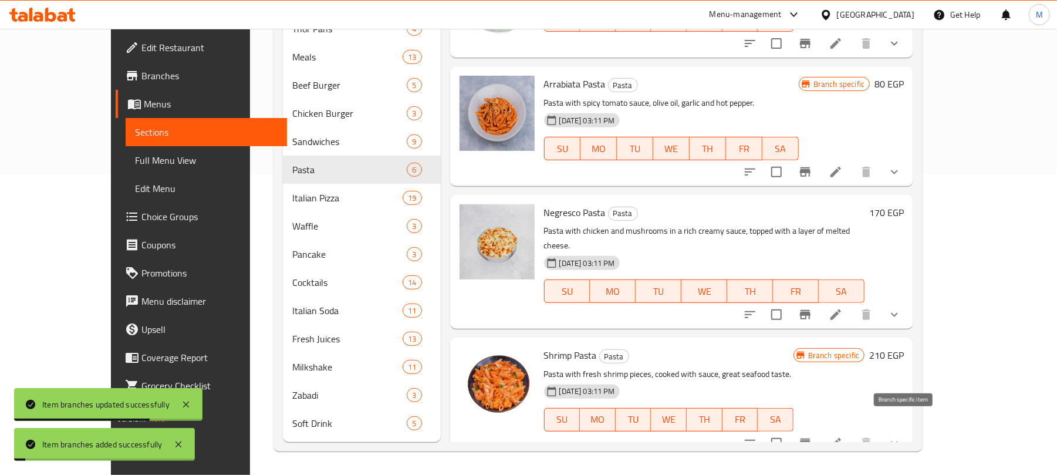
click at [819, 437] on button "Branch-specific-item" at bounding box center [805, 443] width 28 height 28
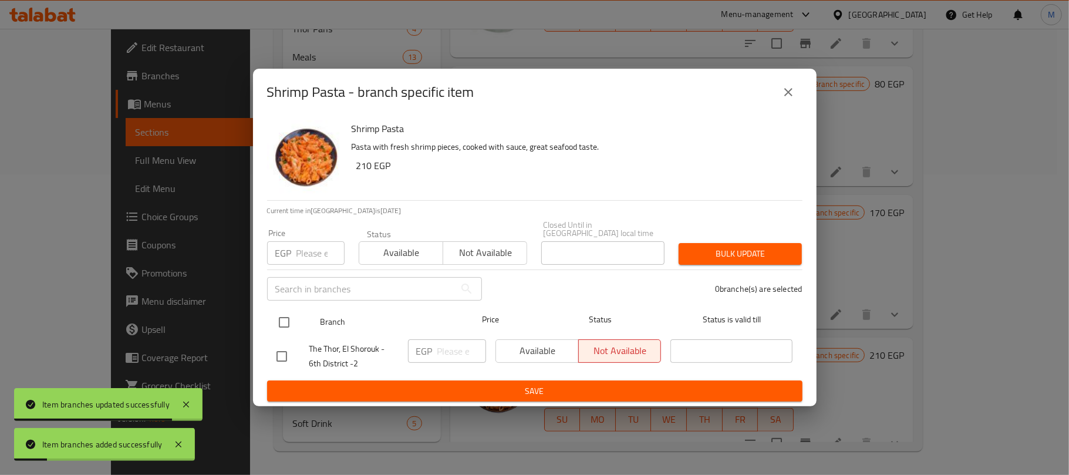
click at [292, 312] on input "checkbox" at bounding box center [284, 322] width 25 height 25
checkbox input "true"
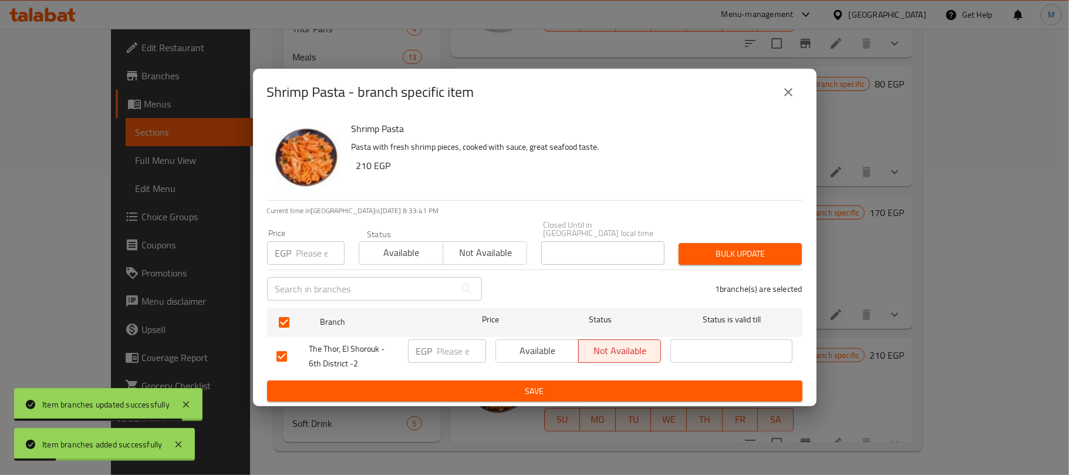
click at [315, 256] on input "number" at bounding box center [320, 252] width 48 height 23
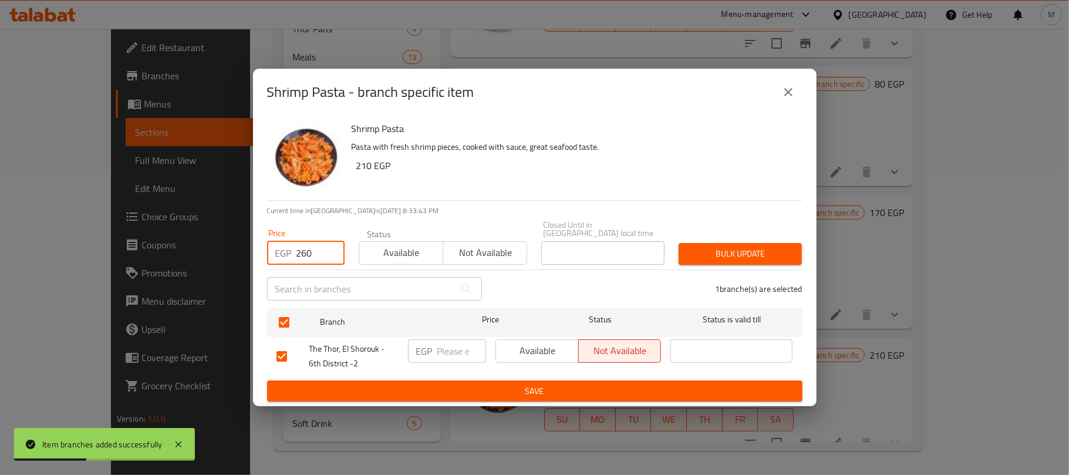
type input "260"
click at [771, 246] on span "Bulk update" at bounding box center [740, 253] width 104 height 15
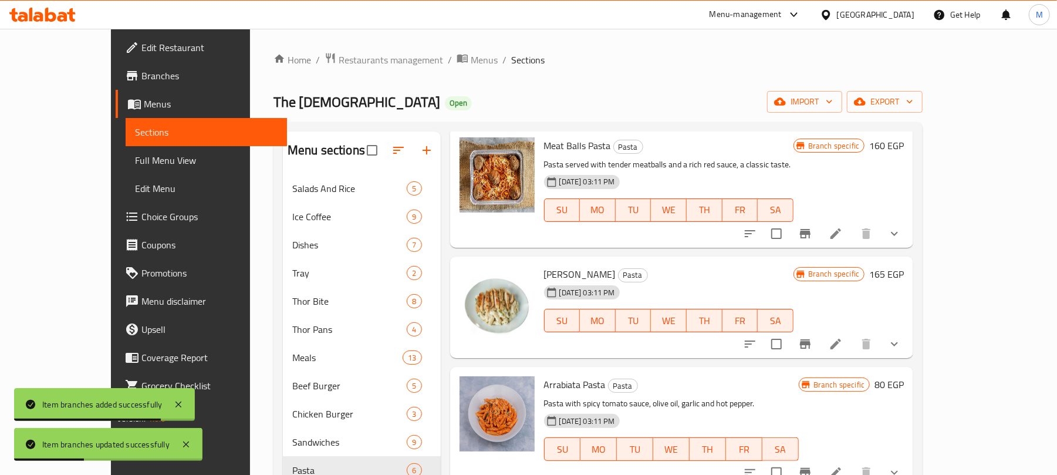
scroll to position [0, 0]
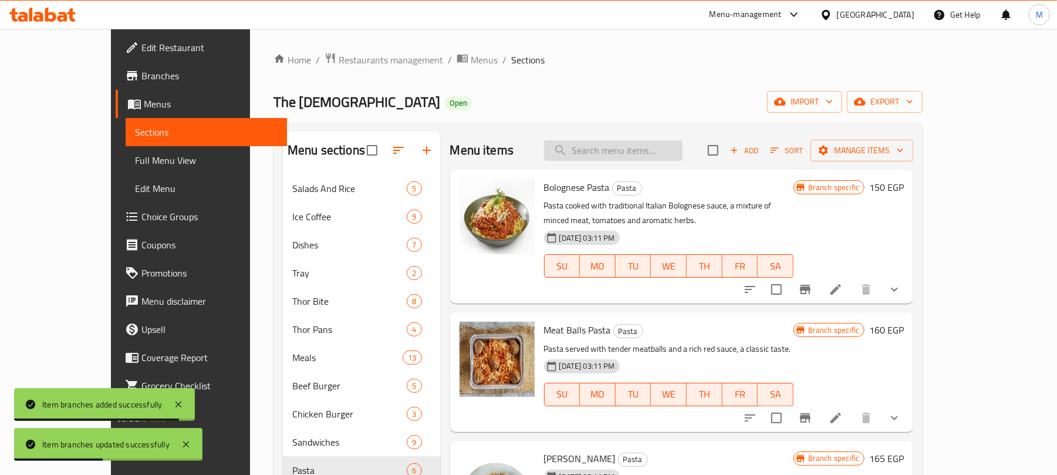
click at [682, 141] on input "search" at bounding box center [613, 150] width 138 height 21
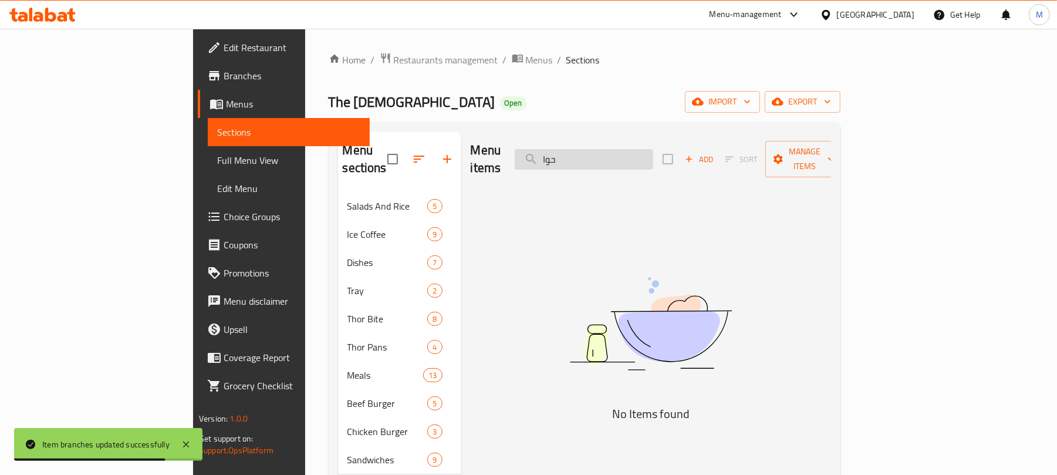
type input "حواو"
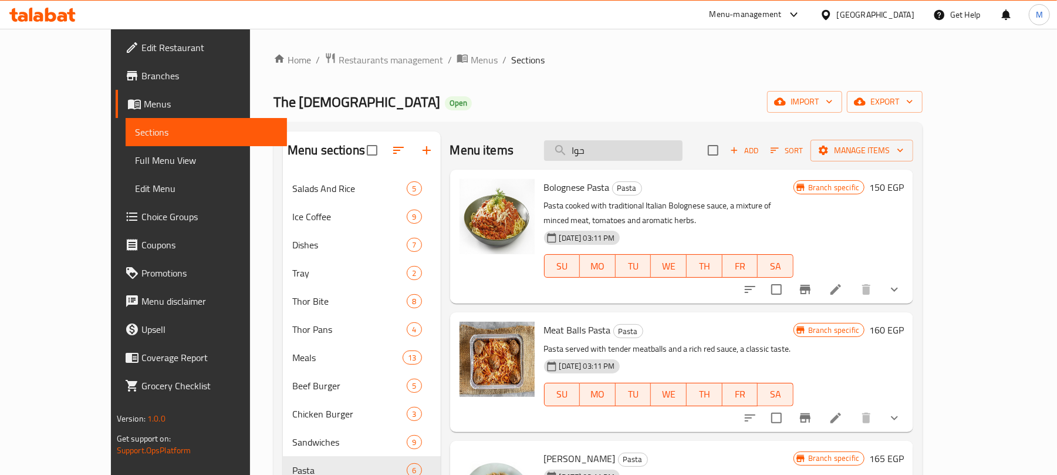
type input "حواو"
click at [420, 146] on icon "button" at bounding box center [427, 150] width 14 height 14
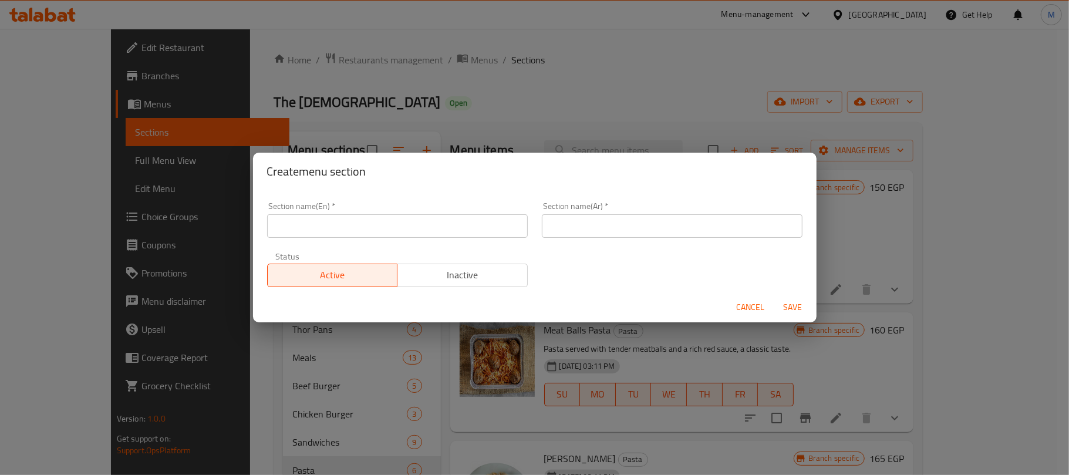
drag, startPoint x: 452, startPoint y: 236, endPoint x: 452, endPoint y: 214, distance: 21.7
click at [452, 234] on input "text" at bounding box center [397, 225] width 261 height 23
type input "Hawawshi"
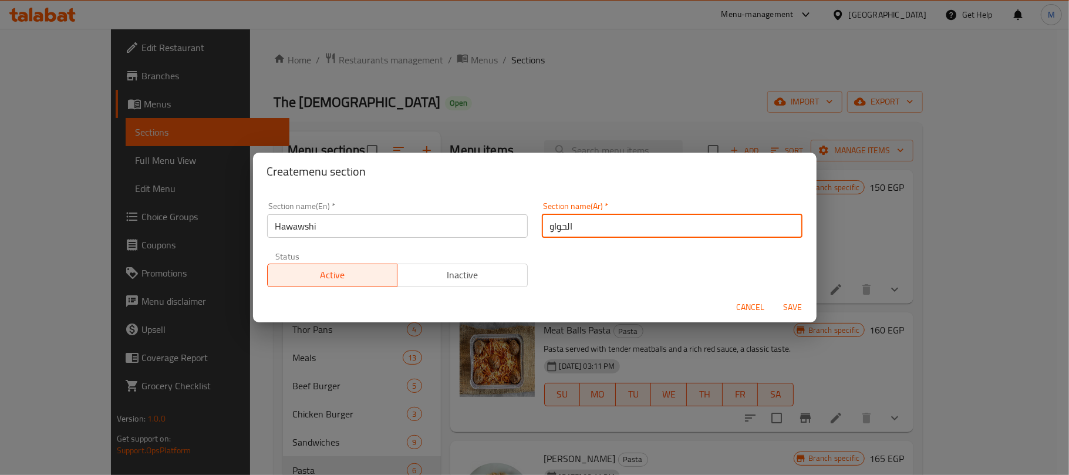
type input "الحواوشى"
click button "Save" at bounding box center [793, 307] width 38 height 22
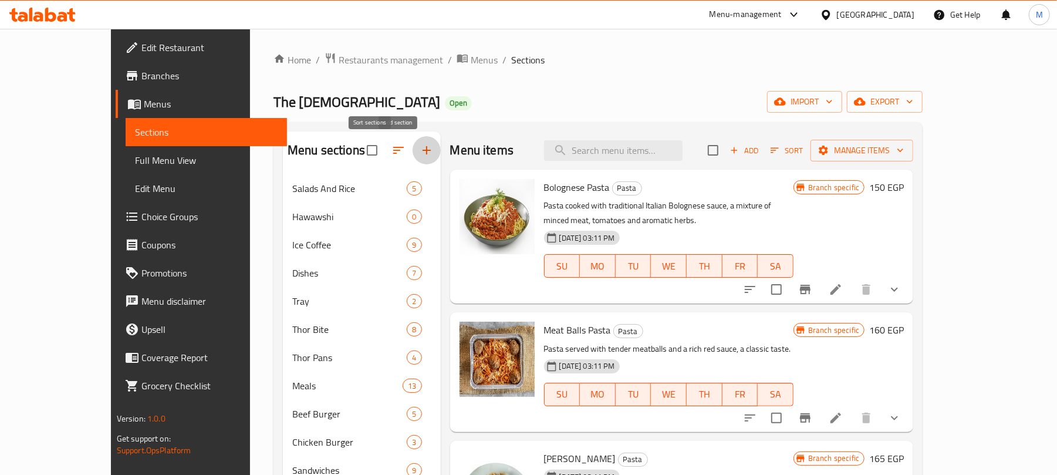
click at [391, 155] on icon "button" at bounding box center [398, 150] width 14 height 14
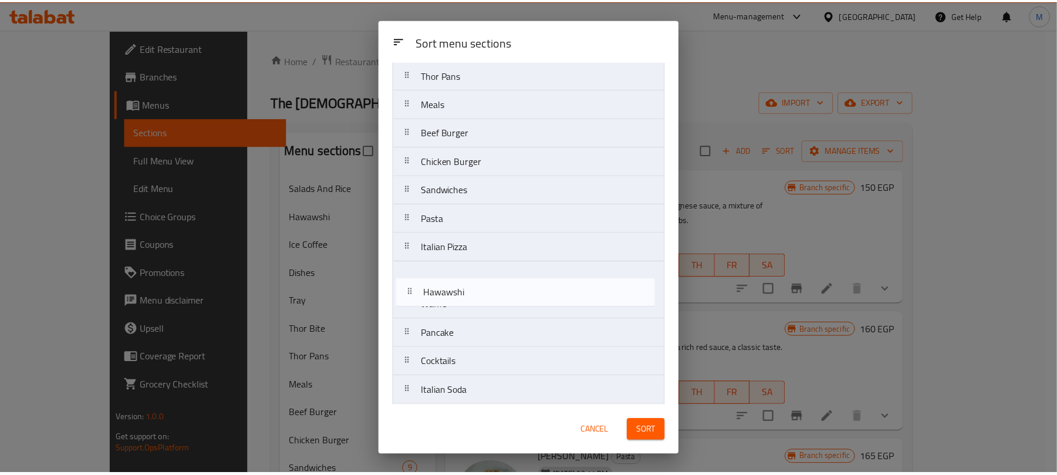
scroll to position [178, 0]
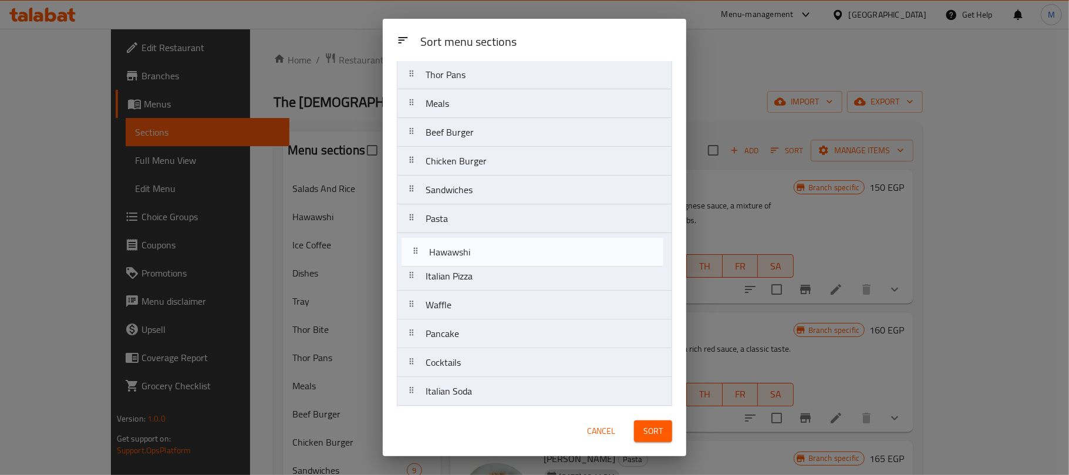
drag, startPoint x: 458, startPoint y: 142, endPoint x: 468, endPoint y: 290, distance: 148.2
click at [468, 290] on nav "Salads And Rice Hawawshi Ice Coffee Dishes Tray Thor Bite Thor Pans Meals Beef …" at bounding box center [534, 218] width 275 height 605
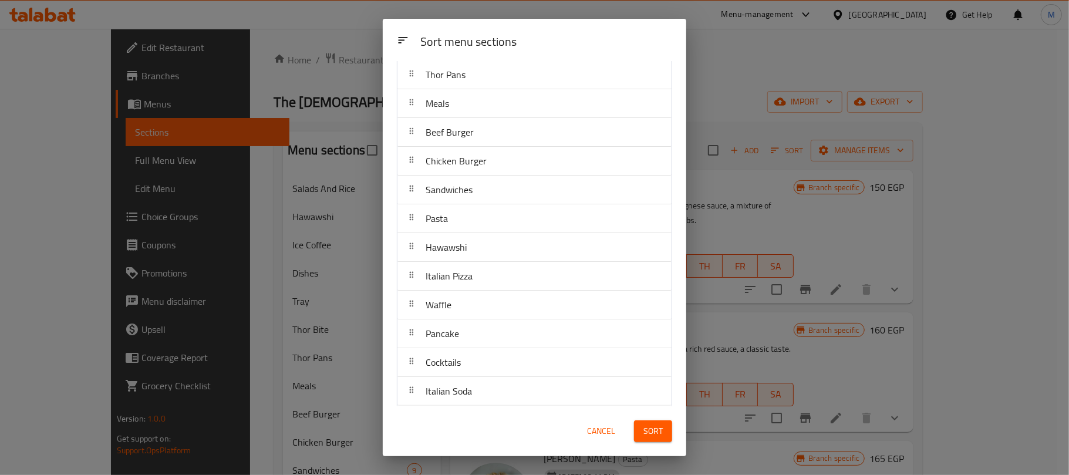
click at [648, 428] on span "Sort" at bounding box center [652, 431] width 19 height 15
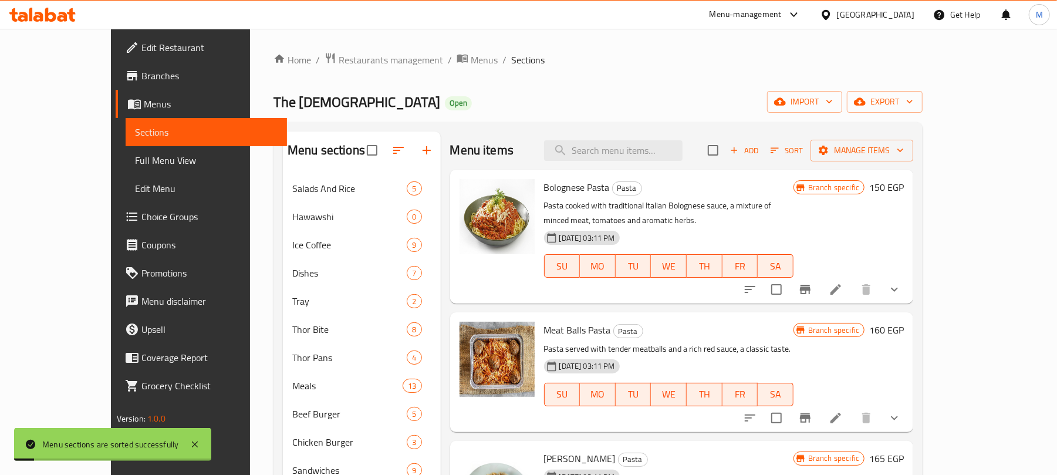
click at [481, 144] on h2 "Menu items" at bounding box center [482, 150] width 64 height 18
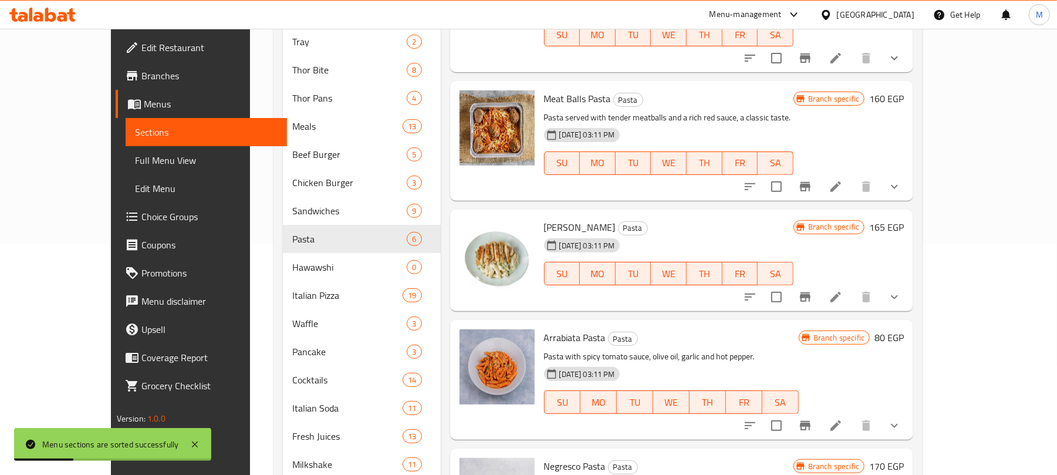
scroll to position [313, 0]
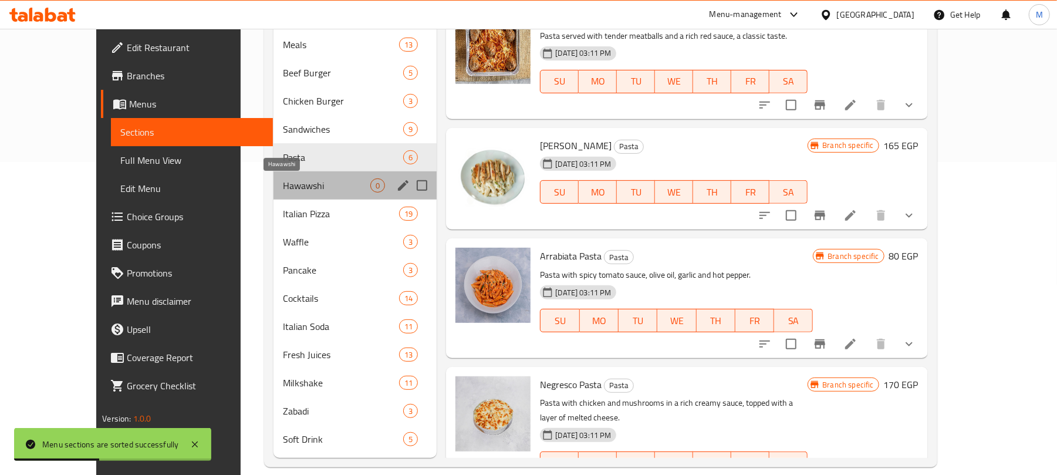
click at [301, 186] on span "Hawawshi" at bounding box center [327, 185] width 88 height 14
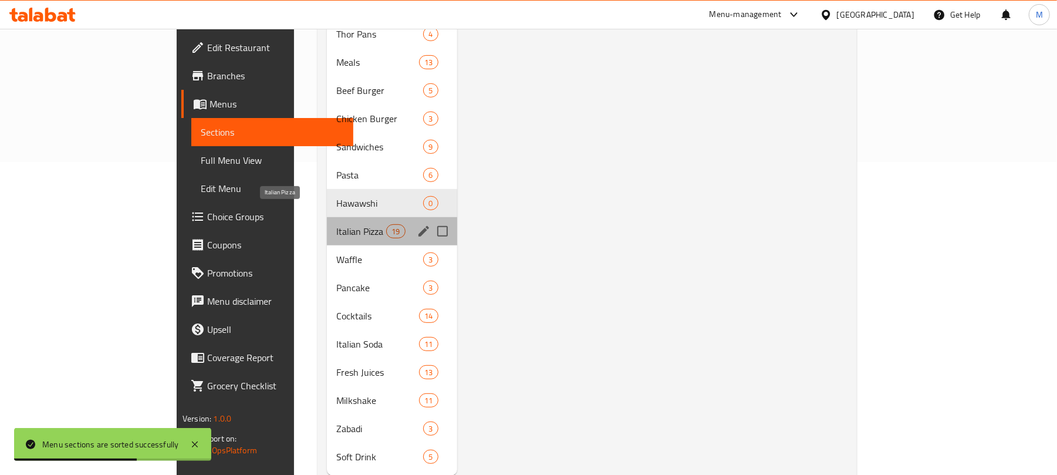
click at [336, 224] on span "Italian Pizza" at bounding box center [361, 231] width 50 height 14
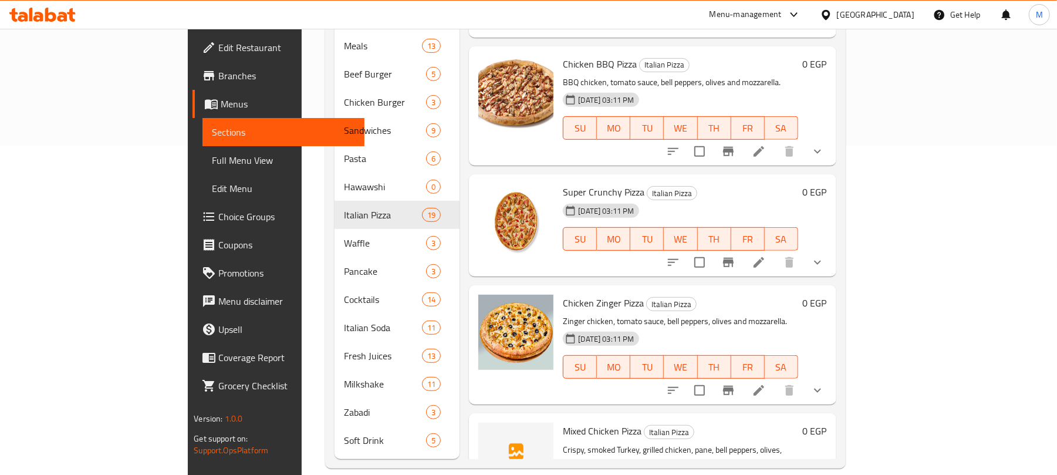
scroll to position [1495, 0]
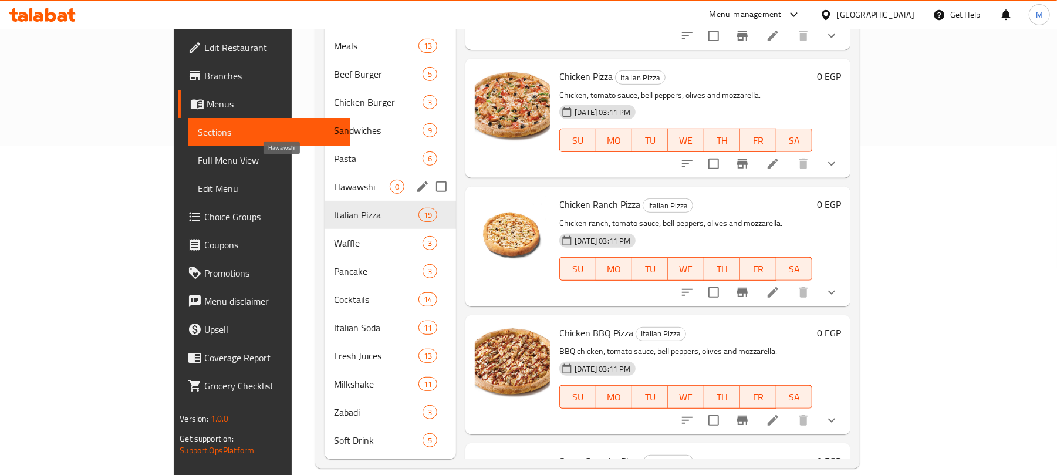
click at [334, 180] on span "Hawawshi" at bounding box center [362, 187] width 56 height 14
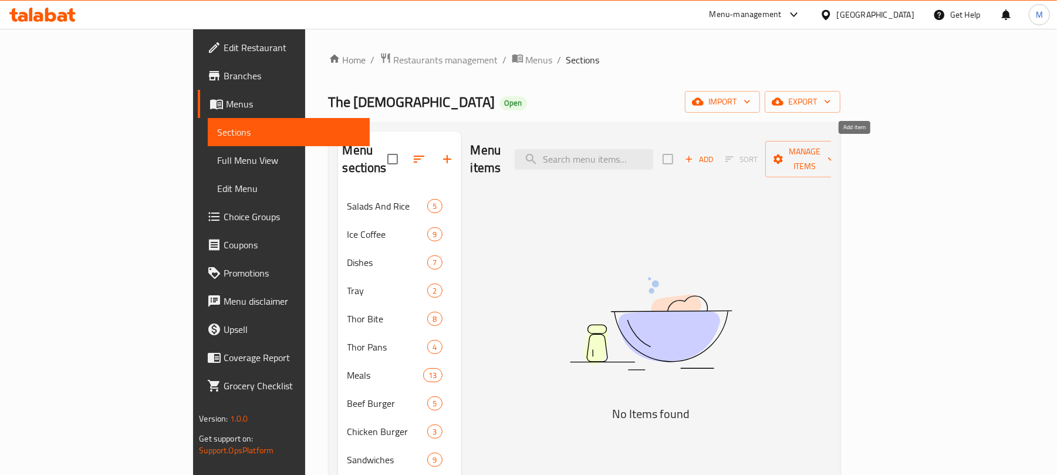
click at [715, 153] on span "Add" at bounding box center [699, 159] width 32 height 13
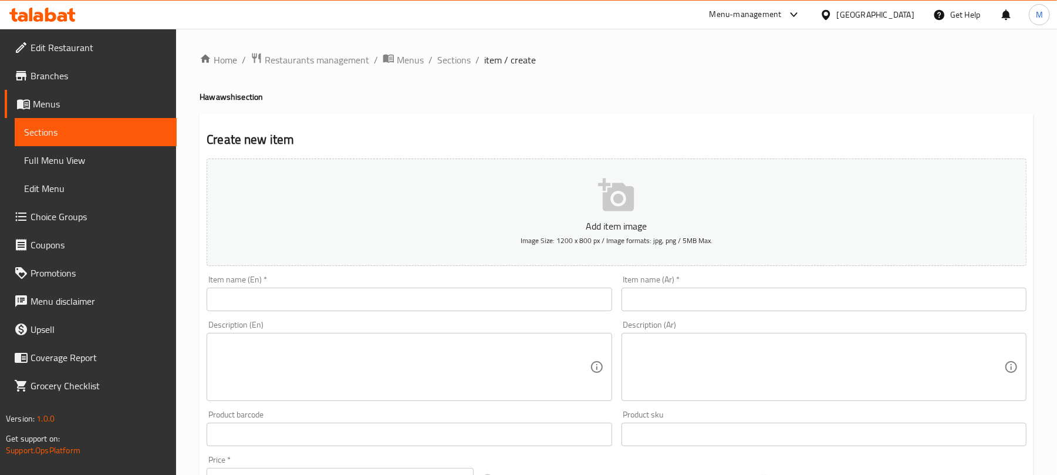
click at [742, 297] on input "text" at bounding box center [823, 299] width 405 height 23
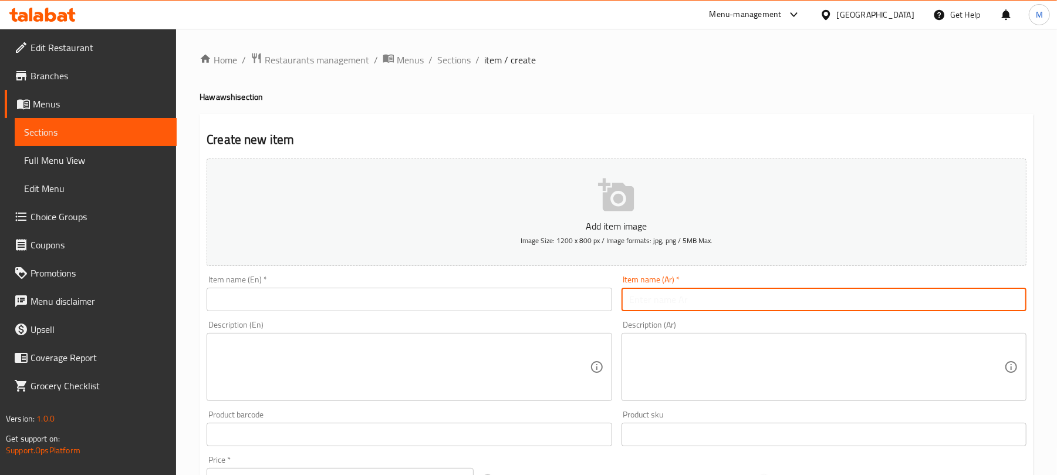
paste input "حواوشي سادة"
type input "حواوشي سادة"
click at [343, 299] on input "text" at bounding box center [409, 299] width 405 height 23
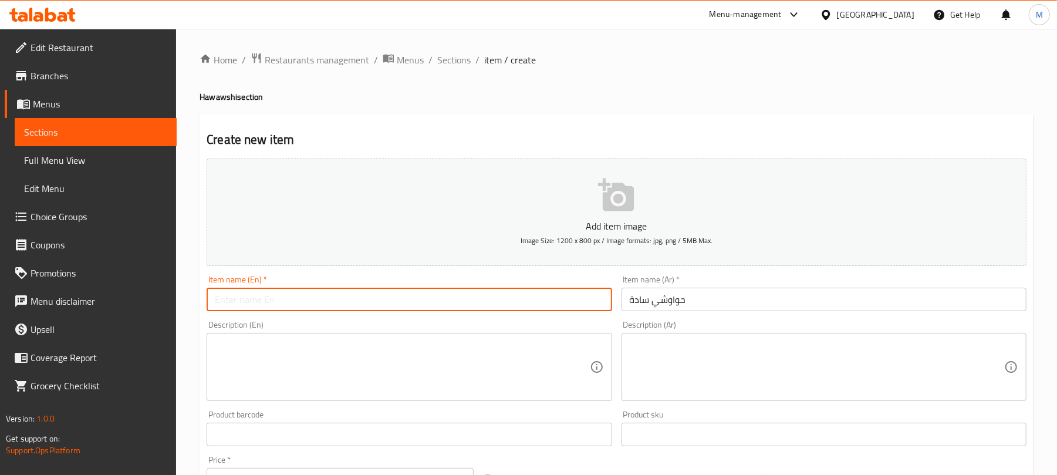
paste input "Plain Hawawshi"
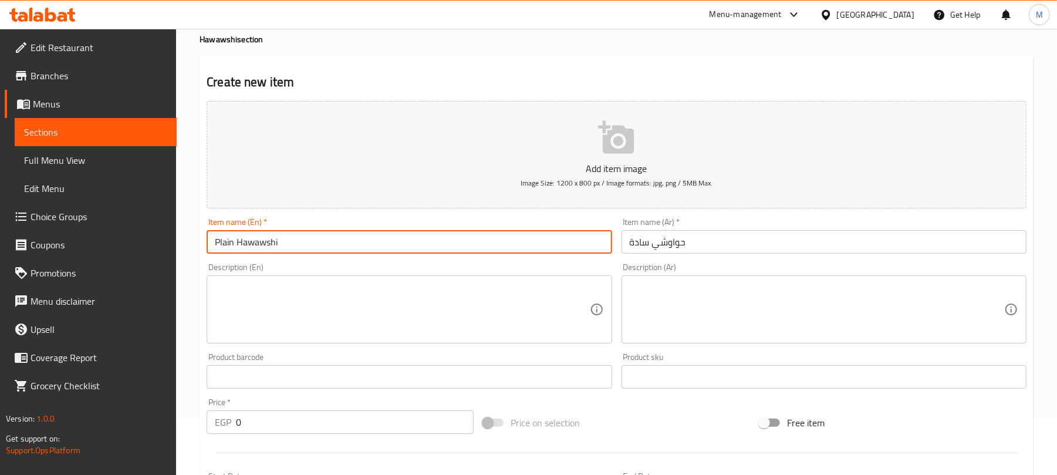
scroll to position [156, 0]
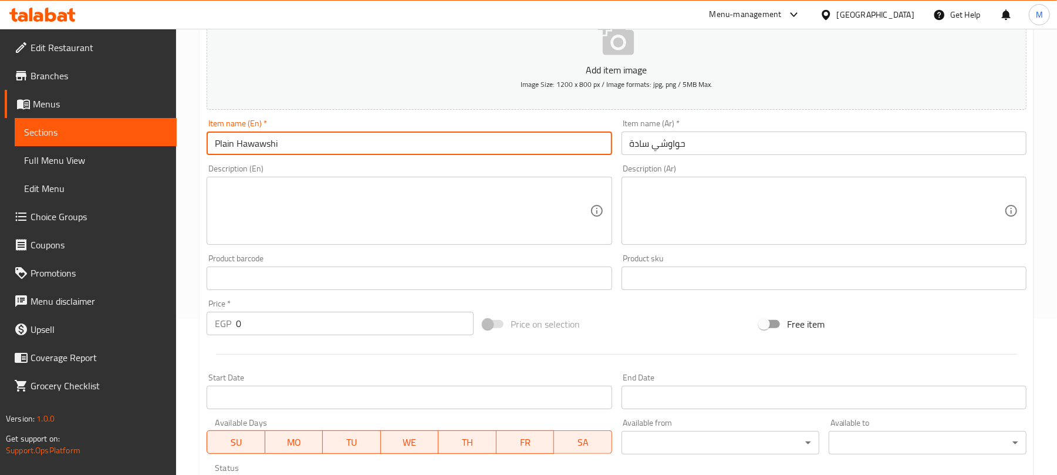
type input "Plain Hawawshi"
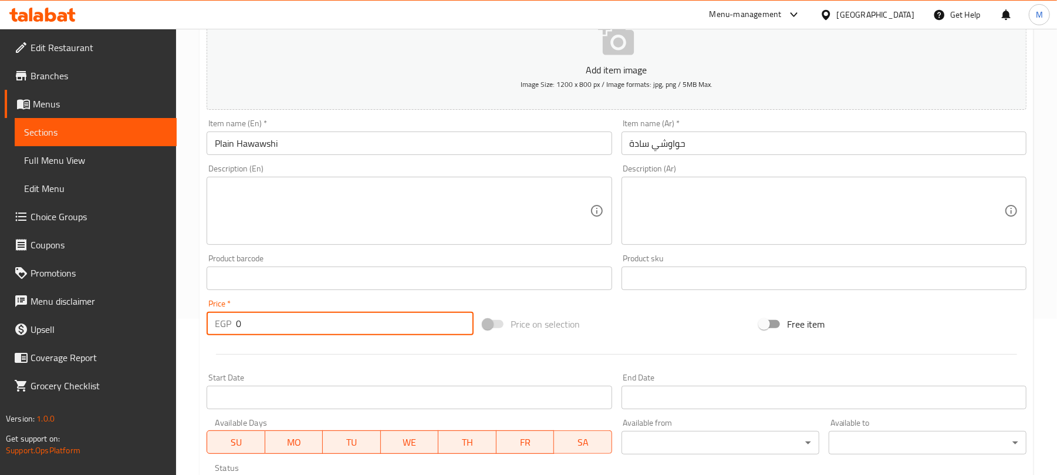
click at [374, 320] on input "0" at bounding box center [355, 323] width 238 height 23
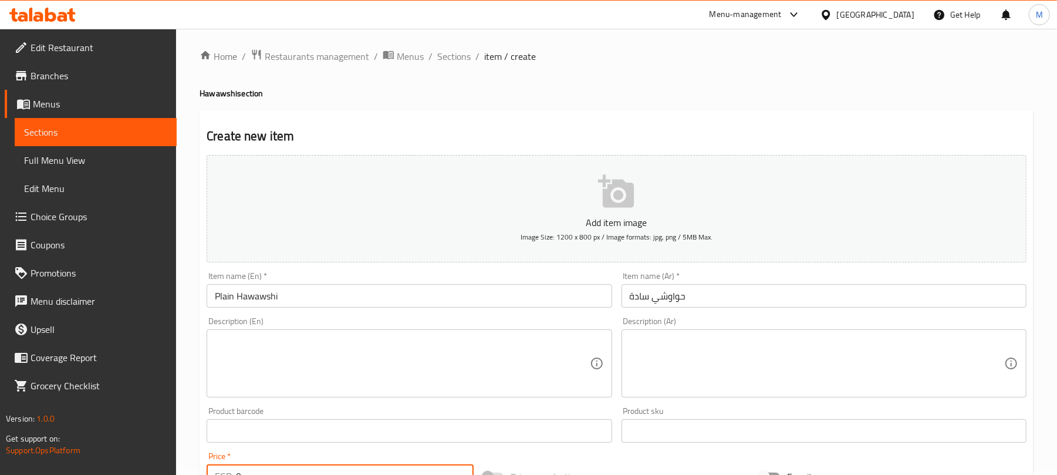
scroll to position [0, 0]
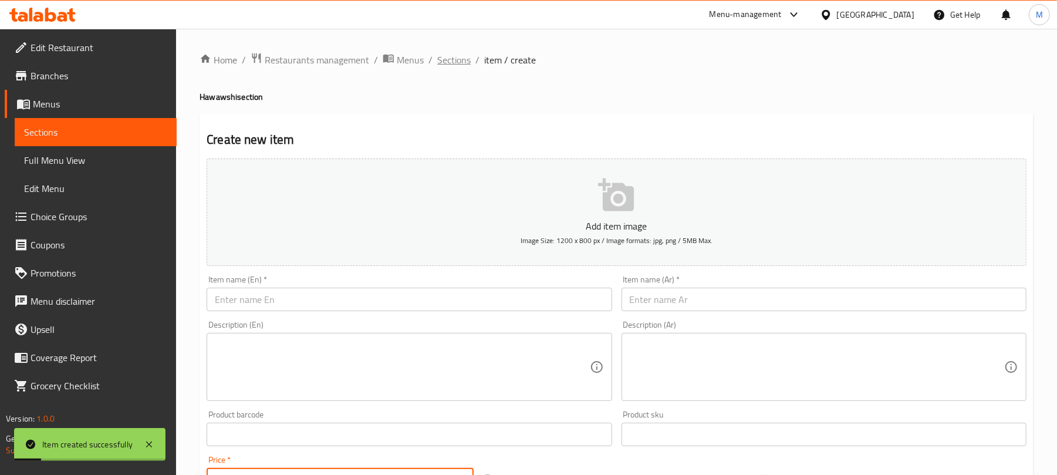
click at [456, 54] on span "Sections" at bounding box center [453, 60] width 33 height 14
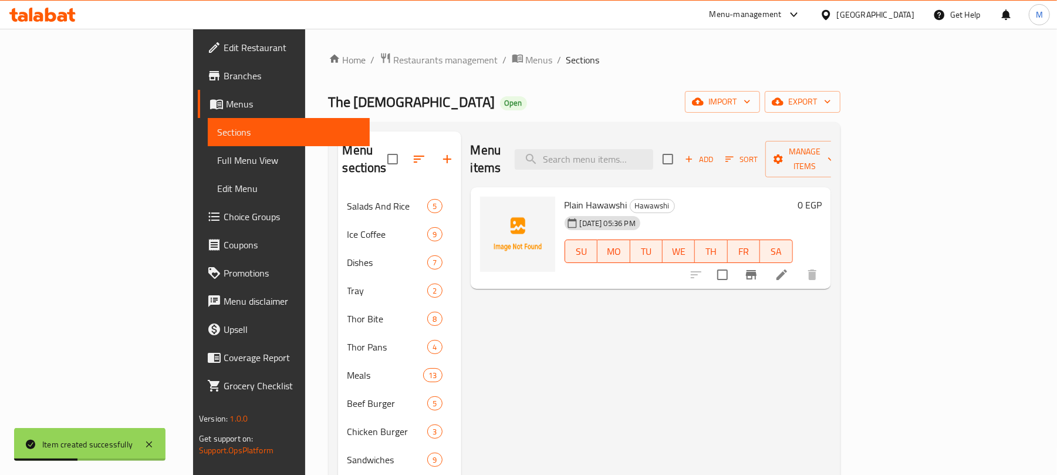
click at [822, 197] on h6 "0 EGP" at bounding box center [809, 205] width 24 height 16
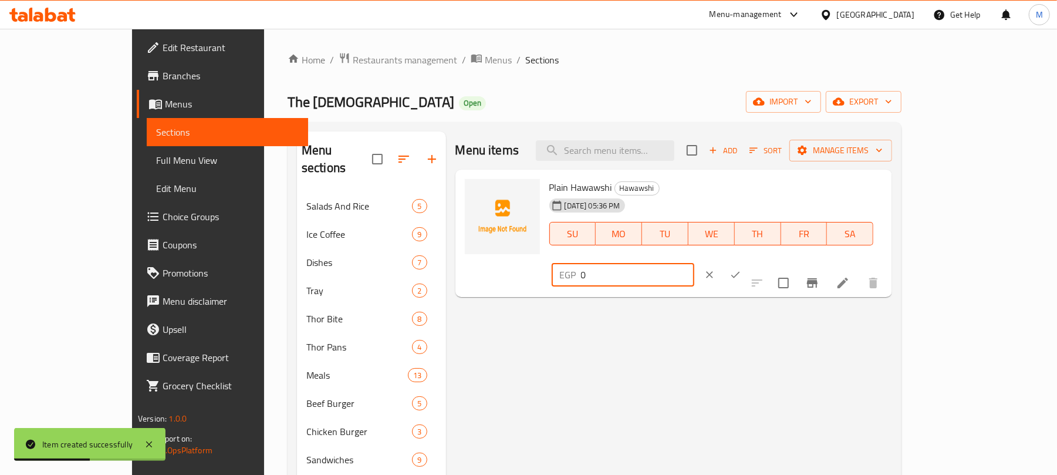
click at [694, 263] on input "0" at bounding box center [637, 274] width 113 height 23
type input "95"
click at [748, 262] on button "ok" at bounding box center [735, 275] width 26 height 26
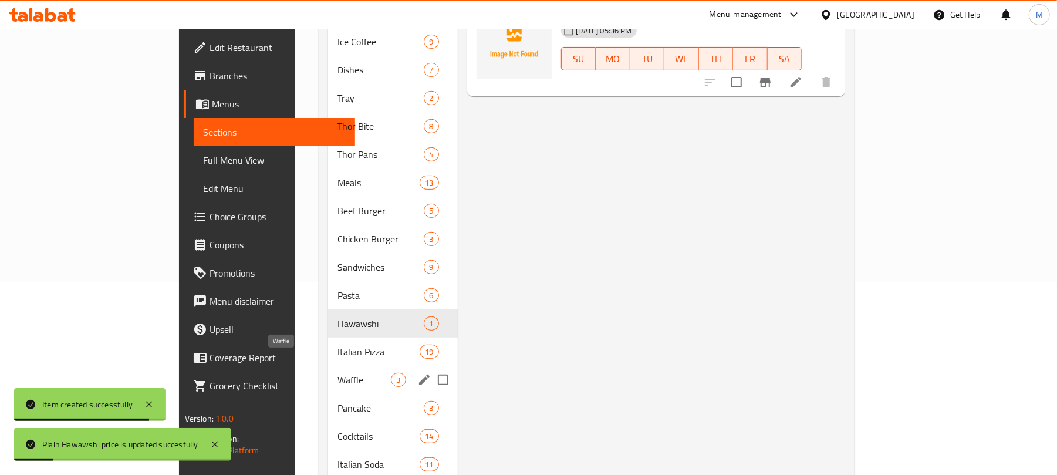
scroll to position [235, 0]
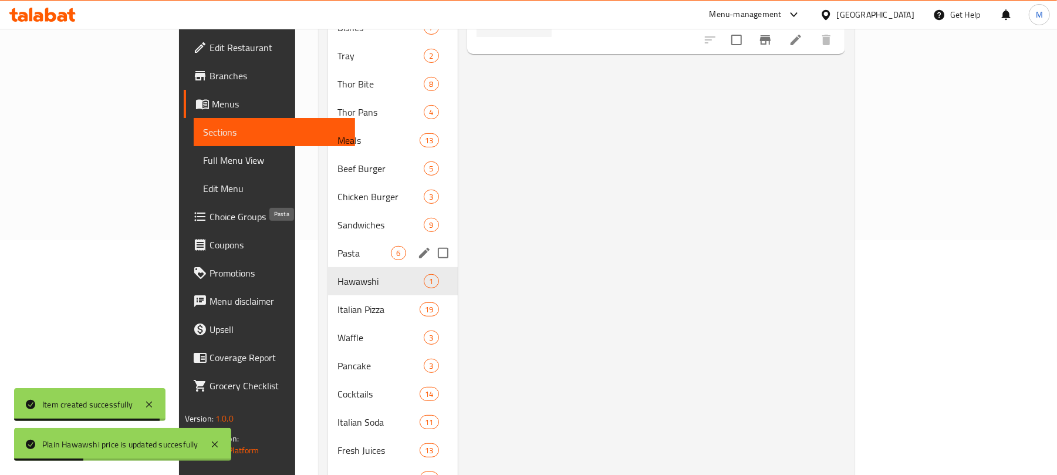
click at [337, 246] on span "Pasta" at bounding box center [363, 253] width 53 height 14
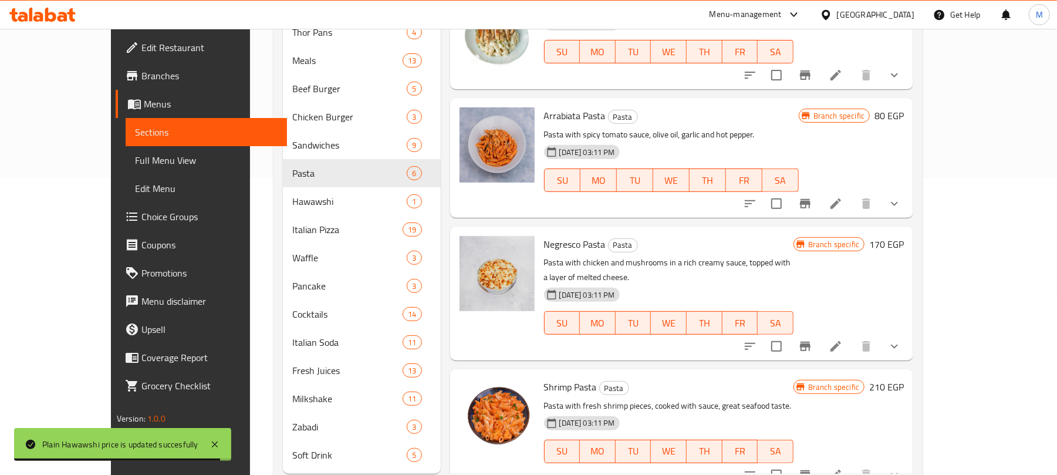
scroll to position [329, 0]
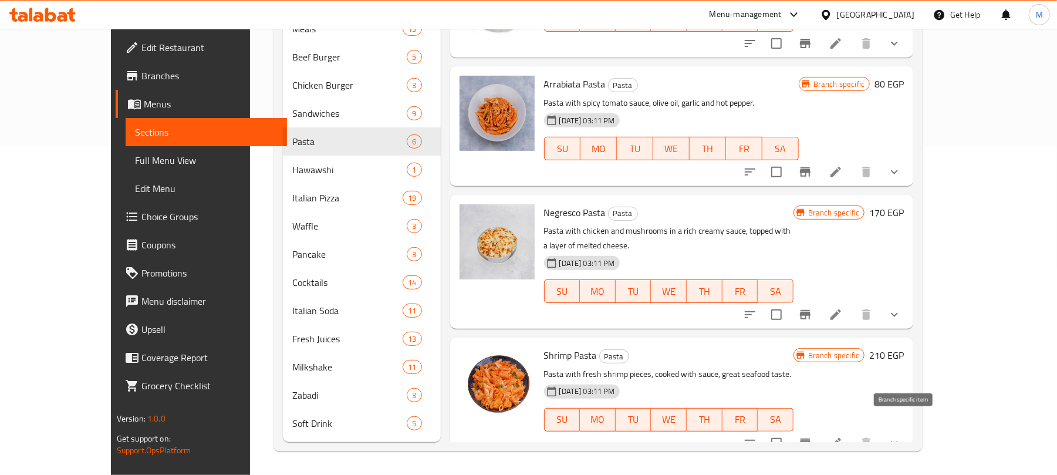
click at [812, 436] on icon "Branch-specific-item" at bounding box center [805, 443] width 14 height 14
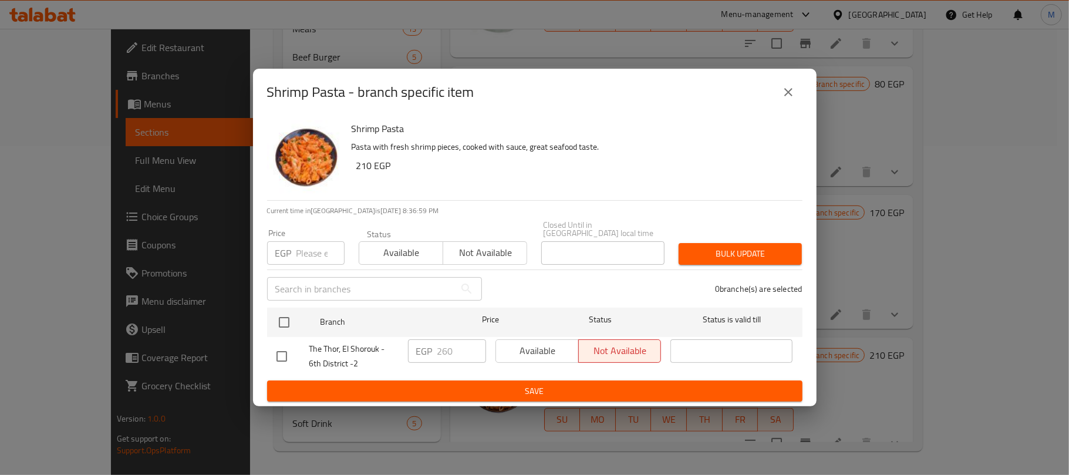
click at [785, 99] on icon "close" at bounding box center [788, 92] width 14 height 14
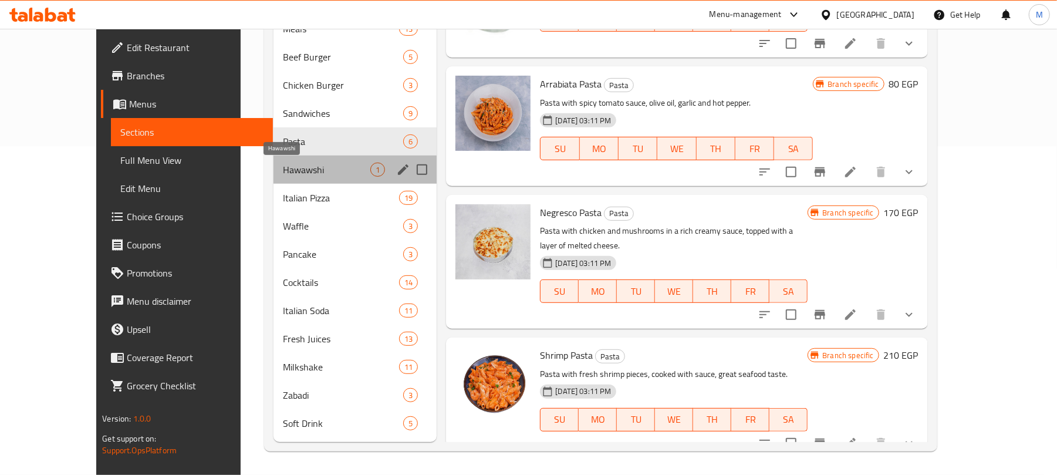
click at [285, 175] on span "Hawawshi" at bounding box center [327, 170] width 88 height 14
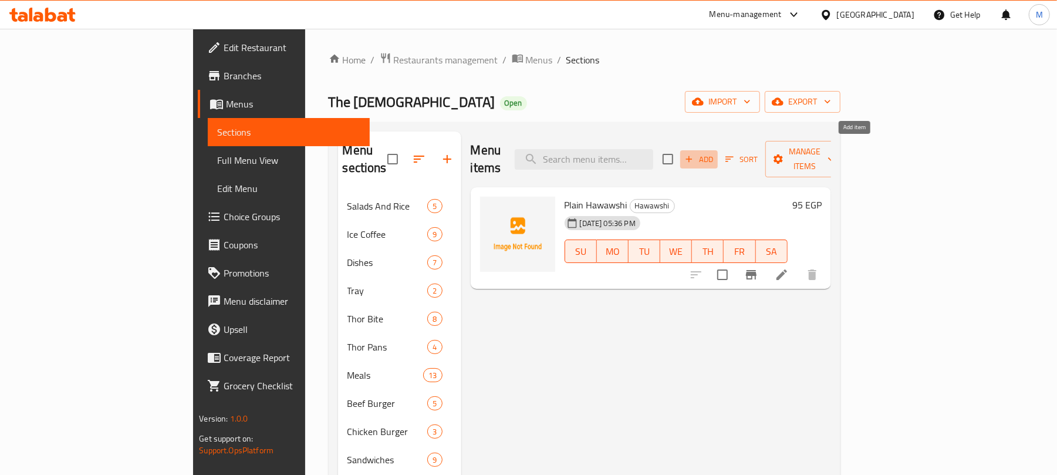
click at [715, 155] on span "Add" at bounding box center [699, 159] width 32 height 13
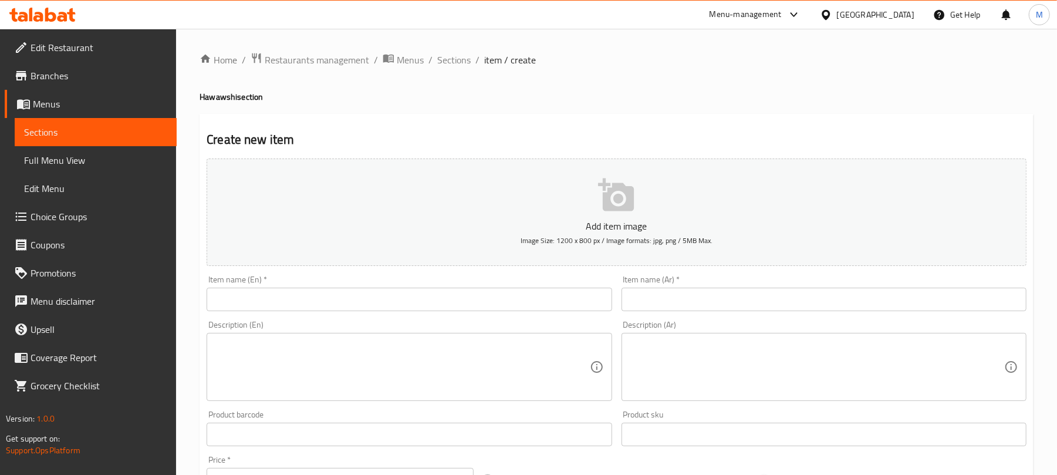
click at [674, 293] on input "text" at bounding box center [823, 299] width 405 height 23
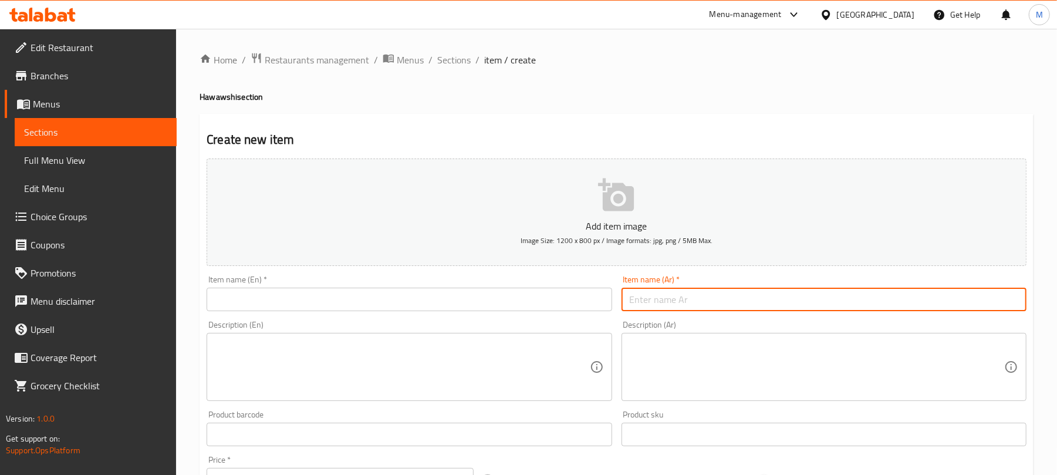
paste input "حواوشي لحمة و [PERSON_NAME]"
type input "حواوشي لحمة و [PERSON_NAME]"
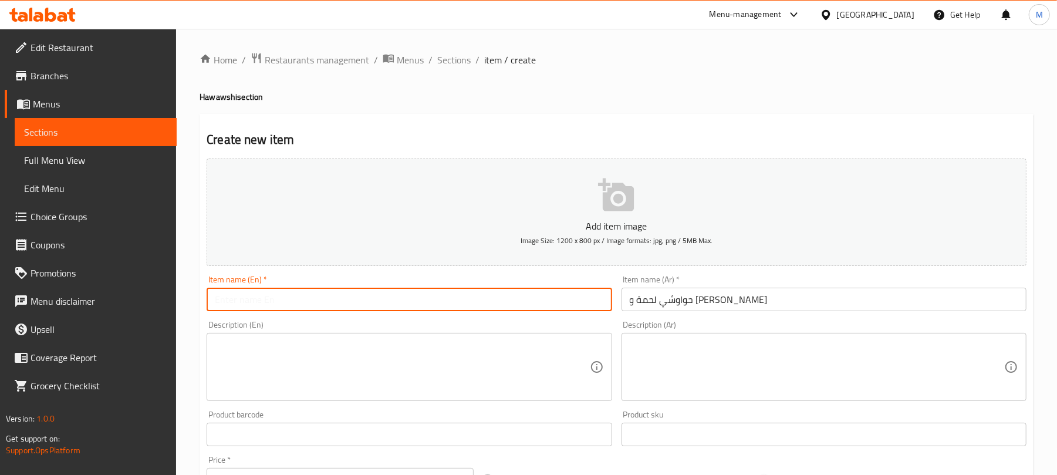
drag, startPoint x: 253, startPoint y: 303, endPoint x: 233, endPoint y: 306, distance: 20.8
click at [253, 305] on input "text" at bounding box center [409, 299] width 405 height 23
paste input "Meat and Cheese Mix Hawawshi"
click at [244, 307] on input "Meat and Cheese Mix Hawawshi" at bounding box center [409, 299] width 405 height 23
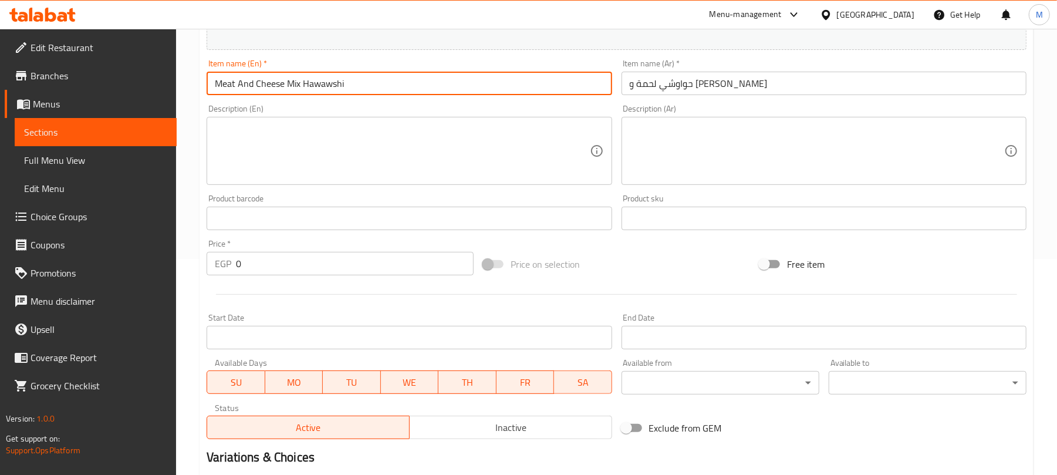
scroll to position [235, 0]
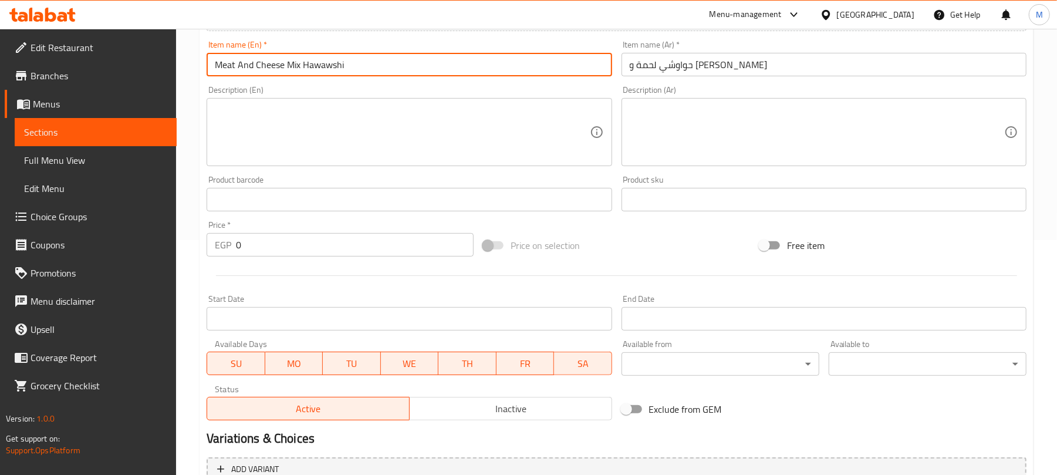
type input "Meat And Cheese Mix Hawawshi"
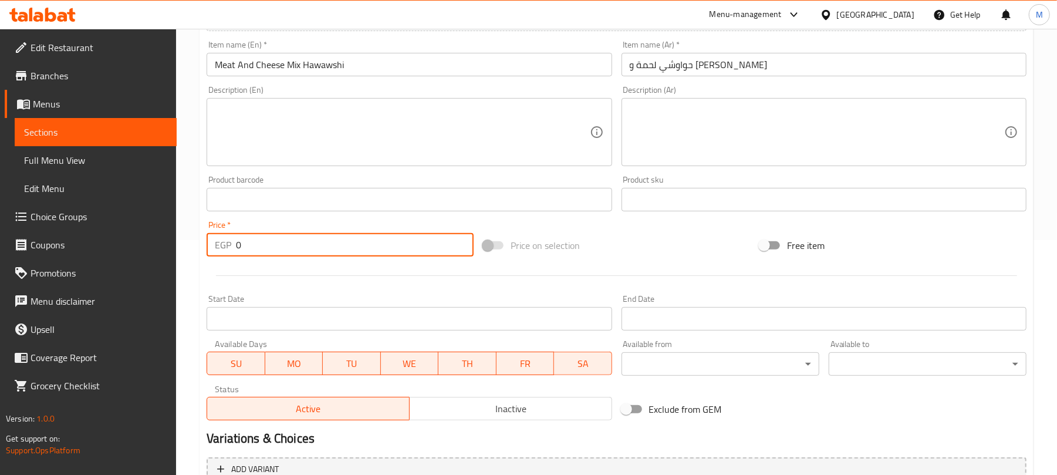
click at [334, 244] on input "0" at bounding box center [355, 244] width 238 height 23
type input "125"
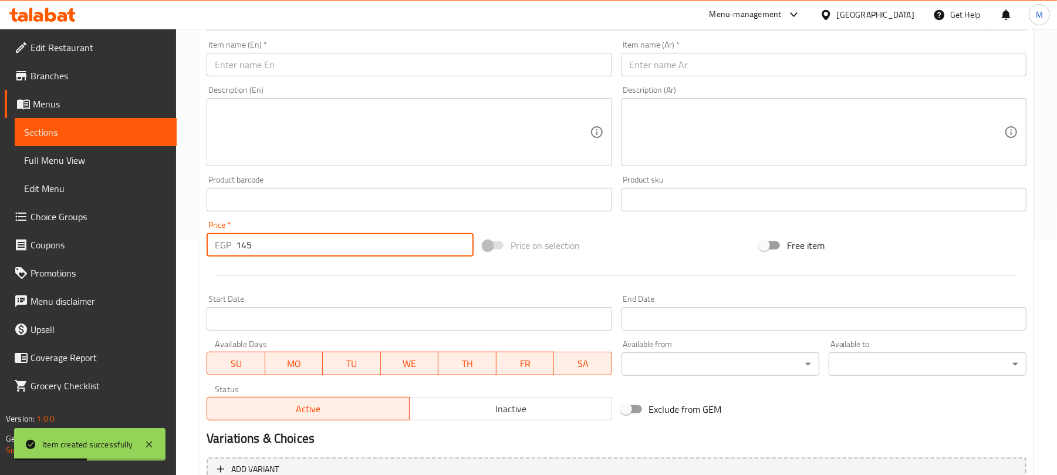
type input "145"
click at [677, 71] on input "text" at bounding box center [823, 64] width 405 height 23
paste input "حواوشي لحمة و سجق"
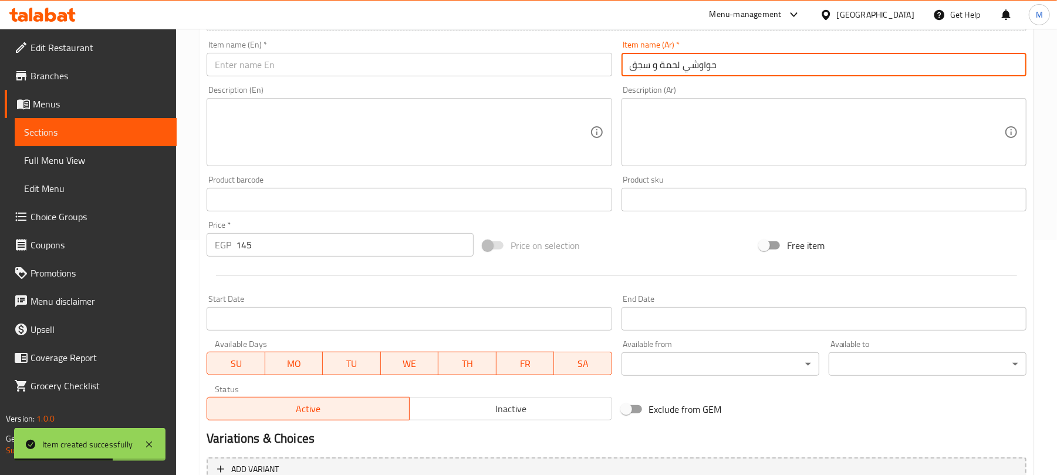
type input "حواوشي لحمة و سجق"
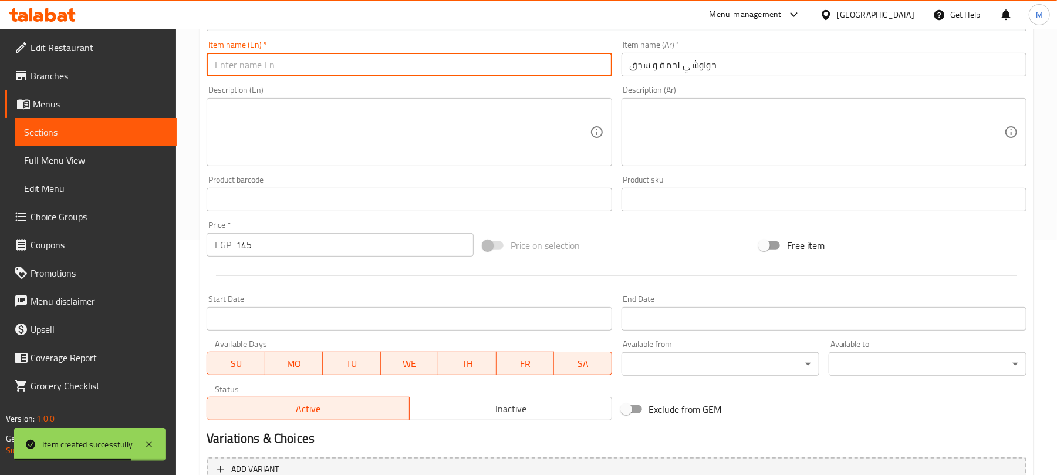
drag, startPoint x: 256, startPoint y: 60, endPoint x: 254, endPoint y: 69, distance: 9.1
click at [256, 61] on input "text" at bounding box center [409, 64] width 405 height 23
paste input "Meat and Sausage Hawawshi"
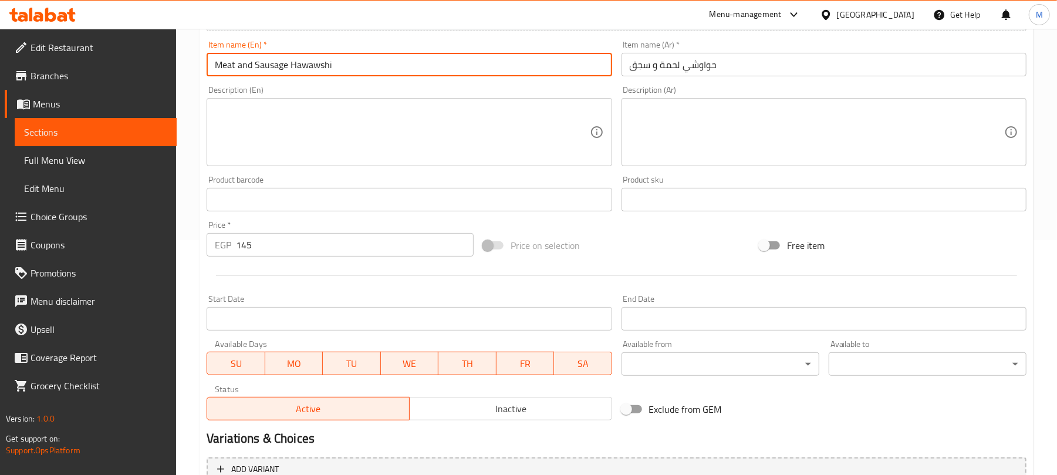
drag, startPoint x: 242, startPoint y: 75, endPoint x: 238, endPoint y: 80, distance: 6.3
click at [238, 82] on div "Add item image Image Size: 1200 x 800 px / Image formats: jpg, png / 5MB Max. I…" at bounding box center [616, 172] width 829 height 506
type input "Meat And Sausage Hawawshi"
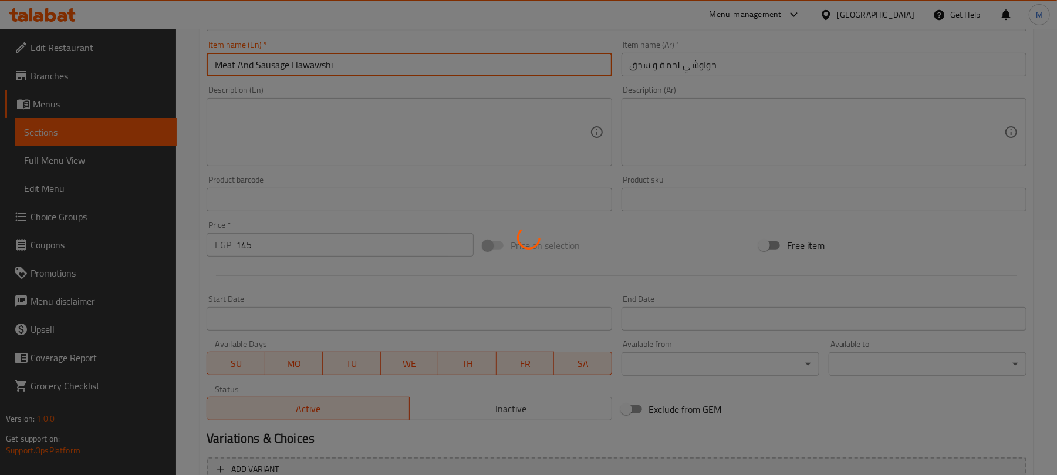
type input "0"
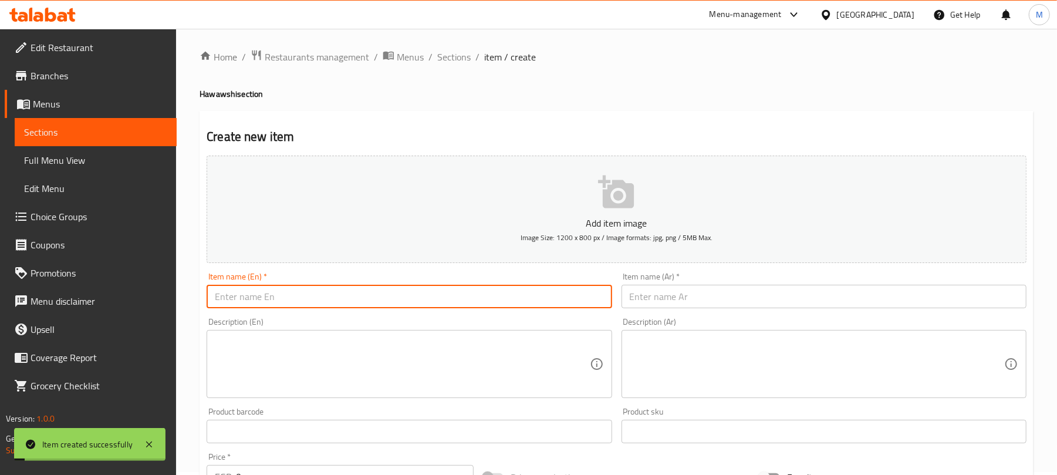
scroll to position [0, 0]
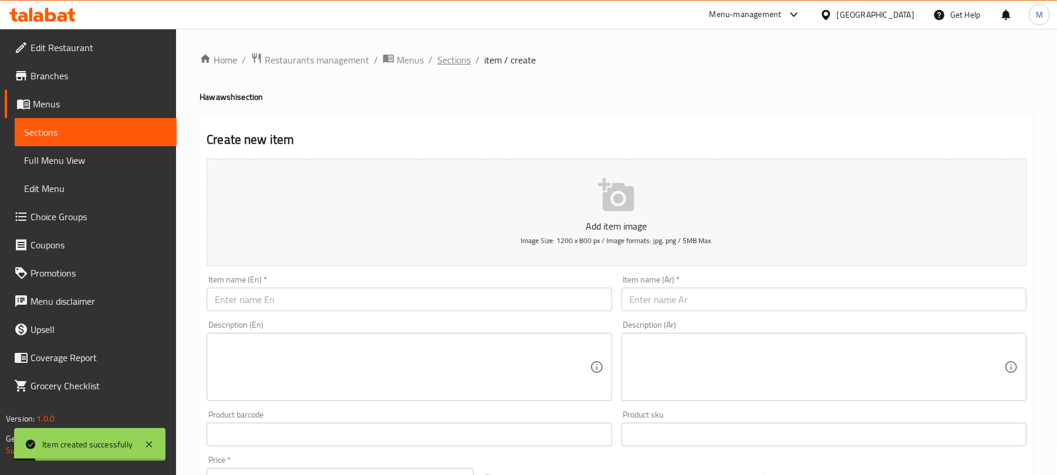
click at [449, 62] on span "Sections" at bounding box center [453, 60] width 33 height 14
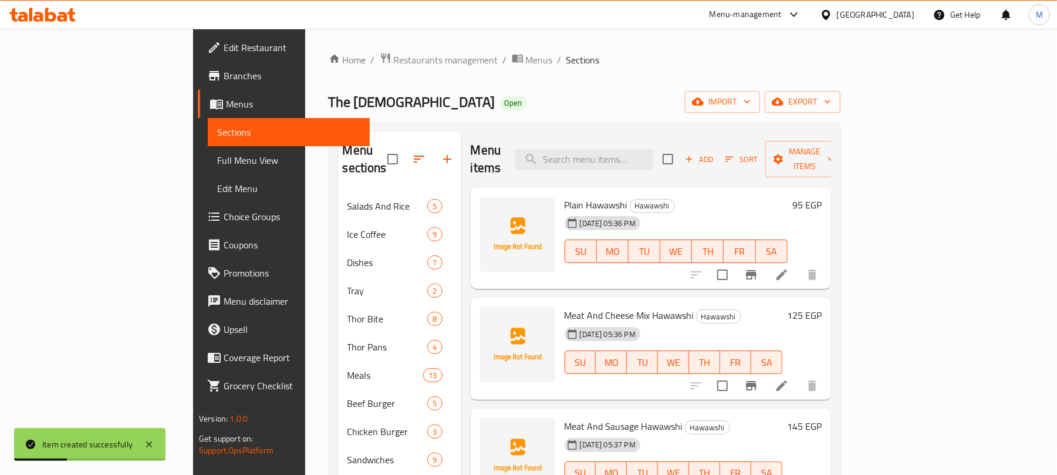
click at [508, 138] on div "Menu items Add Sort Manage items" at bounding box center [651, 159] width 360 height 56
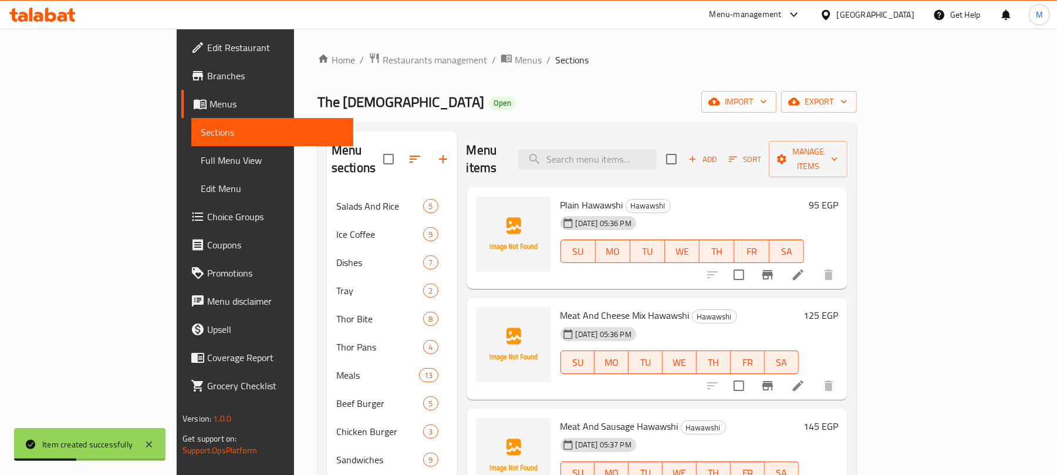
scroll to position [313, 0]
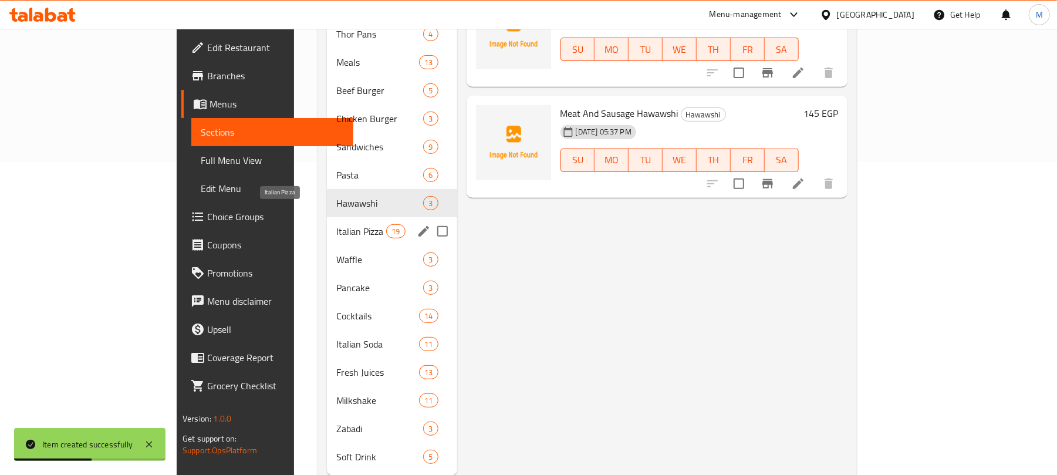
click at [336, 224] on span "Italian Pizza" at bounding box center [361, 231] width 50 height 14
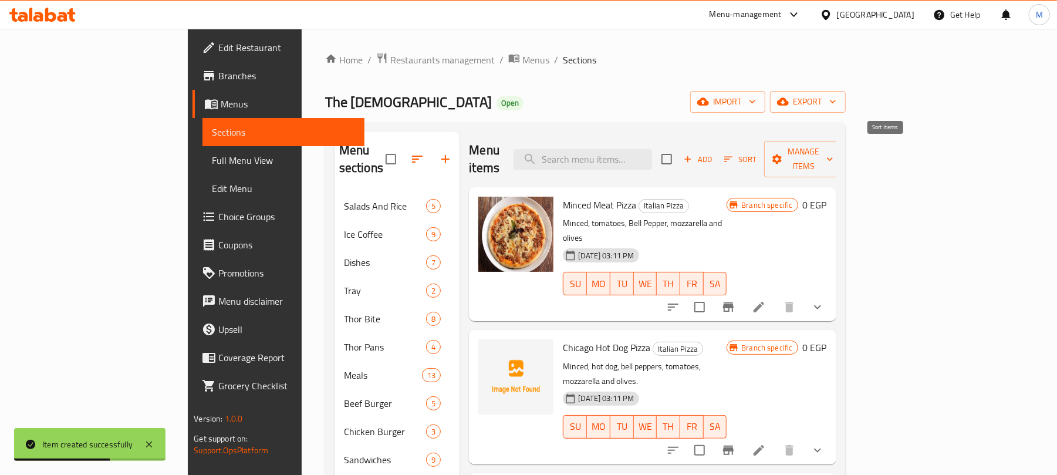
click at [756, 153] on span "Sort" at bounding box center [740, 159] width 32 height 13
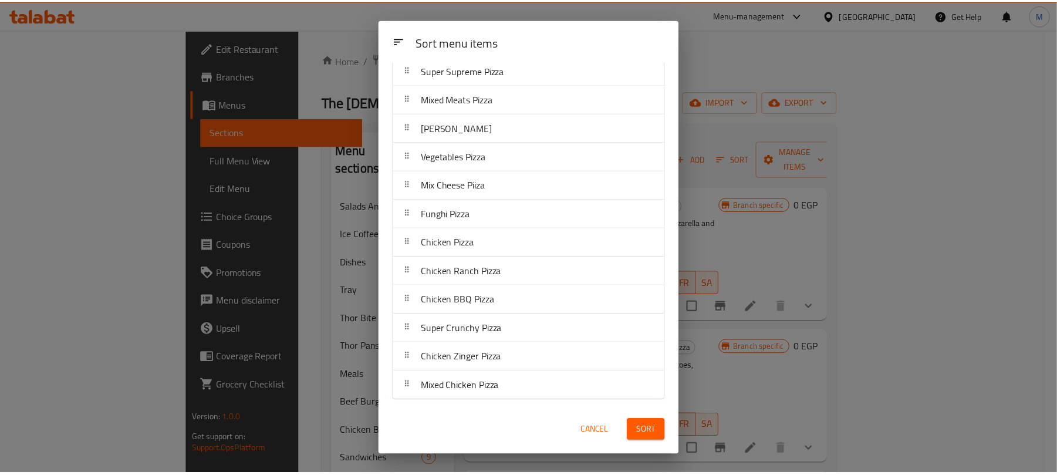
scroll to position [245, 0]
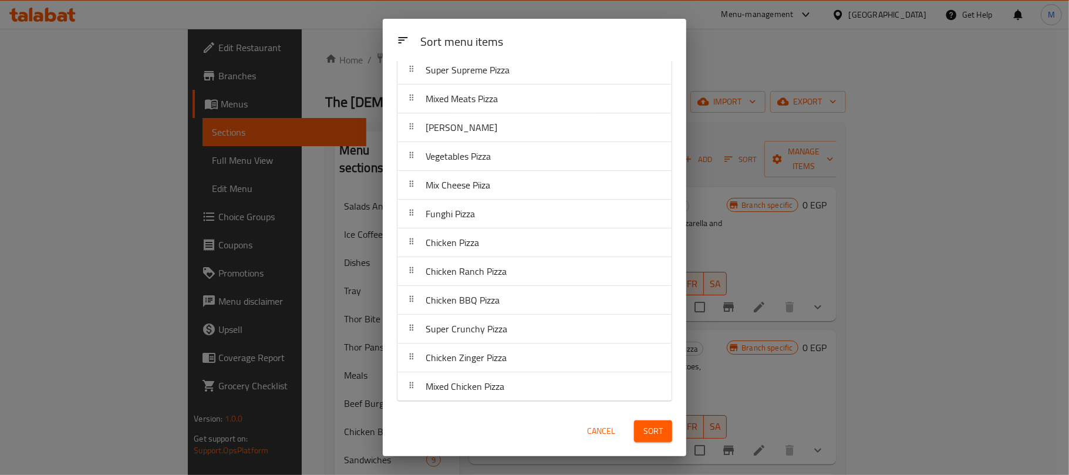
drag, startPoint x: 601, startPoint y: 430, endPoint x: 556, endPoint y: 295, distance: 142.1
click at [600, 428] on span "Cancel" at bounding box center [601, 431] width 28 height 15
